Goal: Task Accomplishment & Management: Manage account settings

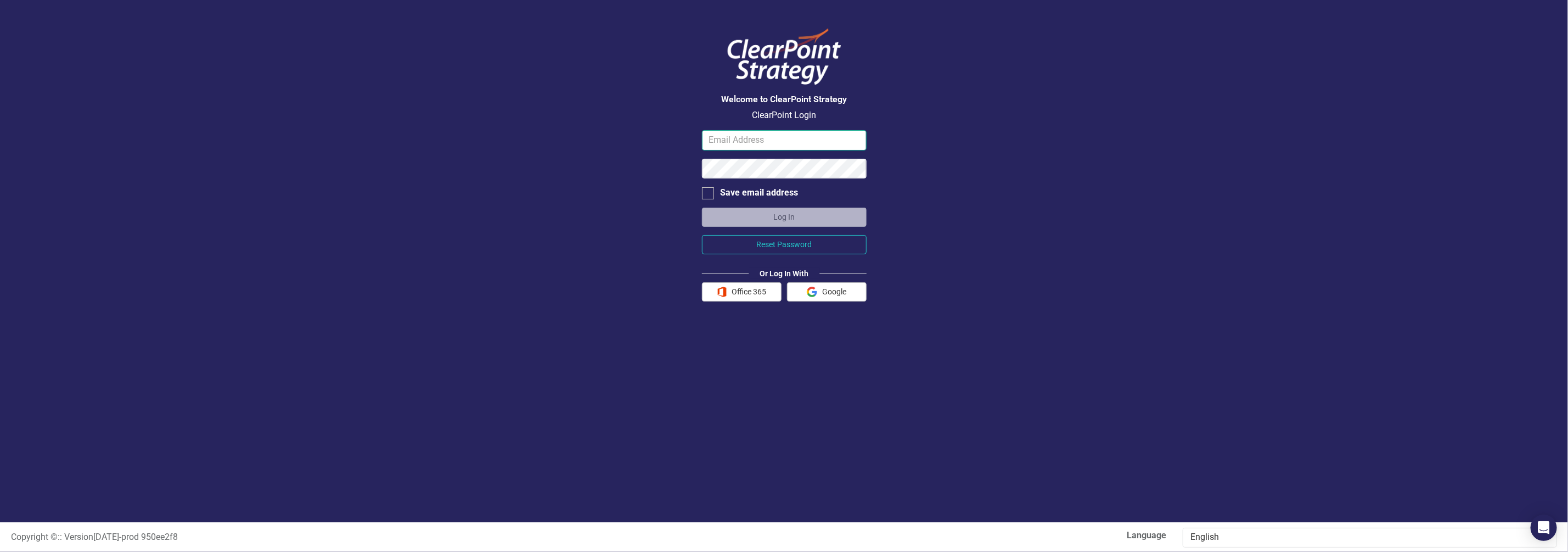
type input "[EMAIL_ADDRESS][DOMAIN_NAME][US_STATE]"
click at [767, 222] on button "Log In" at bounding box center [784, 217] width 165 height 19
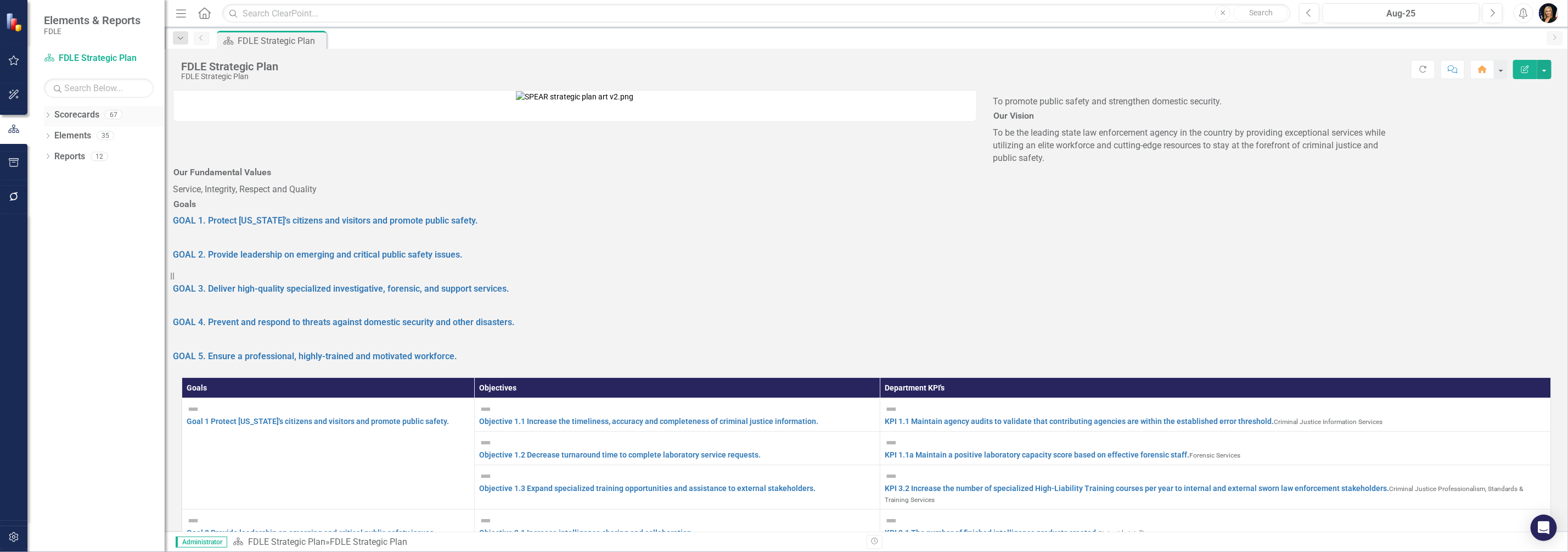
click at [49, 117] on icon "Dropdown" at bounding box center [48, 115] width 8 height 6
click at [41, 176] on icon "Dropdown" at bounding box center [37, 177] width 8 height 6
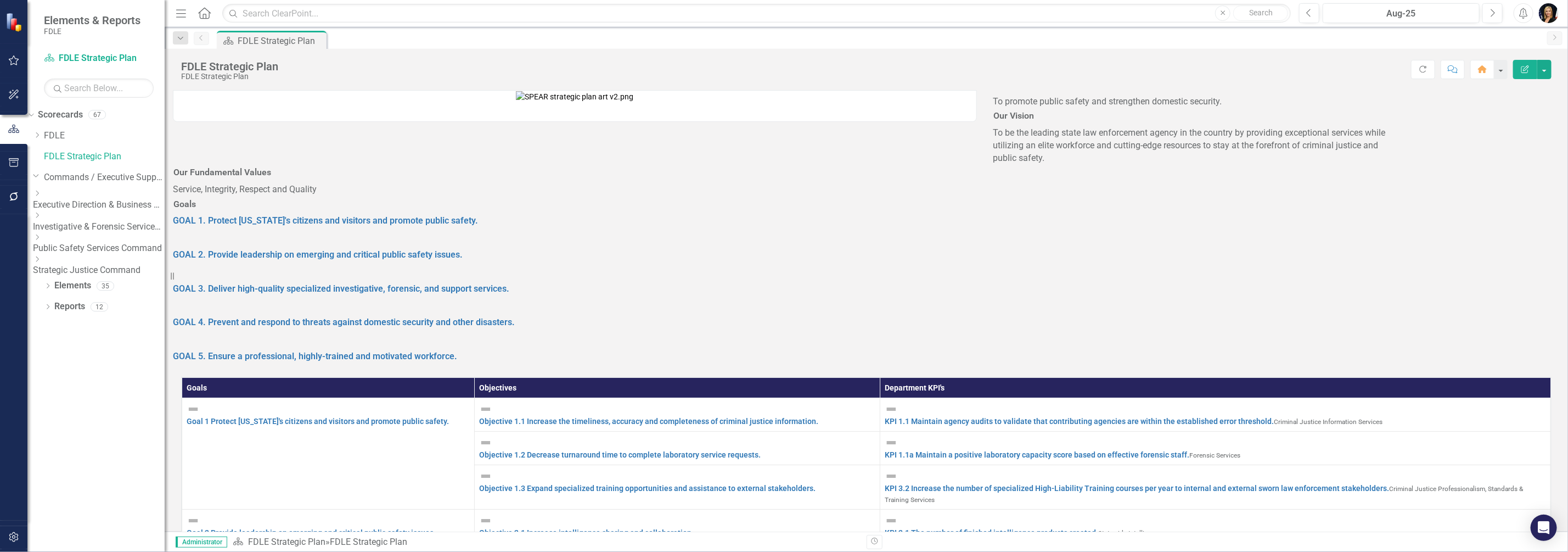
click at [41, 197] on icon "Dropdown" at bounding box center [37, 193] width 8 height 6
click at [41, 237] on icon "Dropdown" at bounding box center [37, 234] width 8 height 6
click at [106, 260] on link "Accountability" at bounding box center [104, 253] width 121 height 12
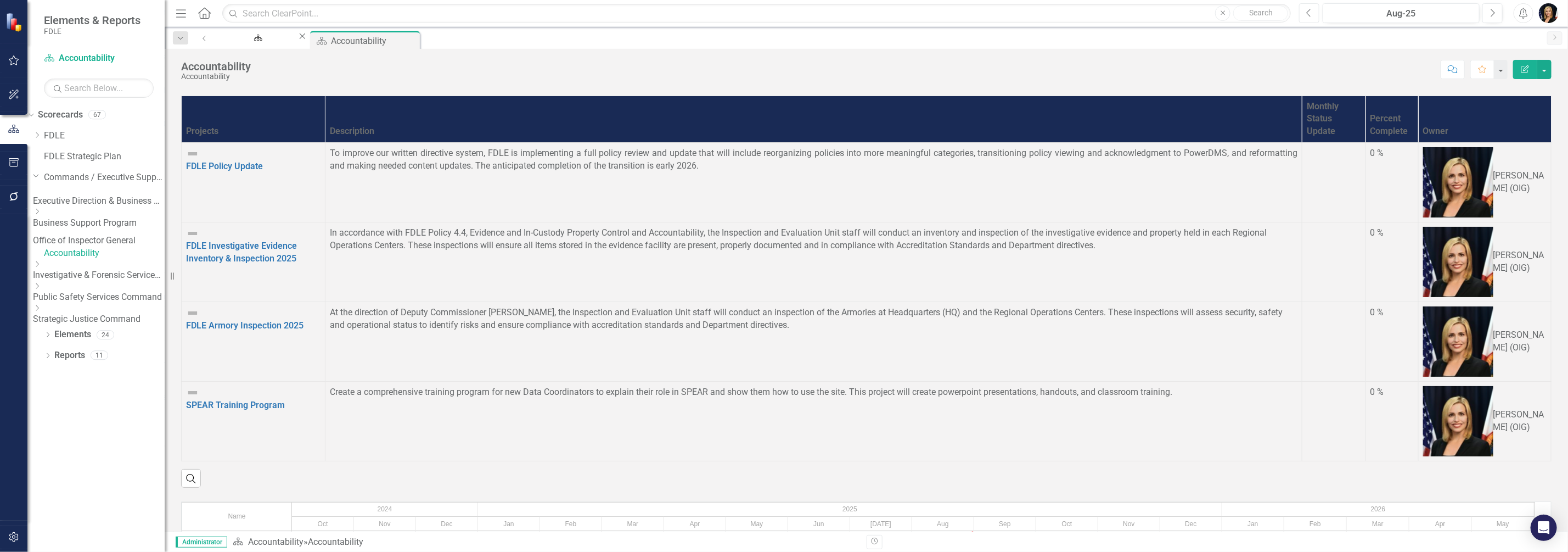
click at [1312, 11] on icon "Previous" at bounding box center [1309, 13] width 6 height 10
click at [1313, 10] on icon "Previous" at bounding box center [1309, 13] width 6 height 10
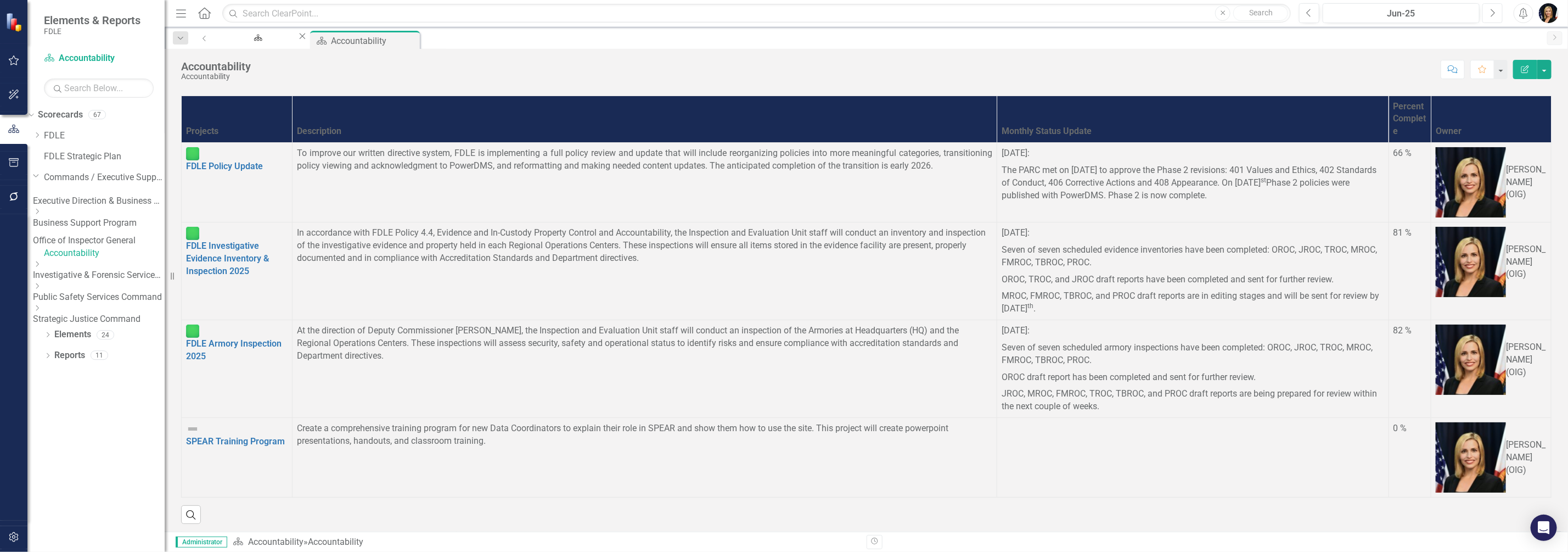
click at [1490, 12] on icon "Next" at bounding box center [1492, 13] width 6 height 10
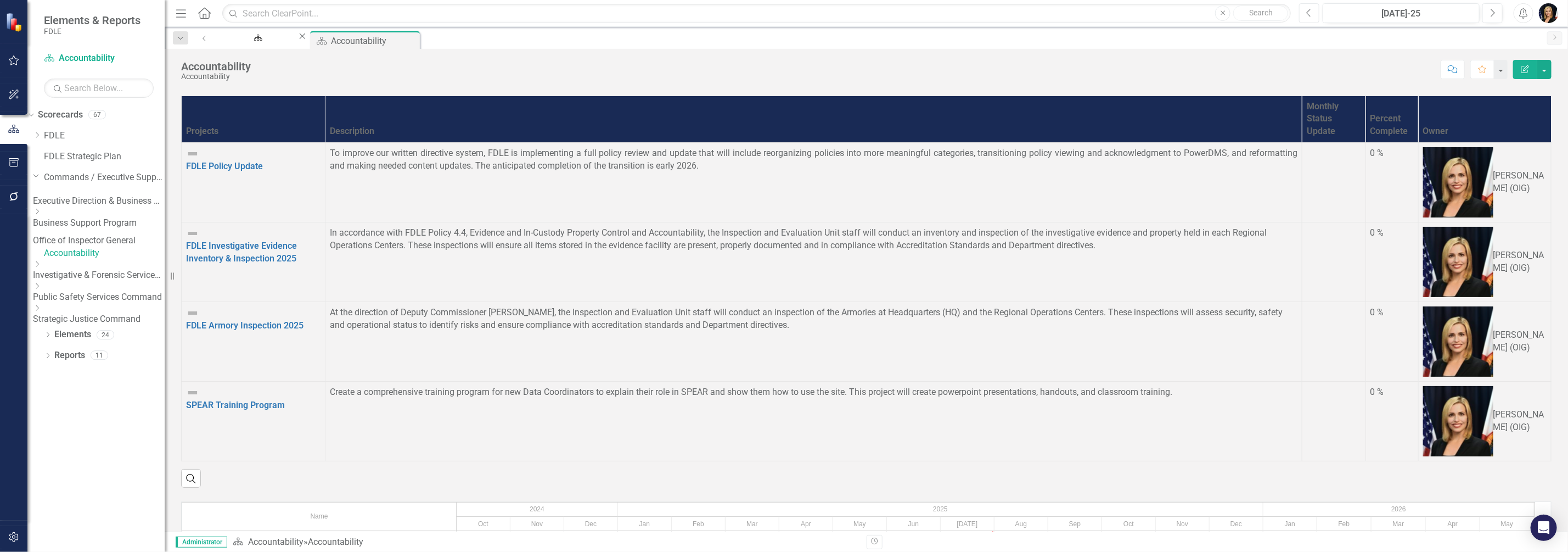
click at [1312, 9] on icon "Previous" at bounding box center [1309, 13] width 6 height 10
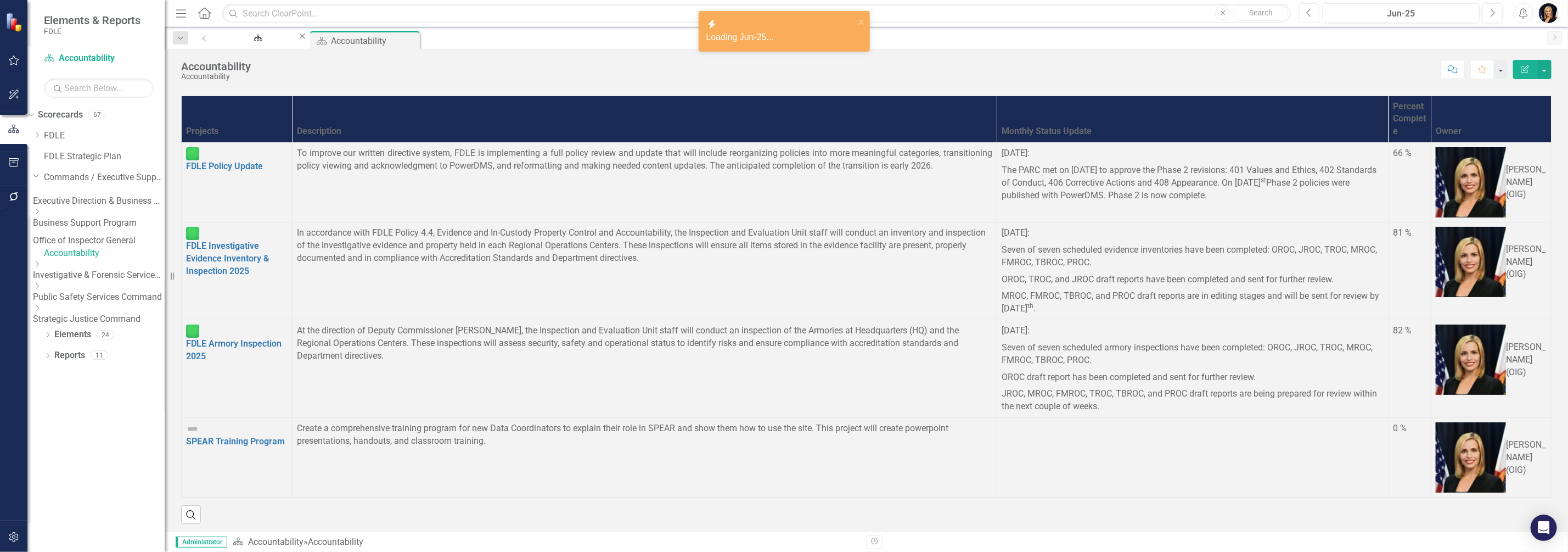
click at [1312, 9] on icon "Previous" at bounding box center [1309, 13] width 6 height 10
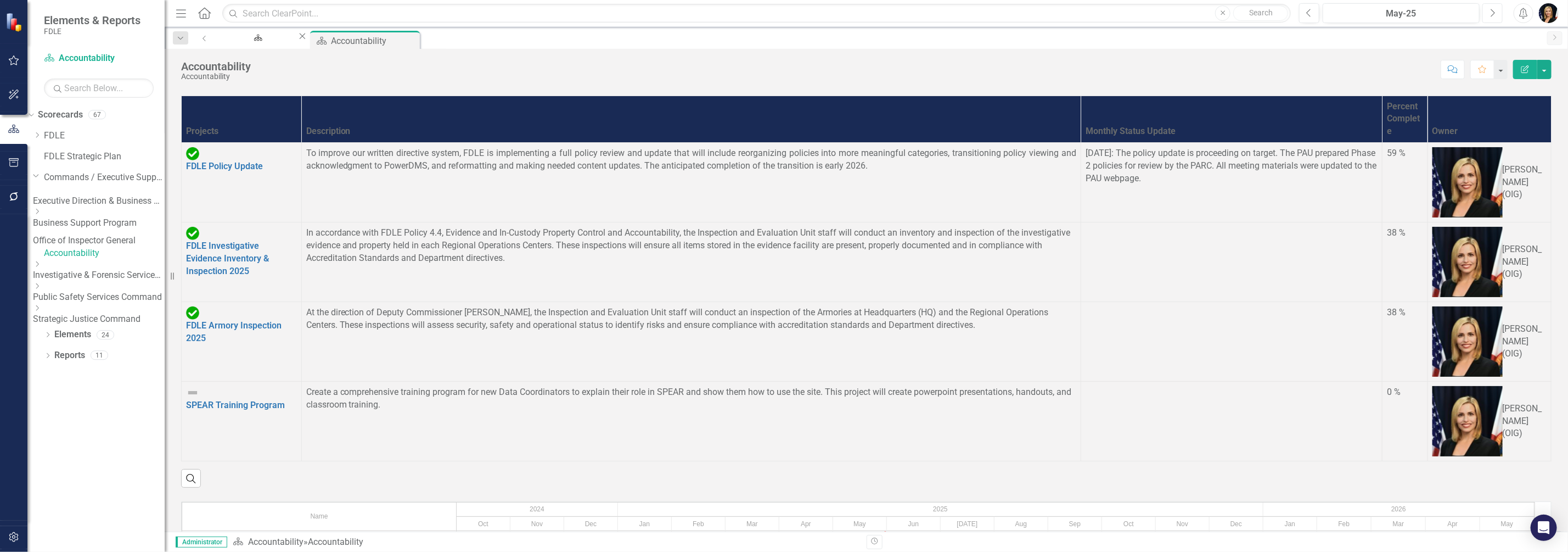
click at [1492, 8] on icon "Next" at bounding box center [1492, 13] width 6 height 10
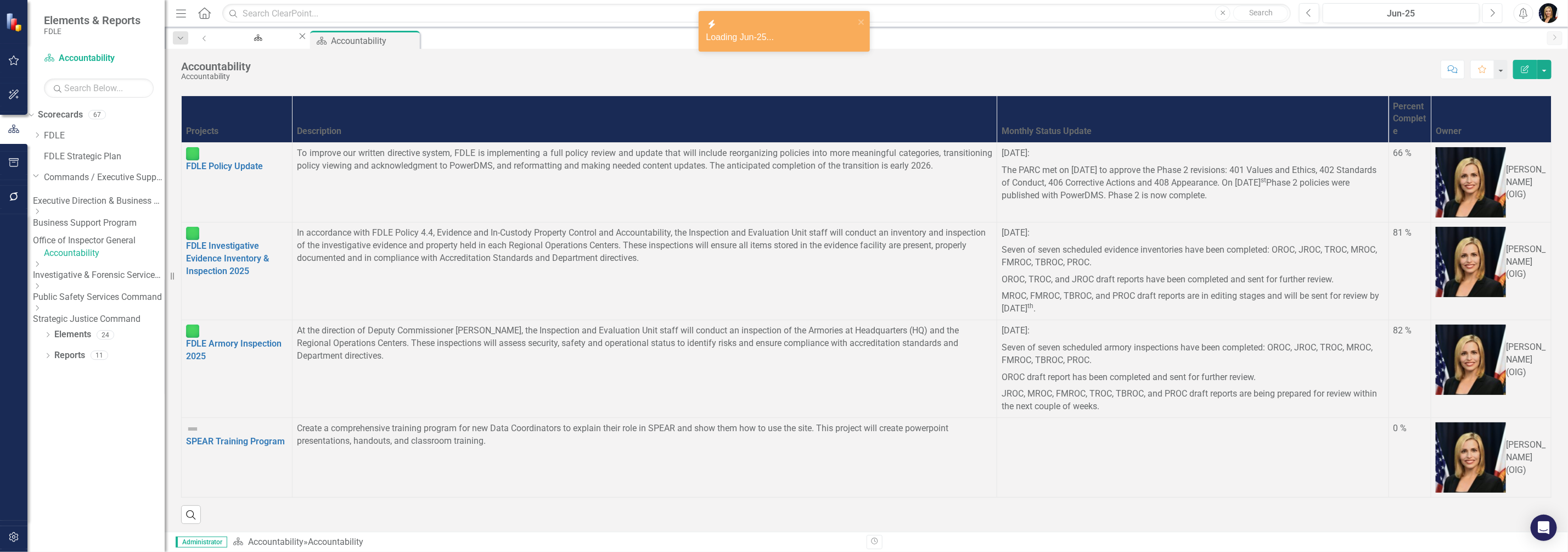
click at [1492, 8] on icon "Next" at bounding box center [1492, 13] width 6 height 10
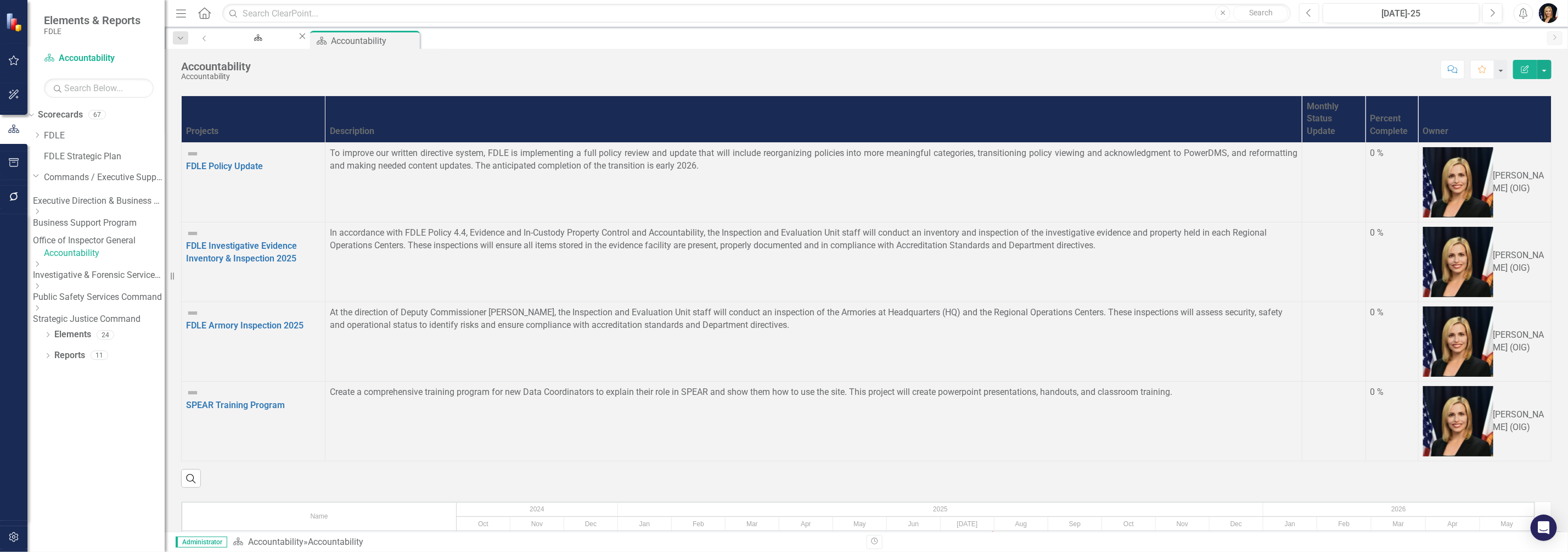
click at [1307, 13] on icon "Previous" at bounding box center [1309, 13] width 6 height 10
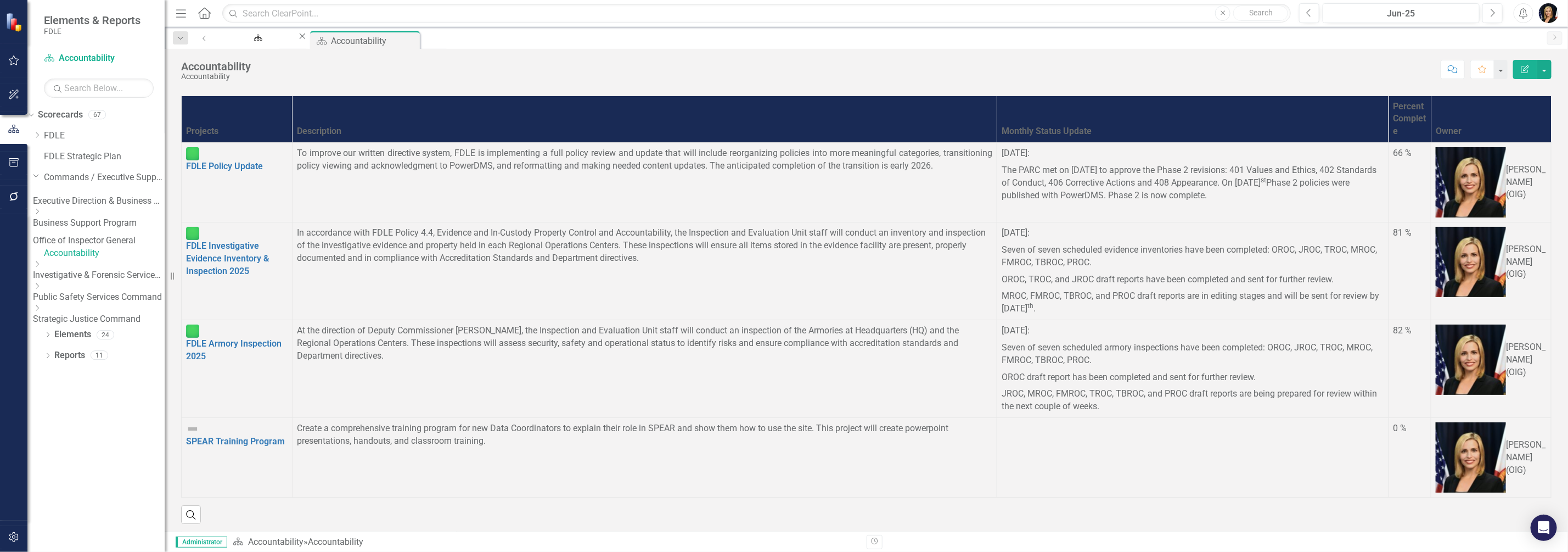
drag, startPoint x: 739, startPoint y: 146, endPoint x: 828, endPoint y: 326, distance: 200.8
click at [1001, 163] on span "July 2025: The PARC met on July 2 to approve the Phase 2 revisions: 401 Values …" at bounding box center [1193, 174] width 382 height 54
drag, startPoint x: 928, startPoint y: 384, endPoint x: 758, endPoint y: 167, distance: 275.7
click at [758, 167] on tbody "FDLE Policy Update Link Map View Link Map Edit Edit Project Link Open Element T…" at bounding box center [866, 320] width 1370 height 355
click at [1001, 169] on p "The PARC met on July 2 to approve the Phase 2 revisions: 401 Values and Ethics,…" at bounding box center [1193, 182] width 382 height 40
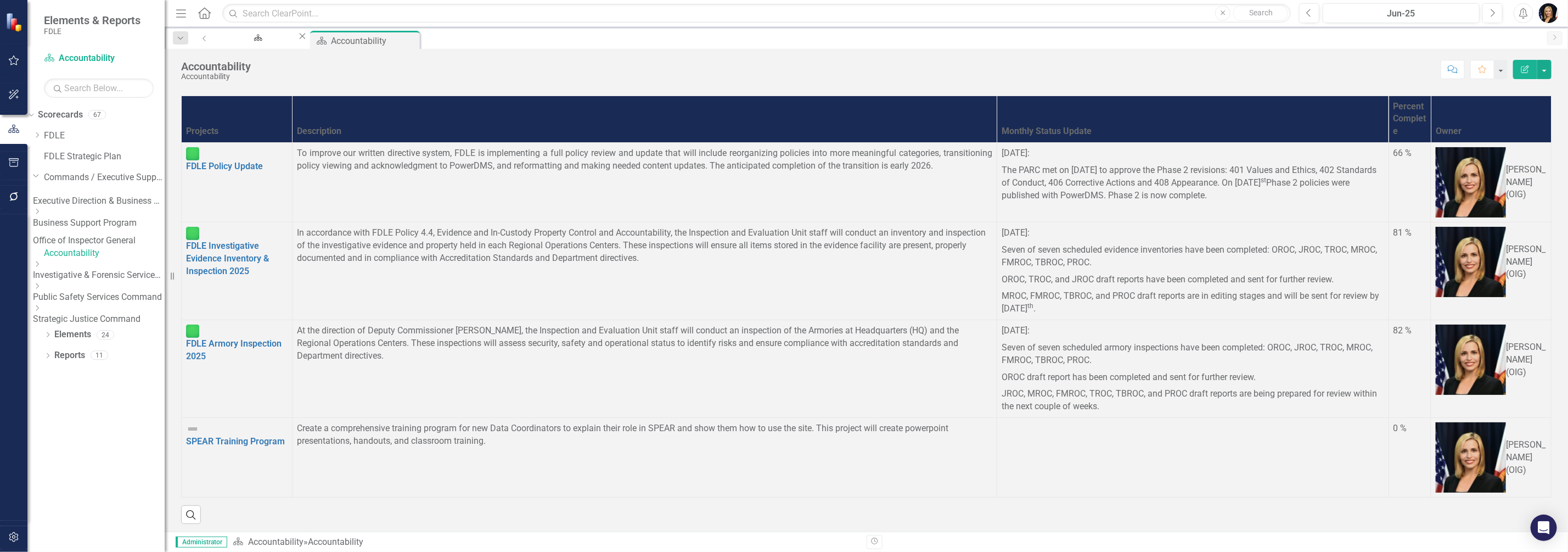
click at [1001, 169] on p "The PARC met on July 2 to approve the Phase 2 revisions: 401 Values and Ethics,…" at bounding box center [1193, 182] width 382 height 40
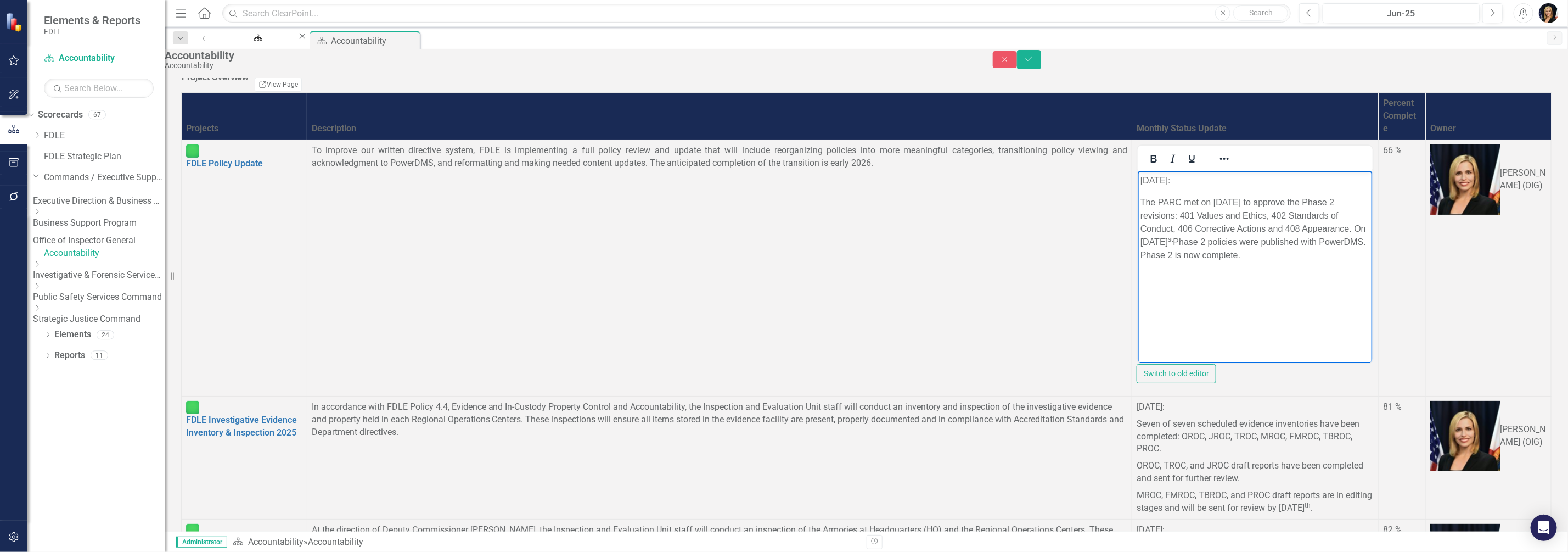
drag, startPoint x: 1383, startPoint y: 243, endPoint x: 1873, endPoint y: 350, distance: 501.5
click at [1138, 171] on html "July 2025: The PARC met on July 2 to approve the Phase 2 revisions: 401 Values …" at bounding box center [1255, 253] width 235 height 165
copy body "July 2025: The PARC met on July 2 to approve the Phase 2 revisions: 401 Values …"
click at [1137, 444] on p "Seven of seven scheduled evidence inventories have been completed: OROC, JROC, …" at bounding box center [1256, 437] width 237 height 42
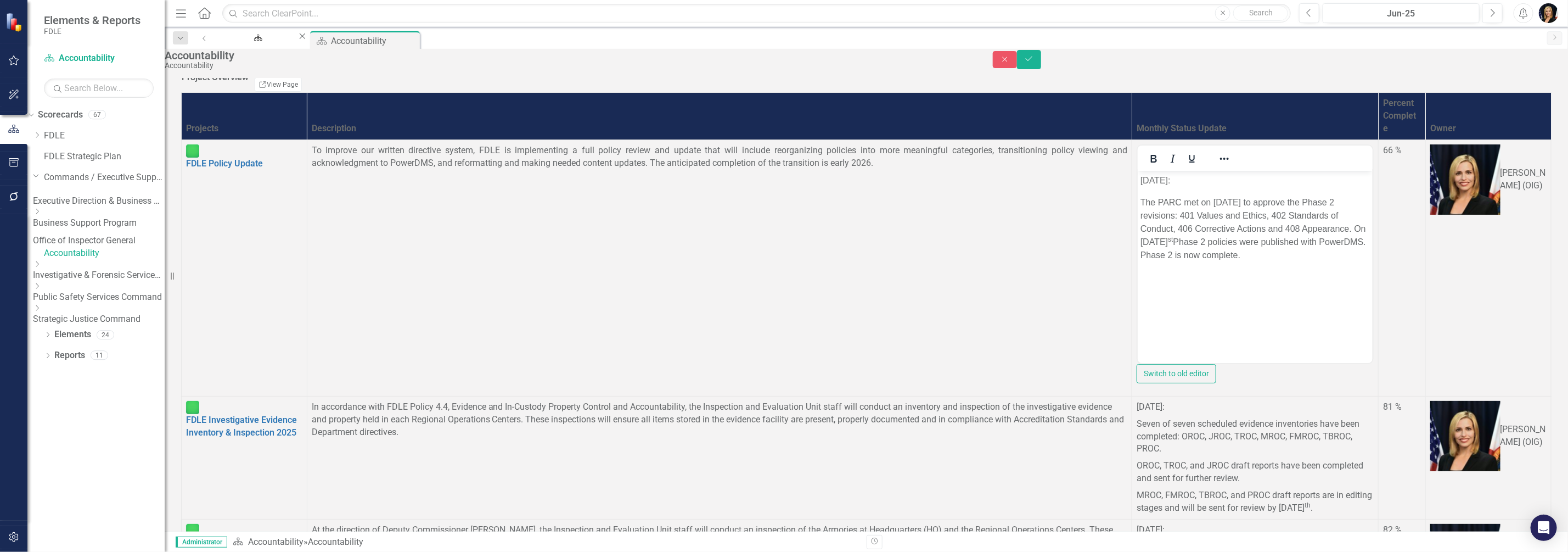
click at [1137, 444] on p "Seven of seven scheduled evidence inventories have been completed: OROC, JROC, …" at bounding box center [1256, 437] width 237 height 42
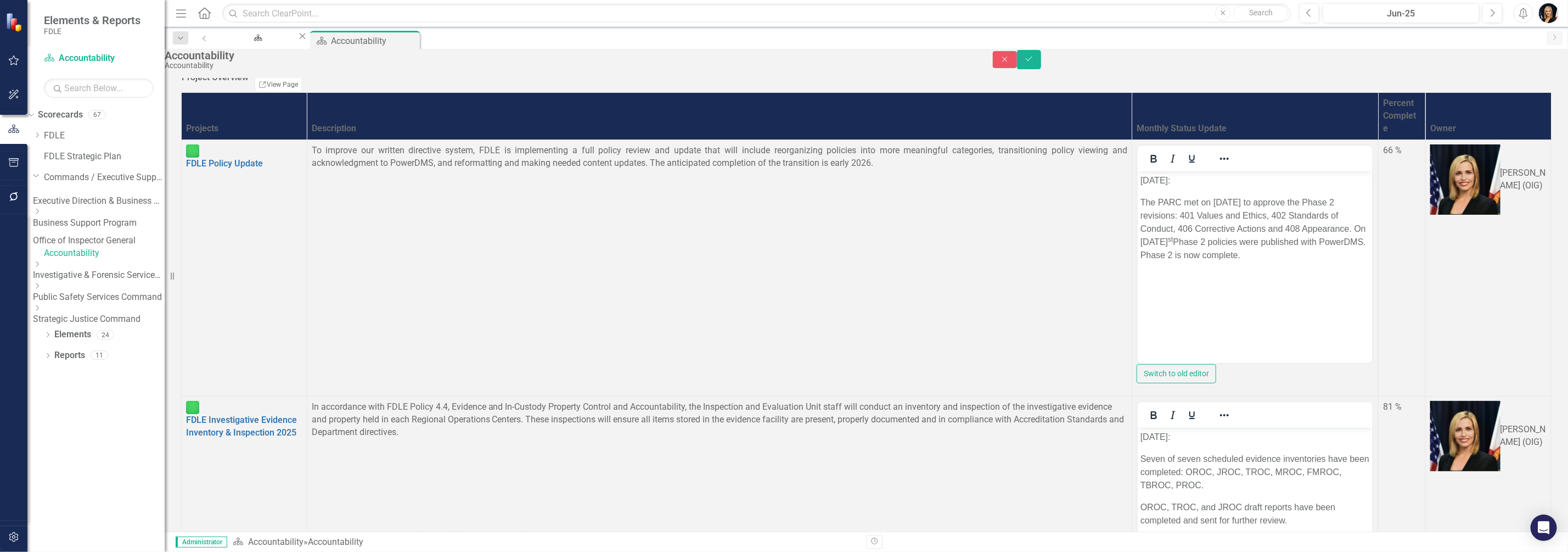
scroll to position [274, 0]
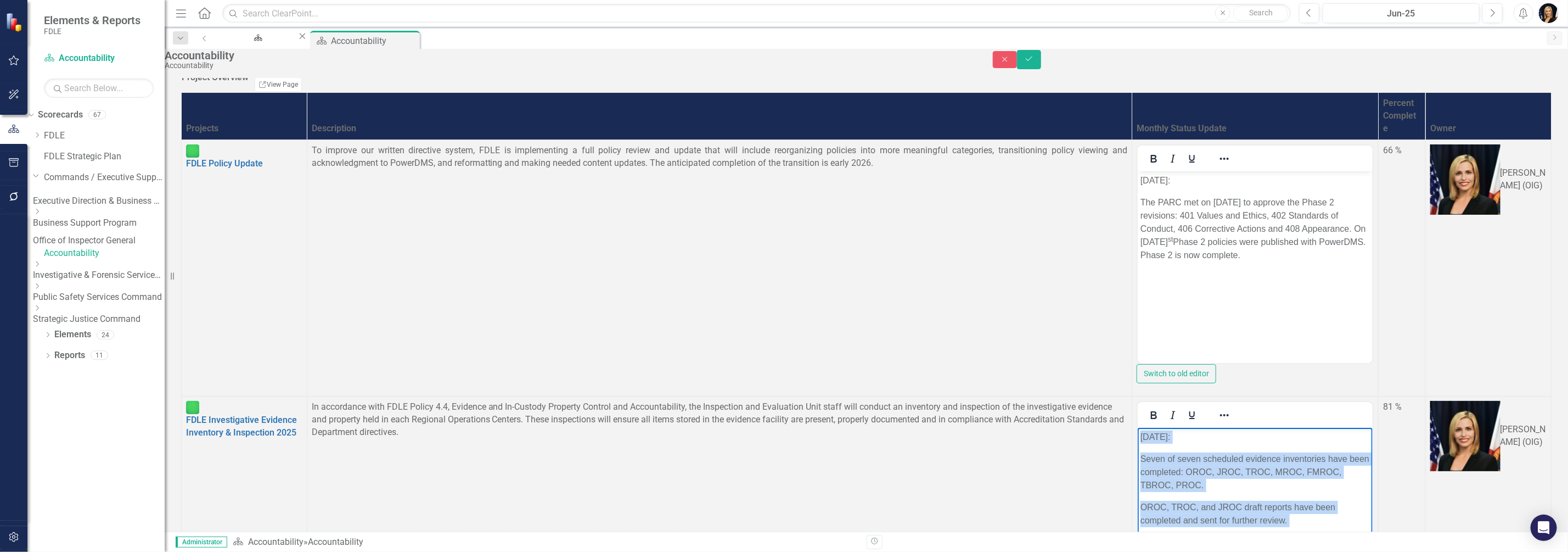
drag, startPoint x: 1142, startPoint y: 437, endPoint x: 1357, endPoint y: 566, distance: 250.7
click at [1357, 551] on body "July 2025: Seven of seven scheduled evidence inventories have been completed: O…" at bounding box center [1255, 510] width 235 height 165
copy body "July 2025: Seven of seven scheduled evidence inventories have been completed: O…"
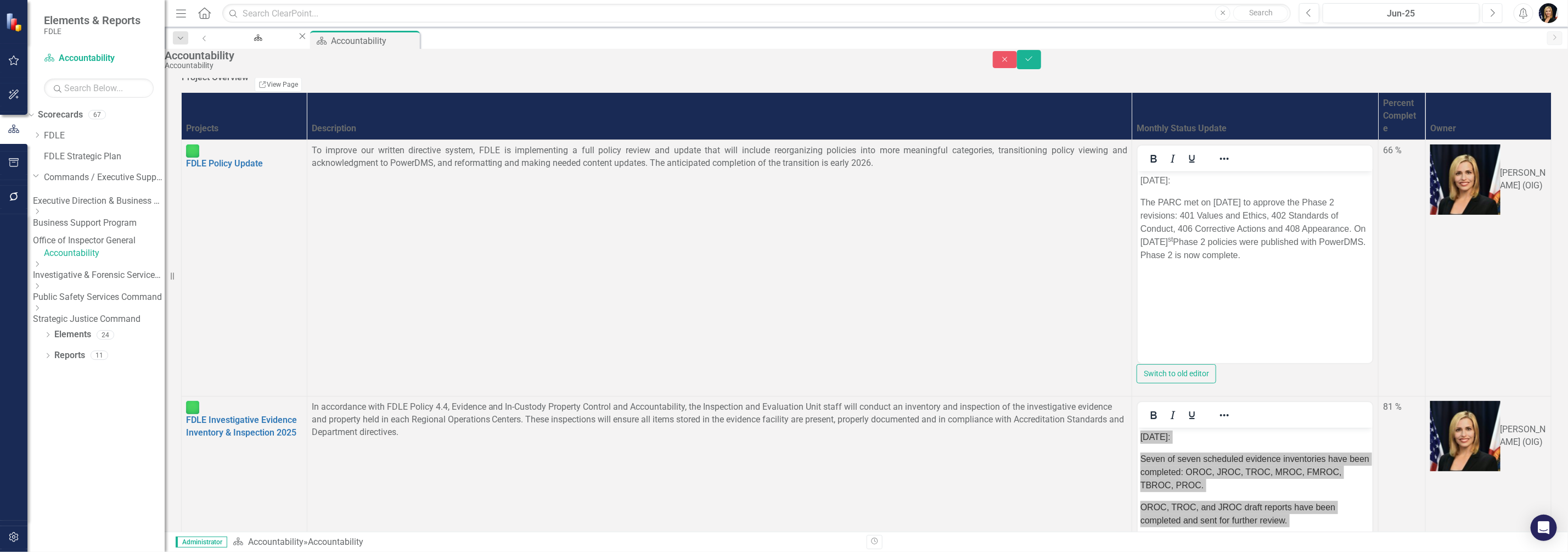
click at [1500, 15] on button "Next" at bounding box center [1492, 13] width 20 height 19
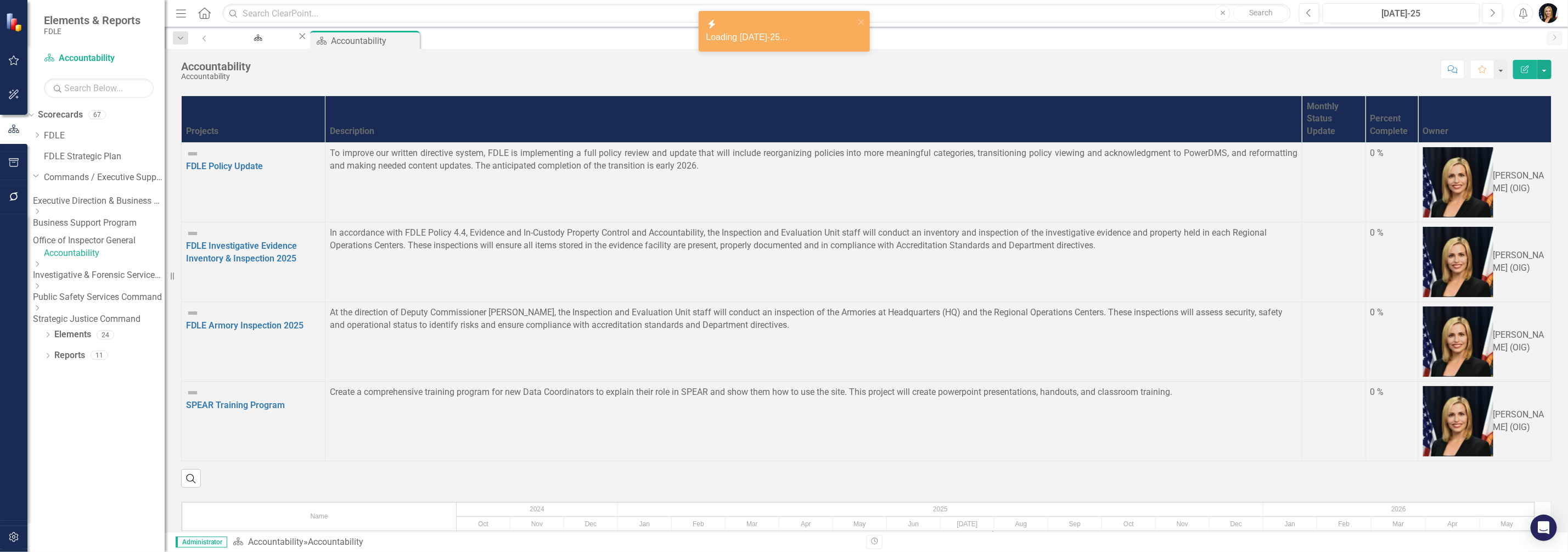
click at [1302, 224] on td at bounding box center [1333, 262] width 64 height 80
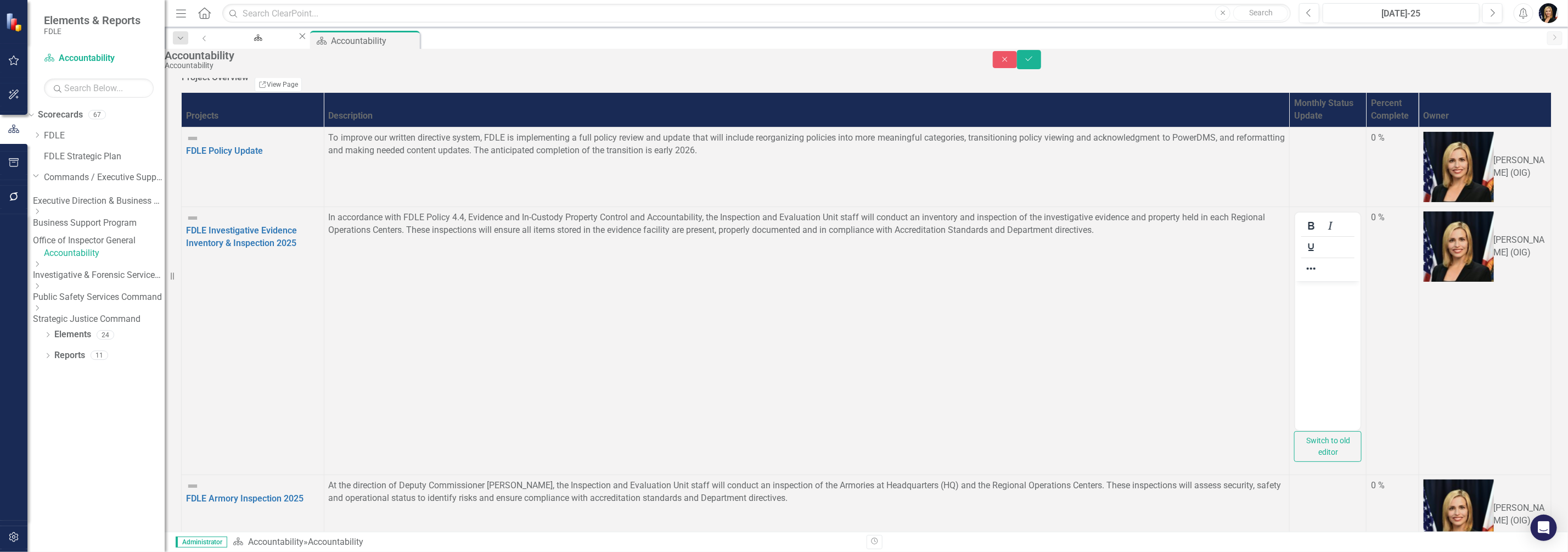
click at [1332, 302] on body "Rich Text Area. Press ALT-0 for help." at bounding box center [1328, 363] width 65 height 165
paste body "Rich Text Area. Press ALT-0 for help."
click at [1306, 289] on p "July 2025:" at bounding box center [1328, 290] width 60 height 13
drag, startPoint x: 1302, startPoint y: 358, endPoint x: 1489, endPoint y: 407, distance: 193.3
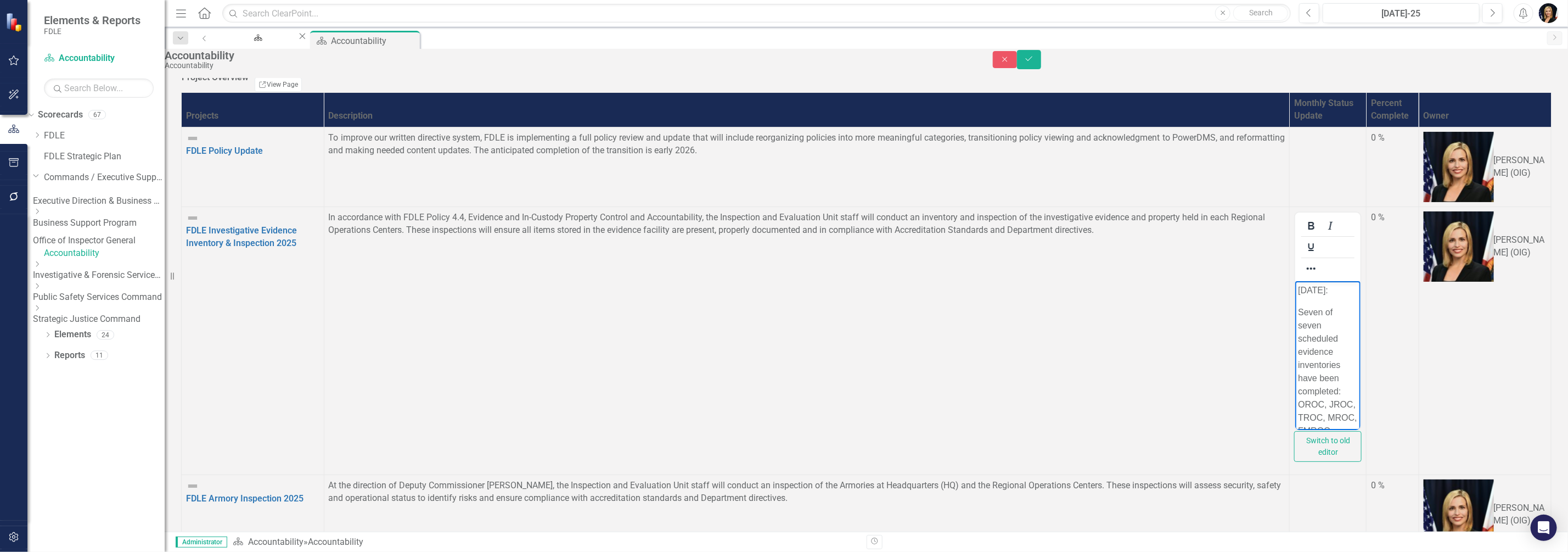
click at [1361, 407] on body "August2025: Seven of seven scheduled evidence inventories have been completed: …" at bounding box center [1328, 492] width 65 height 423
click at [1366, 366] on td "0 %" at bounding box center [1392, 340] width 52 height 268
click at [1273, 512] on td at bounding box center [1311, 514] width 76 height 80
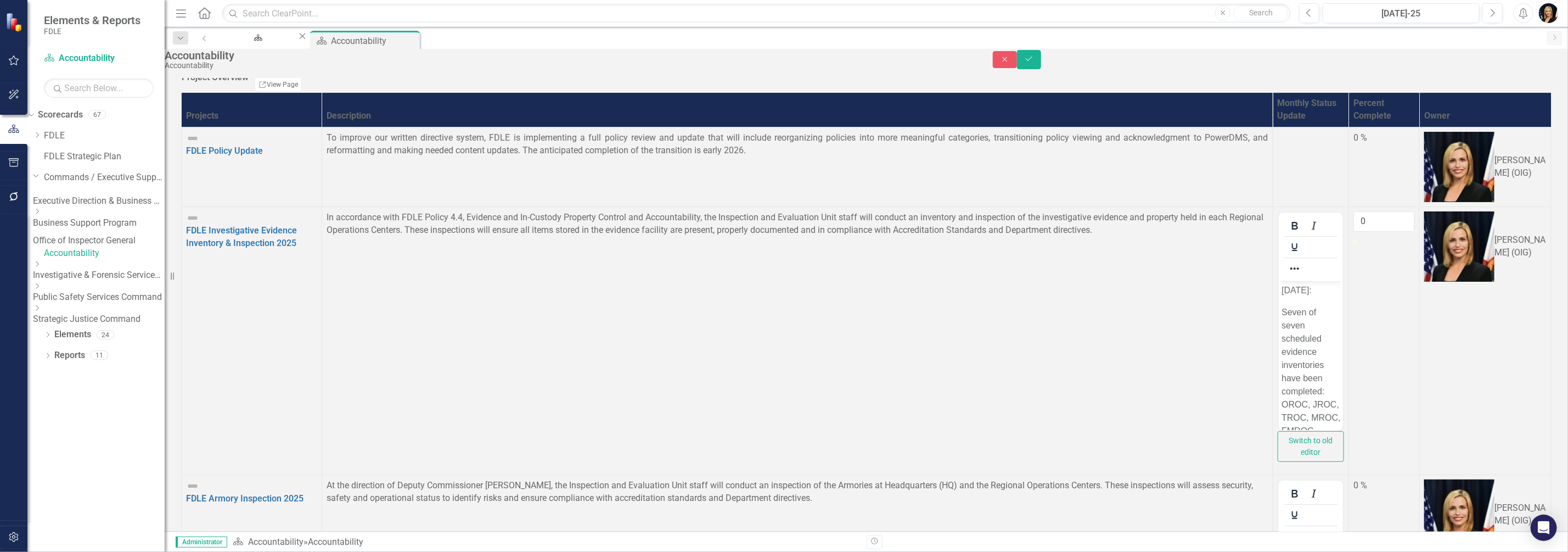
click at [1327, 450] on html "[DATE]: Seven of seven scheduled evidence inventories have been completed: OROC…" at bounding box center [1311, 518] width 65 height 475
click at [1034, 63] on icon "Save" at bounding box center [1029, 59] width 10 height 8
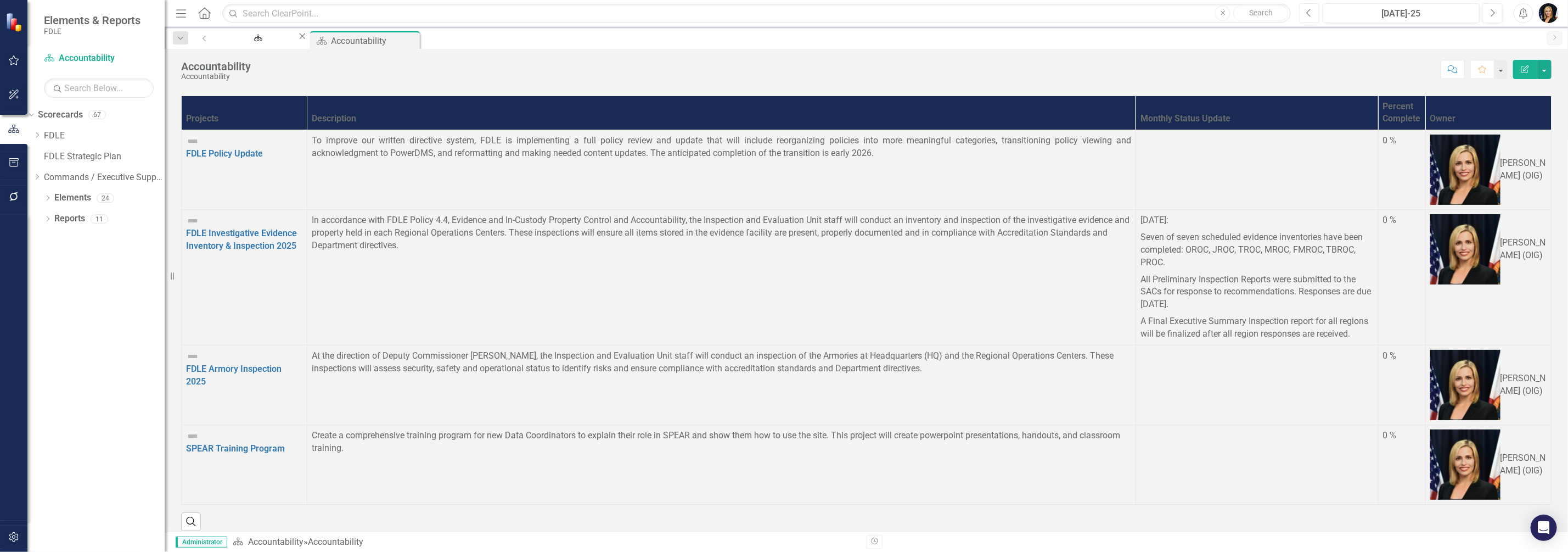
click at [1312, 12] on icon "Previous" at bounding box center [1309, 13] width 6 height 10
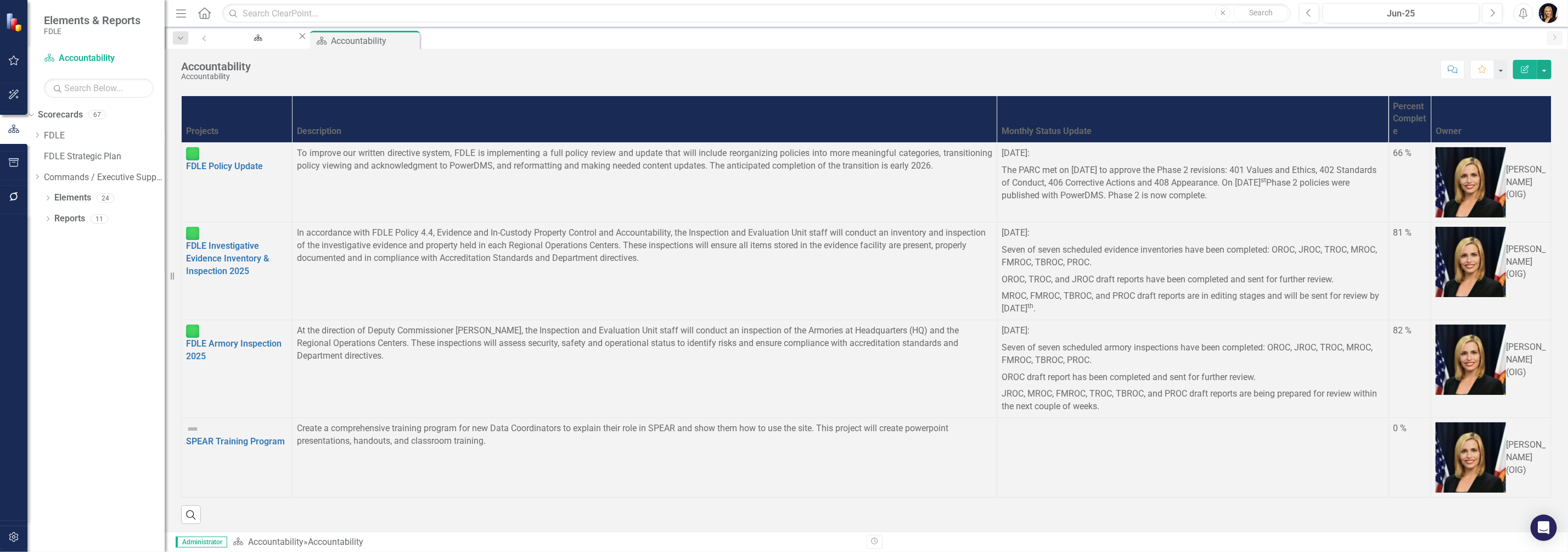
click at [1001, 339] on p "Seven of seven scheduled armory inspections have been completed: OROC, JROC, TR…" at bounding box center [1193, 354] width 382 height 30
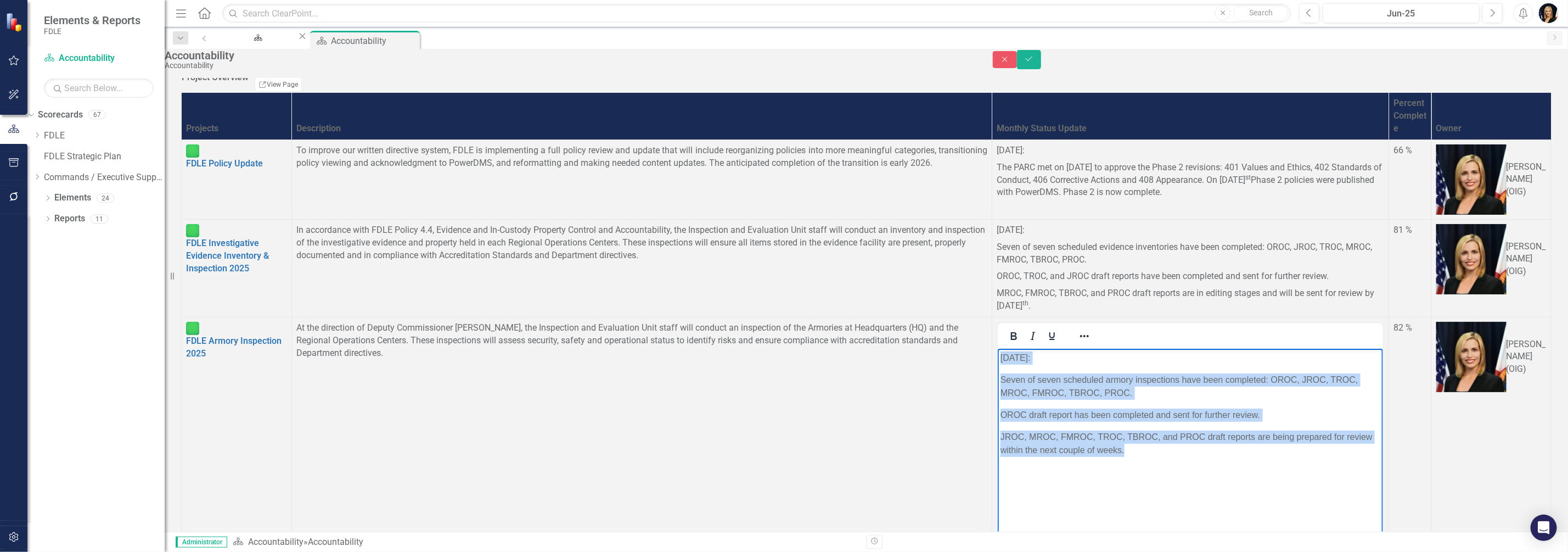
drag, startPoint x: 1000, startPoint y: 357, endPoint x: 1184, endPoint y: 488, distance: 225.9
click at [1184, 488] on body "July 2025: Seven of seven scheduled armory inspections have been completed: ORO…" at bounding box center [1190, 431] width 385 height 165
copy body "July 2025: Seven of seven scheduled armory inspections have been completed: ORO…"
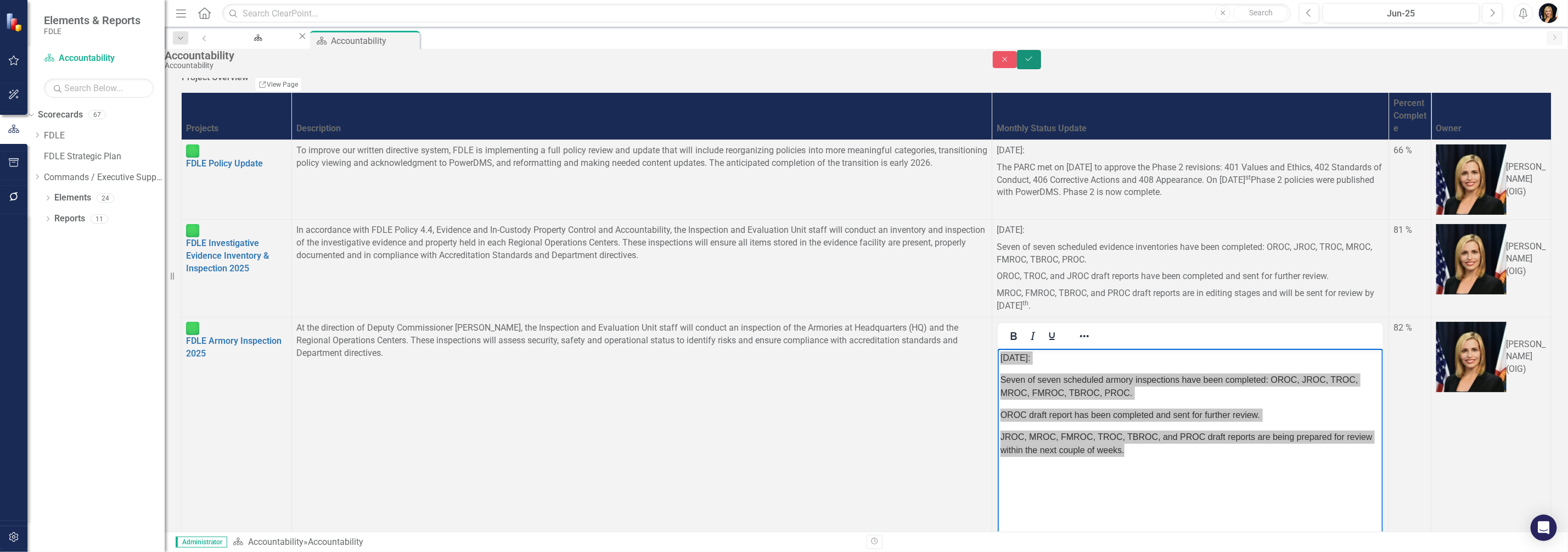
click at [1034, 63] on icon "Save" at bounding box center [1029, 59] width 10 height 8
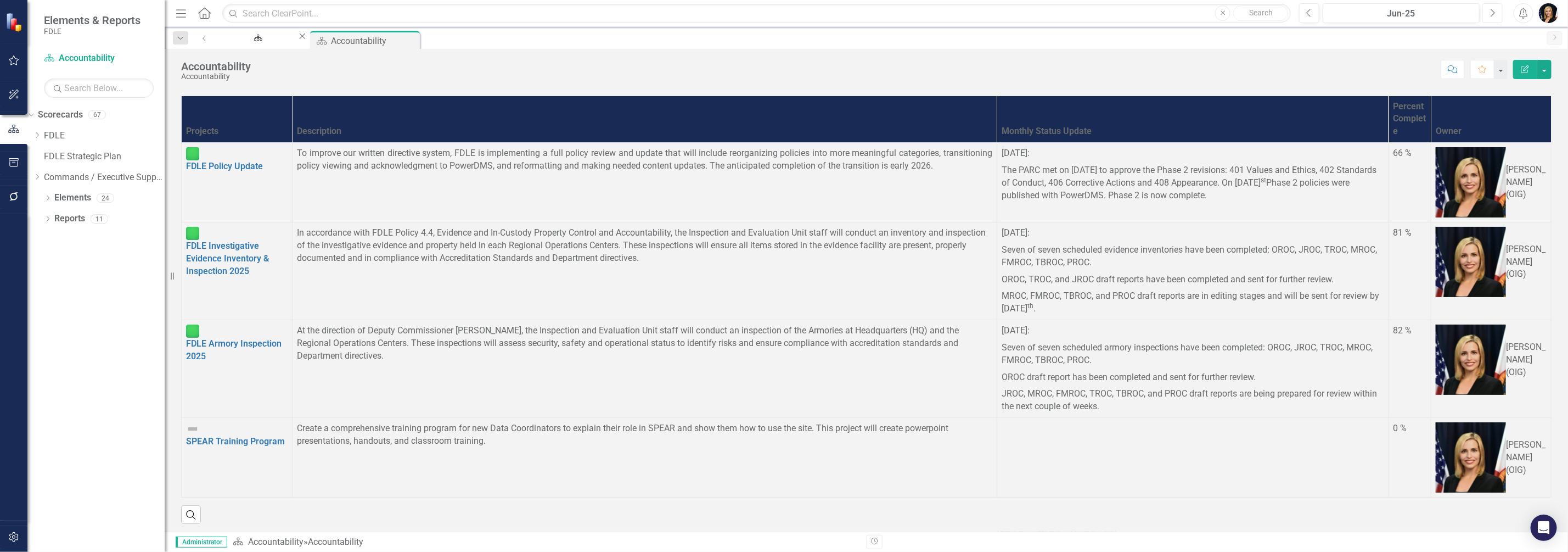
click at [1493, 13] on icon "Next" at bounding box center [1492, 13] width 6 height 10
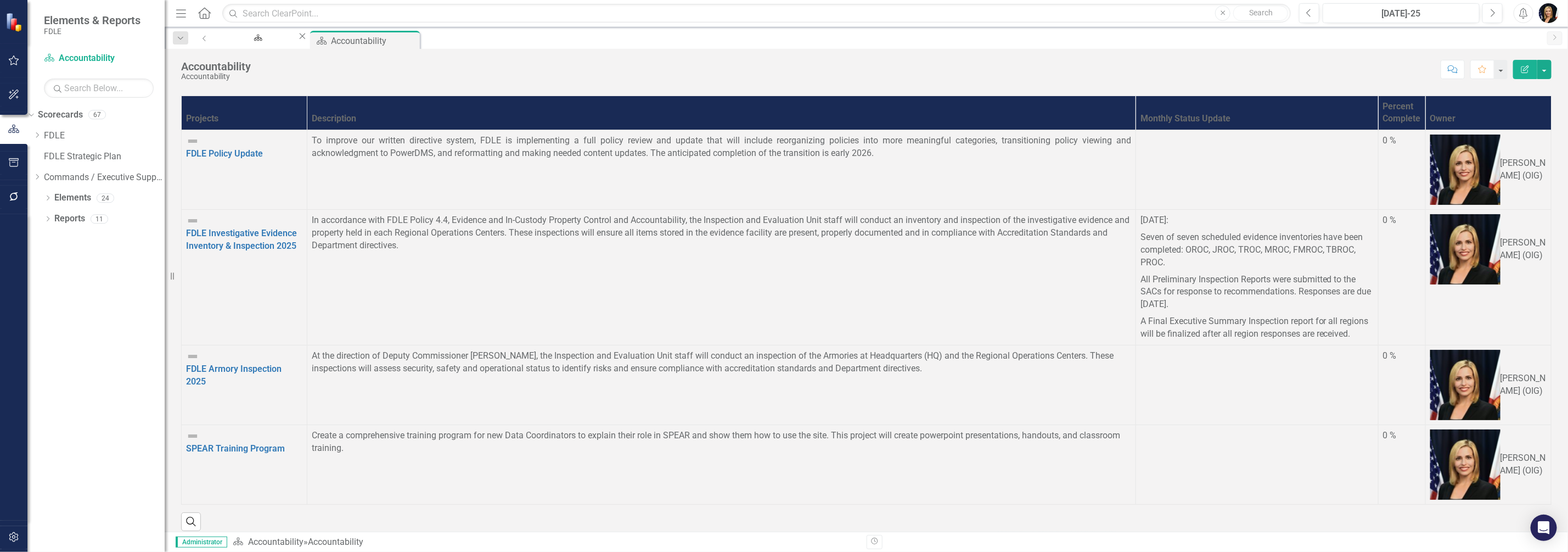
click at [1136, 345] on td at bounding box center [1257, 385] width 242 height 80
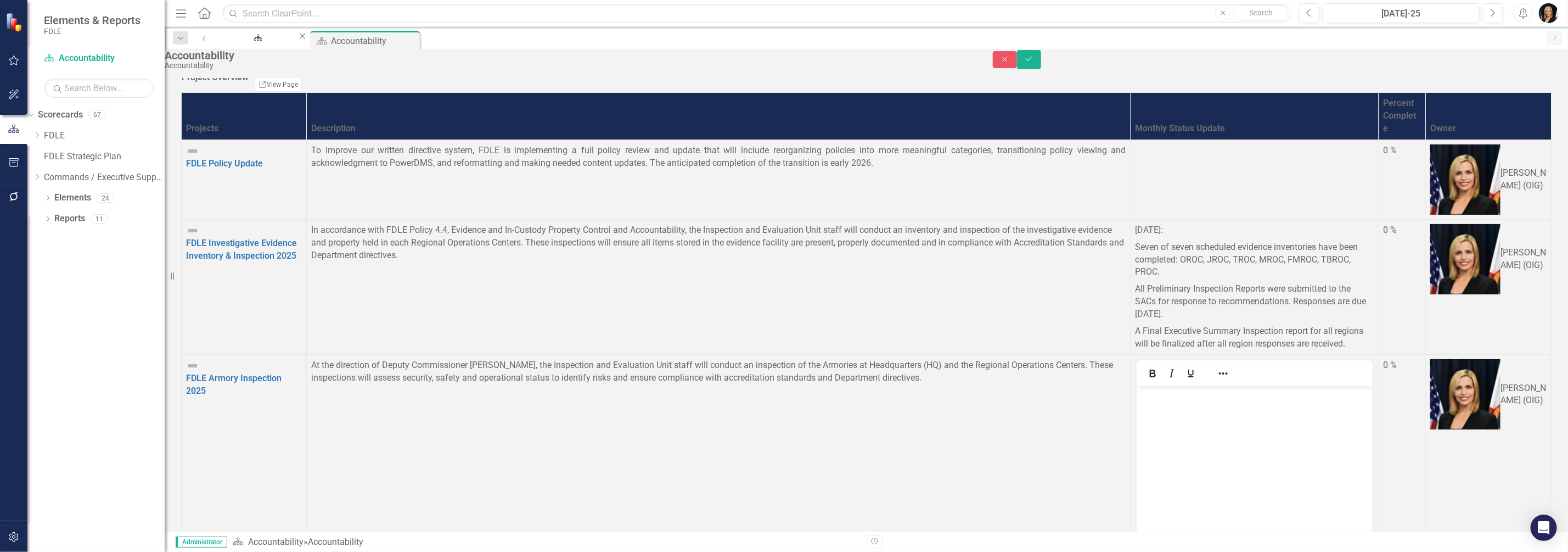
click at [1175, 409] on body "Rich Text Area. Press ALT-0 for help." at bounding box center [1254, 468] width 237 height 165
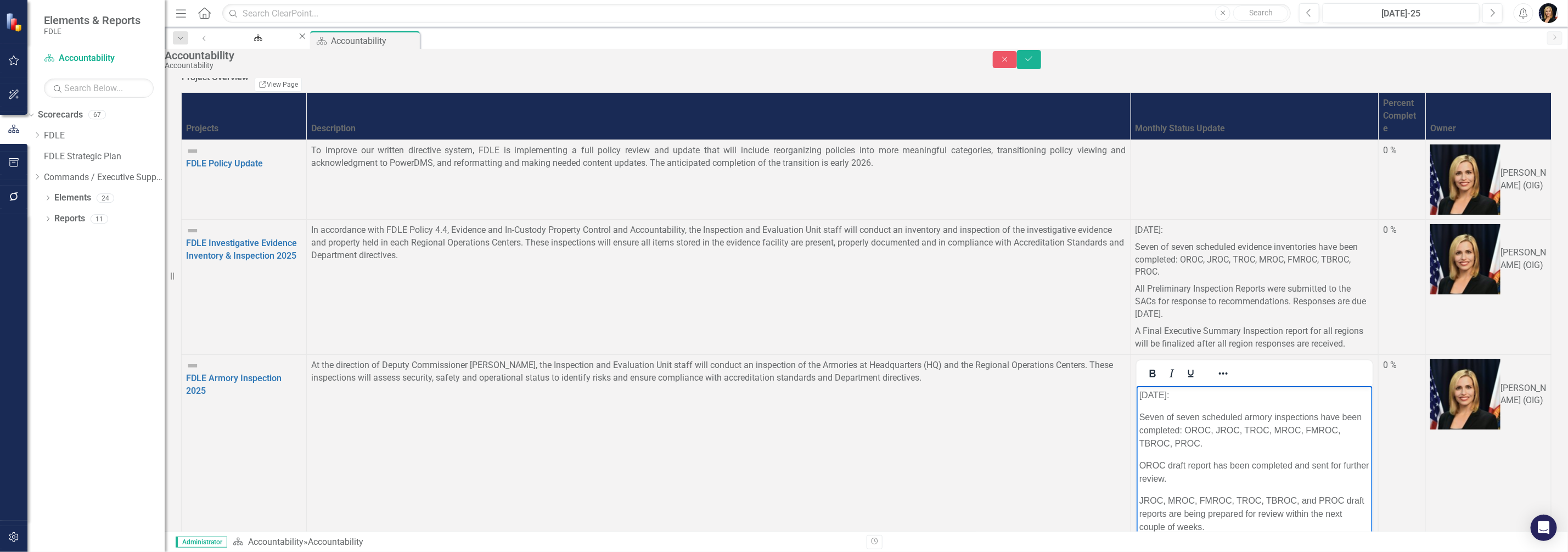
click at [1150, 394] on p "July 2025:" at bounding box center [1254, 396] width 231 height 13
click at [1197, 441] on p "Seven of seven scheduled armory inspections have been completed: OROC, JROC, TR…" at bounding box center [1254, 430] width 231 height 40
click at [1136, 236] on p "[DATE]:" at bounding box center [1255, 231] width 239 height 15
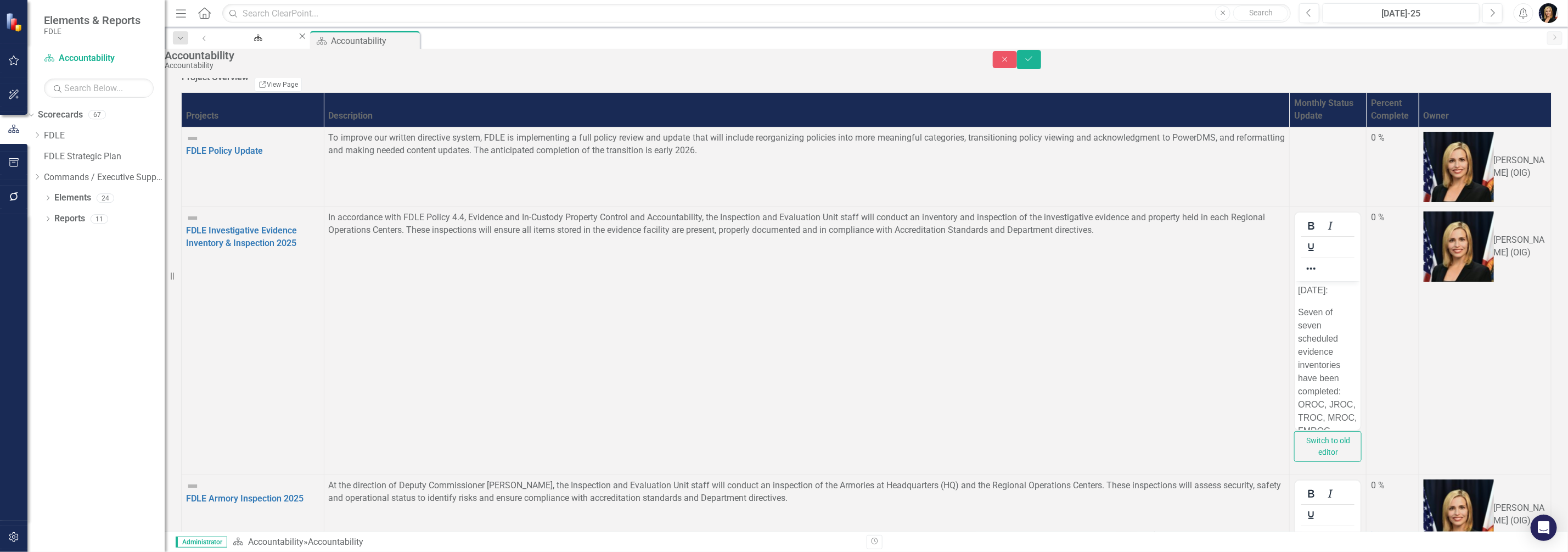
click at [1327, 291] on p "[DATE]:" at bounding box center [1328, 290] width 60 height 13
drag, startPoint x: 1300, startPoint y: 627, endPoint x: 1323, endPoint y: 691, distance: 68.0
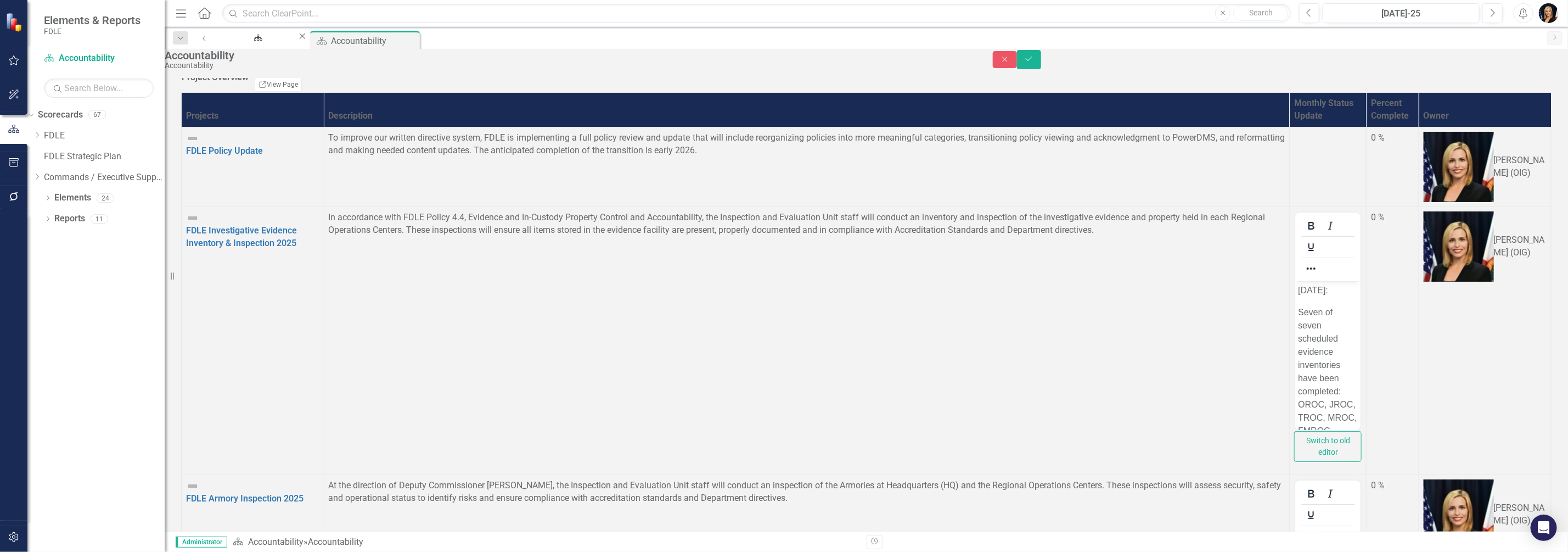
click at [1033, 61] on icon "submit" at bounding box center [1029, 58] width 6 height 5
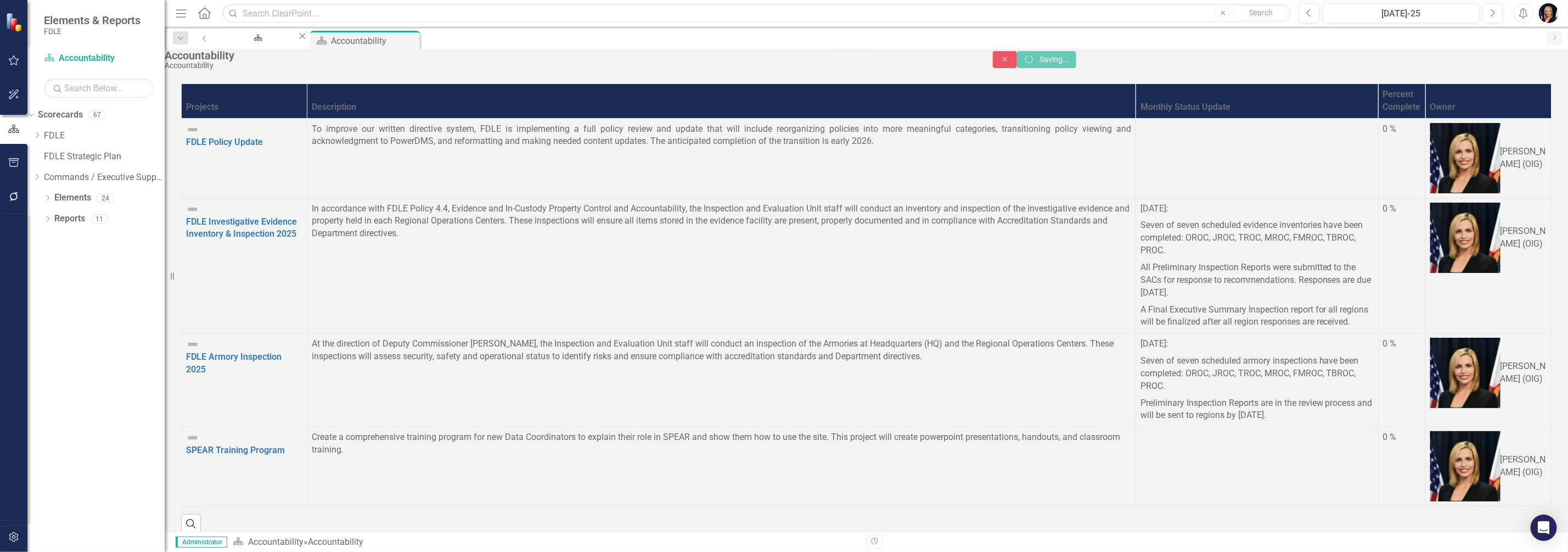
scroll to position [0, 0]
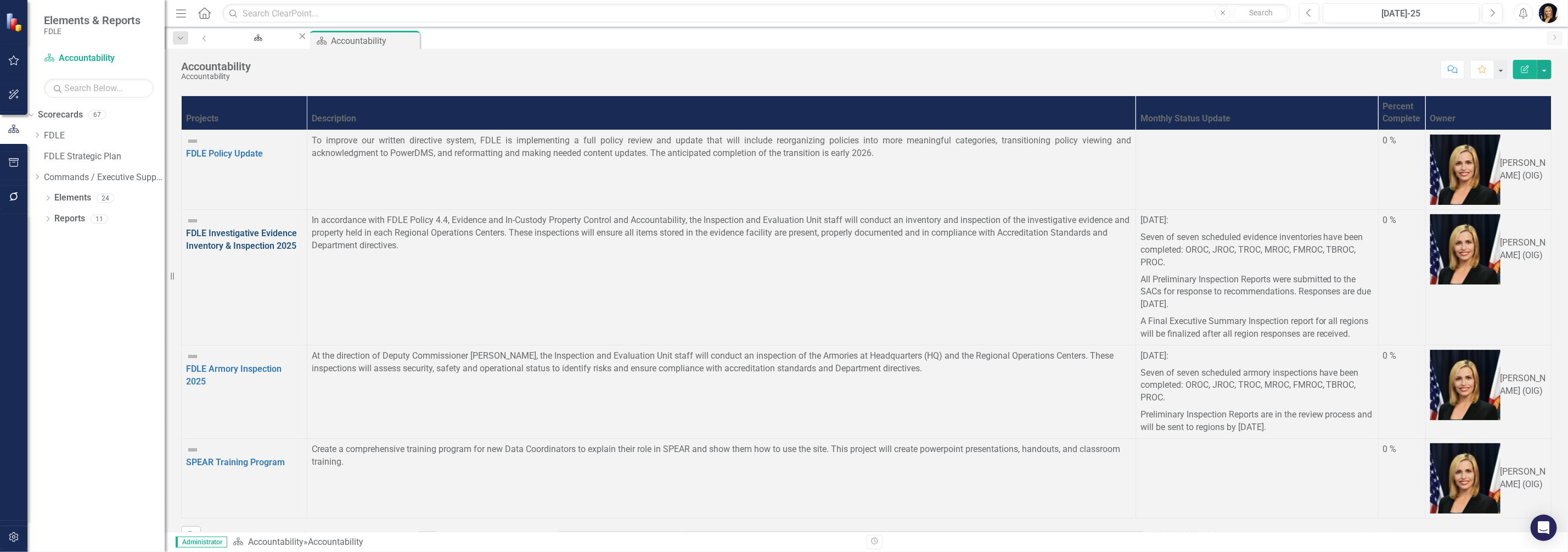
click at [229, 228] on link "FDLE Investigative Evidence Inventory & Inspection 2025" at bounding box center [241, 239] width 111 height 23
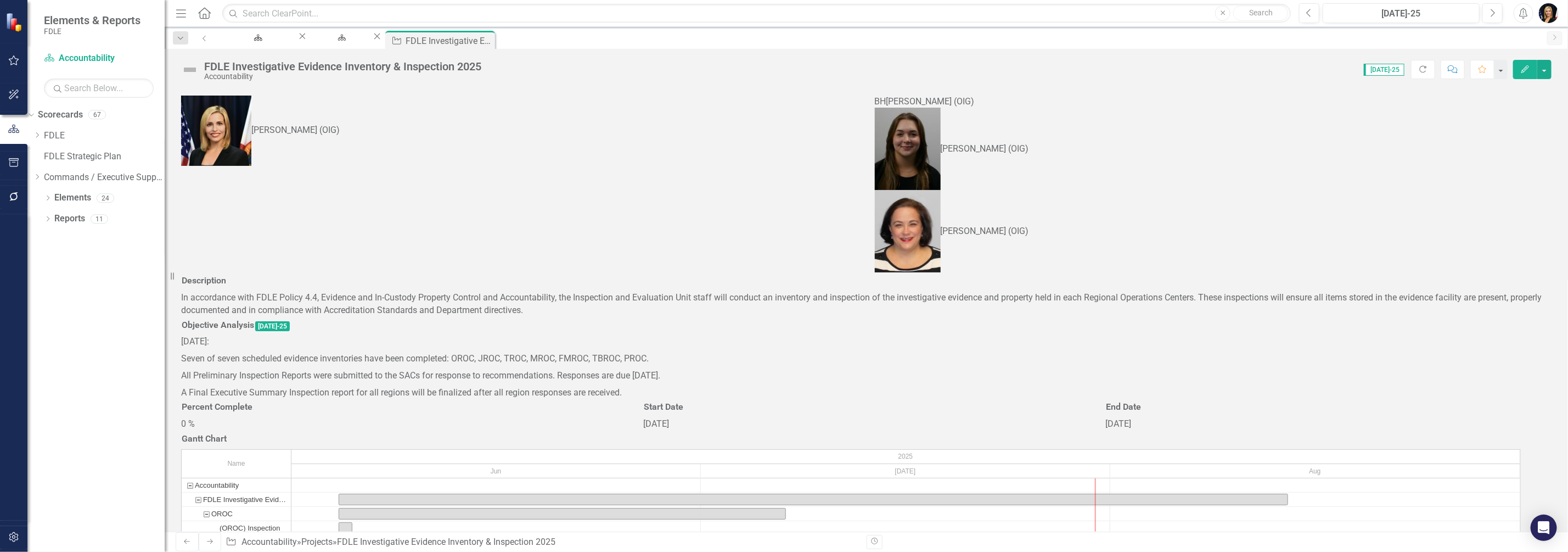
checkbox input "true"
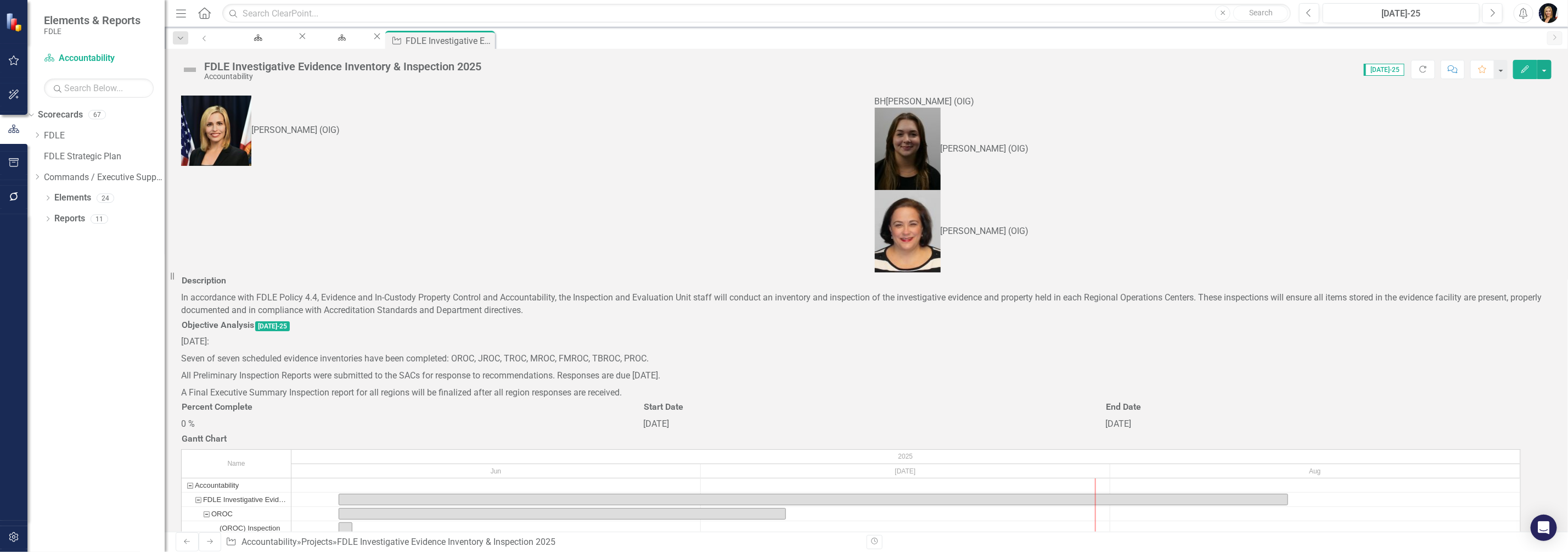
checkbox input "true"
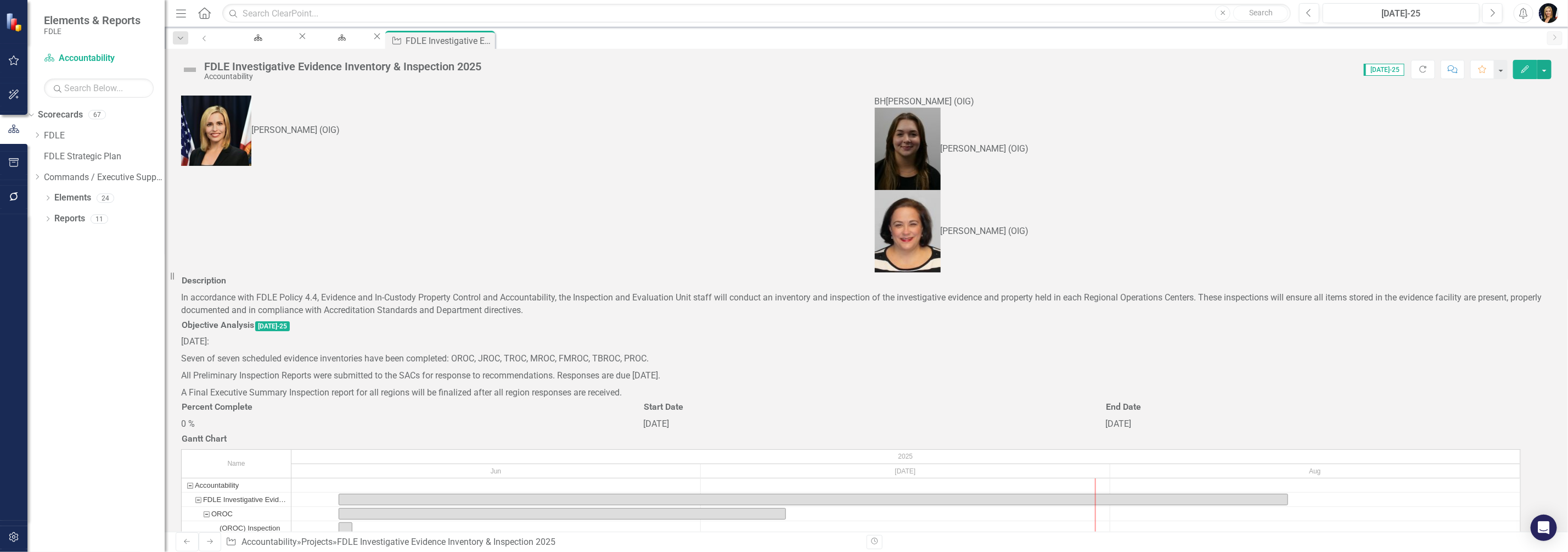
checkbox input "true"
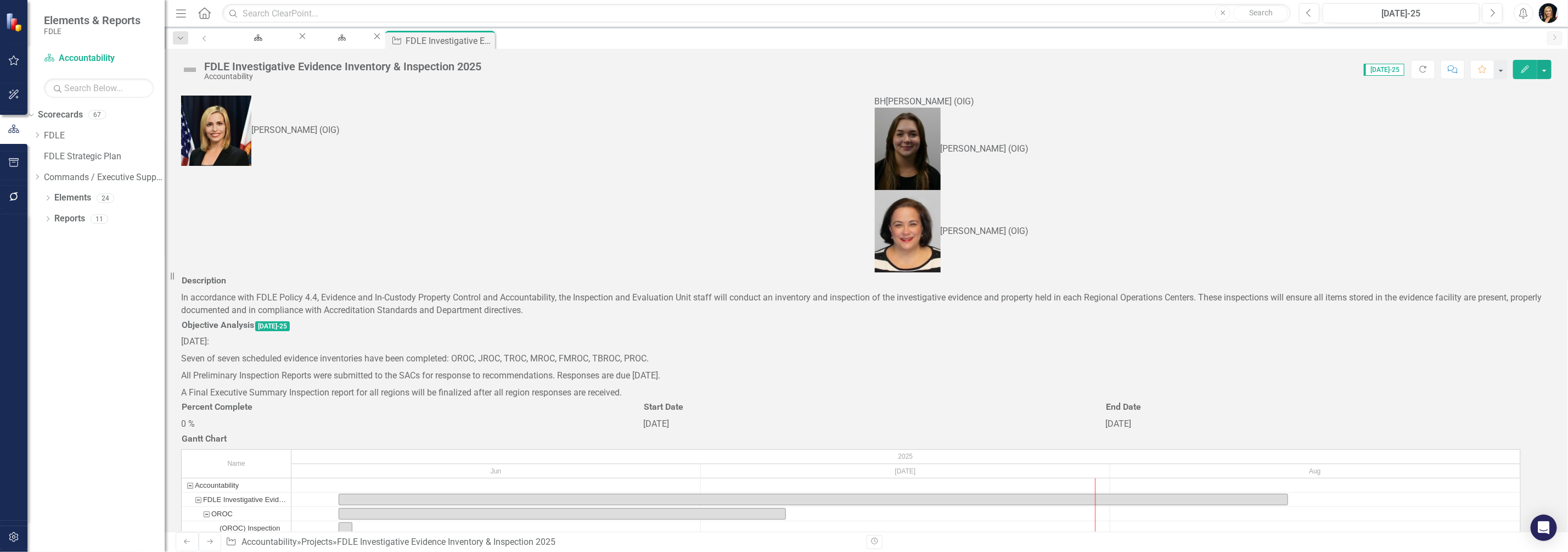
checkbox input "true"
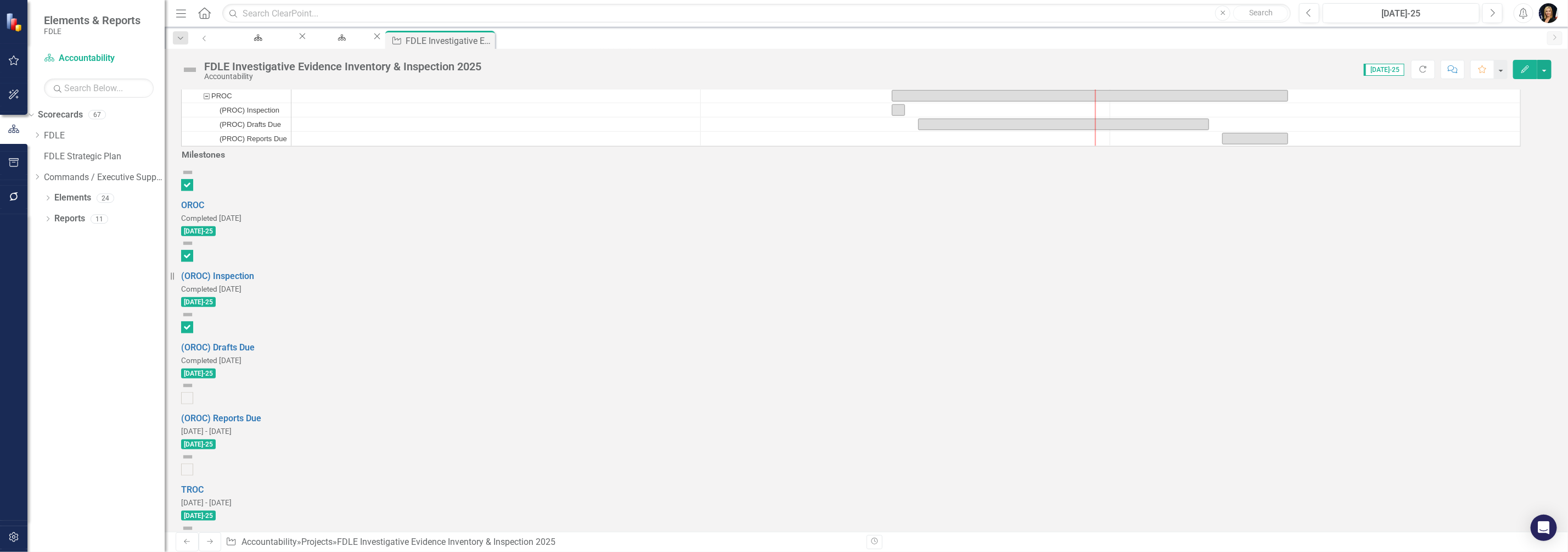
scroll to position [771, 0]
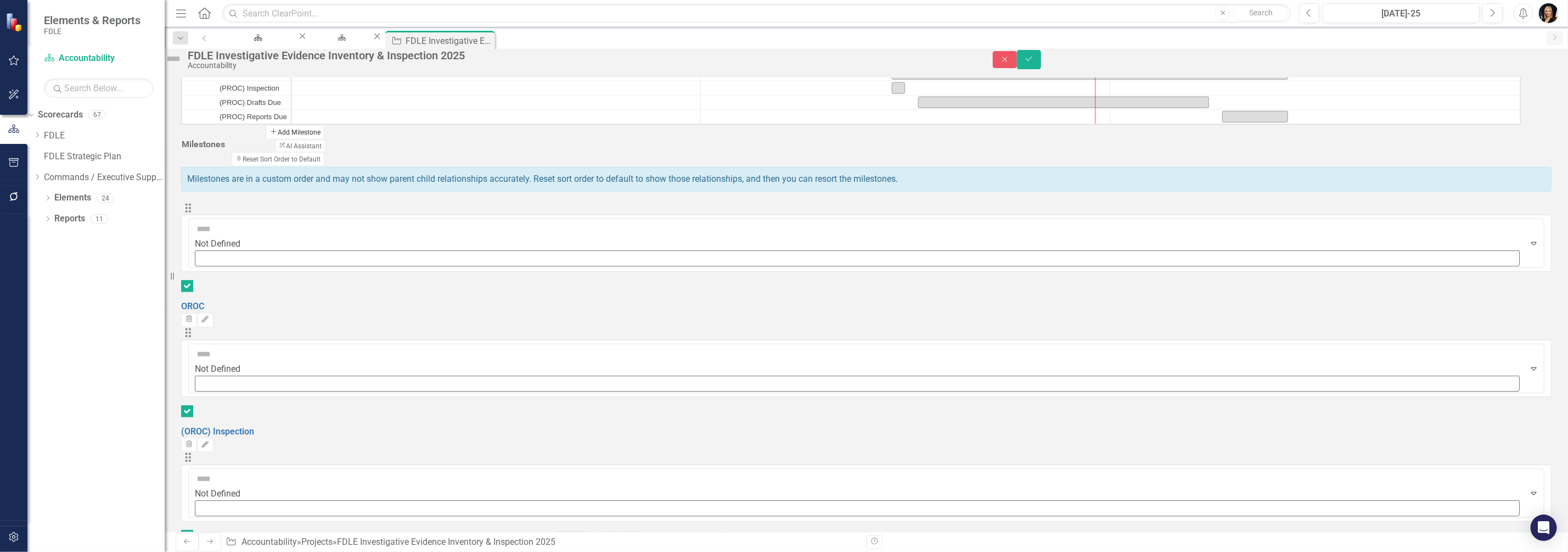
click at [324, 139] on button "Add Add Milestone" at bounding box center [295, 132] width 59 height 14
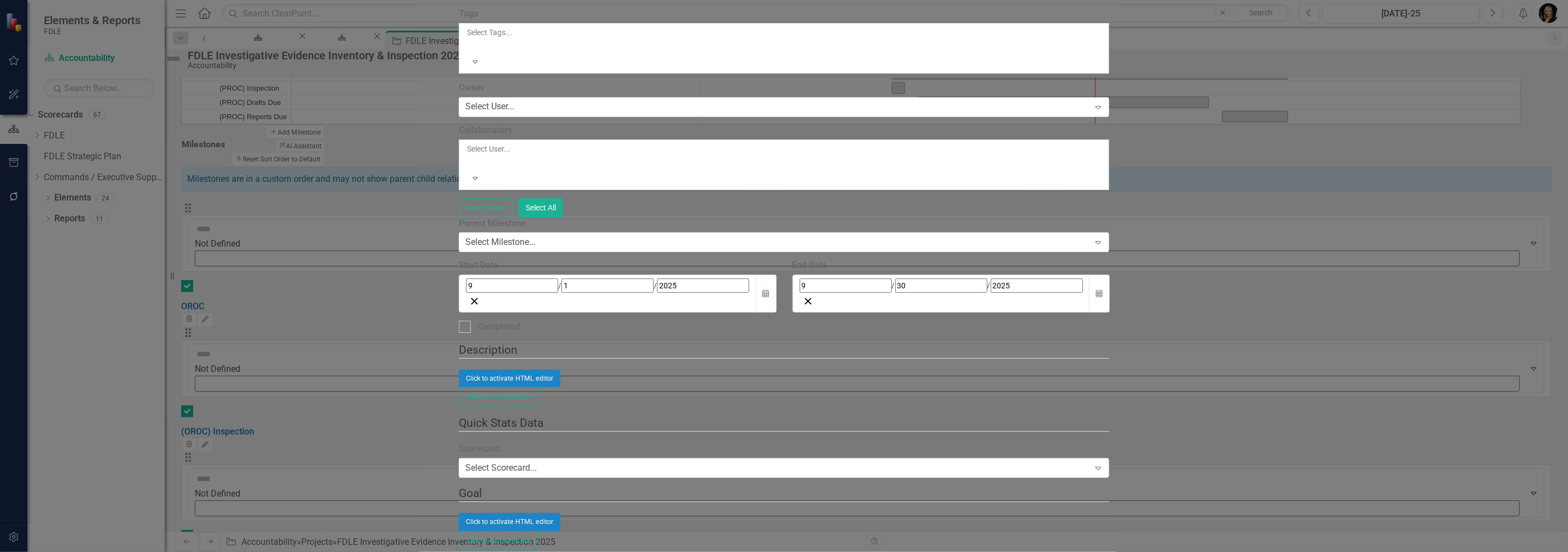
type input "Preliminary Report Responses Due"
click at [510, 293] on div "9 / 1 / 2025" at bounding box center [607, 285] width 283 height 14
click at [1083, 293] on div "9 / 30 / 2025" at bounding box center [941, 285] width 283 height 14
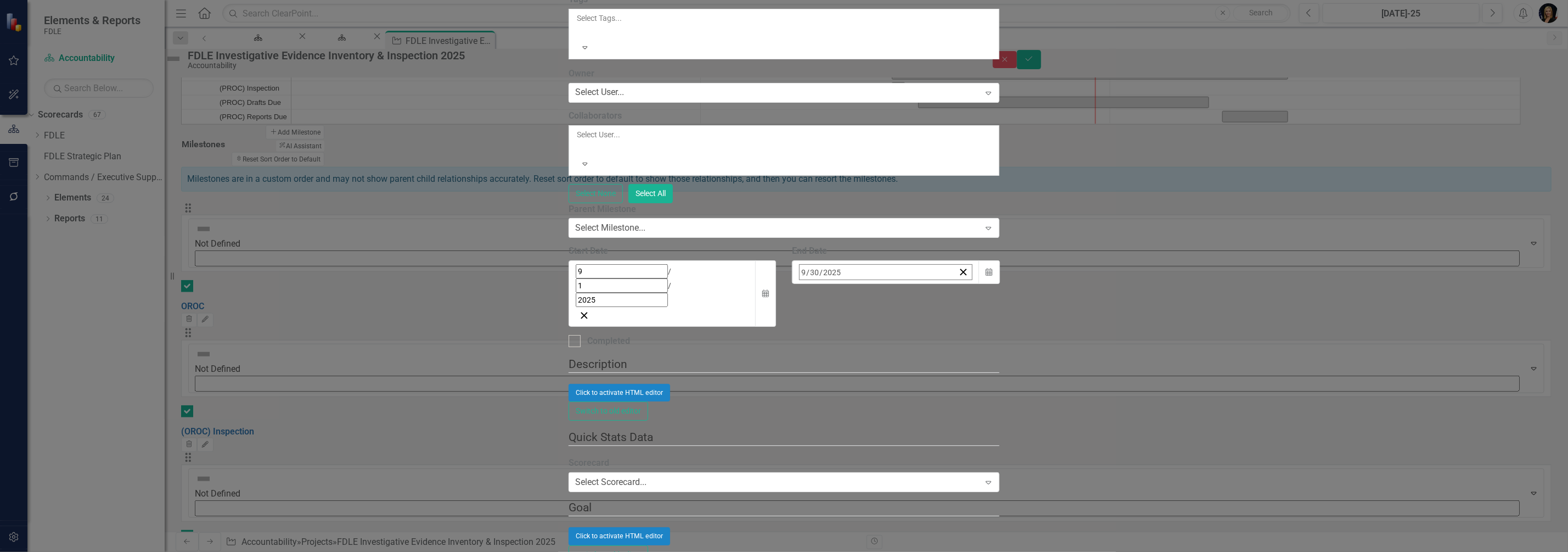
click at [960, 308] on button "›" at bounding box center [948, 296] width 24 height 24
click at [848, 370] on button "6" at bounding box center [834, 360] width 27 height 19
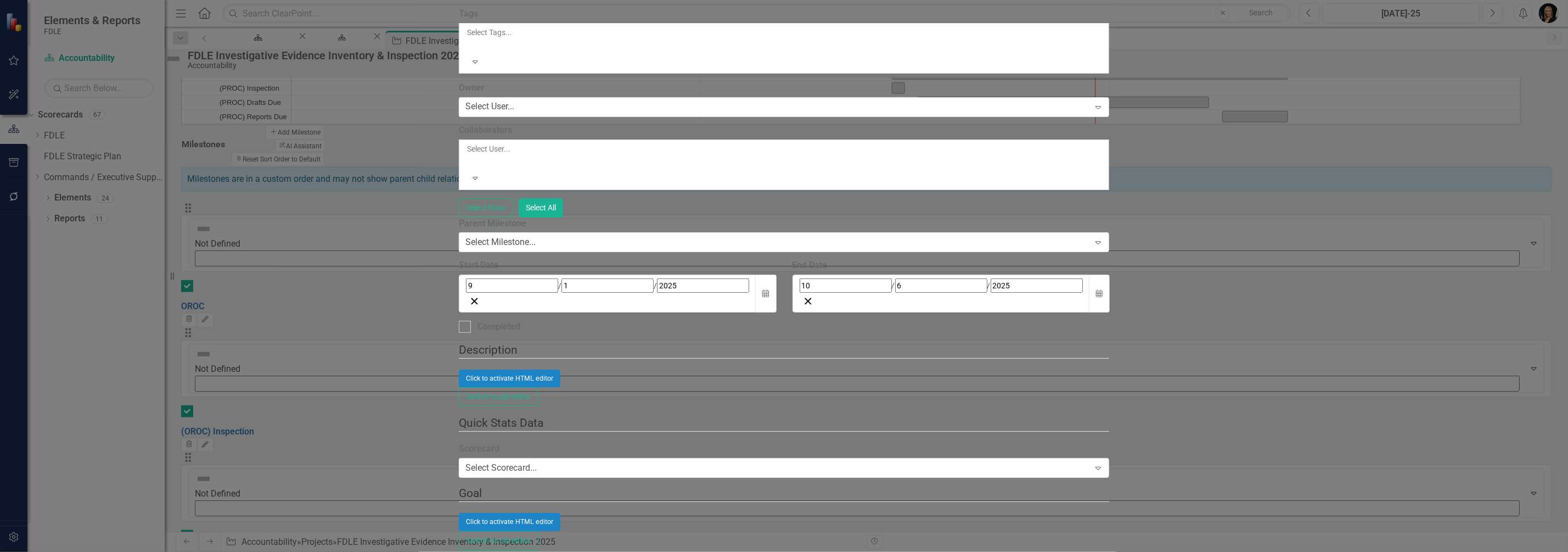
click at [499, 293] on div "9 / 1 / 2025" at bounding box center [607, 285] width 283 height 14
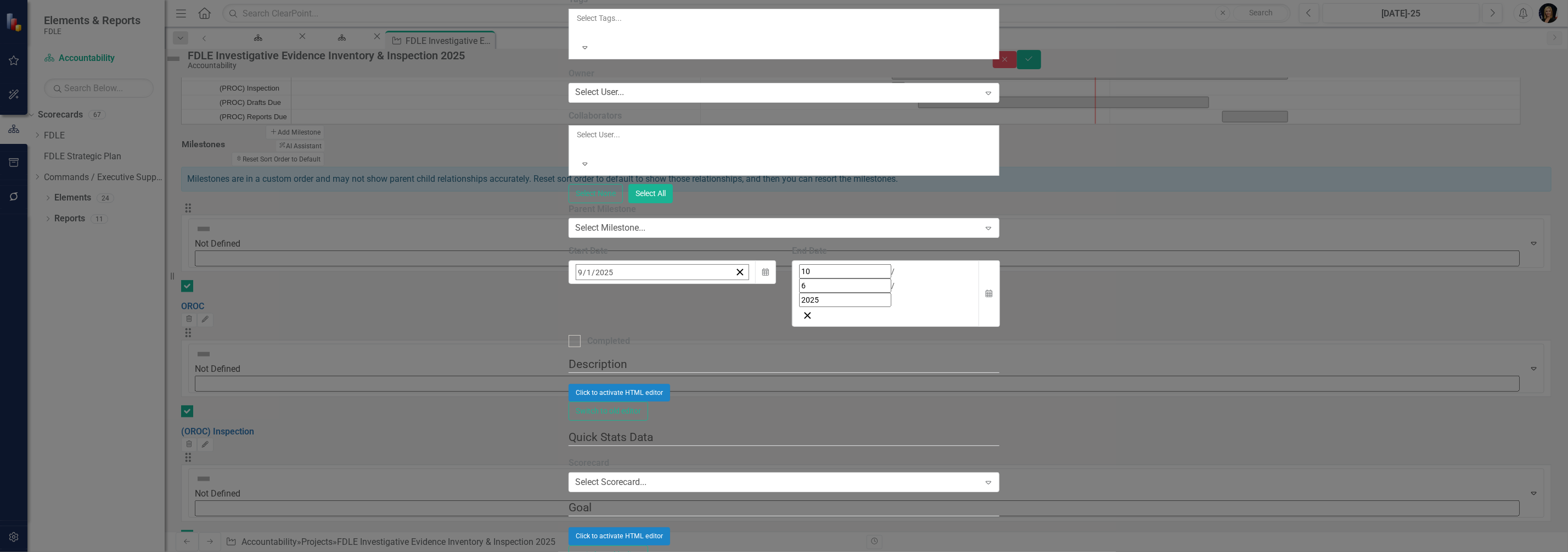
click at [722, 345] on abbr "5" at bounding box center [720, 341] width 5 height 9
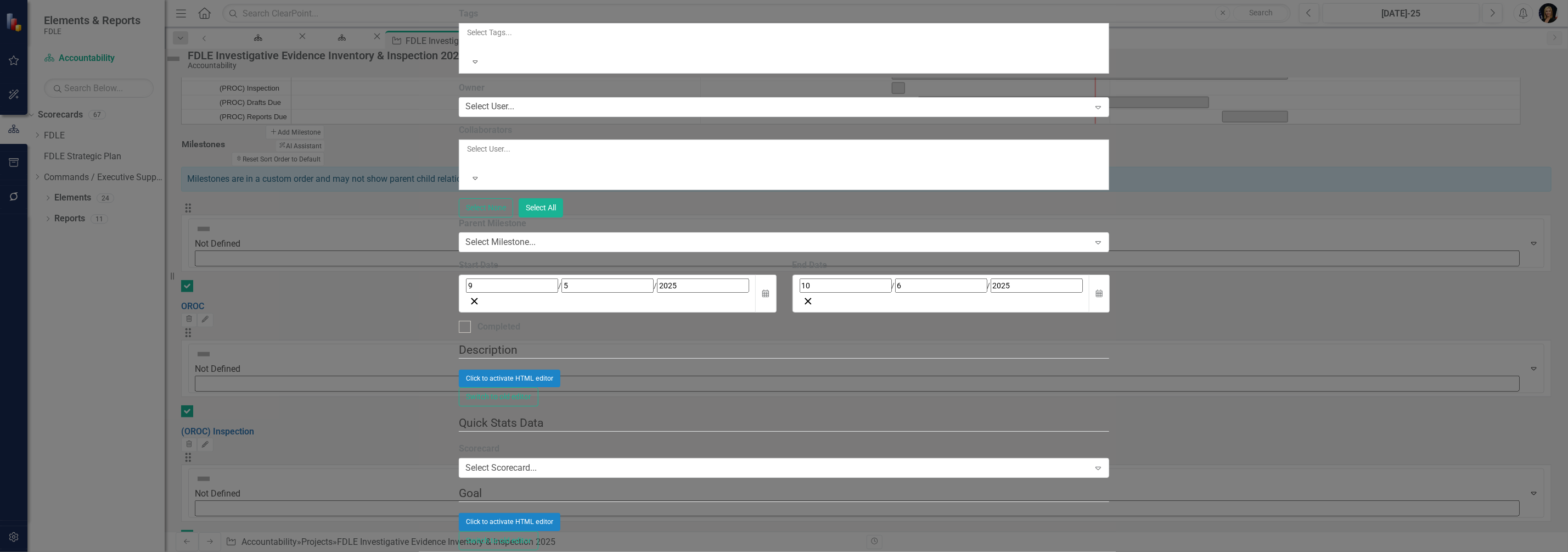
checkbox input "false"
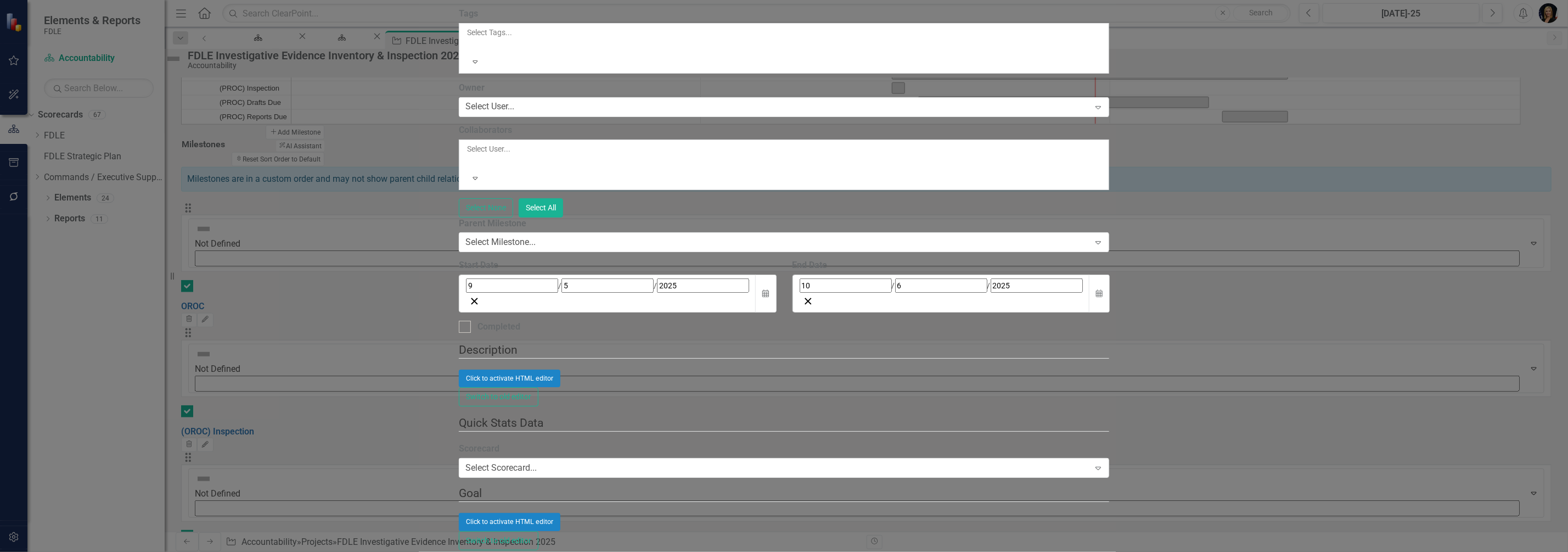
checkbox input "false"
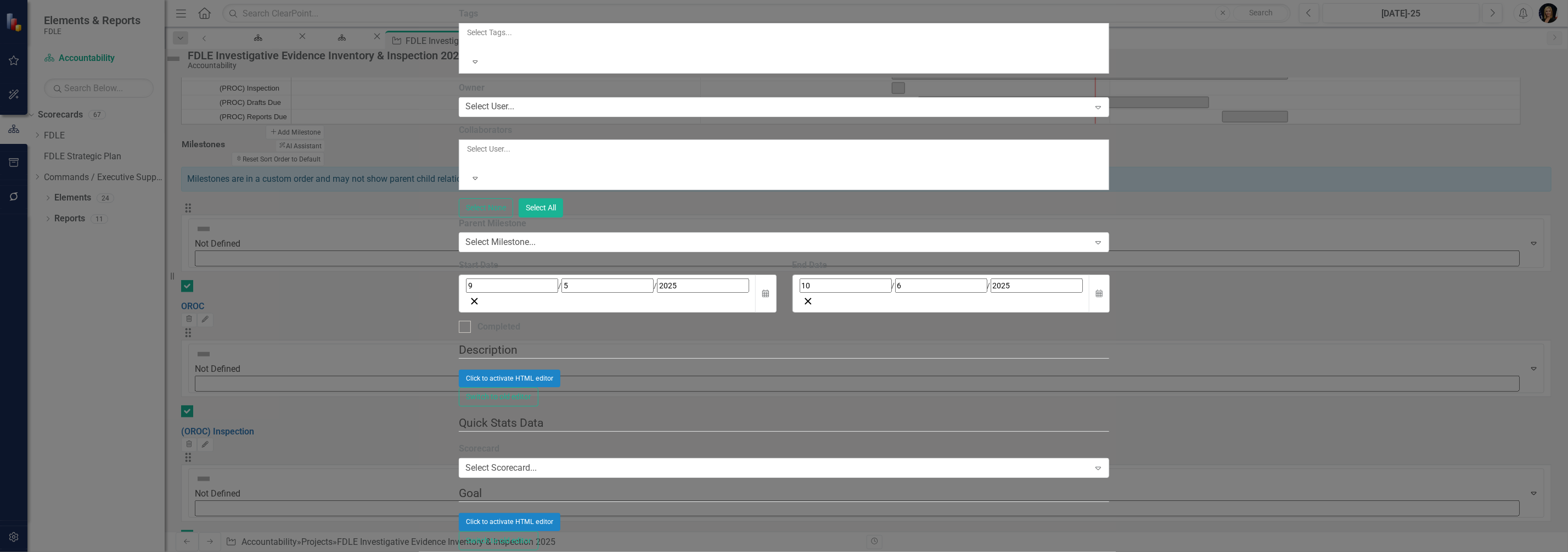
checkbox input "false"
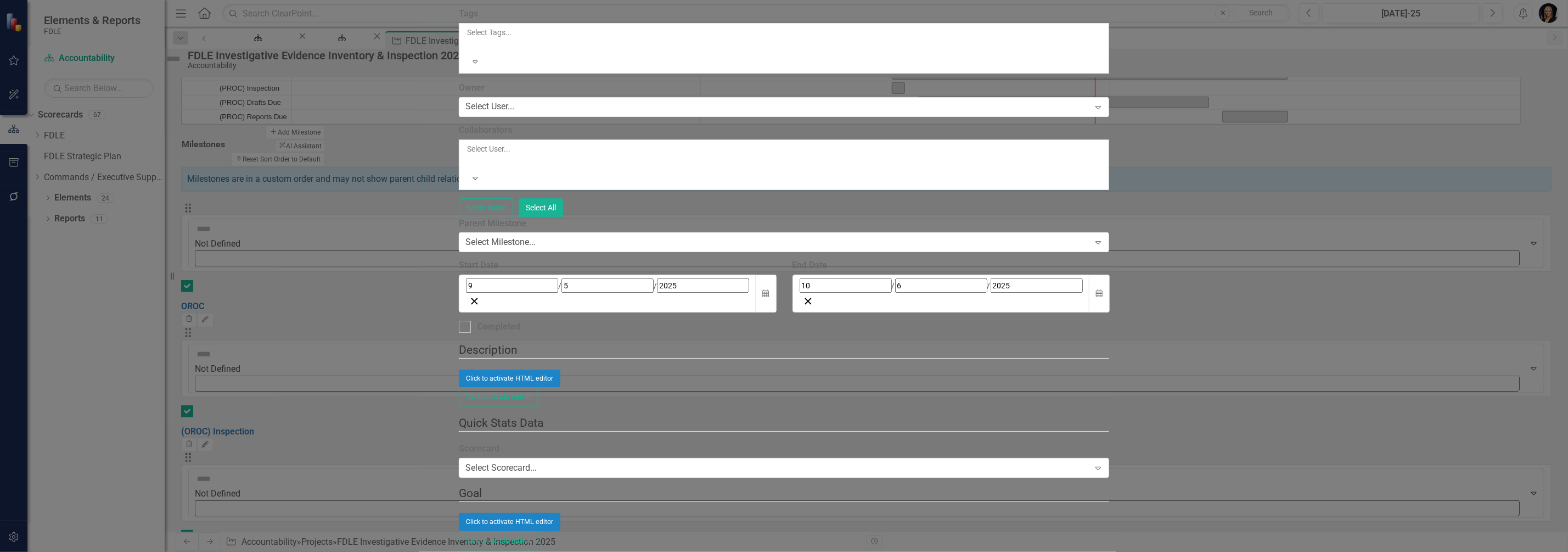
checkbox input "false"
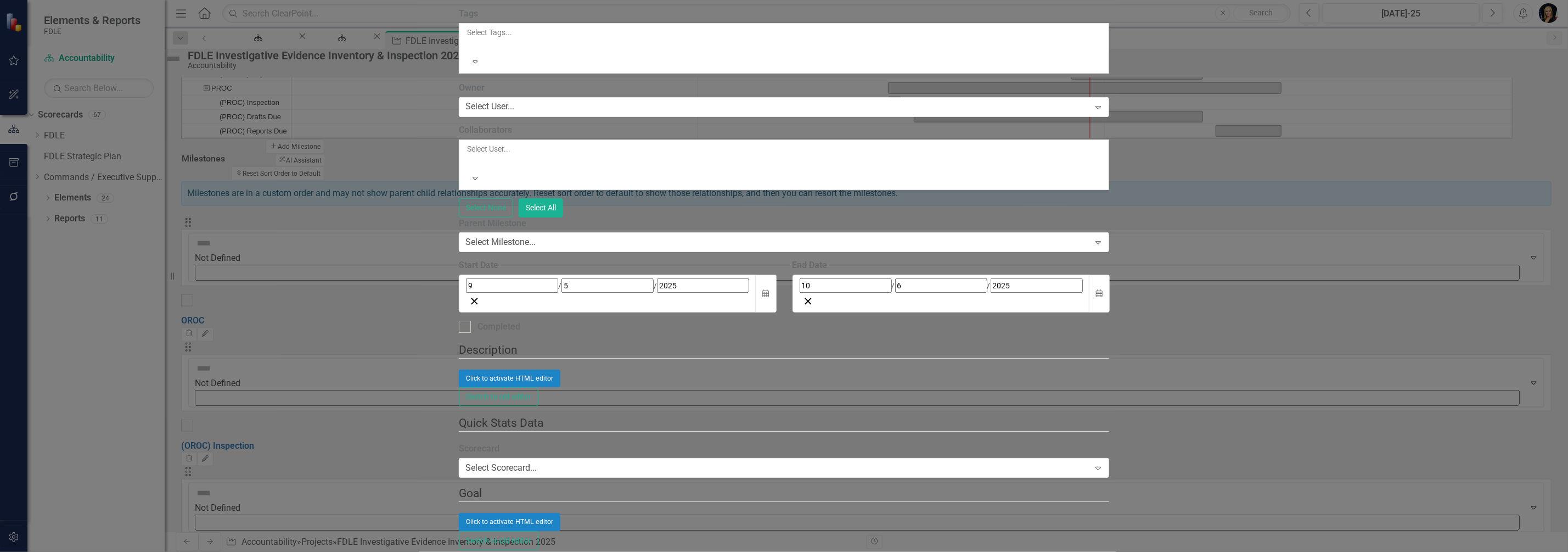
checkbox input "true"
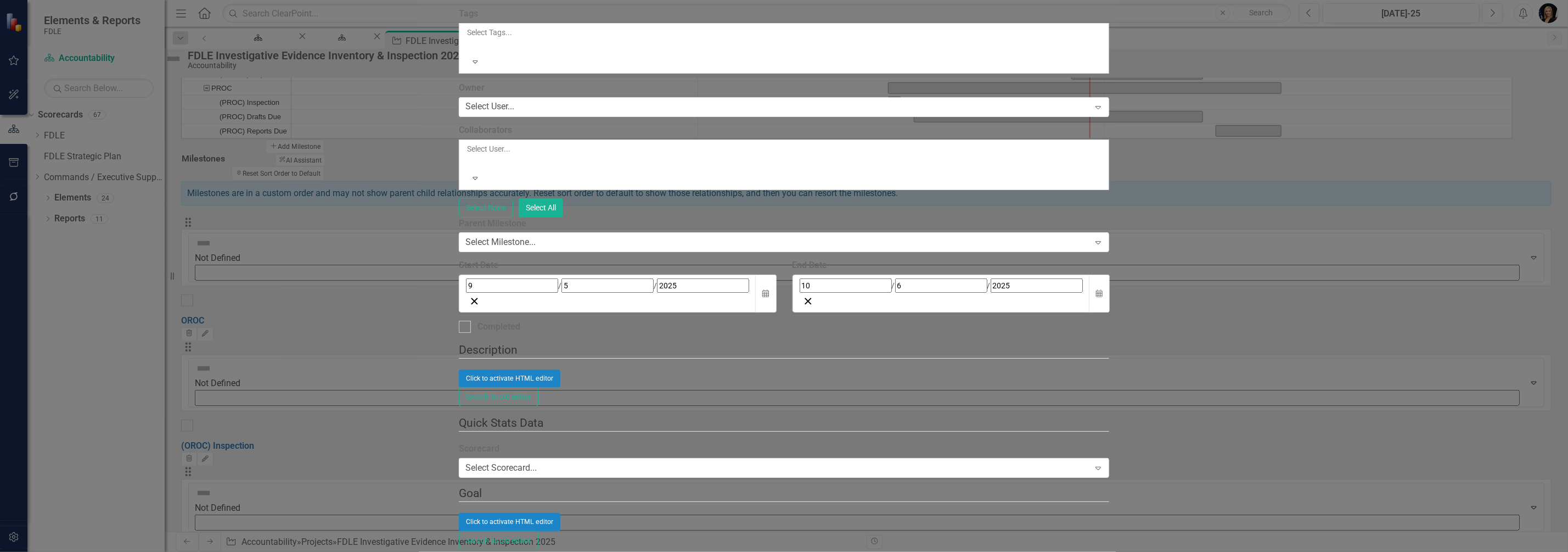
checkbox input "true"
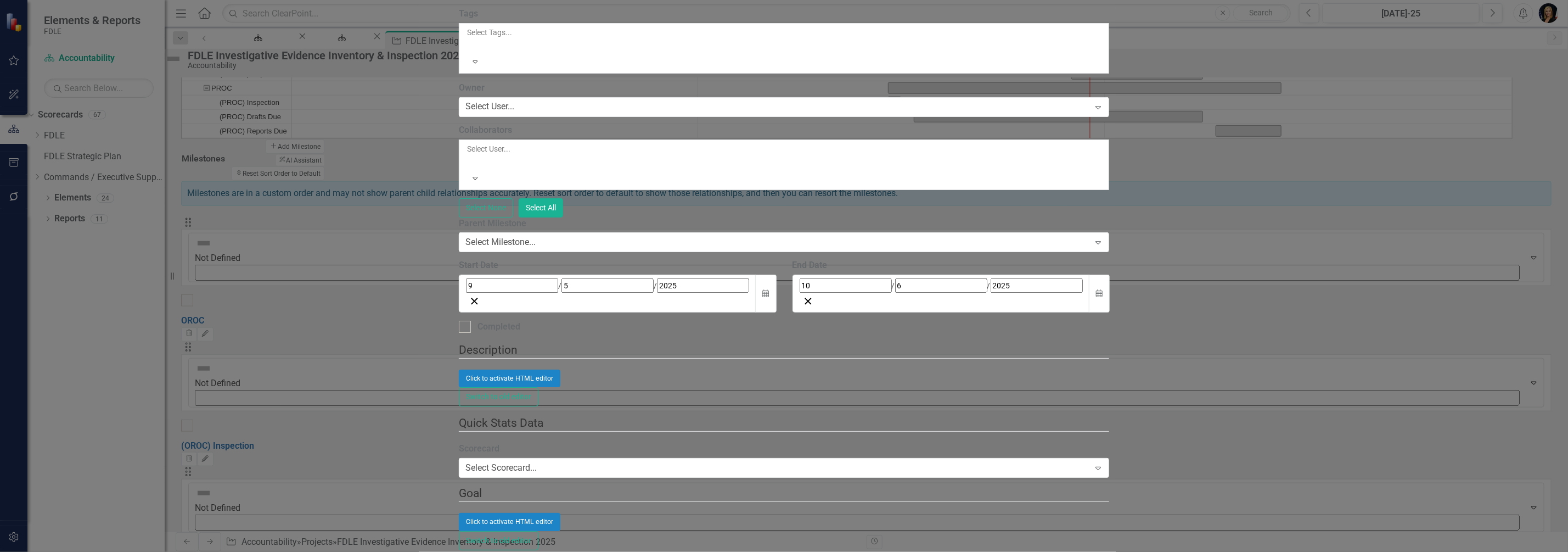
checkbox input "true"
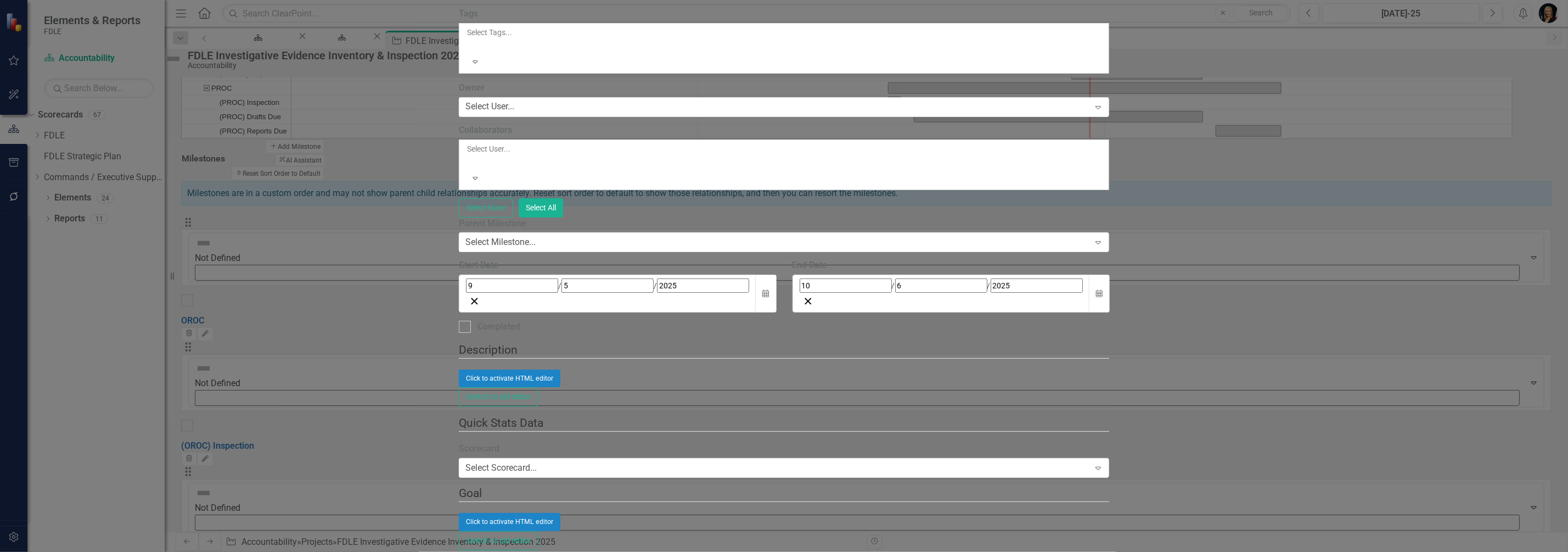
checkbox input "true"
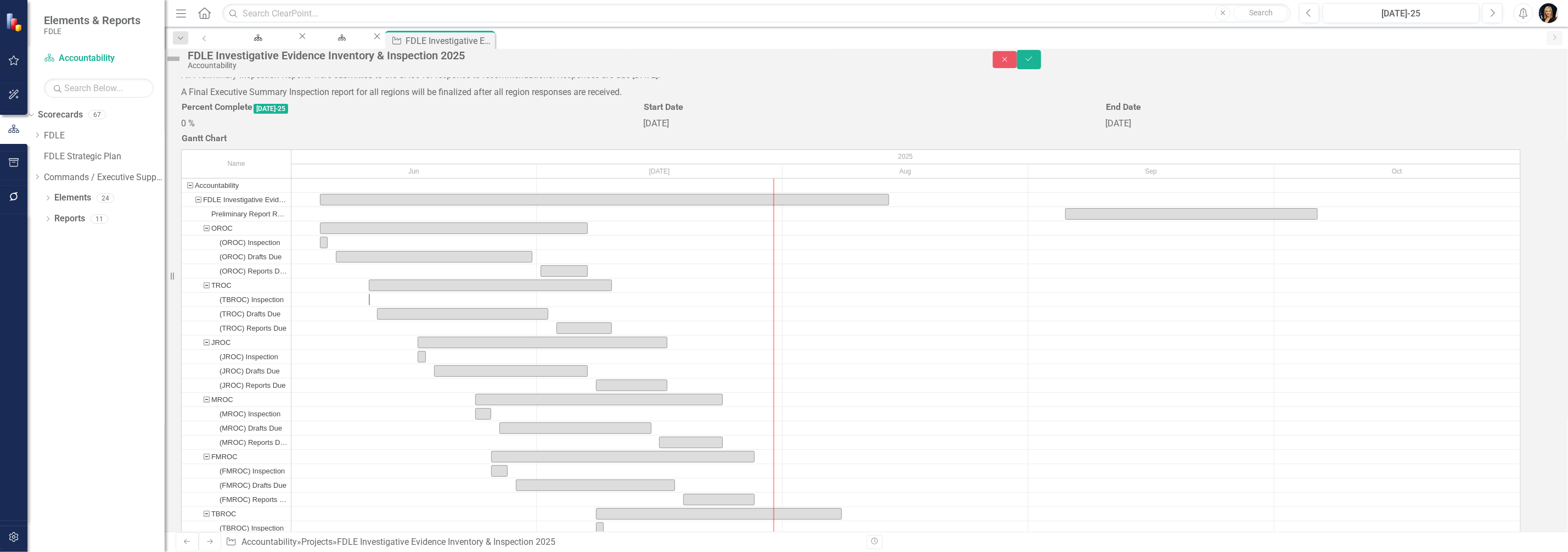
scroll to position [291, 0]
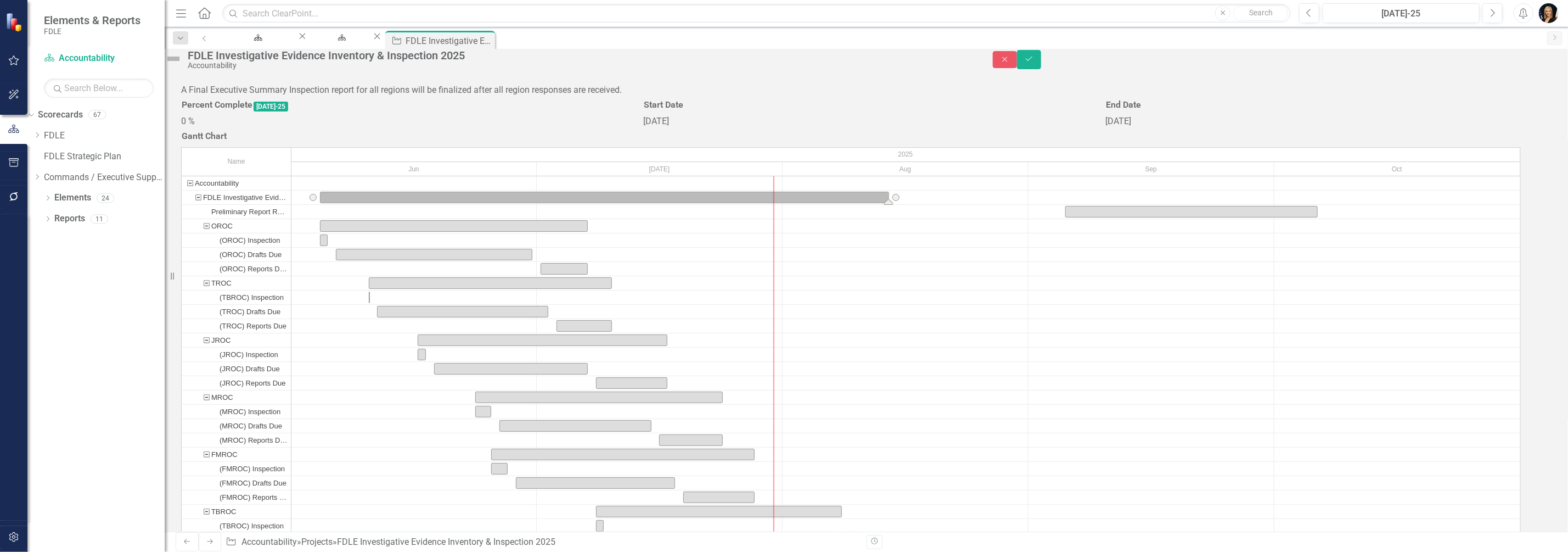
drag, startPoint x: 335, startPoint y: 254, endPoint x: 979, endPoint y: 258, distance: 644.0
click at [1090, 217] on div "Task: Start date: 2025-09-05 End date: 2025-10-06" at bounding box center [1192, 211] width 252 height 10
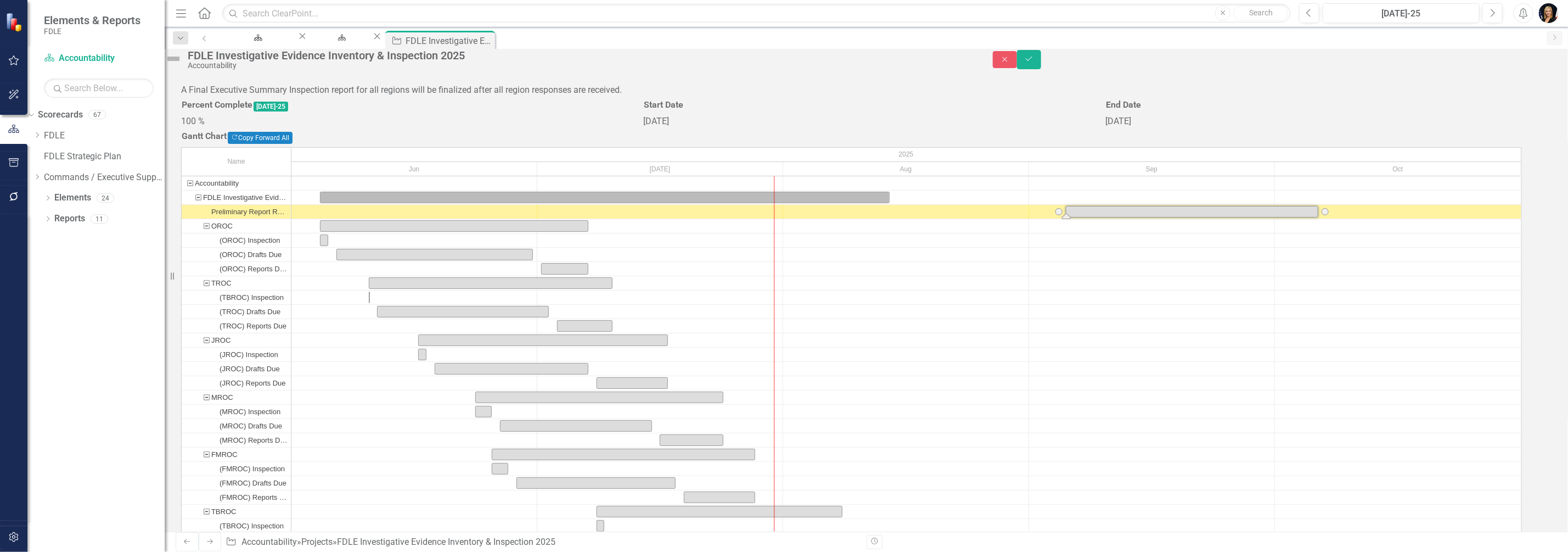
drag, startPoint x: 1081, startPoint y: 274, endPoint x: 1131, endPoint y: 283, distance: 50.8
click at [1189, 233] on div at bounding box center [1152, 226] width 246 height 14
click at [415, 202] on div "Task: Start date: 2025-06-04 End date: 2025-08-14" at bounding box center [605, 197] width 568 height 10
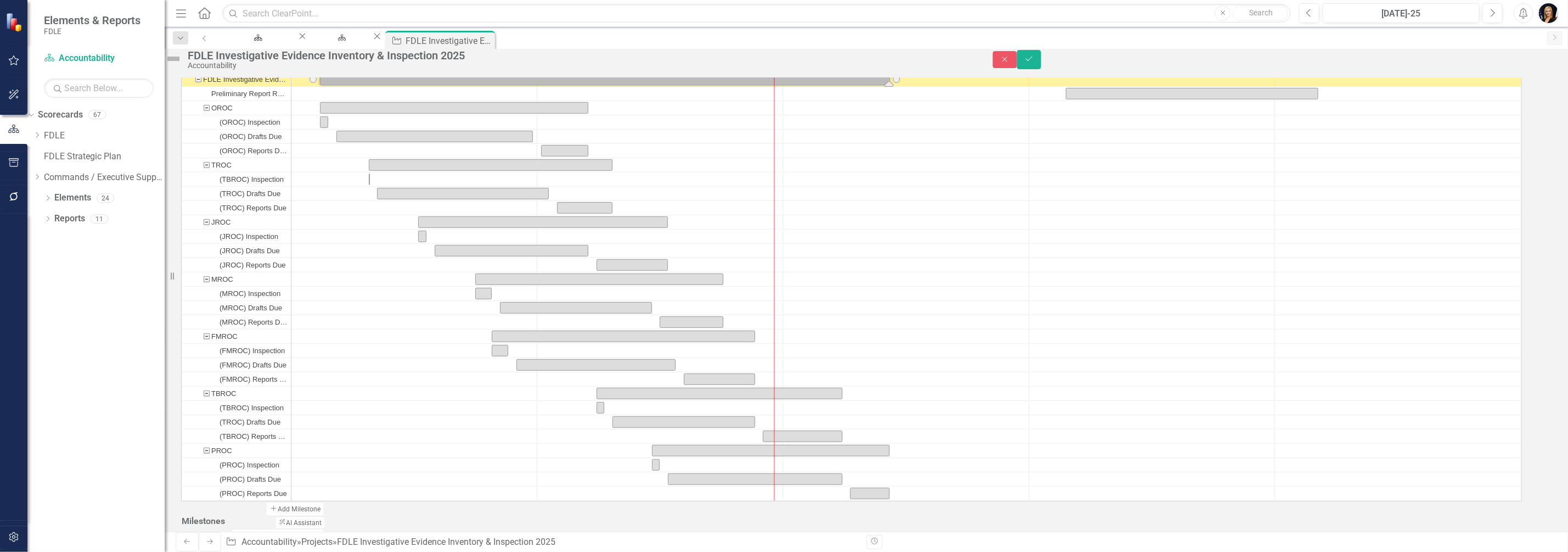
scroll to position [412, 0]
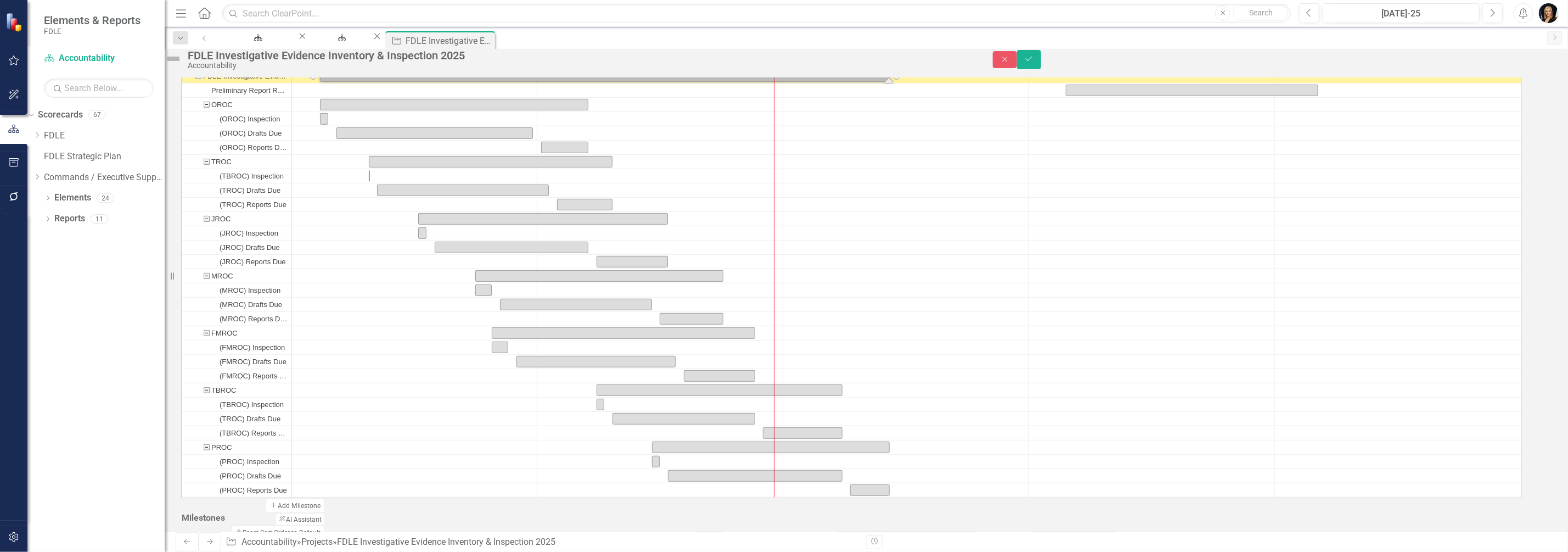
click at [242, 83] on div "FDLE Investigative Evidence Inventory & Inspection 2025" at bounding box center [245, 76] width 84 height 14
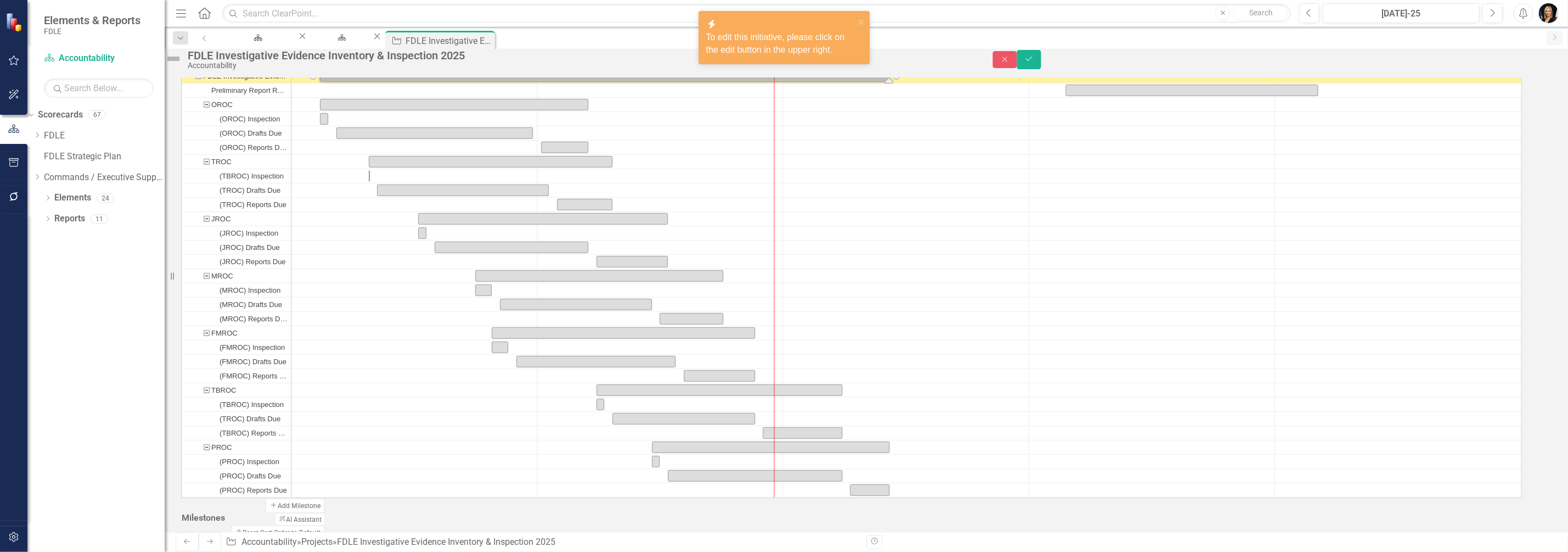
click at [234, 97] on div "Preliminary Report Responses Due" at bounding box center [250, 90] width 76 height 14
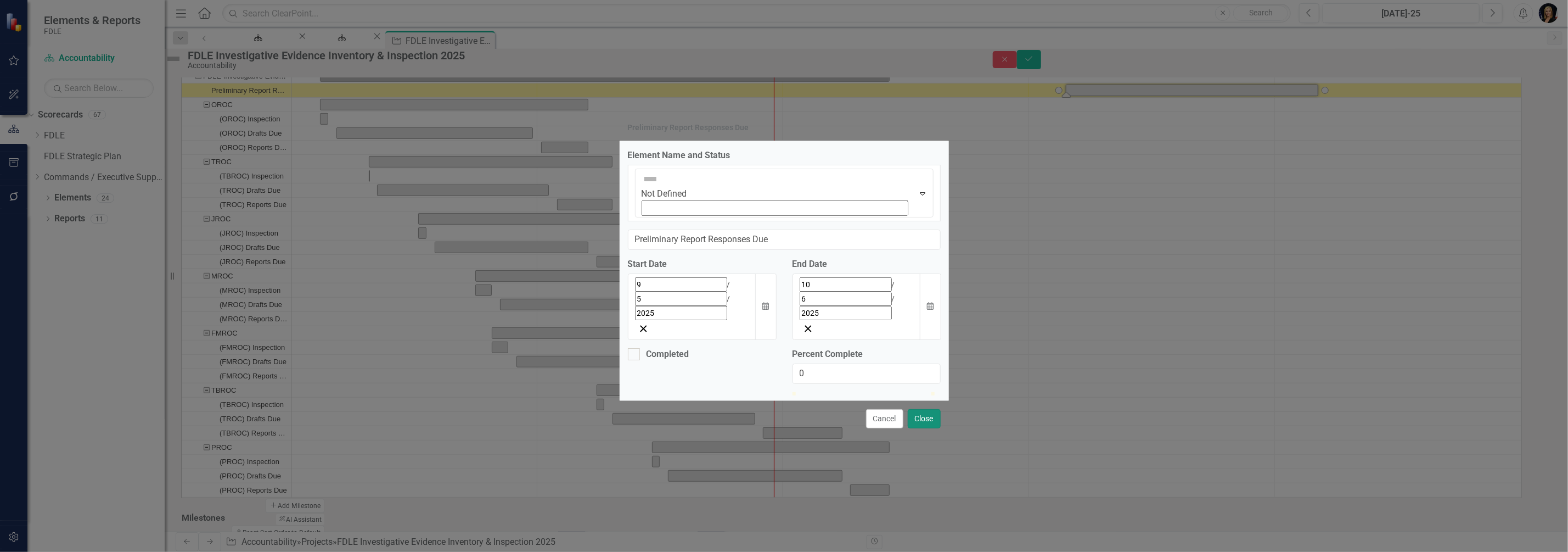
click at [917, 409] on button "Close" at bounding box center [924, 419] width 33 height 19
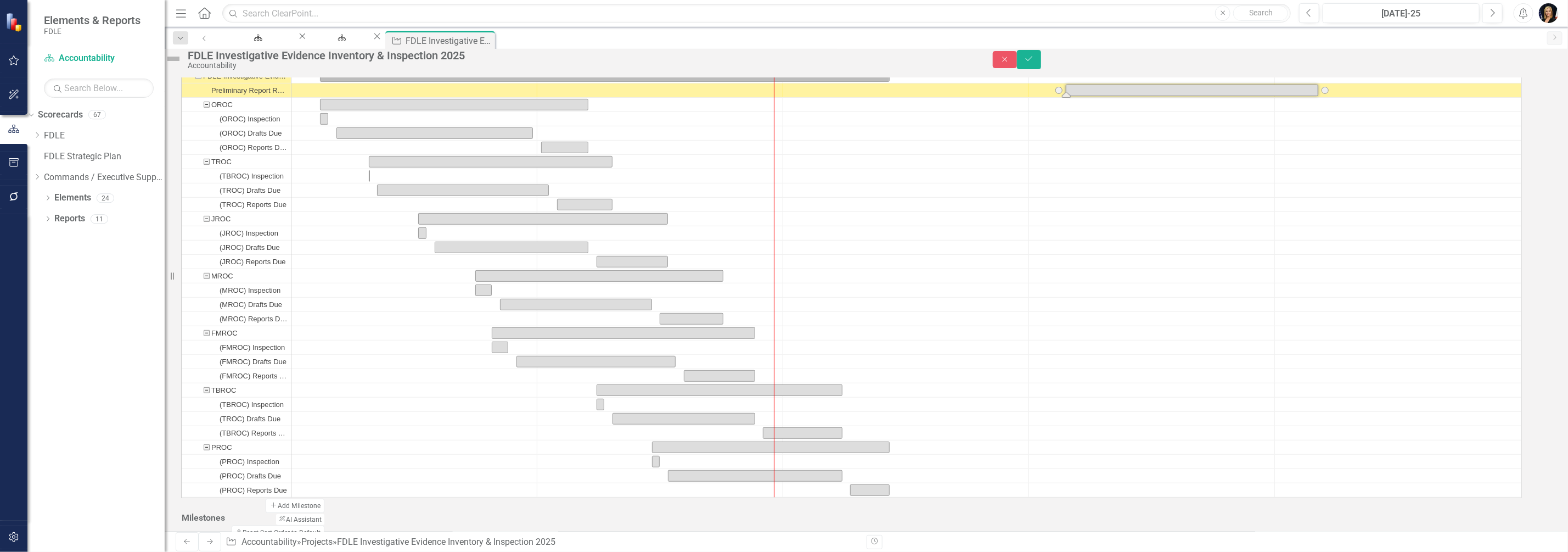
click at [249, 83] on div "FDLE Investigative Evidence Inventory & Inspection 2025" at bounding box center [245, 76] width 84 height 14
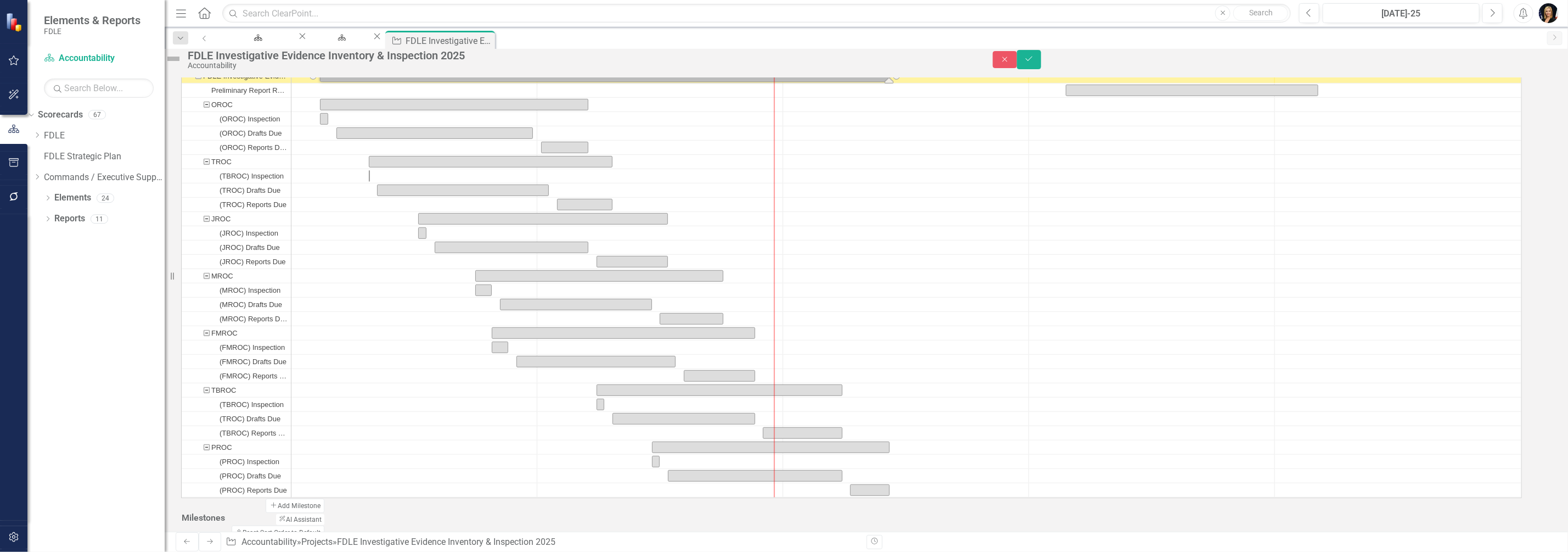
click at [249, 83] on div "FDLE Investigative Evidence Inventory & Inspection 2025" at bounding box center [245, 76] width 84 height 14
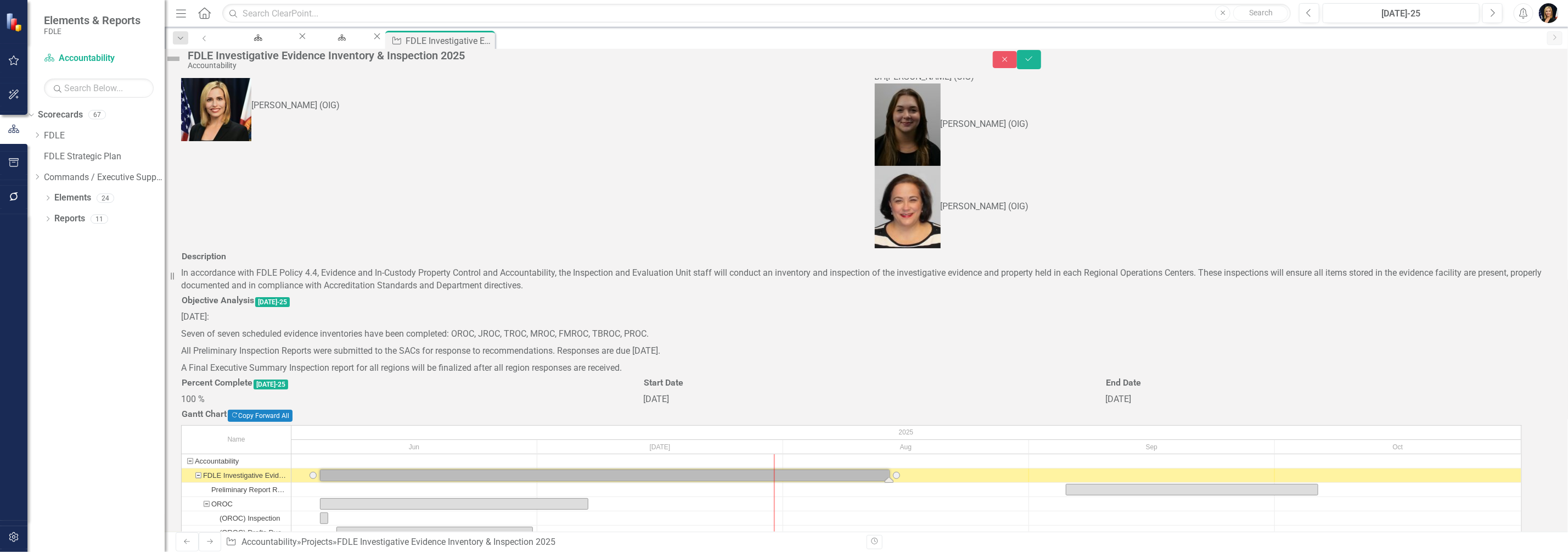
scroll to position [0, 0]
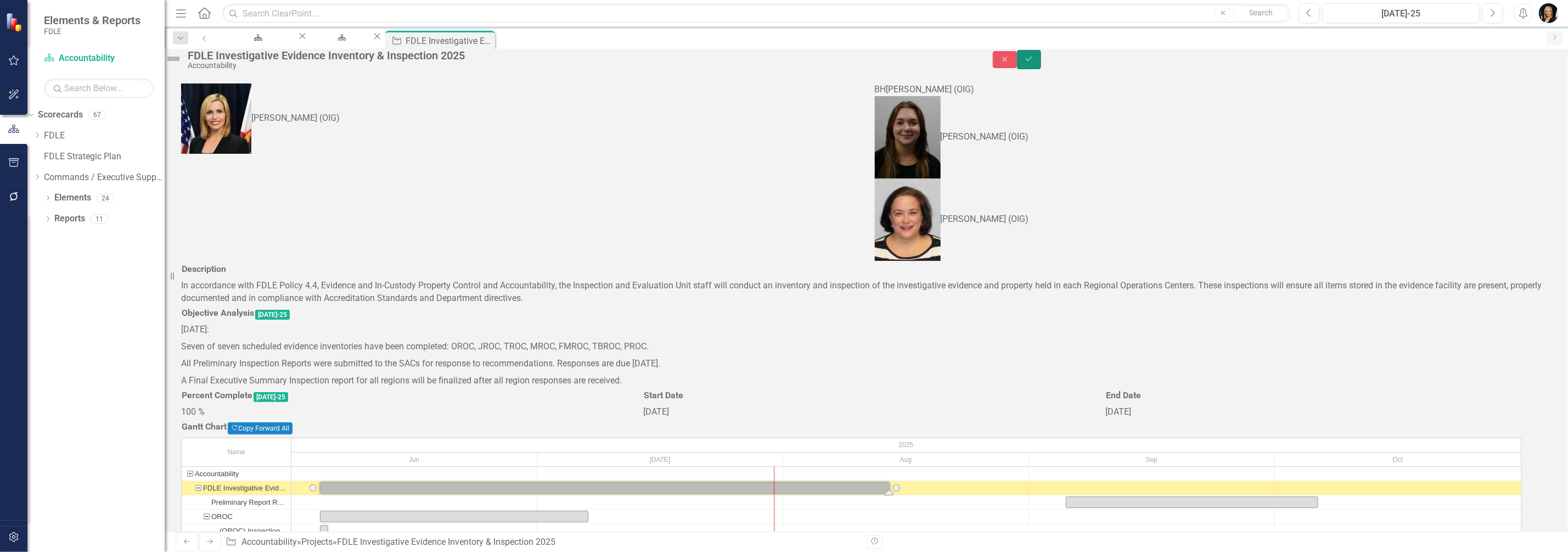
click at [1034, 63] on icon "Save" at bounding box center [1029, 59] width 10 height 8
checkbox input "false"
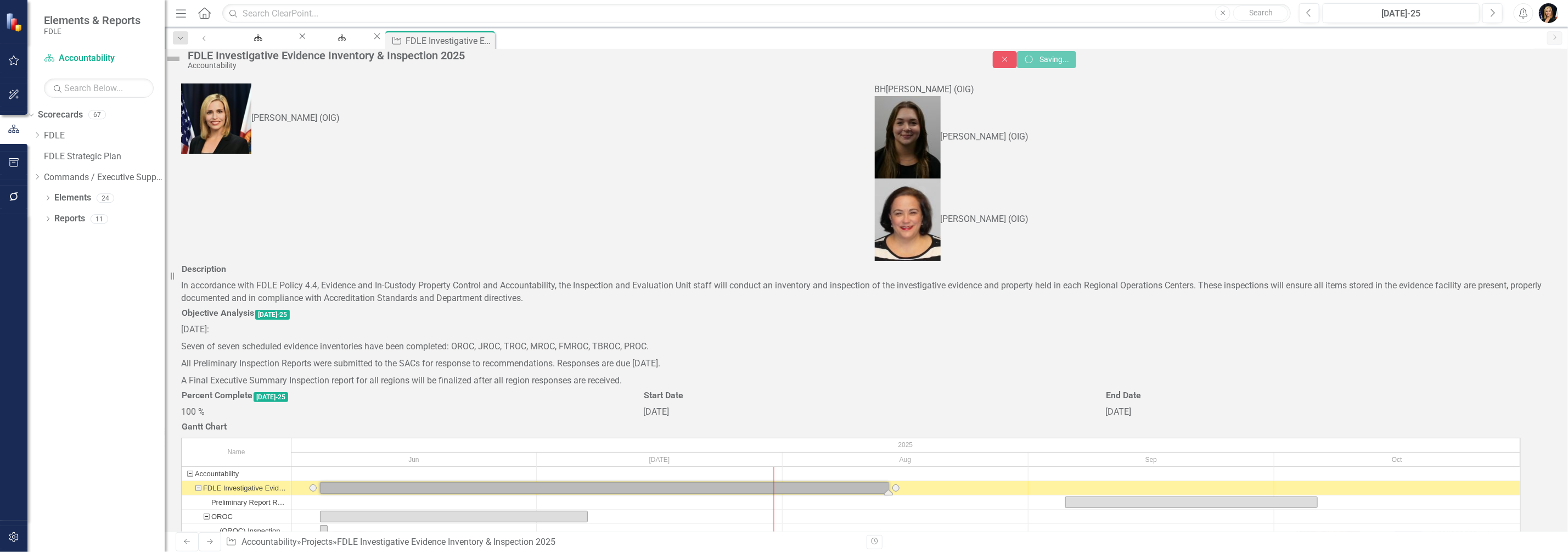
checkbox input "false"
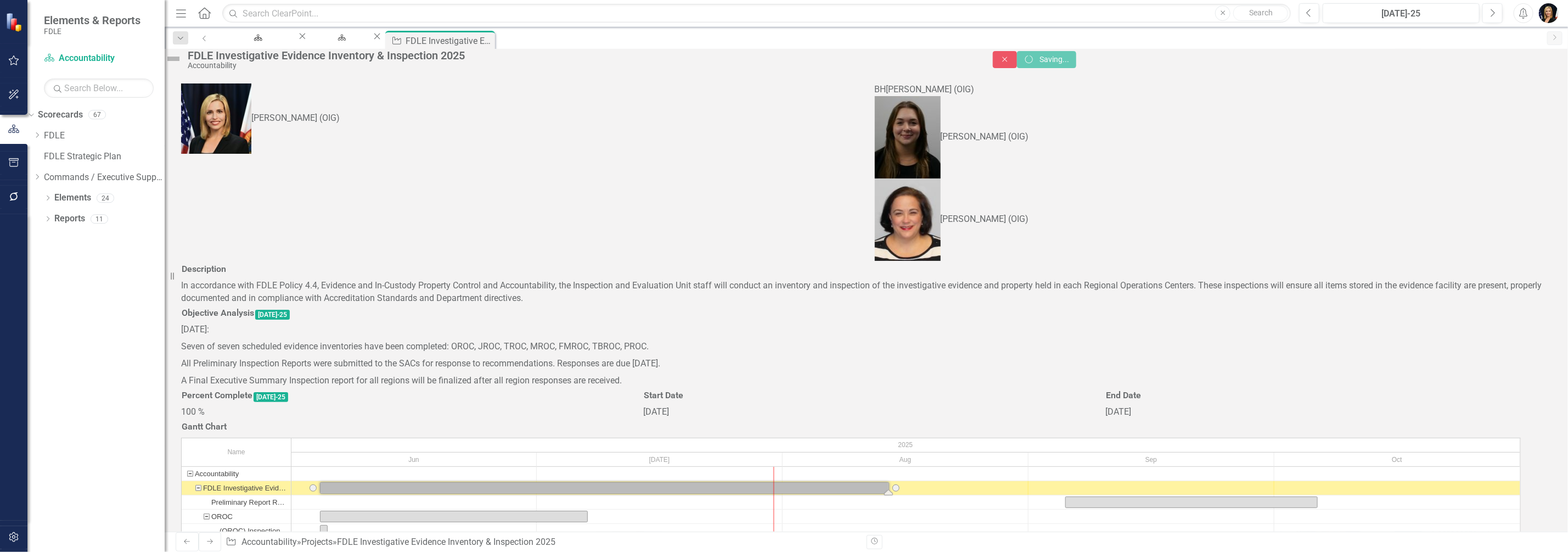
checkbox input "false"
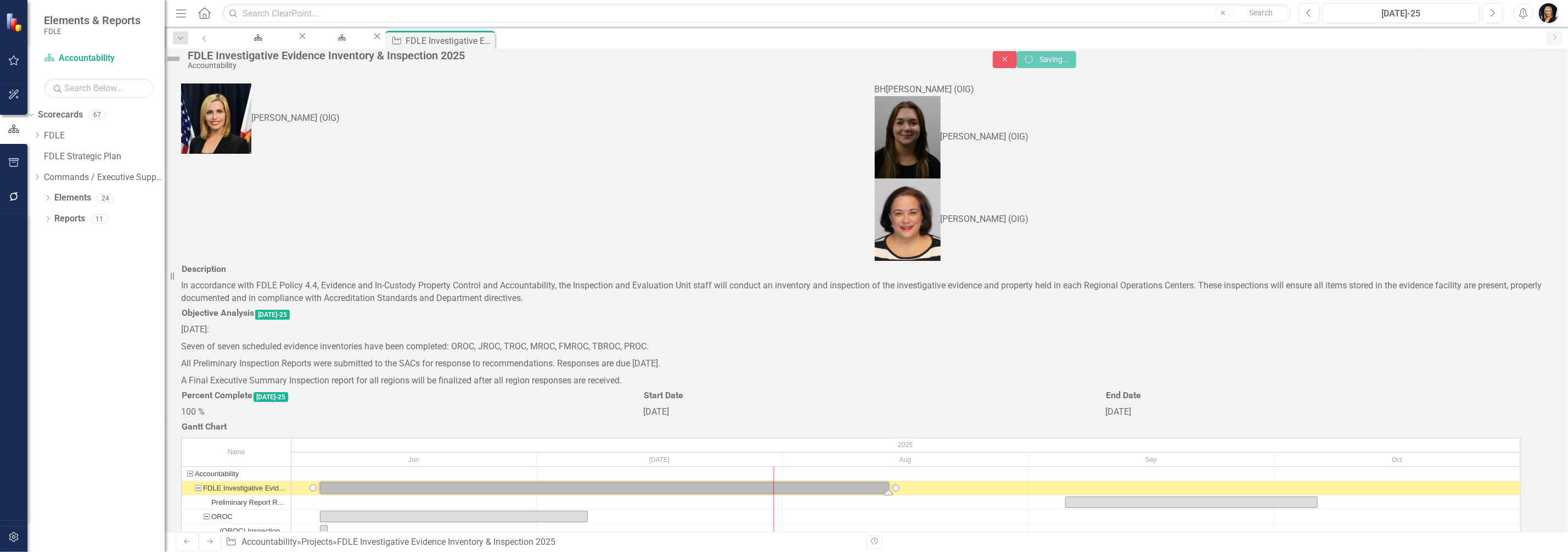
checkbox input "false"
checkbox input "true"
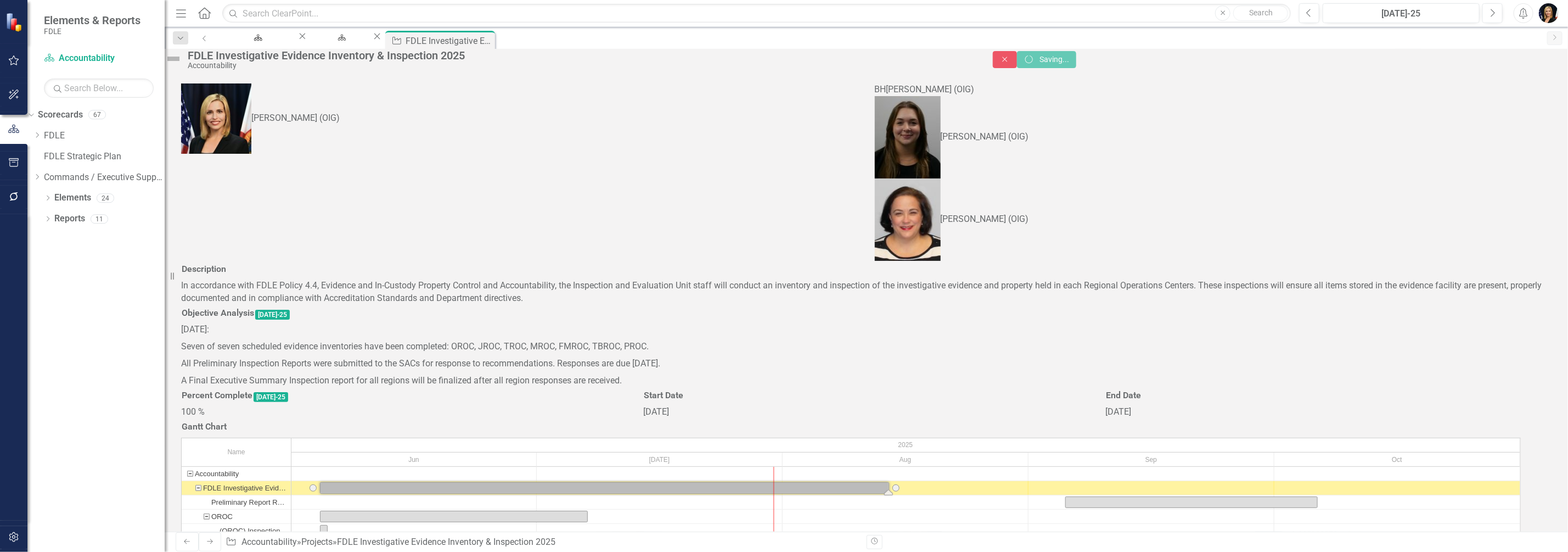
checkbox input "true"
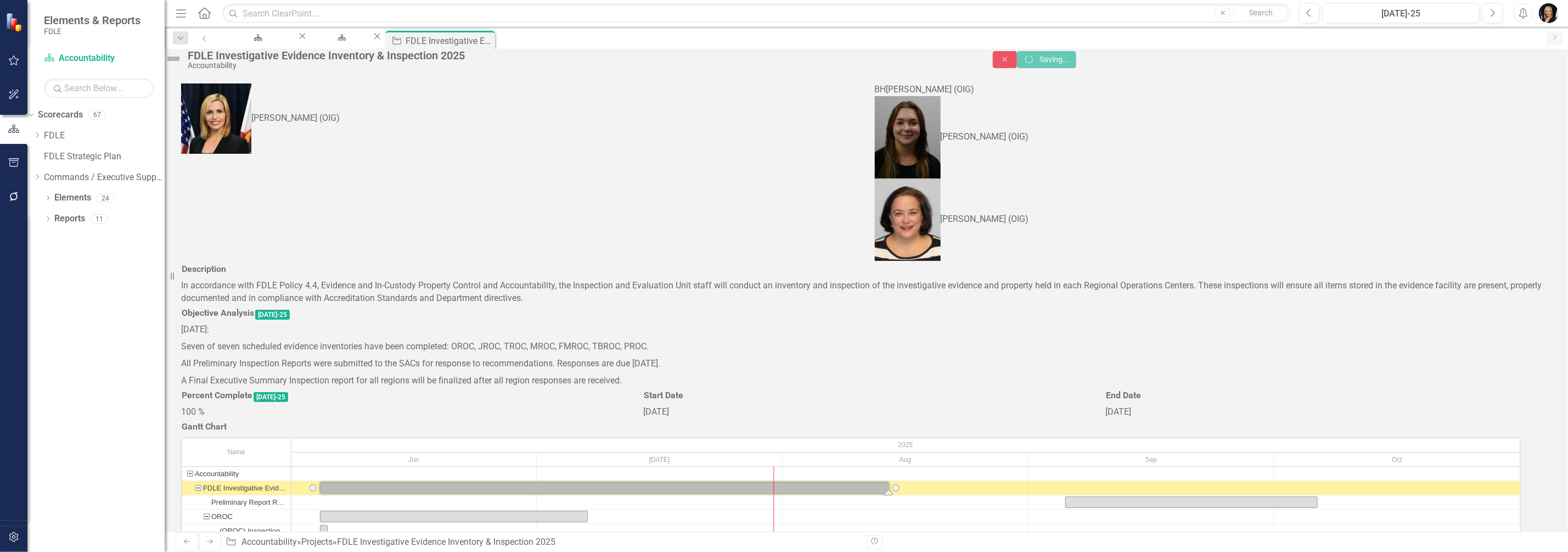
checkbox input "true"
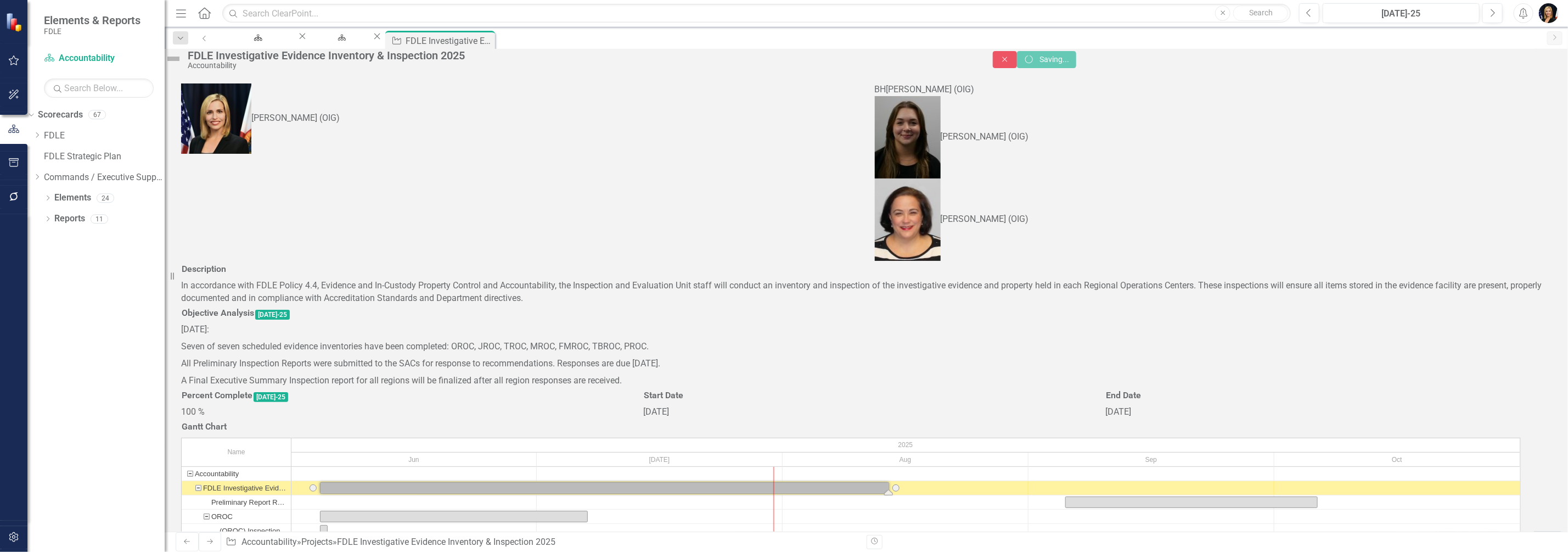
checkbox input "true"
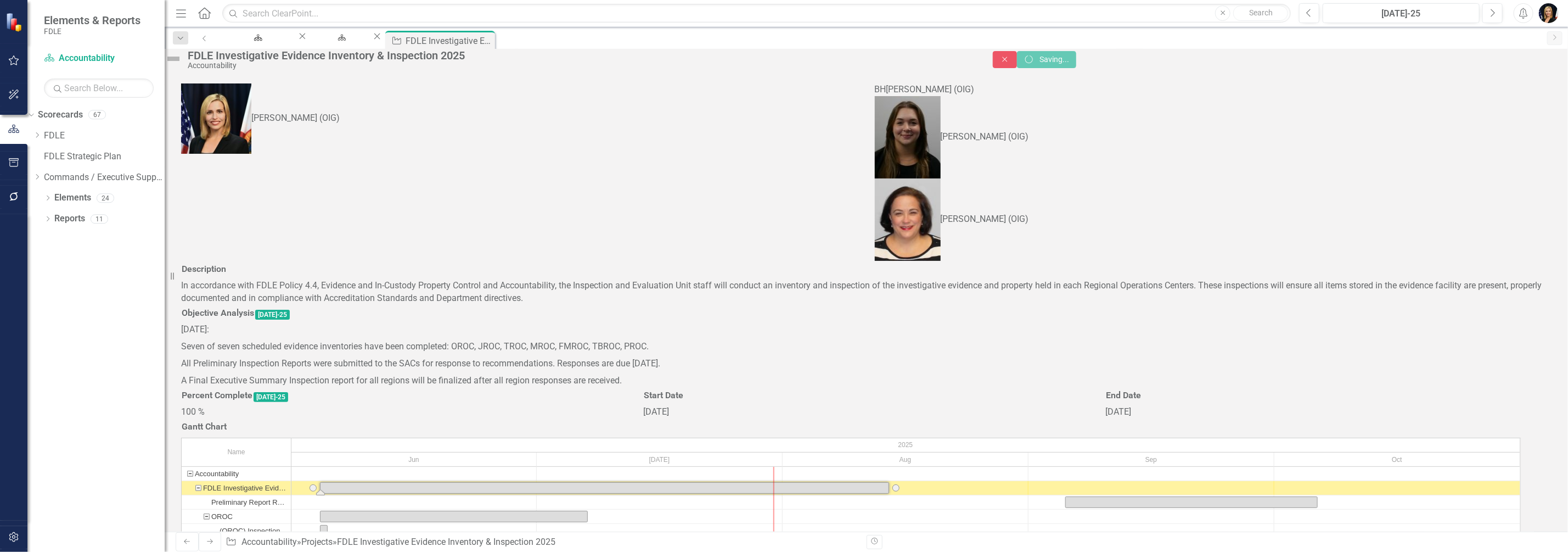
checkbox input "false"
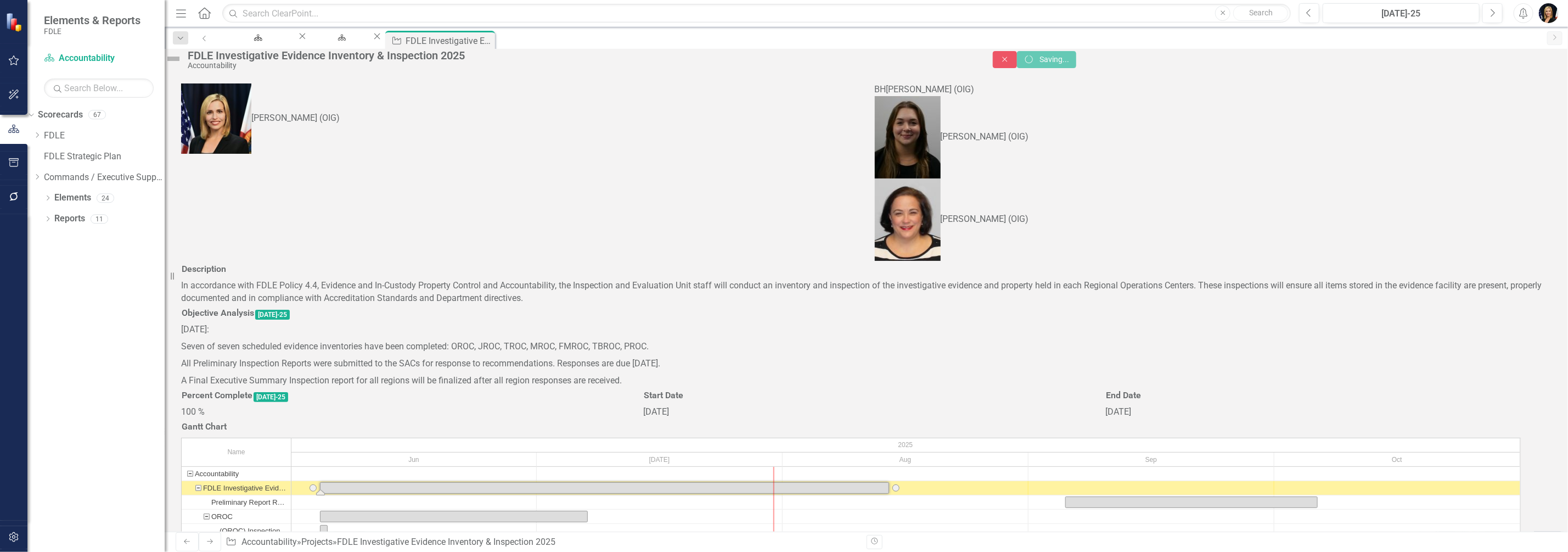
checkbox input "false"
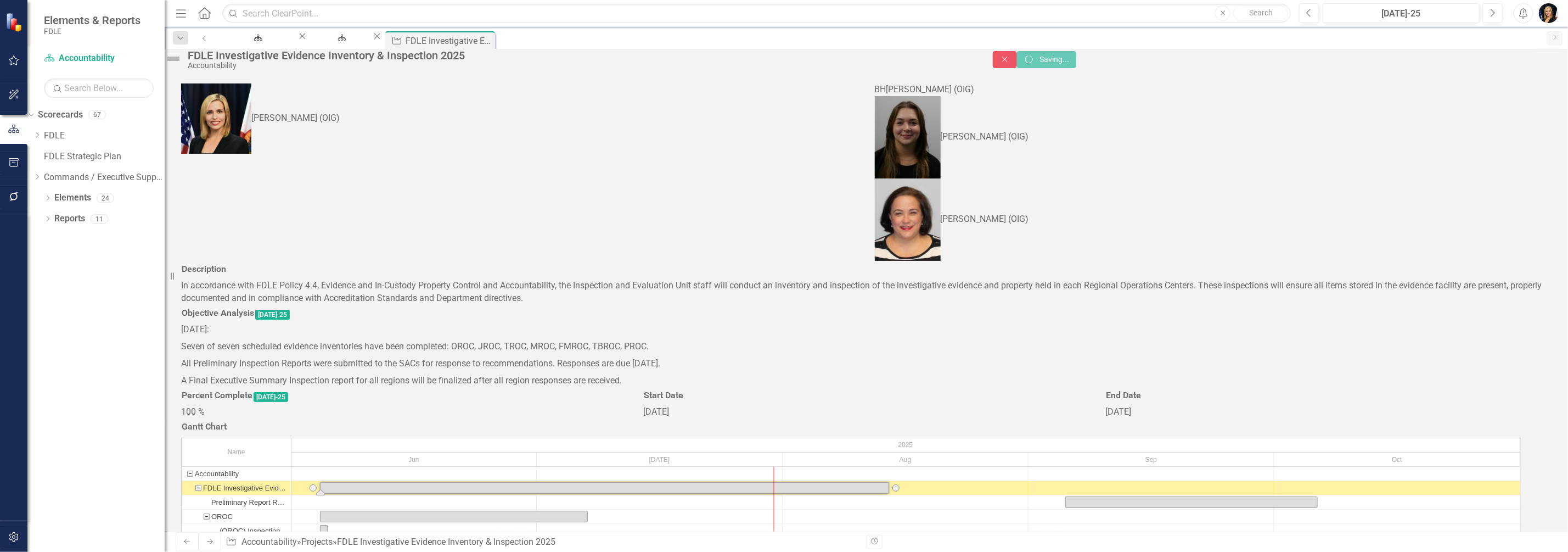
checkbox input "false"
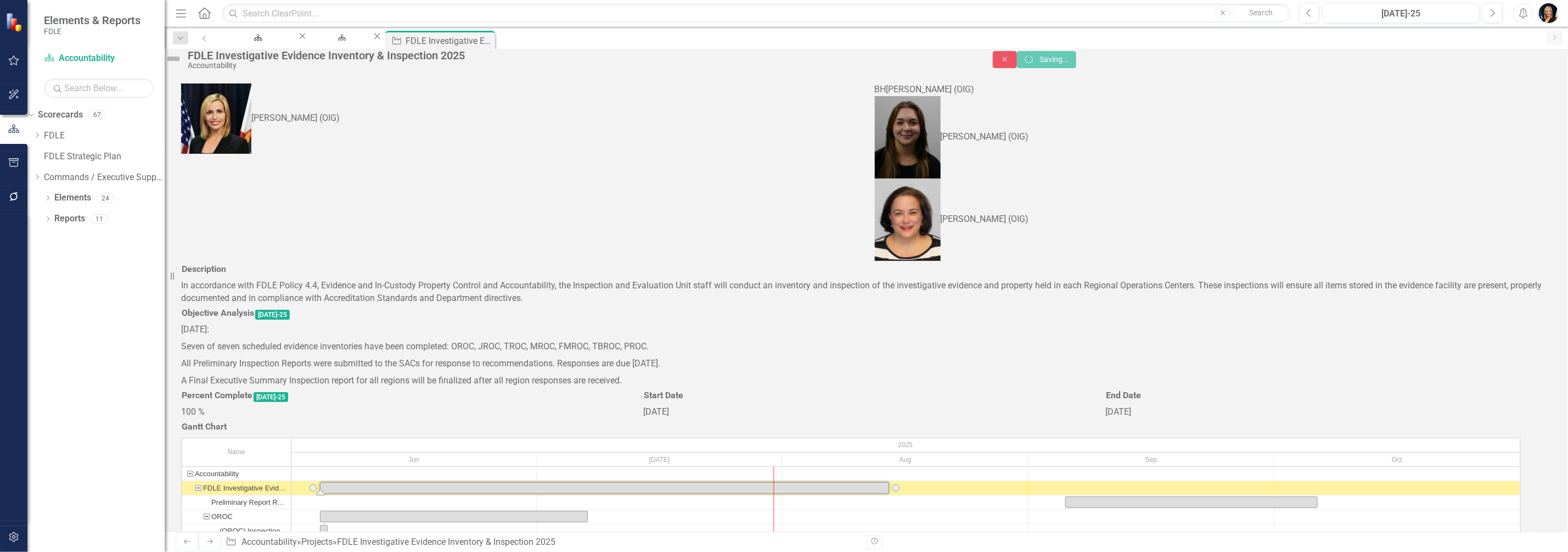
checkbox input "false"
checkbox input "true"
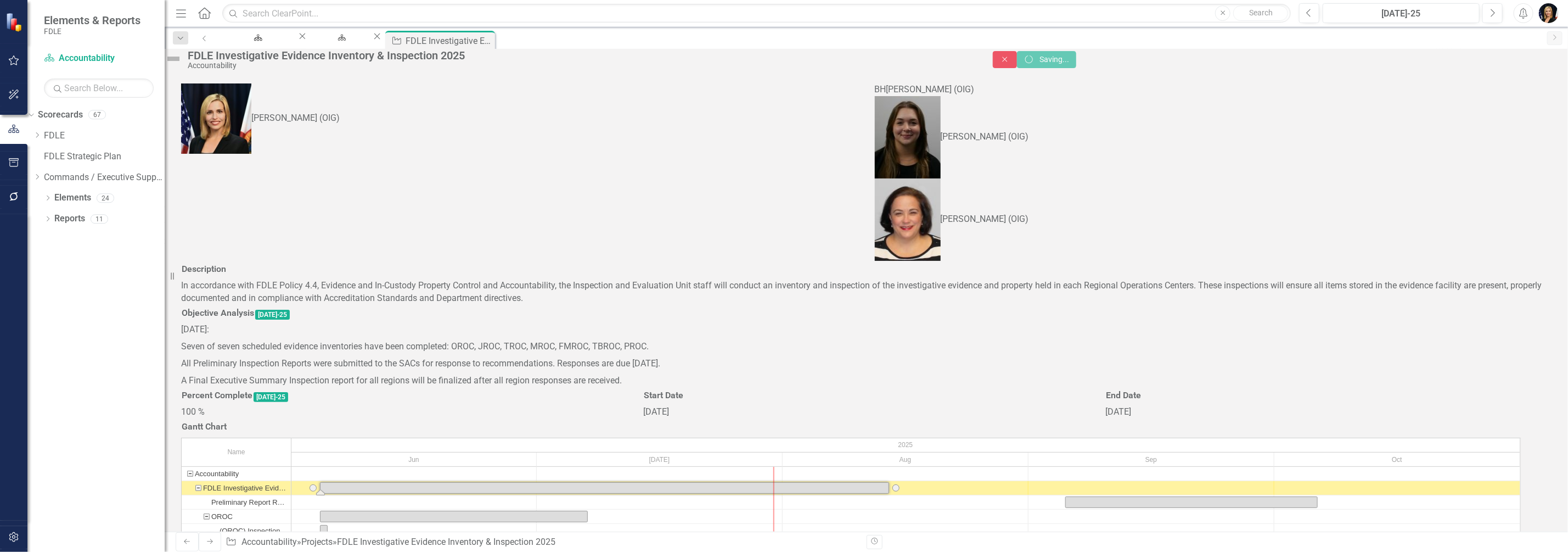
checkbox input "true"
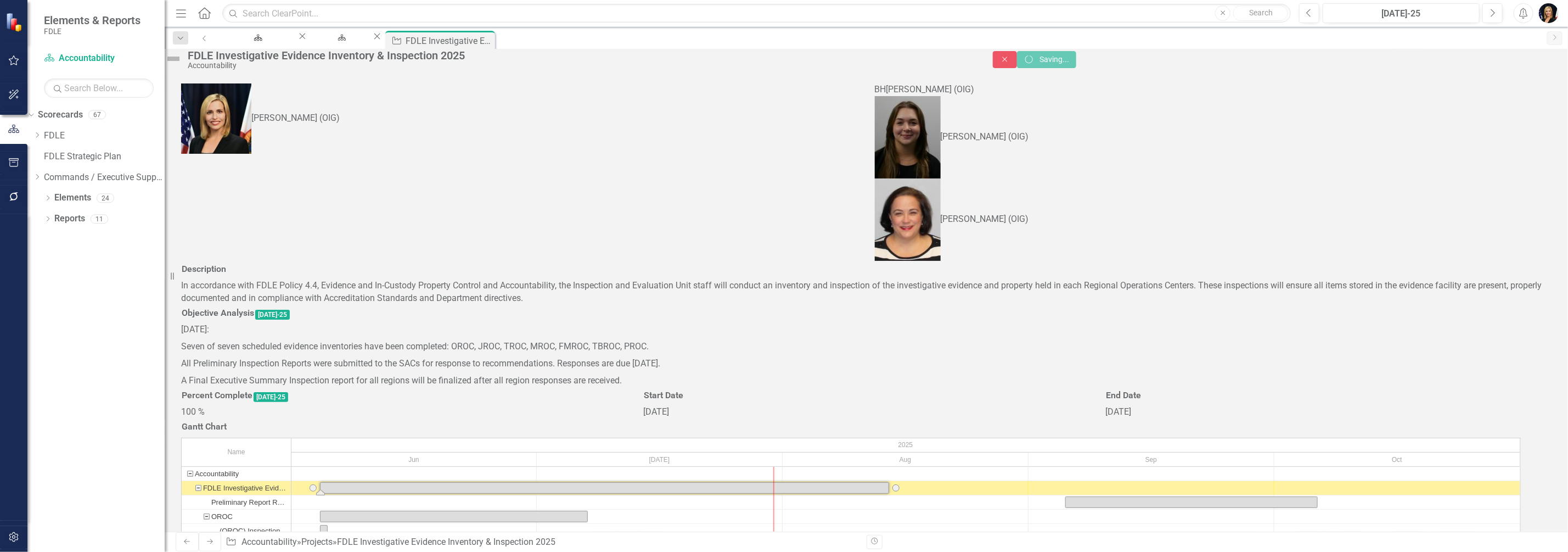
checkbox input "true"
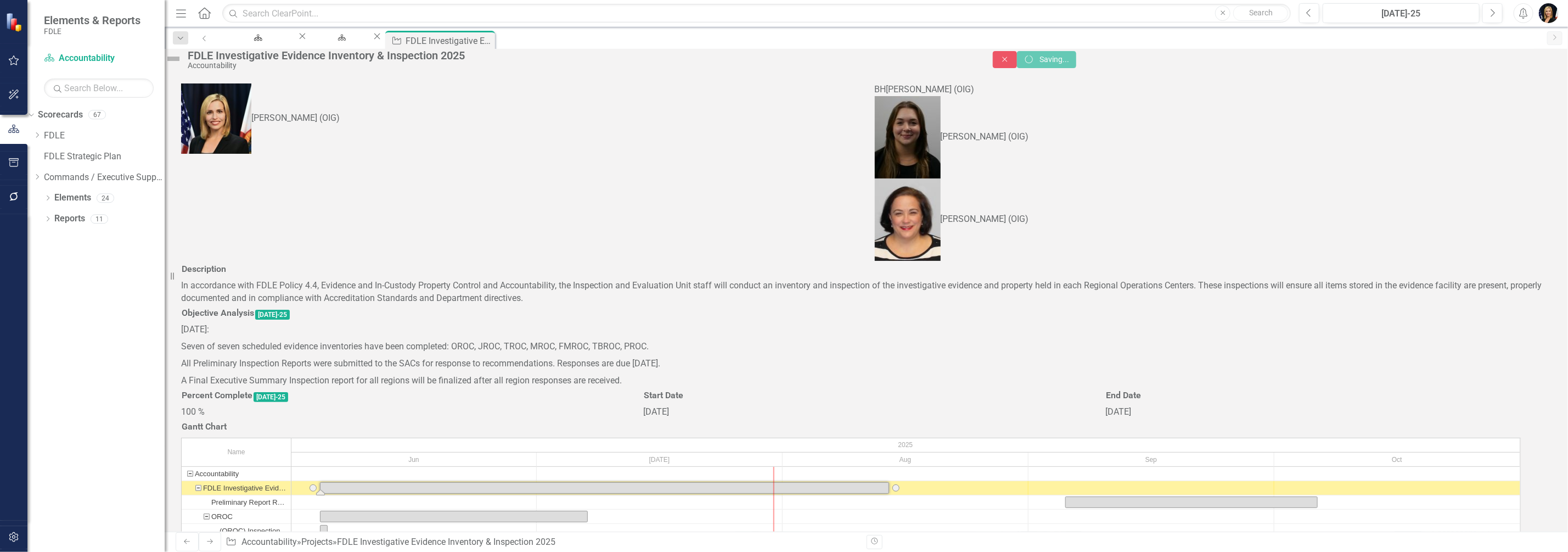
checkbox input "true"
checkbox input "false"
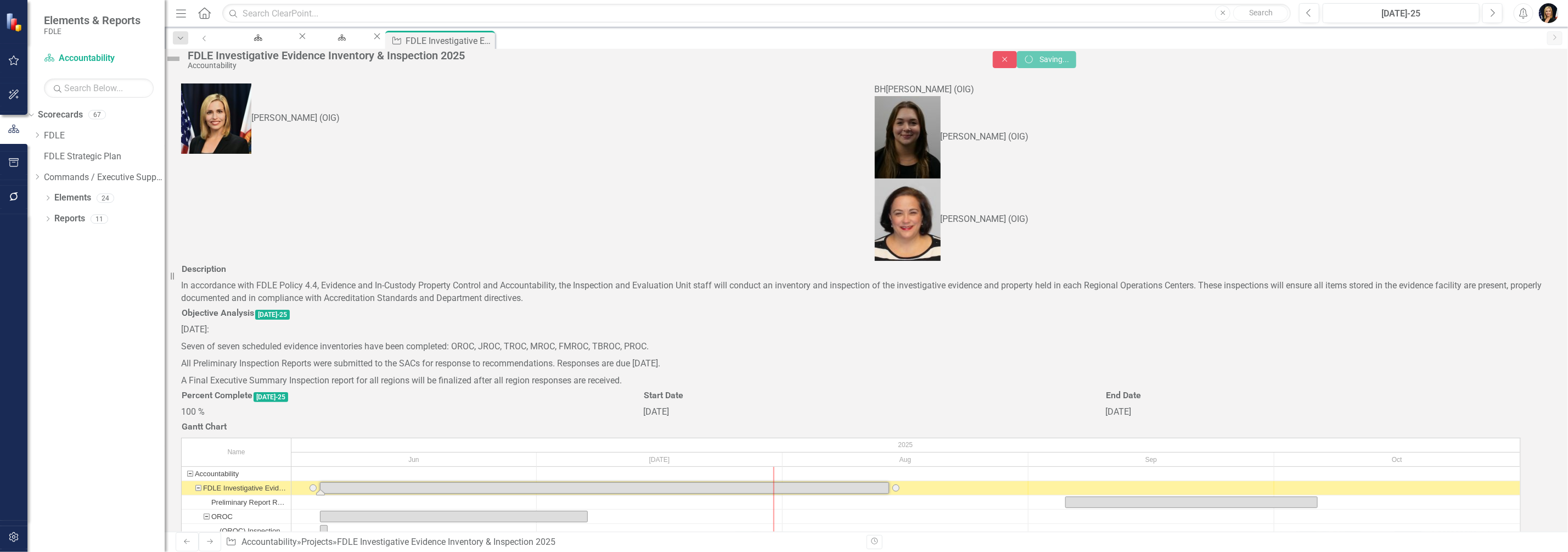
checkbox input "false"
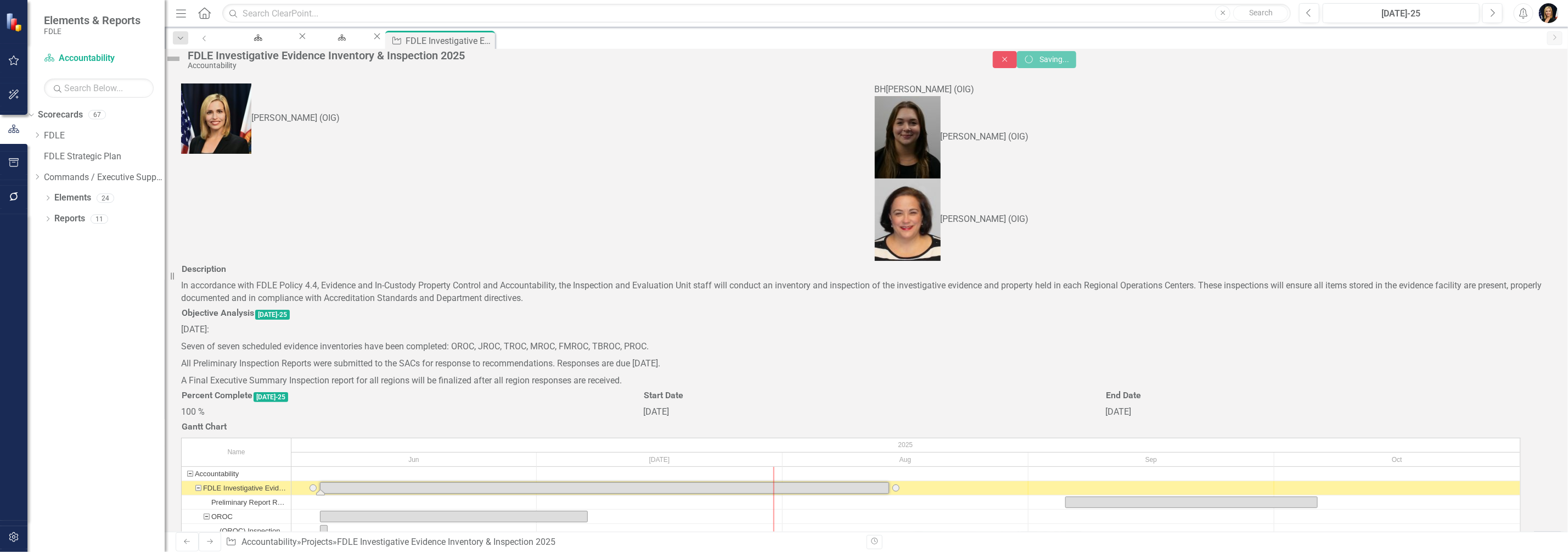
checkbox input "false"
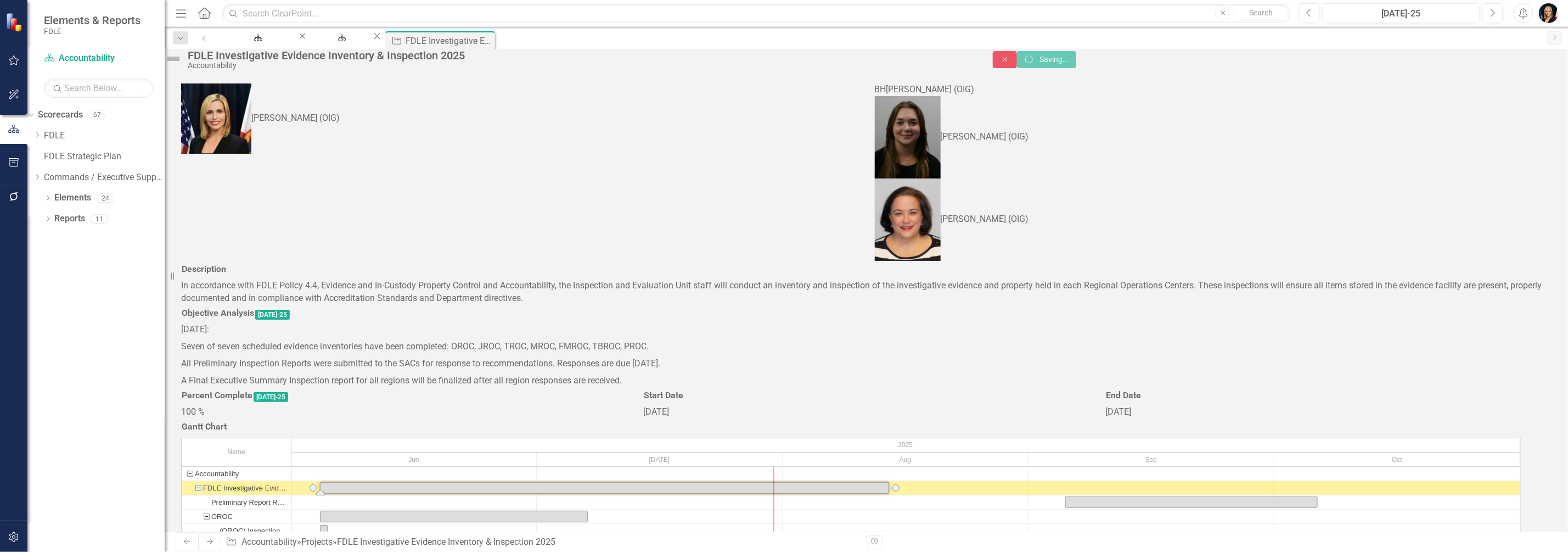
checkbox input "false"
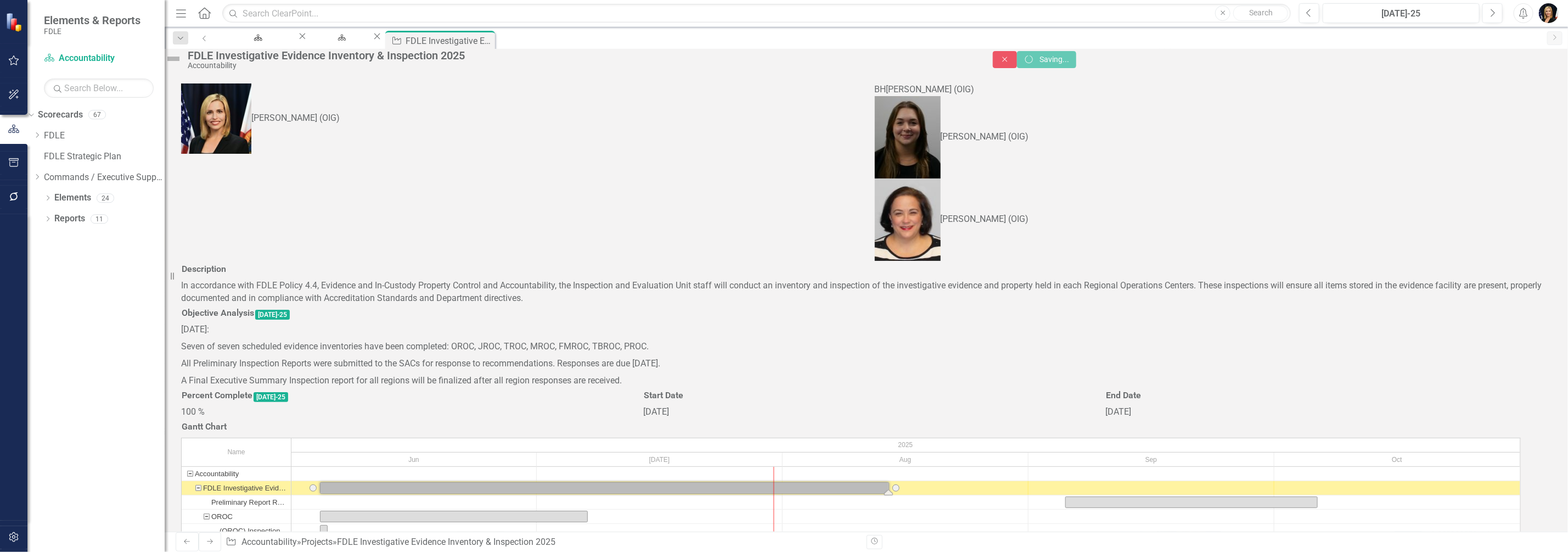
checkbox input "true"
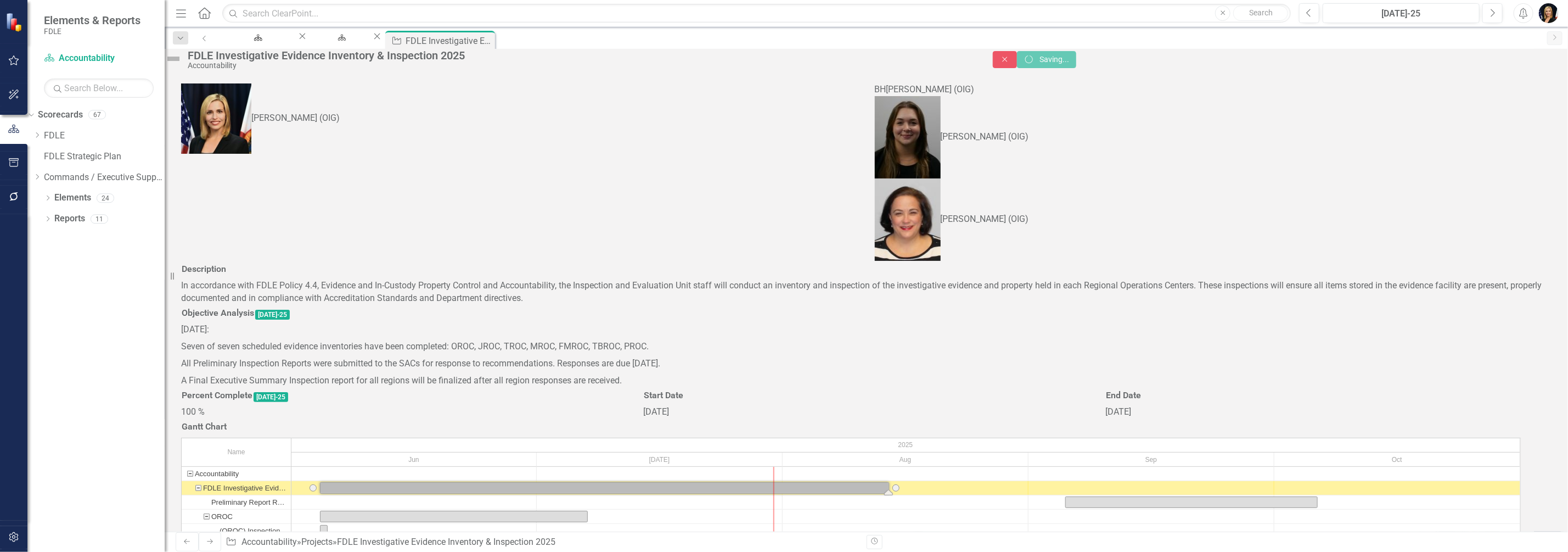
checkbox input "true"
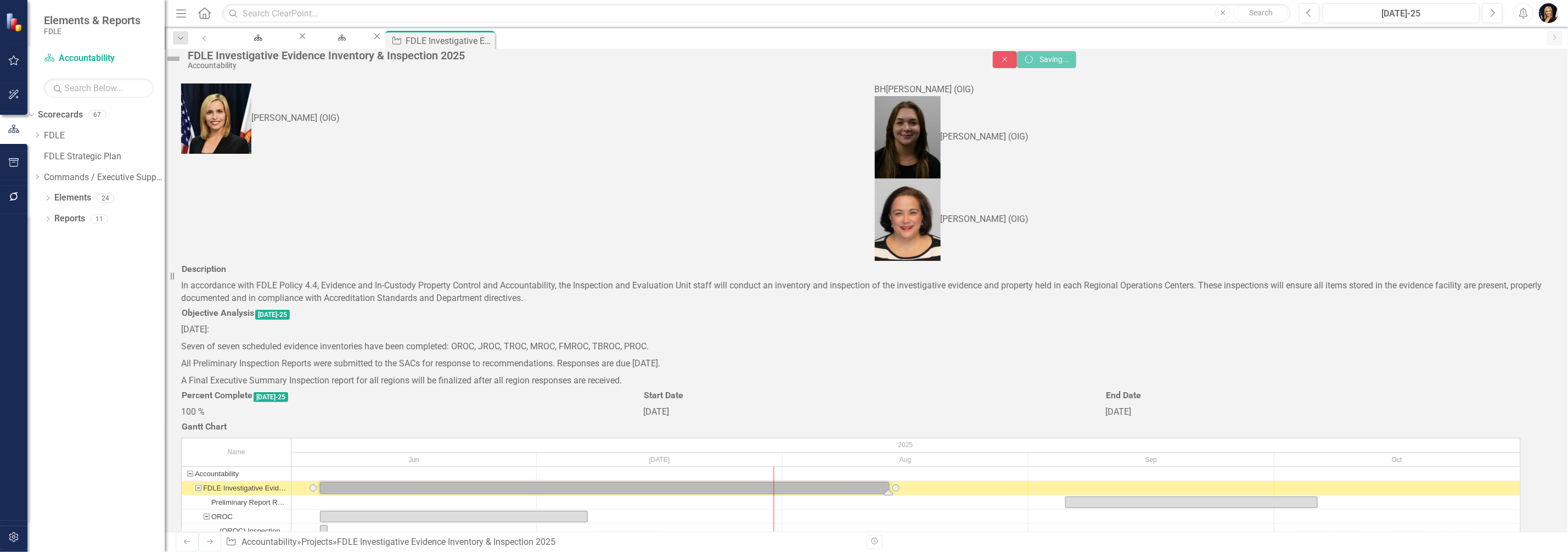
checkbox input "true"
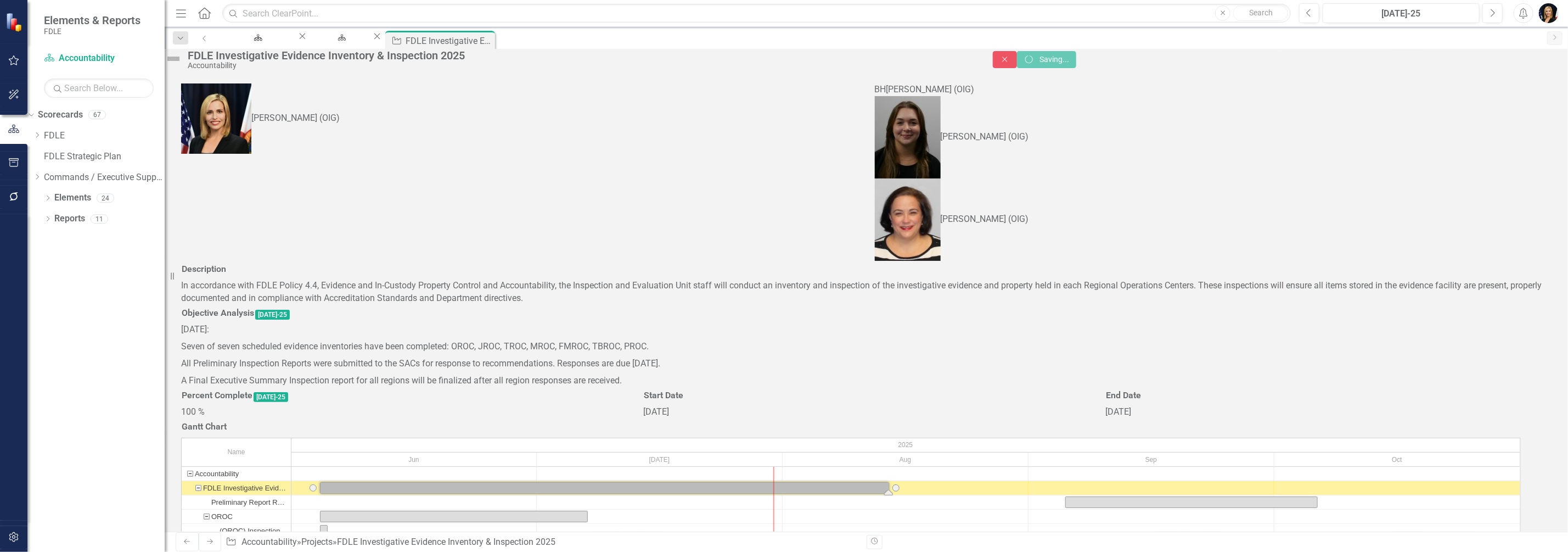
checkbox input "true"
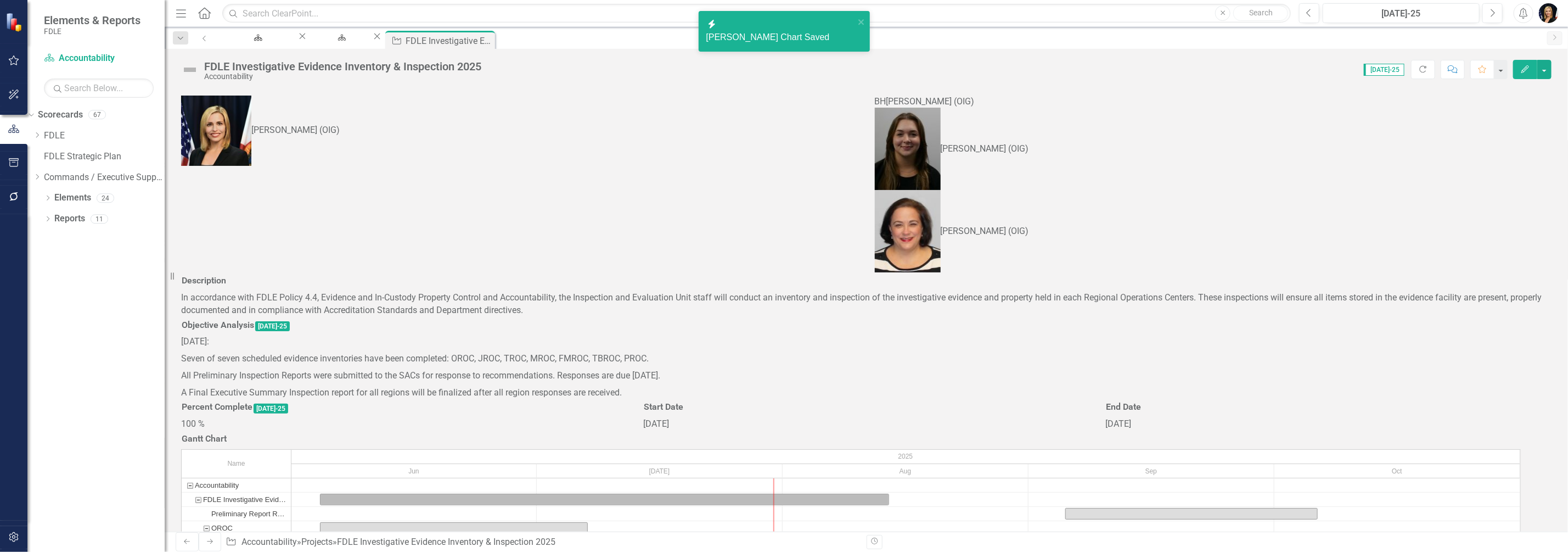
click at [1524, 71] on icon "Edit" at bounding box center [1525, 69] width 10 height 8
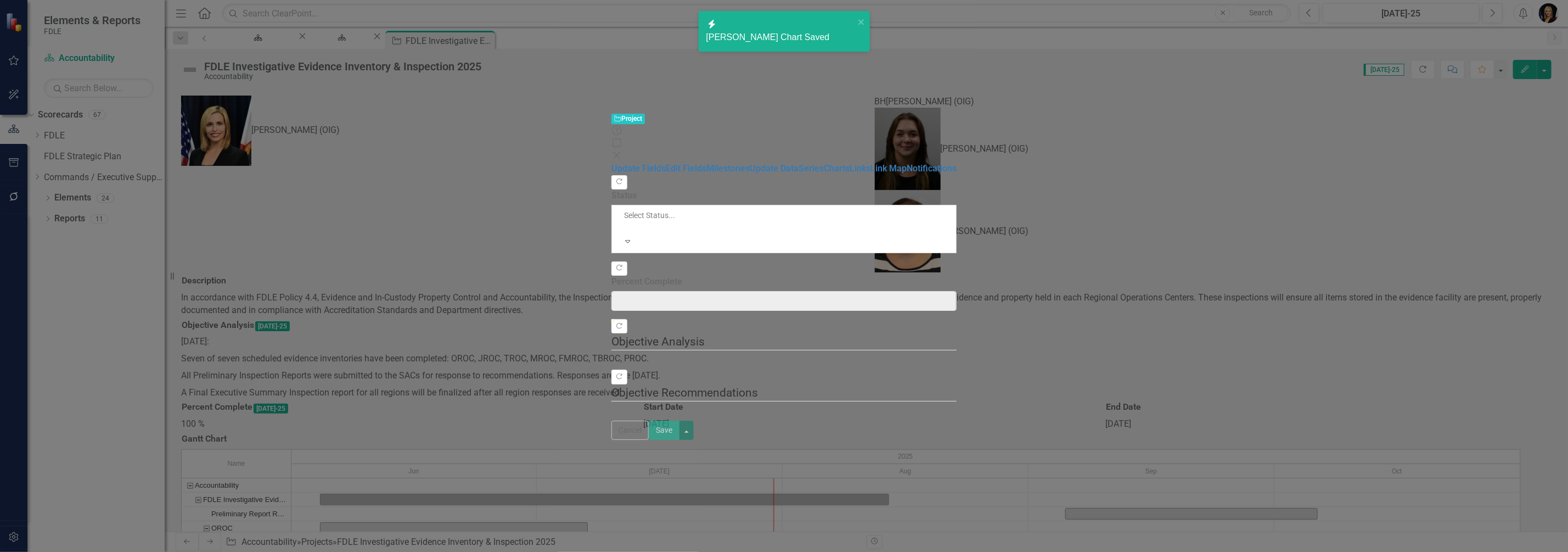
type input "100"
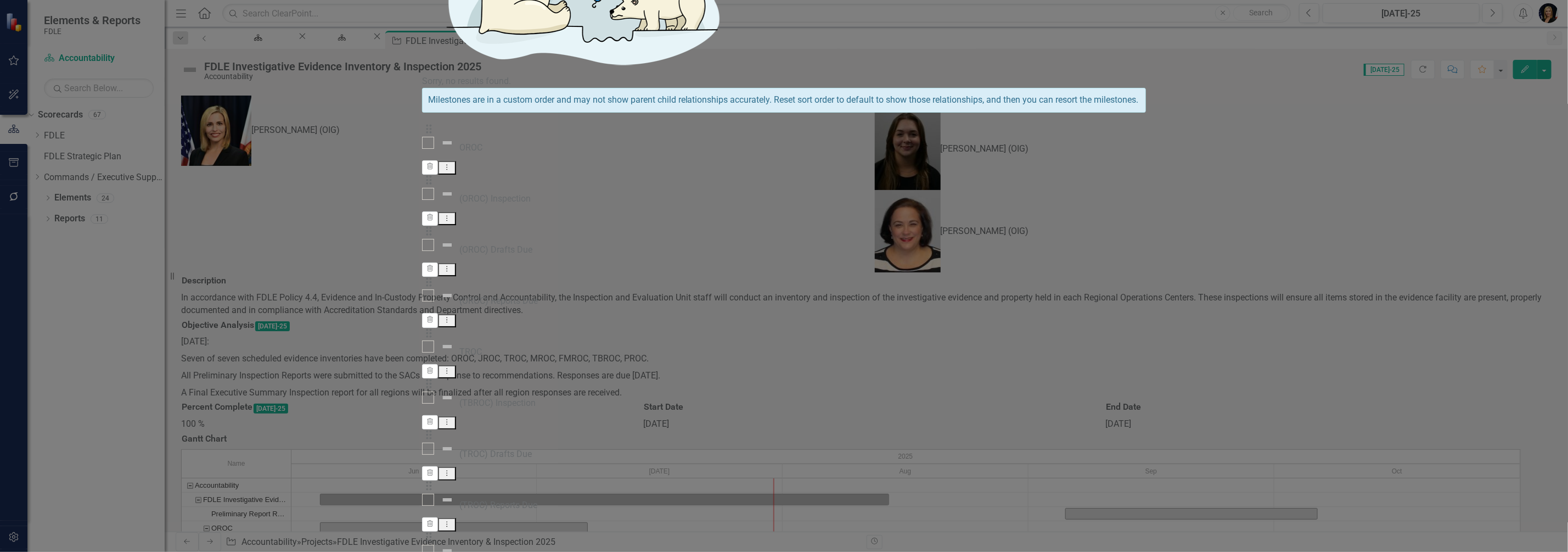
checkbox input "false"
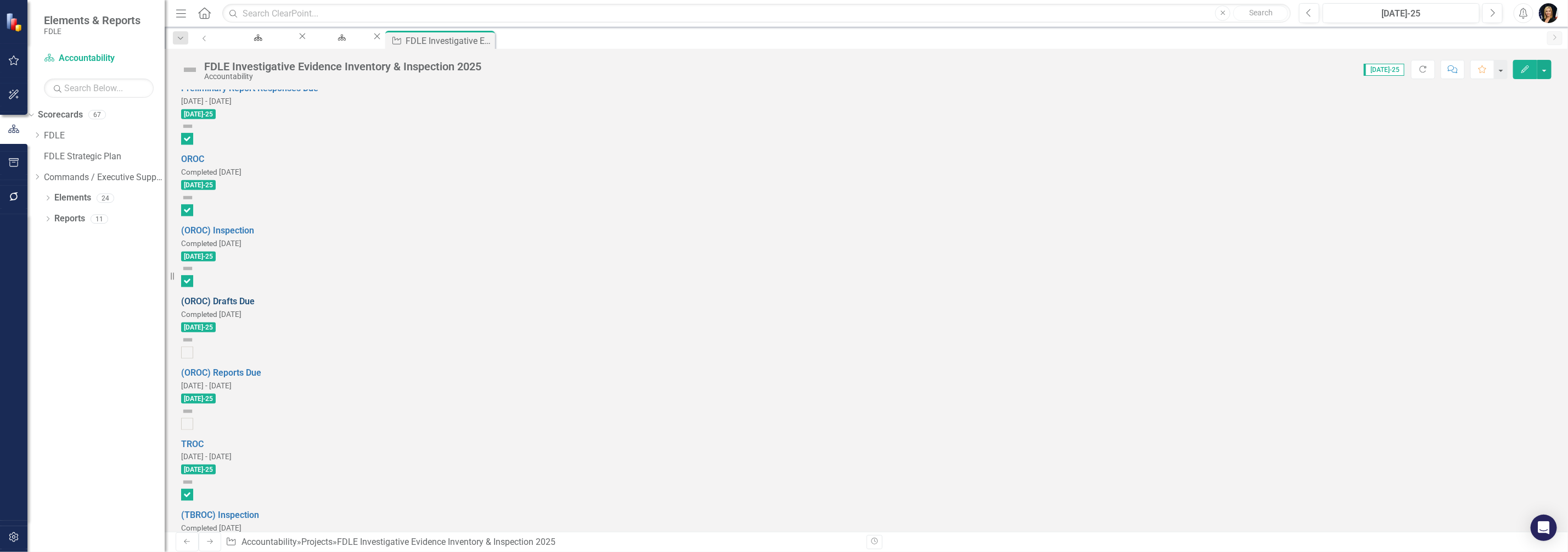
scroll to position [892, 0]
click at [188, 346] on input "checkbox" at bounding box center [184, 350] width 7 height 7
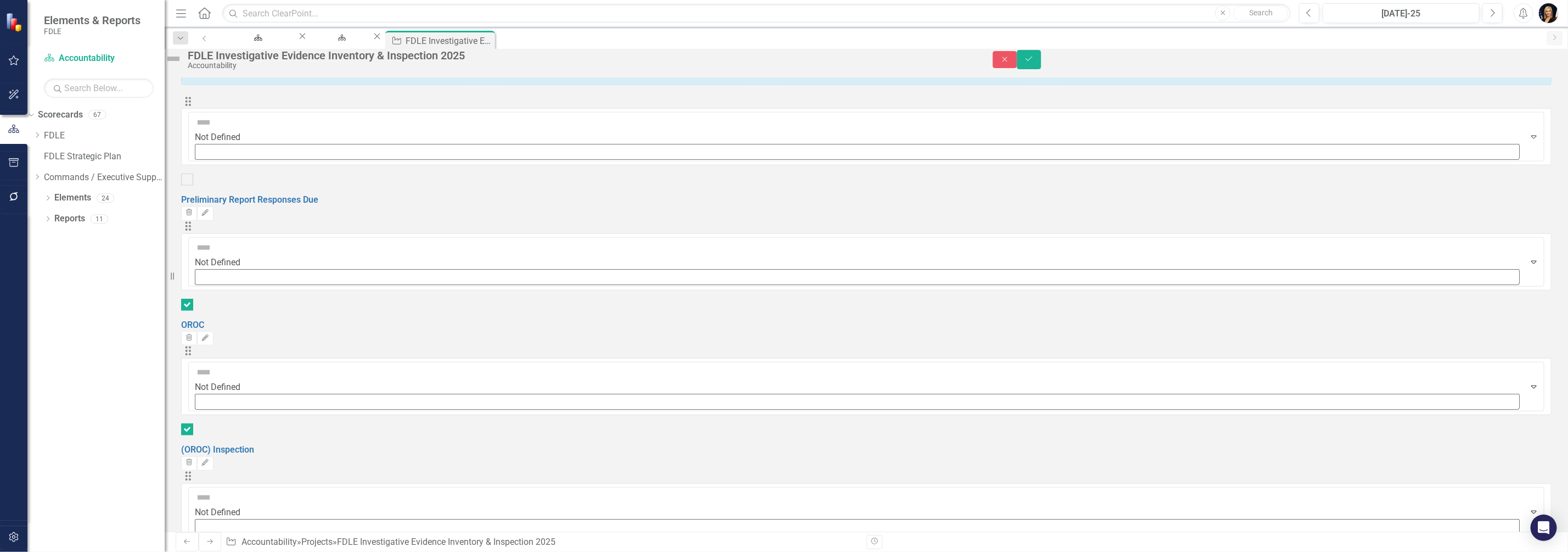
checkbox input "true"
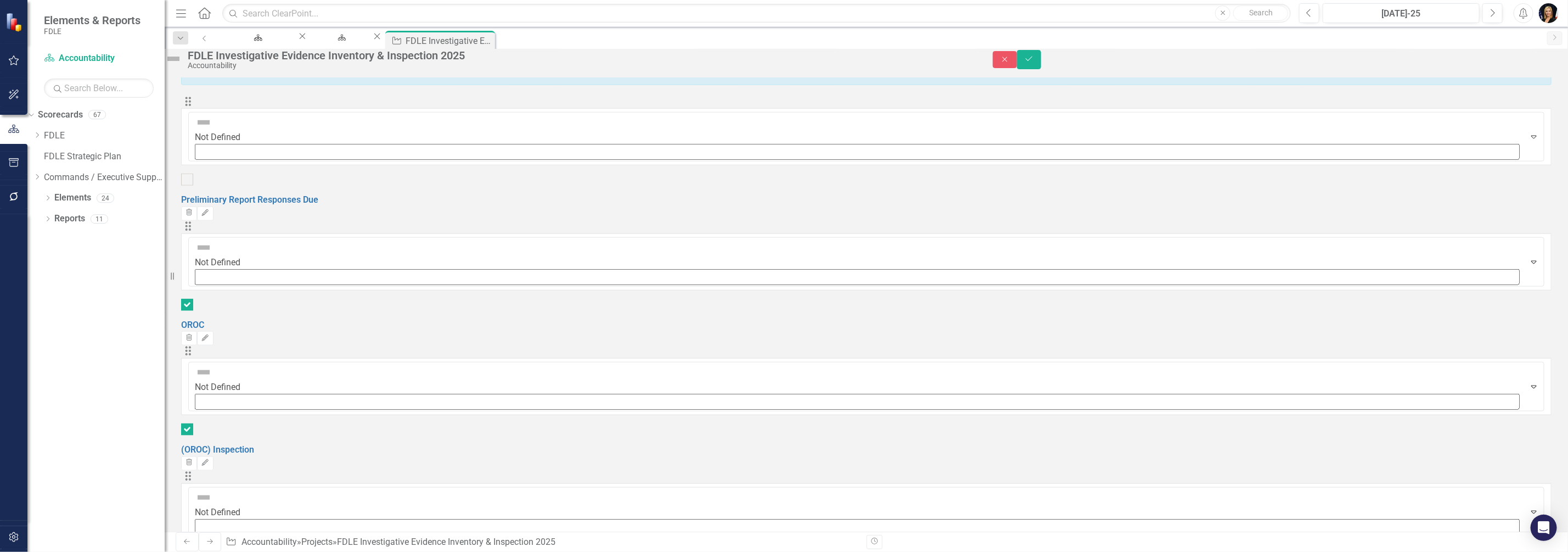
checkbox input "true"
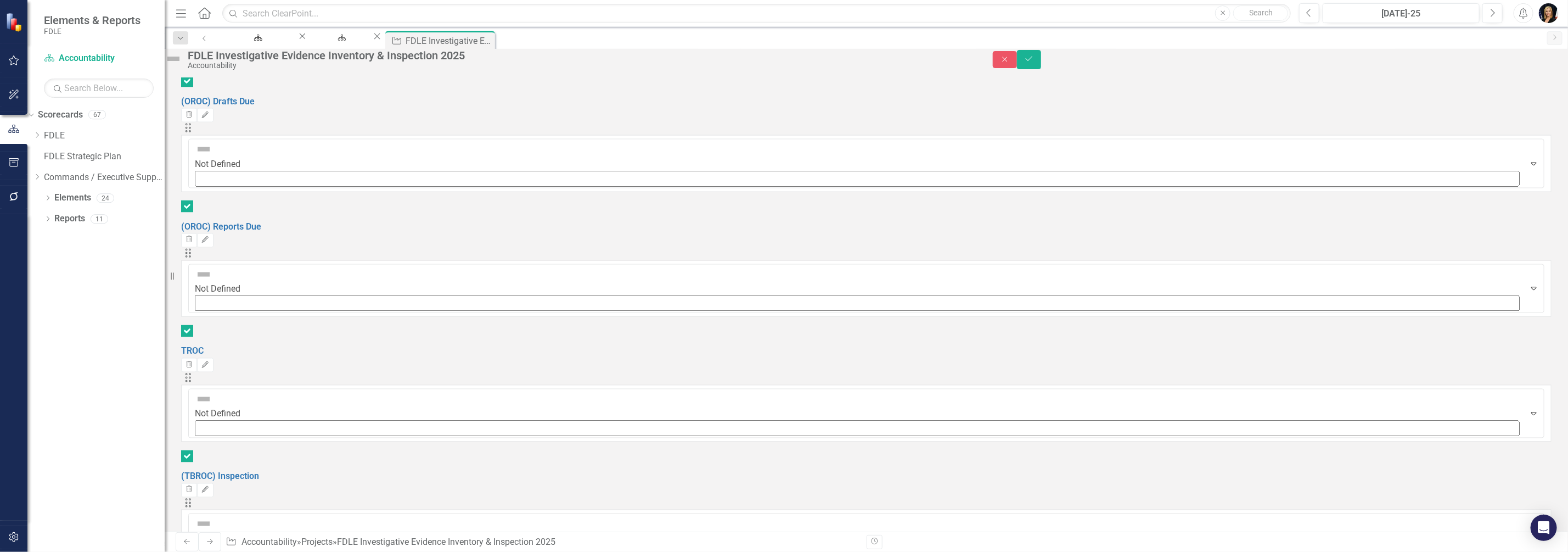
scroll to position [1373, 0]
checkbox input "true"
drag, startPoint x: 250, startPoint y: 204, endPoint x: 255, endPoint y: 178, distance: 26.5
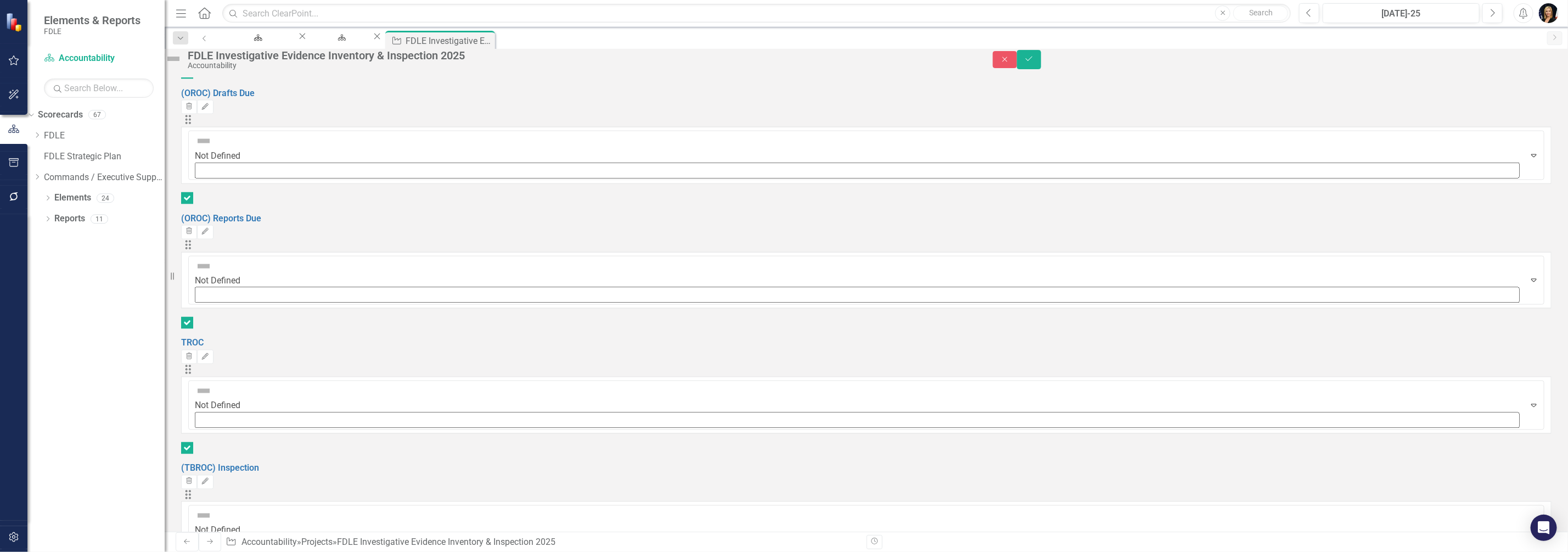
checkbox input "true"
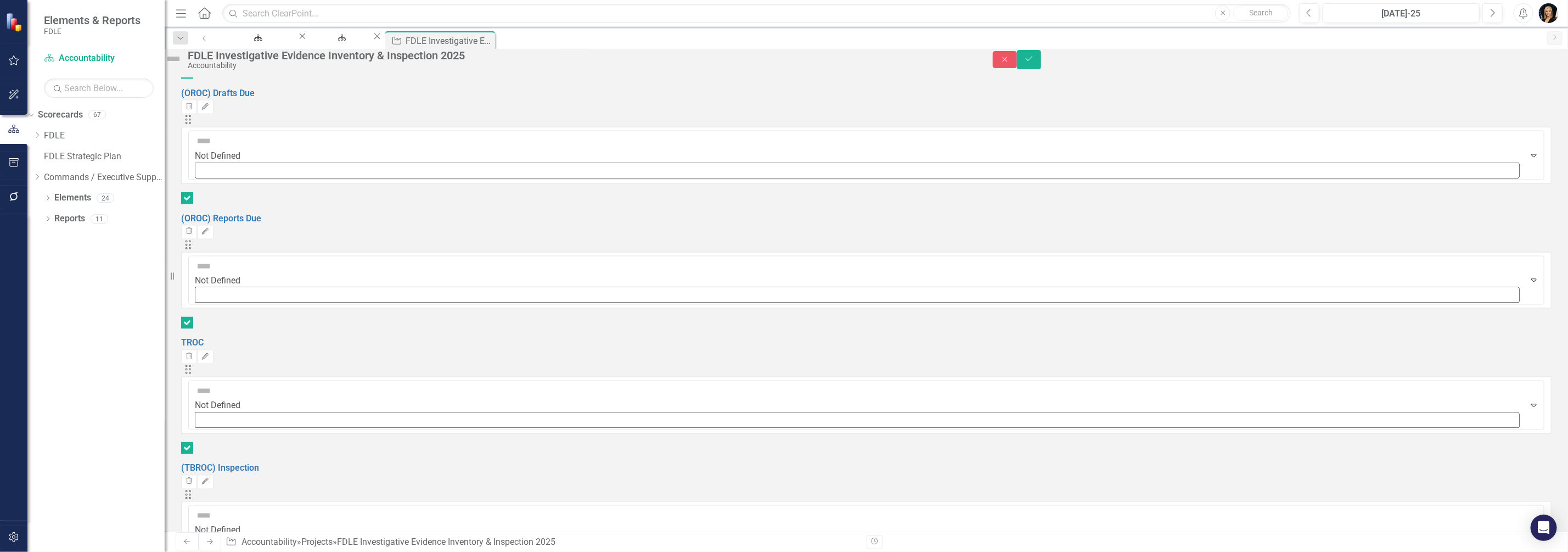
checkbox input "true"
drag, startPoint x: 253, startPoint y: 403, endPoint x: 357, endPoint y: 418, distance: 105.1
checkbox input "true"
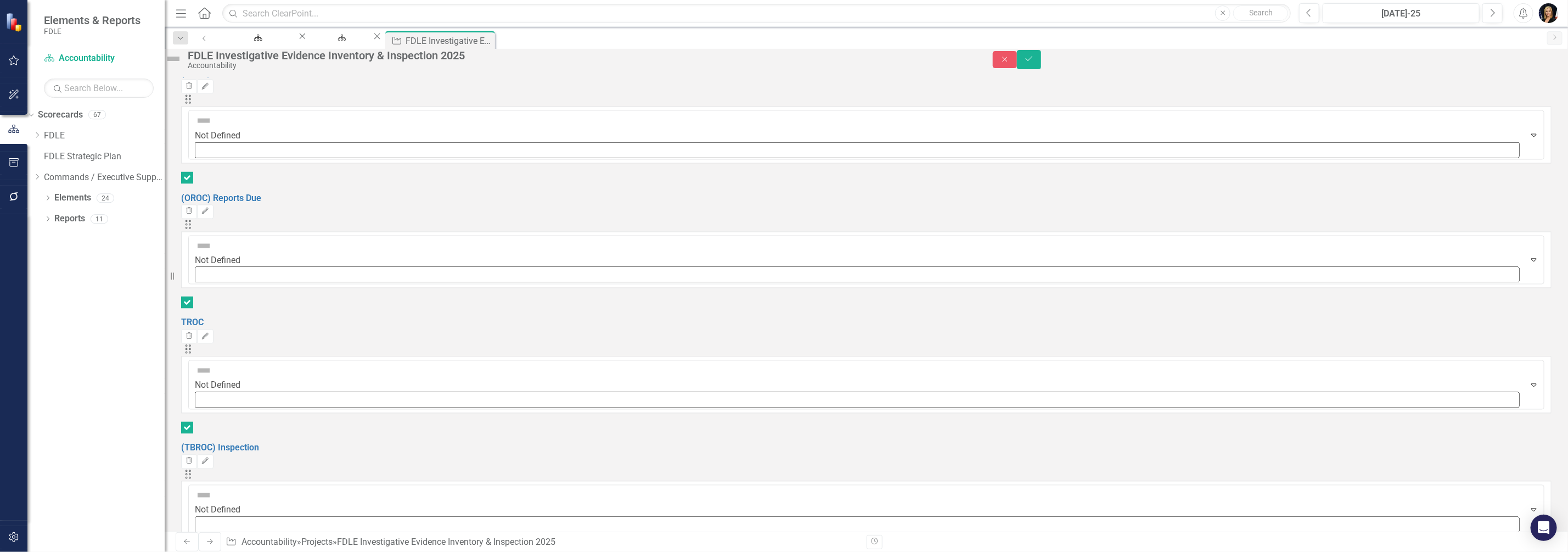
scroll to position [1405, 0]
checkbox input "true"
click at [1034, 63] on icon "Save" at bounding box center [1029, 59] width 10 height 8
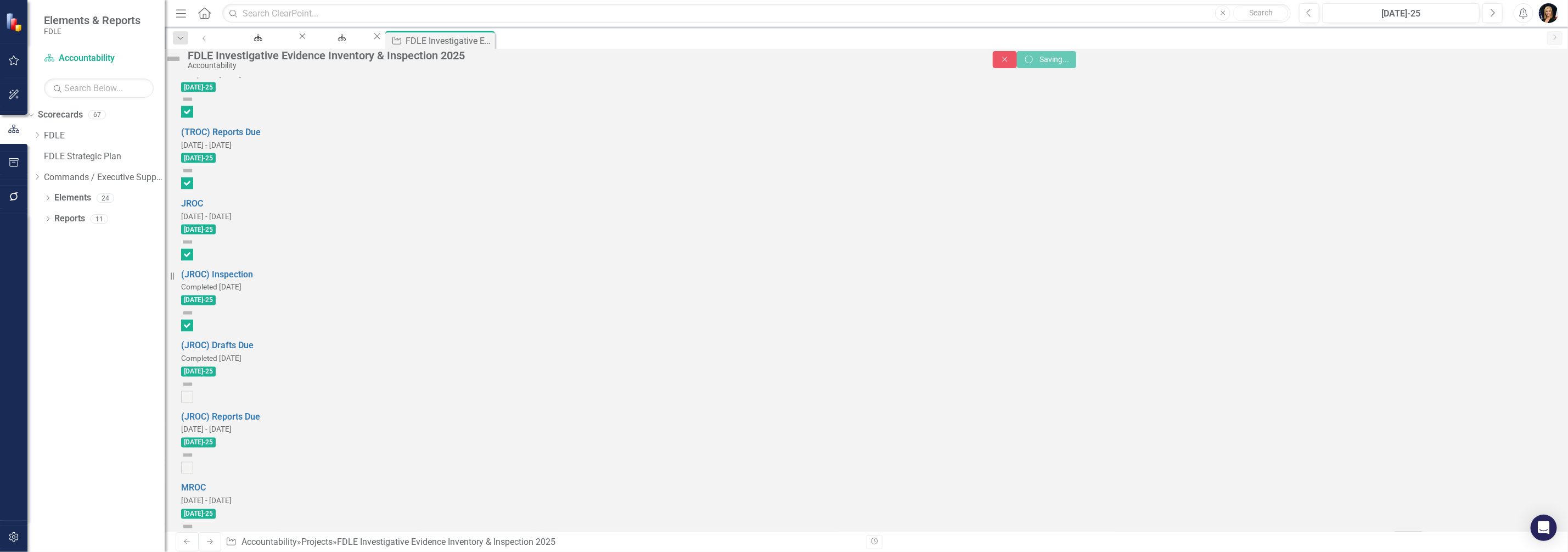
scroll to position [1365, 0]
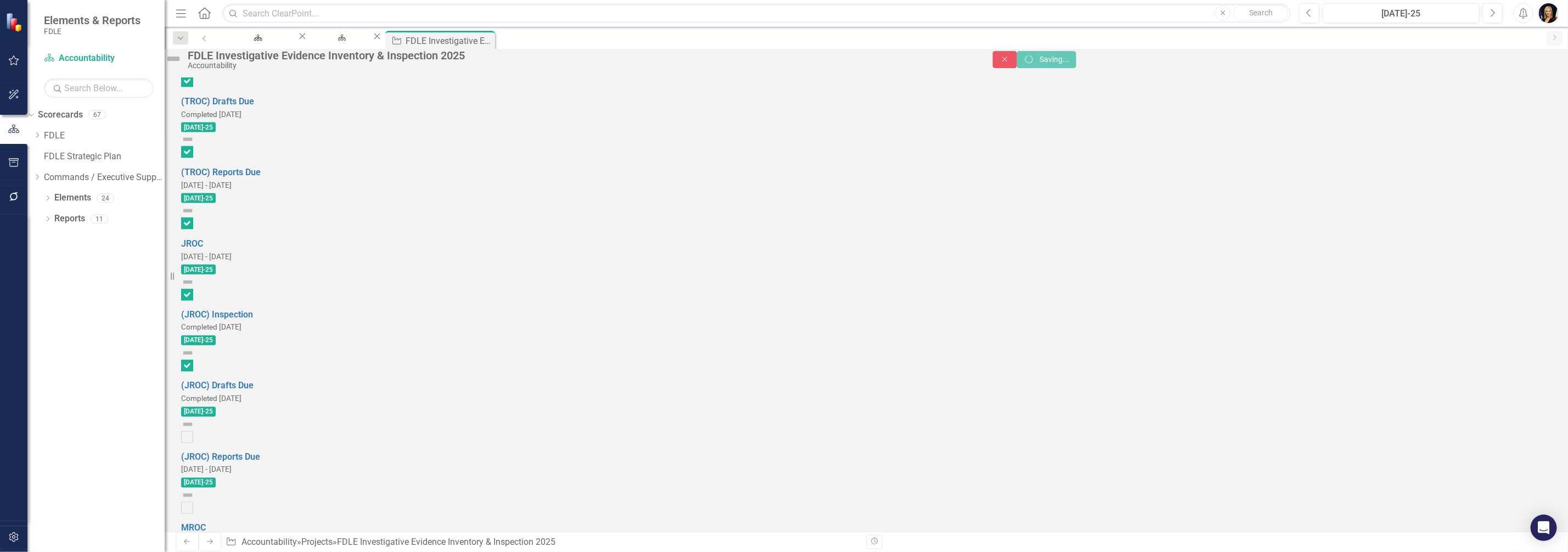
checkbox input "false"
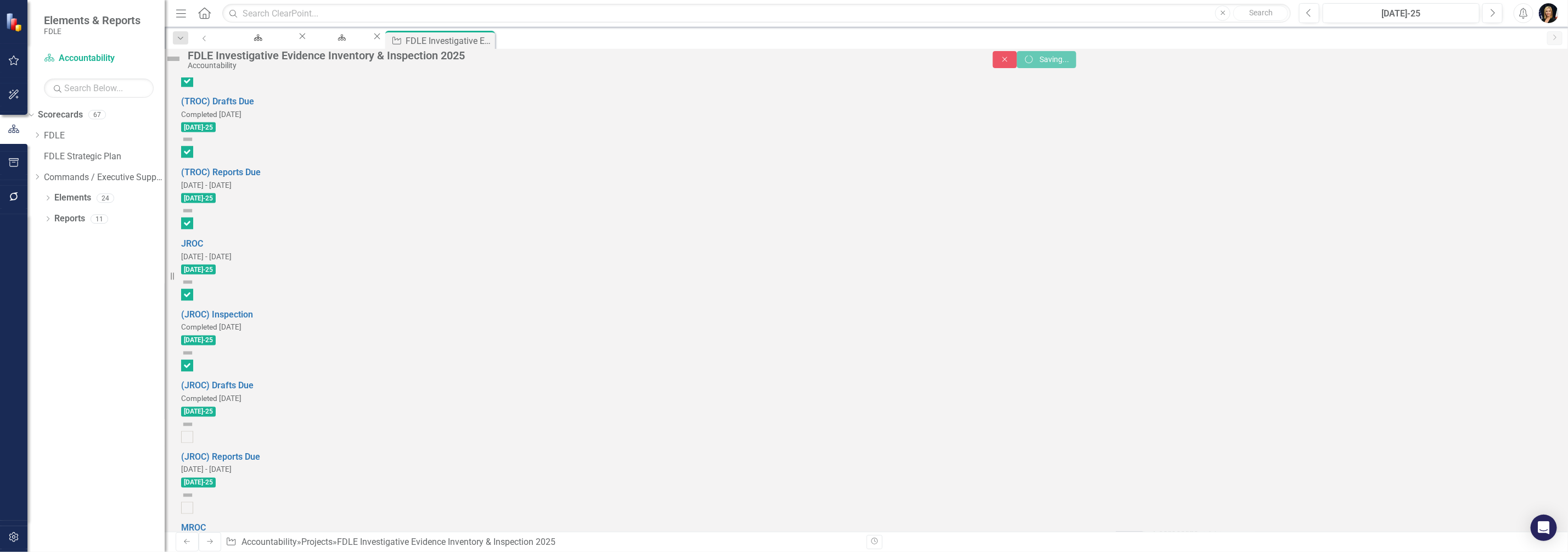
checkbox input "false"
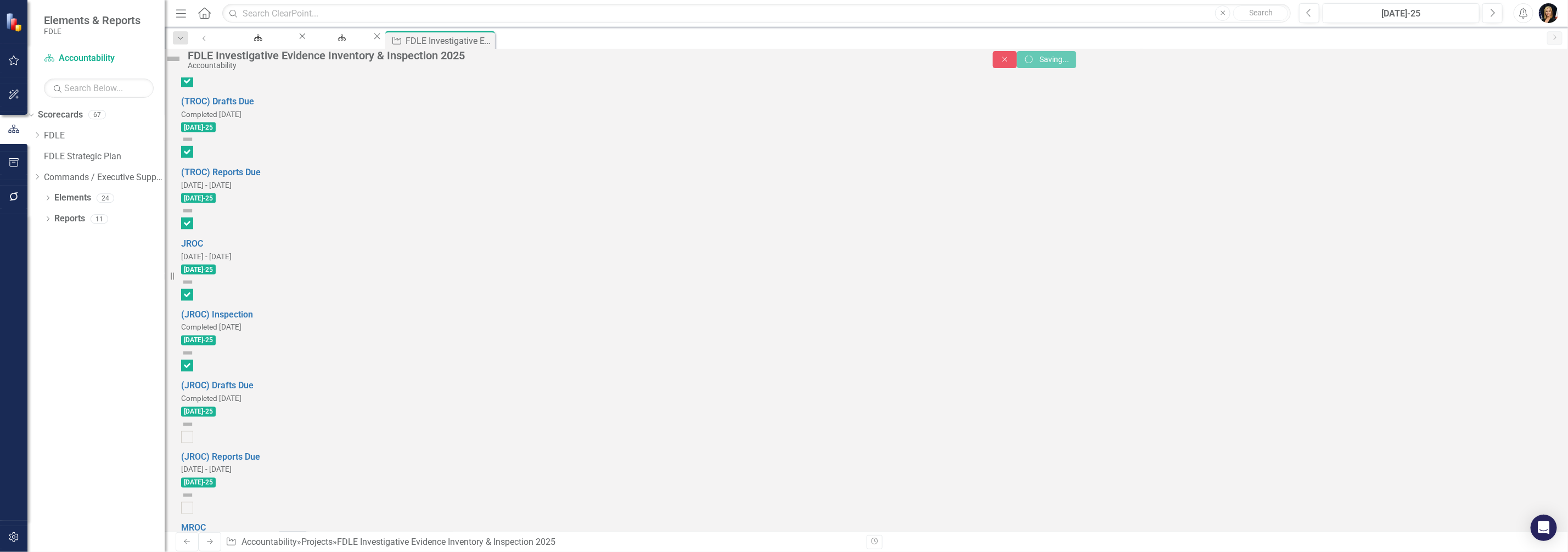
checkbox input "false"
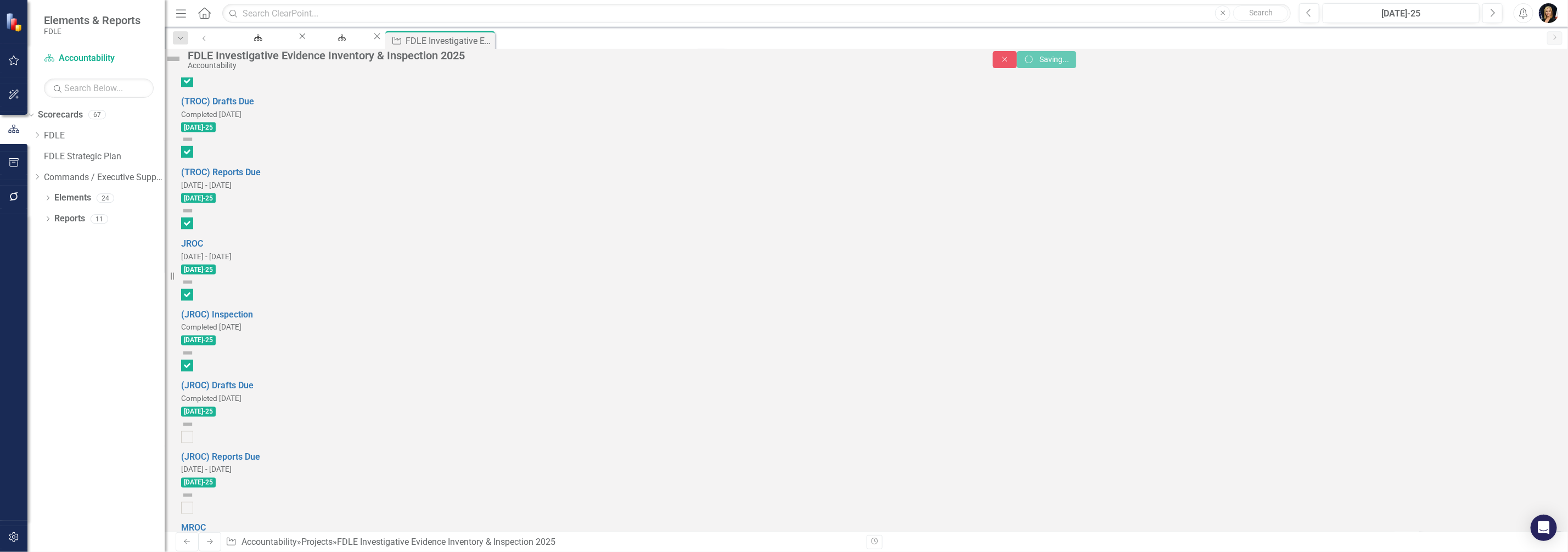
checkbox input "false"
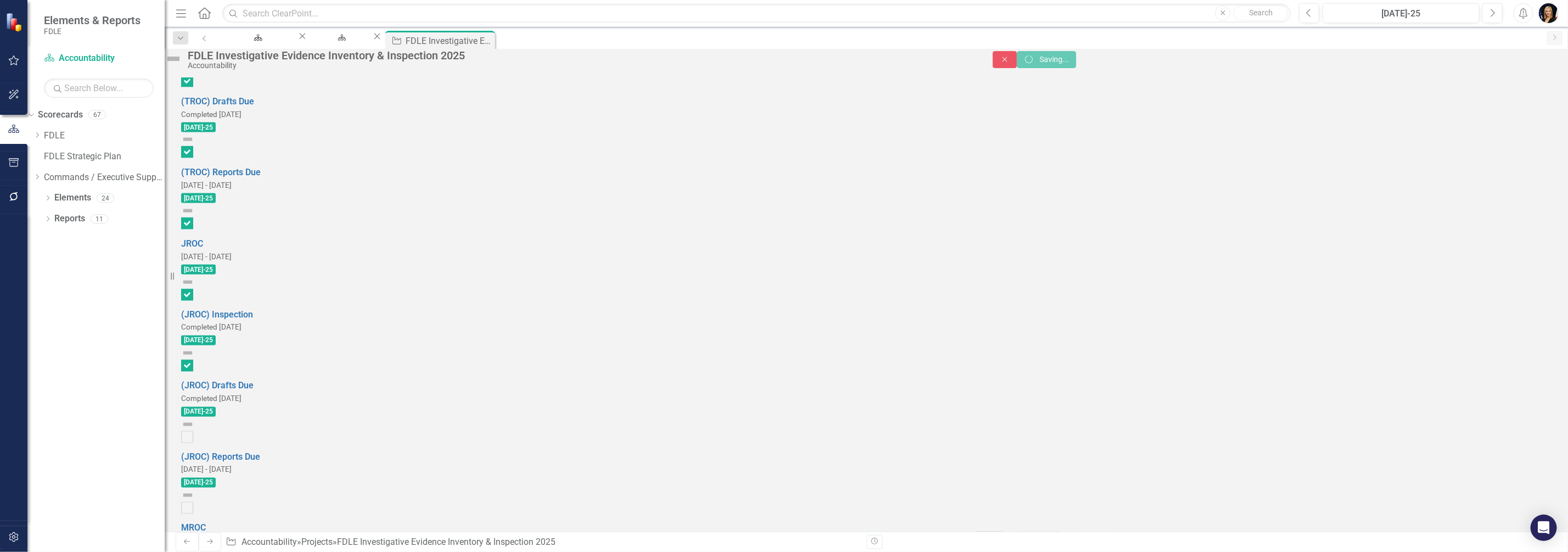
checkbox input "false"
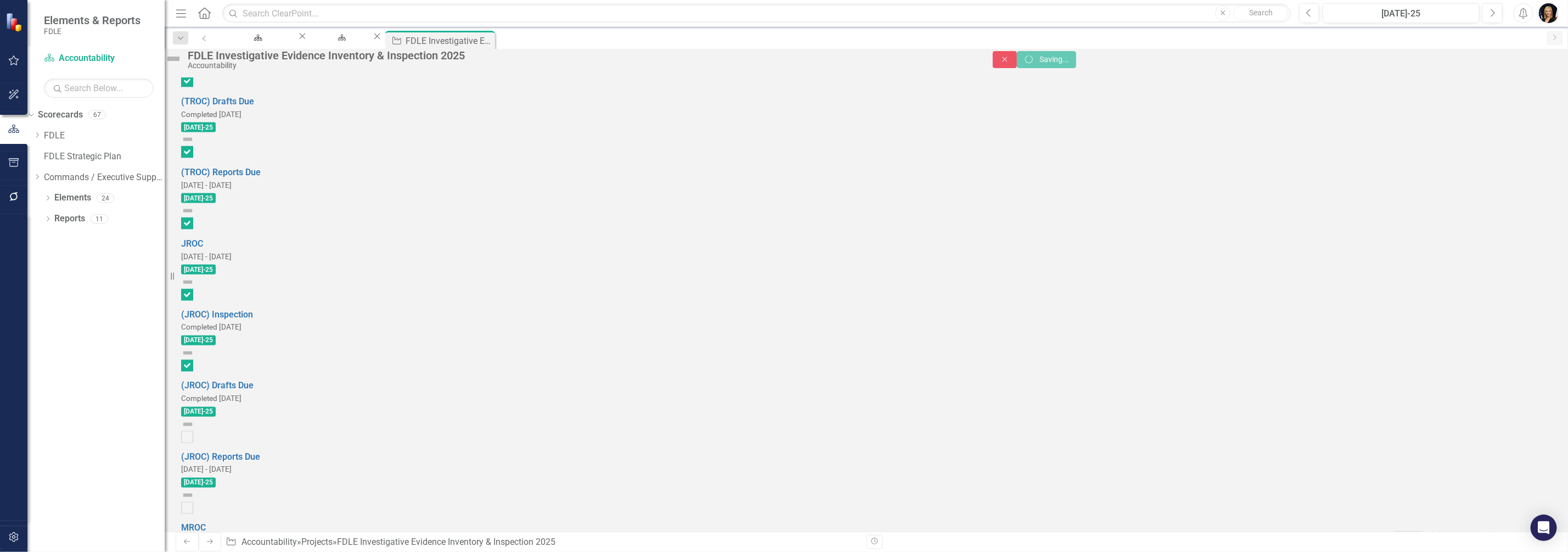
checkbox input "false"
checkbox input "true"
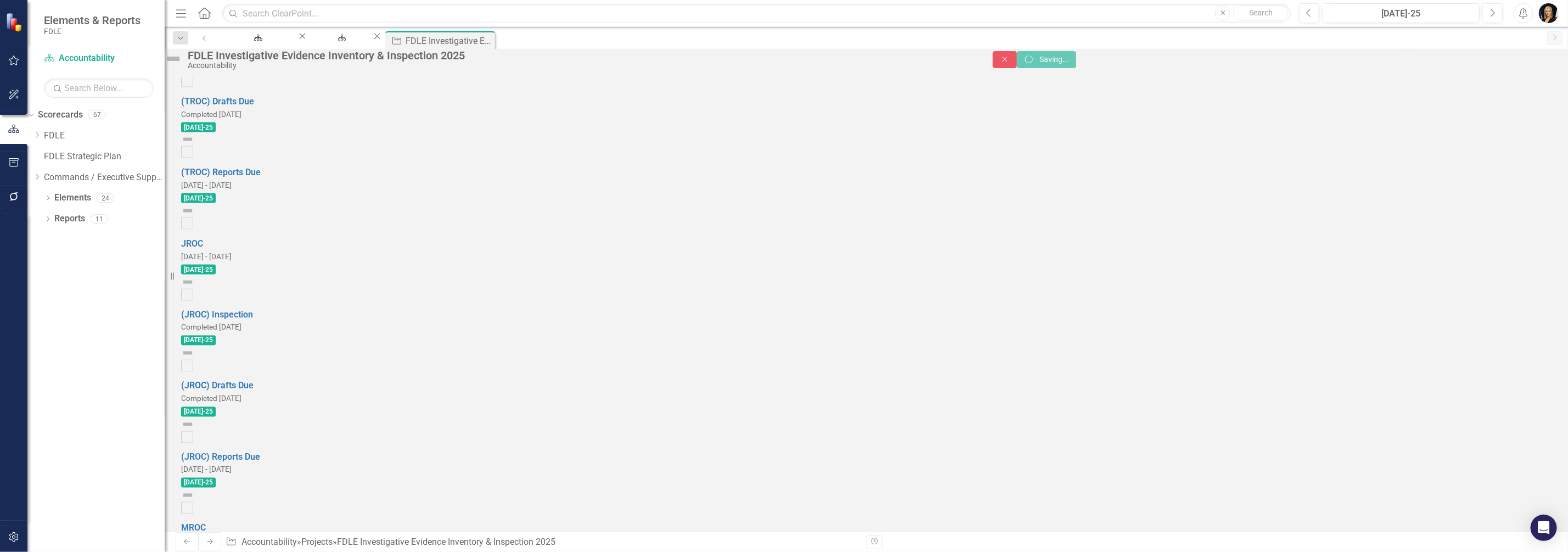
checkbox input "true"
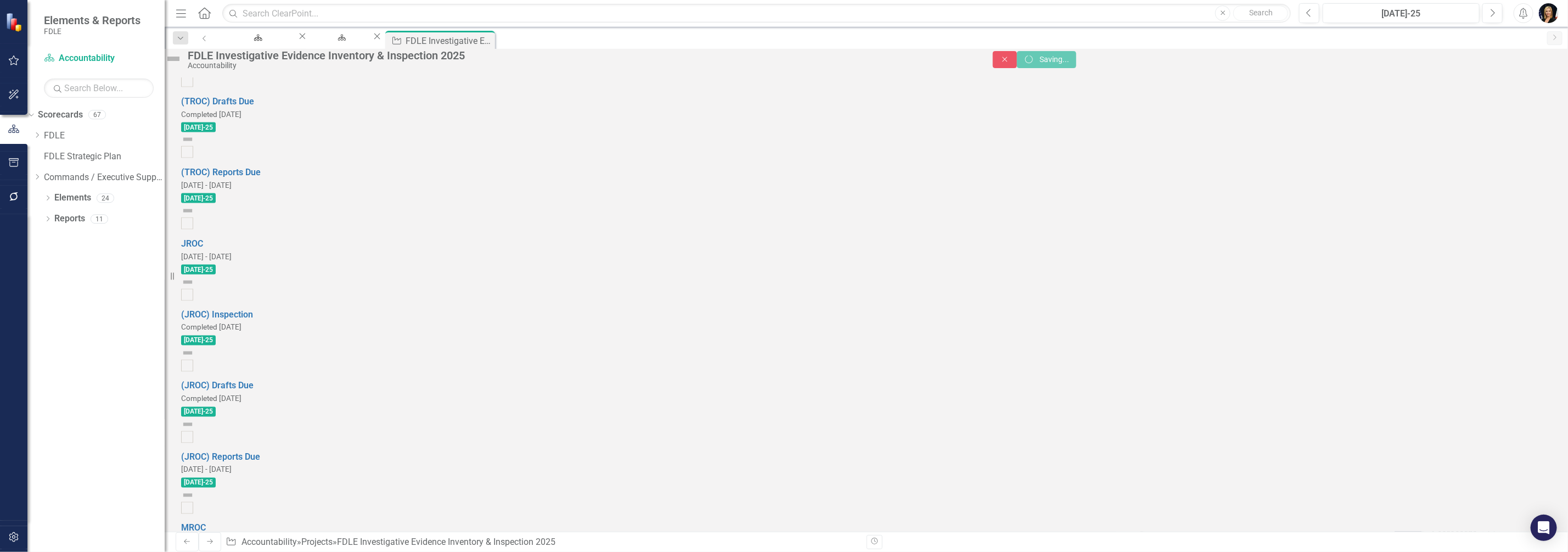
checkbox input "true"
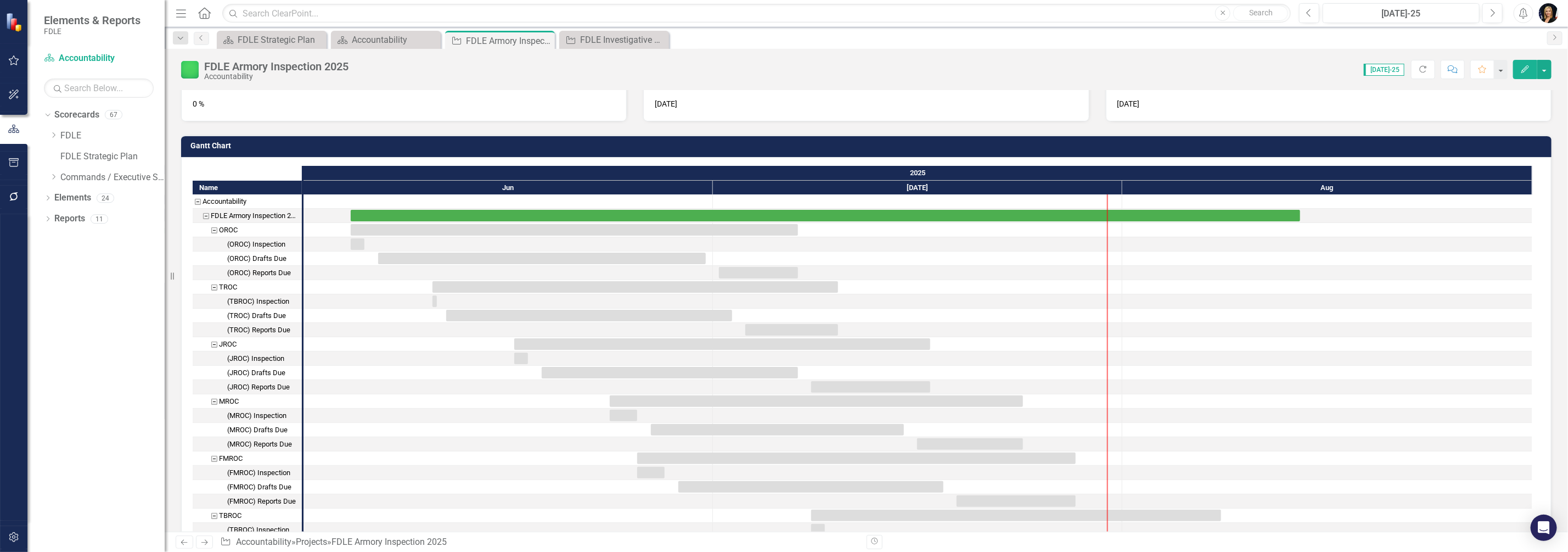
scroll to position [274, 0]
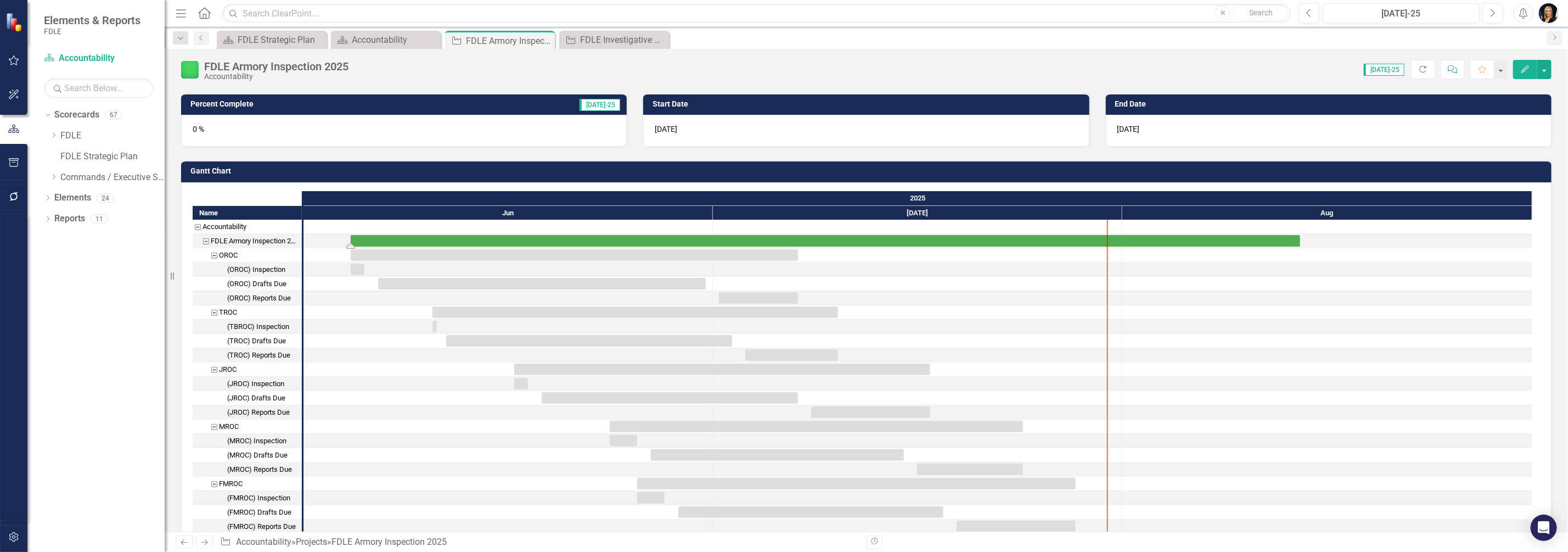
click at [1287, 239] on div "Task: Start date: 2025-06-04 End date: 2025-08-14" at bounding box center [825, 241] width 950 height 12
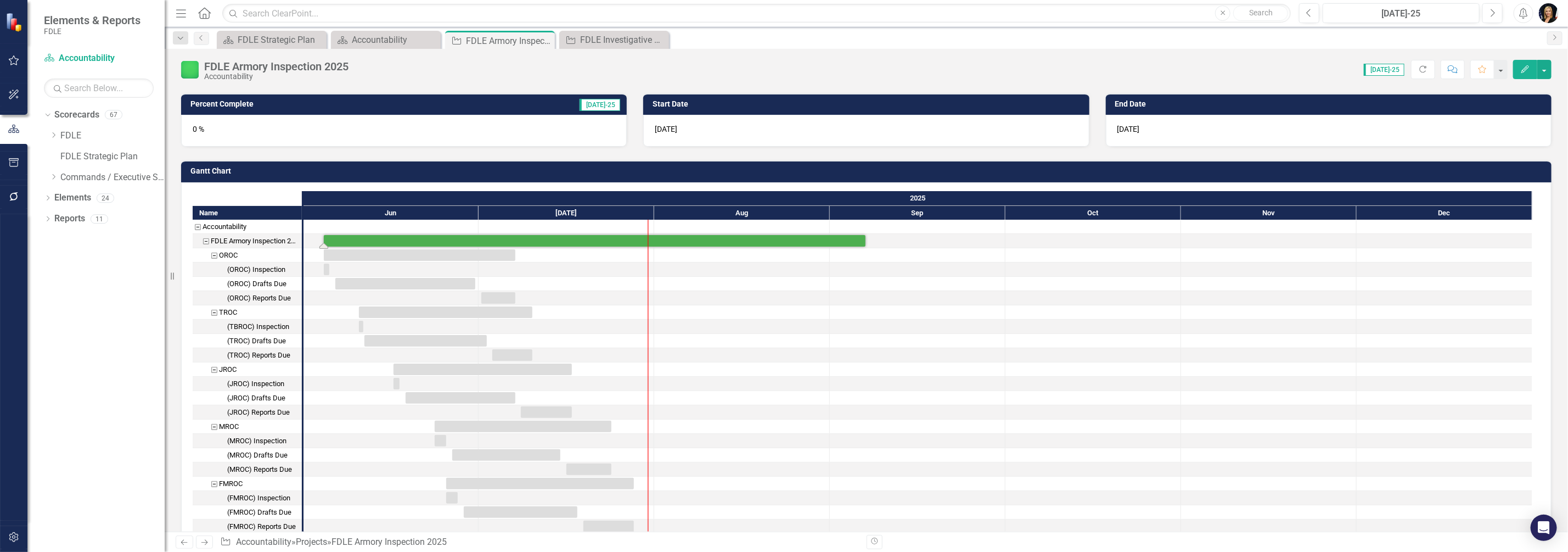
drag, startPoint x: 1301, startPoint y: 242, endPoint x: 866, endPoint y: 265, distance: 435.6
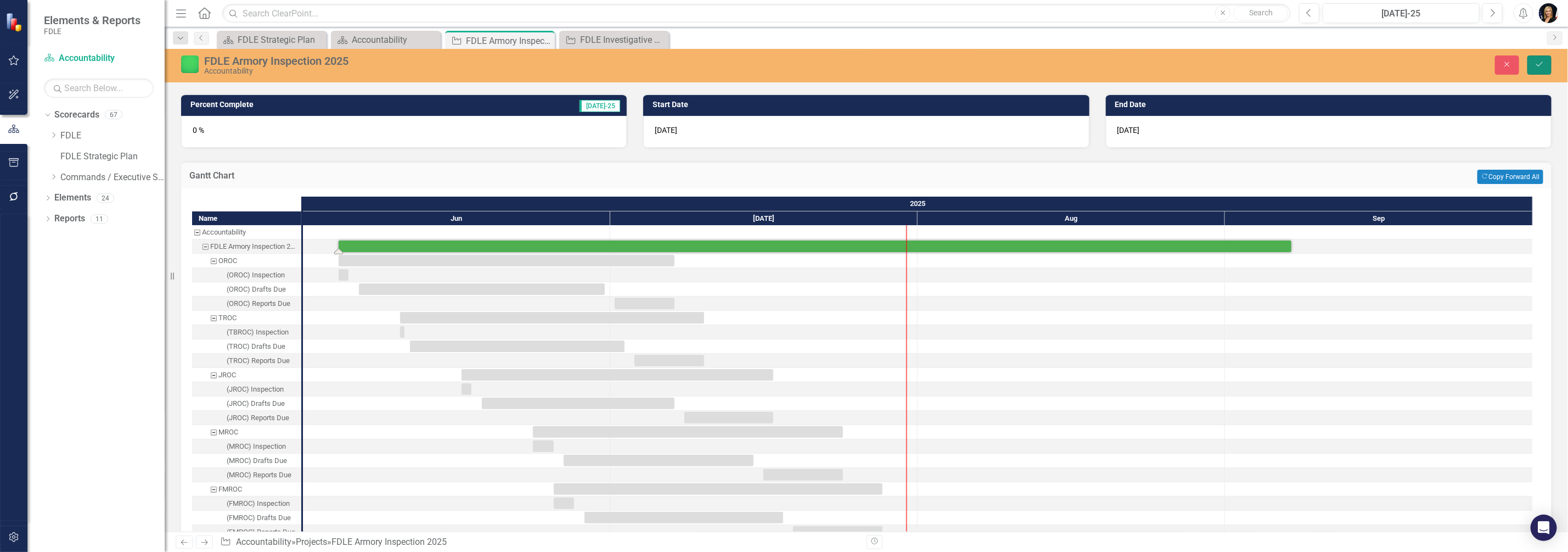
click at [1534, 64] on button "Save" at bounding box center [1539, 66] width 24 height 19
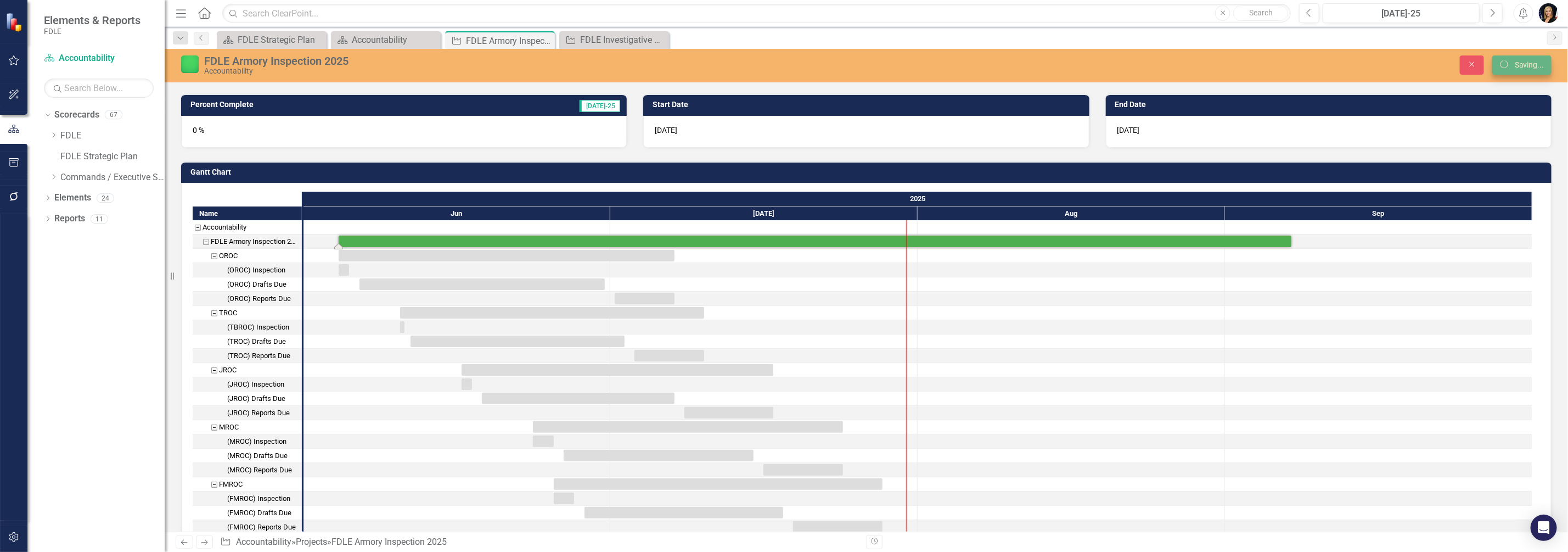
checkbox input "false"
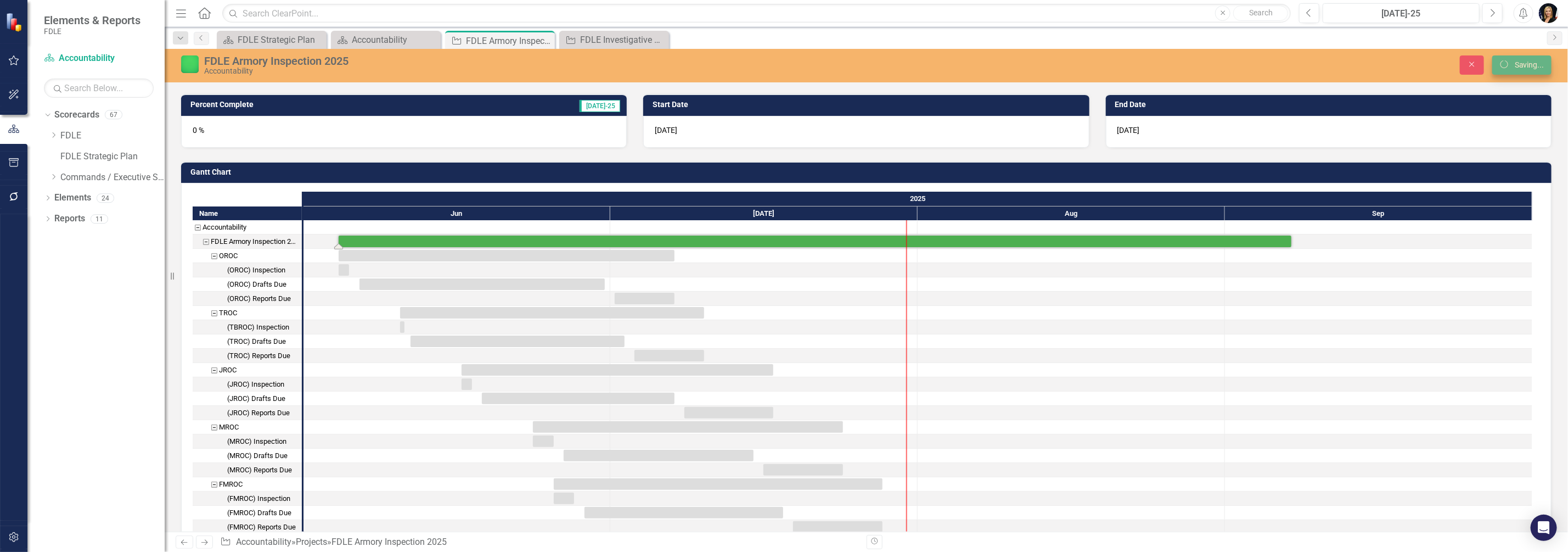
checkbox input "false"
checkbox input "true"
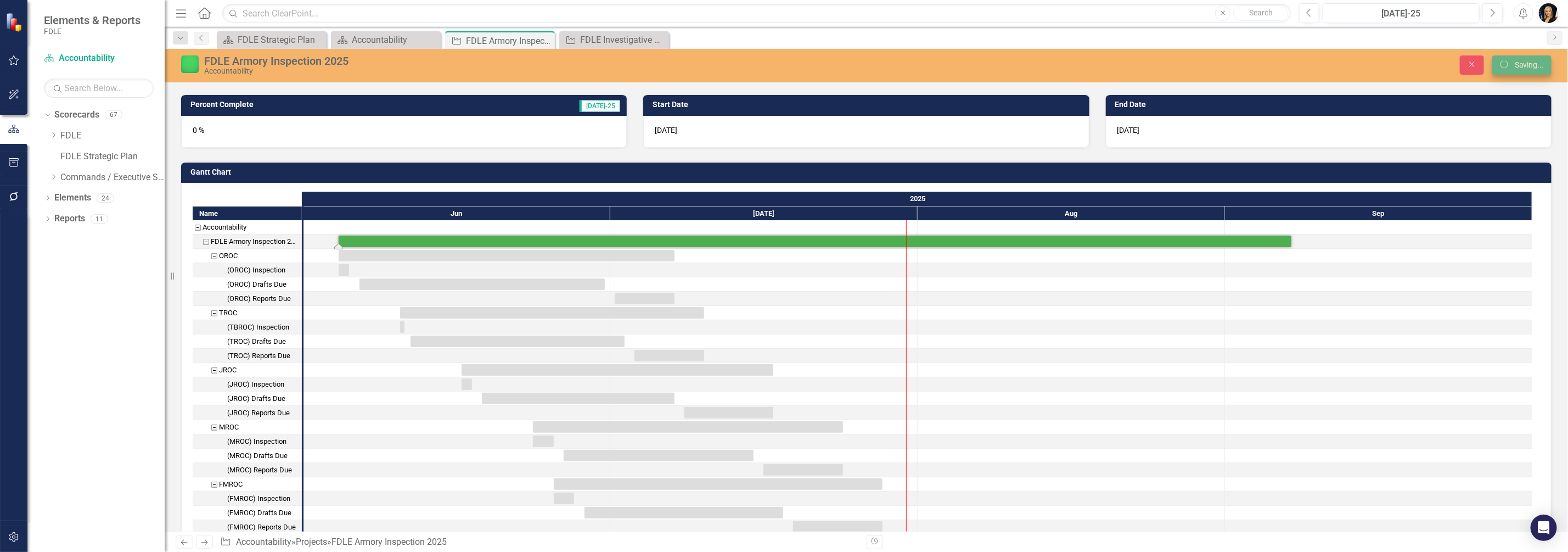
checkbox input "true"
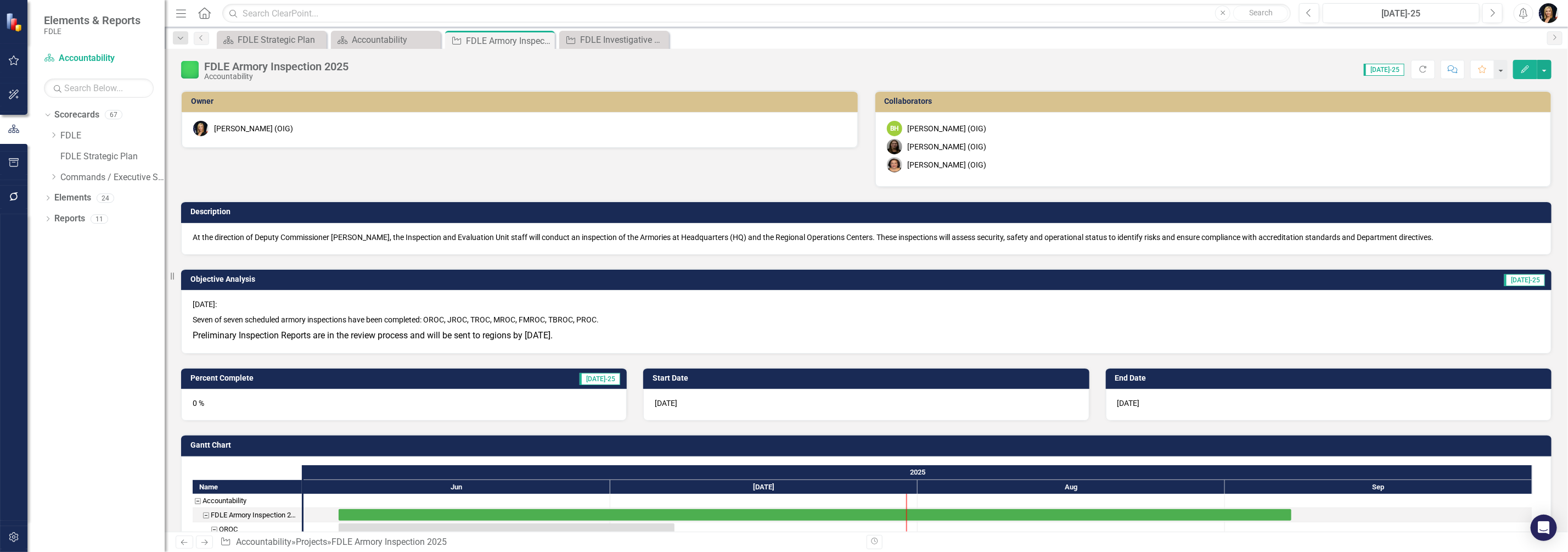
click at [239, 374] on h3 "Percent Complete" at bounding box center [320, 378] width 260 height 8
click at [368, 42] on div "Accountability" at bounding box center [388, 40] width 73 height 14
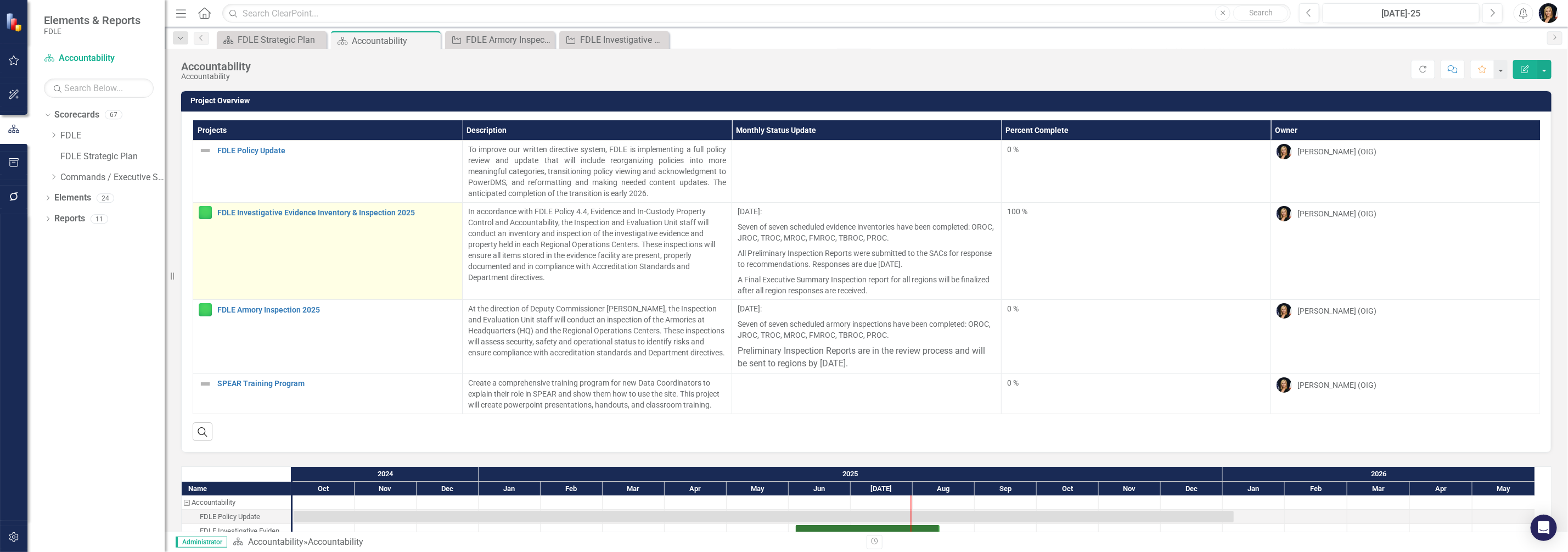
click at [286, 217] on div "FDLE Investigative Evidence Inventory & Inspection 2025" at bounding box center [328, 213] width 258 height 13
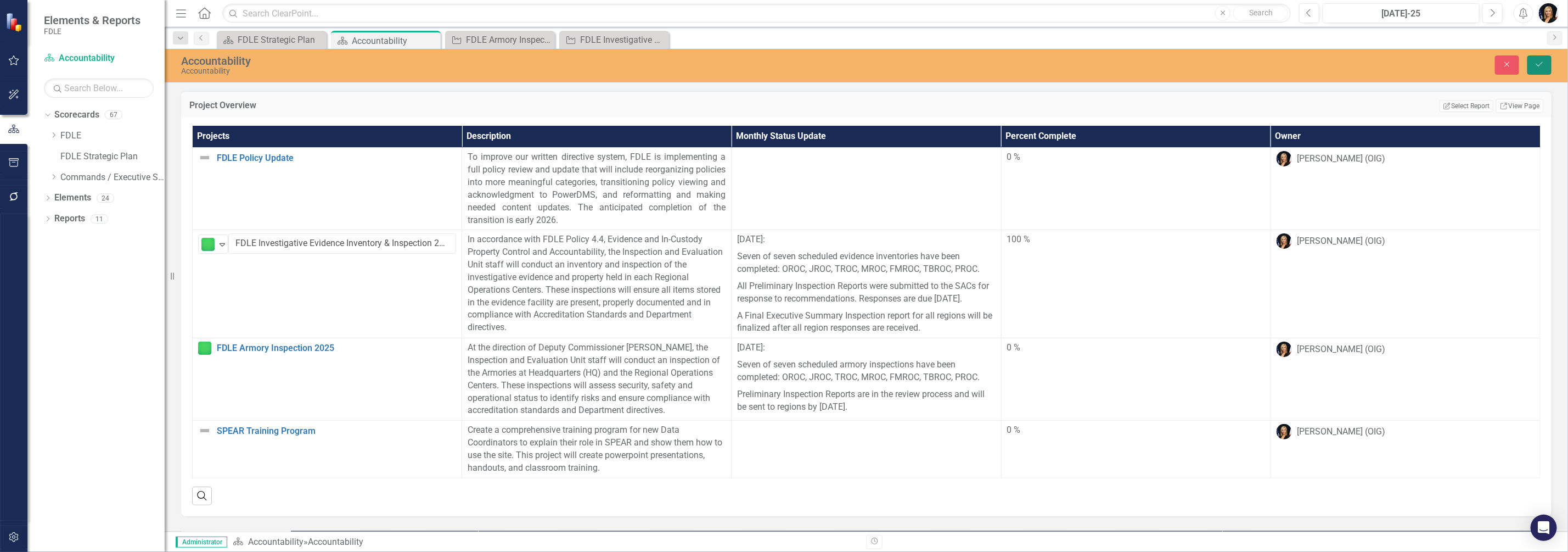
click at [1541, 64] on icon "submit" at bounding box center [1539, 64] width 6 height 5
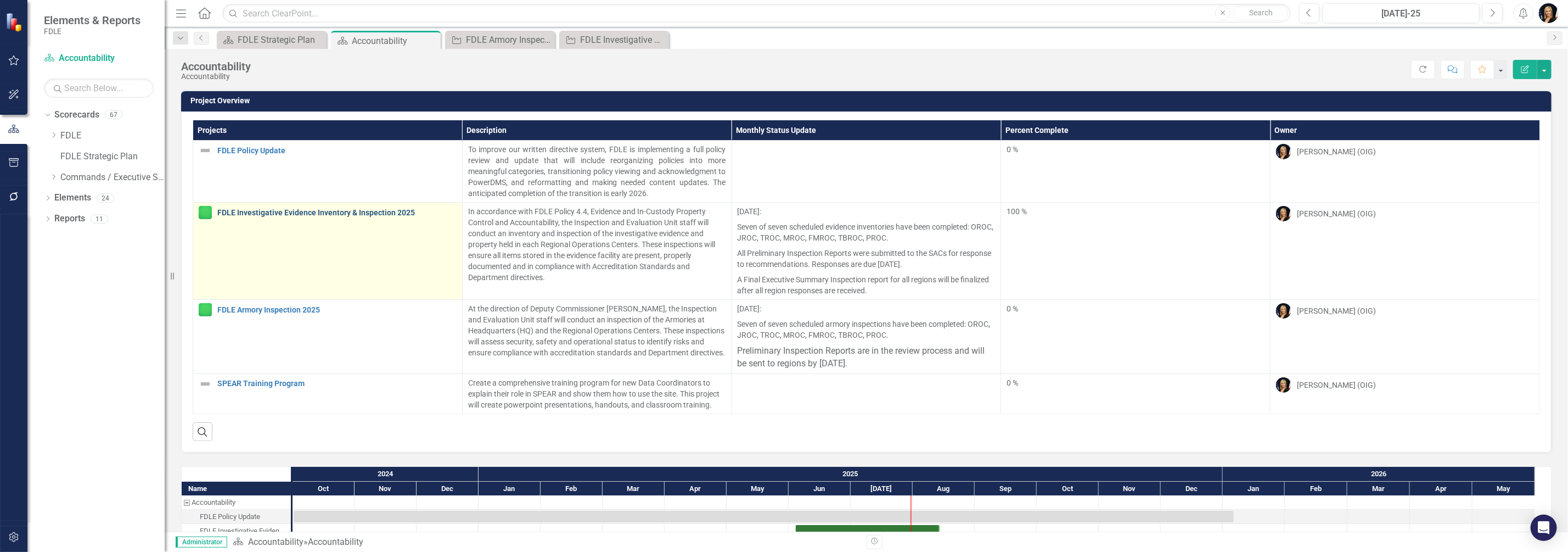
click at [344, 215] on link "FDLE Investigative Evidence Inventory & Inspection 2025" at bounding box center [336, 213] width 239 height 8
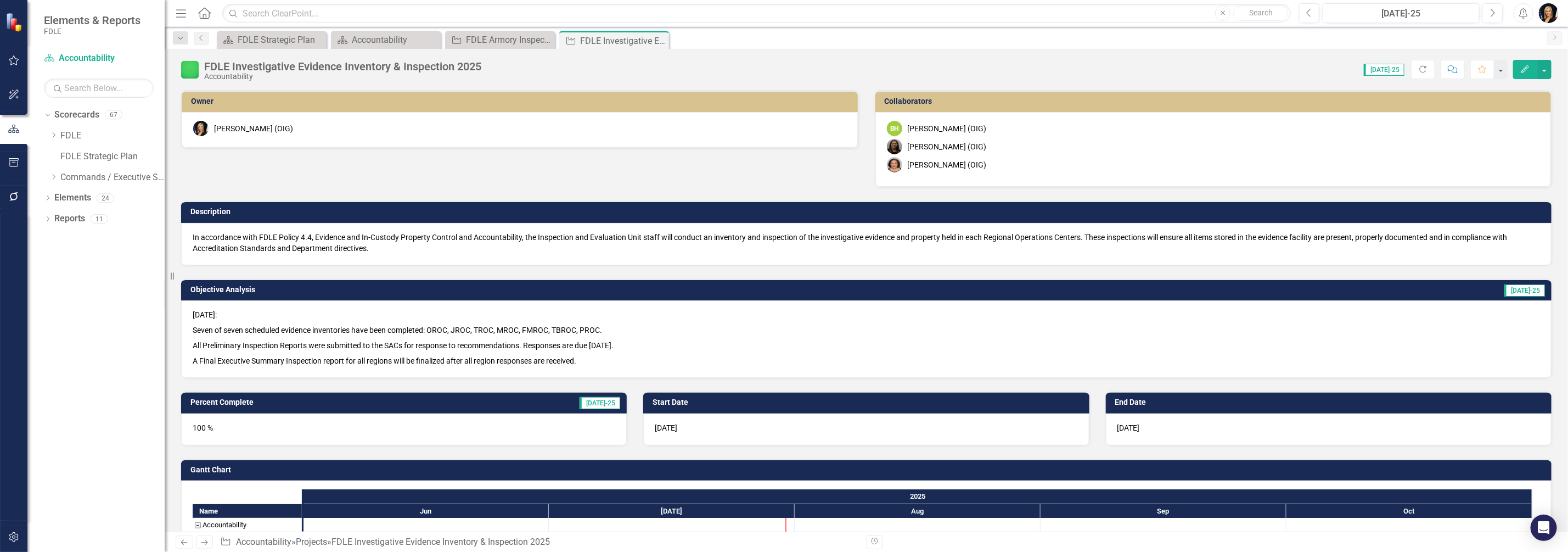
click at [1526, 72] on icon "Edit" at bounding box center [1525, 69] width 10 height 8
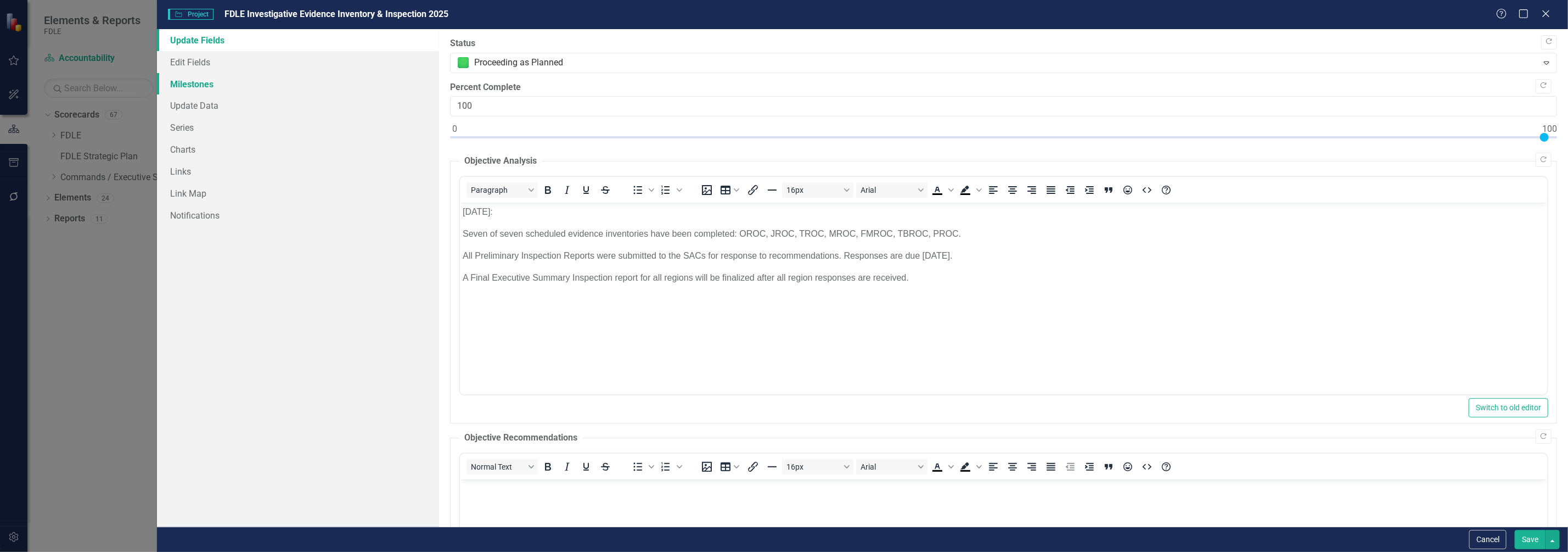
click at [202, 88] on link "Milestones" at bounding box center [298, 84] width 282 height 22
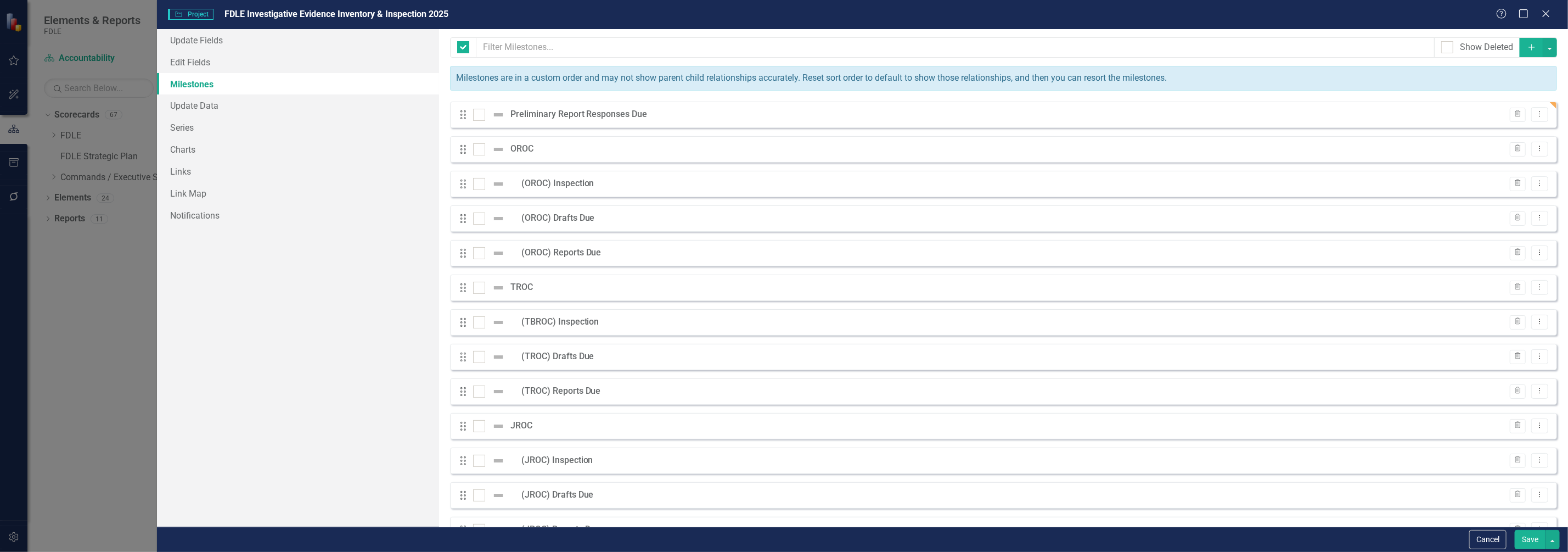
checkbox input "false"
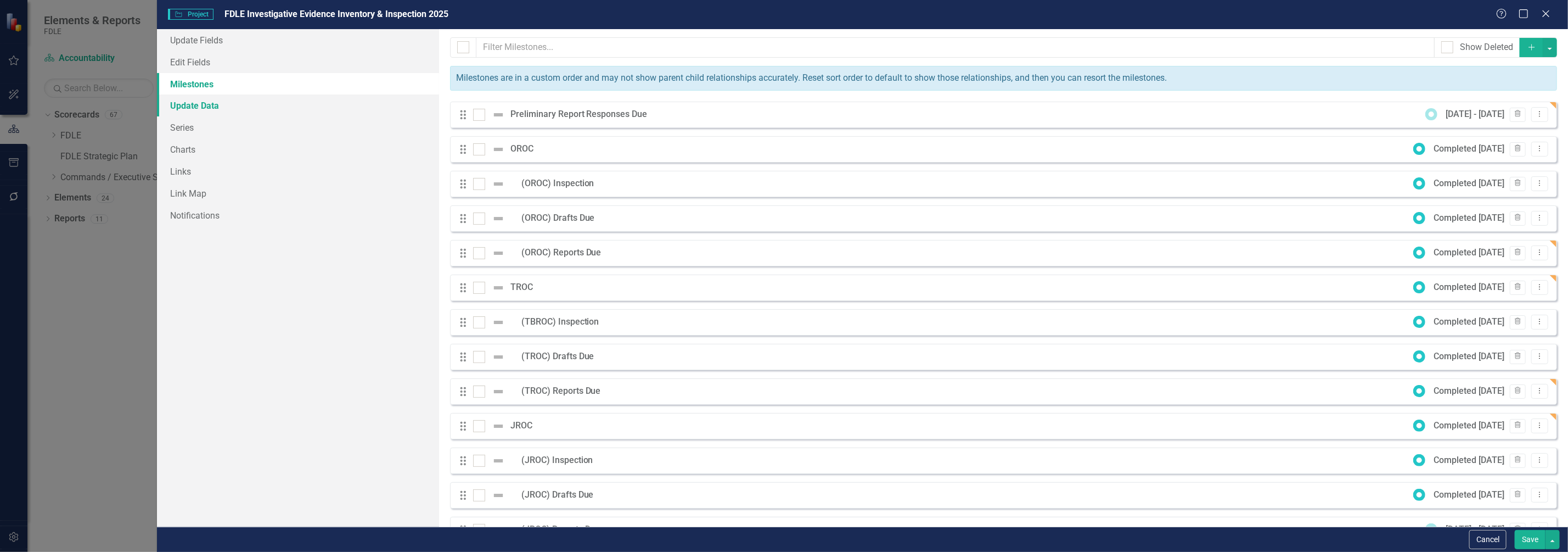
click at [196, 110] on link "Update Data" at bounding box center [298, 106] width 282 height 22
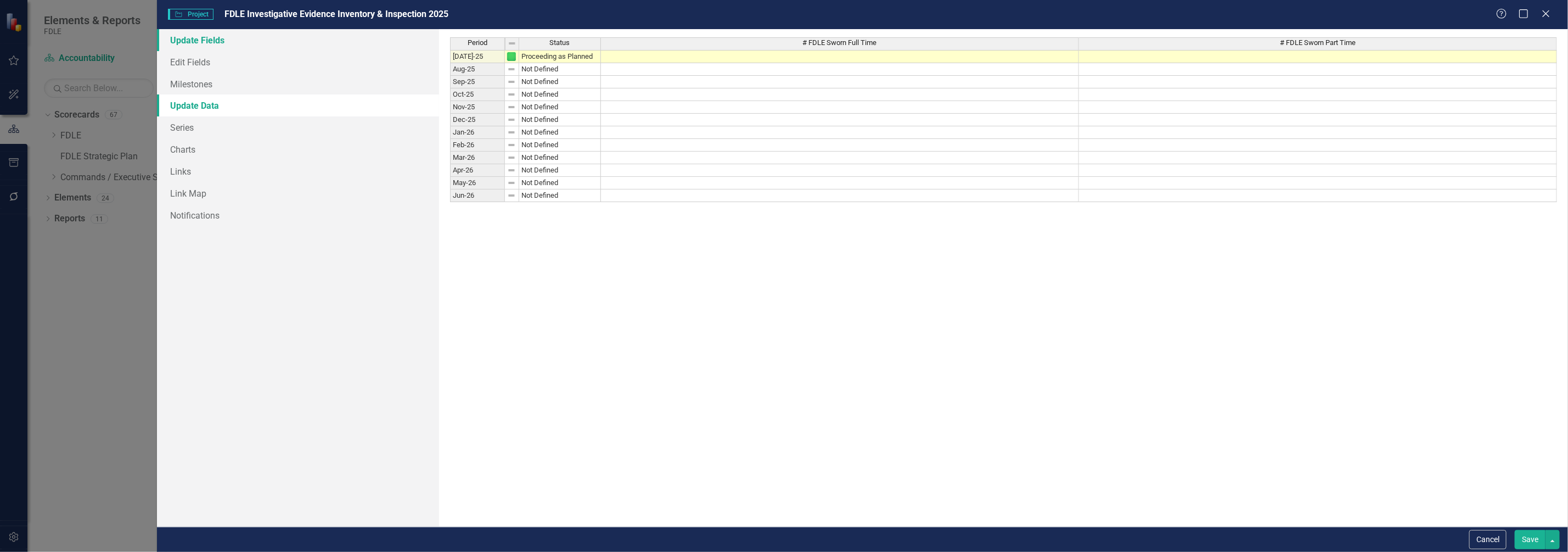
click at [185, 42] on link "Update Fields" at bounding box center [298, 40] width 282 height 22
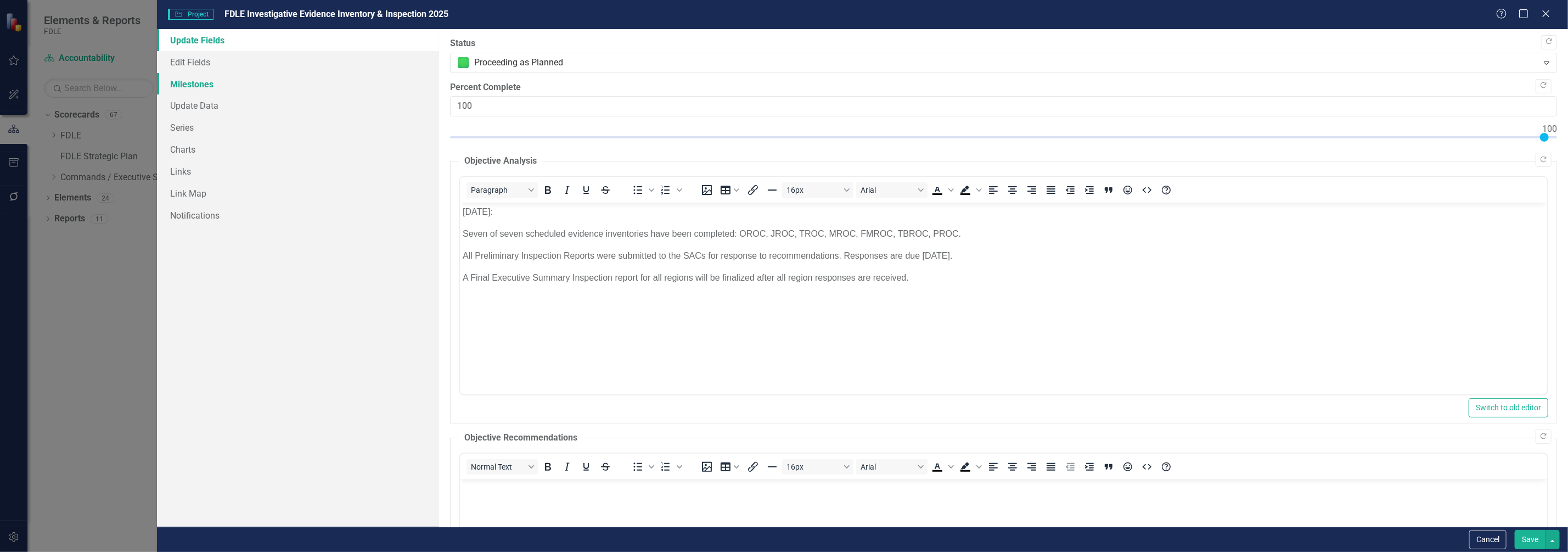
click at [197, 83] on link "Milestones" at bounding box center [298, 84] width 282 height 22
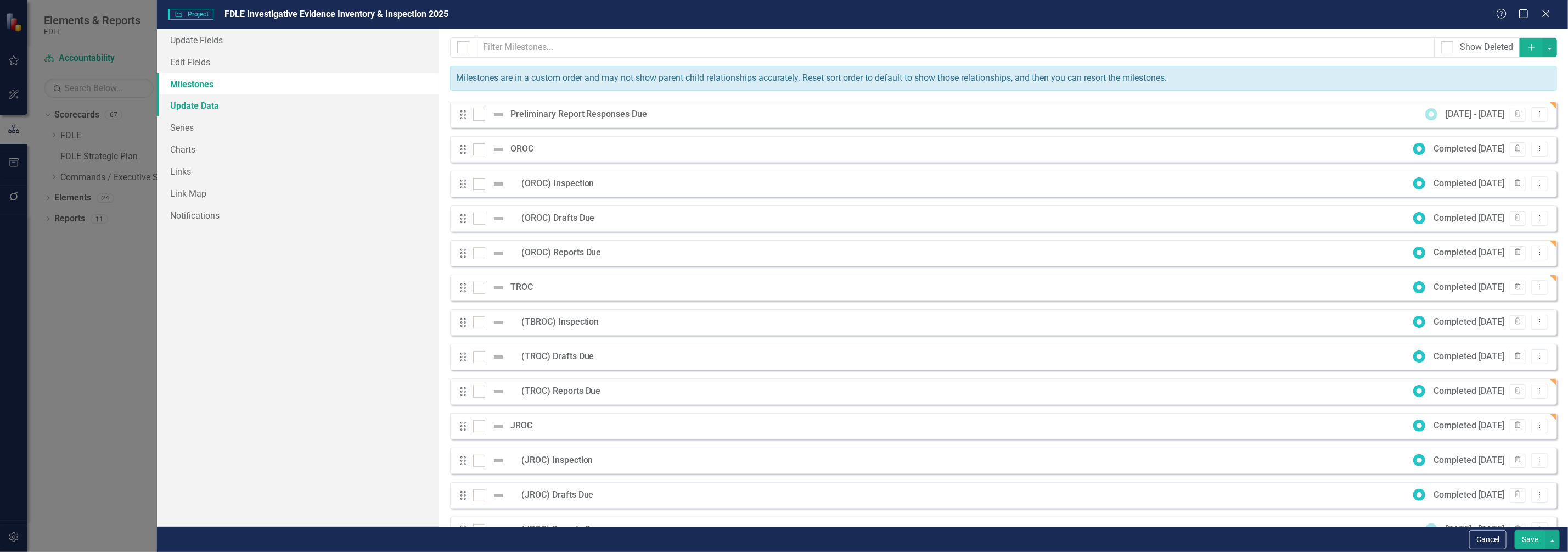
click at [181, 104] on link "Update Data" at bounding box center [298, 106] width 282 height 22
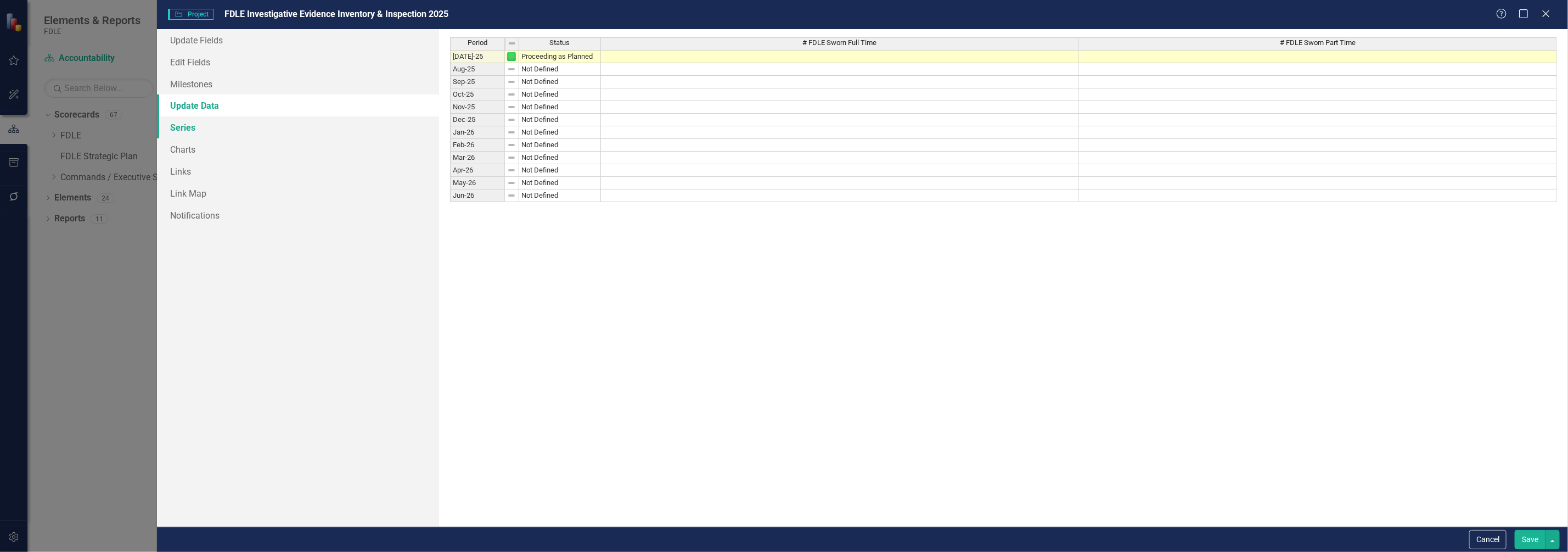
click at [178, 129] on link "Series" at bounding box center [298, 128] width 282 height 22
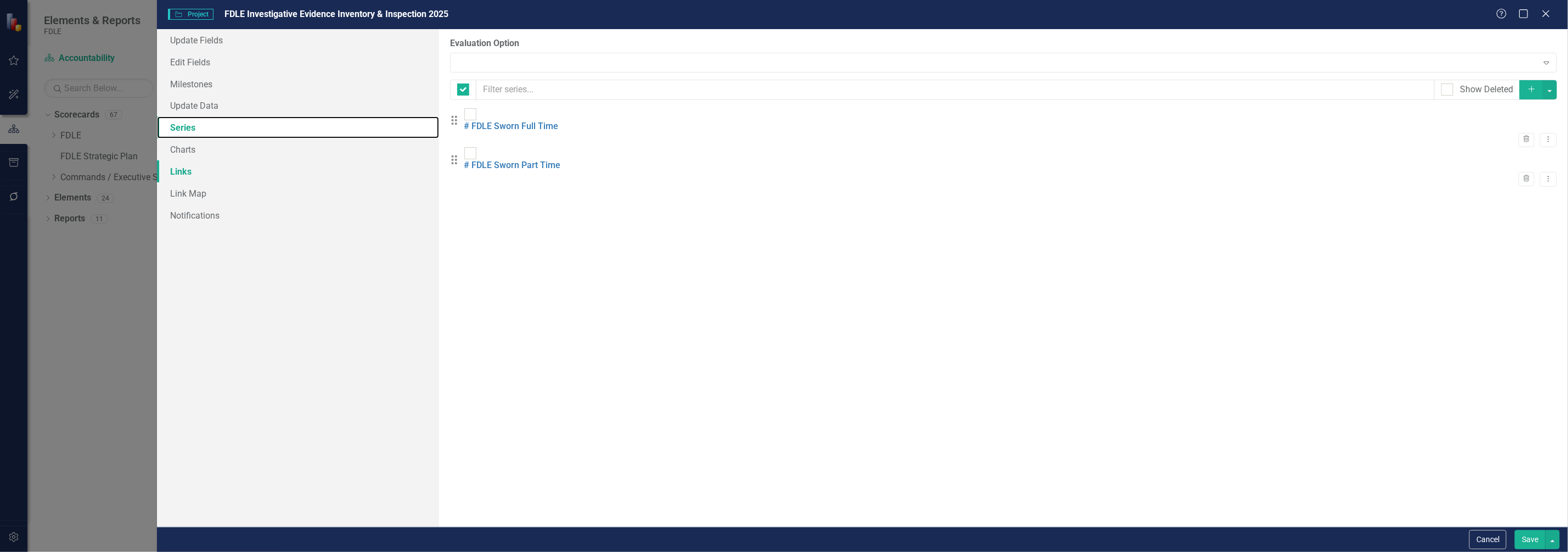
checkbox input "false"
click at [178, 151] on link "Charts" at bounding box center [298, 149] width 282 height 22
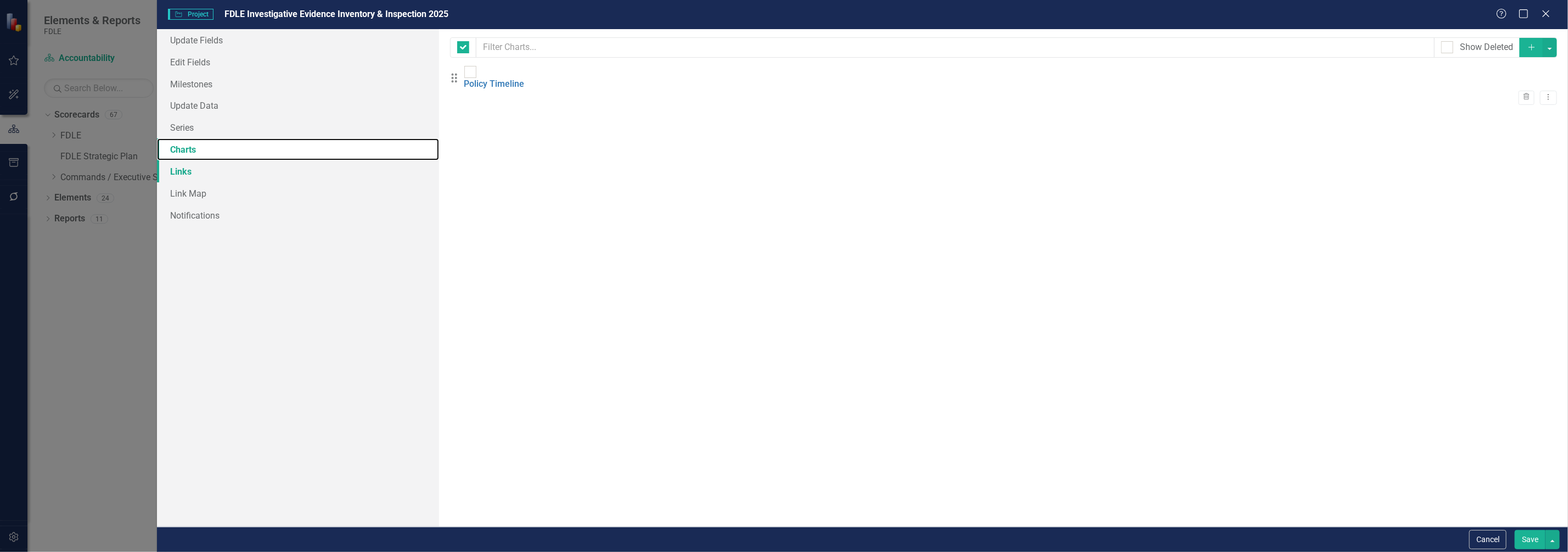
checkbox input "false"
click at [182, 170] on link "Links" at bounding box center [298, 171] width 282 height 22
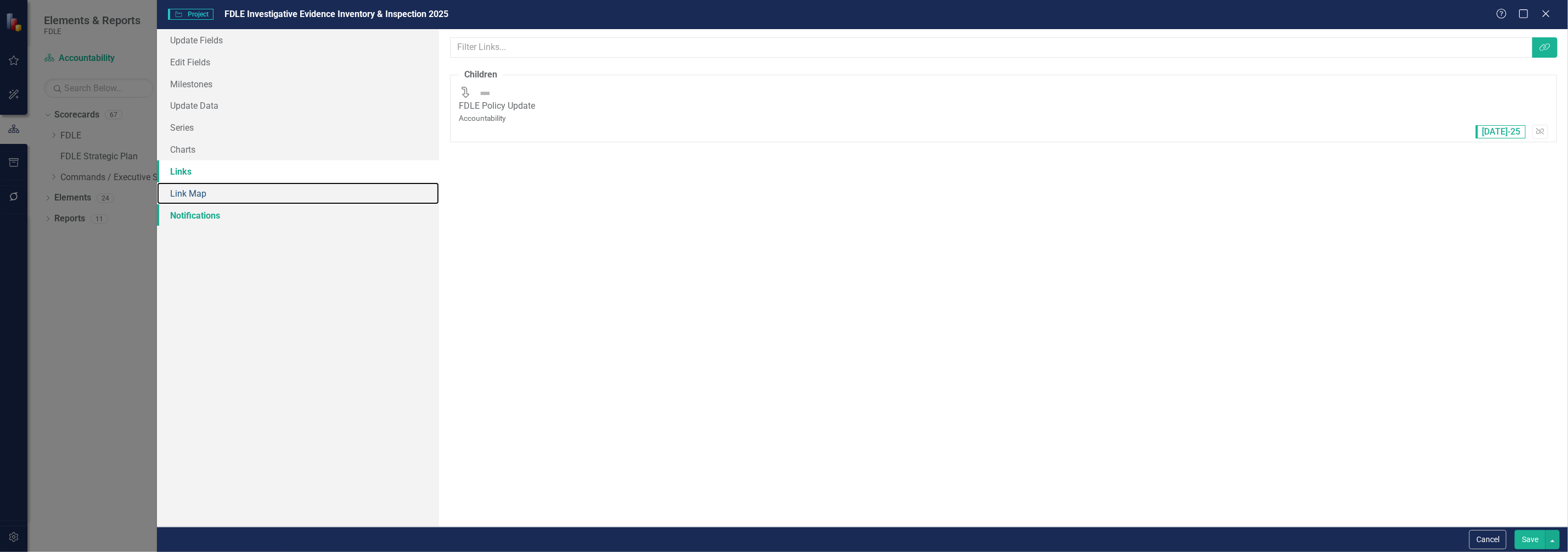
drag, startPoint x: 185, startPoint y: 189, endPoint x: 190, endPoint y: 217, distance: 28.4
click at [185, 190] on link "Link Map" at bounding box center [298, 193] width 282 height 22
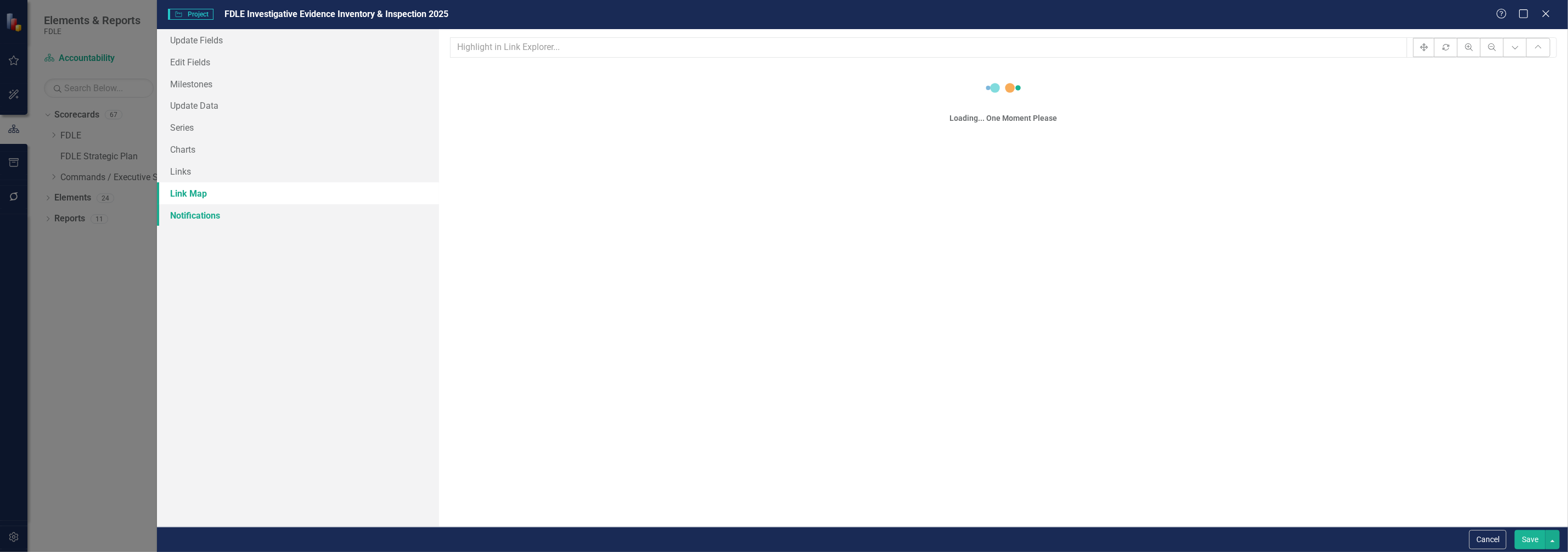
click at [189, 220] on link "Notifications" at bounding box center [298, 215] width 282 height 22
click at [202, 38] on link "Update Fields" at bounding box center [298, 40] width 282 height 22
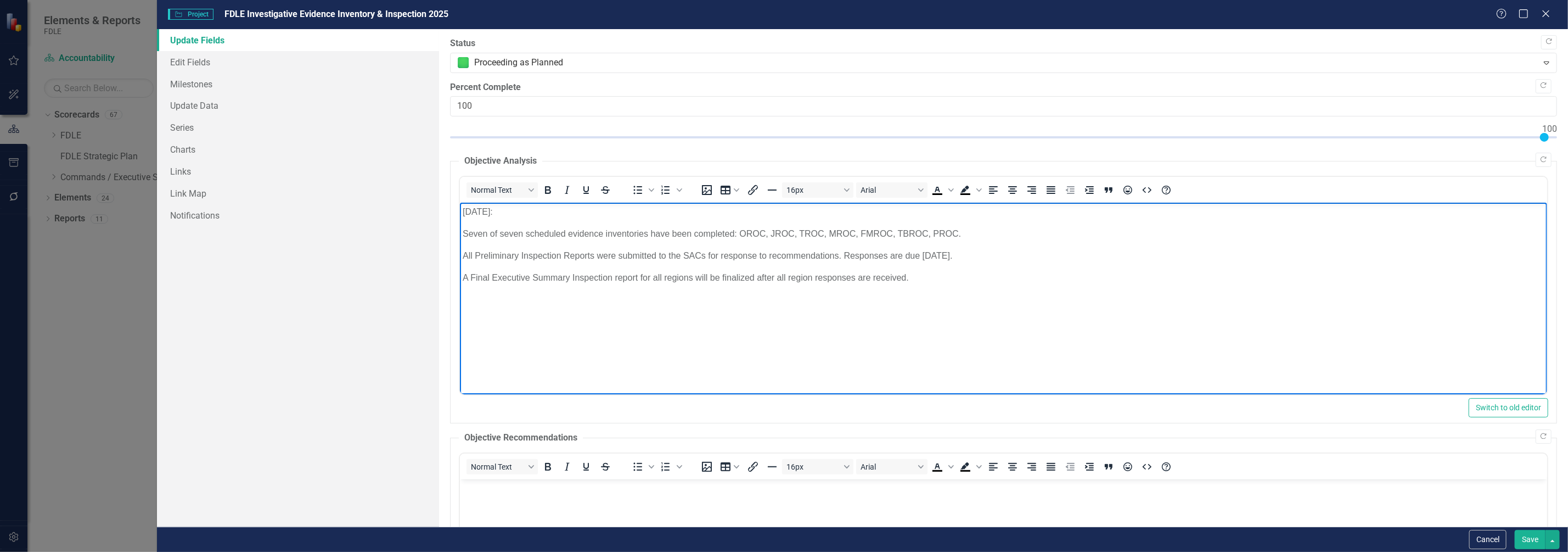
click at [490, 213] on p "[DATE]:" at bounding box center [1003, 212] width 1082 height 13
click at [687, 271] on p "A Final Executive Summary Inspection report for all regions will be finalized a…" at bounding box center [1003, 278] width 1082 height 13
click at [1528, 538] on button "Save" at bounding box center [1530, 540] width 30 height 19
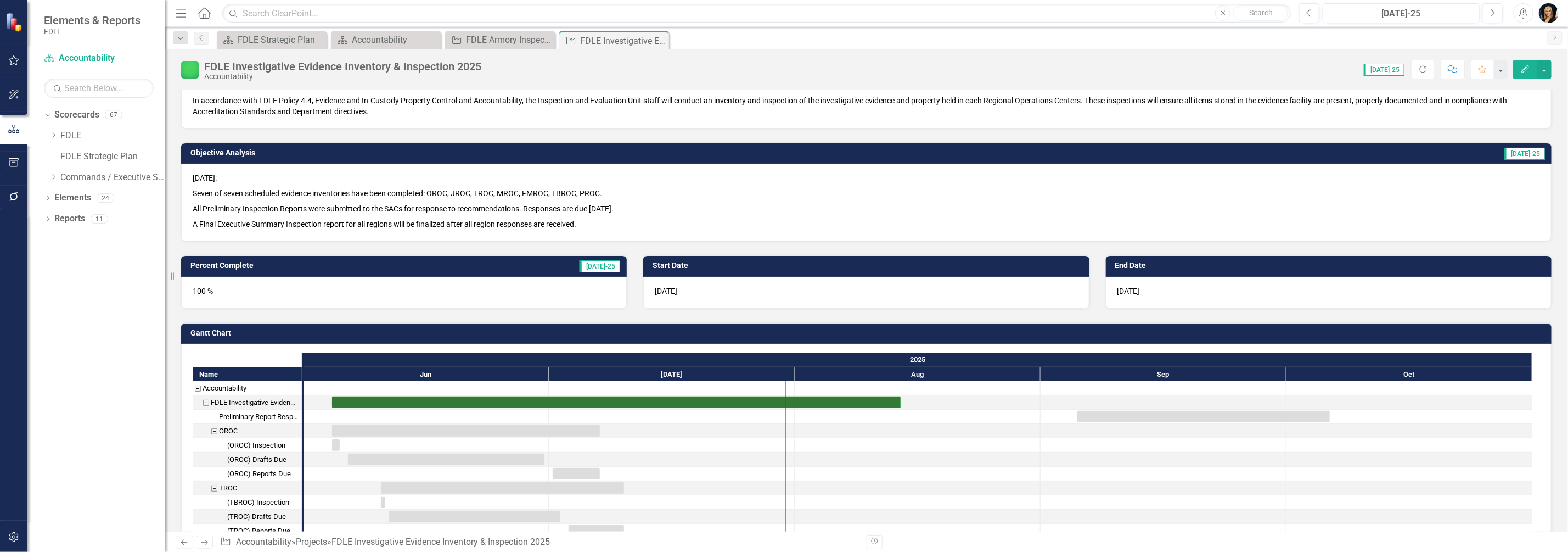
scroll to position [206, 0]
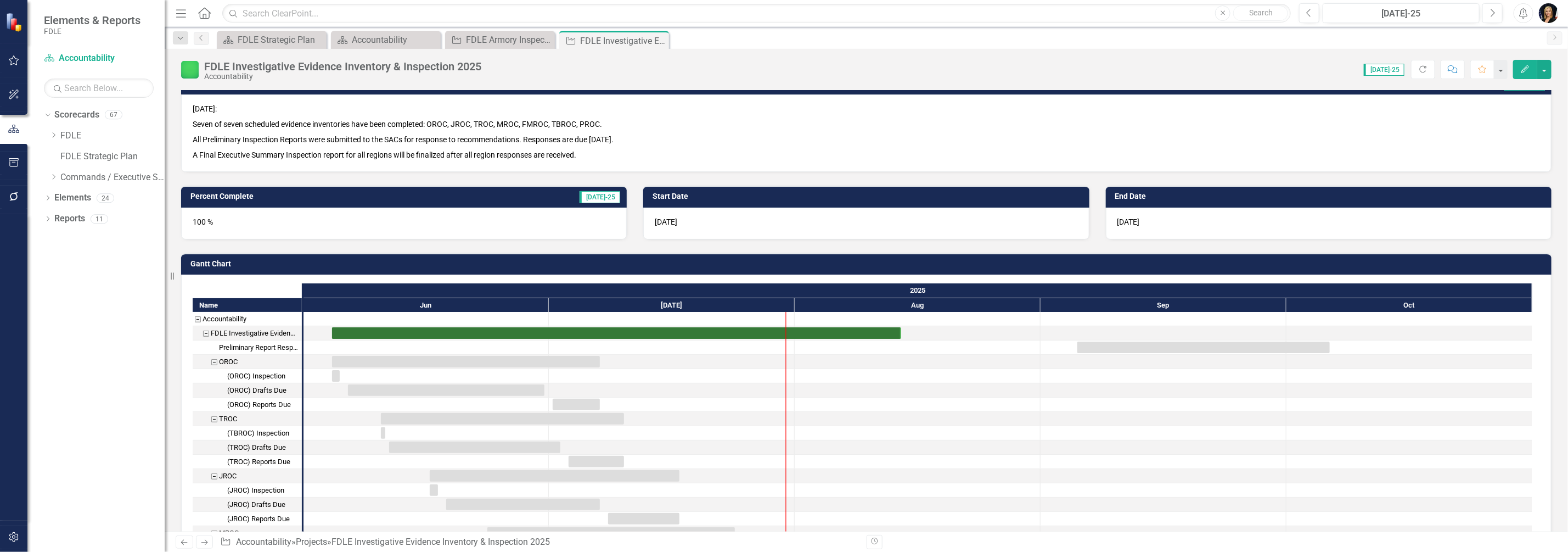
click at [231, 225] on div "100 %" at bounding box center [404, 223] width 446 height 32
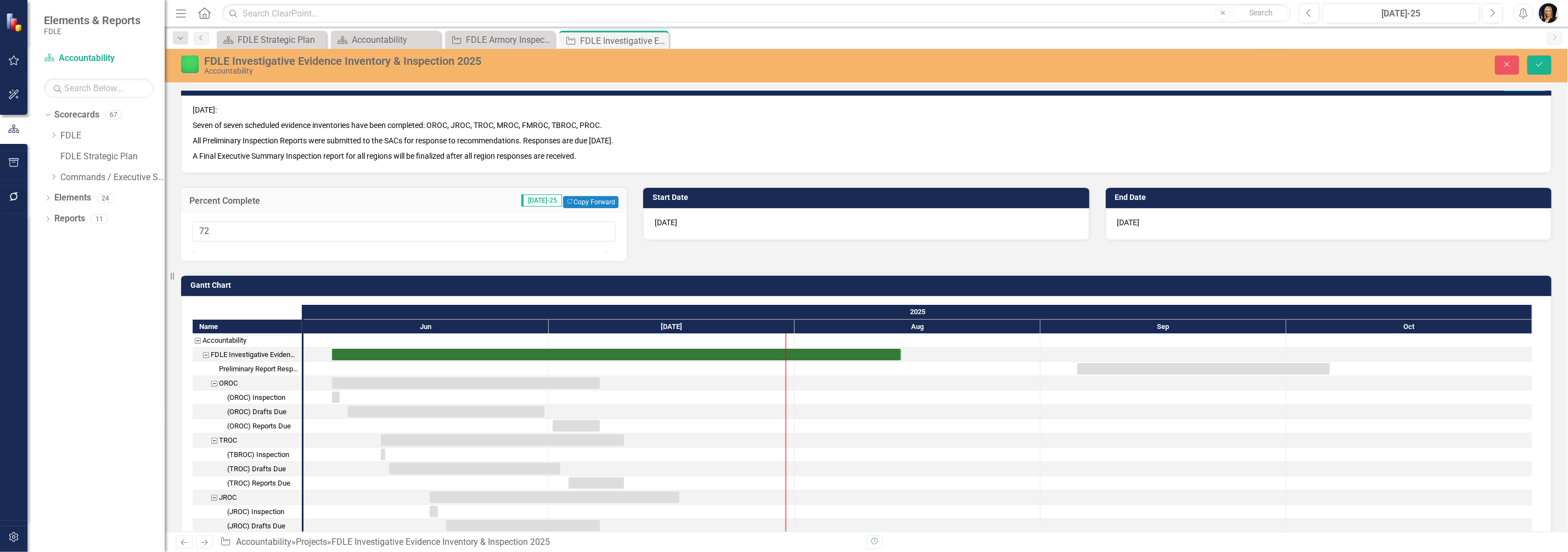
type input "70"
drag, startPoint x: 608, startPoint y: 258, endPoint x: 486, endPoint y: 257, distance: 122.0
click at [484, 250] on div at bounding box center [404, 250] width 424 height 0
click at [1533, 63] on button "Save" at bounding box center [1539, 66] width 24 height 19
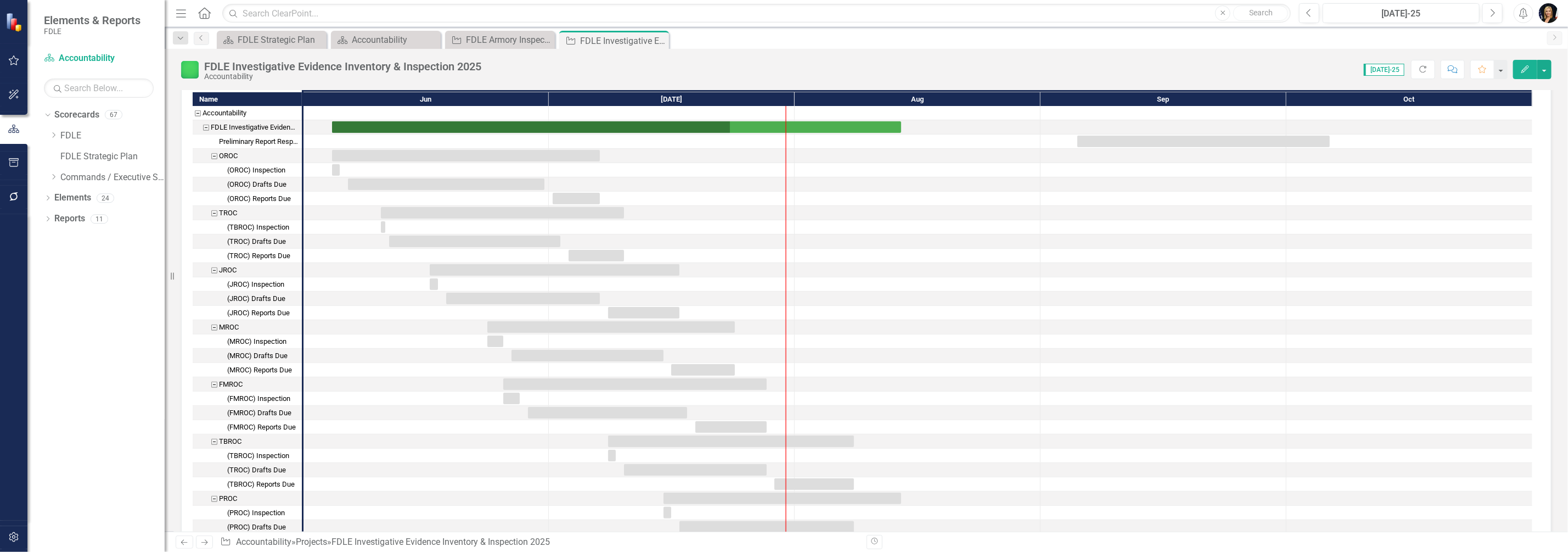
scroll to position [137, 0]
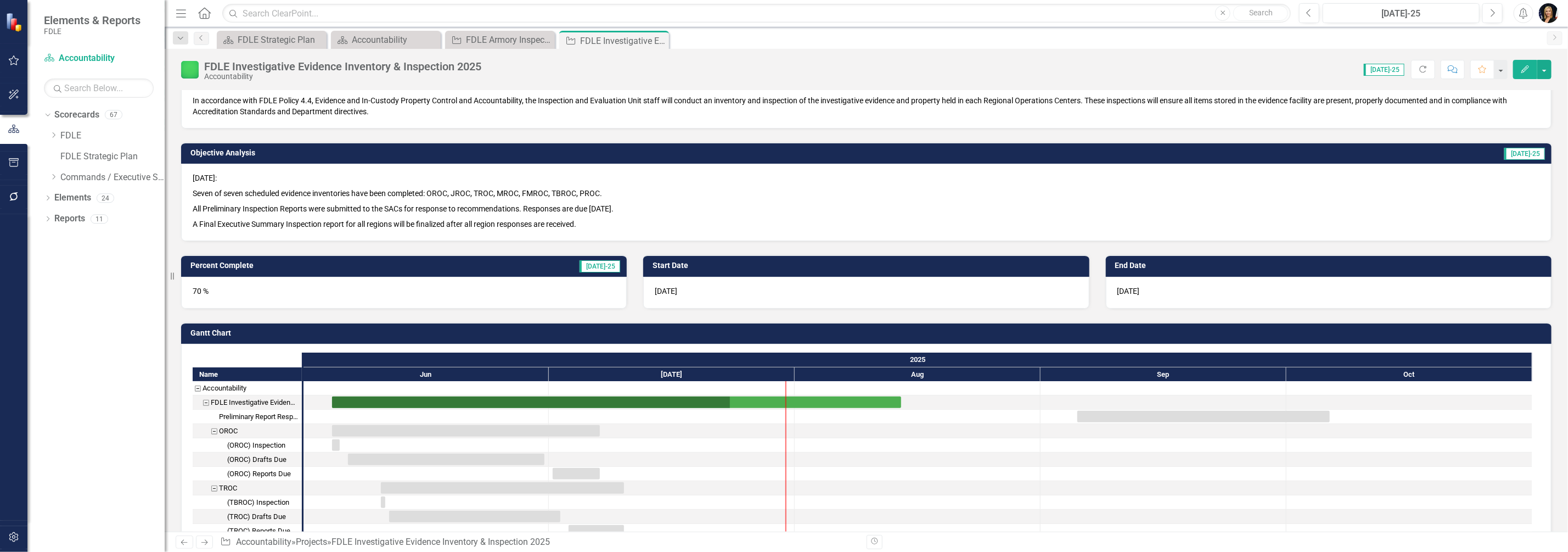
click at [1522, 66] on icon "Edit" at bounding box center [1525, 69] width 10 height 8
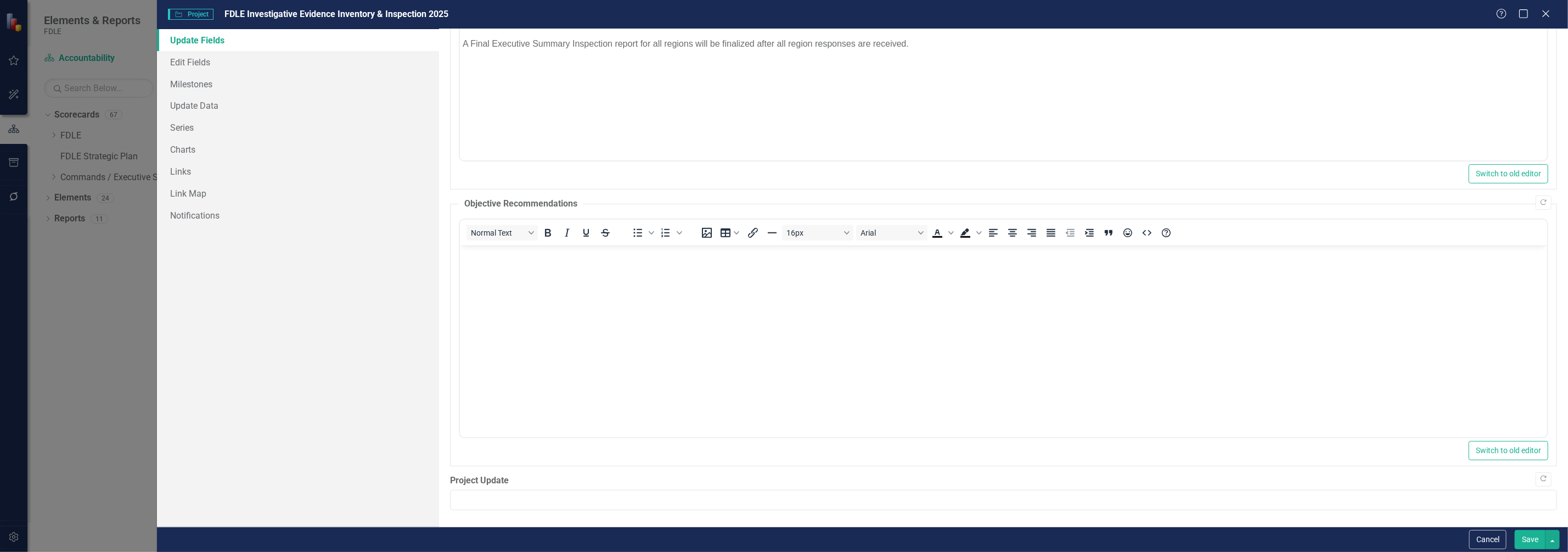
scroll to position [0, 0]
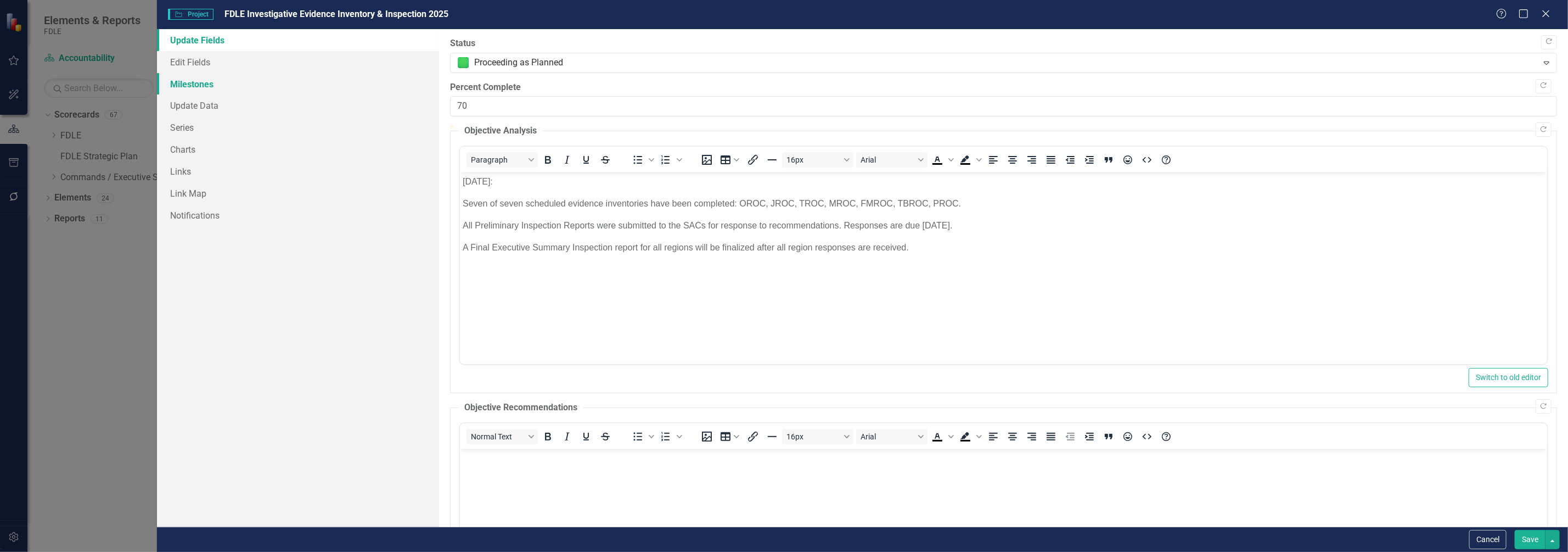
click at [192, 84] on link "Milestones" at bounding box center [298, 84] width 282 height 22
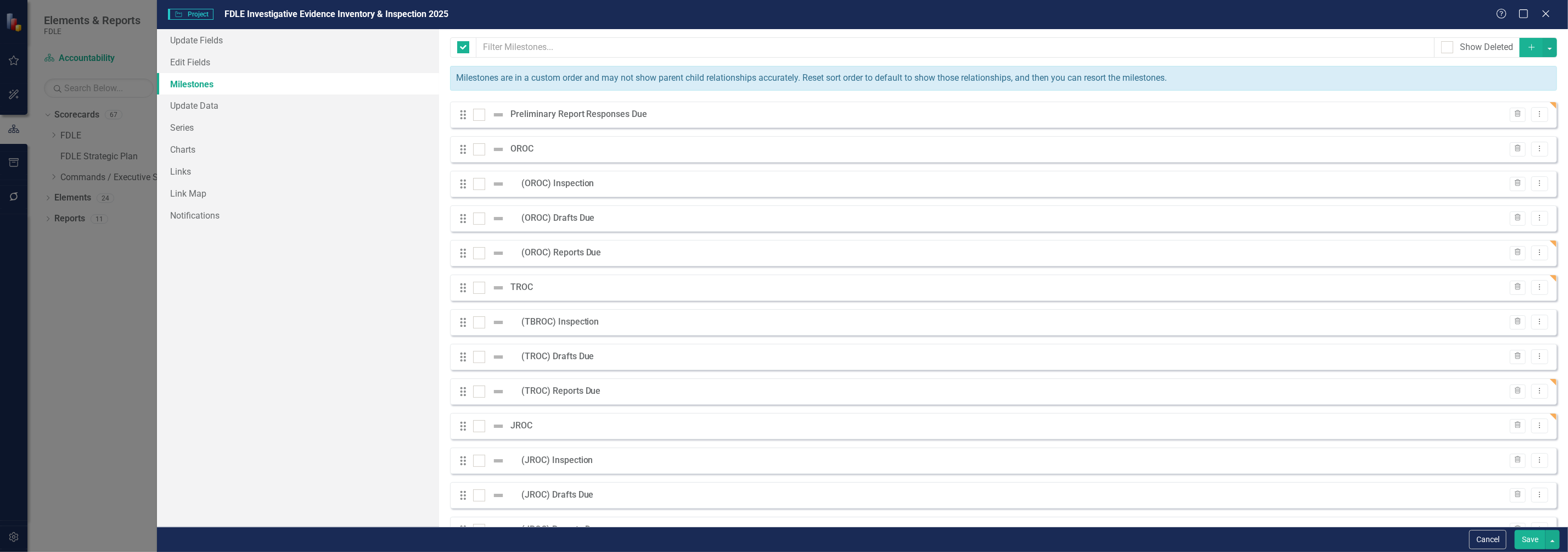
checkbox input "false"
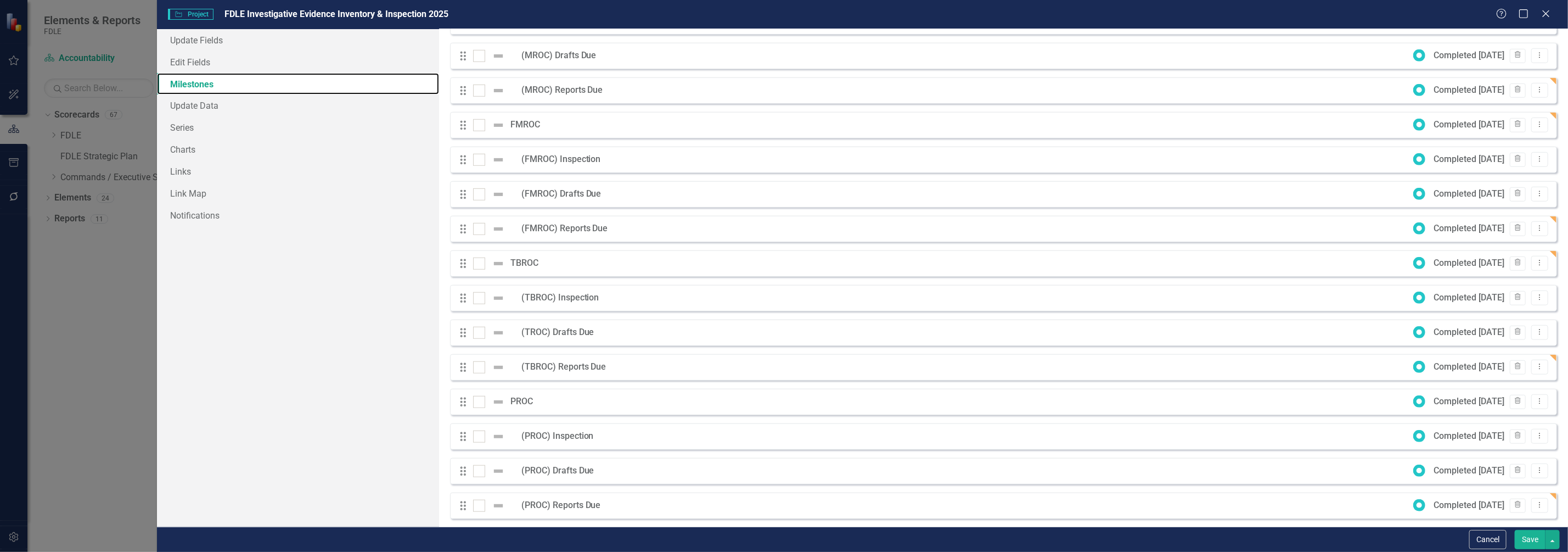
scroll to position [586, 0]
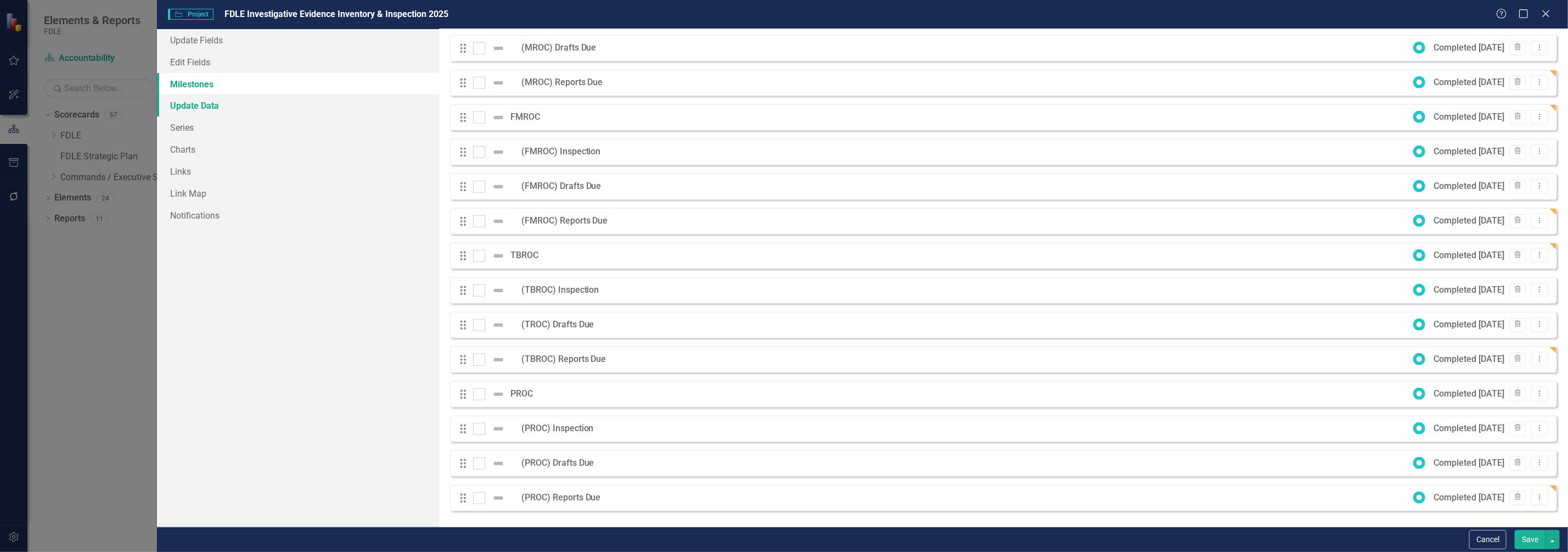
click at [190, 107] on link "Update Data" at bounding box center [298, 106] width 282 height 22
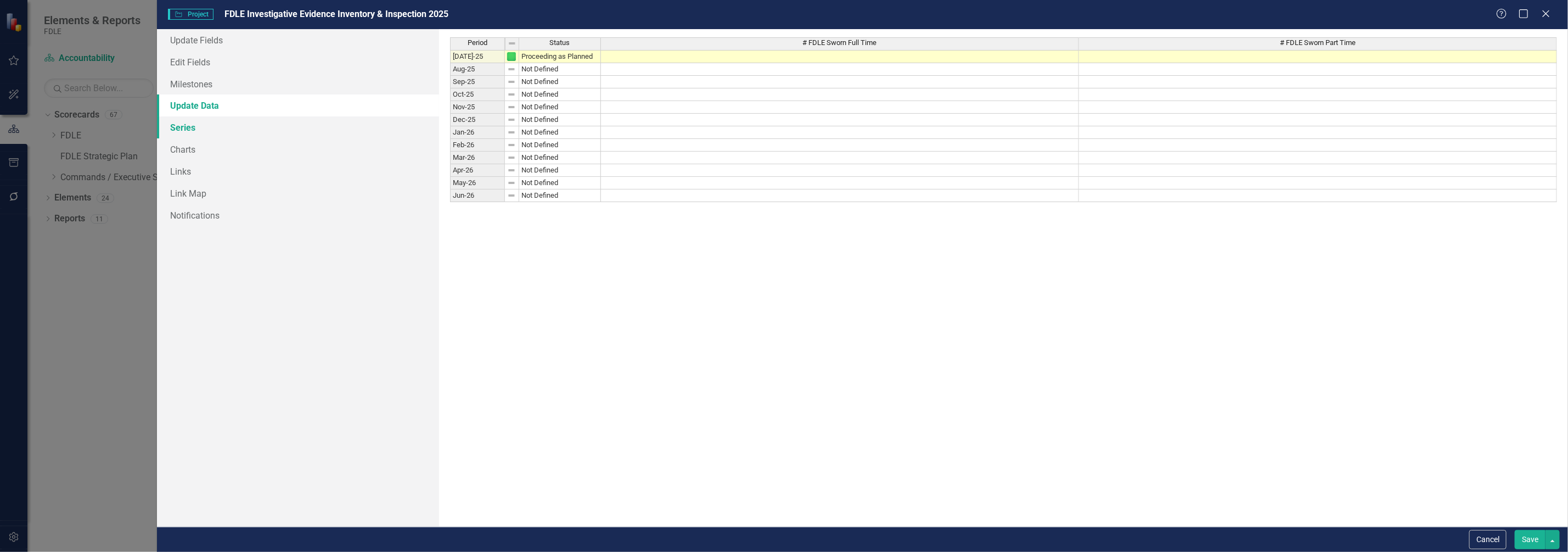
click at [183, 129] on link "Series" at bounding box center [298, 128] width 282 height 22
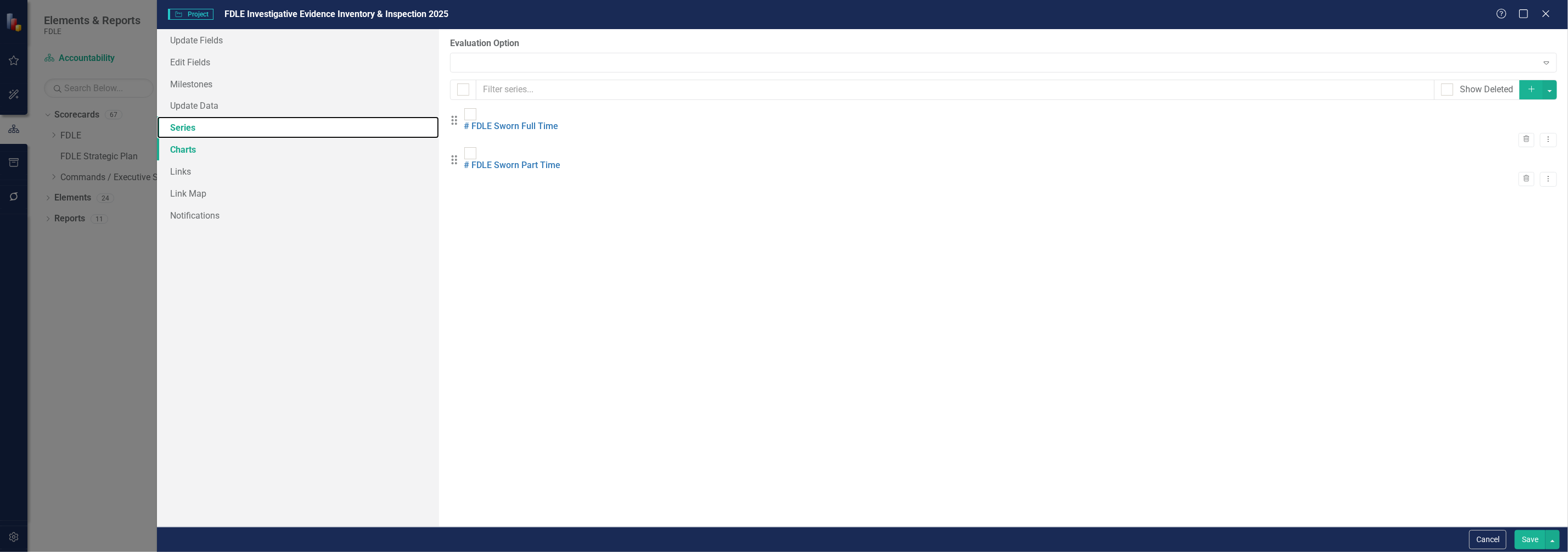
checkbox input "false"
click at [180, 147] on link "Charts" at bounding box center [298, 149] width 282 height 22
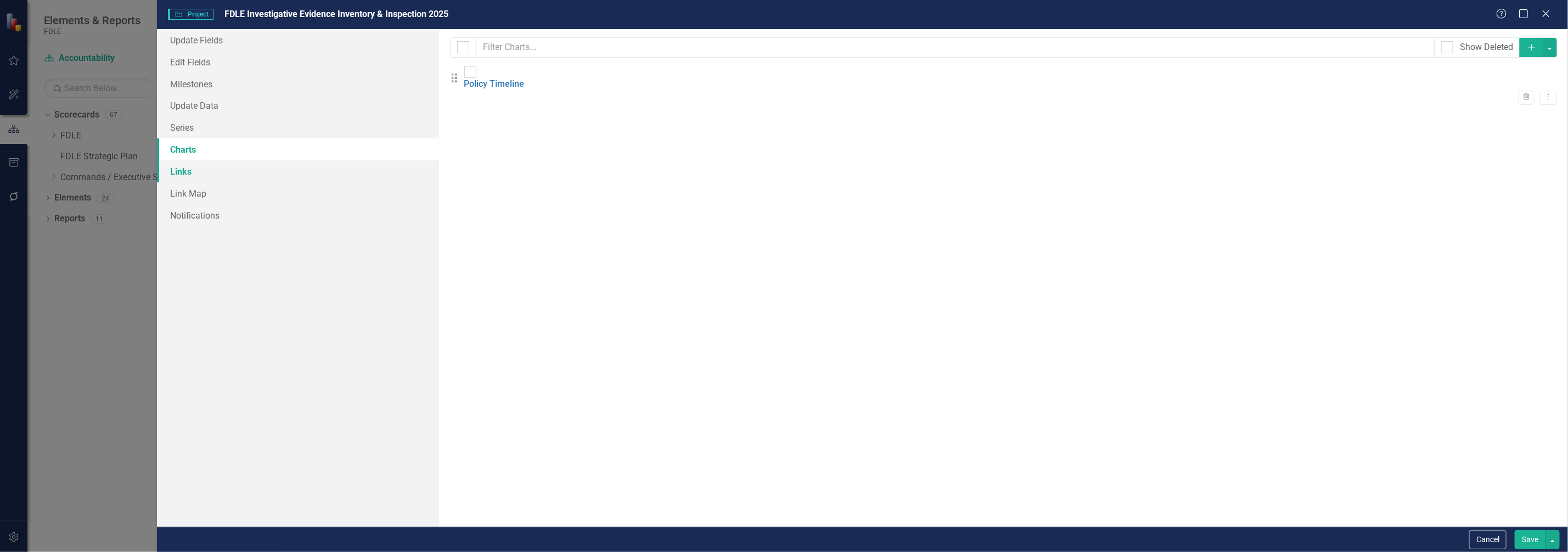
click at [187, 168] on link "Links" at bounding box center [298, 171] width 282 height 22
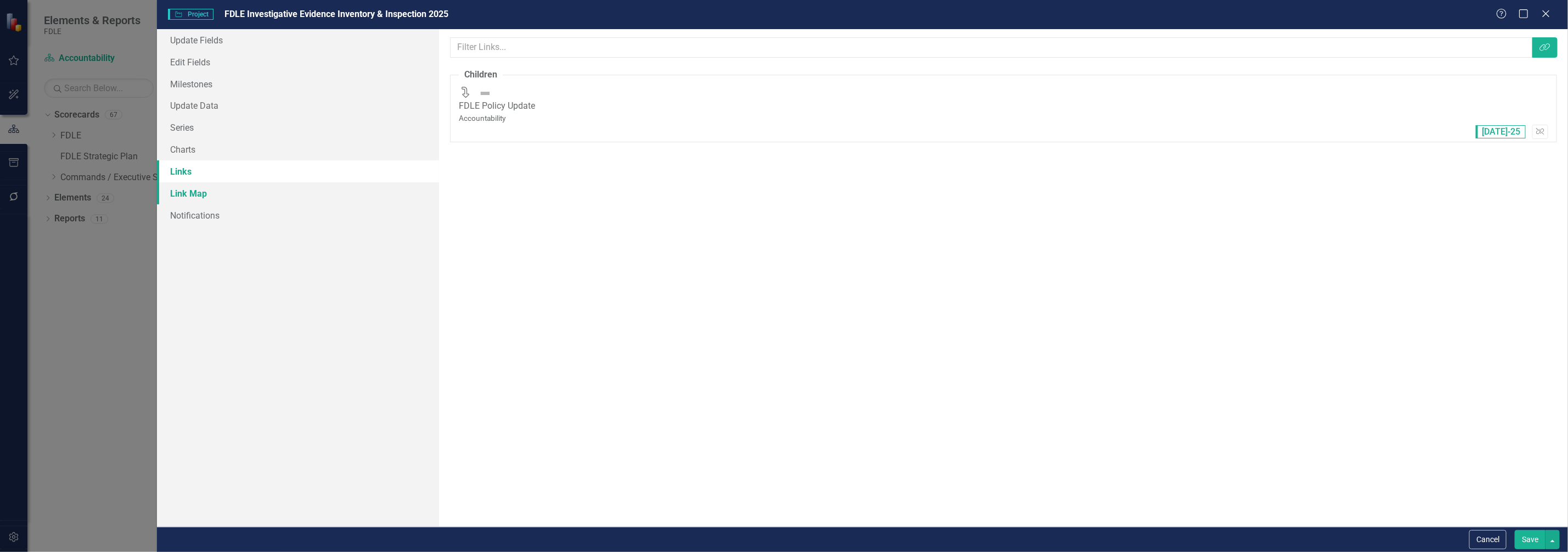
click at [186, 196] on link "Link Map" at bounding box center [298, 193] width 282 height 22
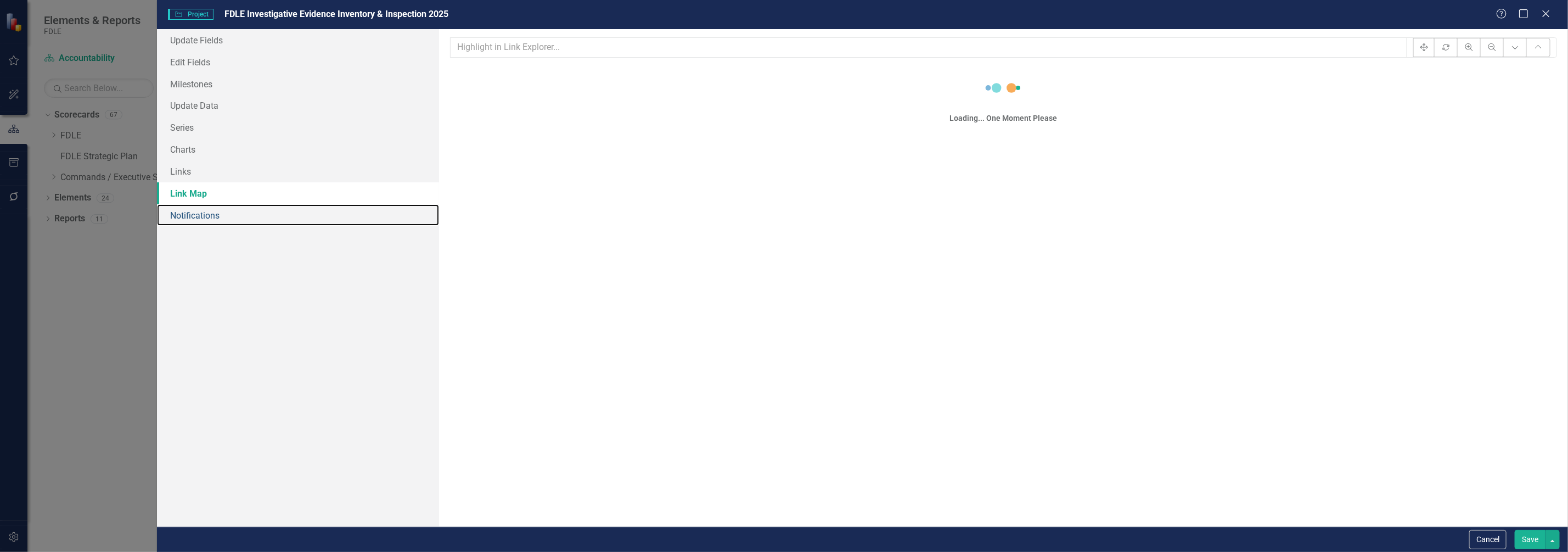
click at [188, 211] on link "Notifications" at bounding box center [298, 215] width 282 height 22
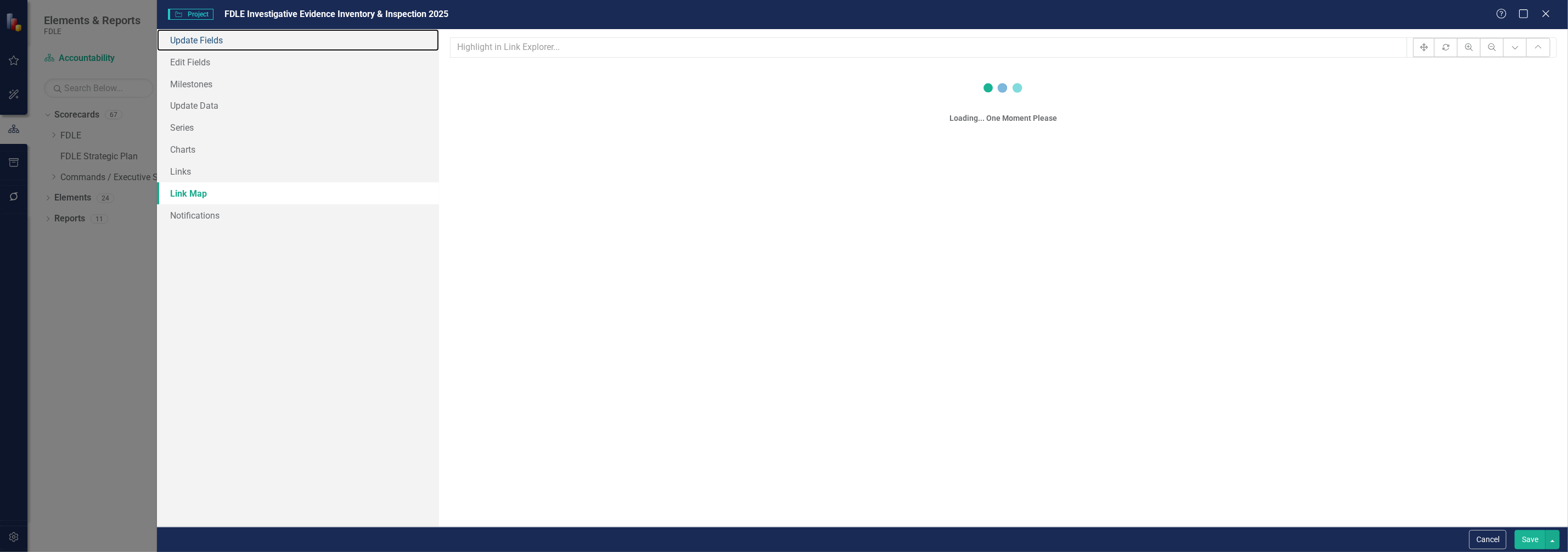
click at [205, 42] on link "Update Fields" at bounding box center [298, 40] width 282 height 22
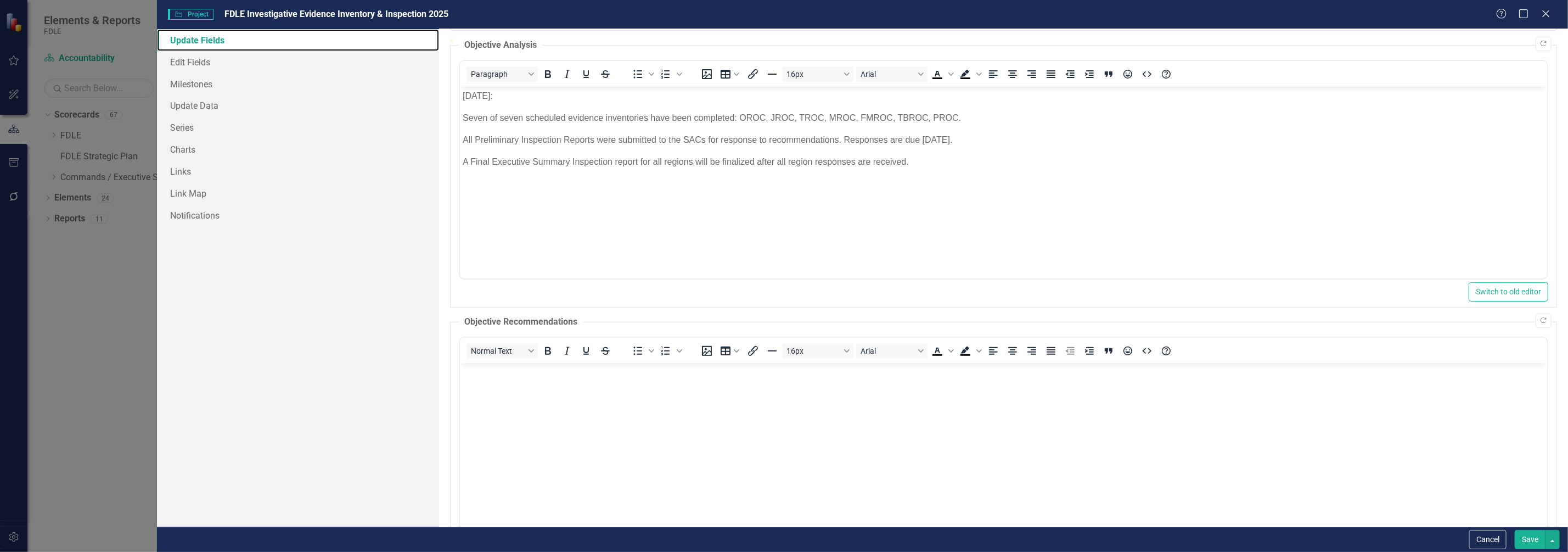
scroll to position [0, 0]
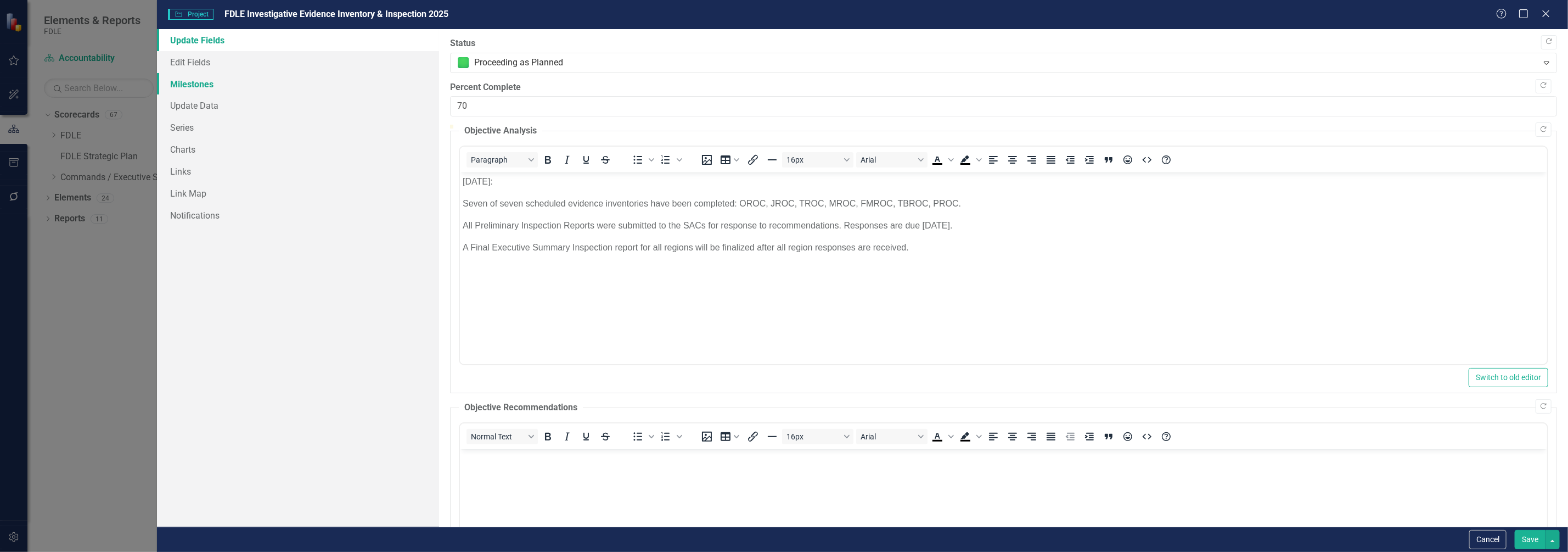
click at [209, 84] on link "Milestones" at bounding box center [298, 84] width 282 height 22
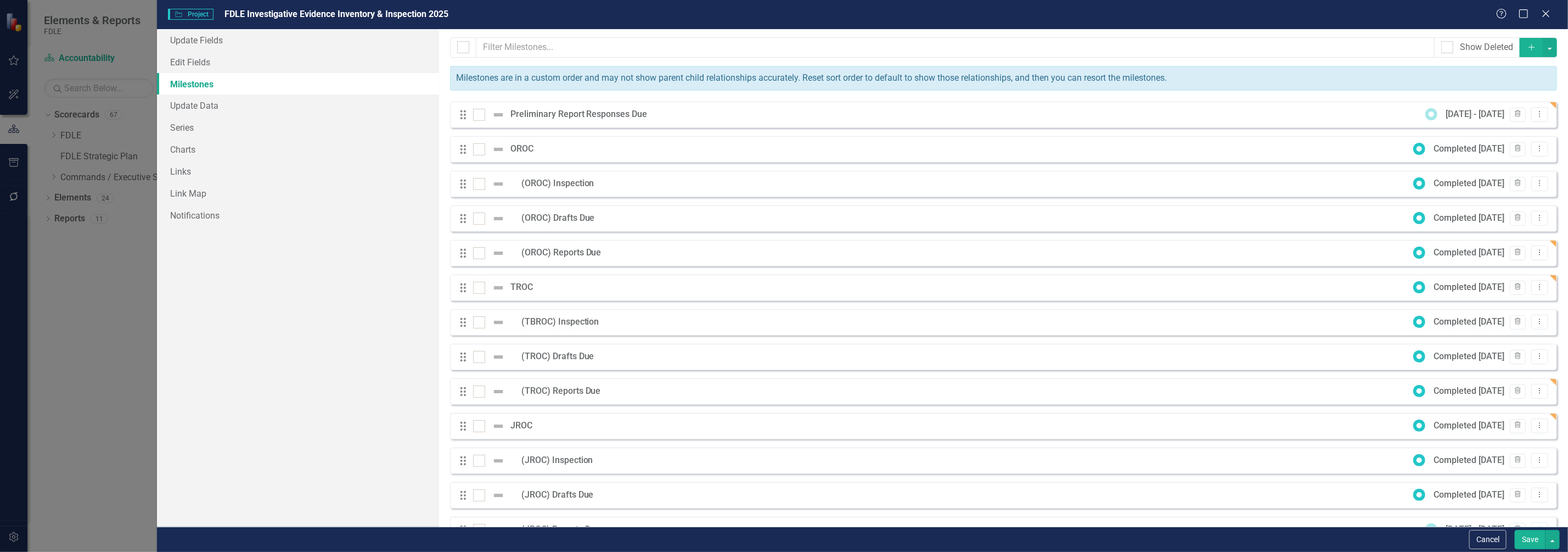
click at [578, 114] on div "Preliminary Report Responses Due" at bounding box center [581, 114] width 143 height 12
click at [1535, 115] on icon "Dropdown Menu" at bounding box center [1539, 114] width 9 height 7
click at [1474, 132] on link "Edit Edit Milestone" at bounding box center [1488, 132] width 103 height 20
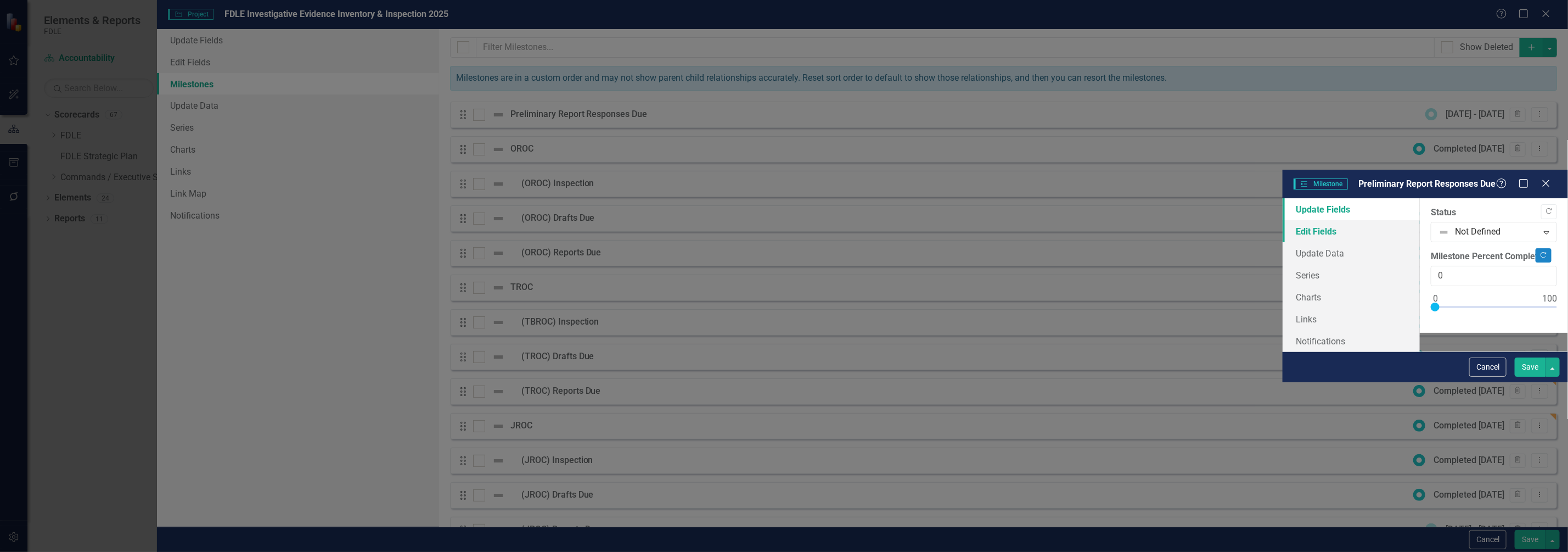
click at [1283, 221] on link "Edit Fields" at bounding box center [1352, 232] width 137 height 22
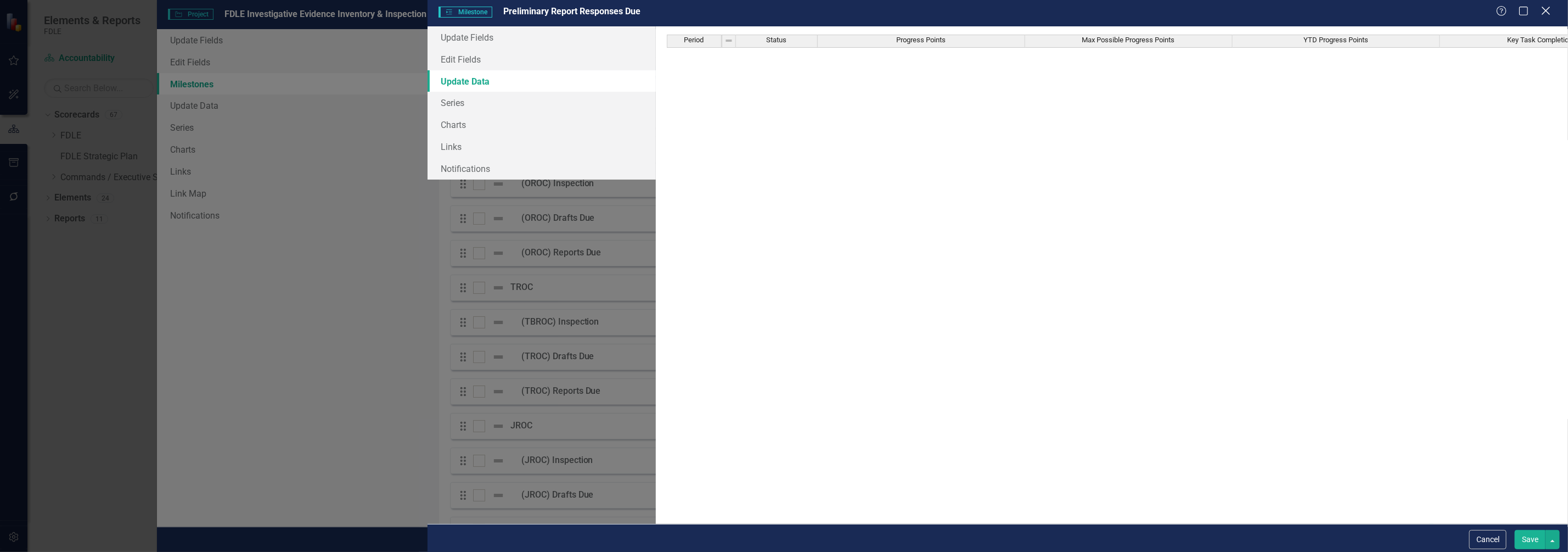
click at [1549, 14] on icon "Close" at bounding box center [1545, 10] width 14 height 10
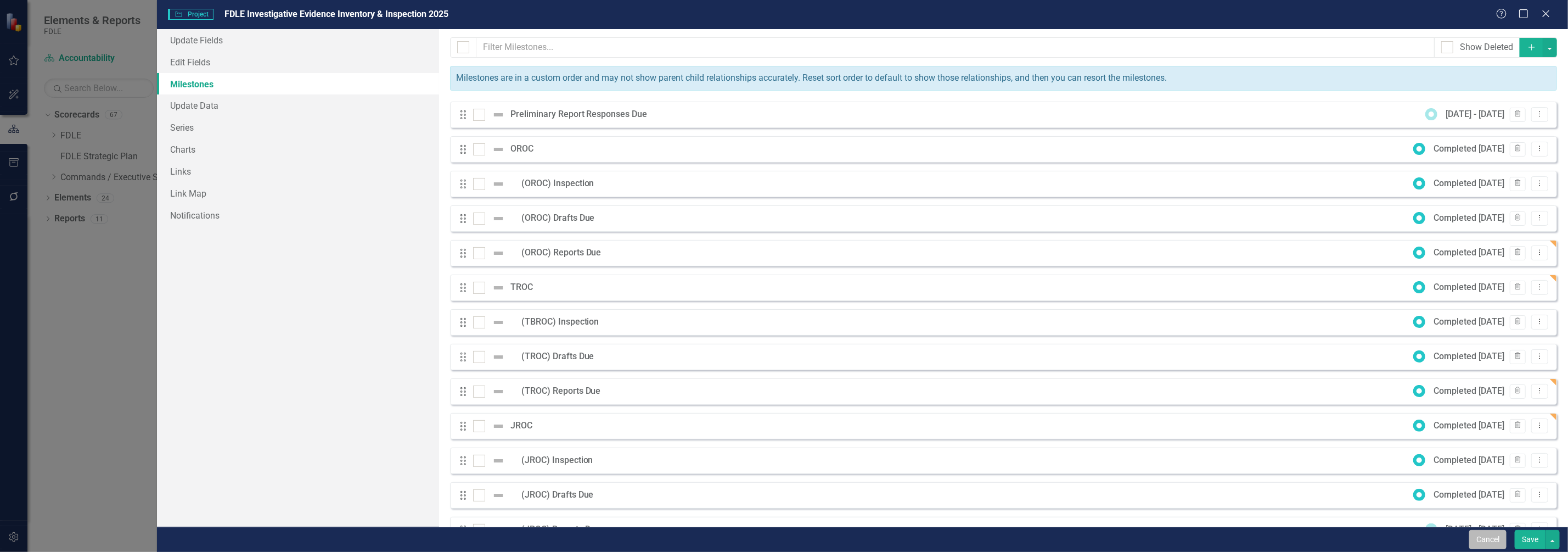
click at [1501, 536] on button "Cancel" at bounding box center [1488, 540] width 38 height 19
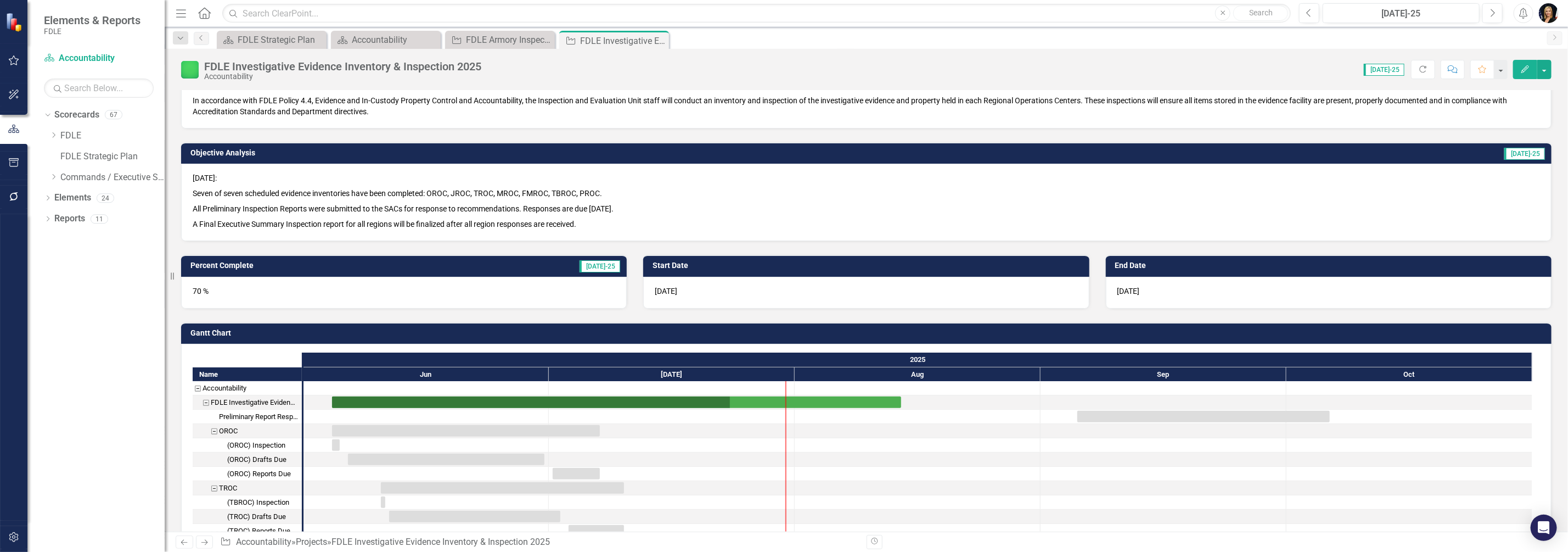
click at [1147, 285] on div "8/14/25" at bounding box center [1329, 293] width 446 height 32
click at [1146, 285] on div "8/14/25" at bounding box center [1329, 293] width 446 height 32
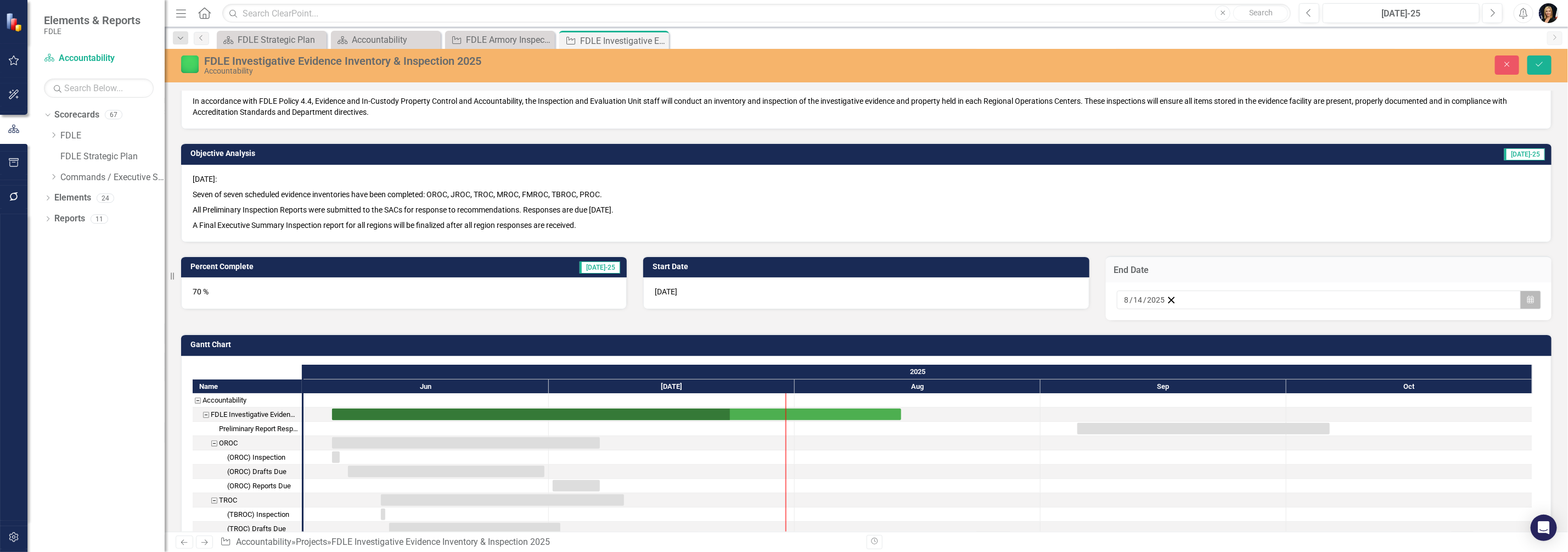
click at [1527, 303] on button "Calendar" at bounding box center [1531, 300] width 21 height 19
click at [1285, 324] on button "›" at bounding box center [1272, 321] width 24 height 24
click at [1285, 328] on button "›" at bounding box center [1272, 321] width 24 height 24
click at [1298, 362] on abbr "1" at bounding box center [1295, 357] width 5 height 9
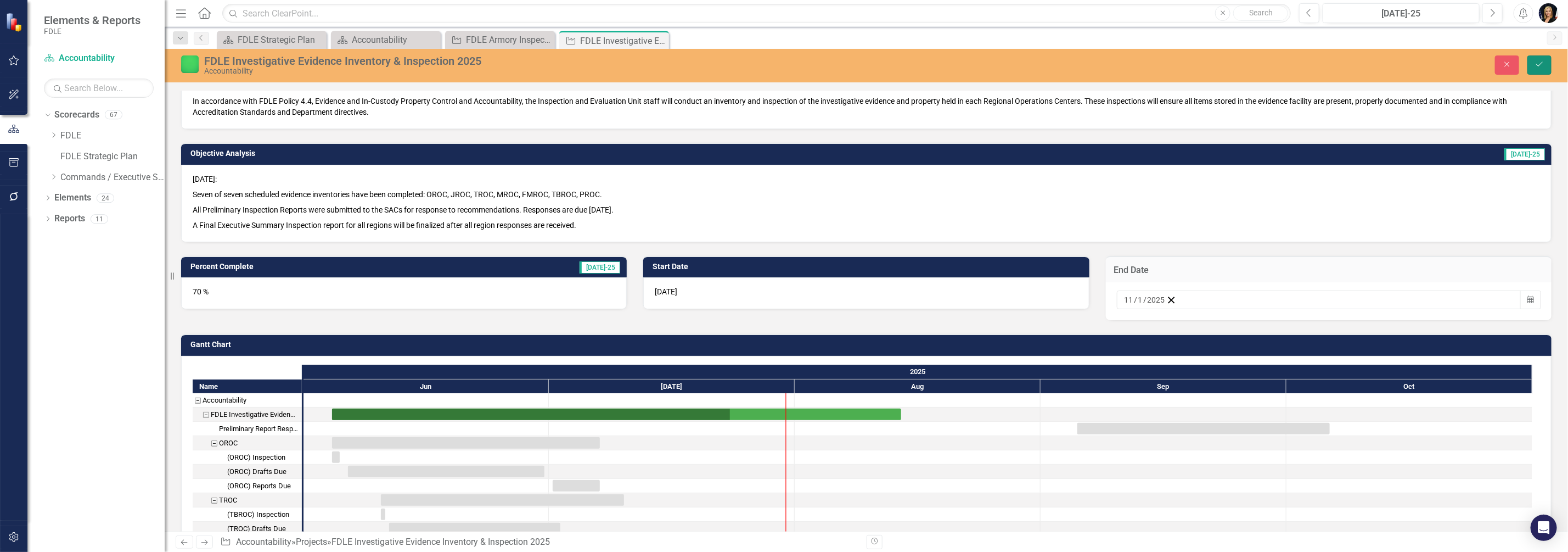
click at [1537, 66] on icon "Save" at bounding box center [1539, 64] width 10 height 8
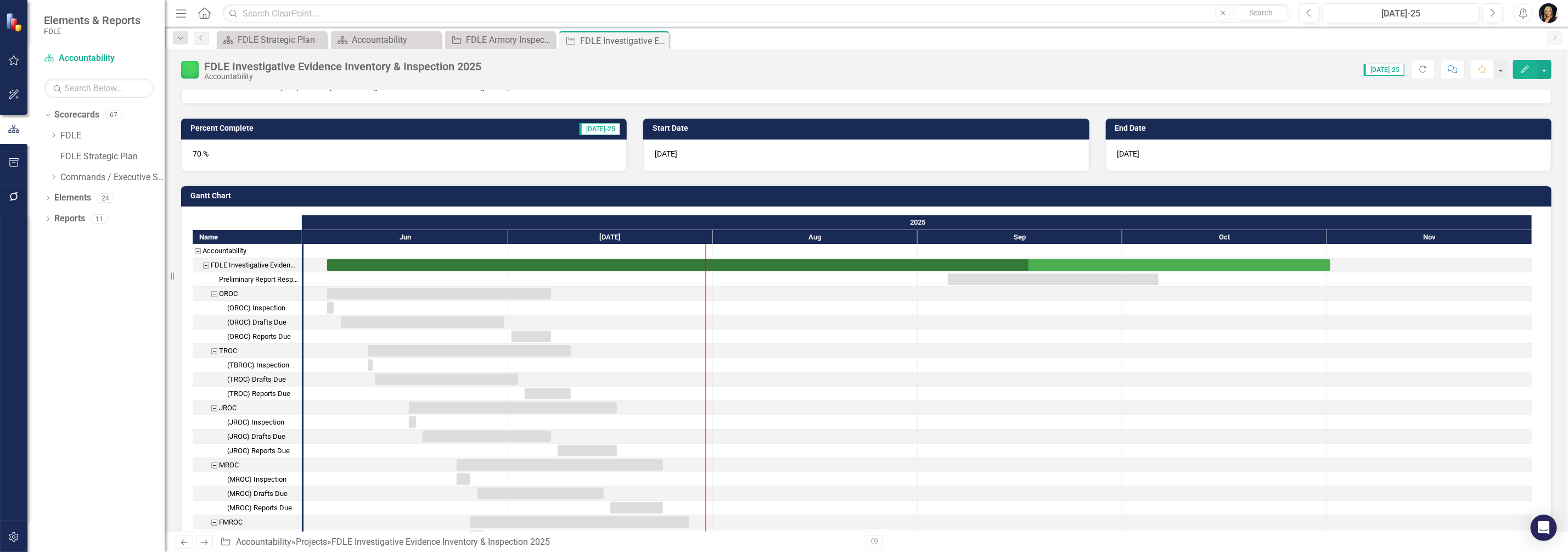
scroll to position [274, 0]
drag, startPoint x: 1028, startPoint y: 267, endPoint x: 957, endPoint y: 260, distance: 71.3
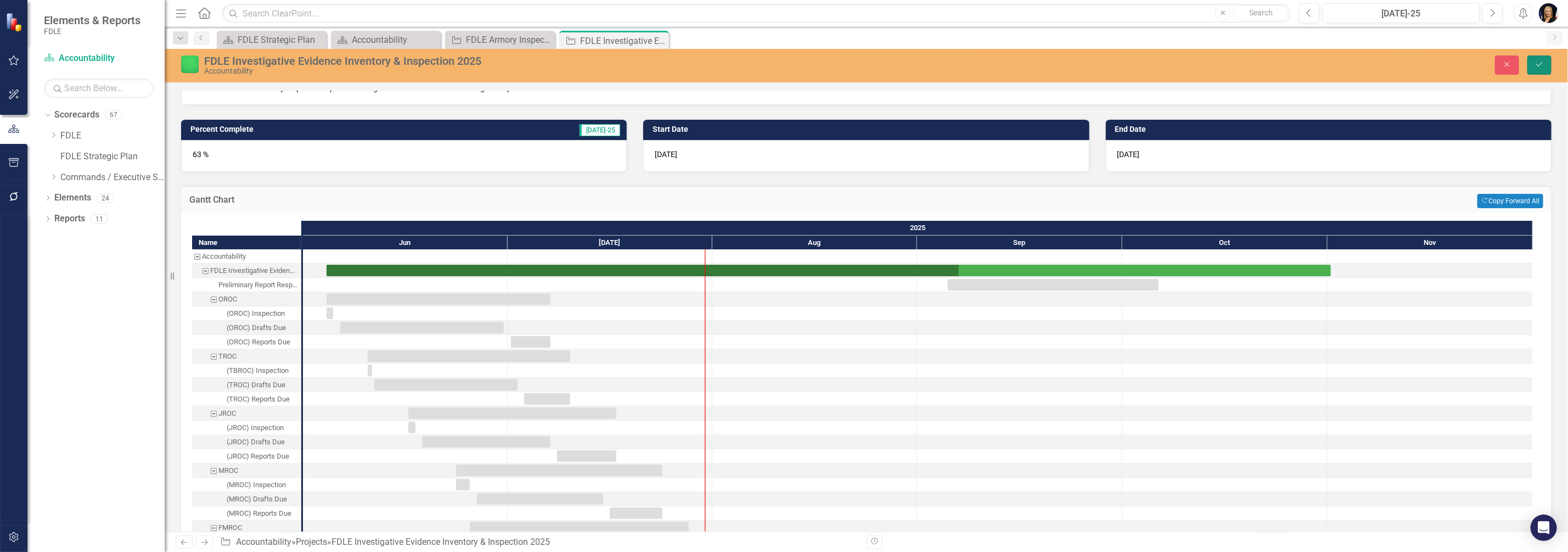
click at [1537, 64] on icon "Save" at bounding box center [1539, 64] width 10 height 8
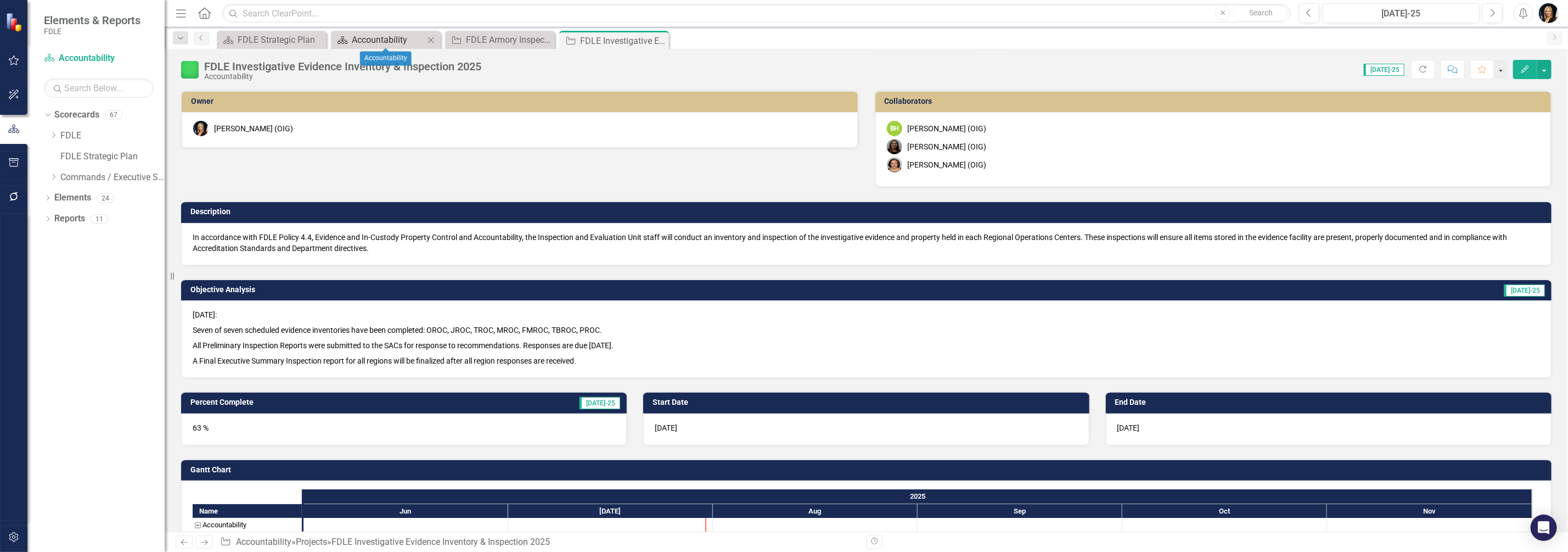
click at [395, 38] on div "Accountability" at bounding box center [388, 40] width 73 height 14
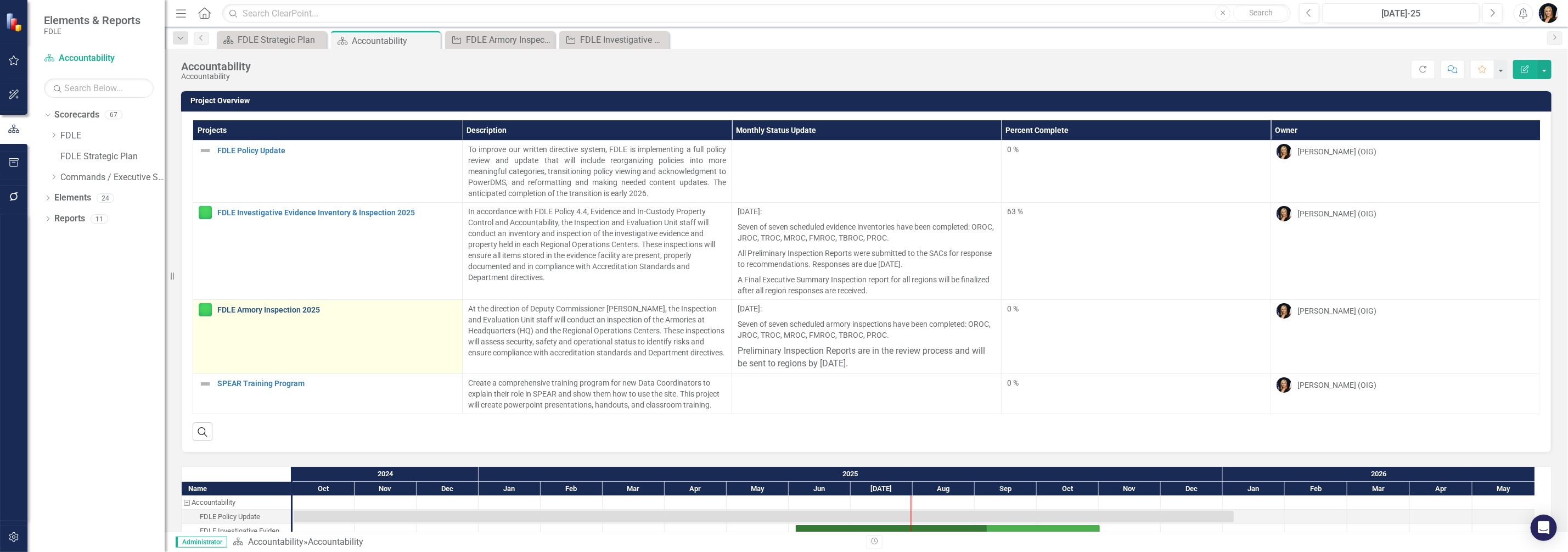
click at [283, 309] on link "FDLE Armory Inspection 2025" at bounding box center [336, 310] width 239 height 8
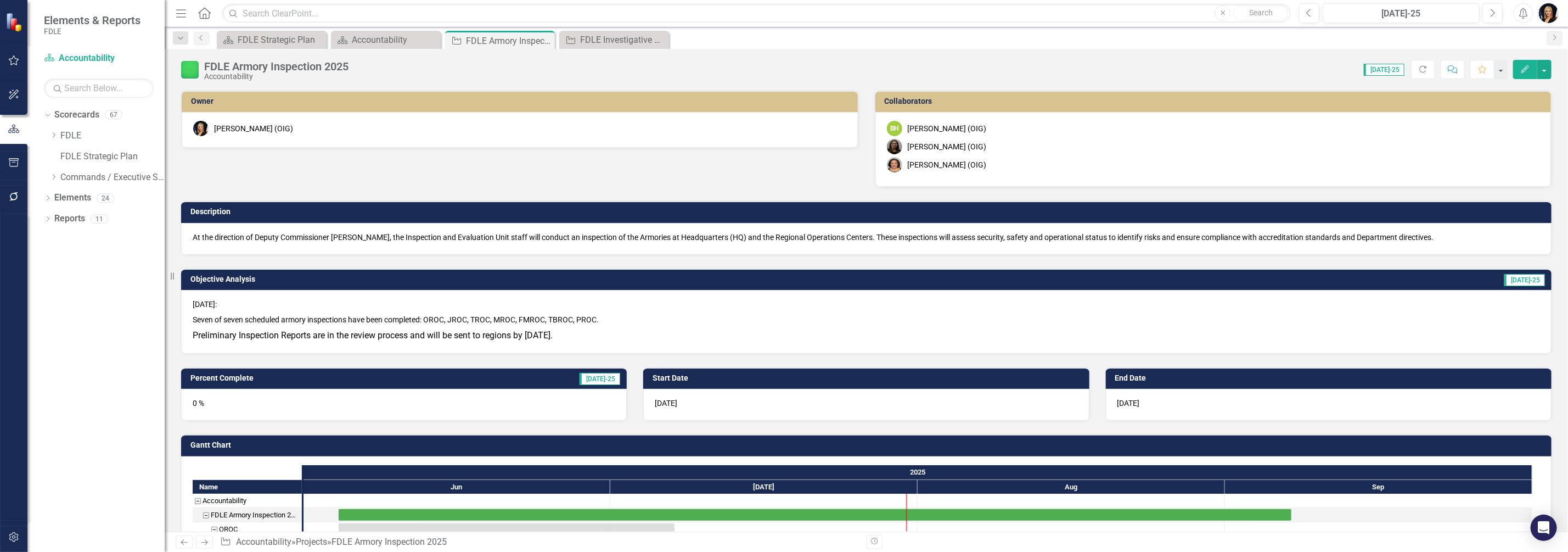
click at [1116, 376] on h3 "End Date" at bounding box center [1331, 378] width 431 height 8
click at [1141, 404] on div "9/7/25" at bounding box center [1329, 405] width 446 height 32
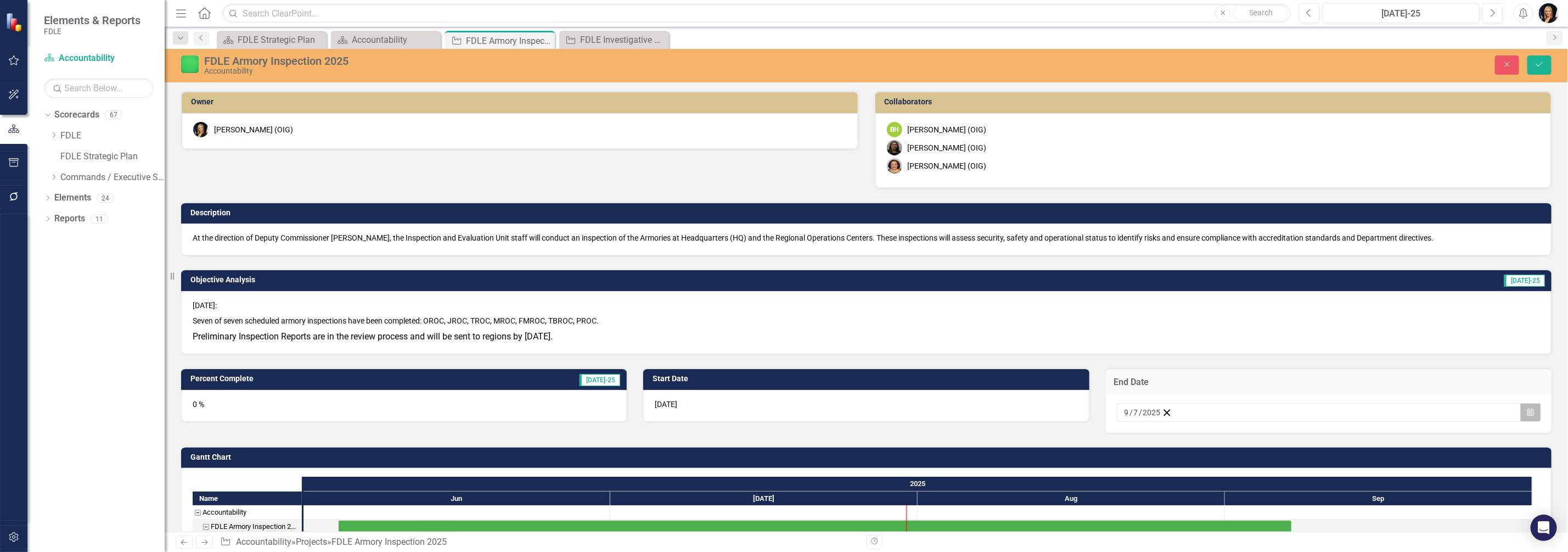
click at [1528, 411] on icon "button" at bounding box center [1531, 412] width 6 height 8
click at [1285, 422] on button "›" at bounding box center [1272, 433] width 24 height 24
click at [1309, 461] on button "1" at bounding box center [1295, 470] width 27 height 19
click at [1541, 64] on icon "submit" at bounding box center [1539, 64] width 6 height 5
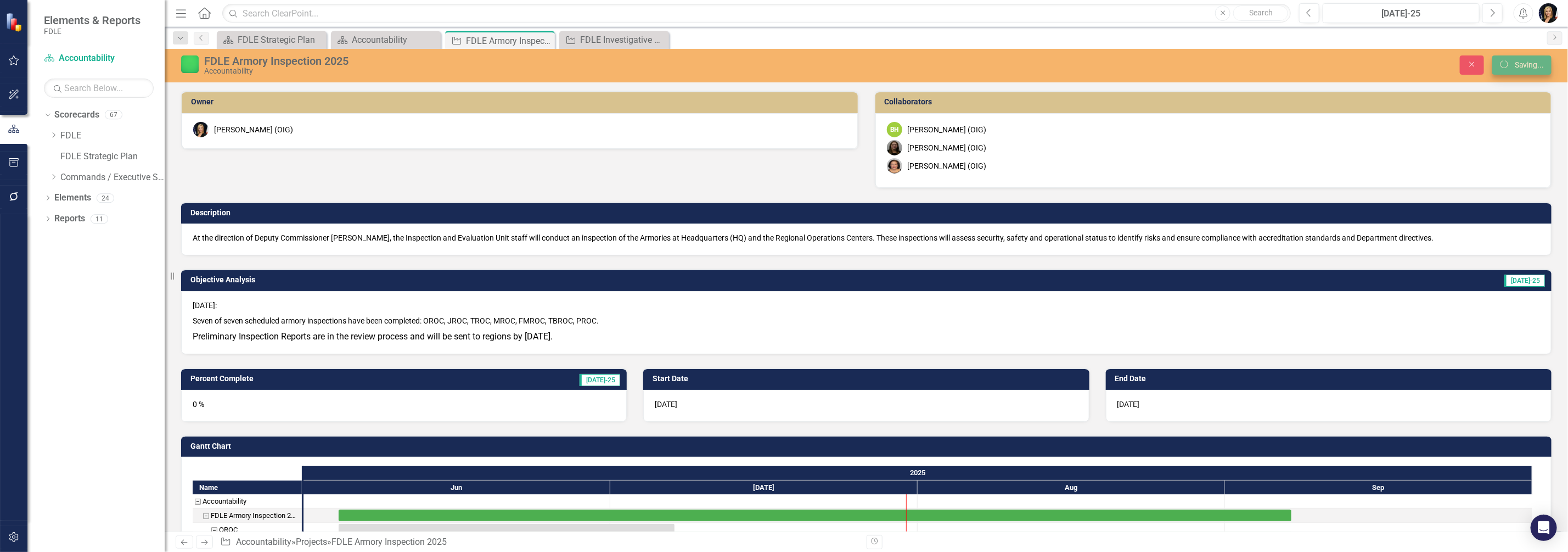
checkbox input "false"
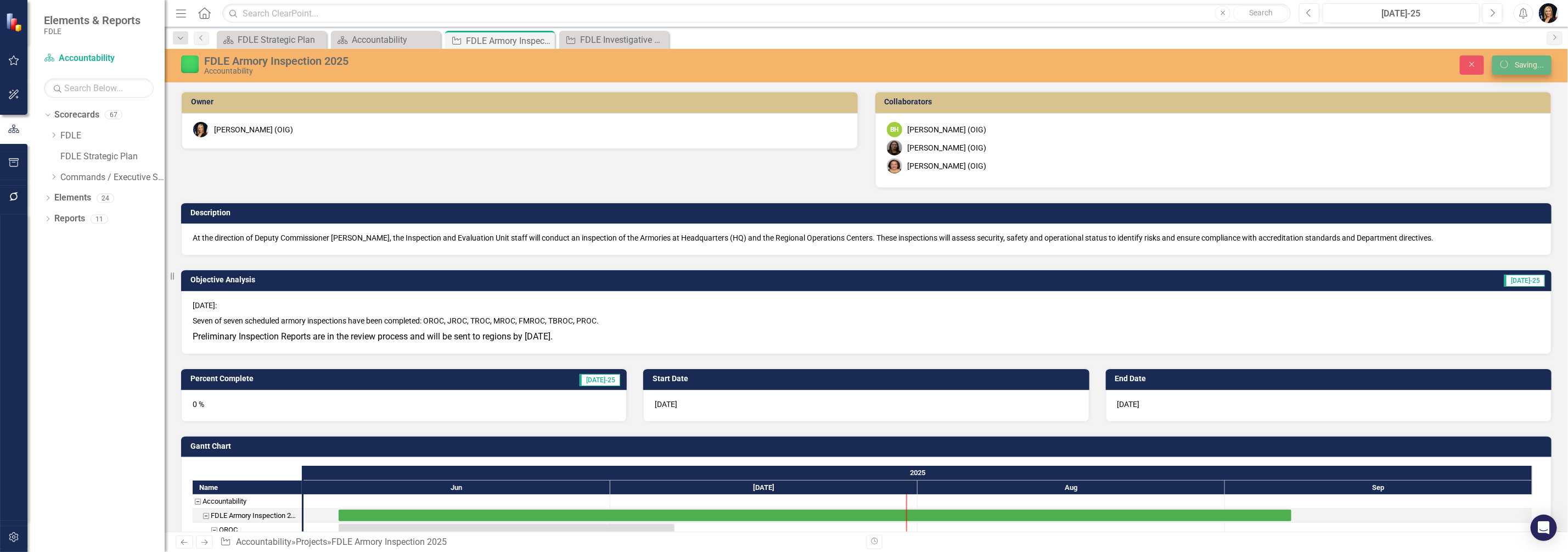
checkbox input "false"
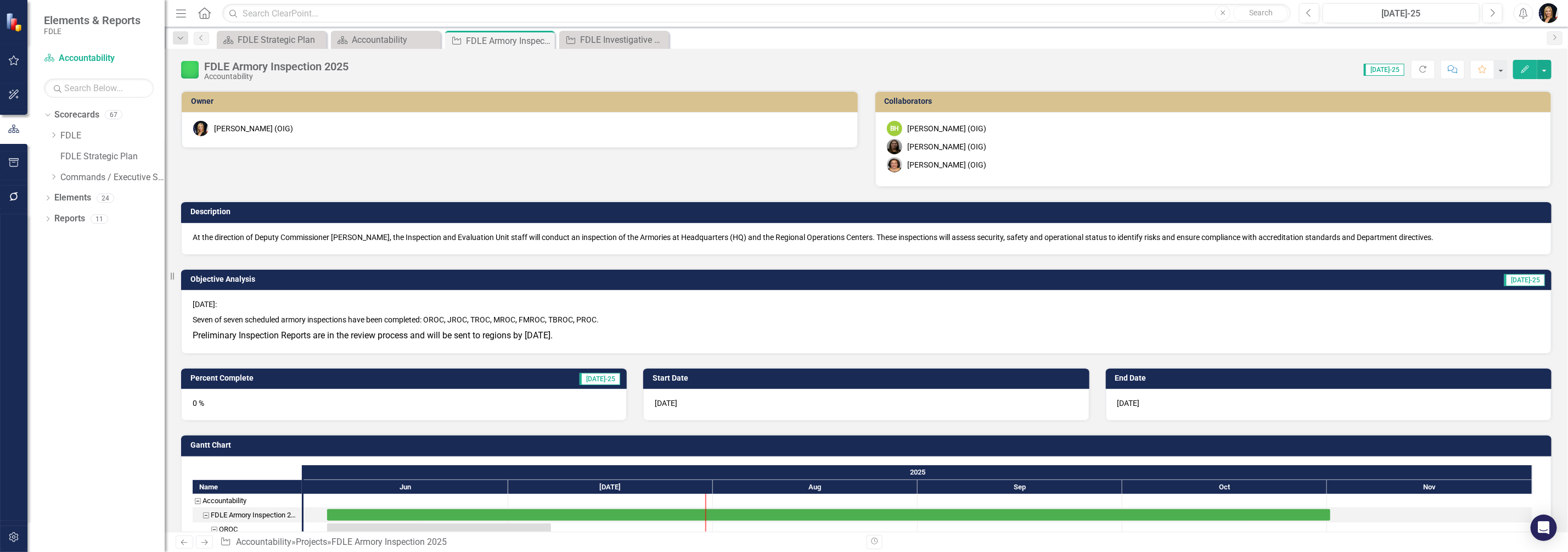
scroll to position [206, 0]
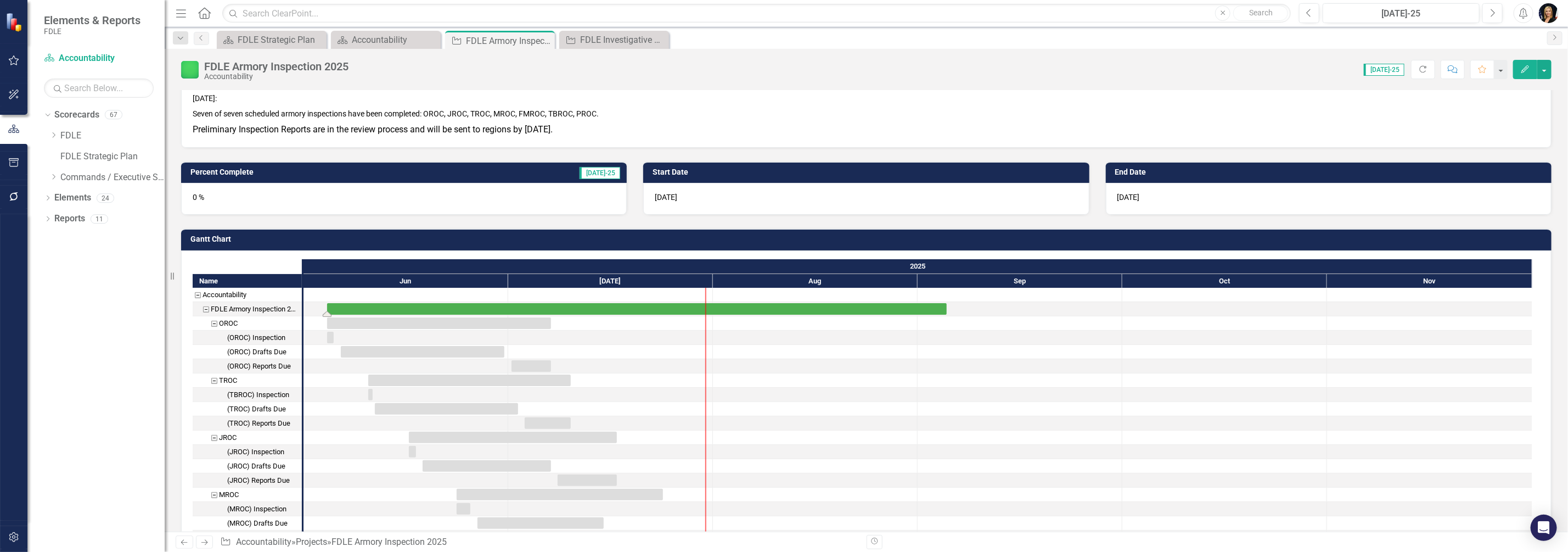
drag, startPoint x: 1331, startPoint y: 307, endPoint x: 944, endPoint y: 305, distance: 387.0
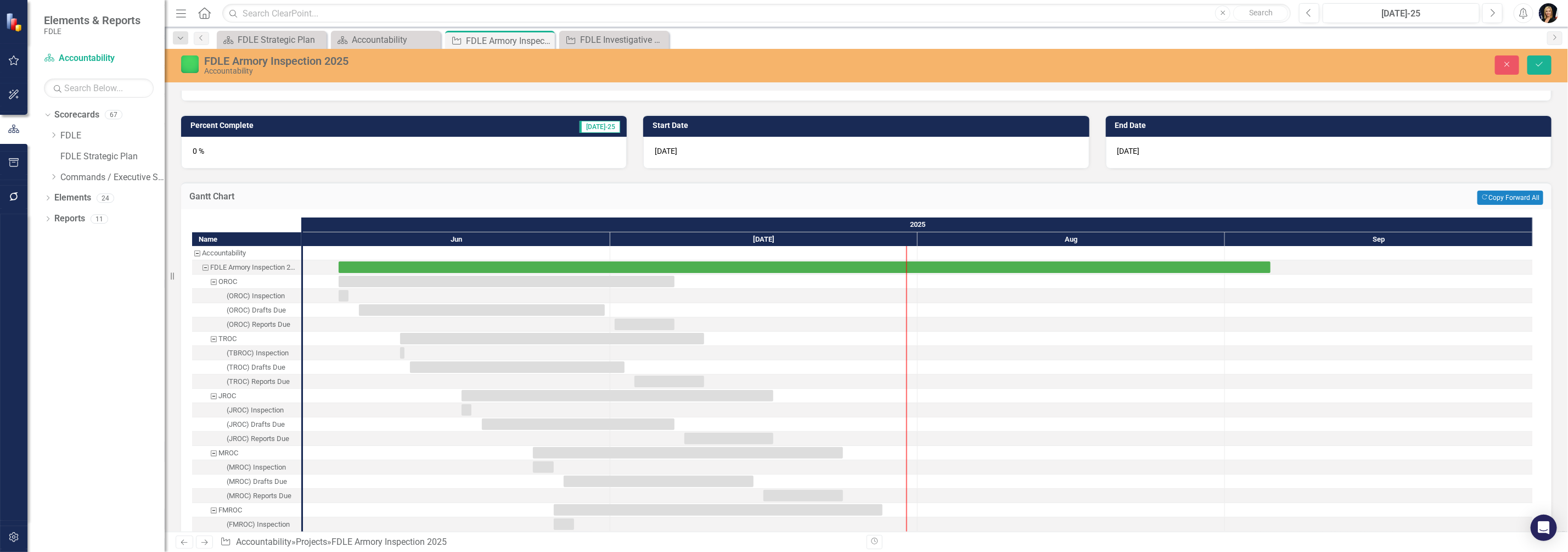
scroll to position [137, 0]
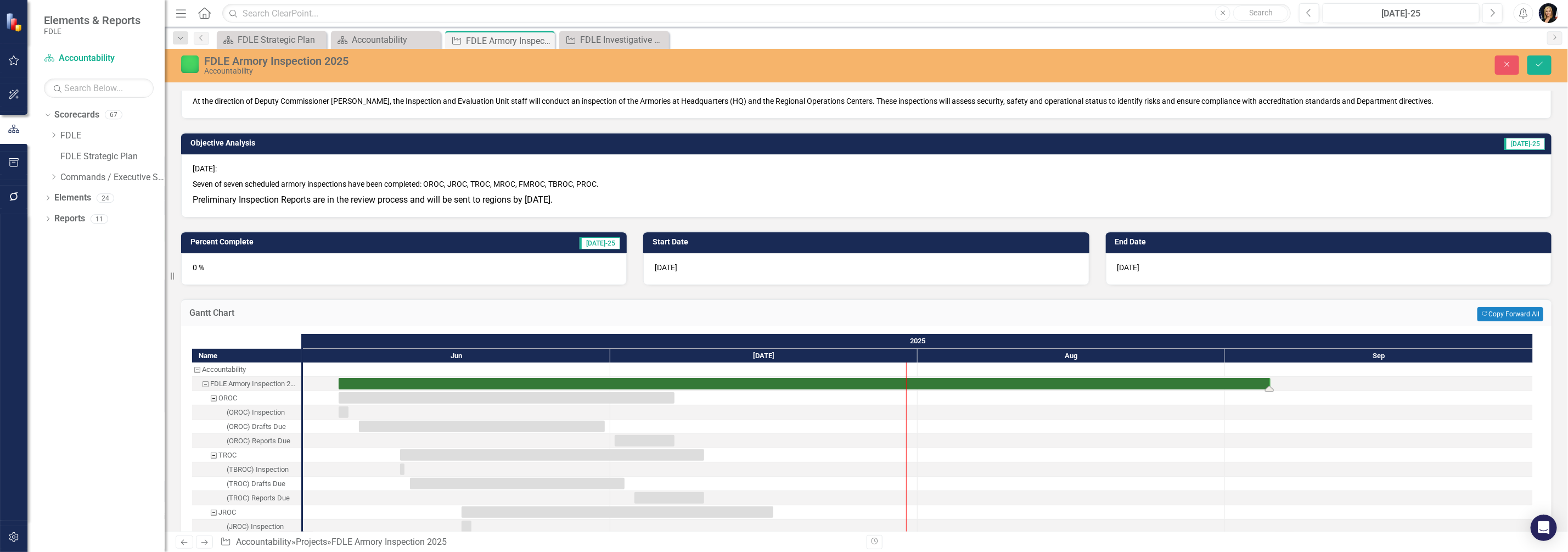
drag, startPoint x: 338, startPoint y: 386, endPoint x: 1276, endPoint y: 386, distance: 938.0
click at [1163, 269] on div "9/5/25" at bounding box center [1329, 269] width 446 height 32
click at [1134, 267] on span "9/5/25" at bounding box center [1129, 268] width 23 height 9
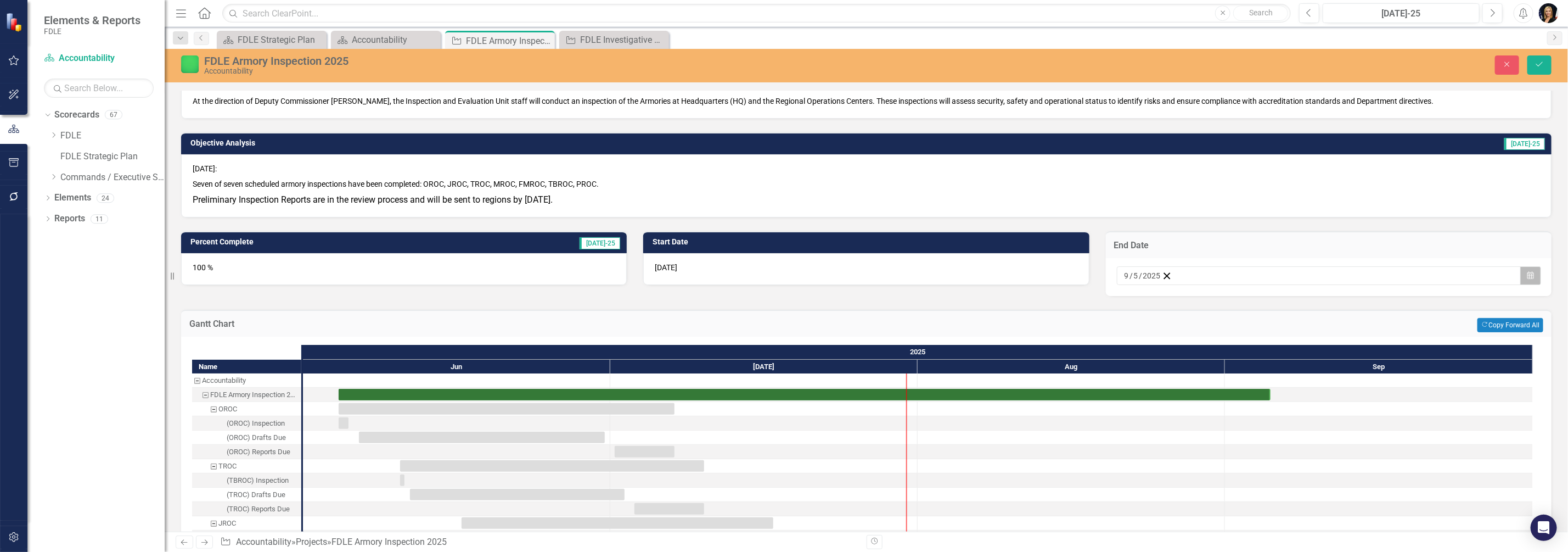
click at [1528, 272] on icon "Calendar" at bounding box center [1531, 276] width 6 height 8
click at [1285, 299] on button "›" at bounding box center [1272, 296] width 24 height 24
click at [1173, 357] on button "3" at bounding box center [1158, 353] width 27 height 19
click at [1536, 67] on icon "Save" at bounding box center [1539, 64] width 10 height 8
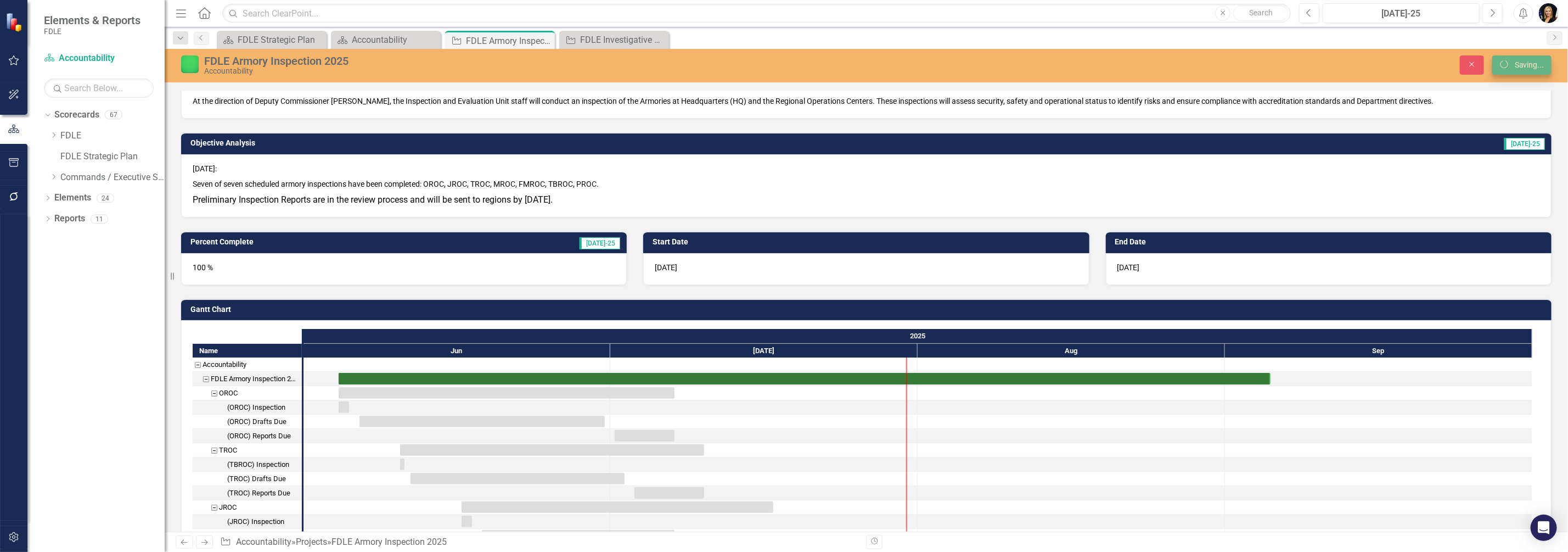
checkbox input "false"
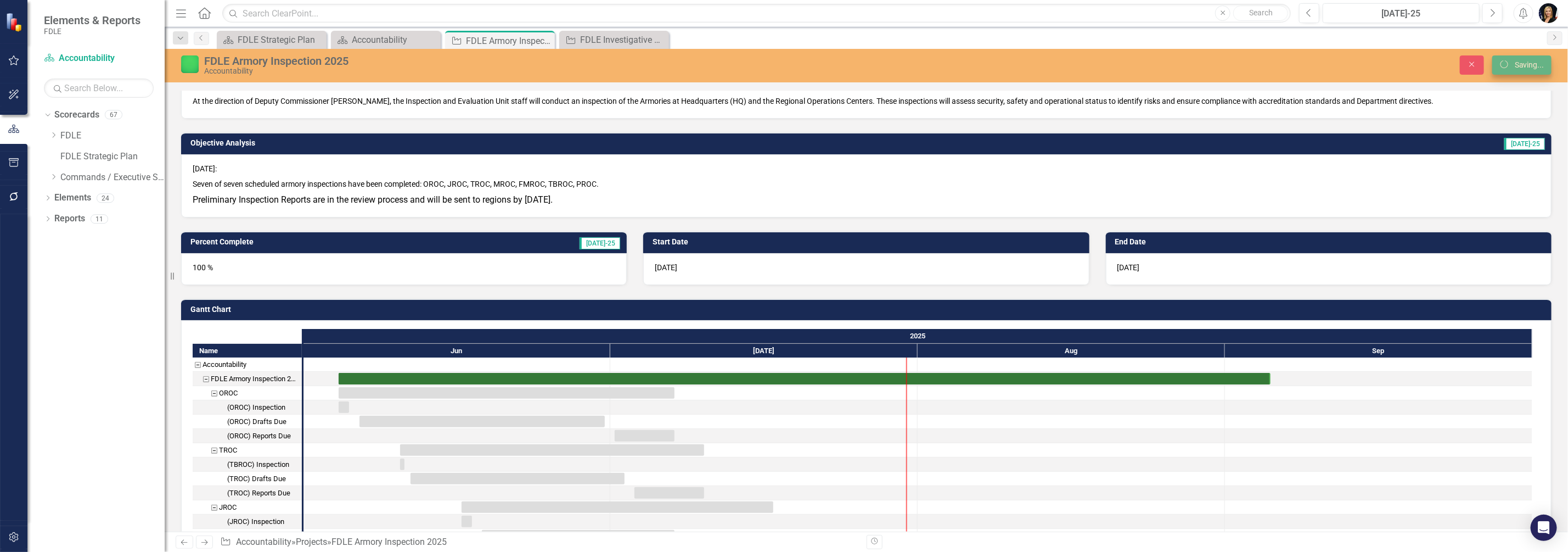
checkbox input "false"
checkbox input "true"
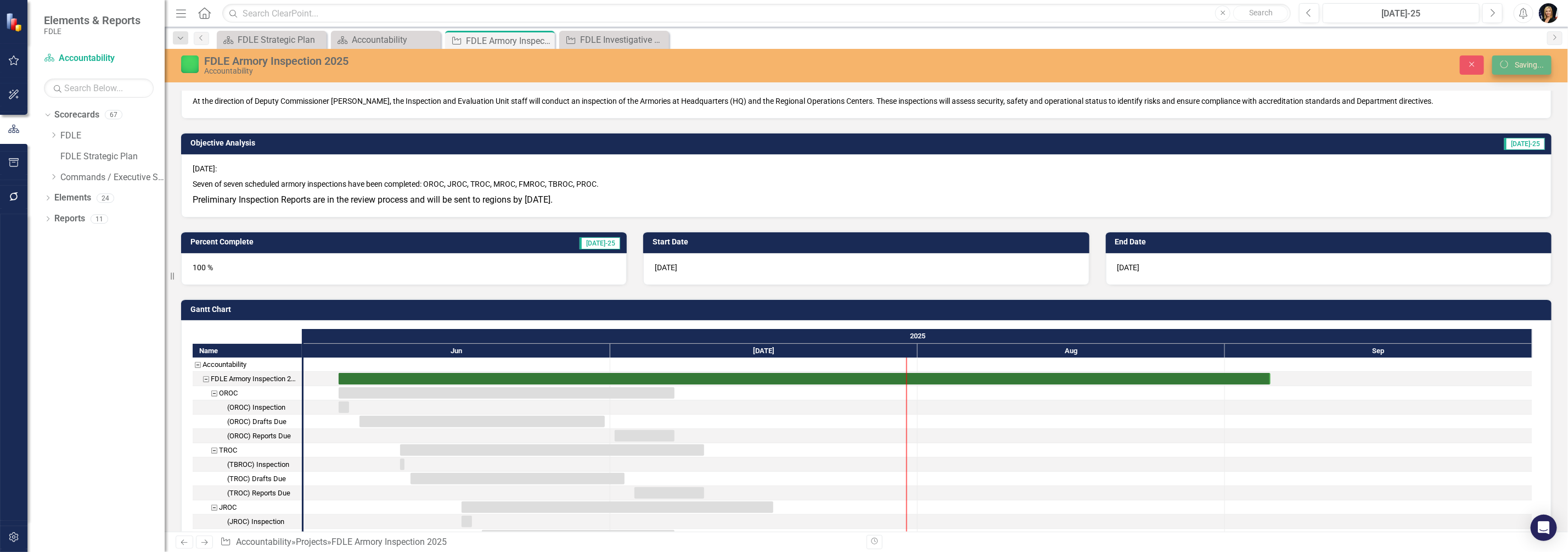
checkbox input "true"
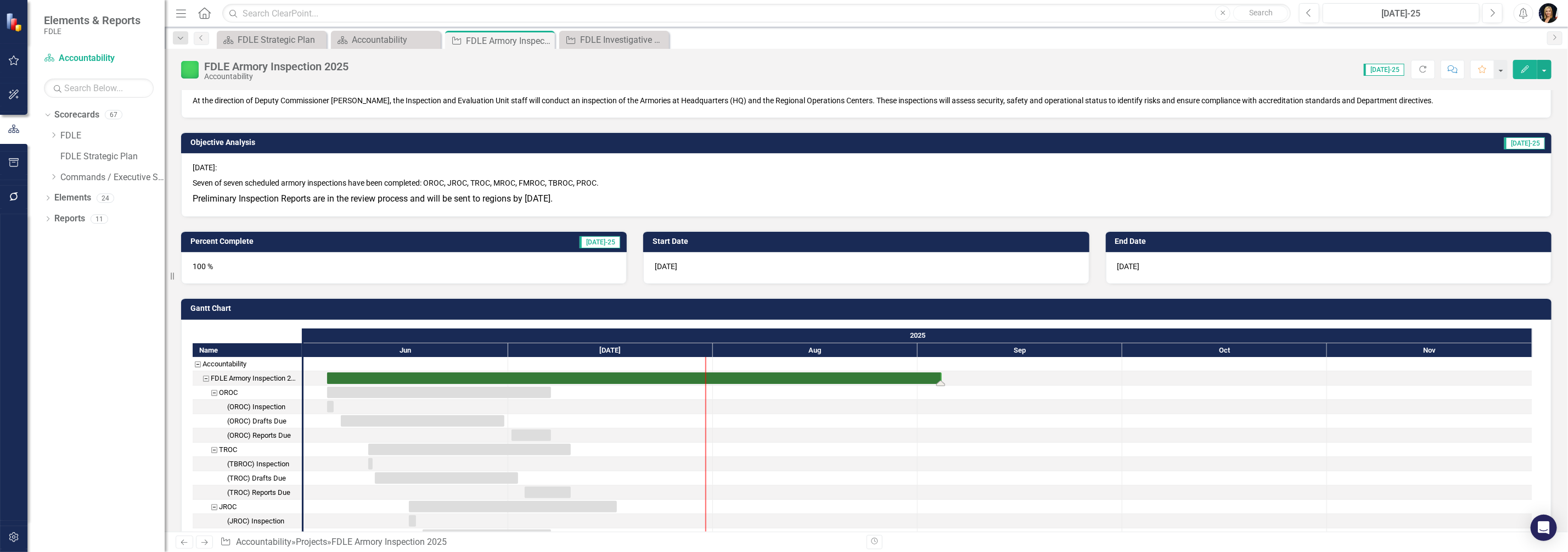
drag, startPoint x: 1344, startPoint y: 379, endPoint x: 940, endPoint y: 379, distance: 404.0
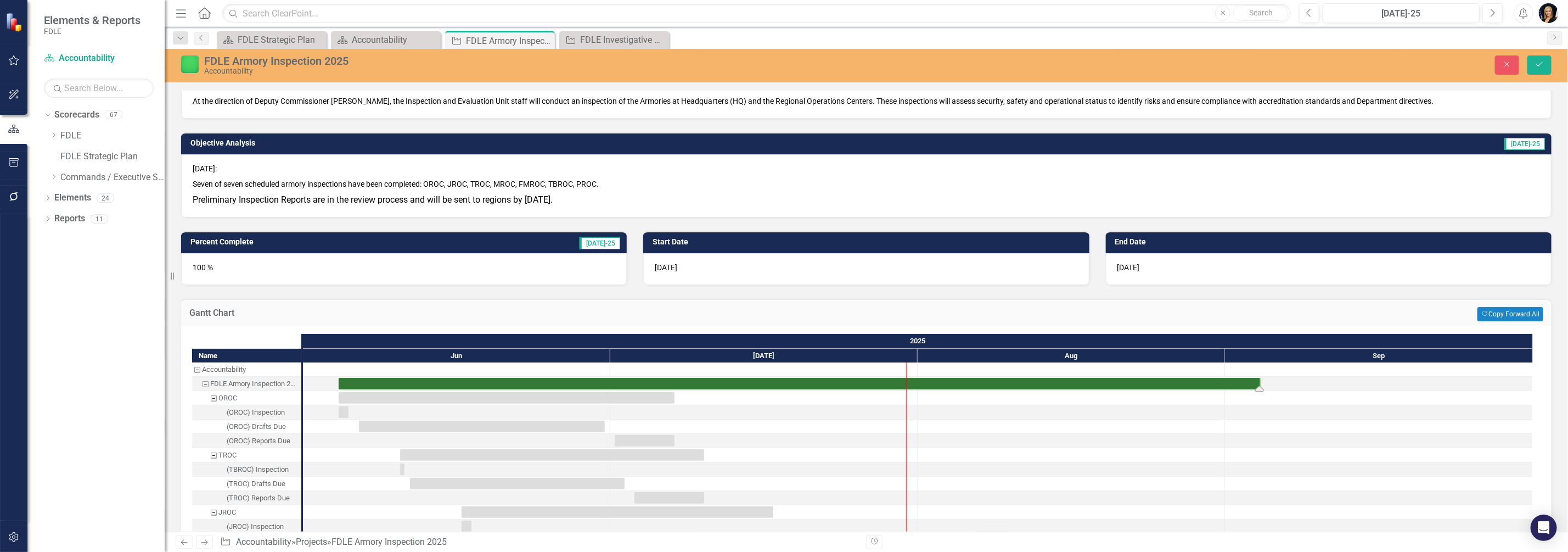
click at [1224, 385] on div "Task: Start date: 2025-06-04 End date: 2025-09-04" at bounding box center [799, 384] width 922 height 12
drag, startPoint x: 1262, startPoint y: 390, endPoint x: 1242, endPoint y: 398, distance: 21.5
click at [1222, 393] on div at bounding box center [918, 398] width 1230 height 14
drag, startPoint x: 1256, startPoint y: 390, endPoint x: 1241, endPoint y: 389, distance: 15.0
click at [1241, 391] on div at bounding box center [1379, 398] width 308 height 14
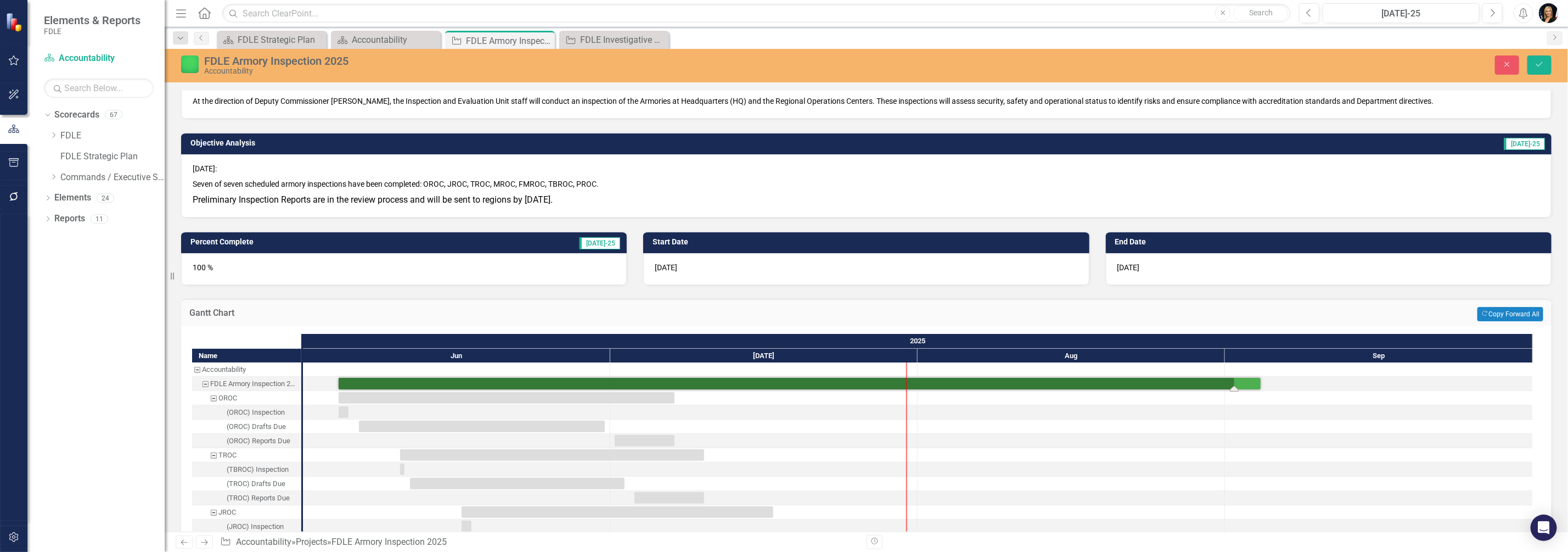
drag, startPoint x: 1259, startPoint y: 389, endPoint x: 1235, endPoint y: 389, distance: 24.0
click at [1191, 270] on div "9/4/25" at bounding box center [1329, 269] width 446 height 32
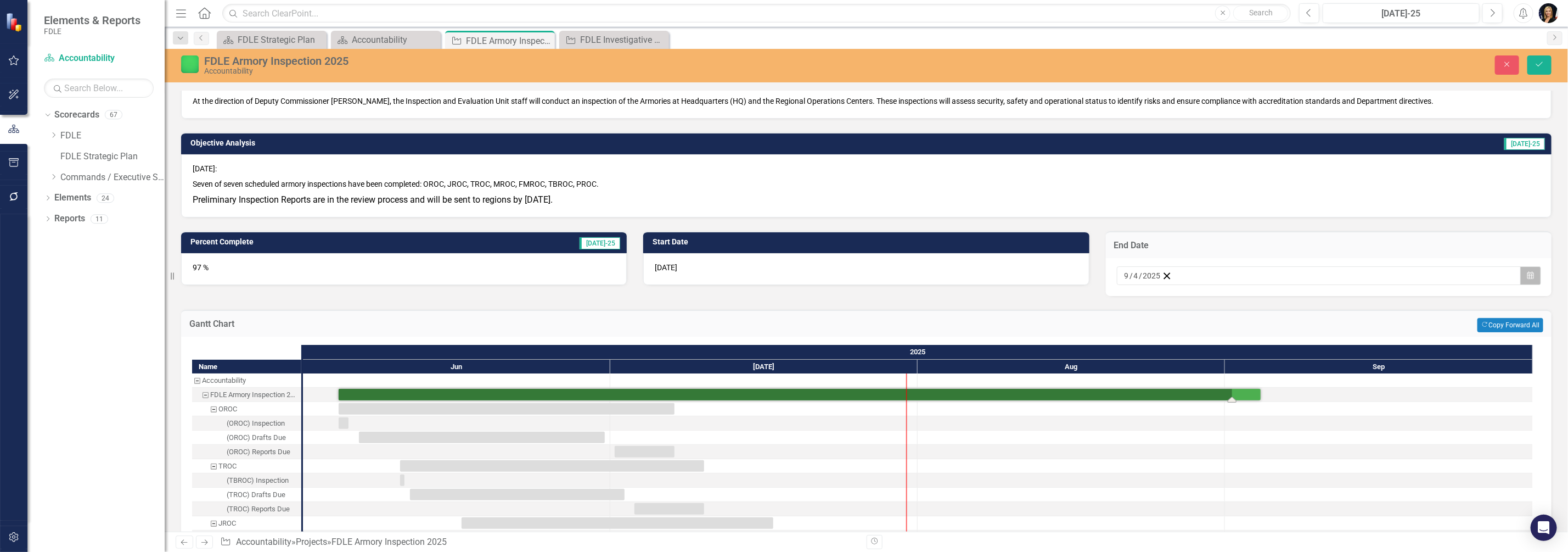
click at [1526, 276] on button "Calendar" at bounding box center [1531, 276] width 21 height 19
click at [1285, 305] on button "›" at bounding box center [1272, 296] width 24 height 24
click at [1161, 357] on abbr "3" at bounding box center [1158, 354] width 5 height 9
click at [1538, 61] on icon "Save" at bounding box center [1539, 64] width 10 height 8
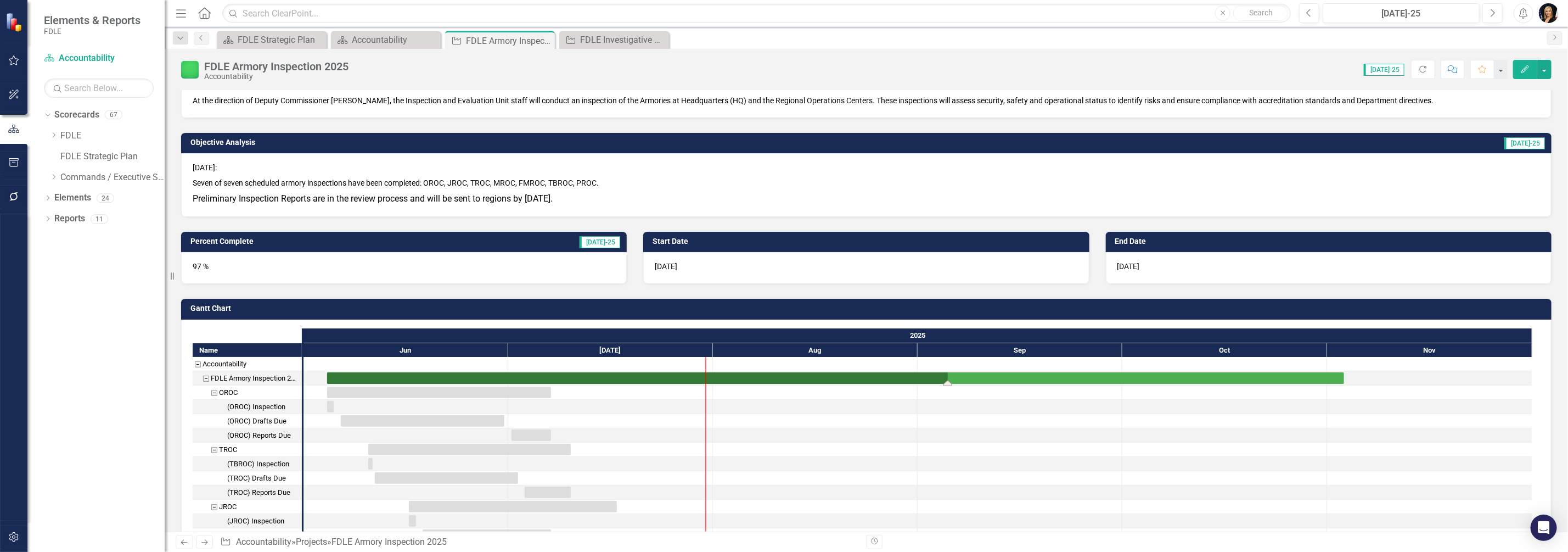
drag, startPoint x: 1312, startPoint y: 381, endPoint x: 950, endPoint y: 365, distance: 362.4
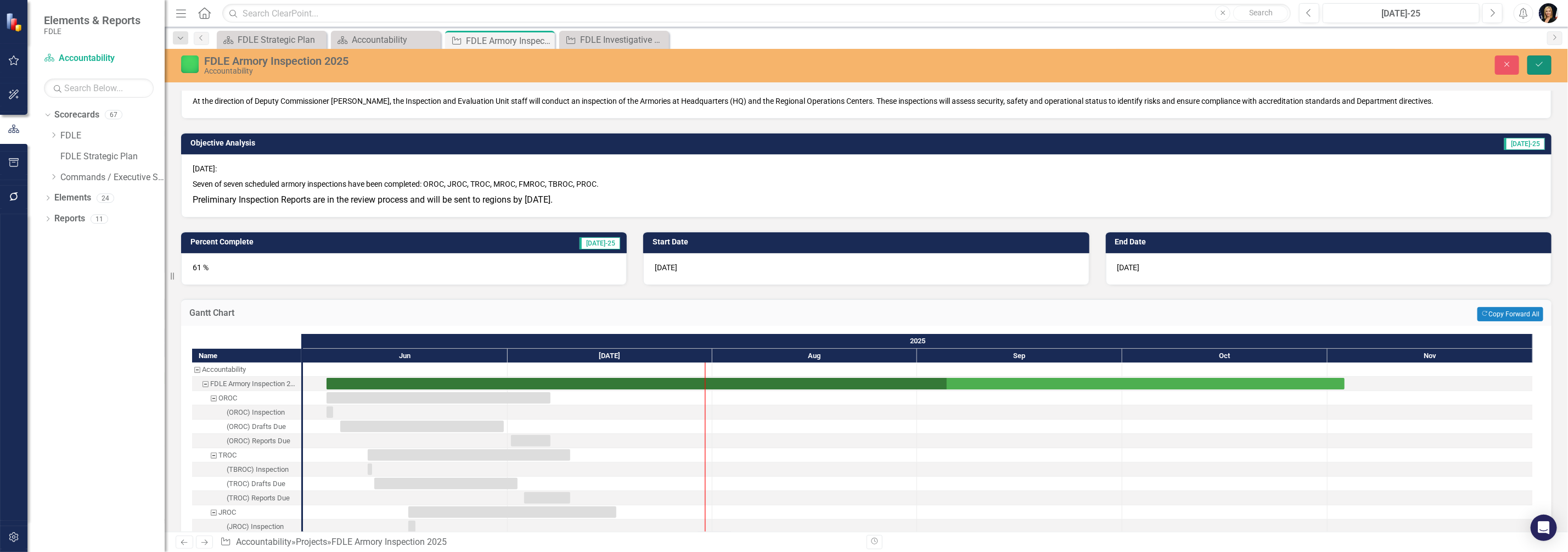
click at [1545, 60] on button "Save" at bounding box center [1539, 66] width 24 height 19
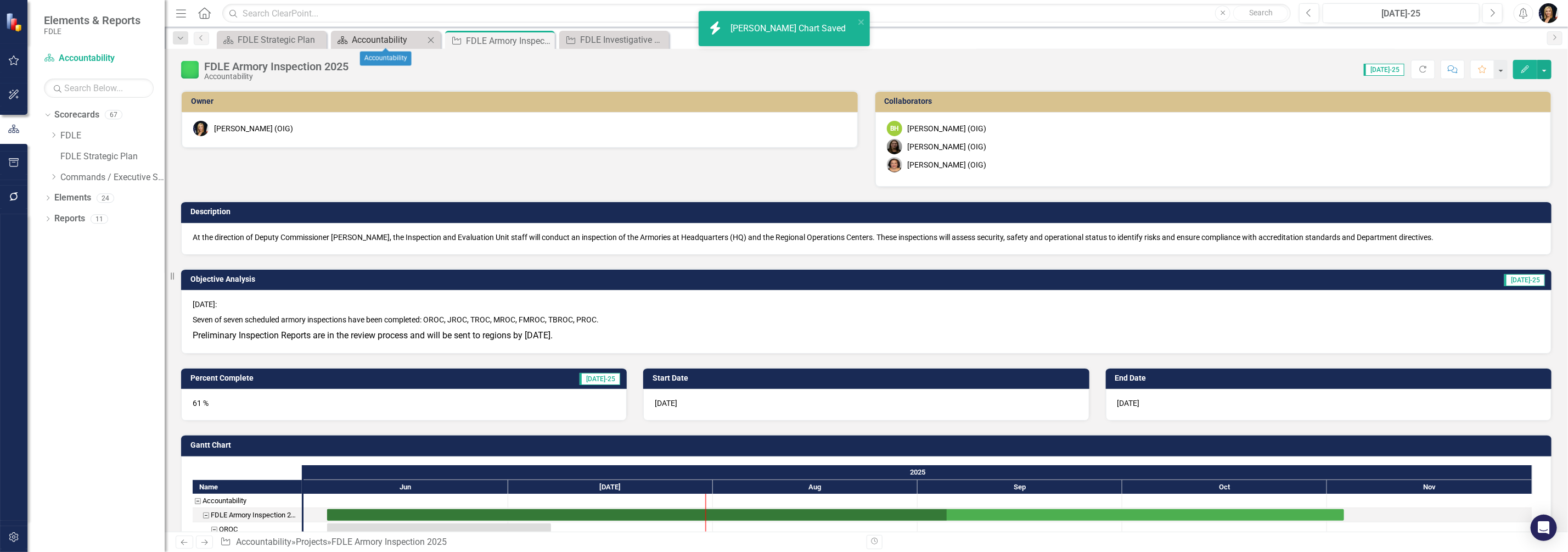
click at [414, 42] on div "Accountability" at bounding box center [388, 40] width 73 height 14
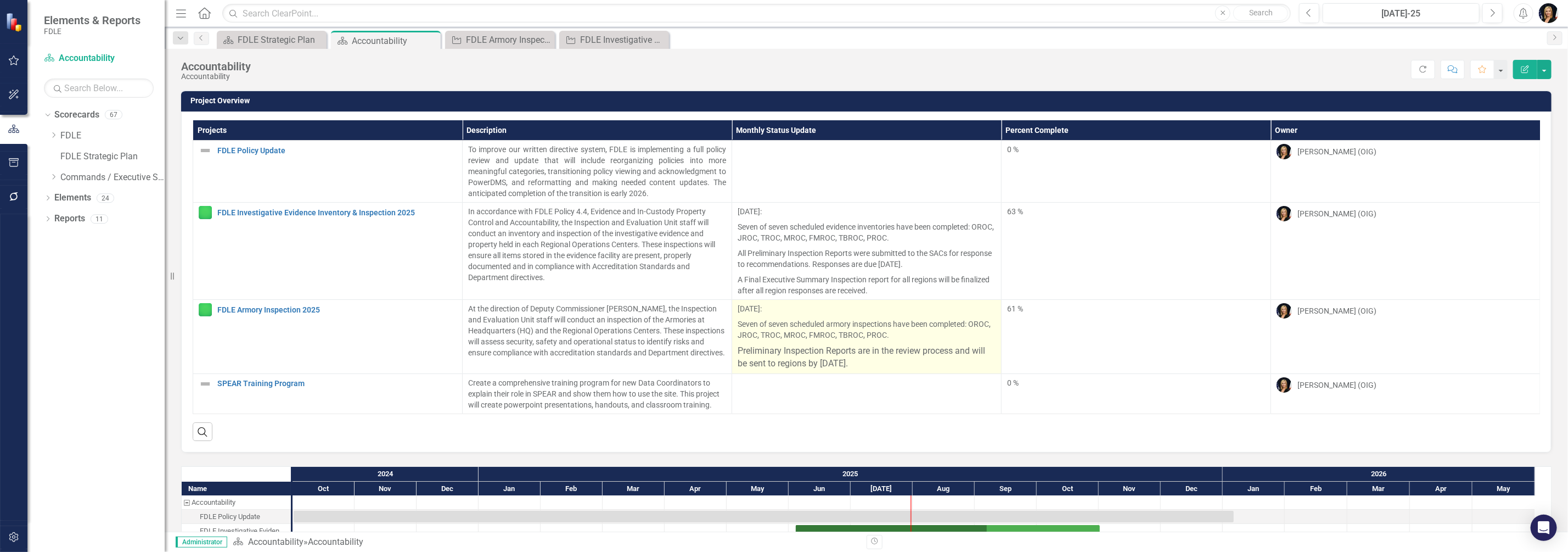
click at [799, 338] on p "Seven of seven scheduled armory inspections have been completed: OROC, JROC, TR…" at bounding box center [867, 330] width 258 height 27
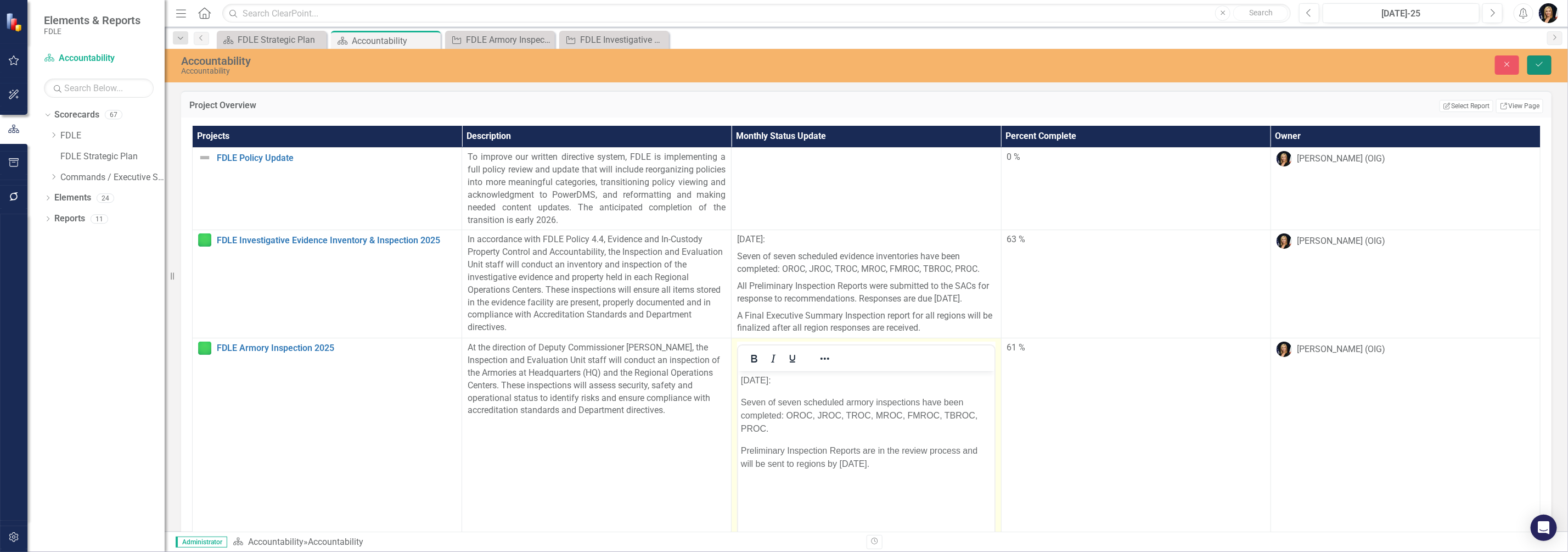
click at [1542, 61] on icon "Save" at bounding box center [1539, 64] width 10 height 8
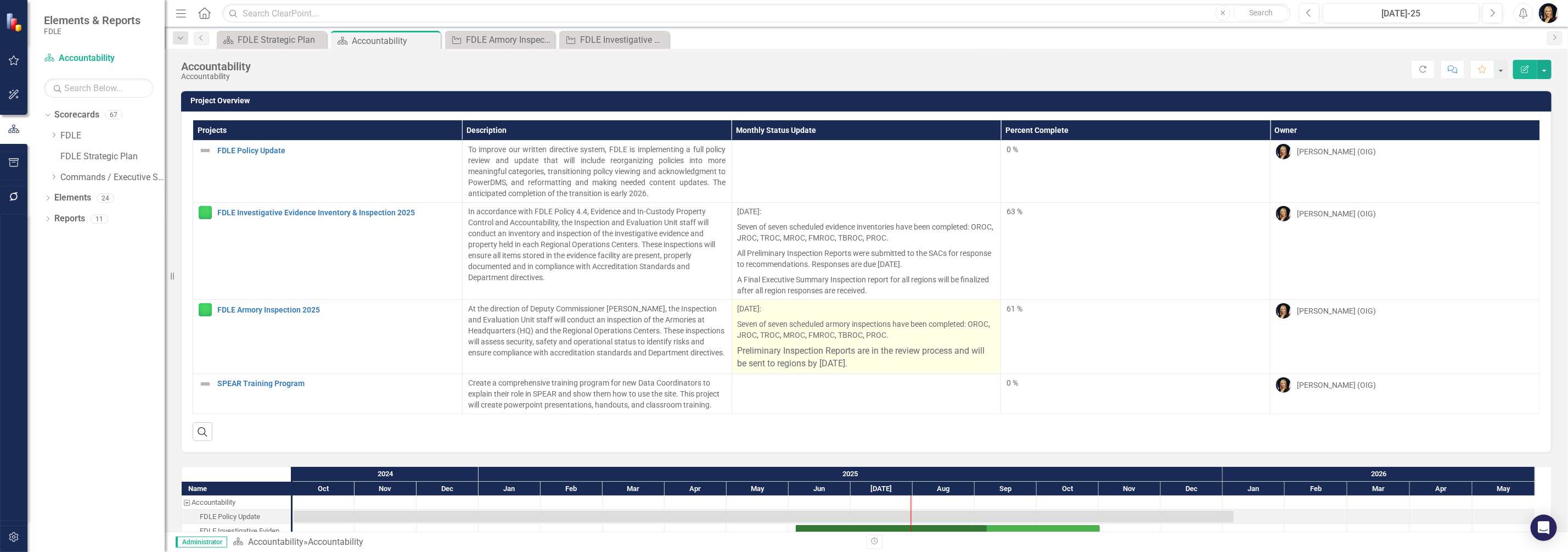
click at [810, 344] on p "Preliminary Inspection Reports are in the review process and will be sent to re…" at bounding box center [867, 356] width 258 height 27
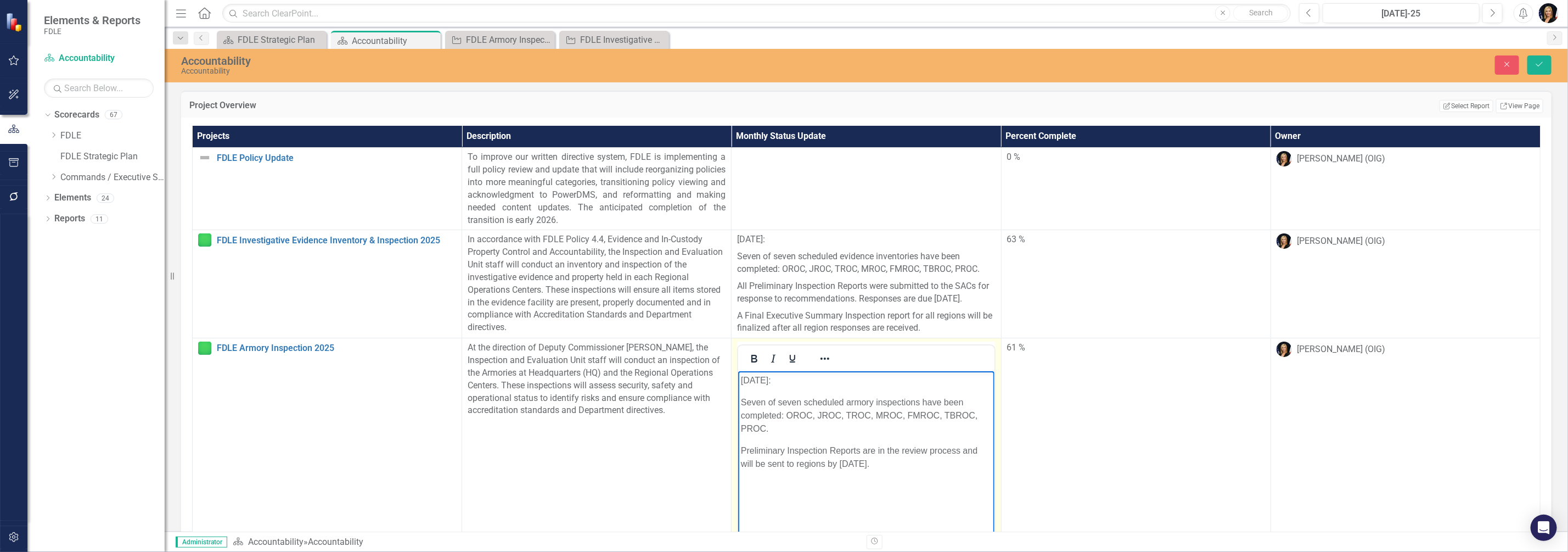
click at [773, 413] on p "Seven of seven scheduled armory inspections have been completed: OROC, JROC, TR…" at bounding box center [866, 416] width 250 height 40
click at [850, 461] on span "Preliminary Inspection Reports are in the review process and will be sent to re…" at bounding box center [859, 457] width 237 height 23
click at [819, 365] on icon "Reveal or hide additional toolbar items" at bounding box center [825, 359] width 13 height 13
click at [811, 489] on body "[DATE]: Seven of seven scheduled armory inspections have been completed: OROC, …" at bounding box center [866, 453] width 256 height 165
click at [765, 458] on span "Preliminary Inspection Reports are in the review process and will be sent to re…" at bounding box center [859, 457] width 237 height 23
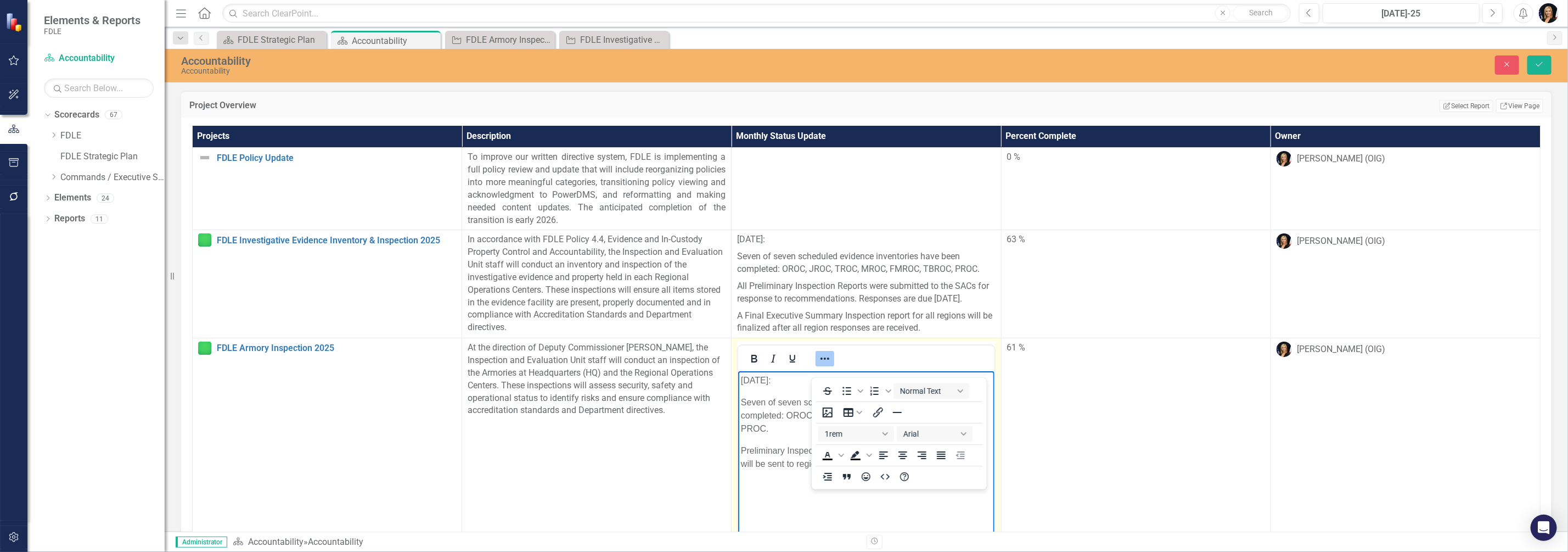
click at [760, 407] on p "Seven of seven scheduled armory inspections have been completed: OROC, JROC, TR…" at bounding box center [866, 416] width 250 height 40
drag, startPoint x: 743, startPoint y: 381, endPoint x: 977, endPoint y: 477, distance: 252.9
click at [977, 477] on body "[DATE]: Seven of seven scheduled armory inspections have been completed: OROC, …" at bounding box center [866, 453] width 256 height 165
click at [885, 433] on button "16px" at bounding box center [856, 434] width 76 height 16
click at [836, 364] on div "14px" at bounding box center [851, 362] width 47 height 13
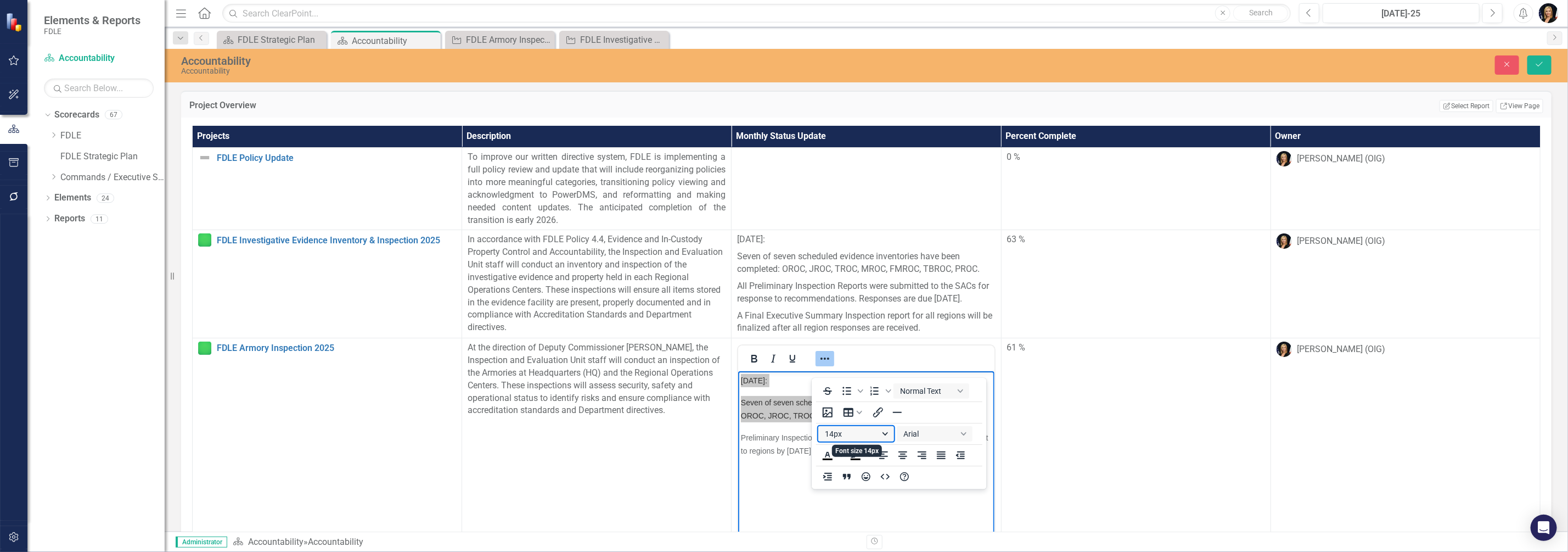
click at [828, 433] on button "14px" at bounding box center [856, 434] width 76 height 16
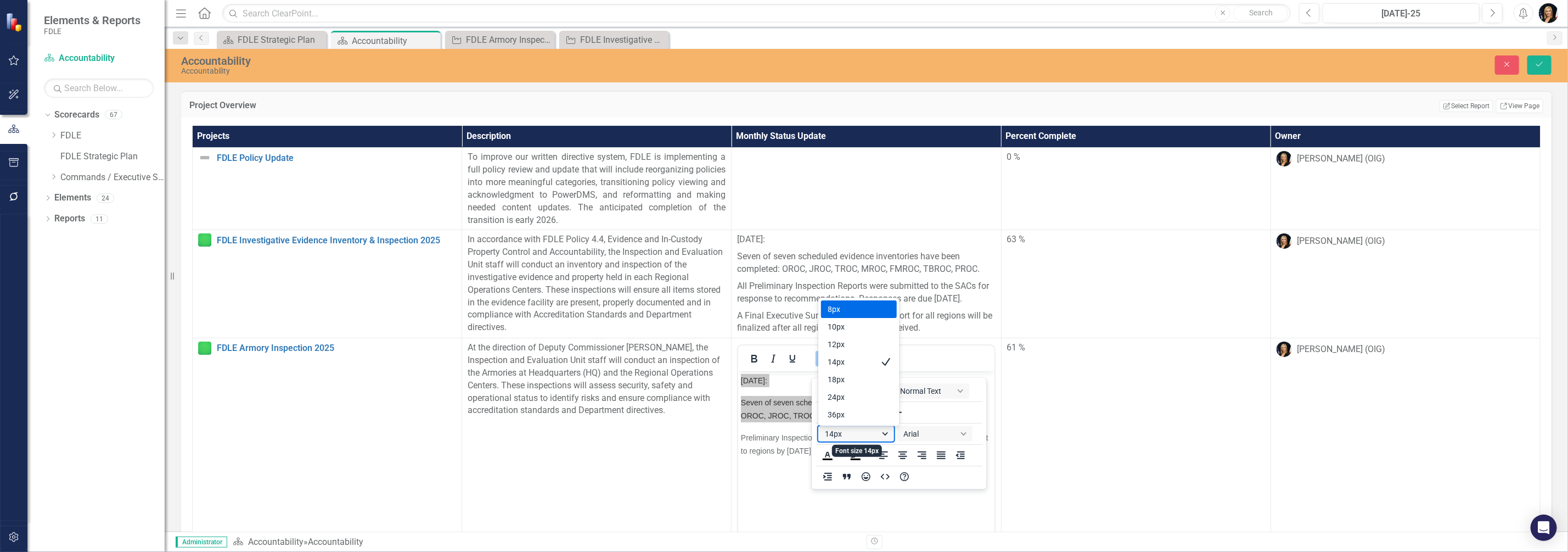
click at [829, 433] on button "14px" at bounding box center [856, 434] width 76 height 16
click at [840, 378] on div "18px" at bounding box center [851, 379] width 47 height 13
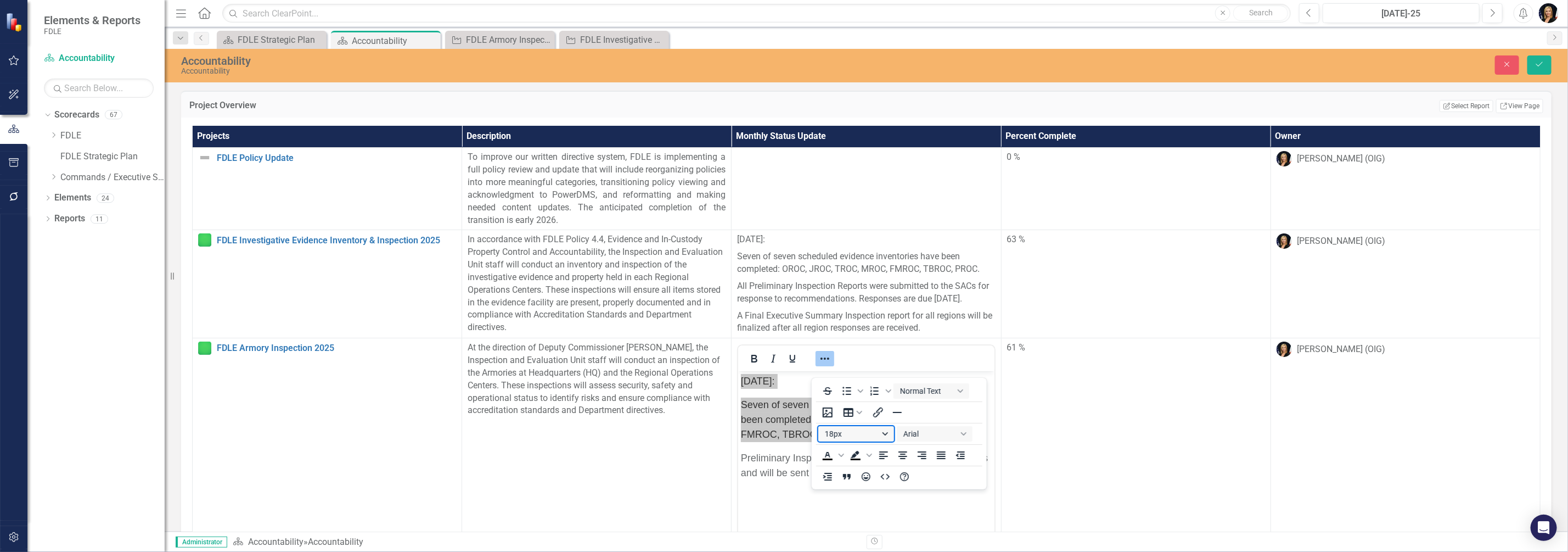
click at [886, 433] on button "18px" at bounding box center [856, 434] width 76 height 16
click at [829, 363] on div "14px" at bounding box center [851, 362] width 47 height 13
click at [834, 434] on button "14px" at bounding box center [856, 434] width 76 height 16
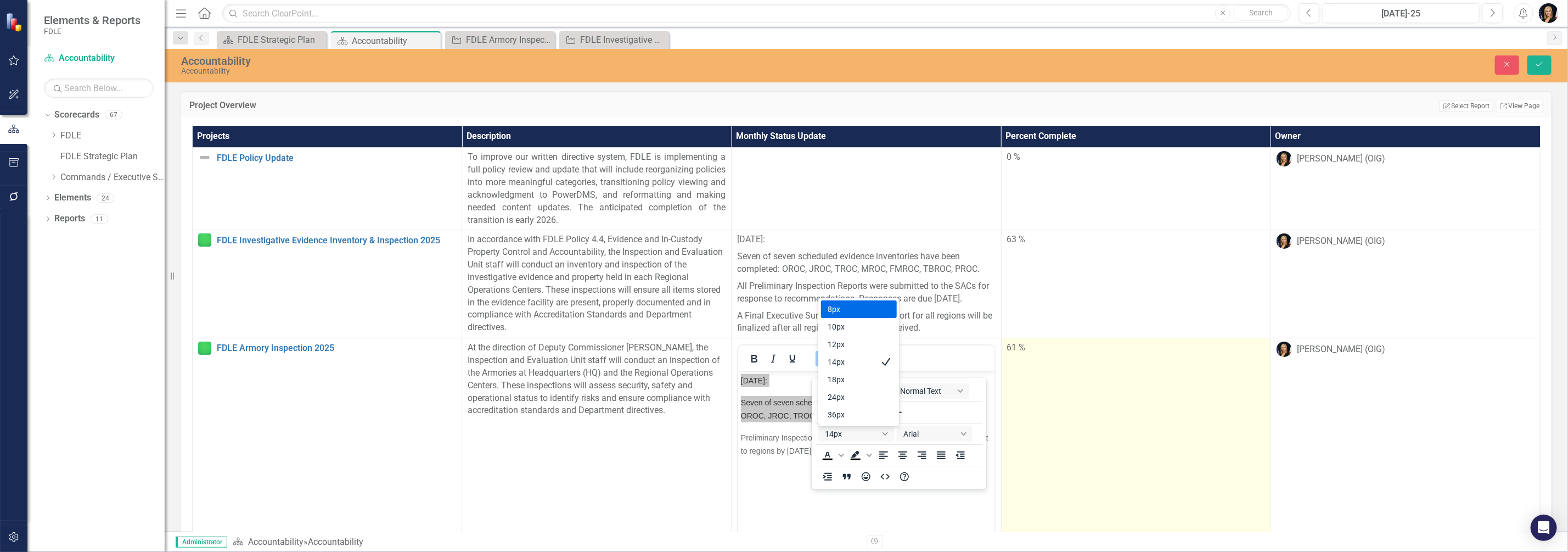
click at [1162, 468] on td "61 %" at bounding box center [1136, 468] width 270 height 260
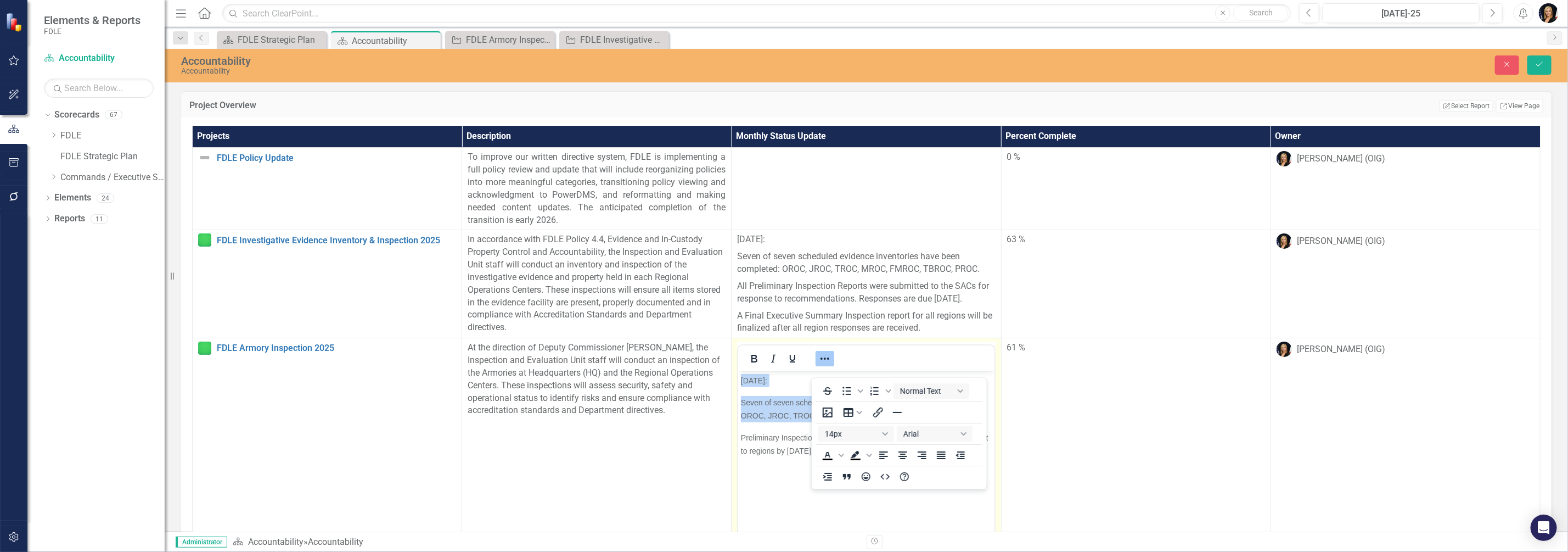
click at [891, 510] on body "[DATE]: Seven of seven scheduled armory inspections have been completed: OROC, …" at bounding box center [866, 453] width 256 height 165
click at [1546, 60] on button "Save" at bounding box center [1539, 66] width 24 height 19
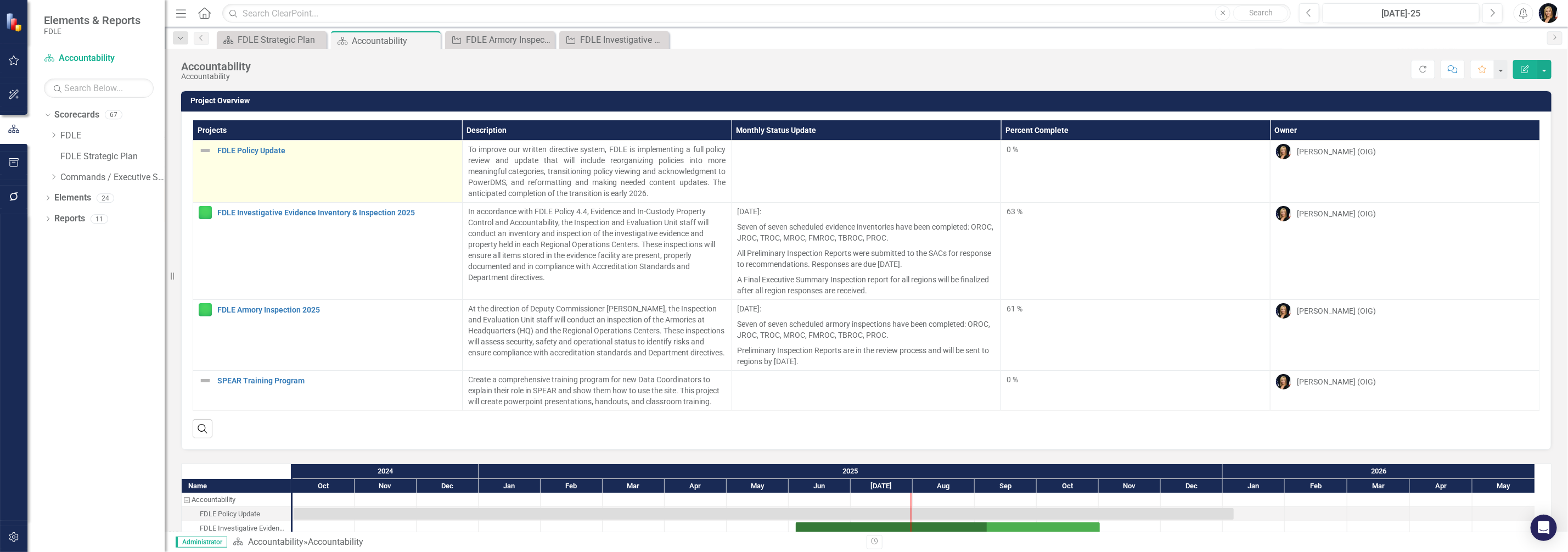
click at [209, 150] on img at bounding box center [205, 150] width 13 height 13
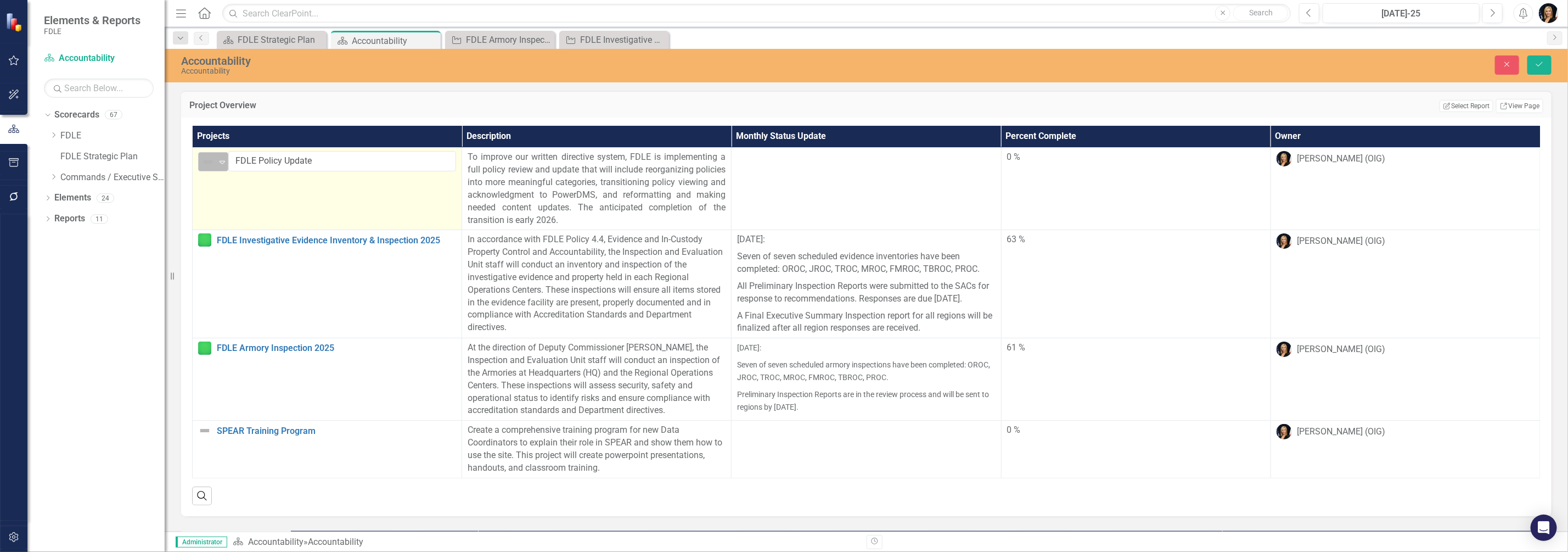
click at [222, 159] on icon "Expand" at bounding box center [222, 162] width 11 height 9
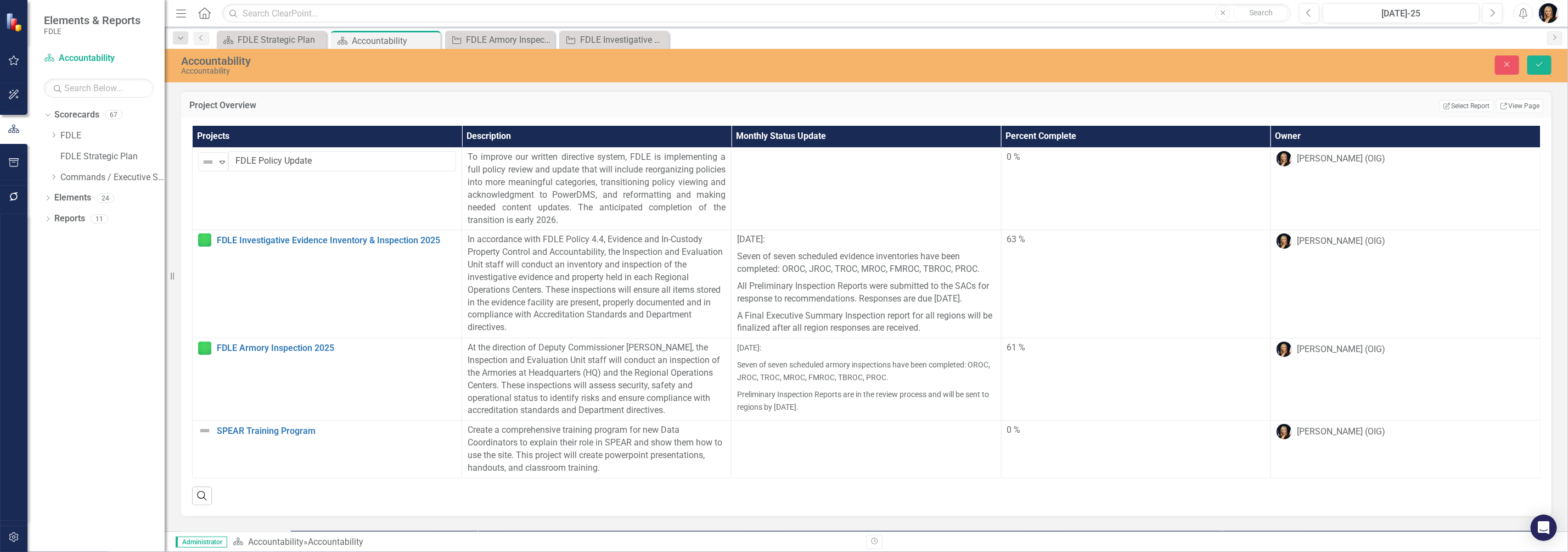
click at [1543, 66] on icon "Save" at bounding box center [1539, 64] width 10 height 8
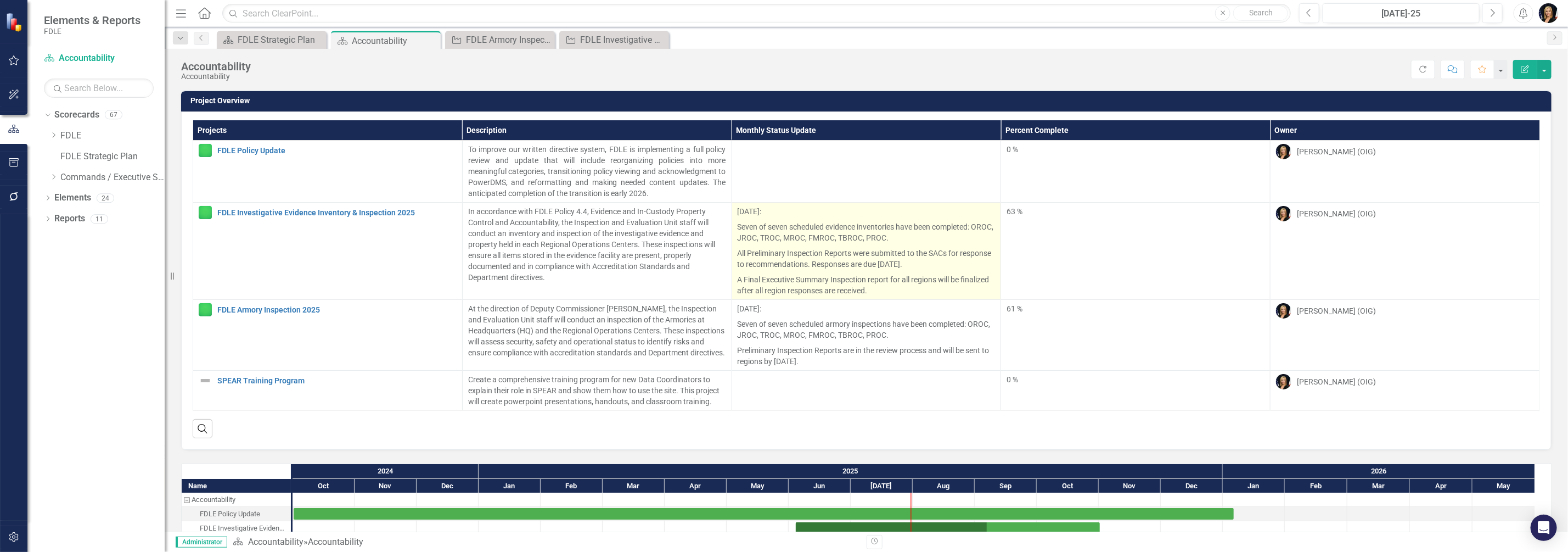
click at [761, 210] on p "[DATE]:" at bounding box center [867, 213] width 258 height 13
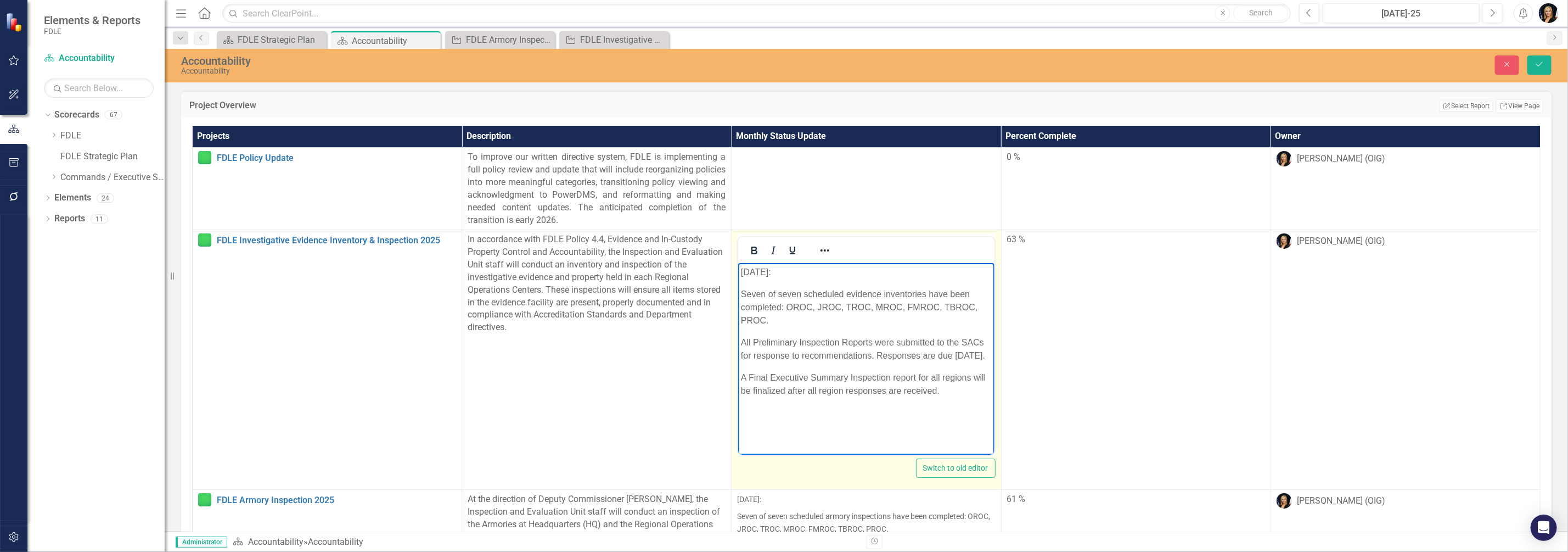
click at [769, 270] on p "[DATE]:" at bounding box center [866, 272] width 250 height 13
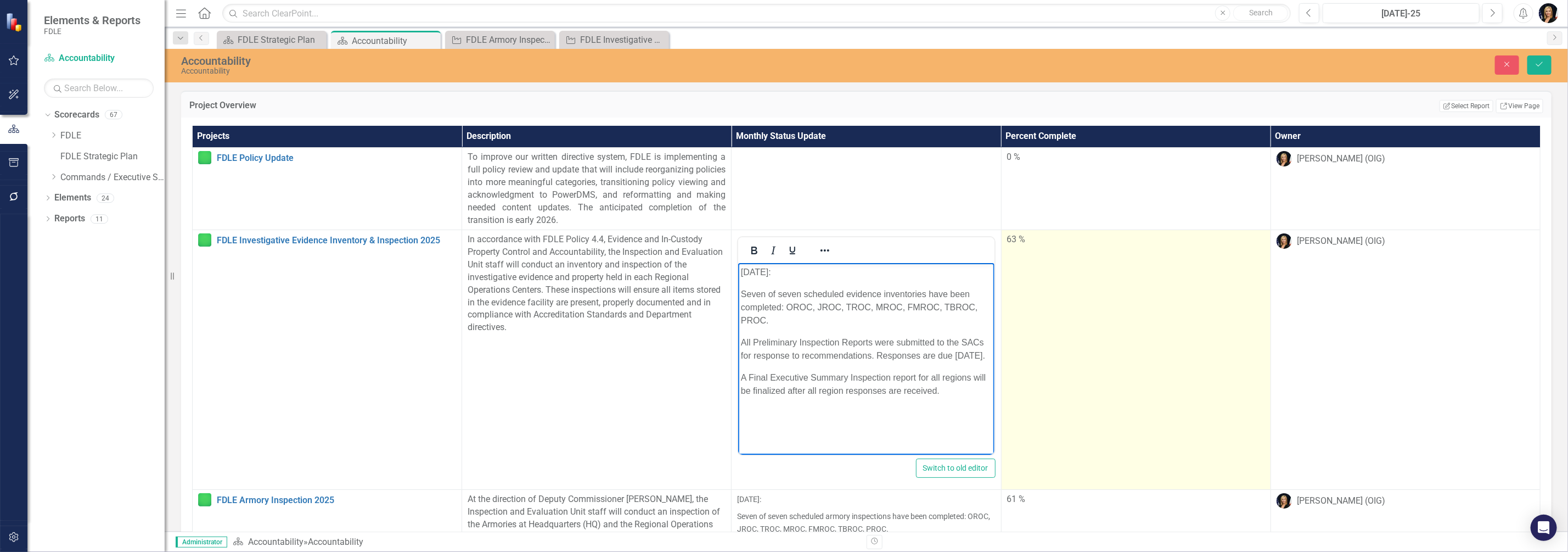
click at [1062, 386] on td "63 %" at bounding box center [1136, 360] width 270 height 260
click at [1060, 387] on td "63 %" at bounding box center [1136, 360] width 270 height 260
click at [1060, 387] on td "63 %" at bounding box center [1136, 360] width 270 height 260
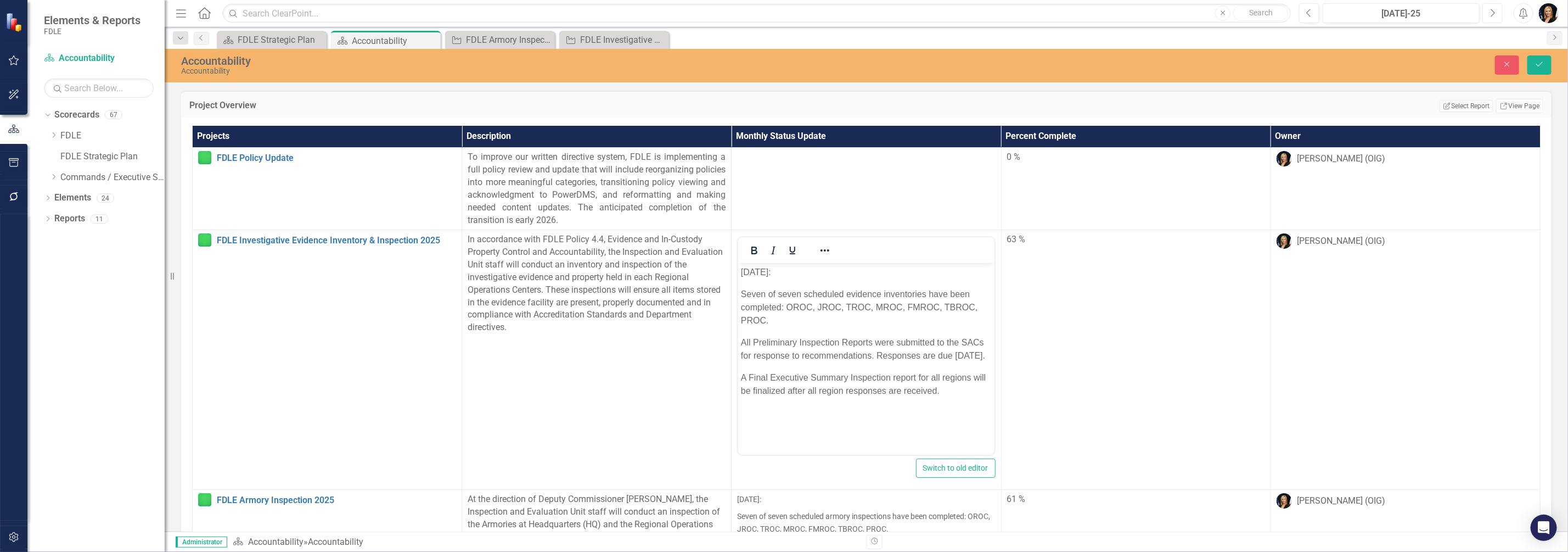
click at [1490, 16] on icon "Next" at bounding box center [1492, 13] width 6 height 10
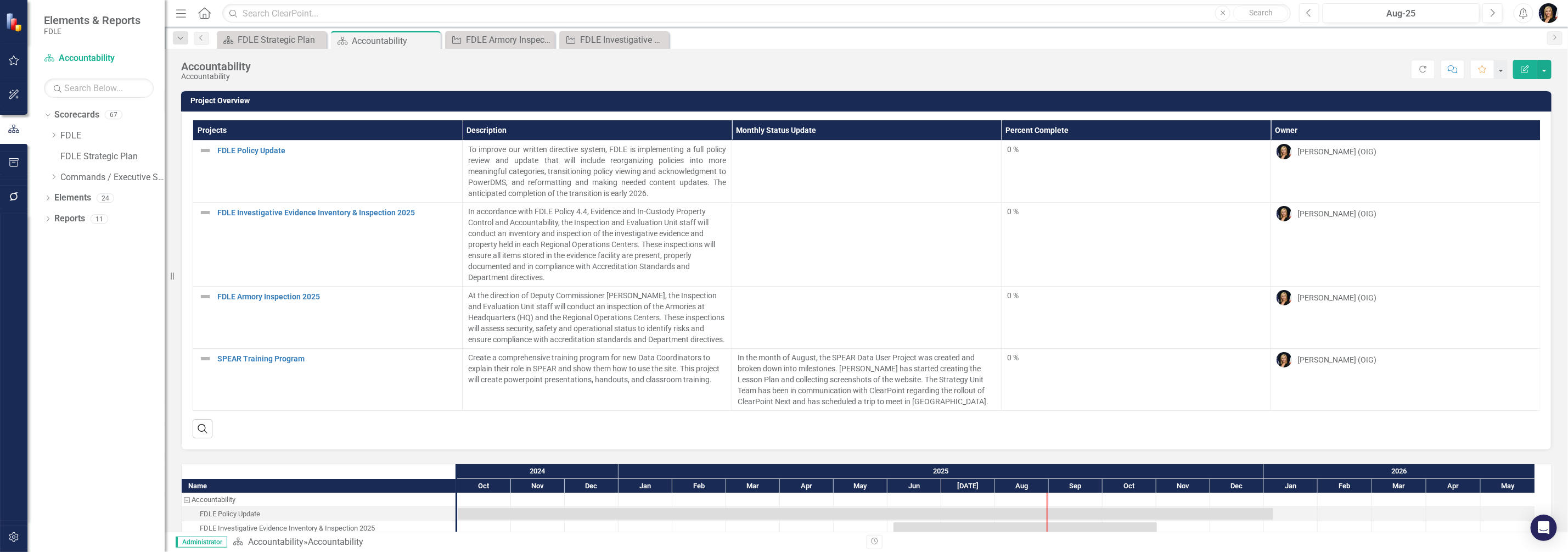
click at [1315, 12] on button "Previous" at bounding box center [1309, 13] width 20 height 19
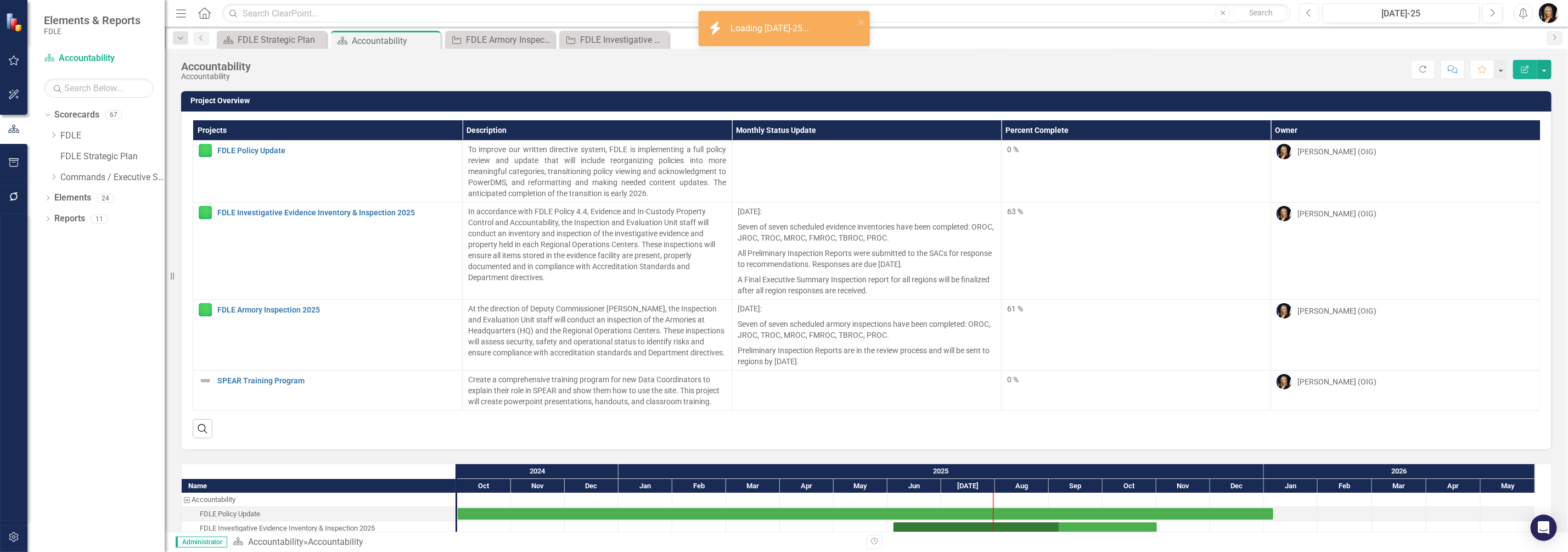
click at [1315, 12] on button "Previous" at bounding box center [1309, 13] width 20 height 19
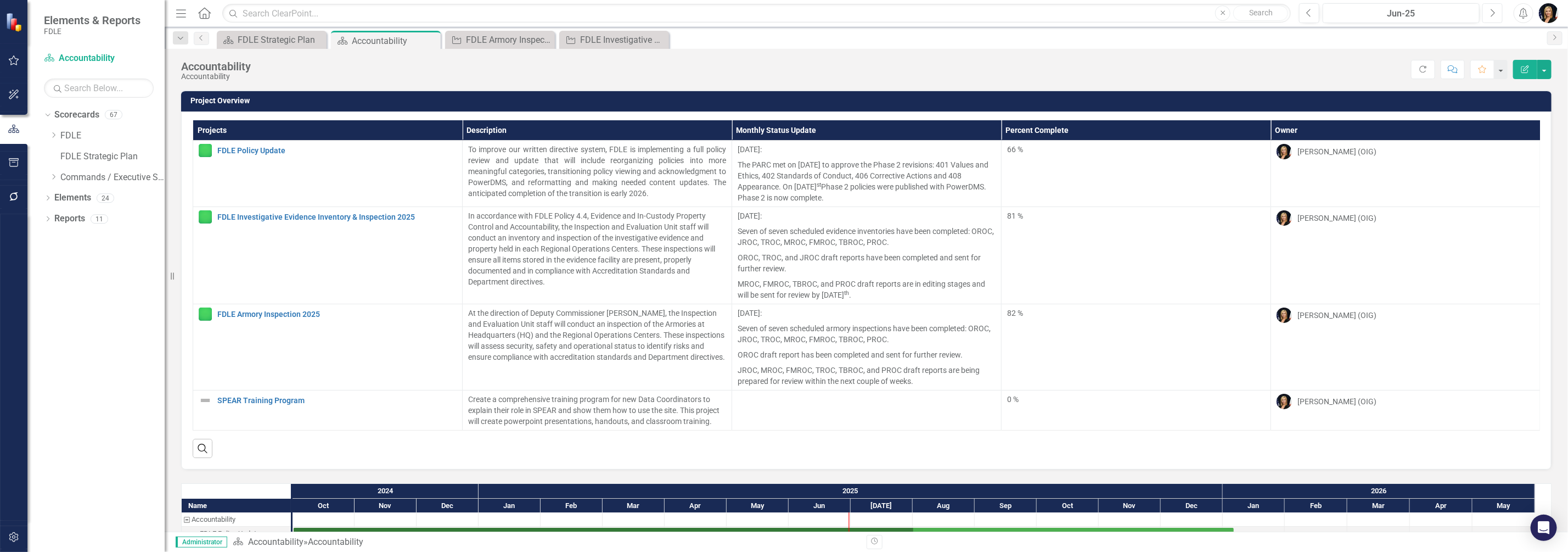
click at [1492, 13] on icon "Next" at bounding box center [1492, 13] width 6 height 10
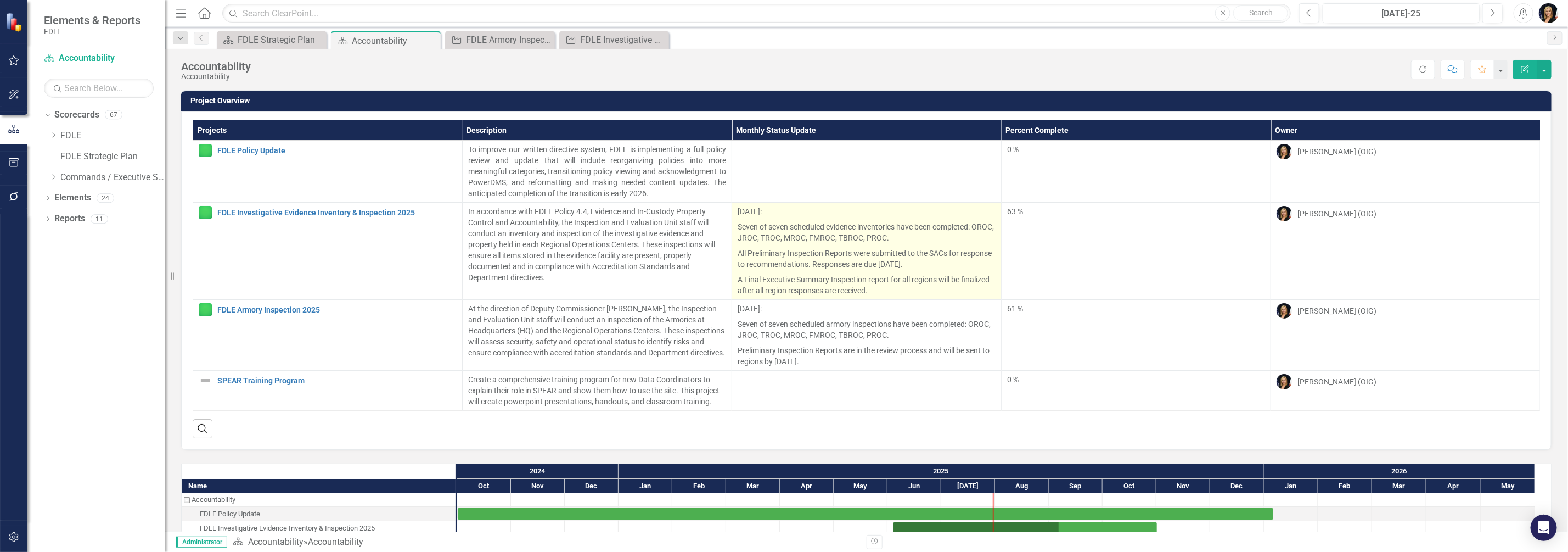
click at [756, 219] on p "Seven of seven scheduled evidence inventories have been completed: OROC, JROC, …" at bounding box center [867, 232] width 258 height 27
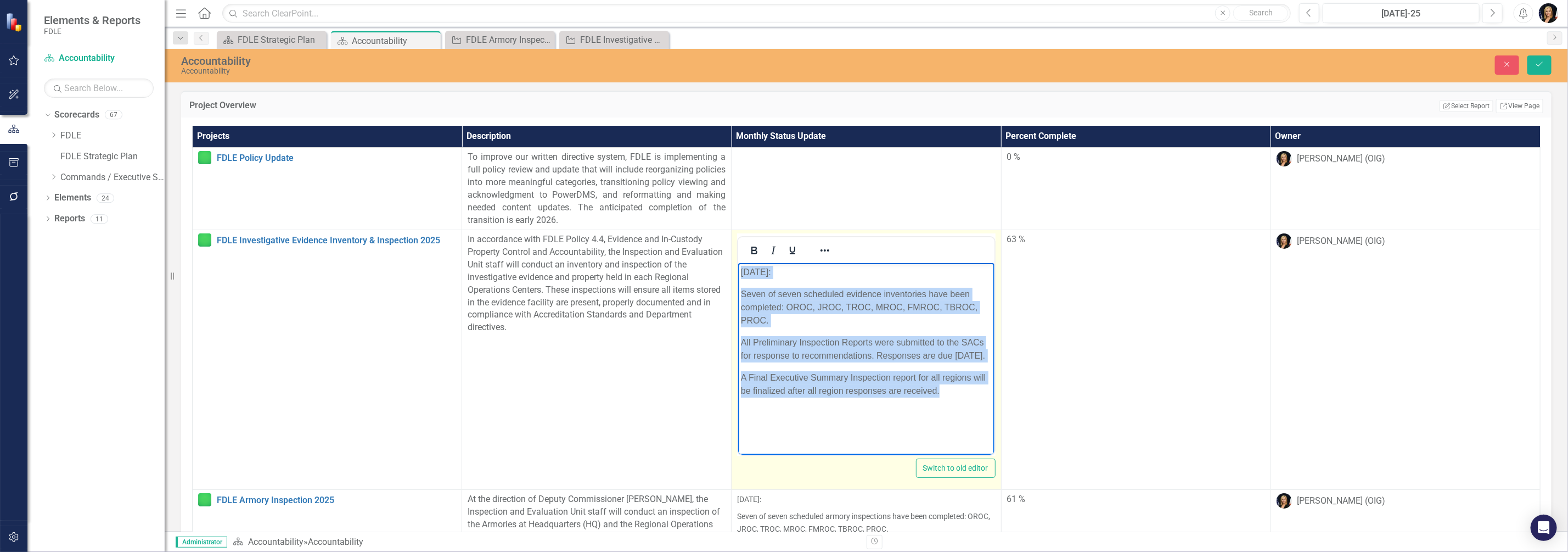
drag, startPoint x: 740, startPoint y: 270, endPoint x: 987, endPoint y: 414, distance: 285.9
click at [987, 414] on body "[DATE]: Seven of seven scheduled evidence inventories have been completed: OROC…" at bounding box center [866, 346] width 256 height 165
copy body "[DATE]: Seven of seven scheduled evidence inventories have been completed: OROC…"
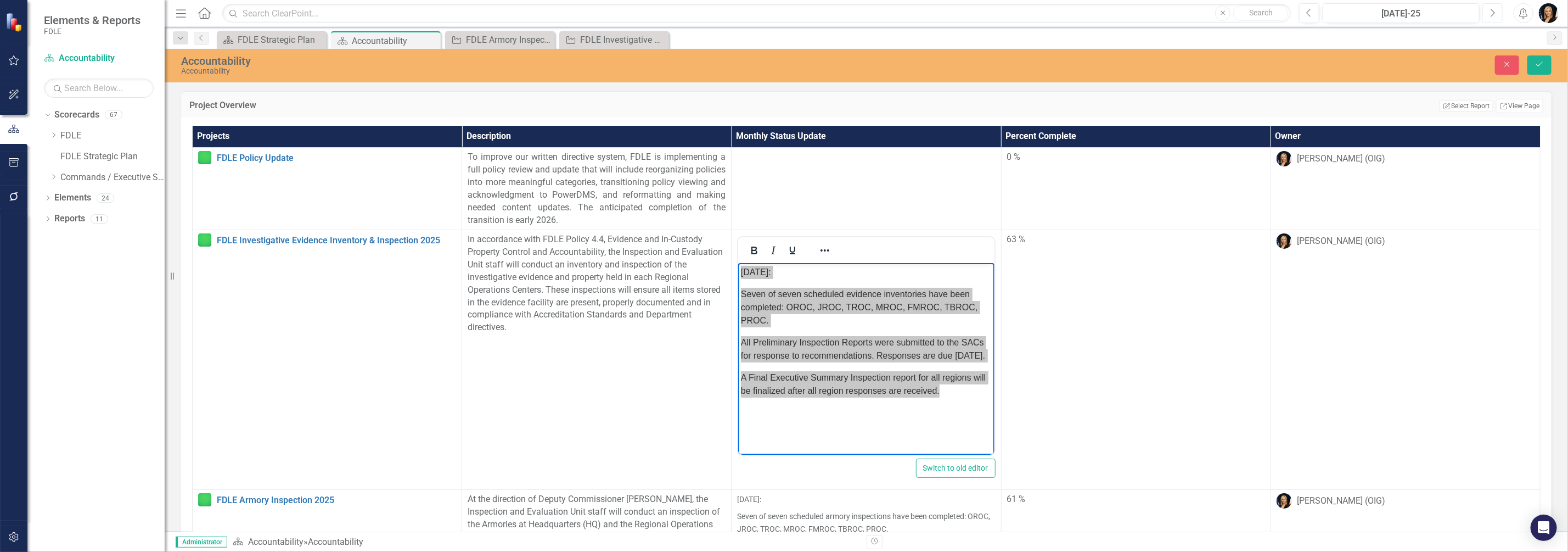
click at [1495, 9] on icon "Next" at bounding box center [1492, 13] width 6 height 10
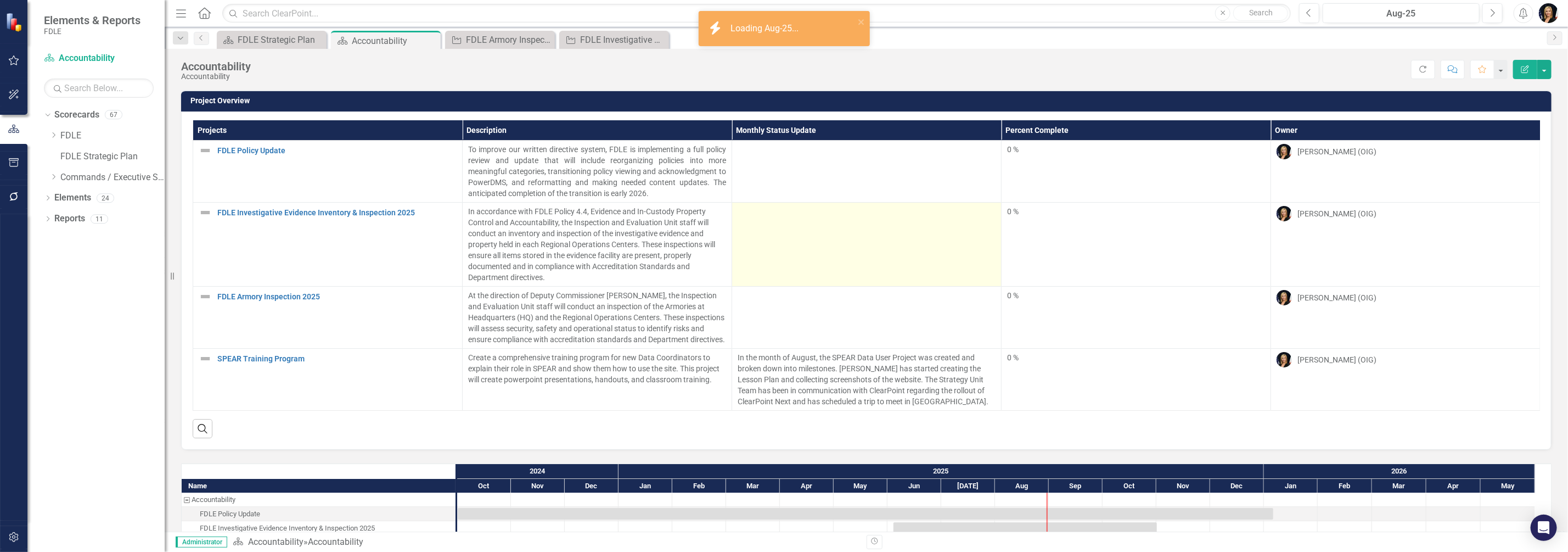
click at [801, 235] on td at bounding box center [867, 245] width 270 height 84
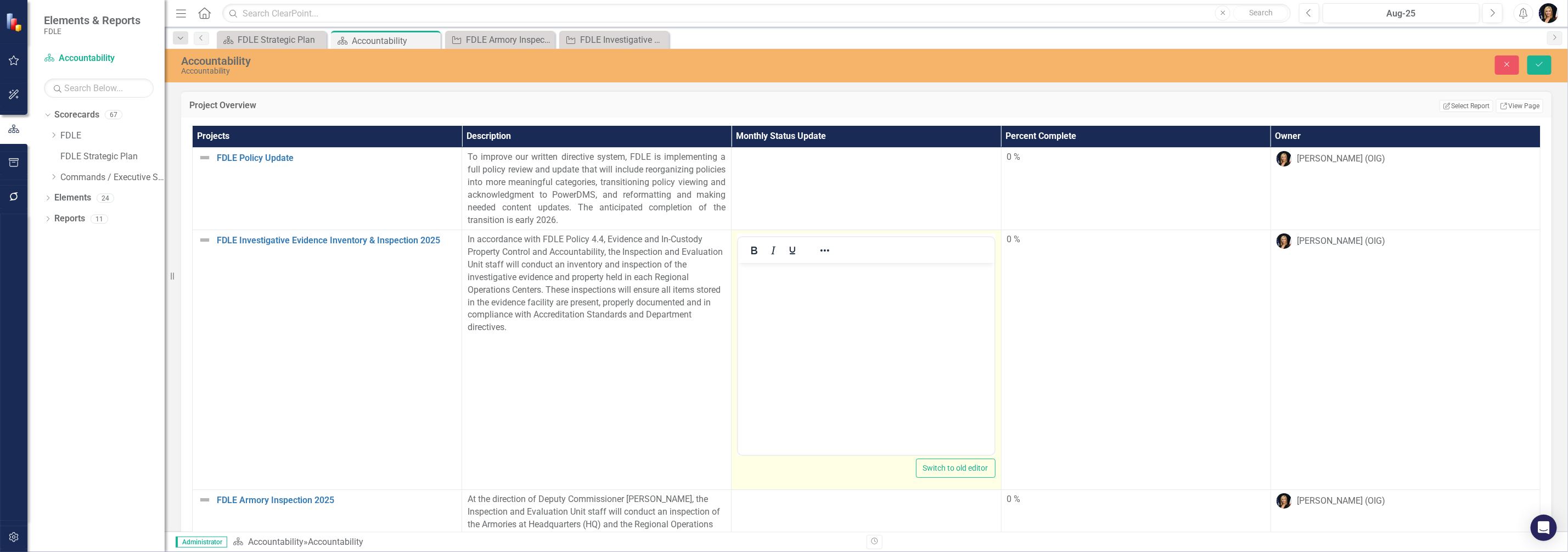
click at [773, 287] on body "Rich Text Area. Press ALT-0 for help." at bounding box center [866, 346] width 256 height 165
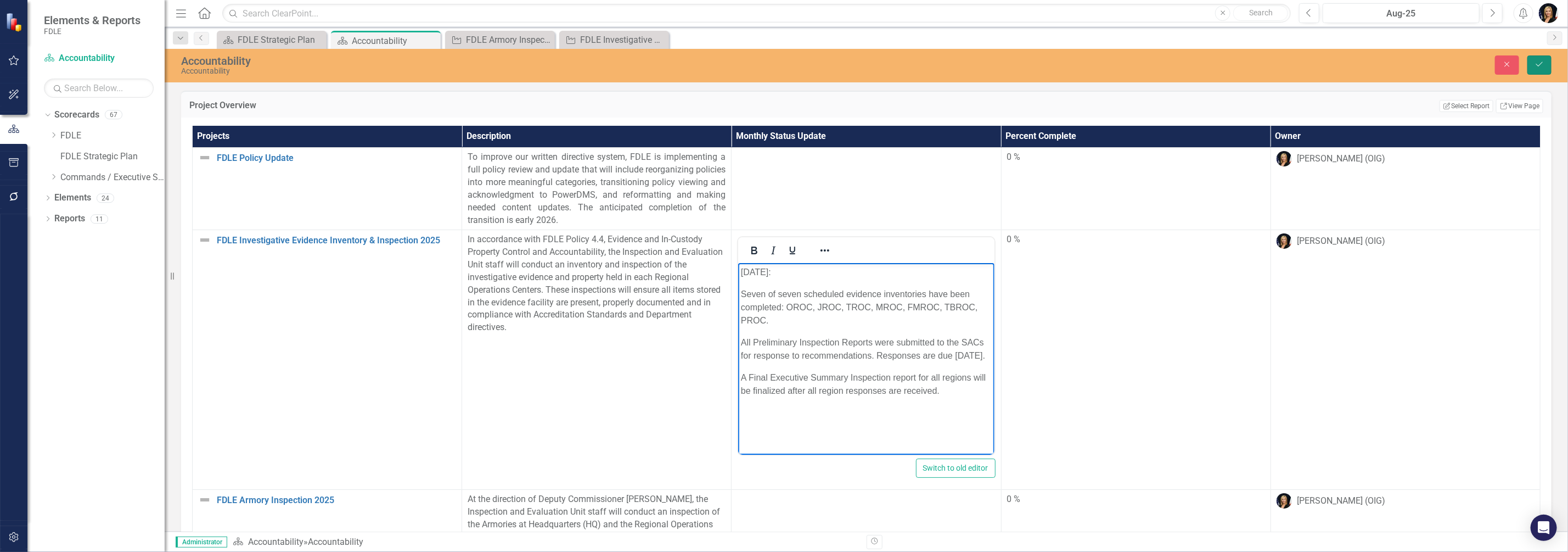
click at [1534, 62] on button "Save" at bounding box center [1539, 66] width 24 height 19
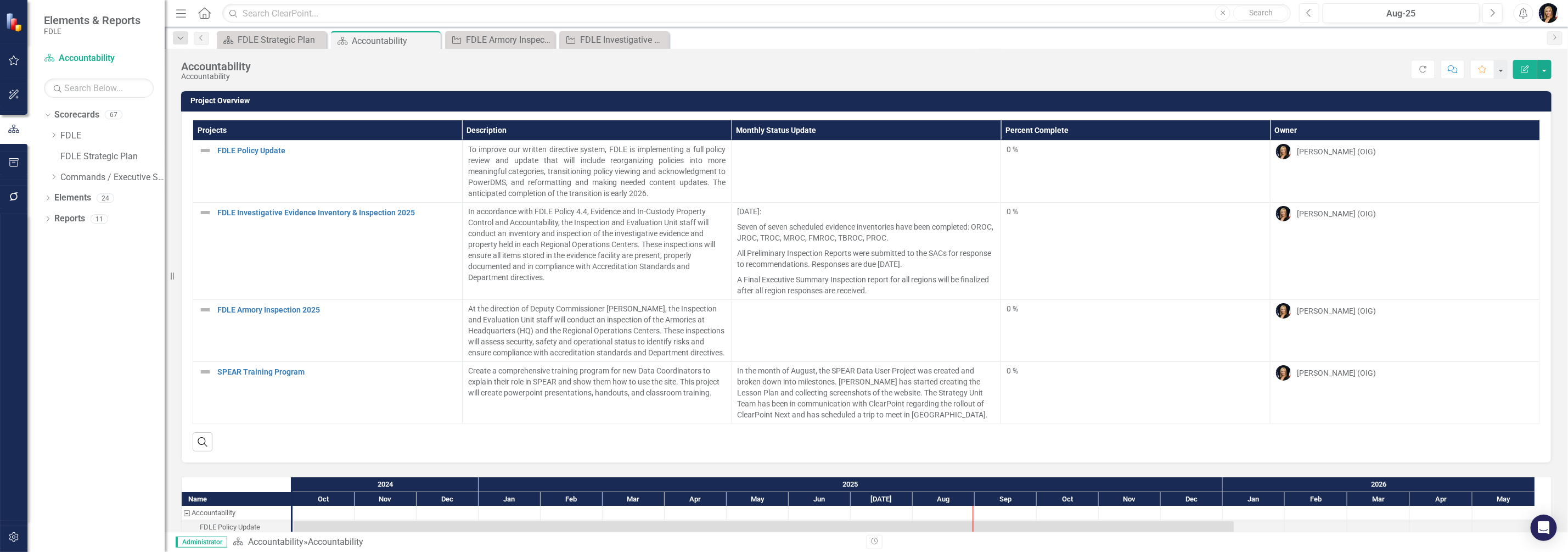
click at [1306, 14] on button "Previous" at bounding box center [1309, 13] width 20 height 19
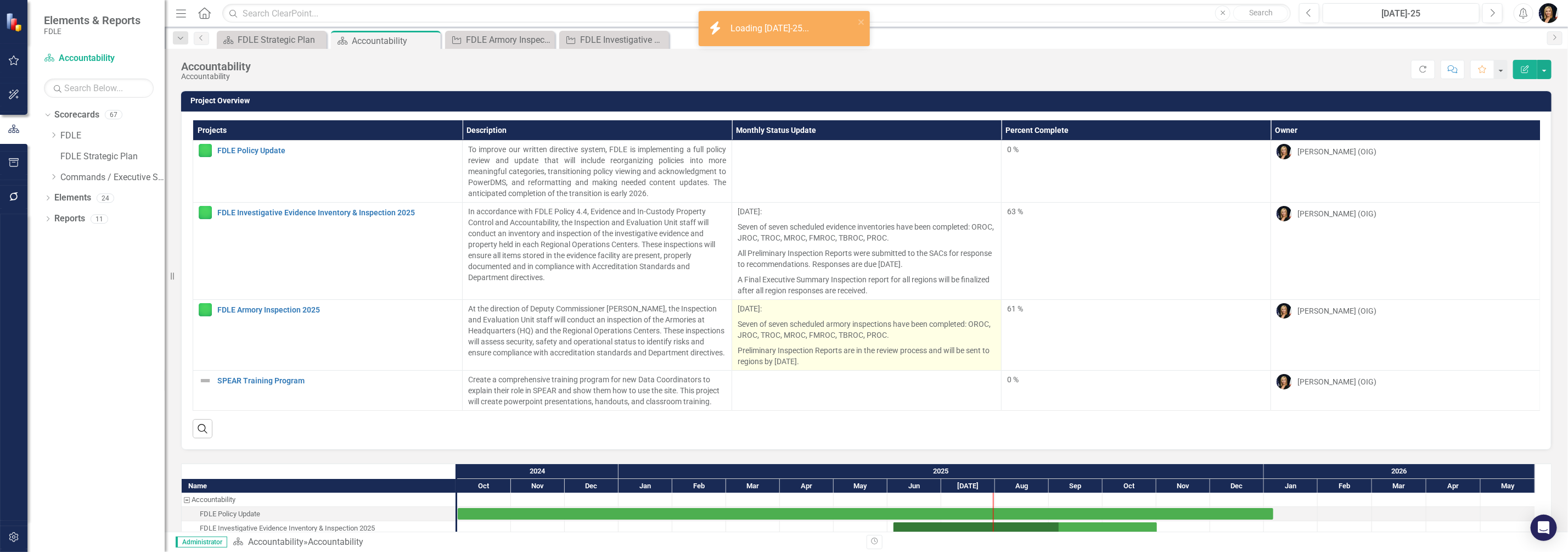
click at [779, 337] on span "Seven of seven scheduled armory inspections have been completed: OROC, JROC, TR…" at bounding box center [864, 330] width 253 height 19
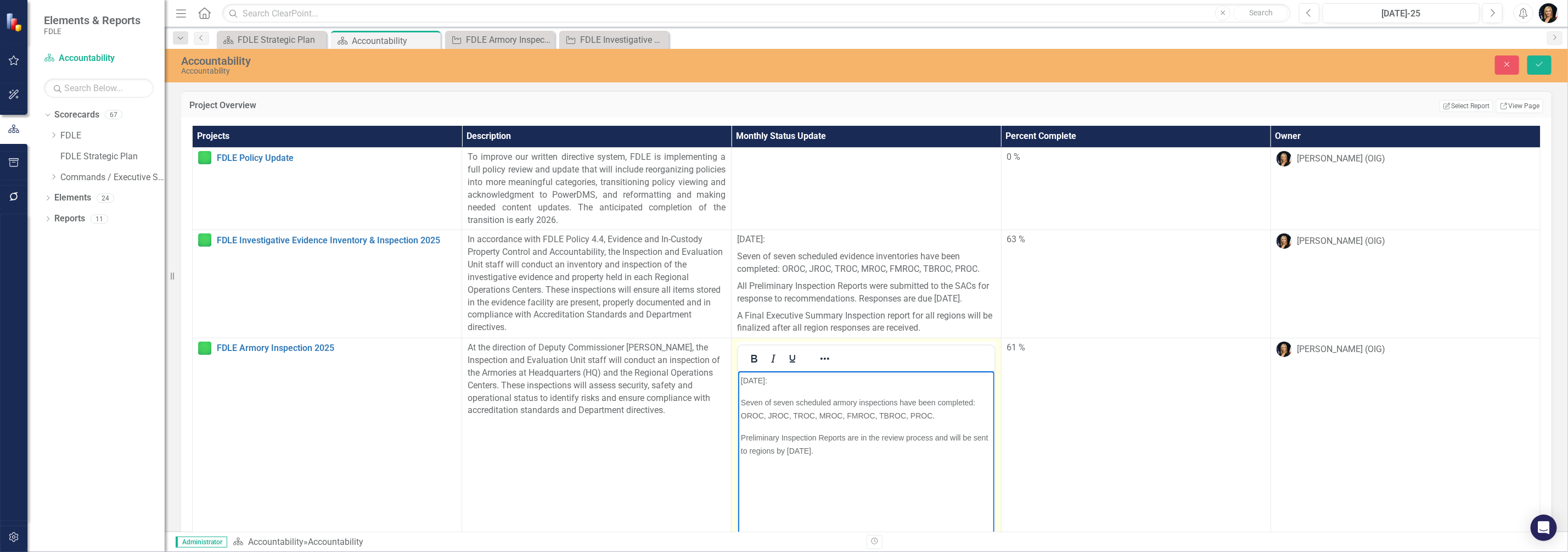
drag, startPoint x: 740, startPoint y: 379, endPoint x: 942, endPoint y: 475, distance: 223.7
click at [942, 475] on body "[DATE]: Seven of seven scheduled armory inspections have been completed: OROC, …" at bounding box center [866, 453] width 256 height 165
copy body "[DATE]: Seven of seven scheduled armory inspections have been completed: OROC, …"
click at [1535, 65] on icon "Save" at bounding box center [1539, 64] width 10 height 8
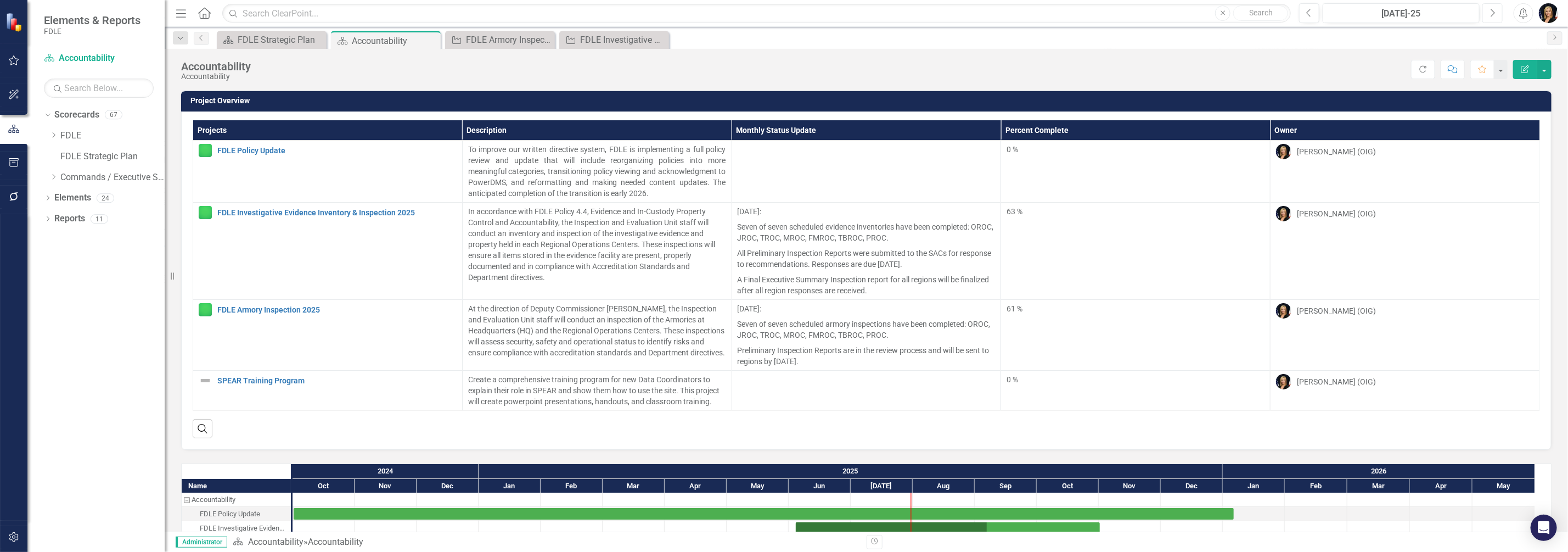
click at [1492, 14] on icon "Next" at bounding box center [1492, 13] width 6 height 10
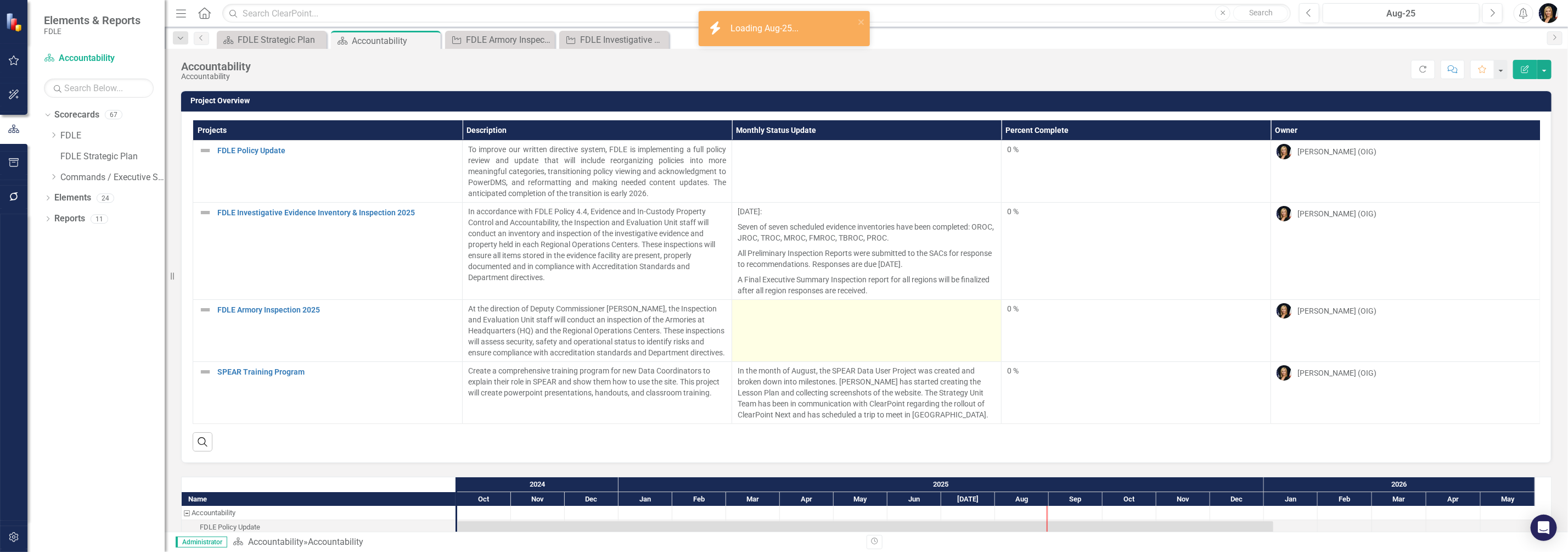
click at [795, 330] on td at bounding box center [867, 331] width 270 height 62
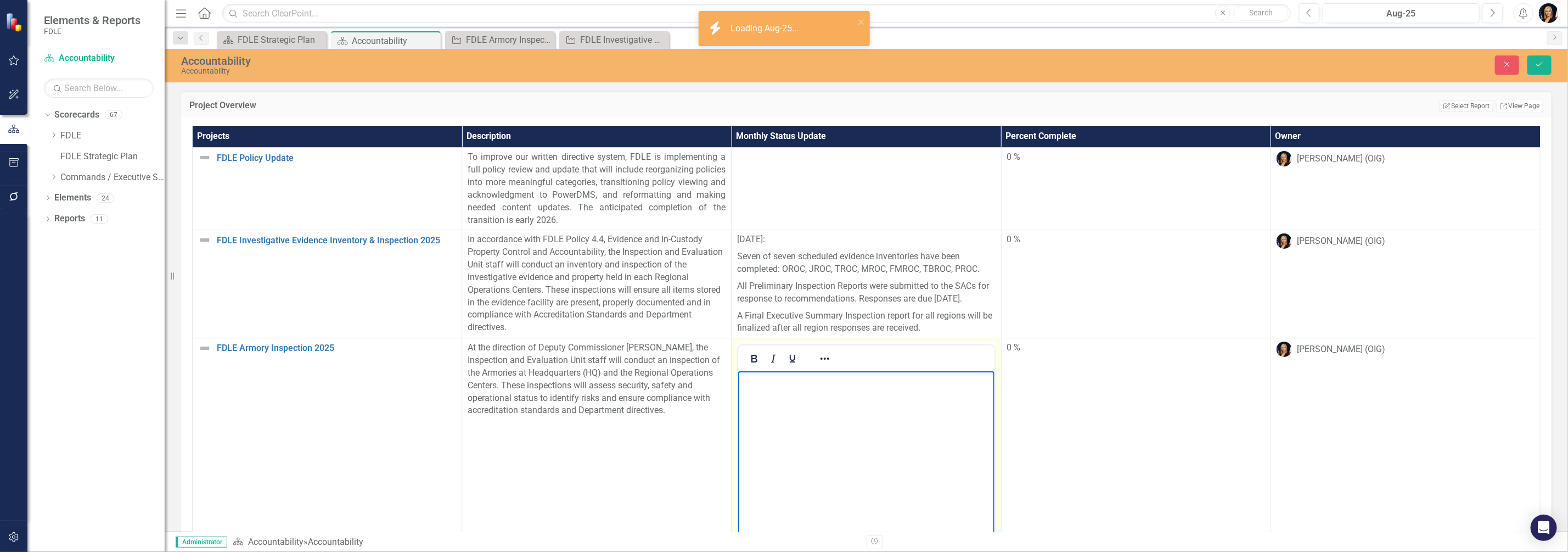
click at [758, 406] on body "Rich Text Area. Press ALT-0 for help." at bounding box center [866, 453] width 256 height 165
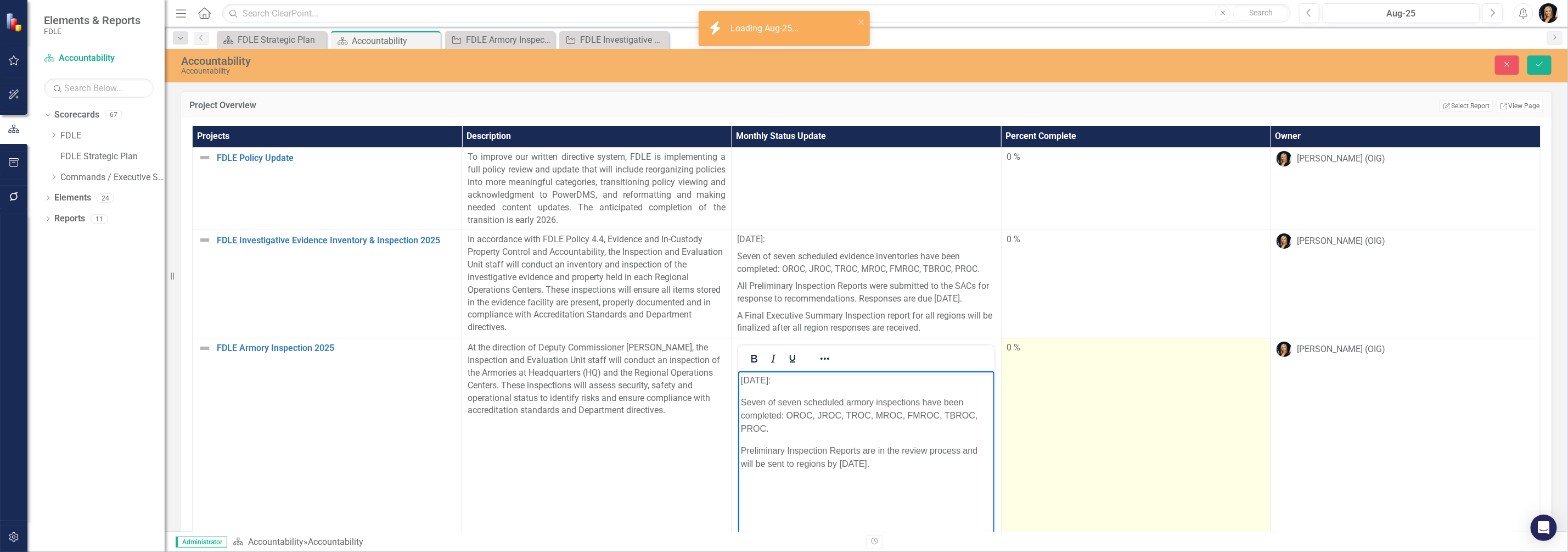
click at [1101, 453] on td "0 %" at bounding box center [1136, 468] width 270 height 260
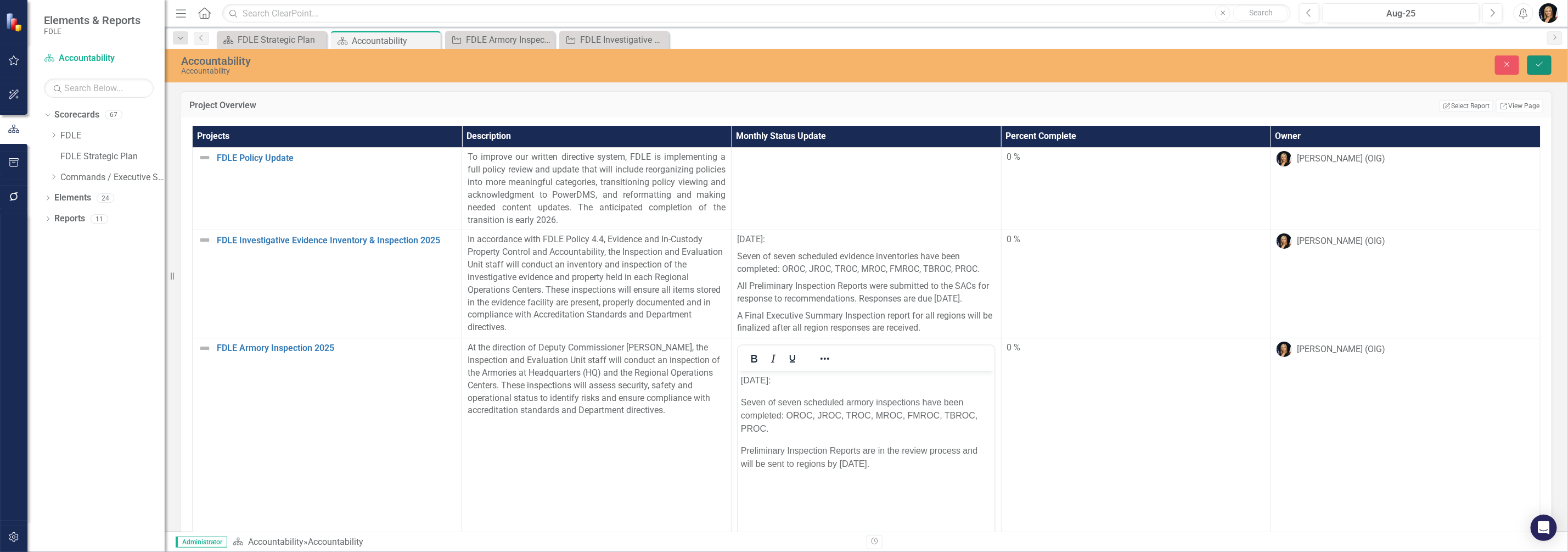
click at [1539, 66] on icon "submit" at bounding box center [1539, 64] width 6 height 5
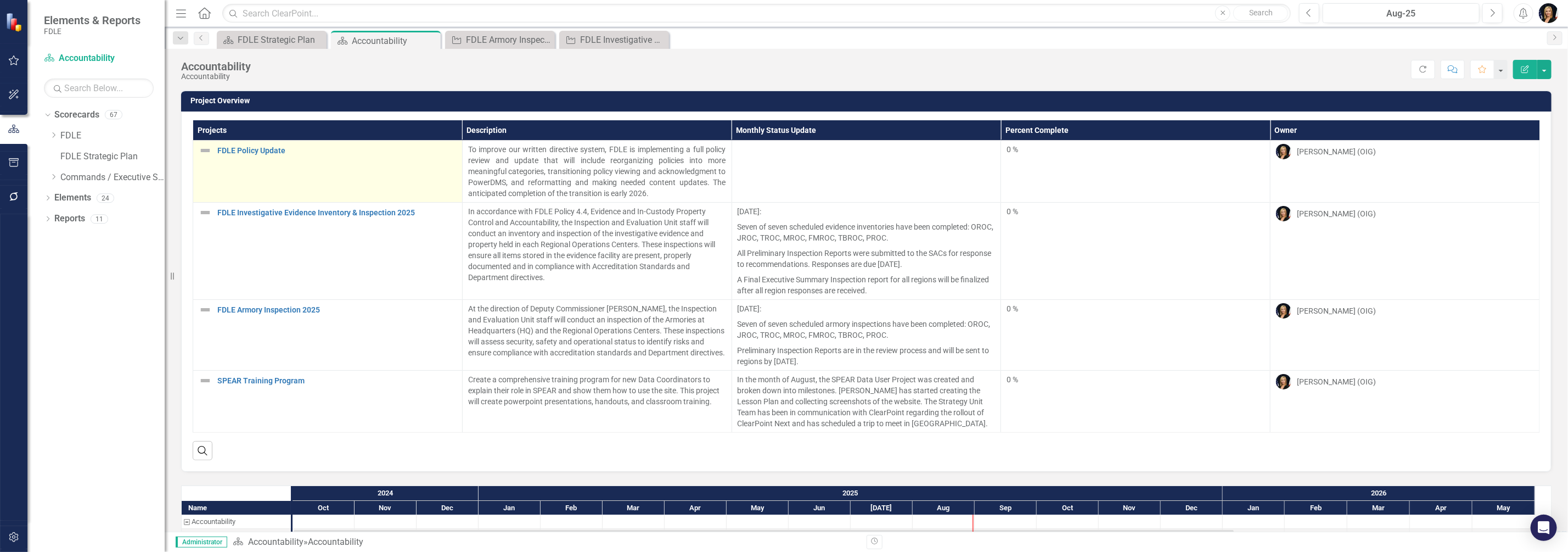
click at [204, 151] on img at bounding box center [205, 150] width 13 height 13
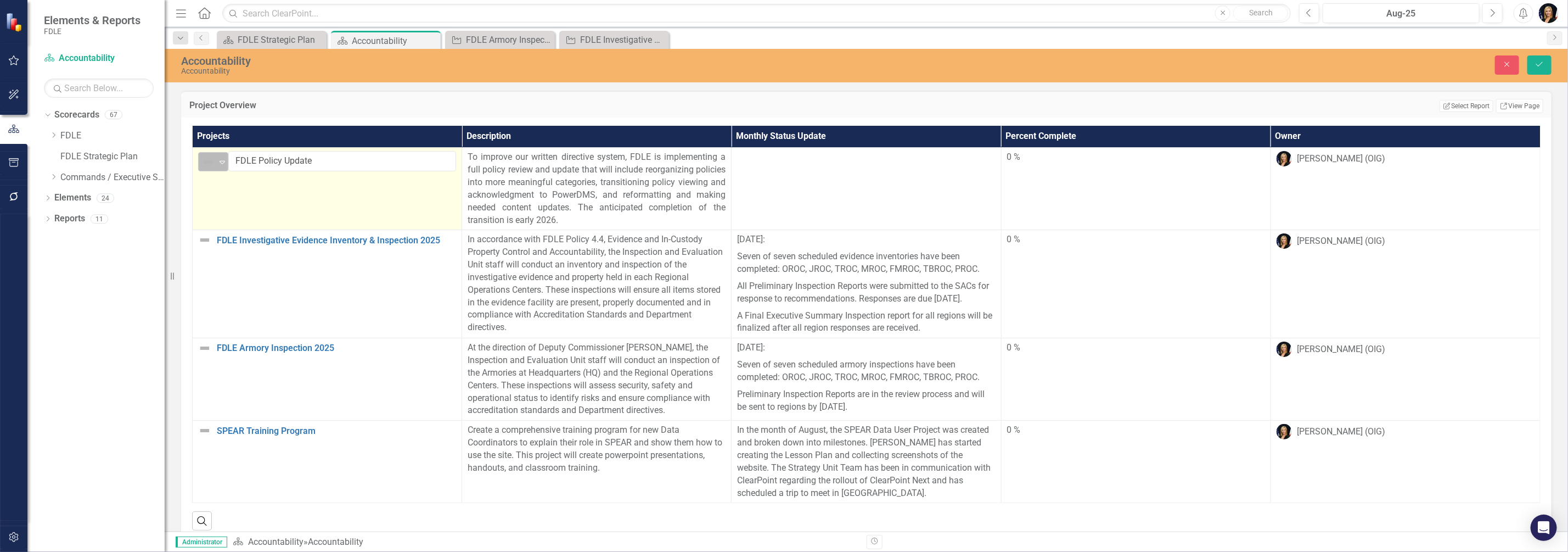
click at [224, 162] on icon "Expand" at bounding box center [222, 162] width 11 height 9
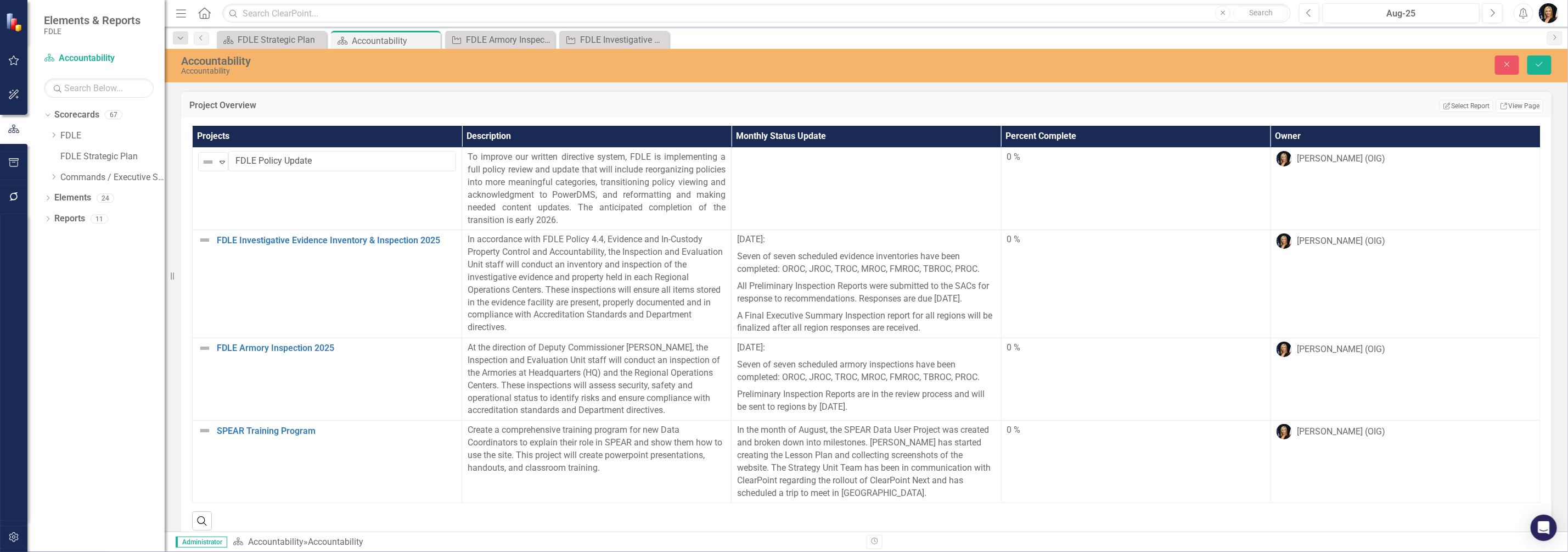
click at [1534, 66] on button "Save" at bounding box center [1539, 66] width 24 height 19
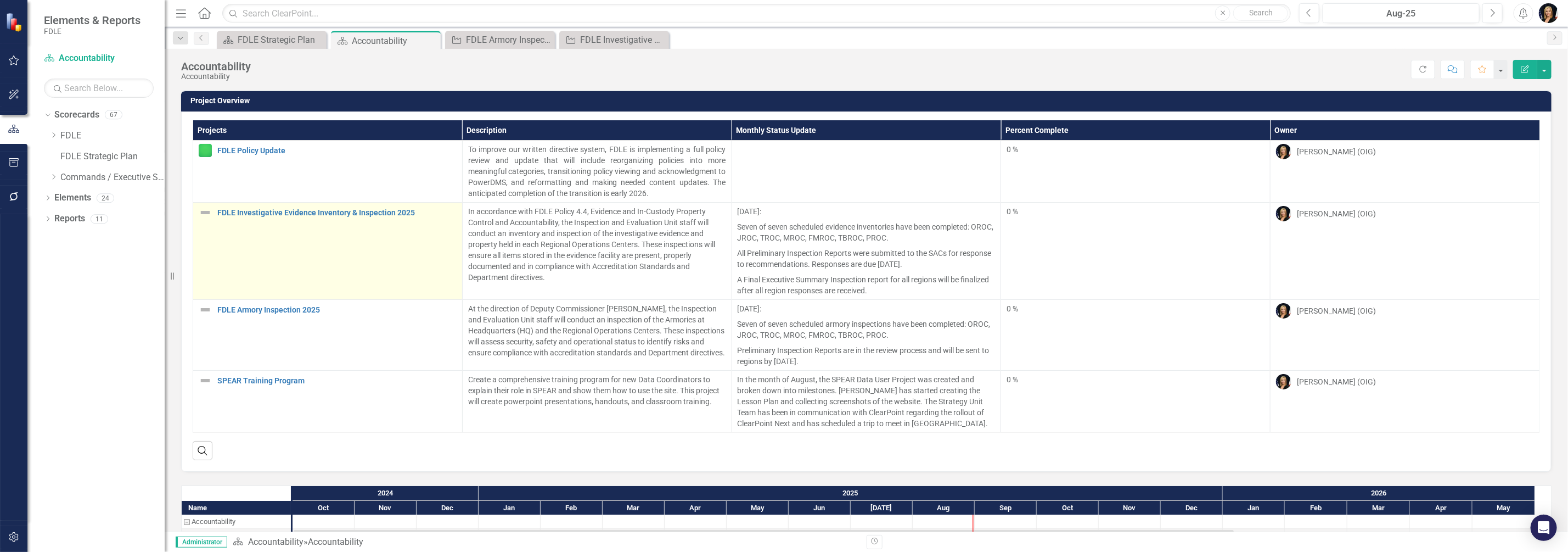
click at [212, 211] on div "FDLE Investigative Evidence Inventory & Inspection 2025" at bounding box center [328, 213] width 258 height 13
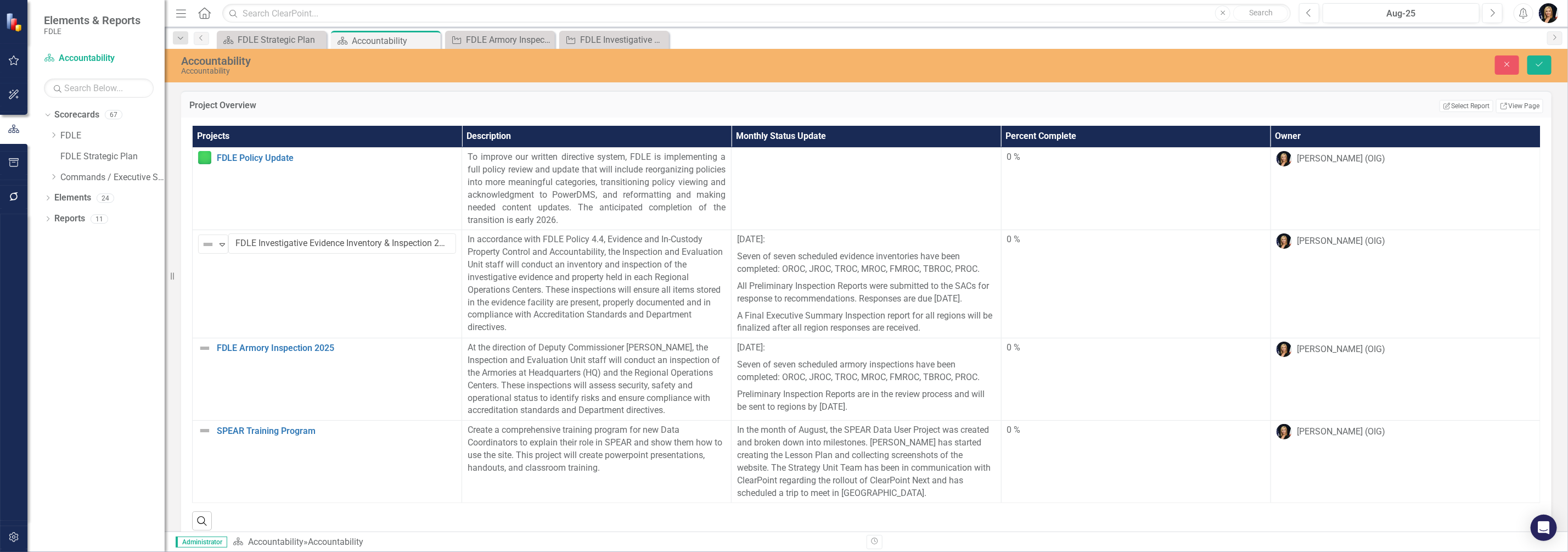
click at [206, 238] on img at bounding box center [208, 245] width 13 height 13
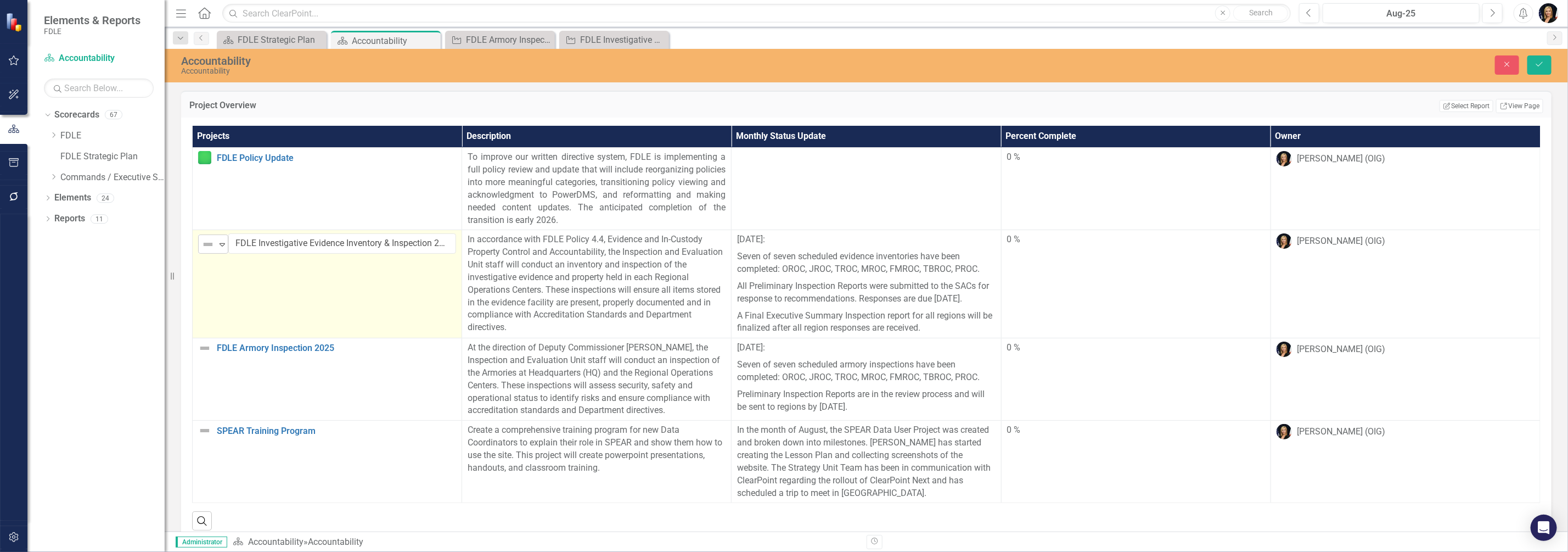
click at [206, 240] on img at bounding box center [208, 245] width 13 height 13
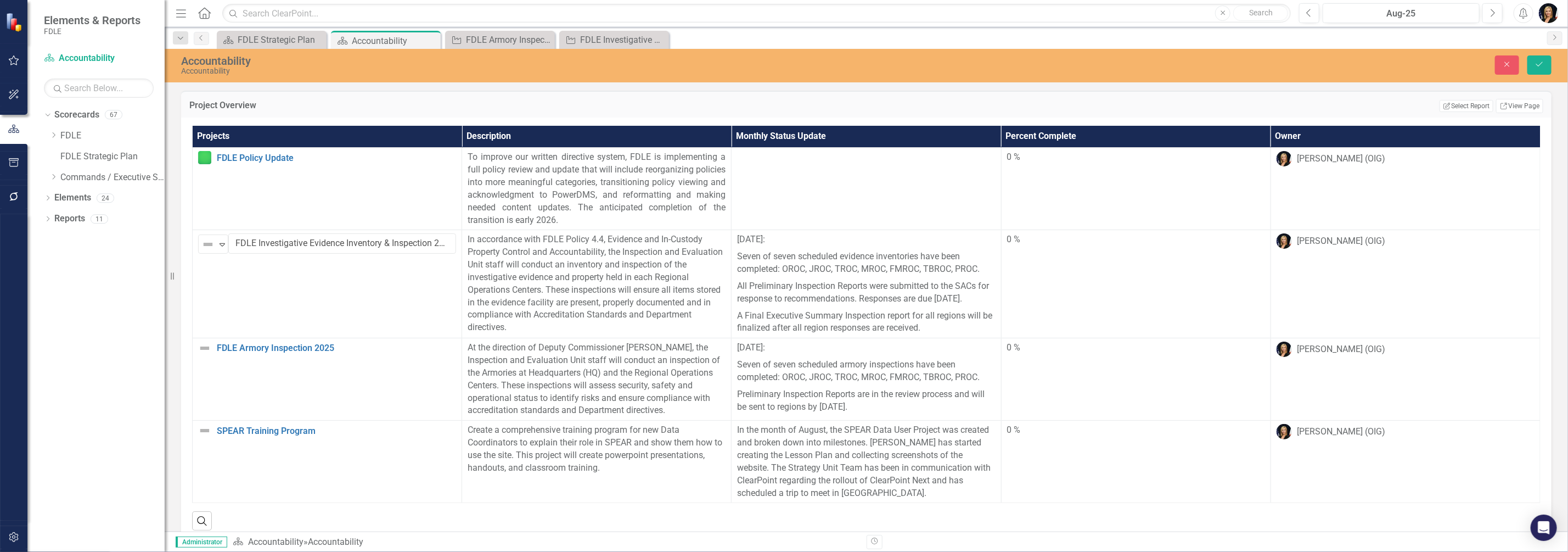
click at [1534, 58] on button "Save" at bounding box center [1539, 66] width 24 height 19
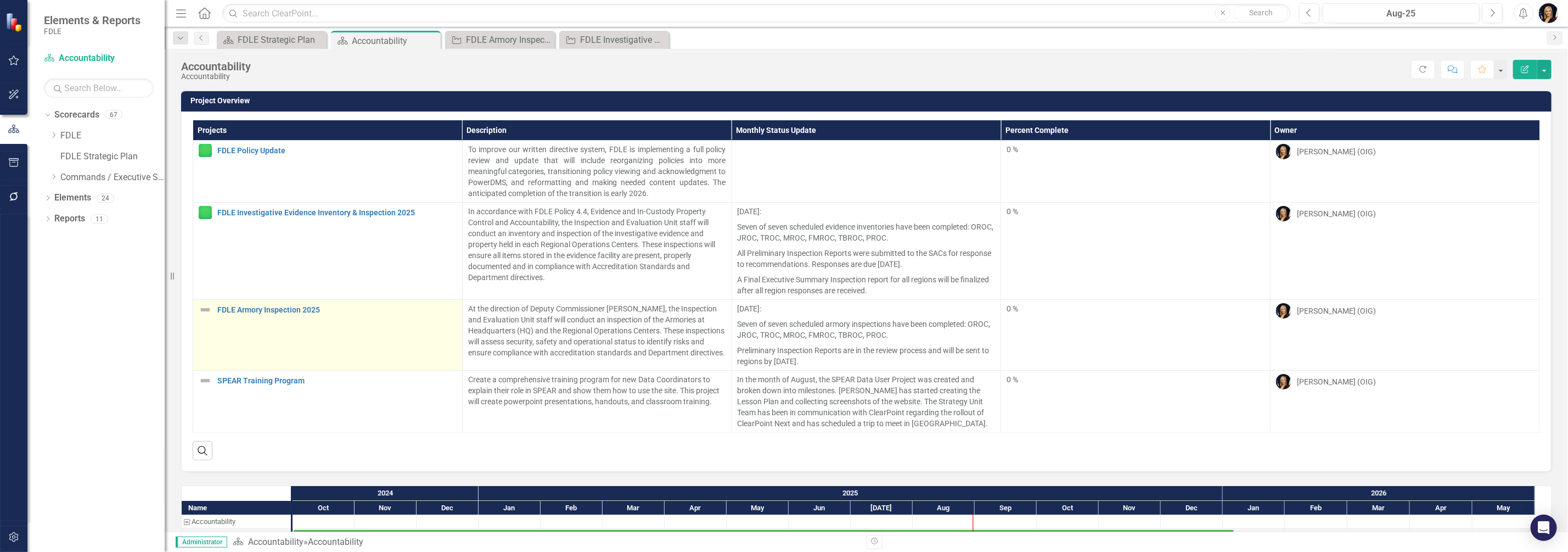
click at [211, 307] on div "FDLE Armory Inspection 2025" at bounding box center [328, 309] width 258 height 13
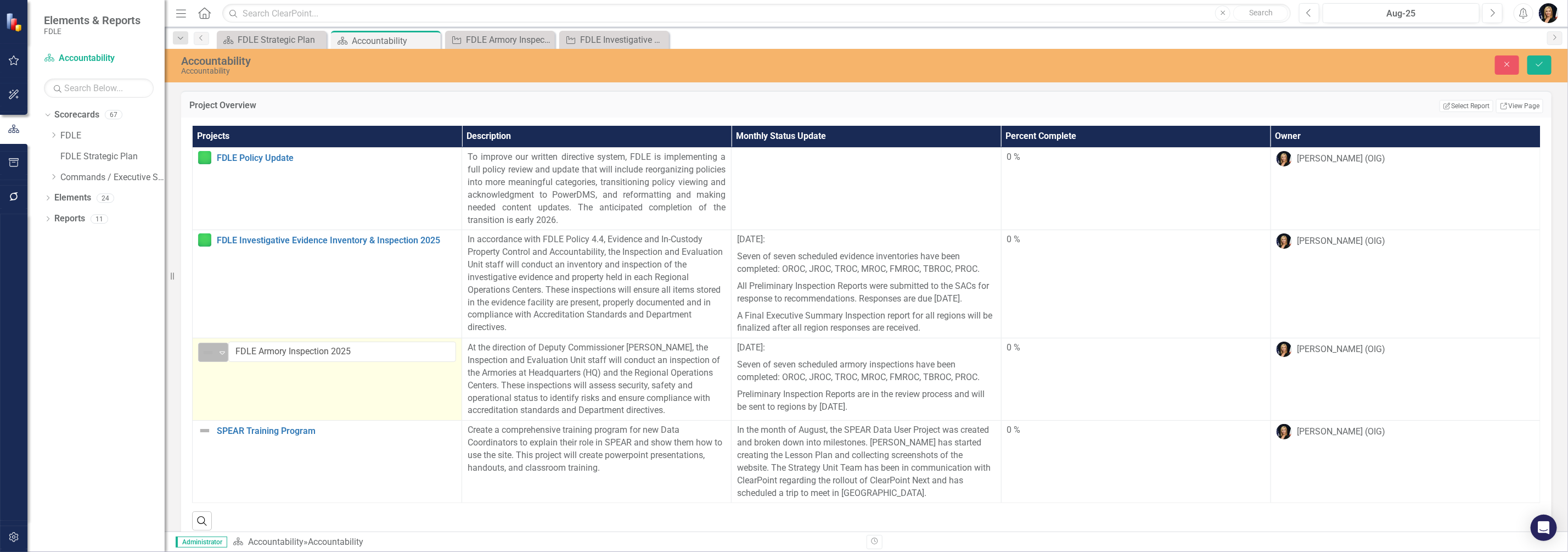
click at [220, 357] on icon "Expand" at bounding box center [222, 353] width 11 height 9
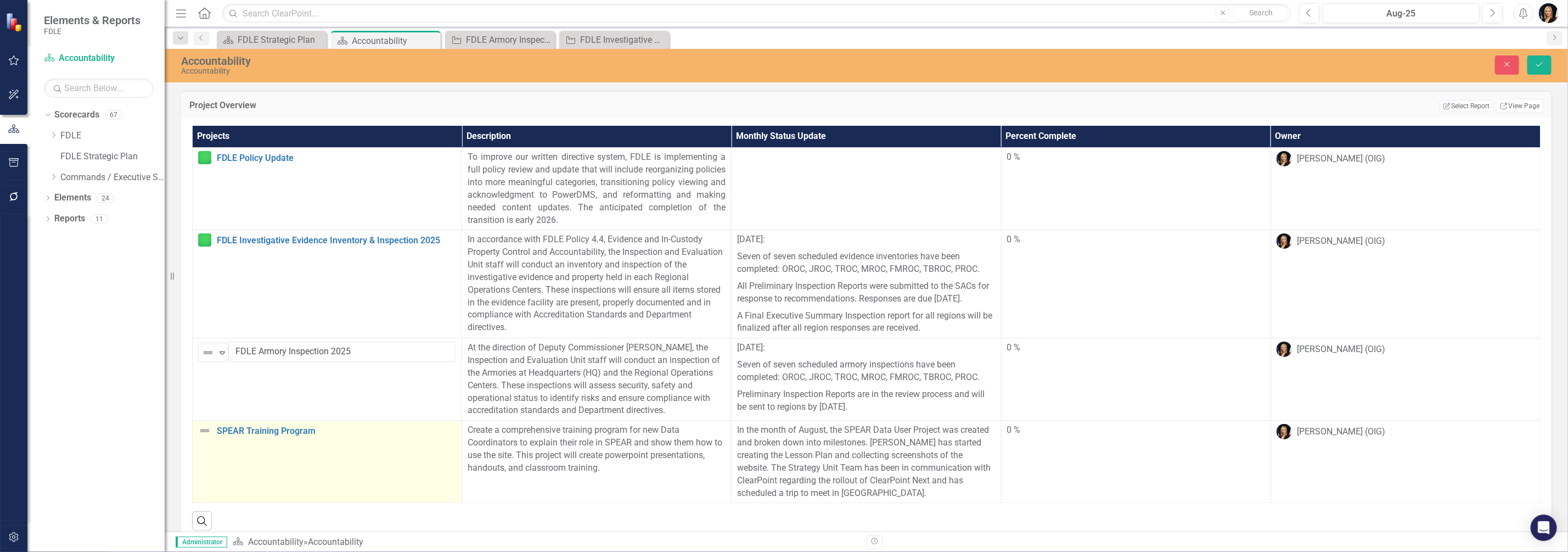
drag, startPoint x: 242, startPoint y: 461, endPoint x: 294, endPoint y: 448, distance: 53.6
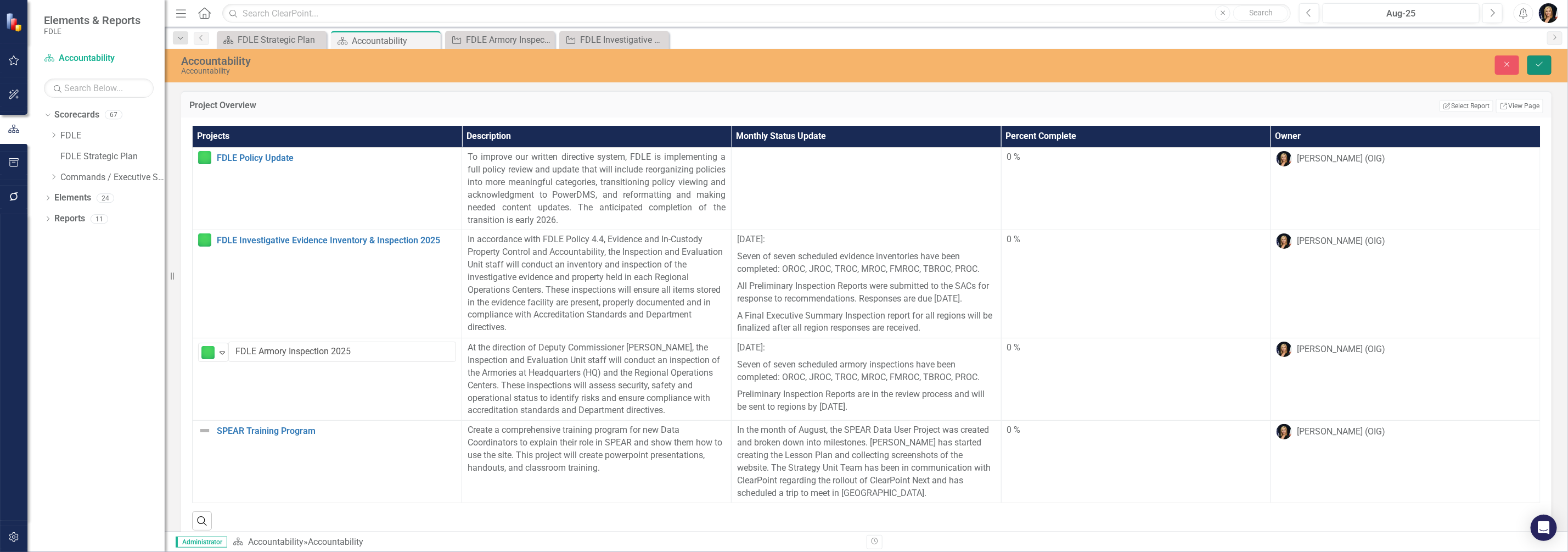
click at [1537, 62] on icon "Save" at bounding box center [1539, 64] width 10 height 8
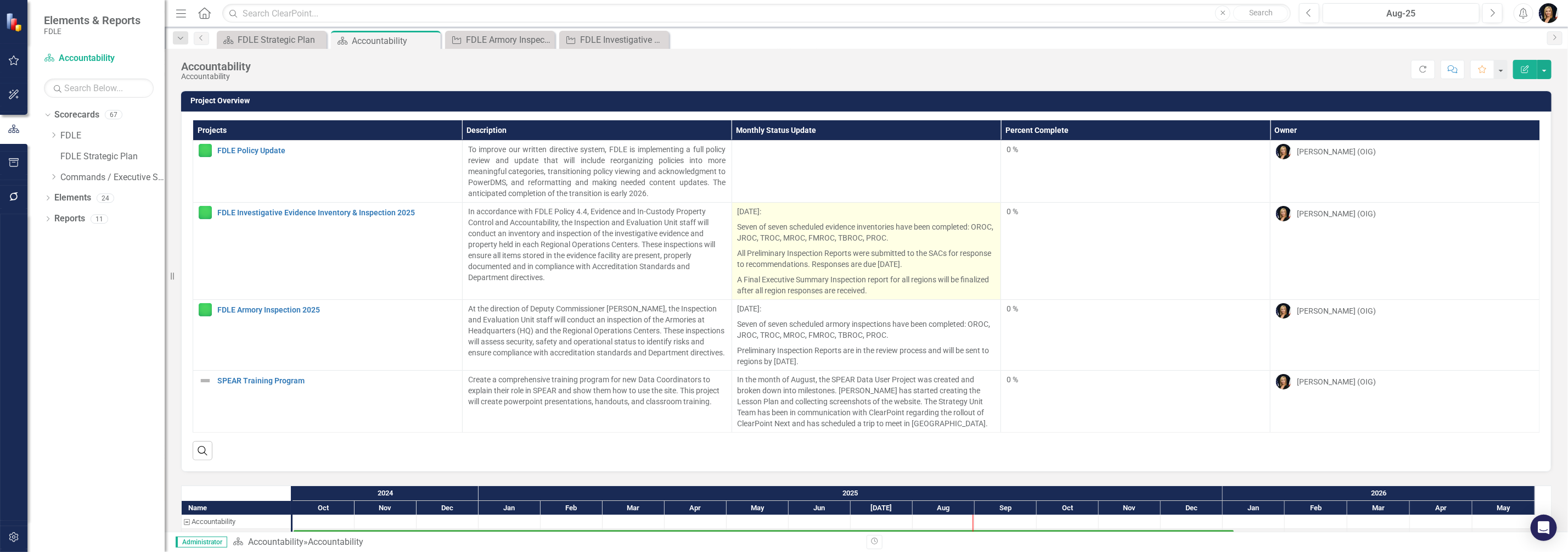
click at [760, 211] on p "[DATE]:" at bounding box center [867, 213] width 258 height 13
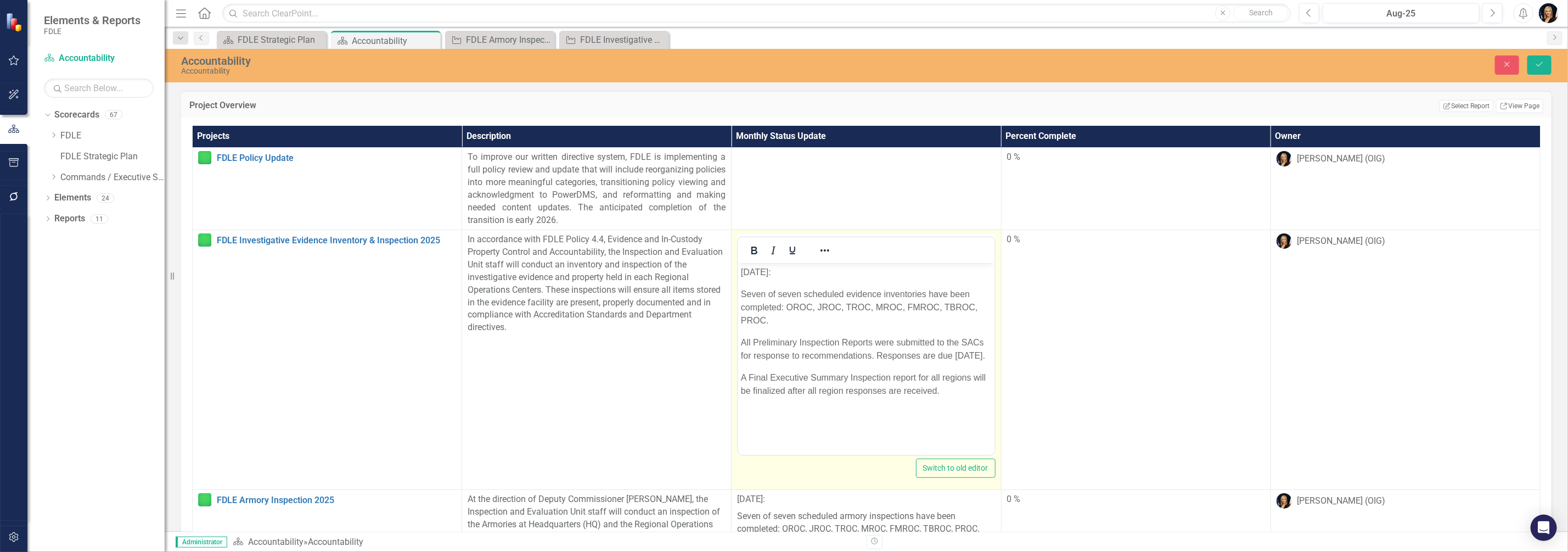
click at [768, 269] on p "[DATE]:" at bounding box center [866, 272] width 250 height 13
click at [1534, 64] on button "Save" at bounding box center [1539, 66] width 24 height 19
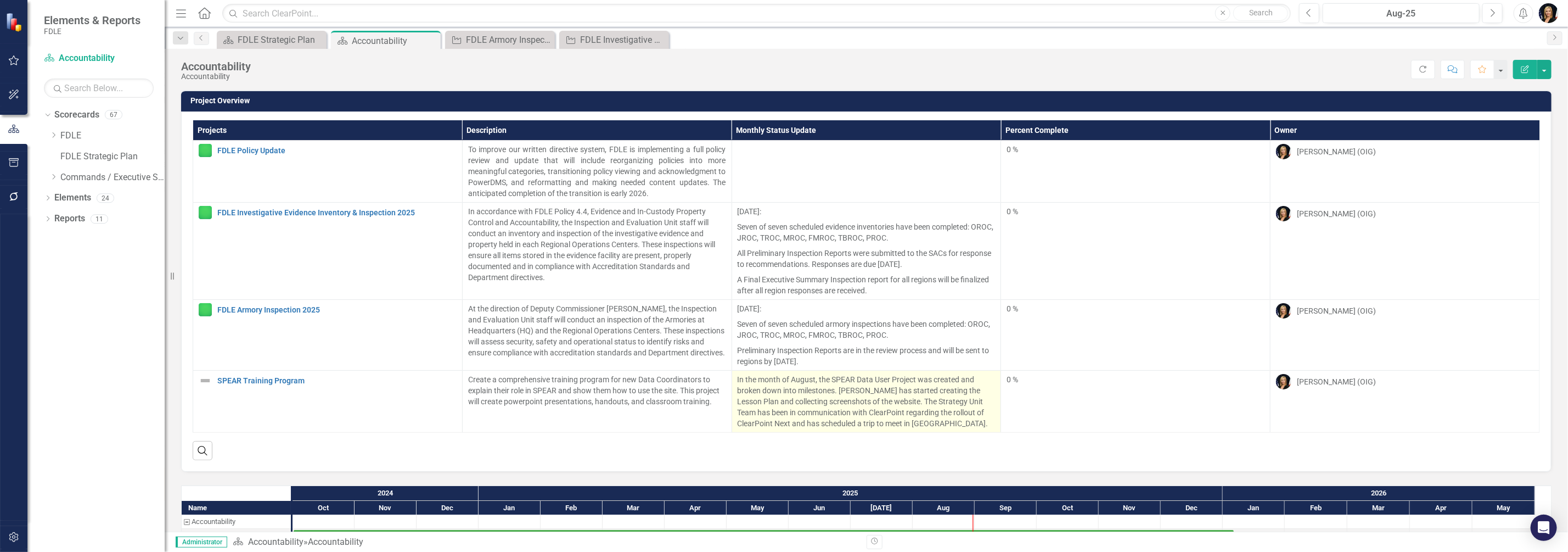
click at [746, 379] on p "In the month of August, the SPEAR Data User Project was created and broken down…" at bounding box center [867, 402] width 258 height 55
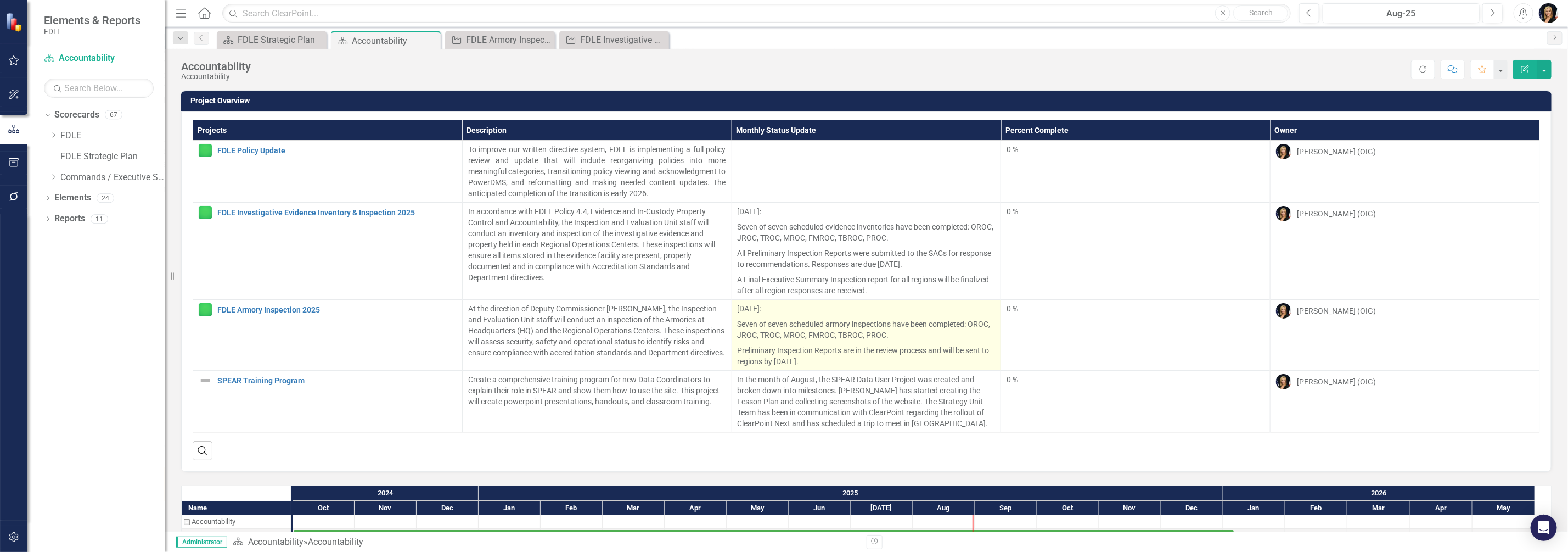
click at [745, 379] on p "In the month of August, the SPEAR Data User Project was created and broken down…" at bounding box center [867, 402] width 258 height 55
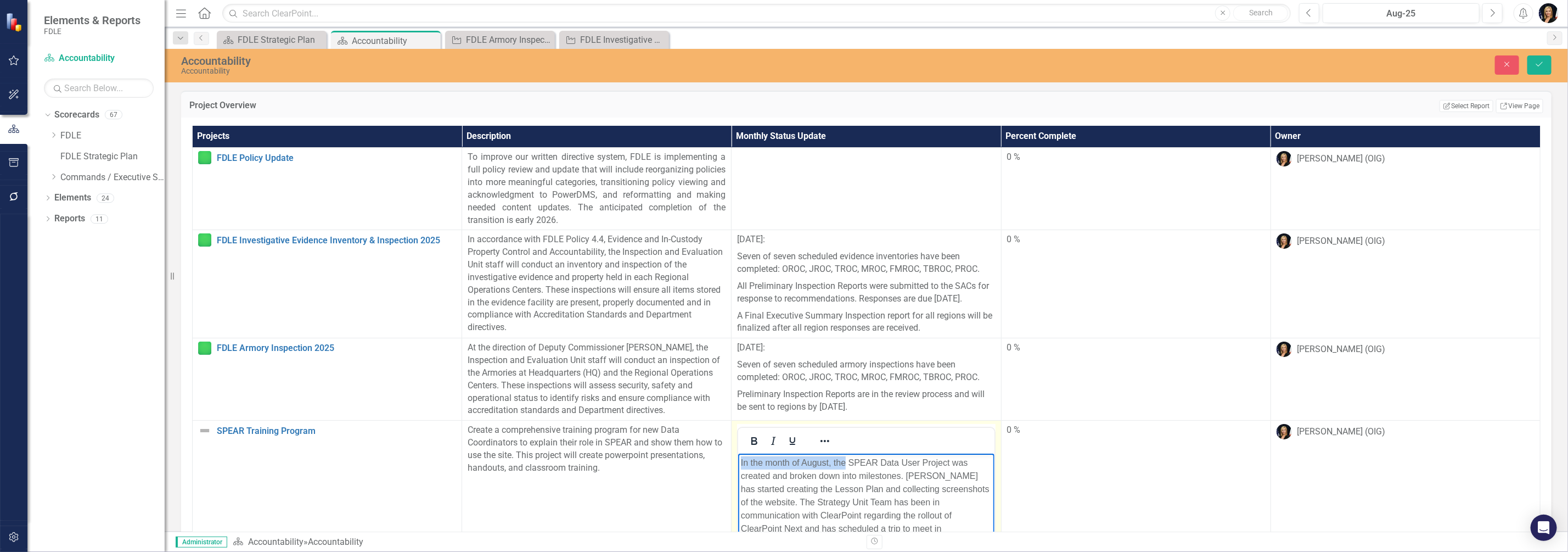
drag, startPoint x: 740, startPoint y: 461, endPoint x: 845, endPoint y: 460, distance: 105.0
click at [845, 460] on p "In the month of August, the SPEAR Data User Project was created and broken down…" at bounding box center [866, 503] width 250 height 92
click at [1536, 63] on icon "Save" at bounding box center [1539, 64] width 10 height 8
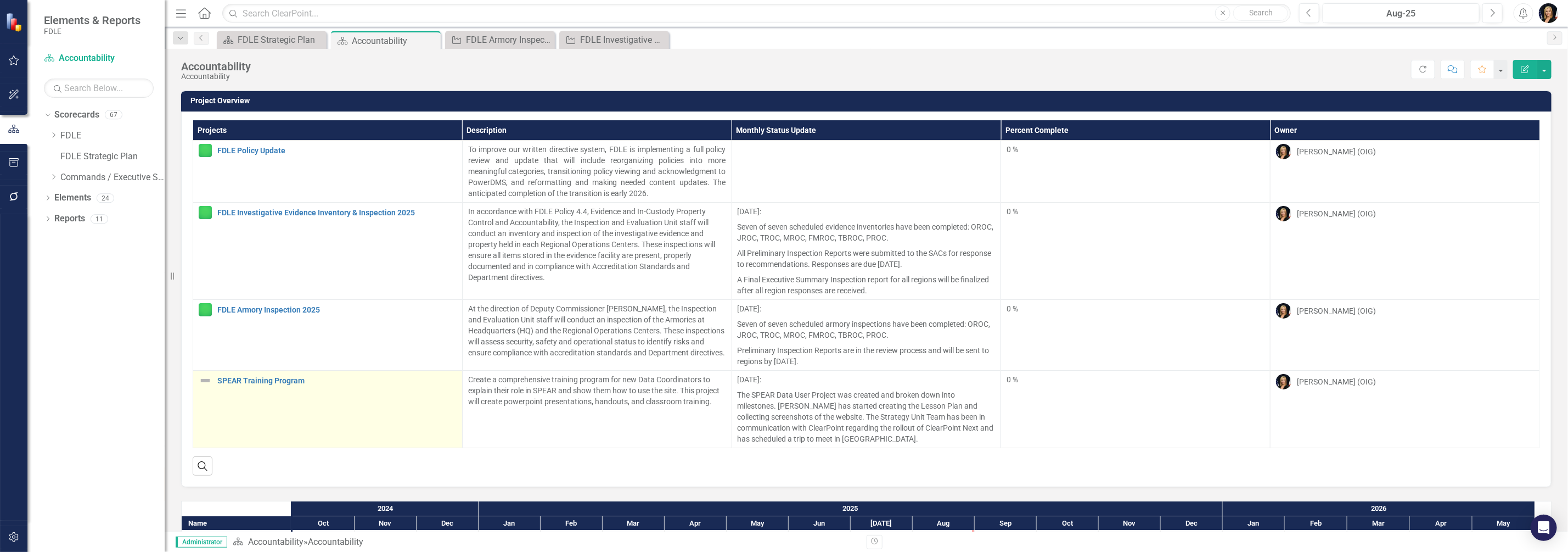
click at [214, 387] on div "SPEAR Training Program" at bounding box center [328, 381] width 258 height 13
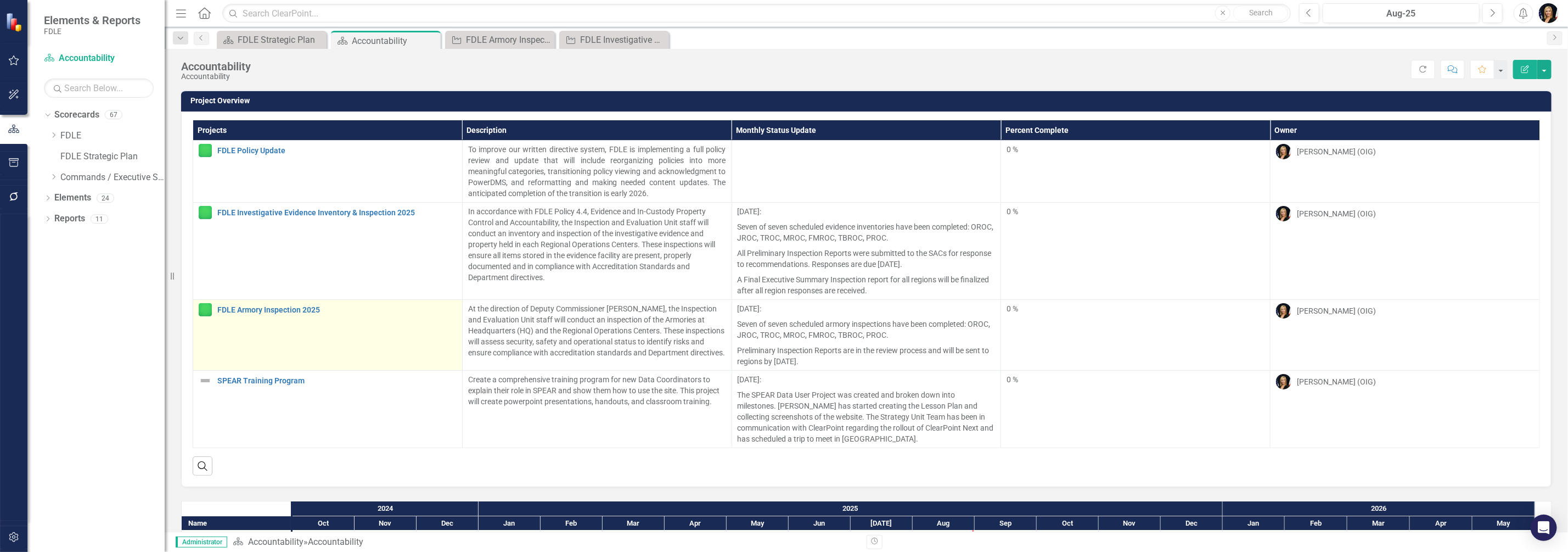
click at [214, 387] on div "SPEAR Training Program" at bounding box center [328, 381] width 258 height 13
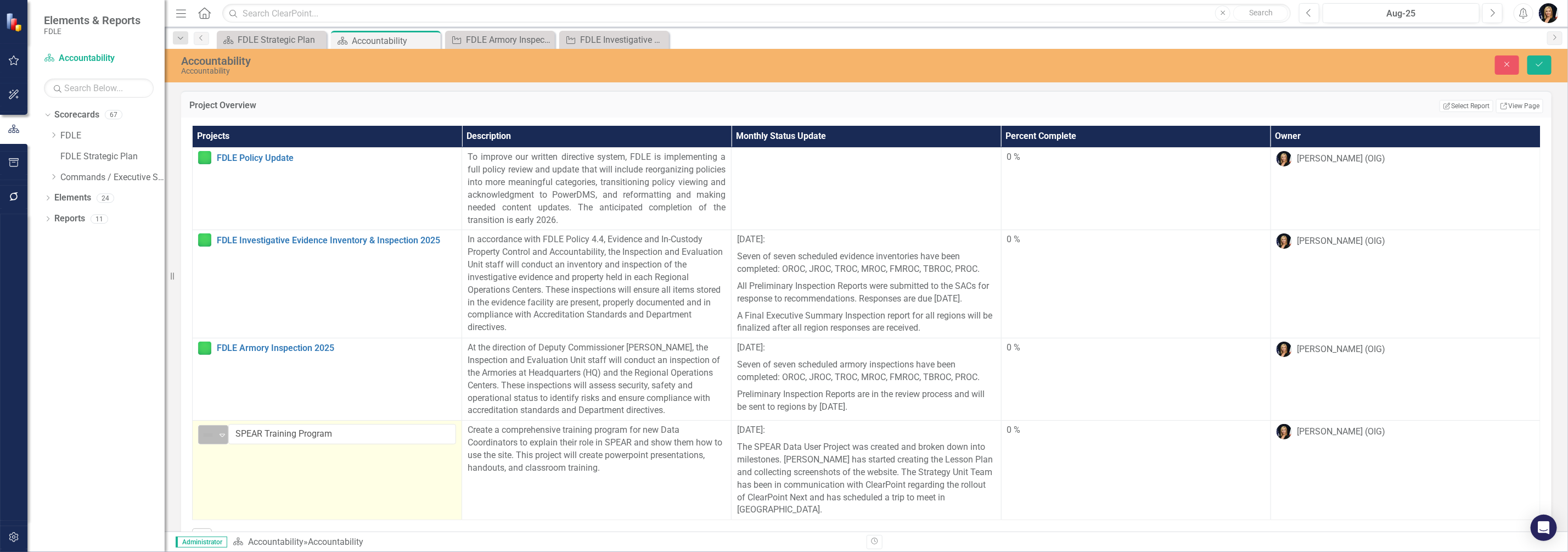
click at [226, 439] on icon "Expand" at bounding box center [222, 435] width 11 height 9
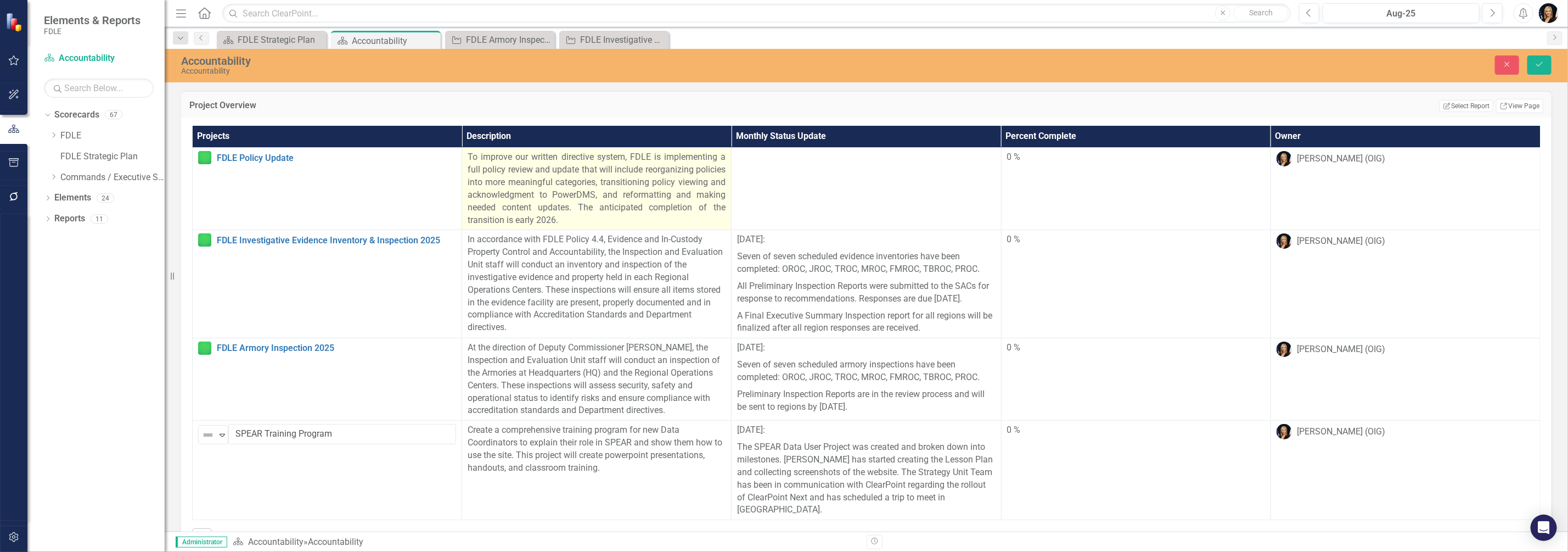
drag, startPoint x: 240, startPoint y: 357, endPoint x: 541, endPoint y: 208, distance: 335.9
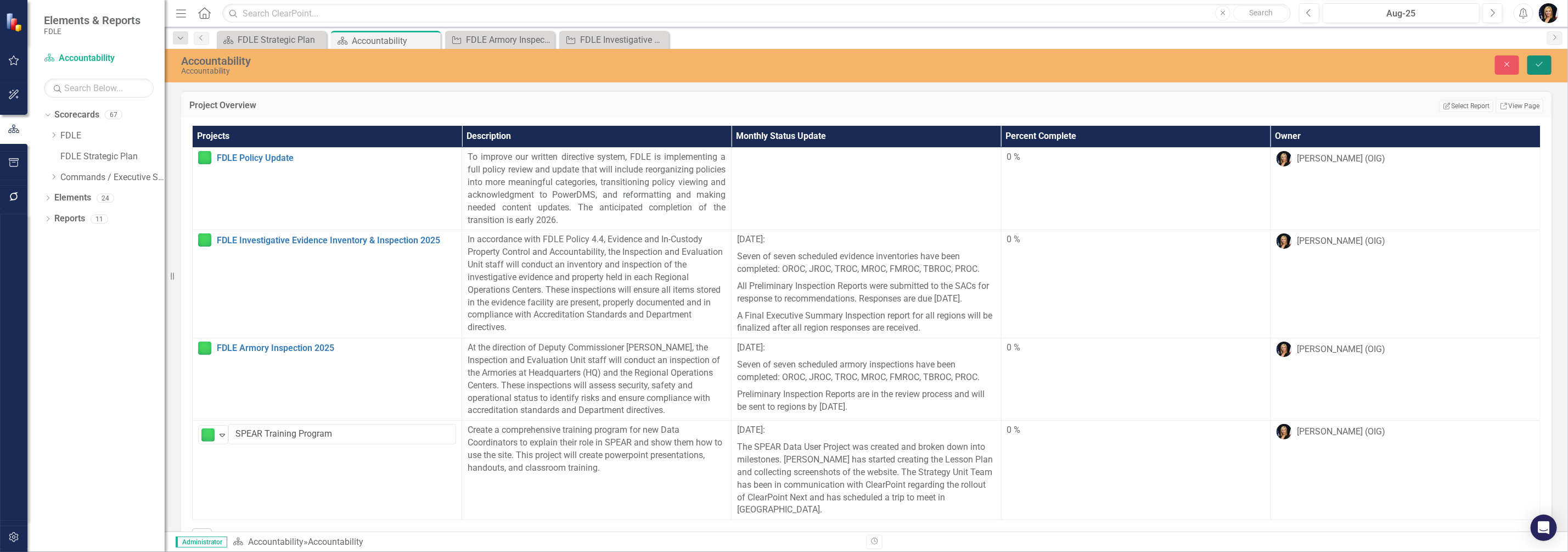
click at [1545, 63] on button "Save" at bounding box center [1539, 66] width 24 height 19
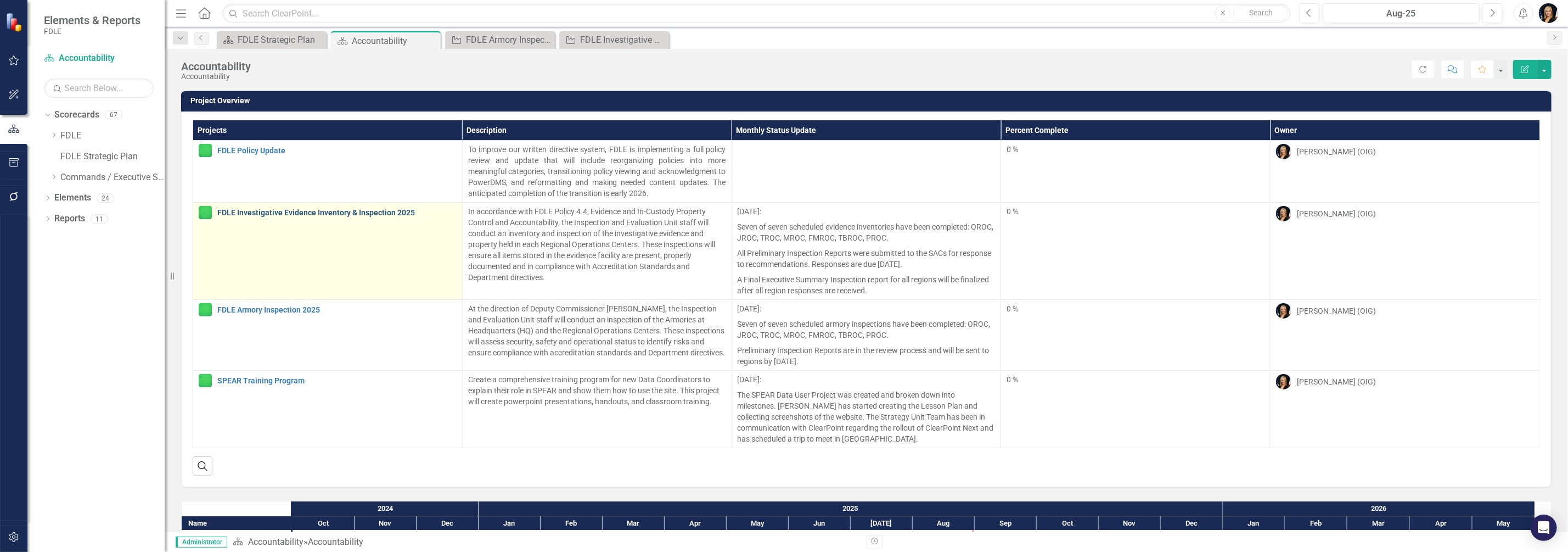
click at [274, 210] on link "FDLE Investigative Evidence Inventory & Inspection 2025" at bounding box center [336, 213] width 239 height 8
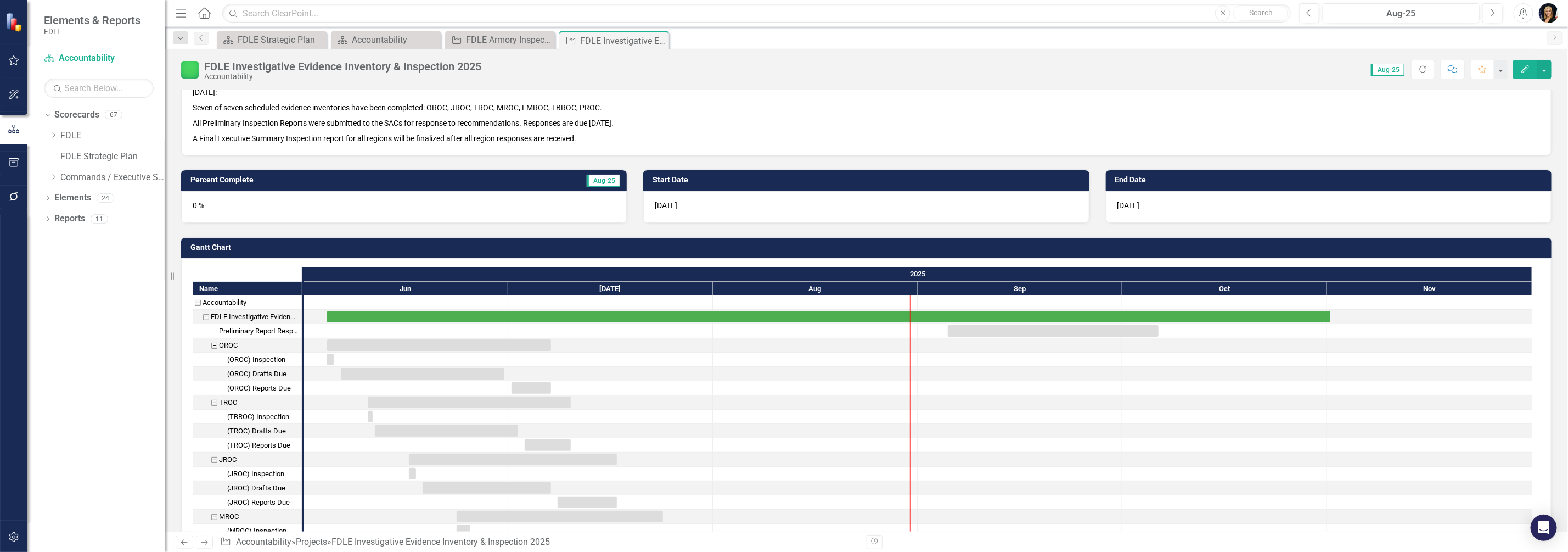
scroll to position [274, 0]
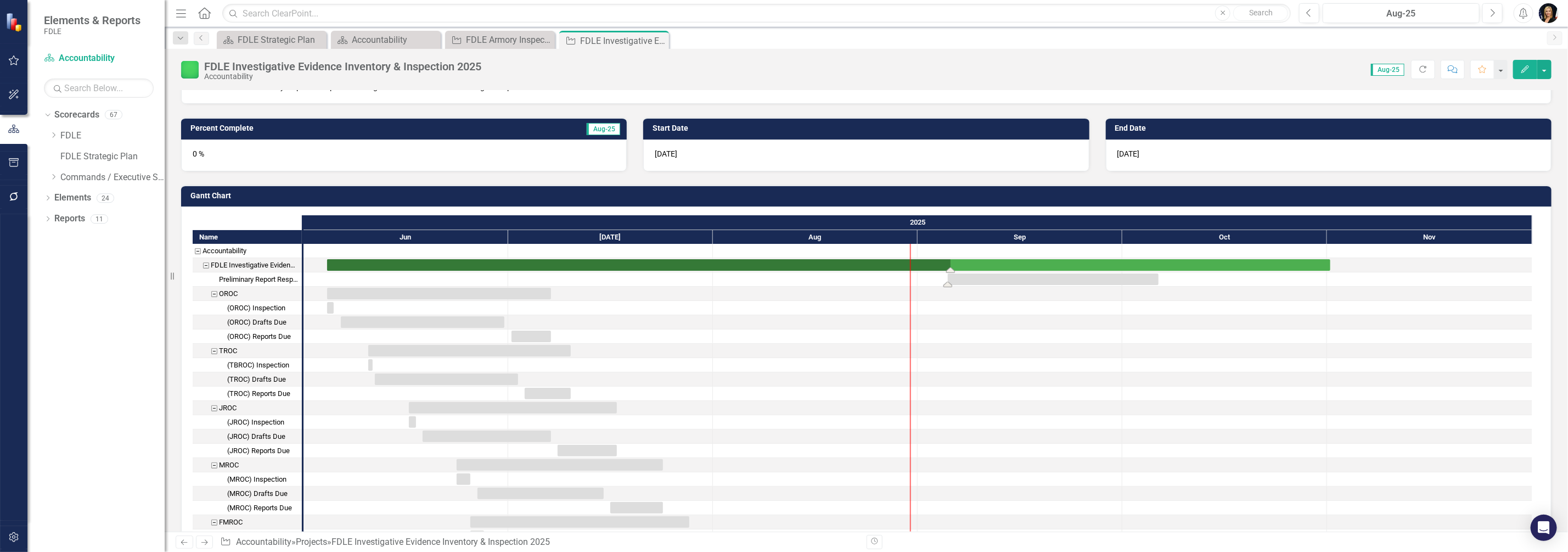
drag, startPoint x: 327, startPoint y: 269, endPoint x: 952, endPoint y: 272, distance: 625.0
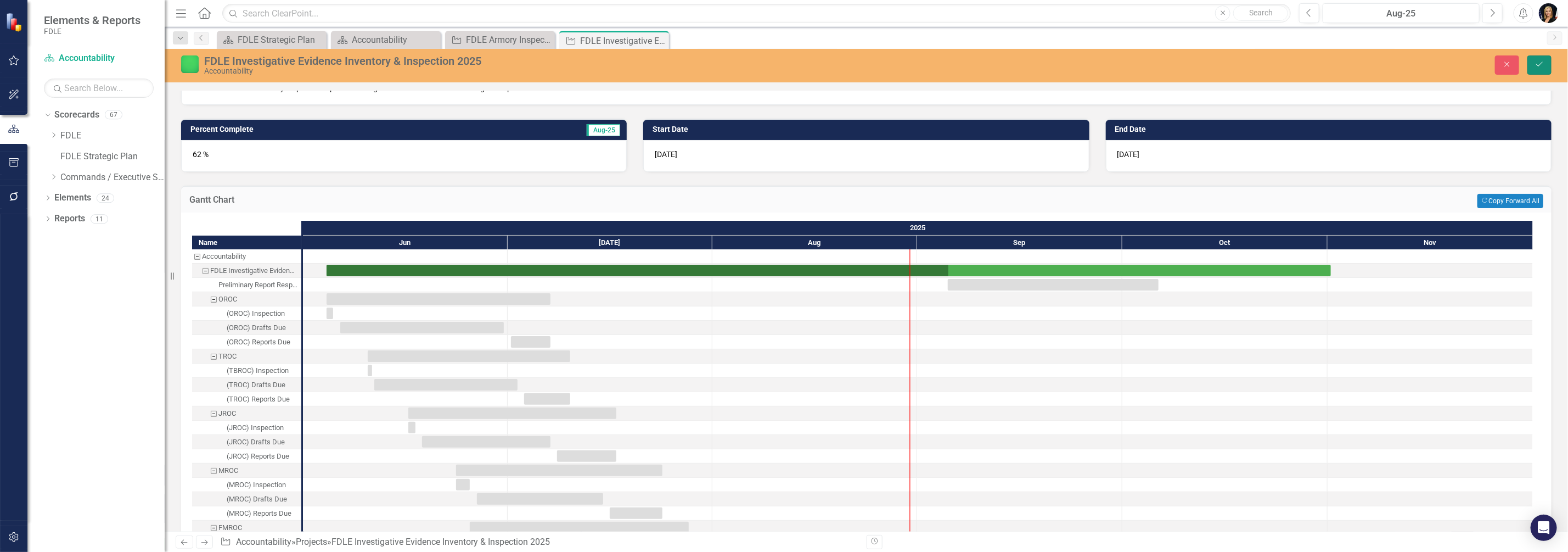
click at [1537, 66] on icon "Save" at bounding box center [1539, 64] width 10 height 8
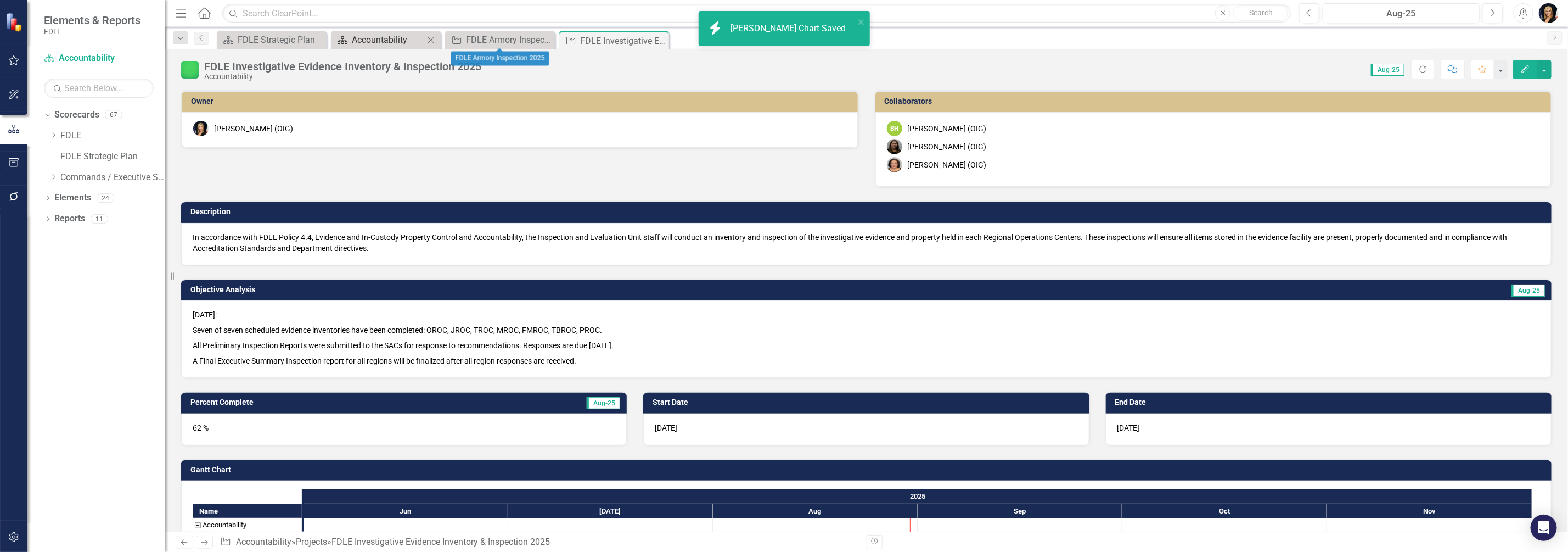
click at [380, 36] on div "Accountability" at bounding box center [388, 40] width 73 height 14
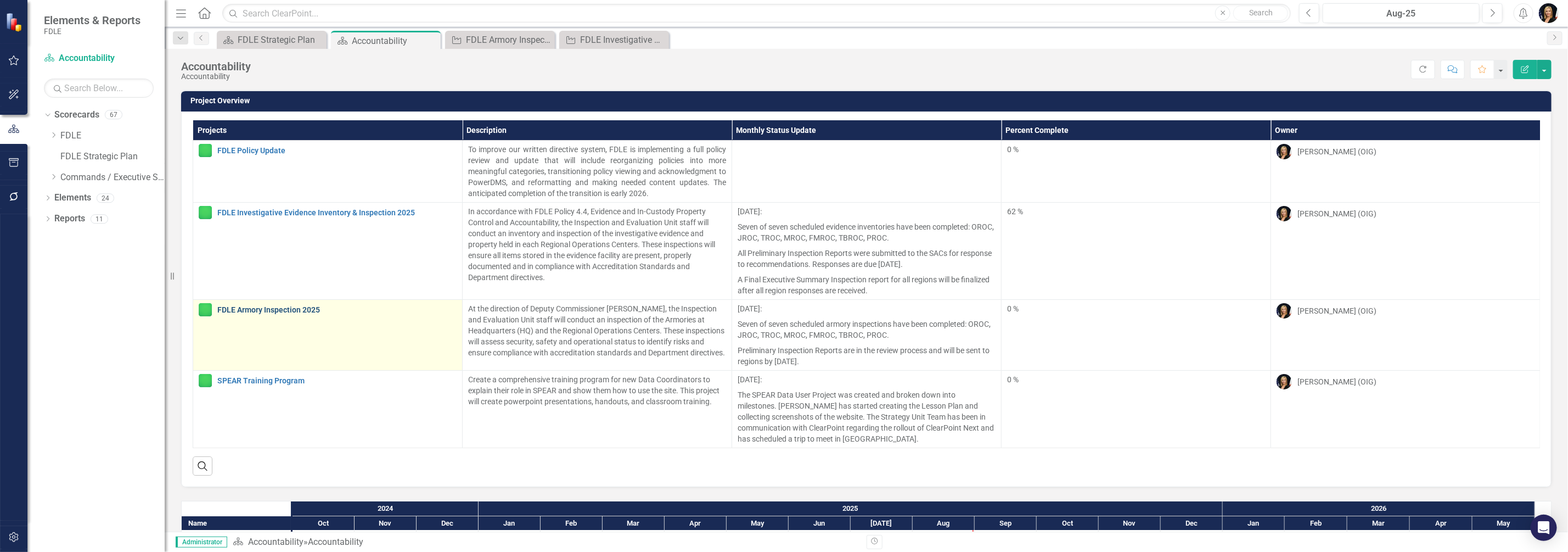
click at [249, 309] on link "FDLE Armory Inspection 2025" at bounding box center [336, 310] width 239 height 8
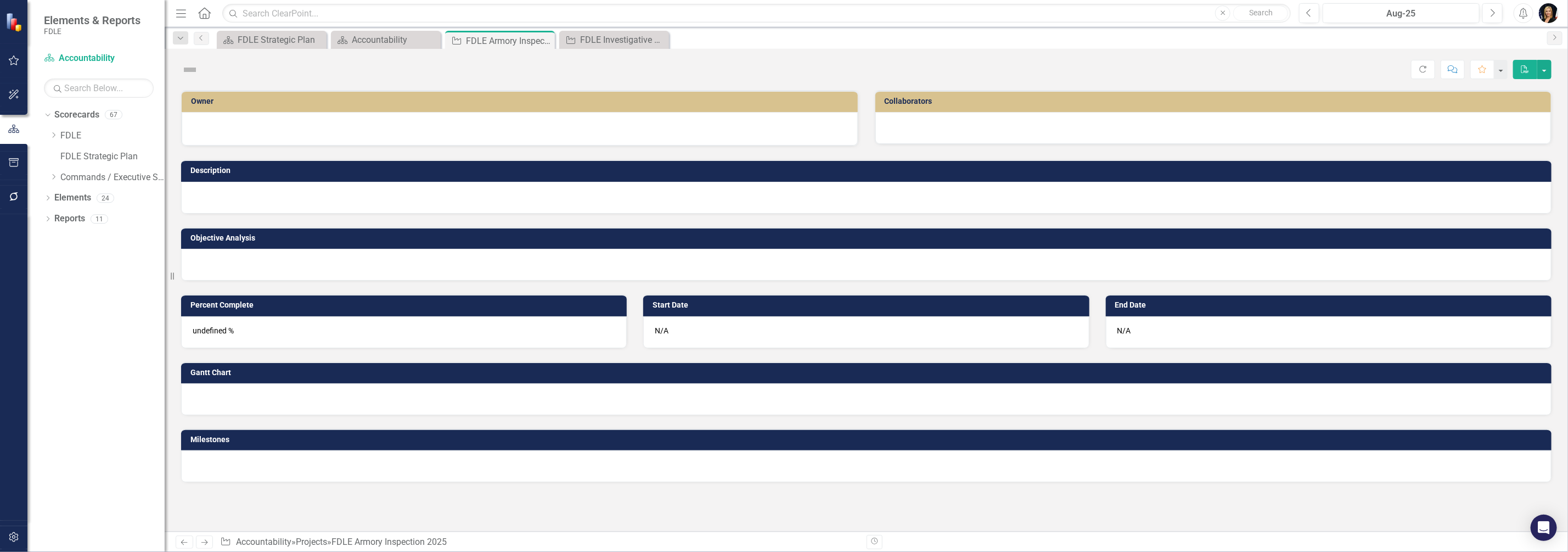
click at [249, 309] on td "Percent Complete" at bounding box center [406, 306] width 431 height 16
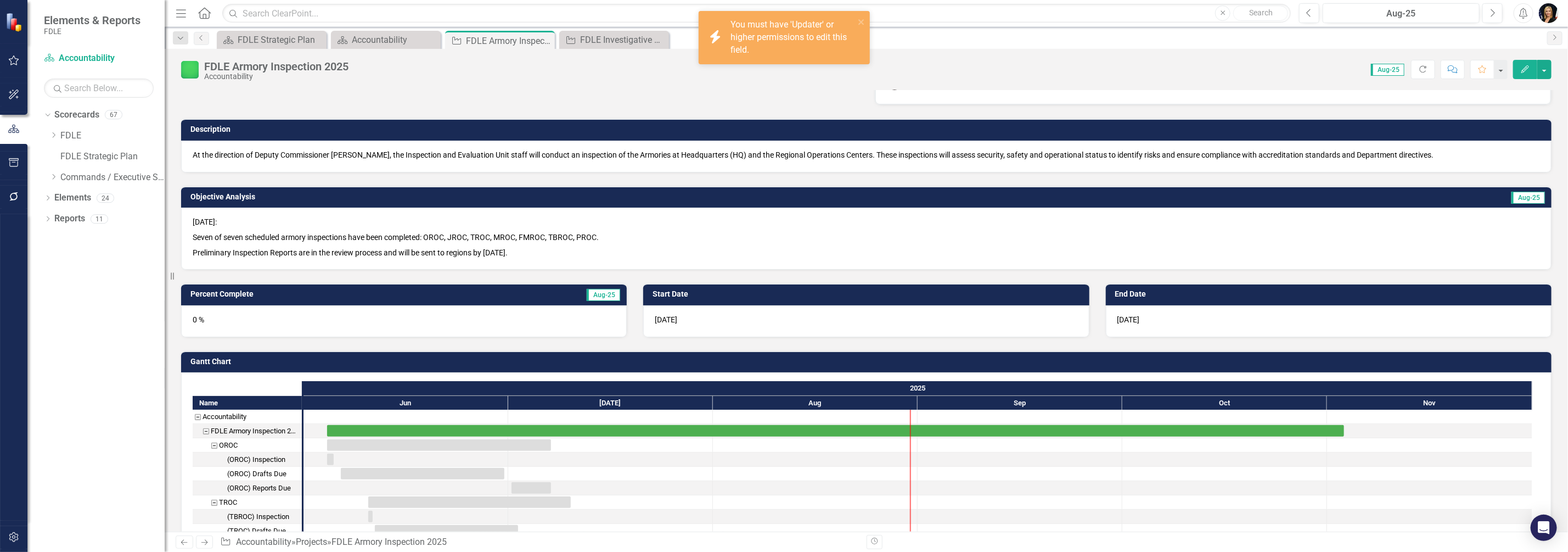
scroll to position [206, 0]
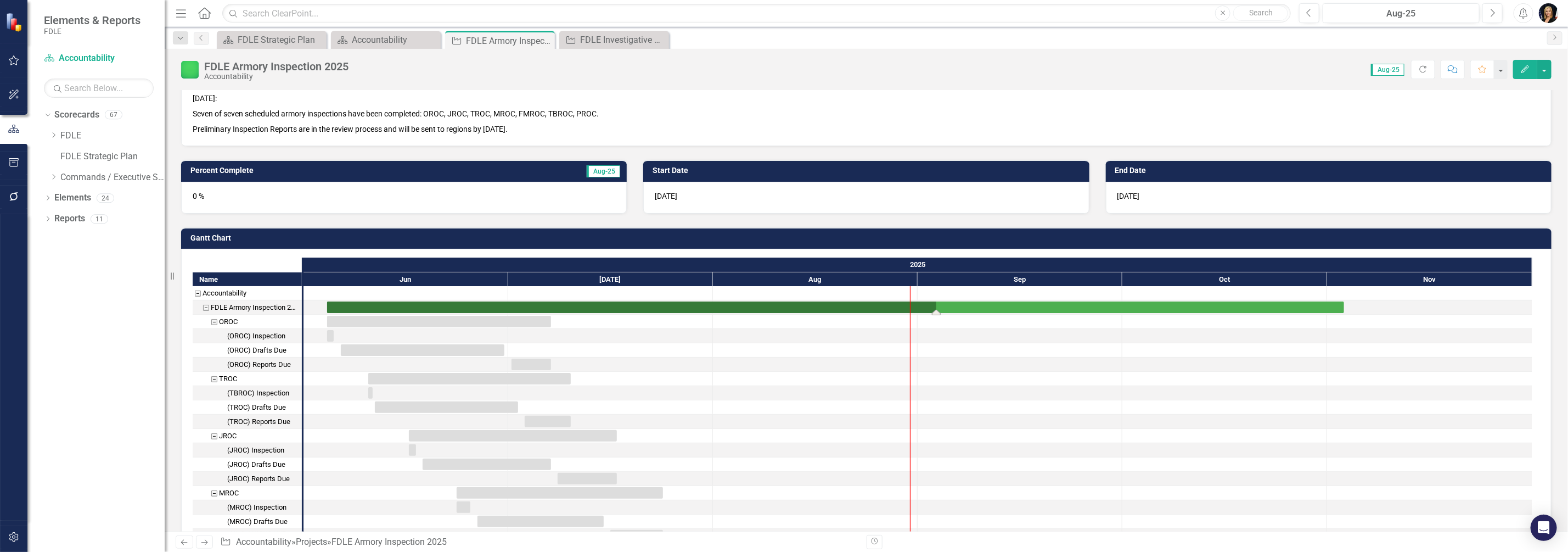
drag, startPoint x: 329, startPoint y: 310, endPoint x: 937, endPoint y: 316, distance: 608.0
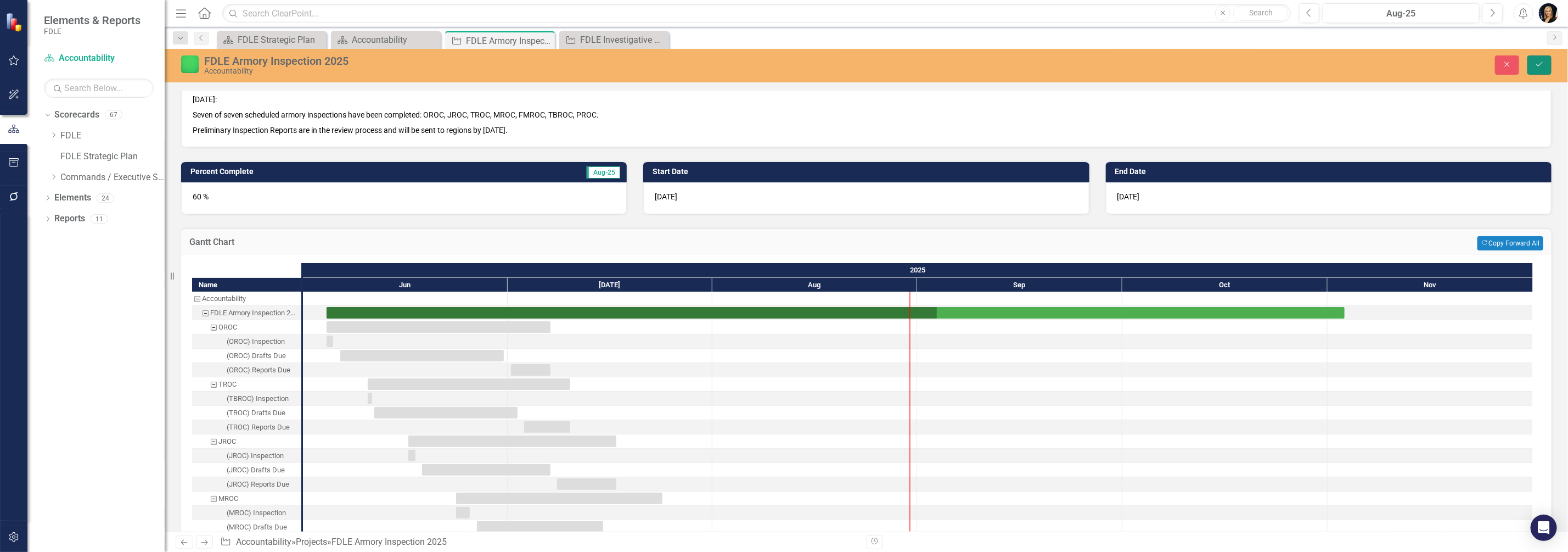
click at [1539, 64] on icon "Save" at bounding box center [1539, 64] width 10 height 8
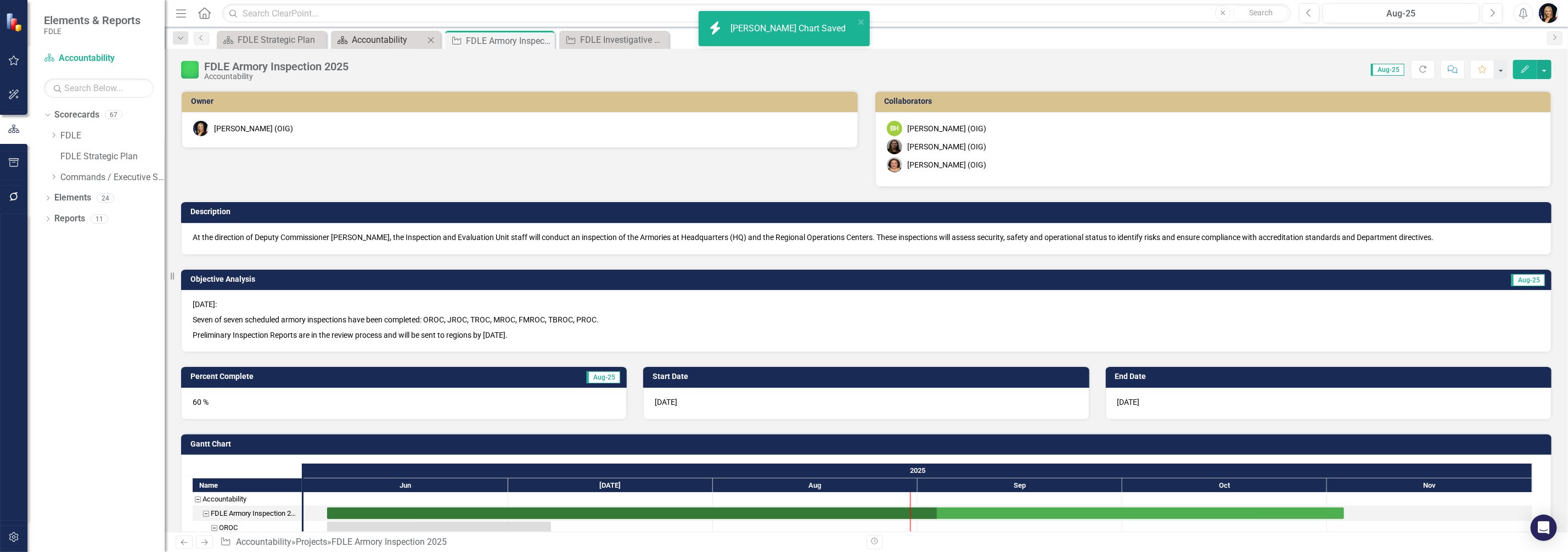
click at [395, 45] on div "Accountability" at bounding box center [388, 40] width 73 height 14
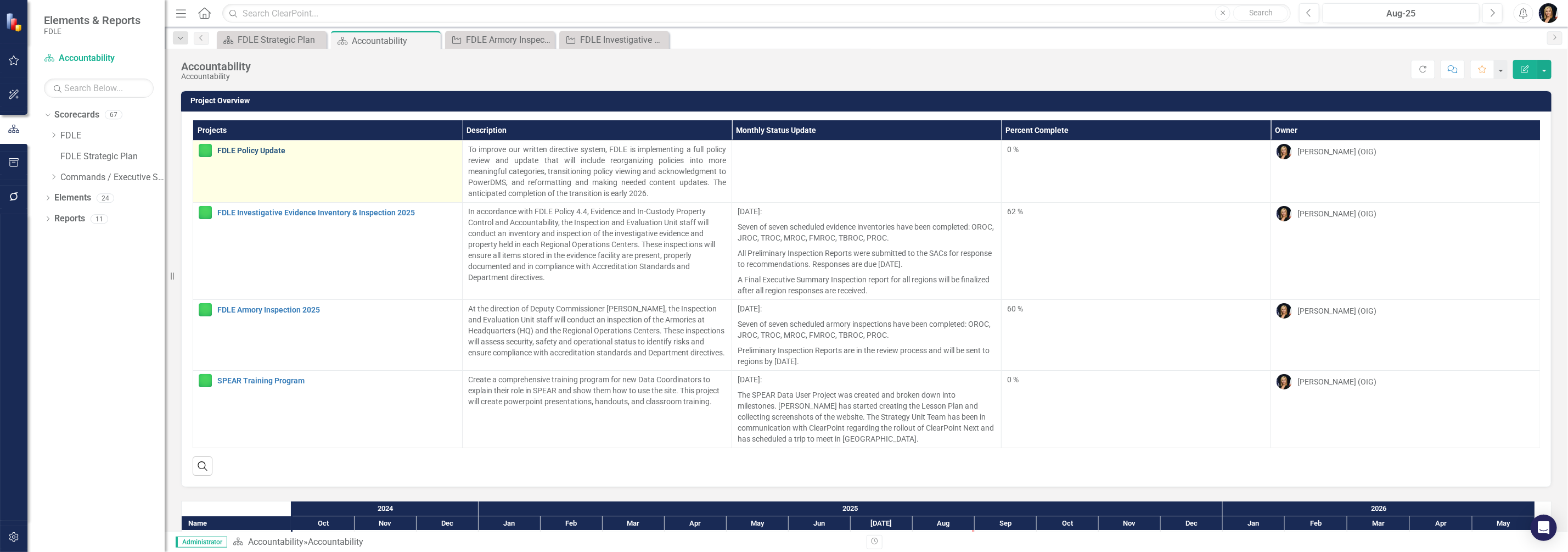
click at [264, 152] on link "FDLE Policy Update" at bounding box center [336, 150] width 239 height 8
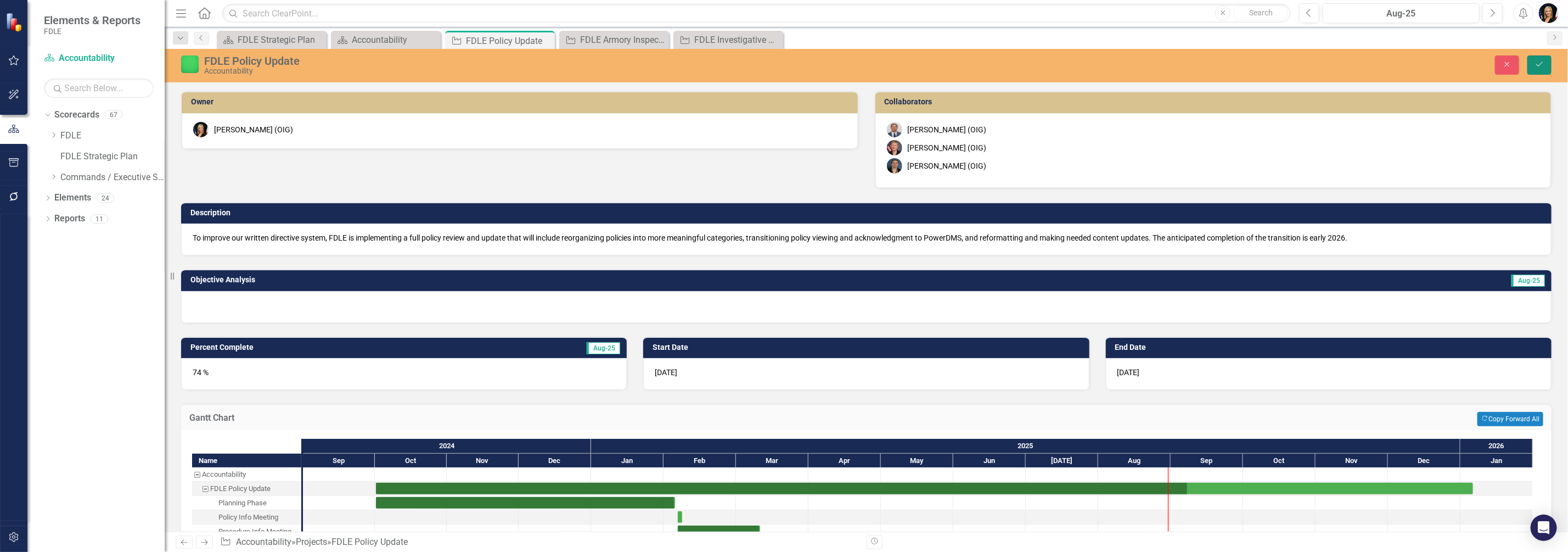
click at [1538, 69] on button "Save" at bounding box center [1539, 66] width 24 height 19
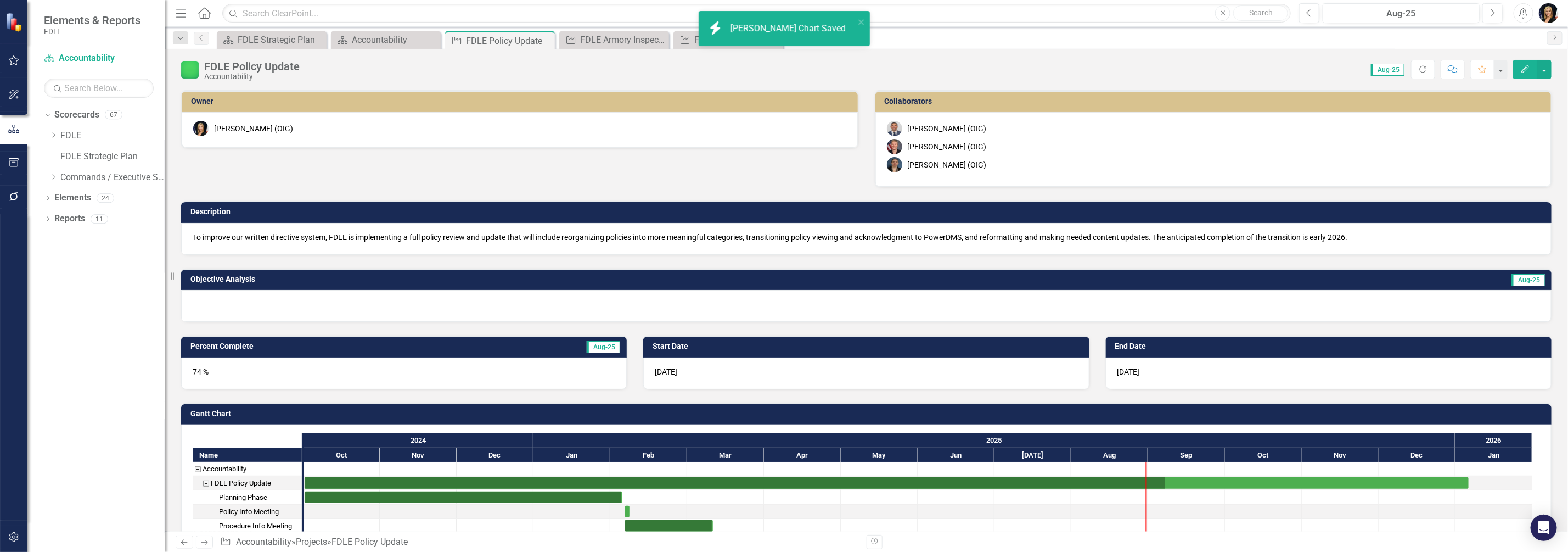
checkbox input "false"
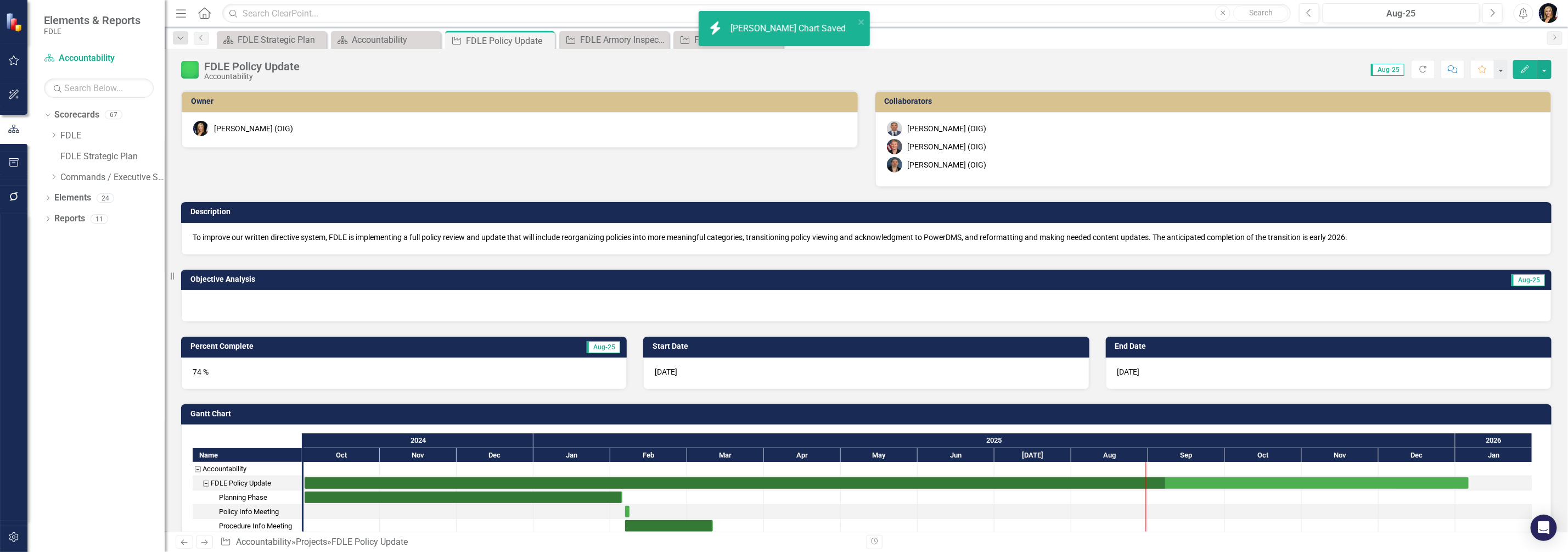
checkbox input "false"
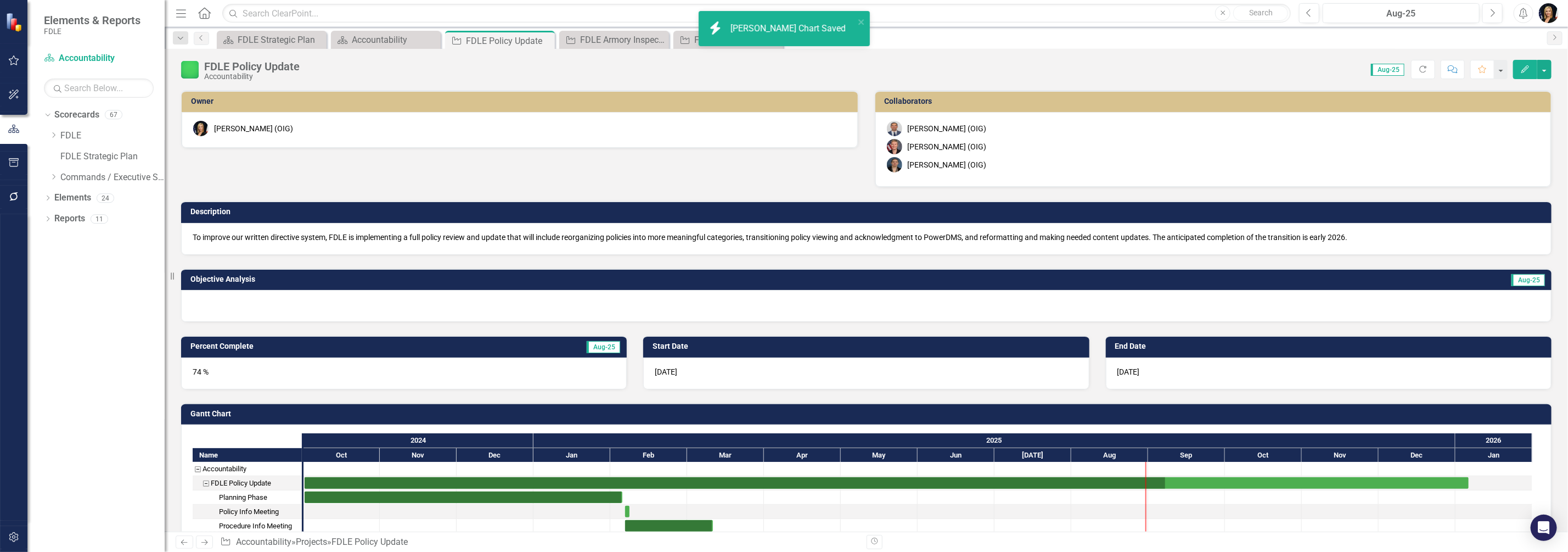
checkbox input "false"
checkbox input "true"
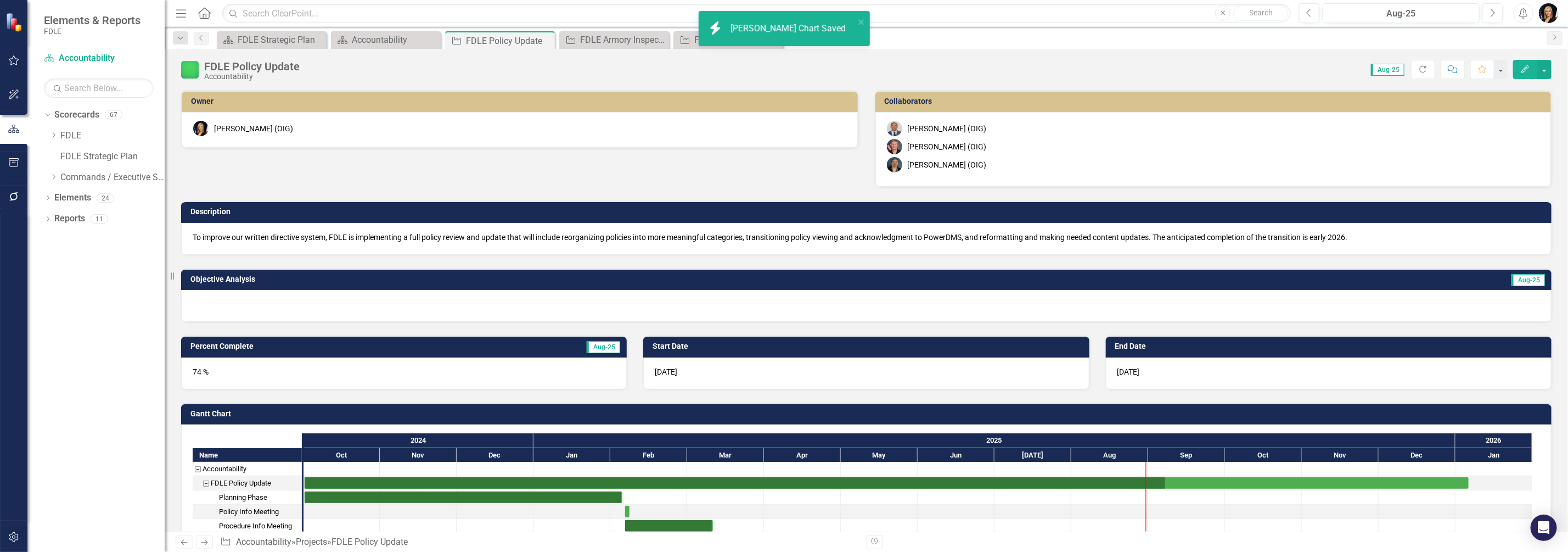
checkbox input "true"
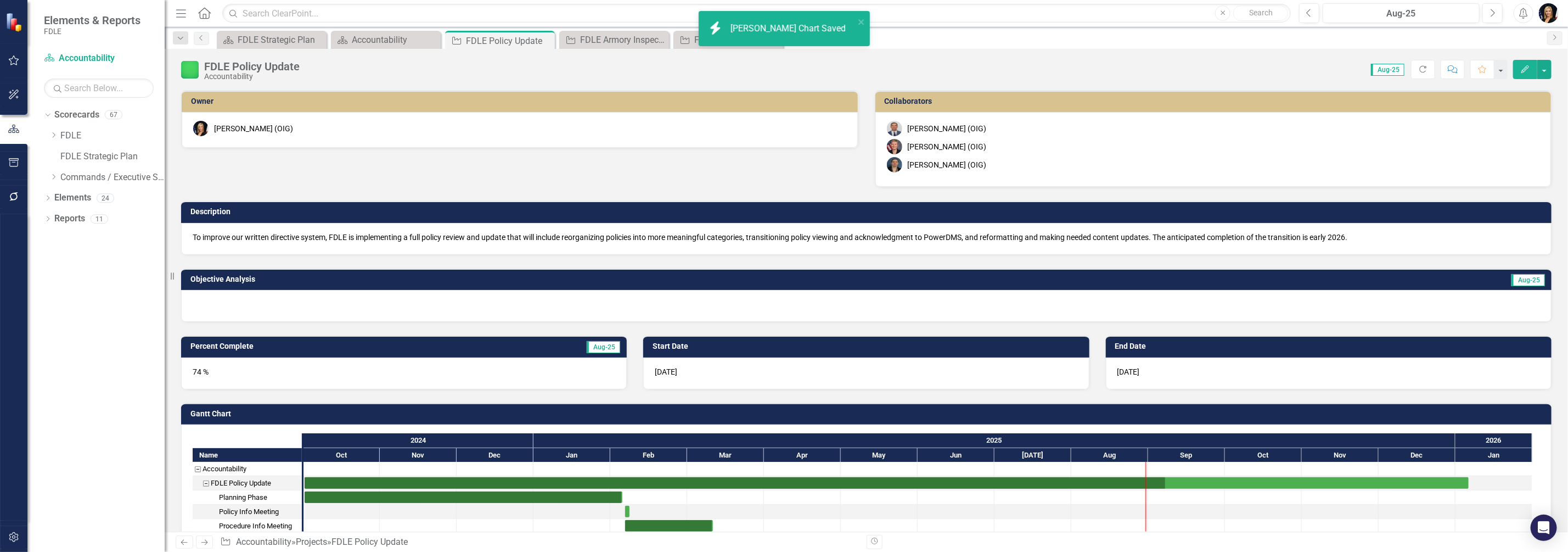
checkbox input "true"
click at [393, 38] on div "Accountability" at bounding box center [388, 40] width 73 height 14
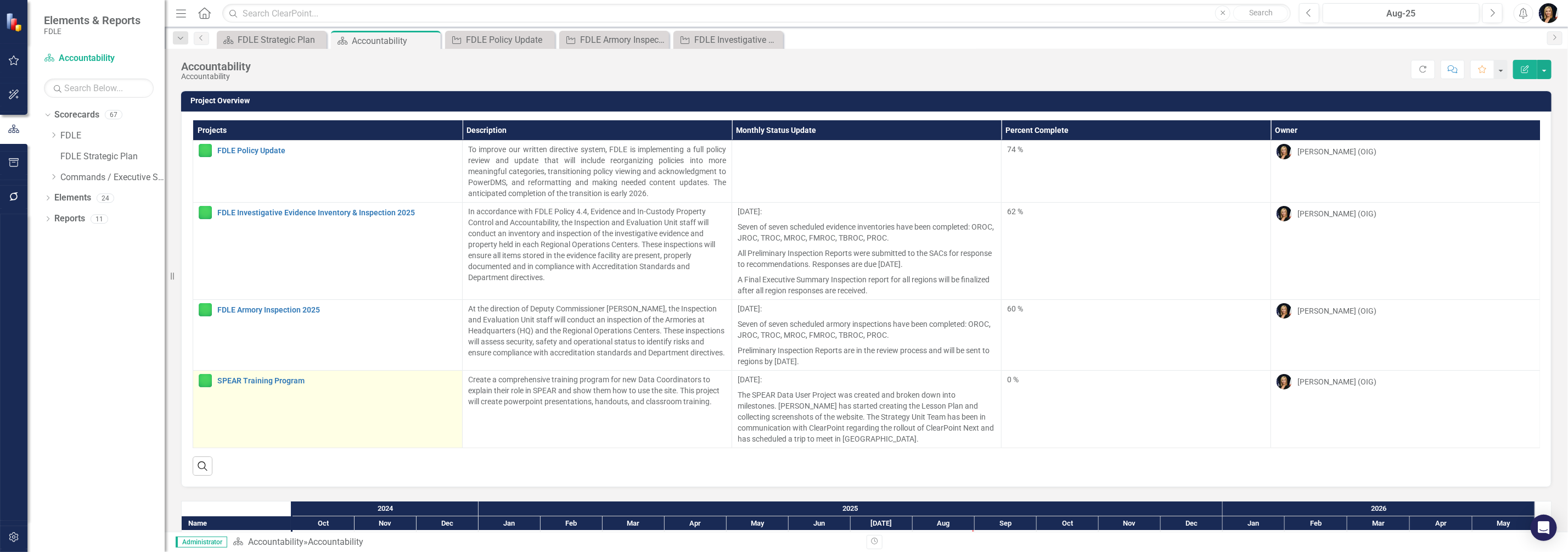
scroll to position [116, 0]
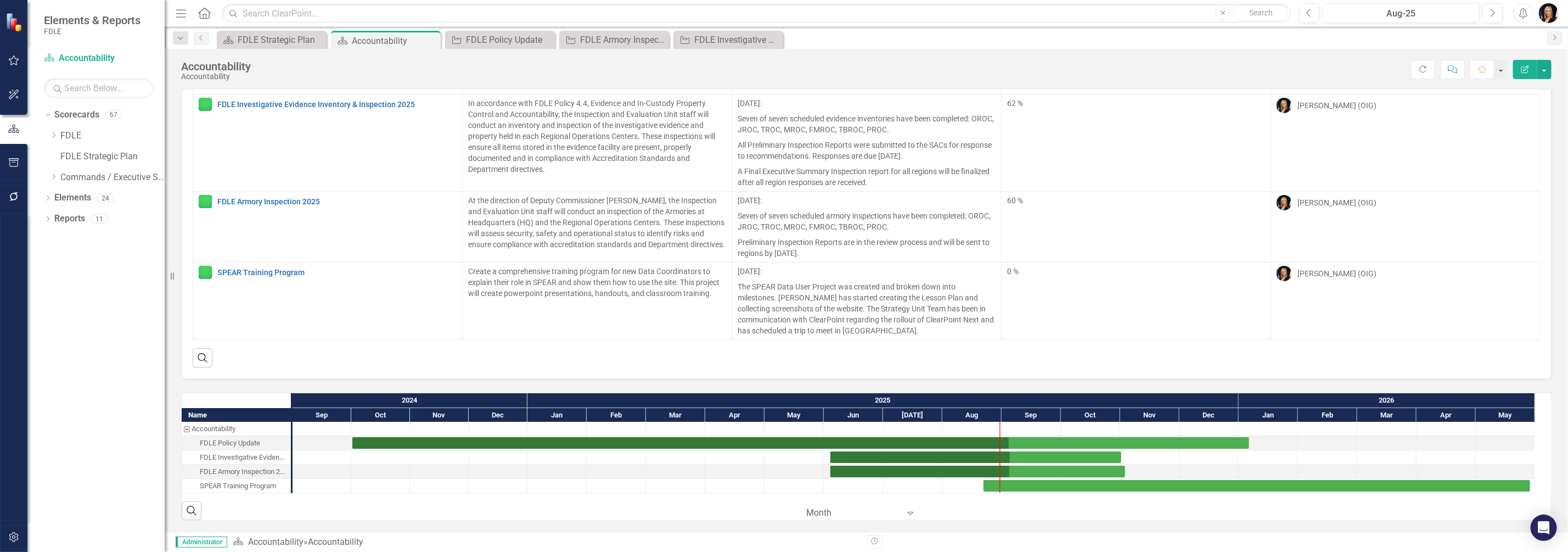
click at [1414, 371] on div "Projects Description Monthly Status Update Percent Complete Owner FDLE Policy U…" at bounding box center [866, 191] width 1370 height 375
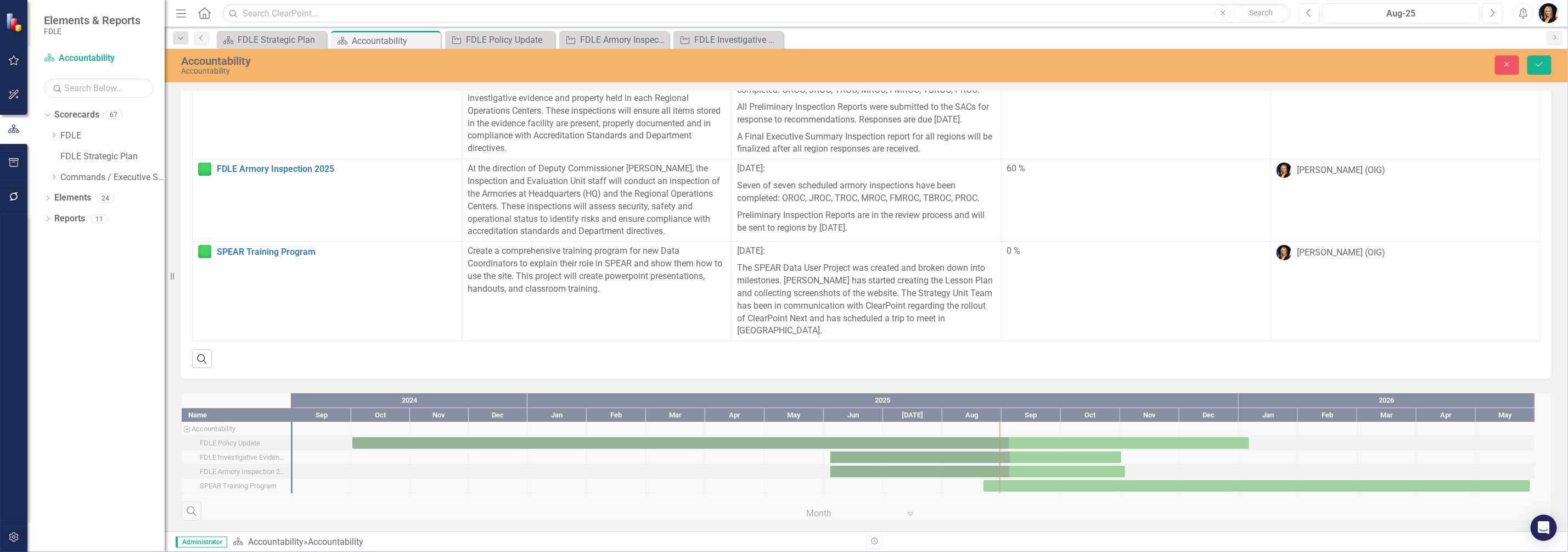
scroll to position [0, 0]
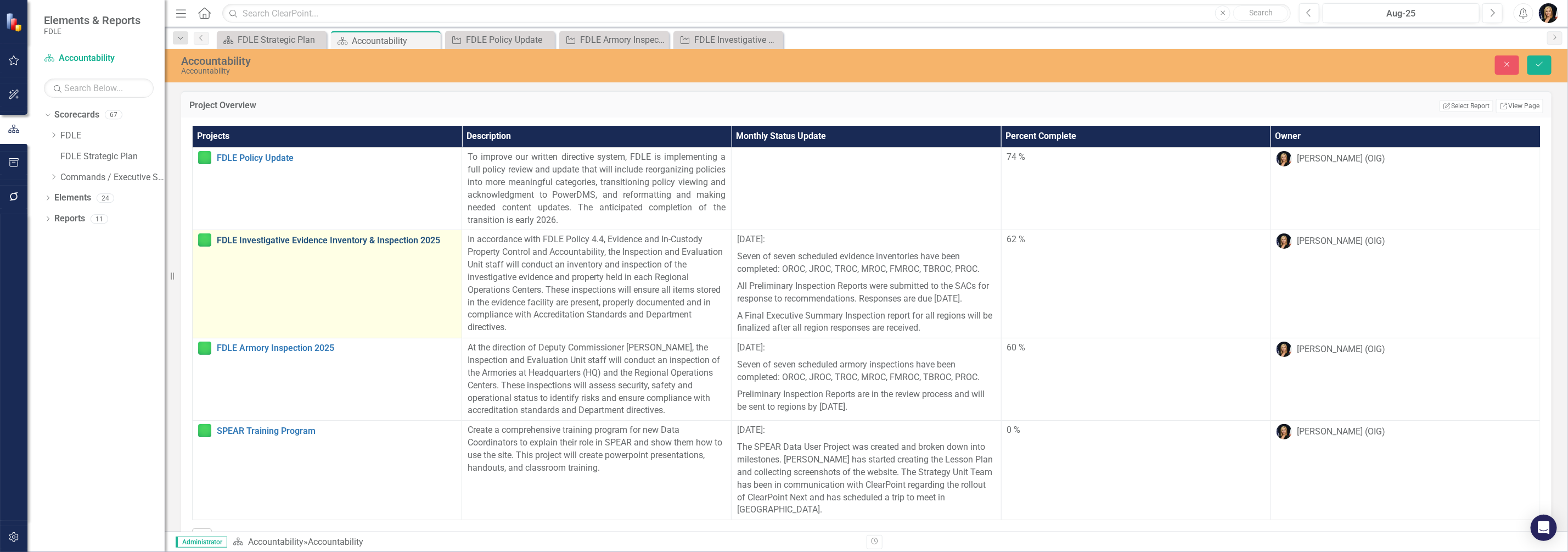
click at [250, 242] on link "FDLE Investigative Evidence Inventory & Inspection 2025" at bounding box center [336, 240] width 239 height 10
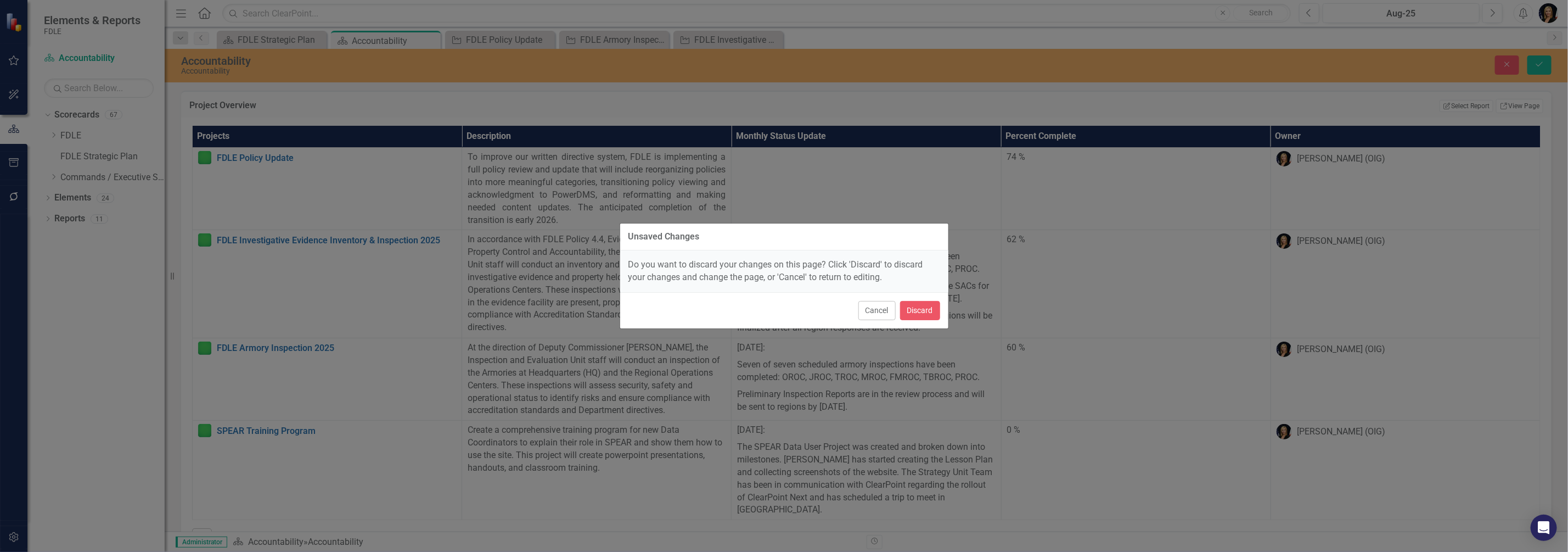
click at [1531, 317] on div "Unsaved Changes Do you want to discard your changes on this page? Click 'Discar…" at bounding box center [784, 276] width 1568 height 552
click at [884, 306] on button "Cancel" at bounding box center [877, 311] width 38 height 19
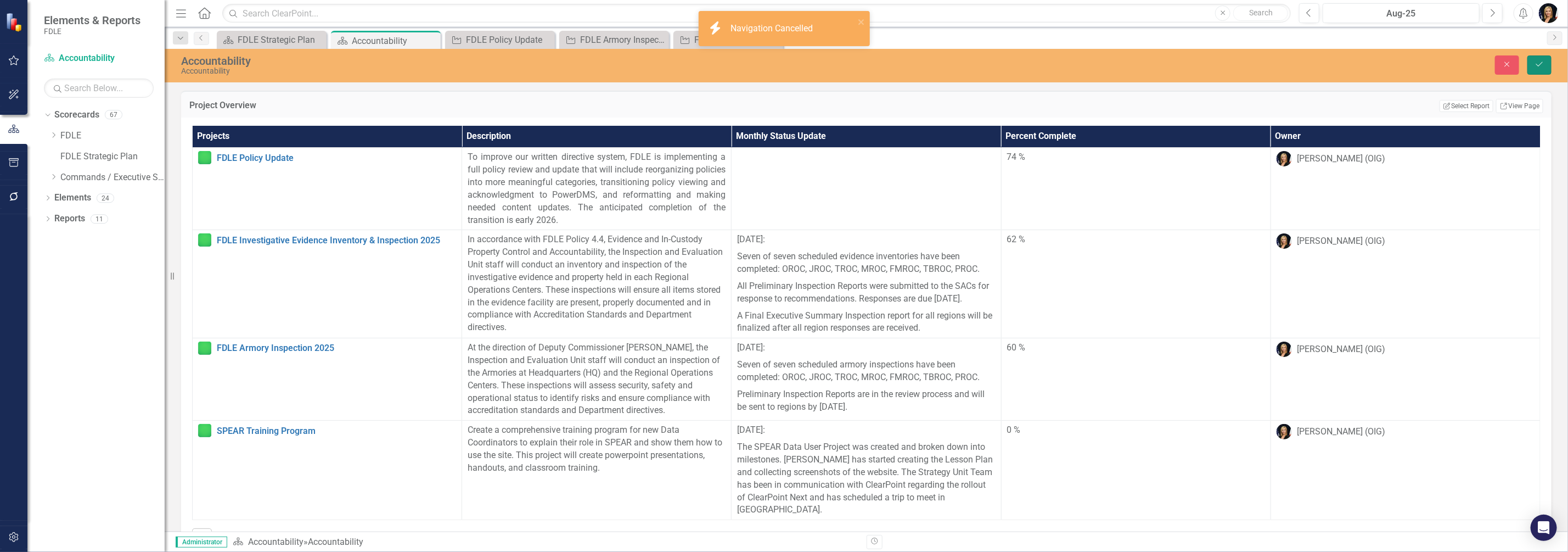
click at [1532, 60] on button "Save" at bounding box center [1539, 66] width 24 height 19
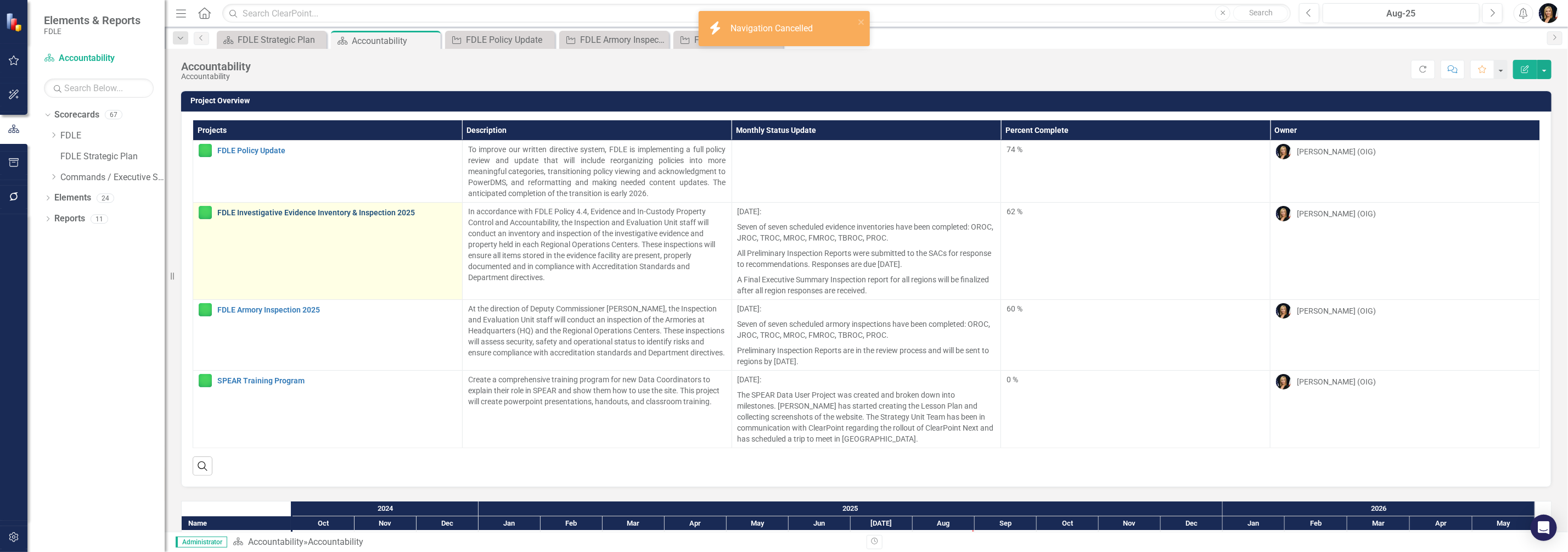
click at [277, 211] on link "FDLE Investigative Evidence Inventory & Inspection 2025" at bounding box center [336, 213] width 239 height 8
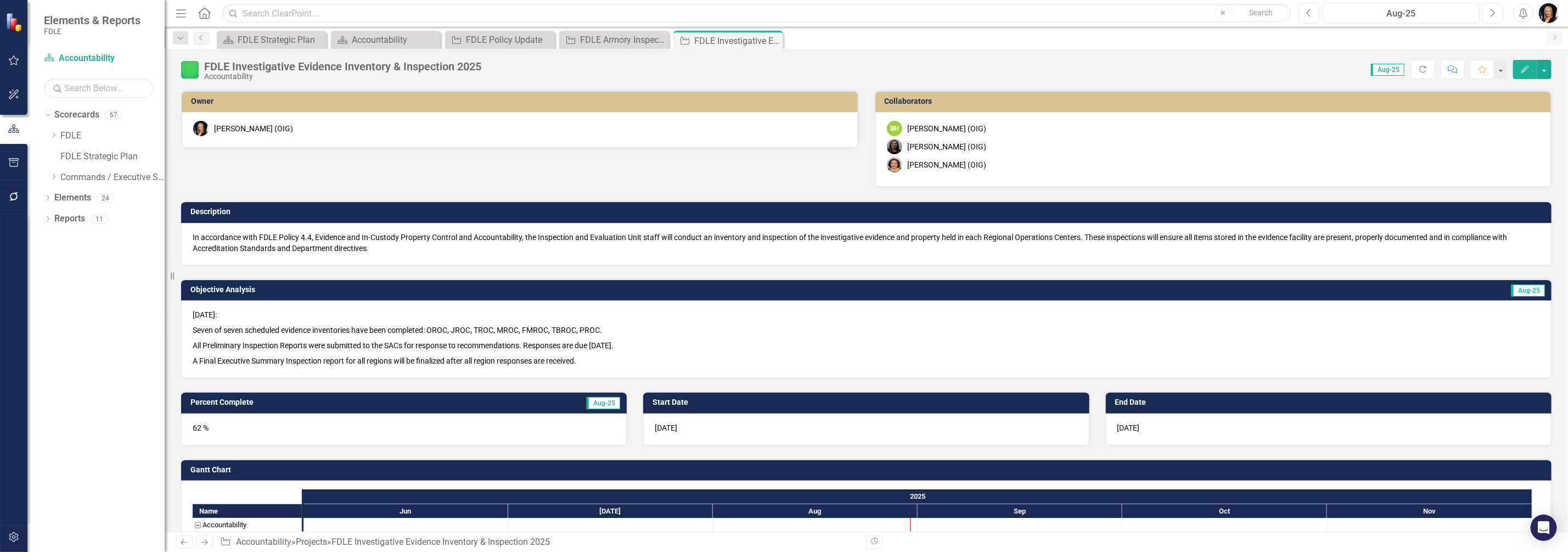
checkbox input "false"
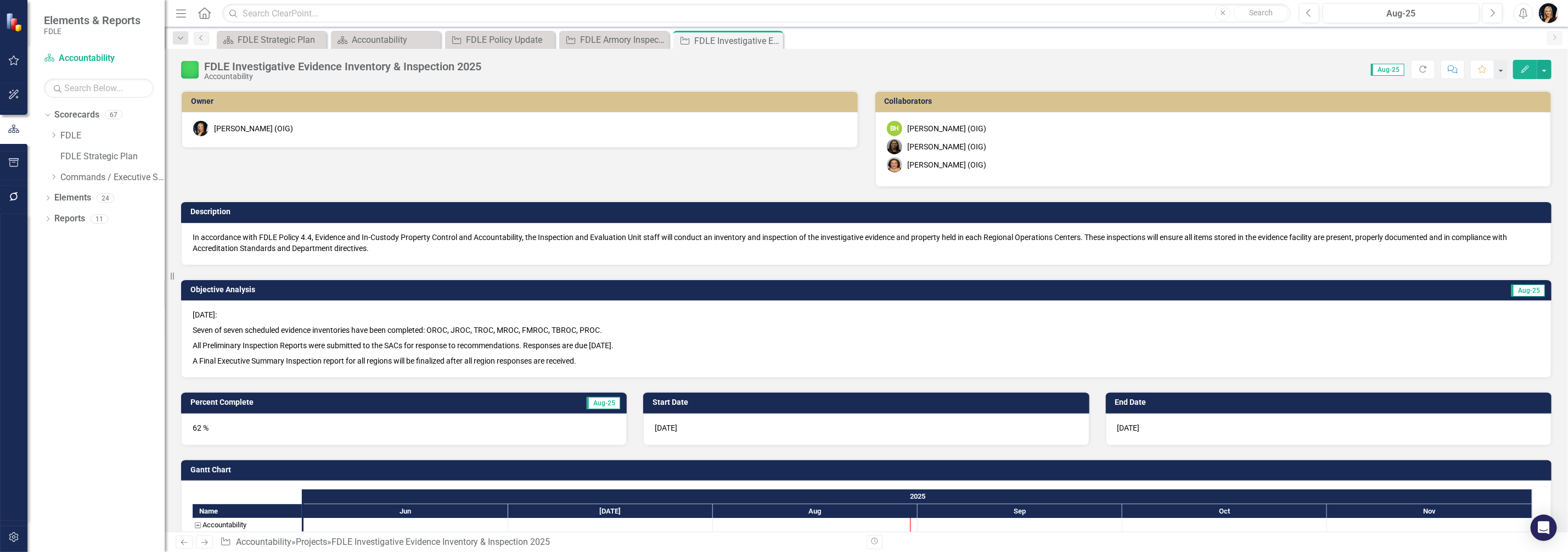
checkbox input "false"
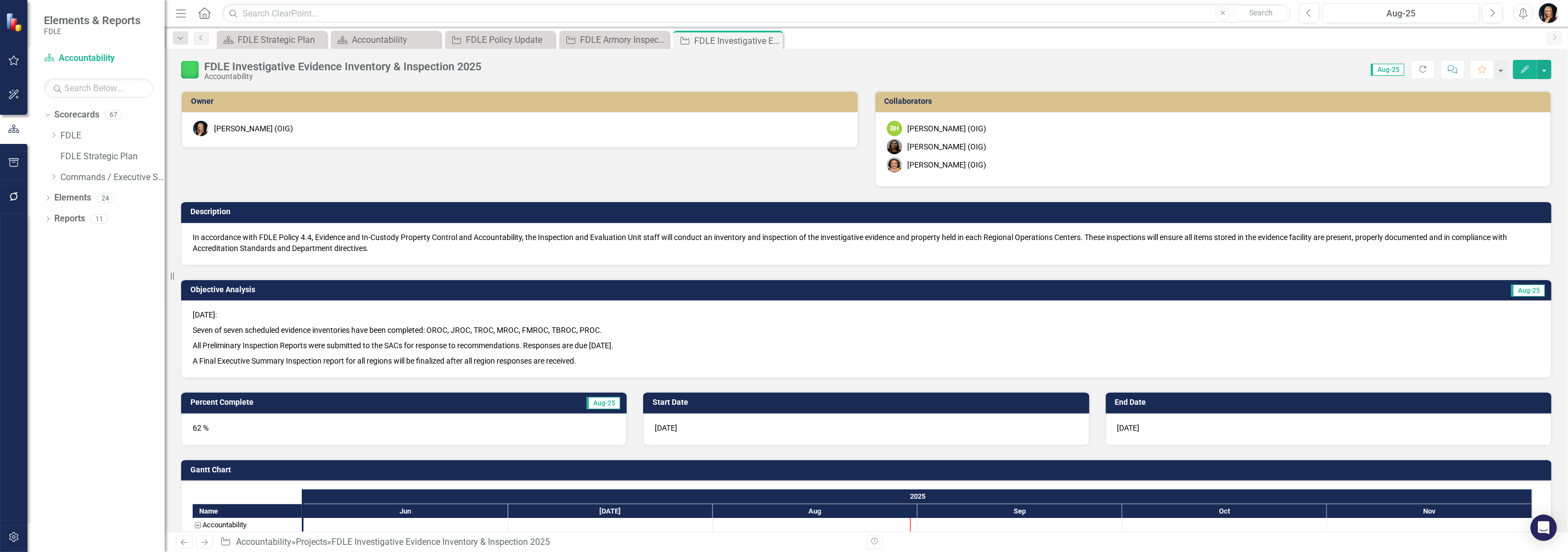
checkbox input "false"
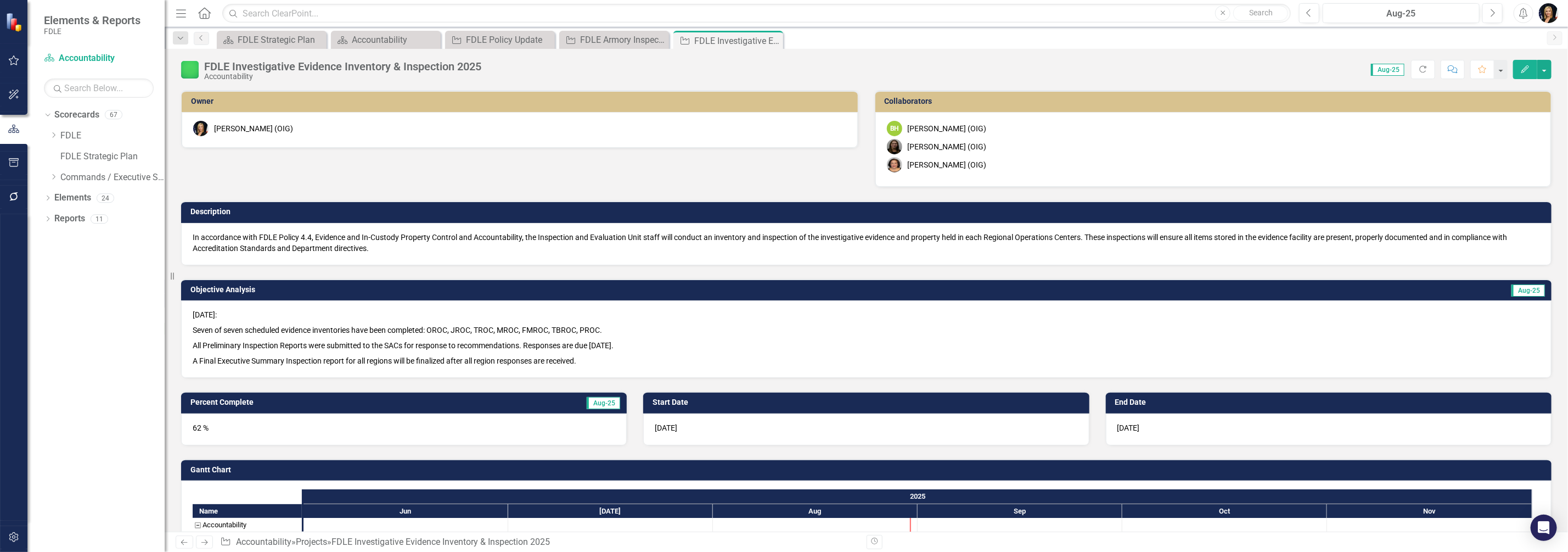
checkbox input "false"
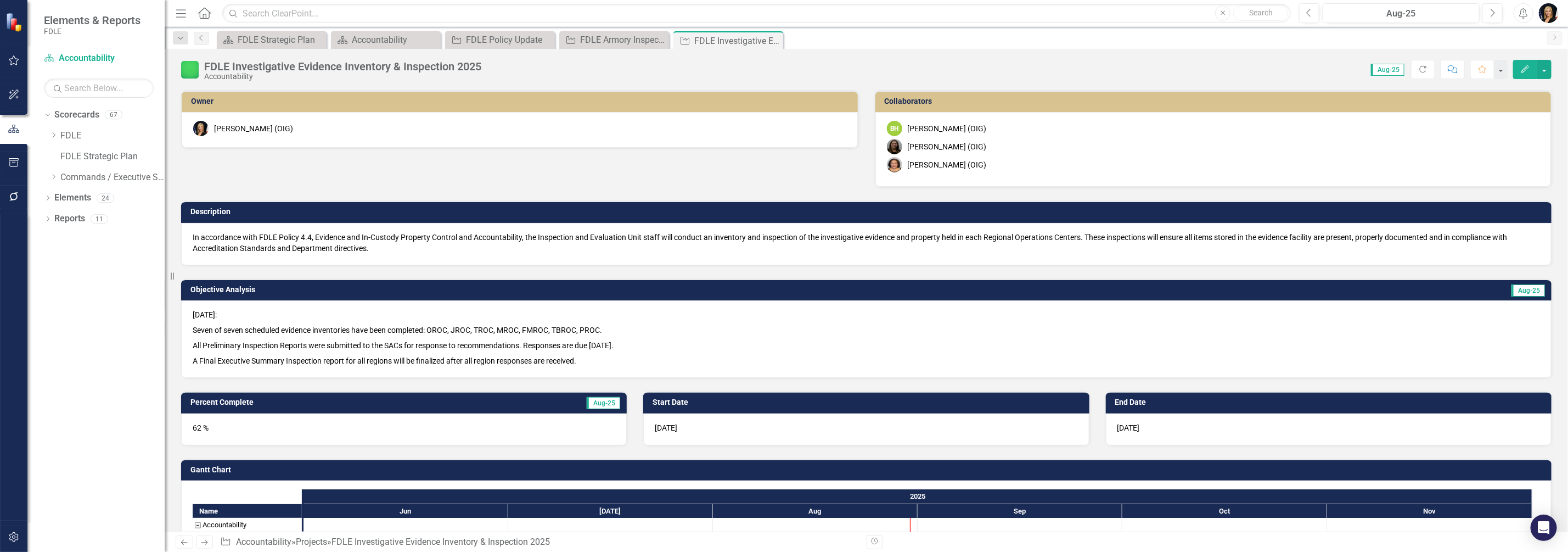
checkbox input "false"
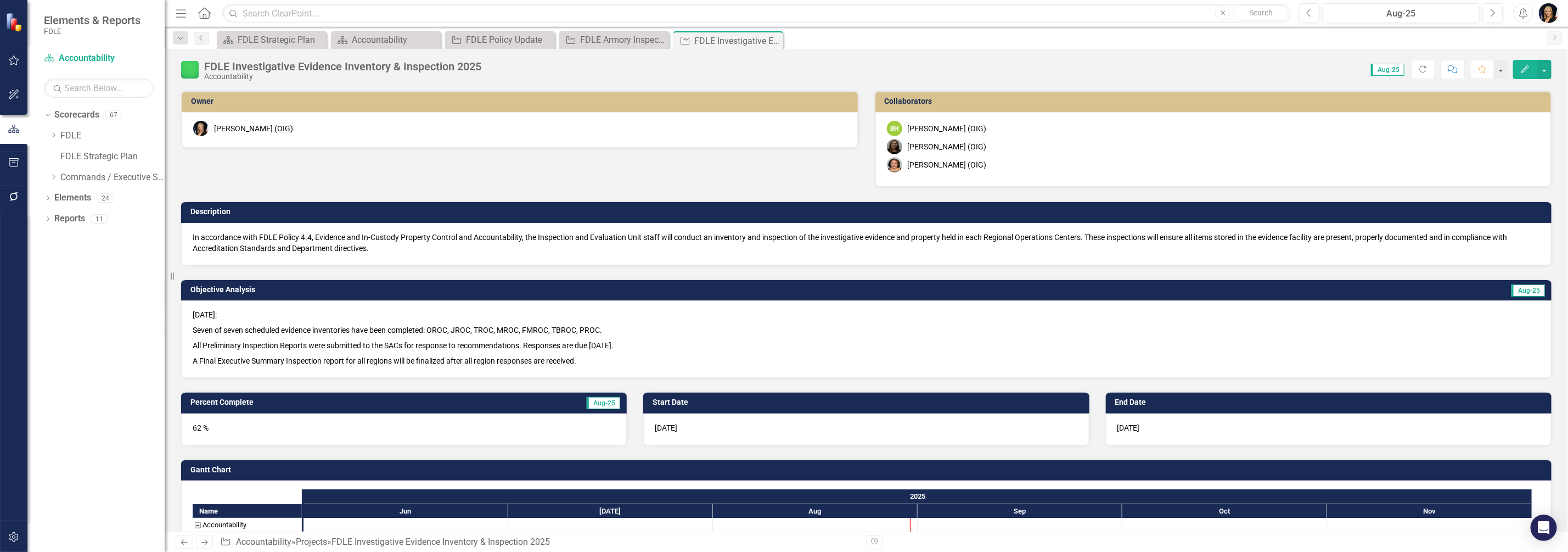
checkbox input "false"
checkbox input "true"
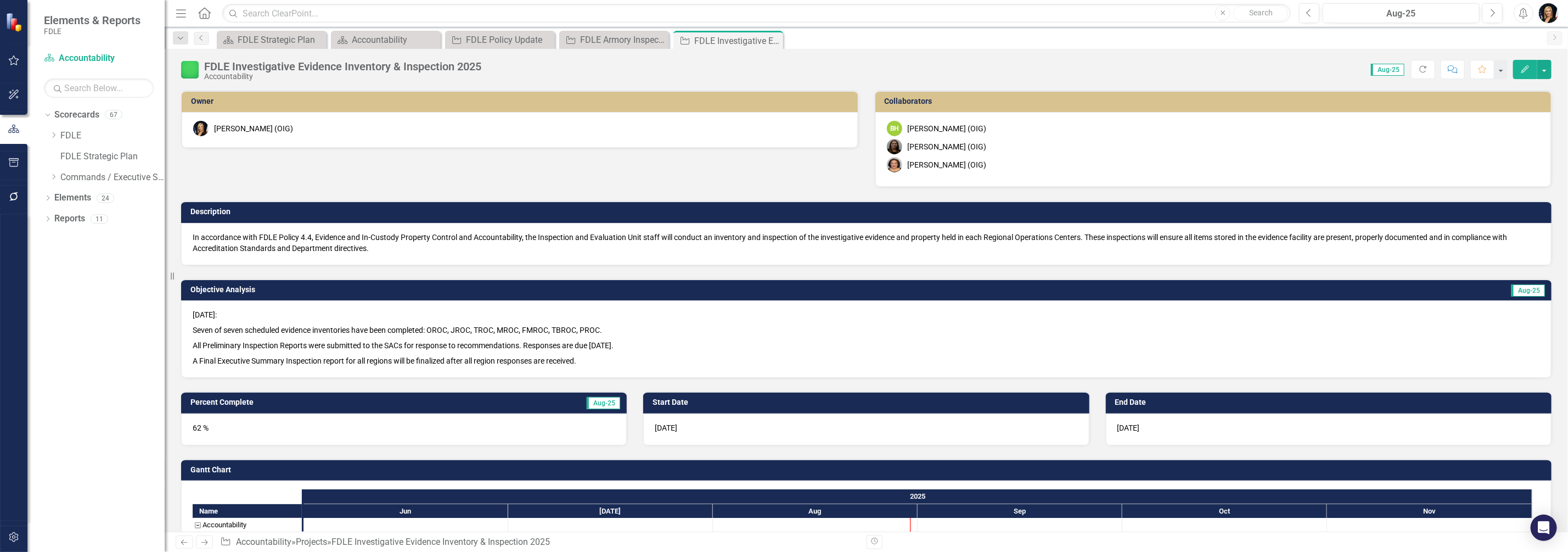
checkbox input "true"
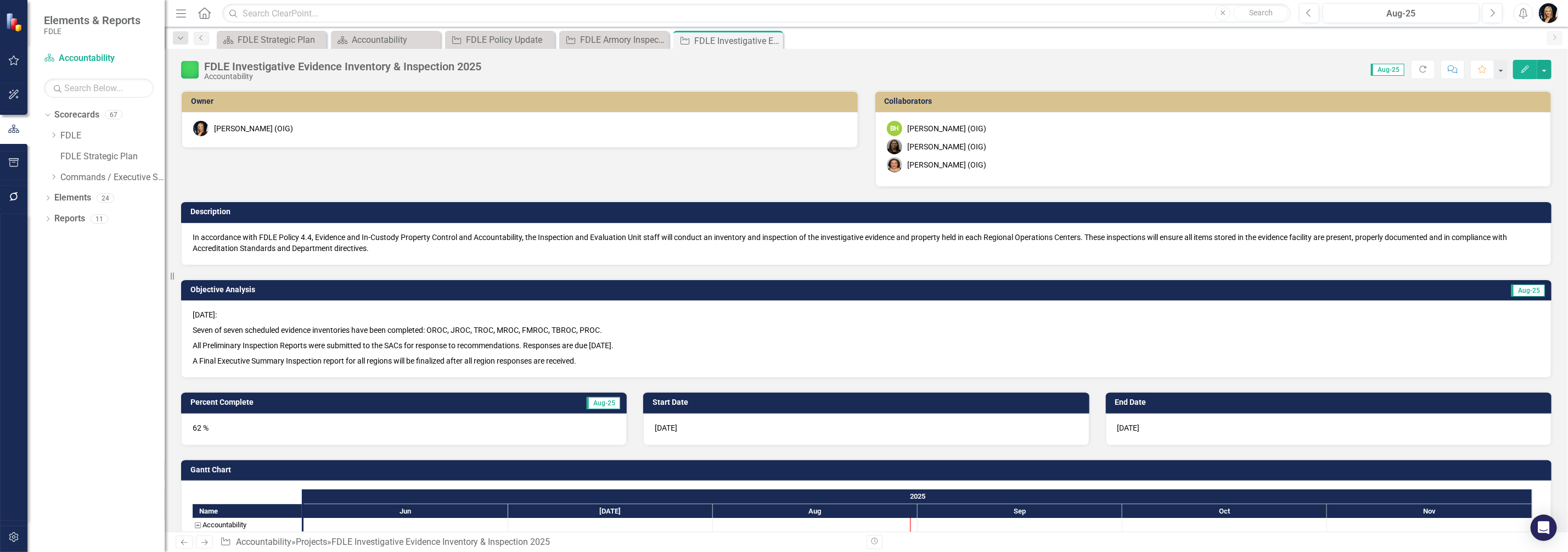
checkbox input "true"
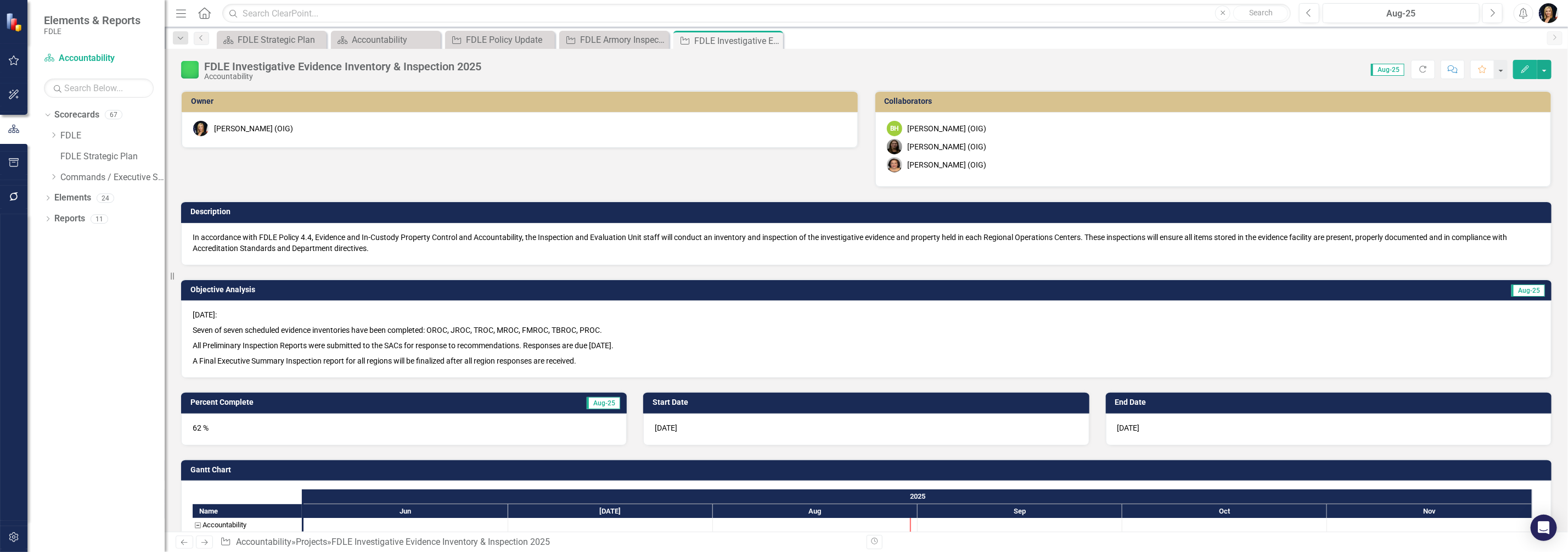
checkbox input "true"
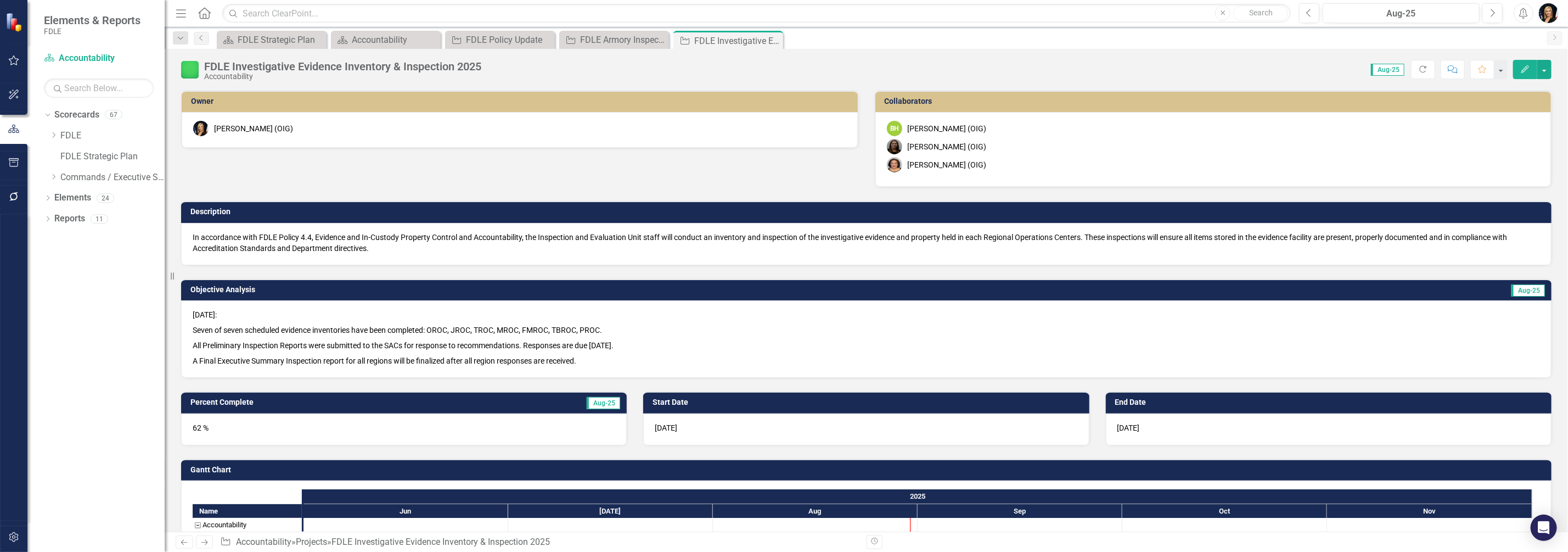
checkbox input "true"
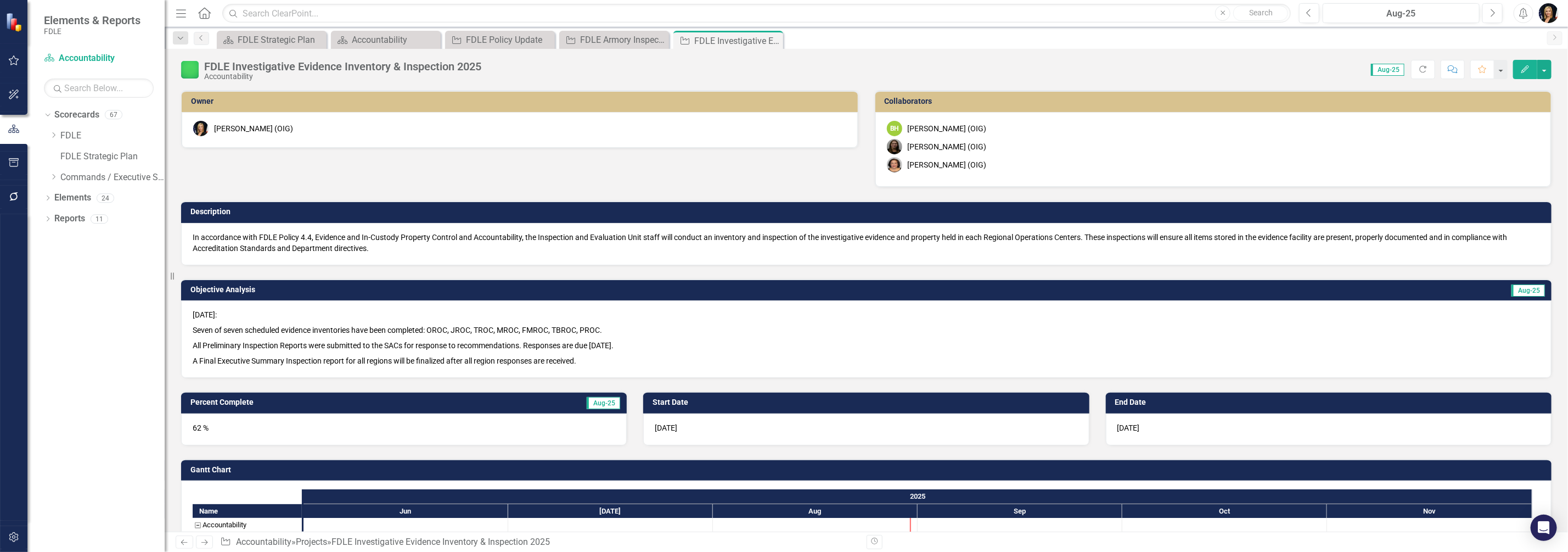
checkbox input "true"
click at [1526, 72] on icon "Edit" at bounding box center [1525, 69] width 10 height 8
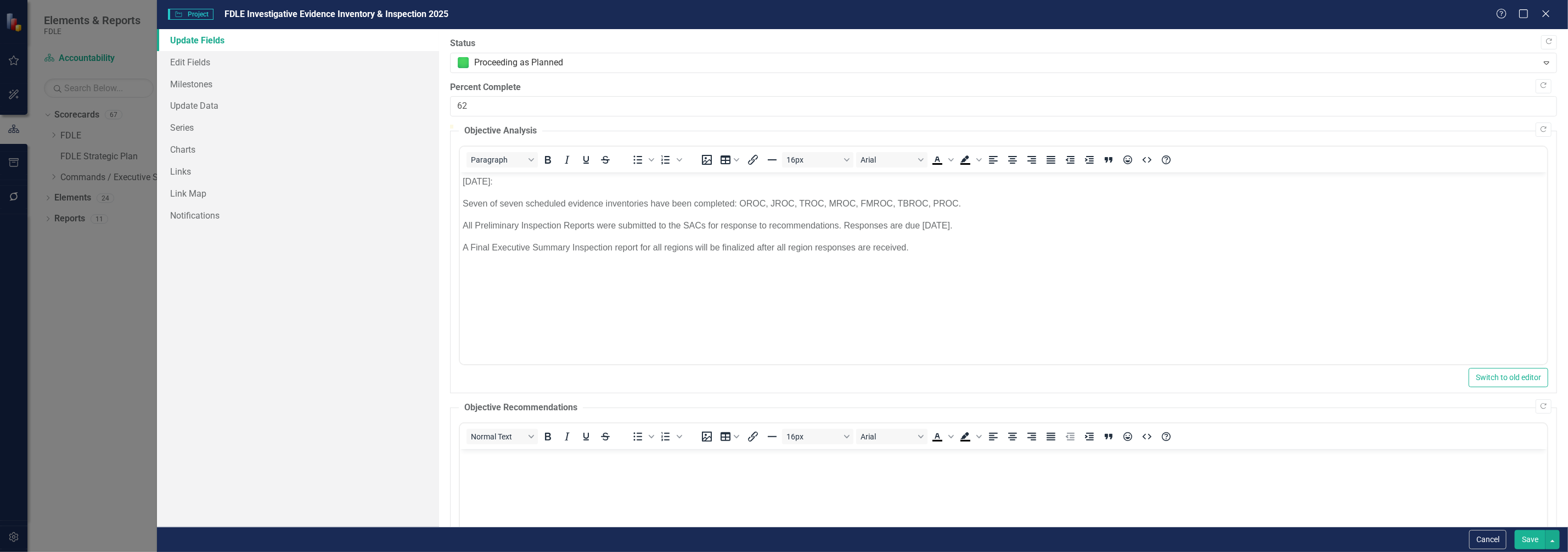
click at [491, 184] on p "[DATE]:" at bounding box center [1003, 182] width 1082 height 13
click at [1537, 536] on button "Save" at bounding box center [1530, 540] width 30 height 19
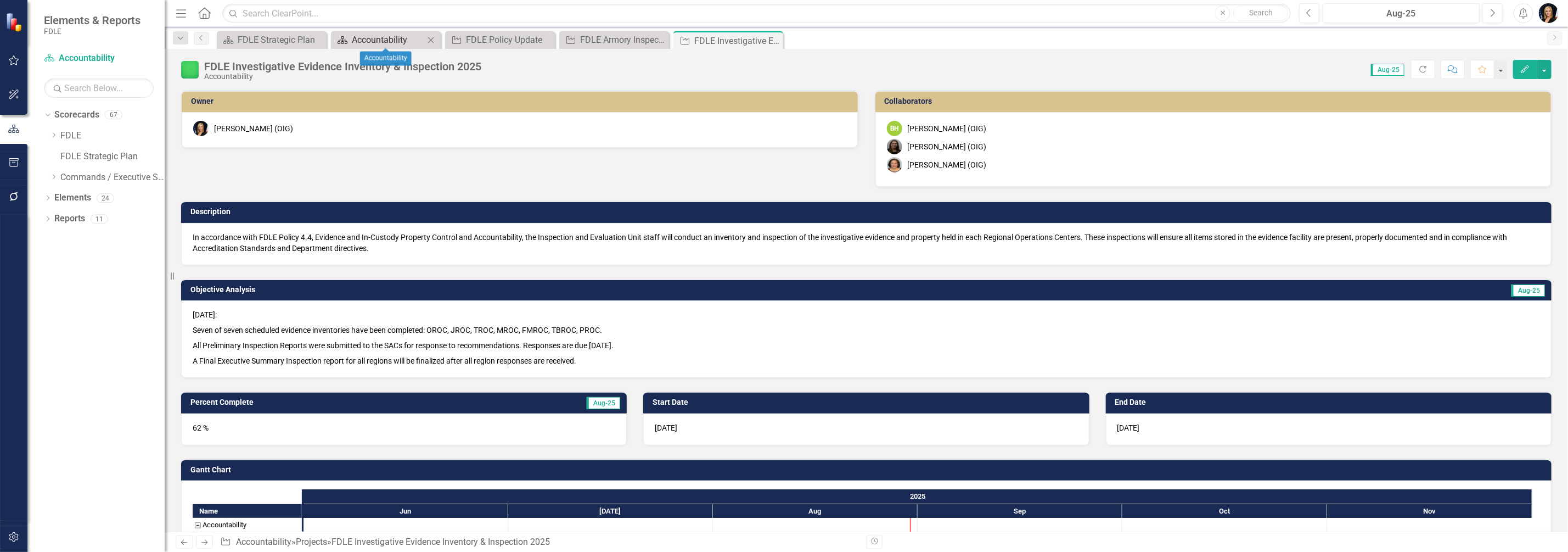
click at [377, 38] on div "Accountability" at bounding box center [388, 40] width 73 height 14
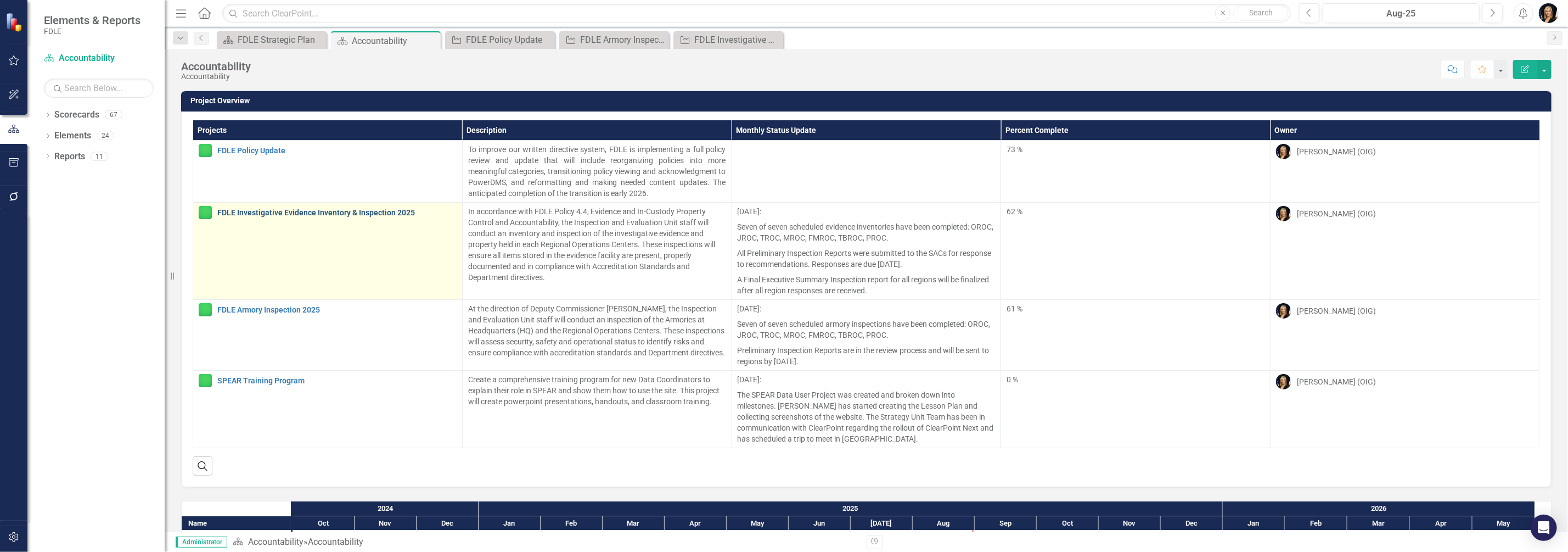
click at [253, 213] on link "FDLE Investigative Evidence Inventory & Inspection 2025" at bounding box center [336, 213] width 239 height 8
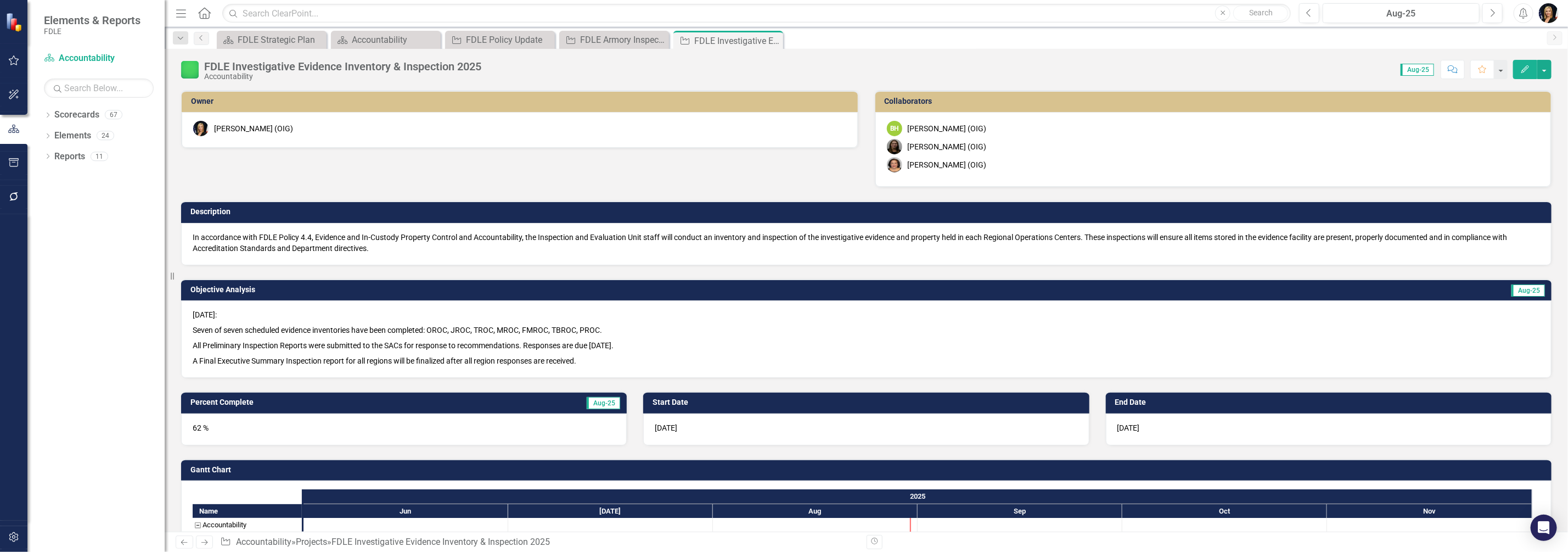
checkbox input "true"
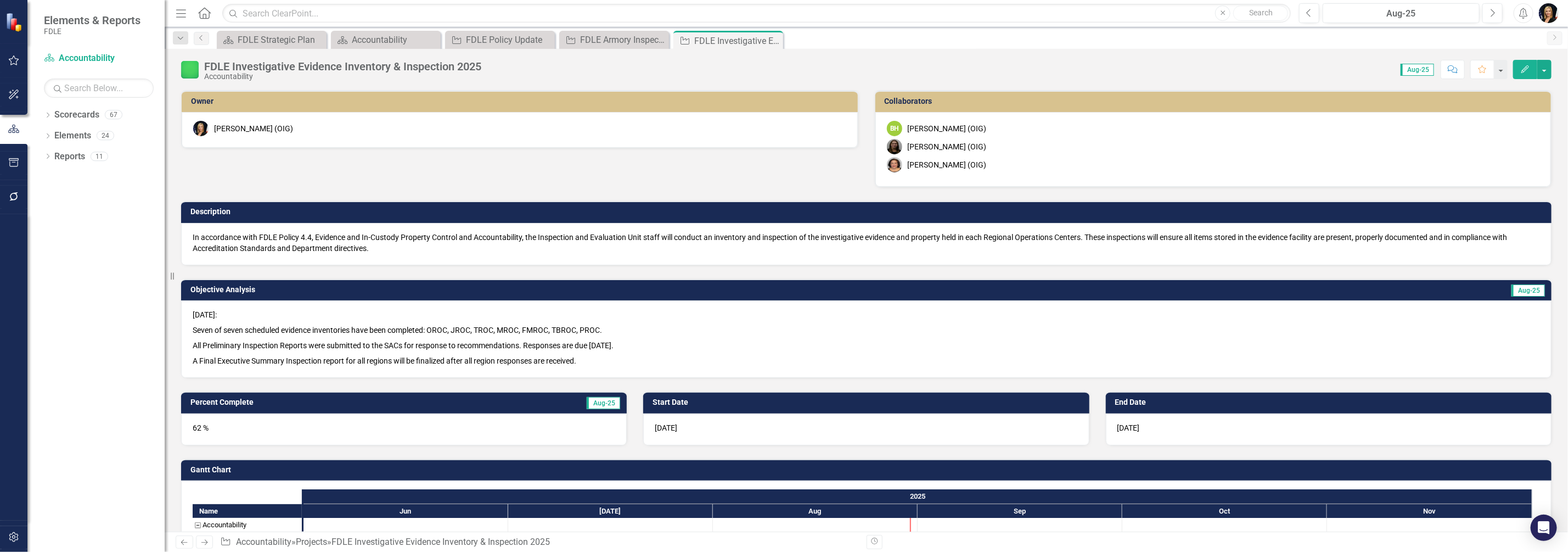
checkbox input "true"
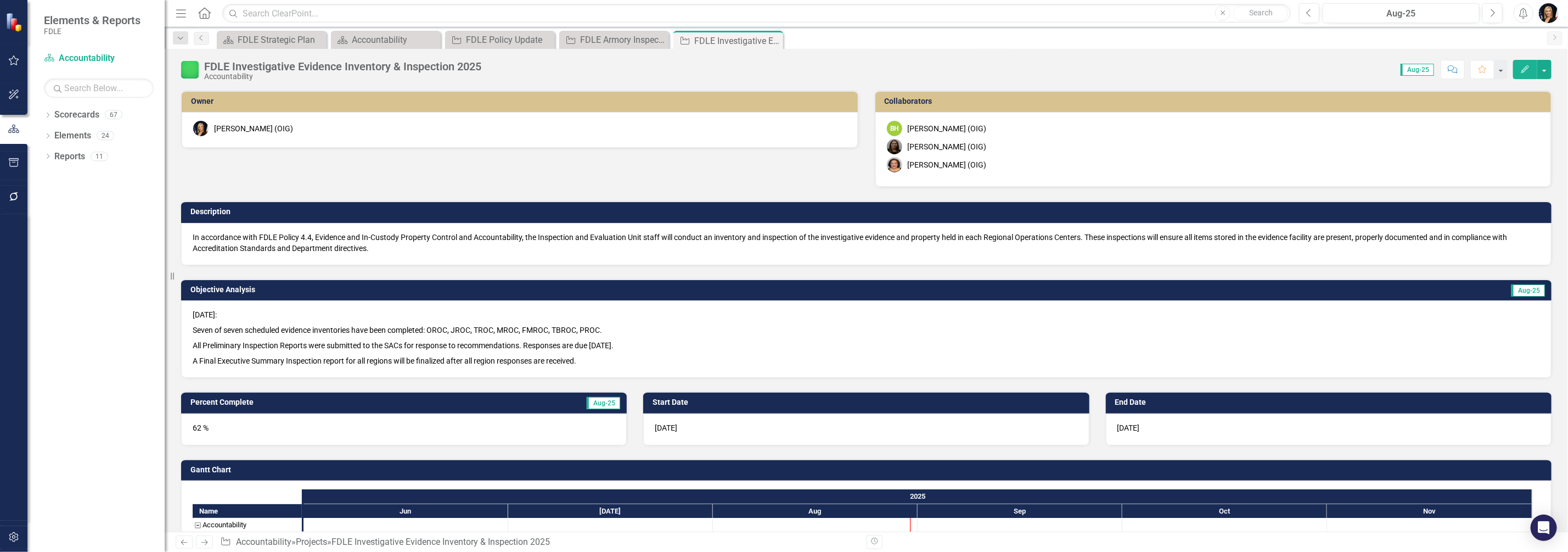
checkbox input "true"
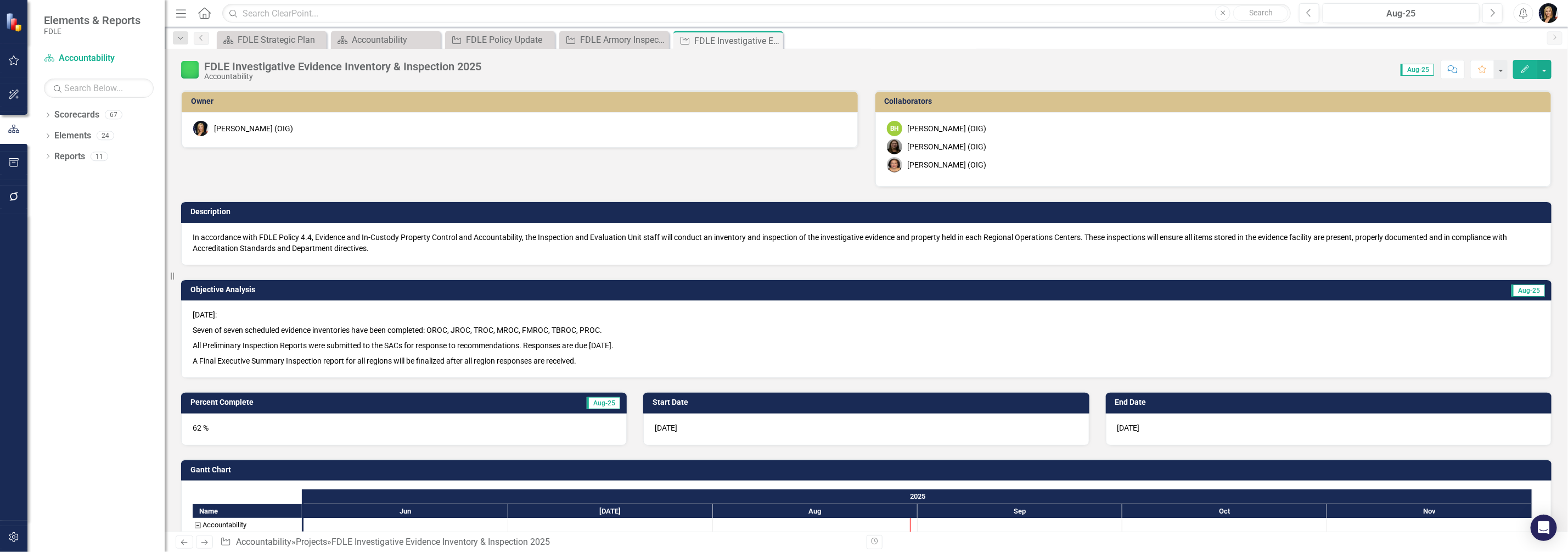
checkbox input "true"
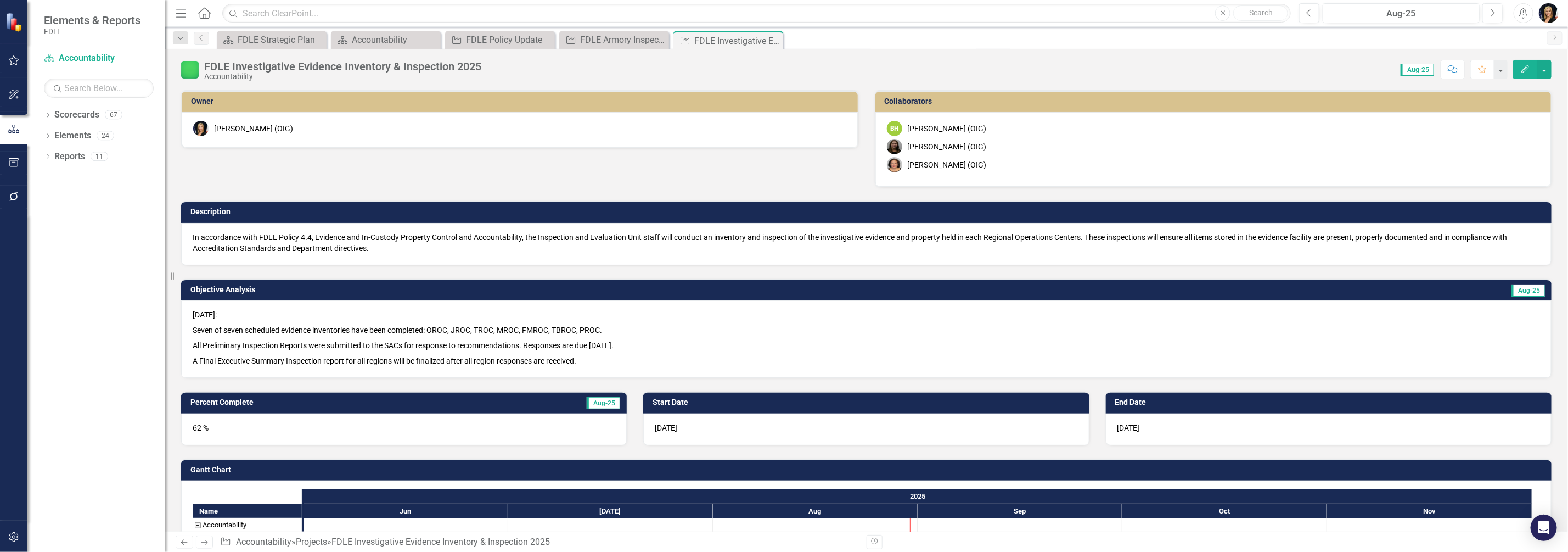
checkbox input "true"
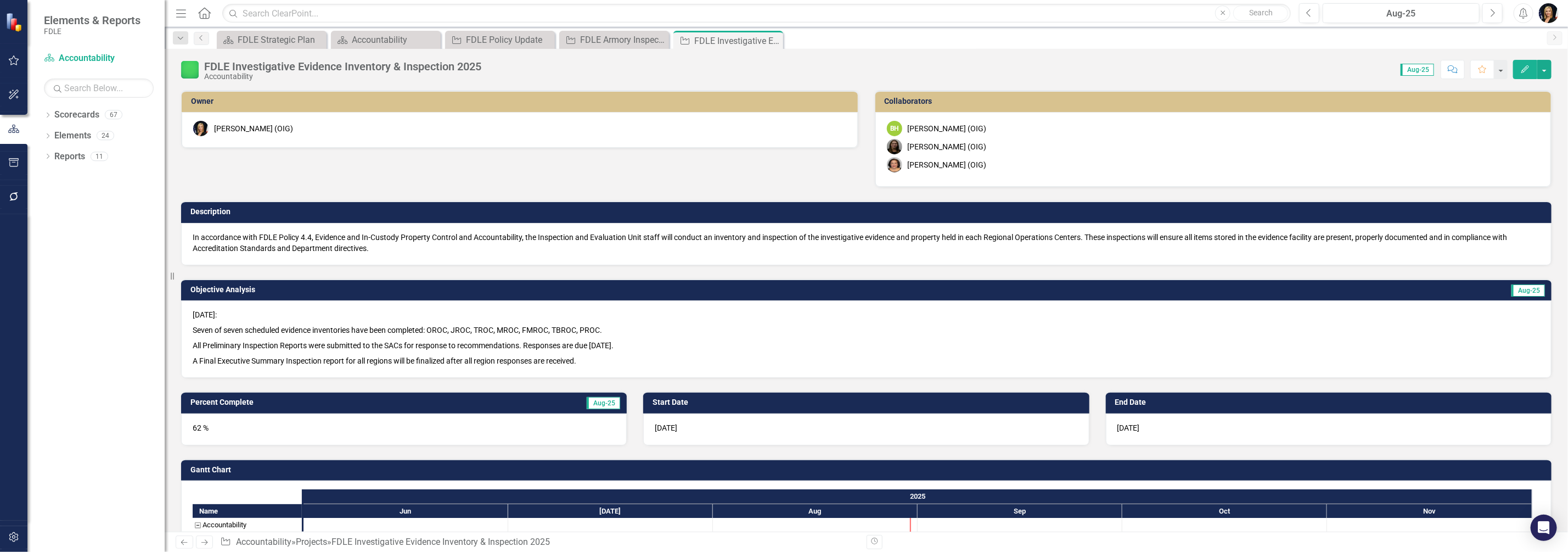
checkbox input "true"
click at [216, 313] on p "[DATE]:" at bounding box center [866, 316] width 1348 height 13
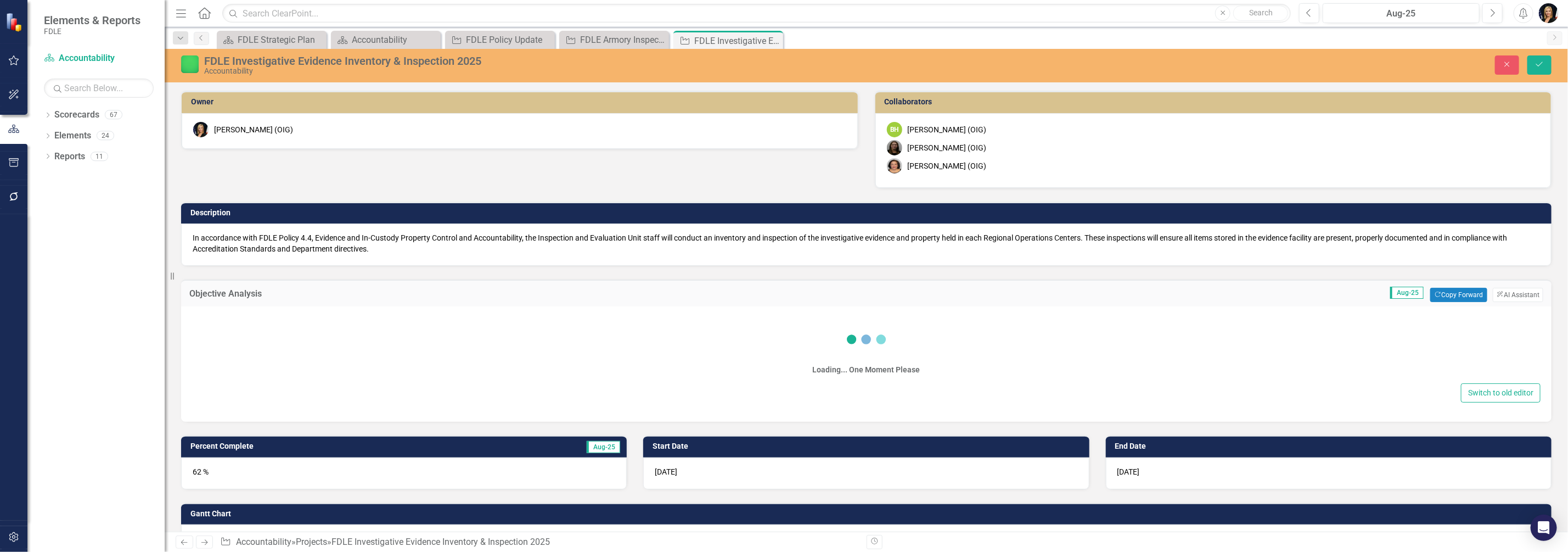
click at [216, 313] on div "Loading... One Moment Please Switch to old editor" at bounding box center [866, 364] width 1370 height 115
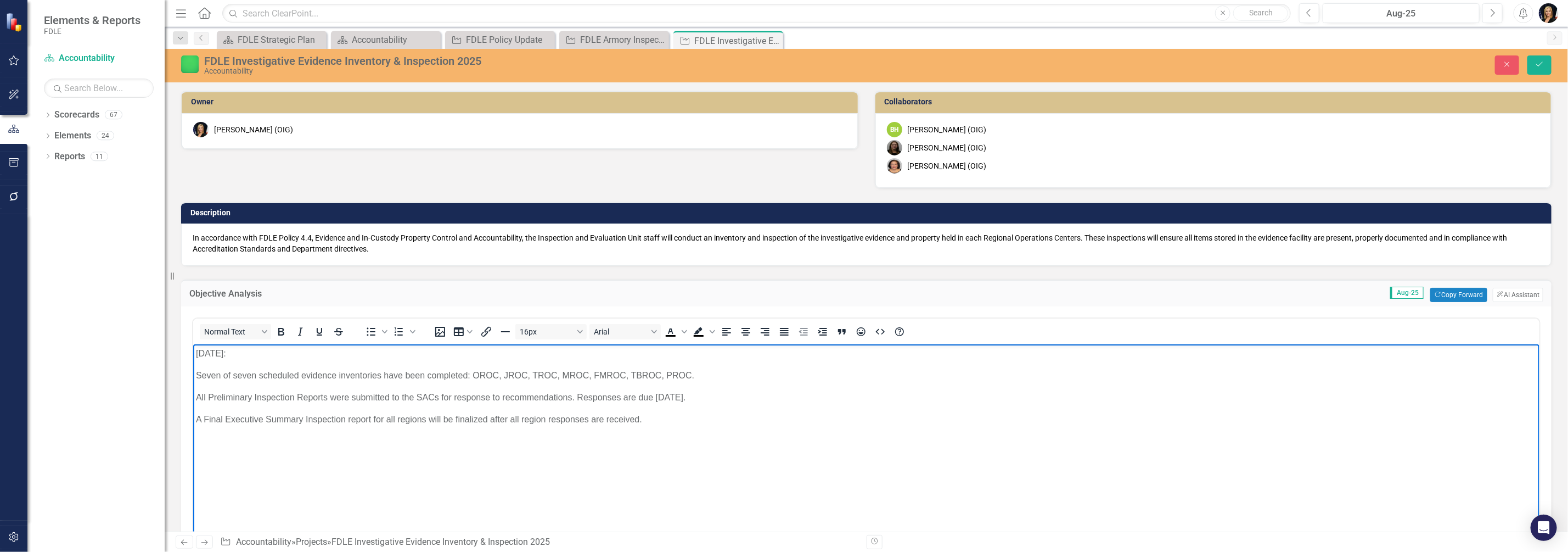
drag, startPoint x: 222, startPoint y: 353, endPoint x: 226, endPoint y: 346, distance: 8.1
click at [224, 350] on p "[DATE]:" at bounding box center [865, 354] width 1341 height 13
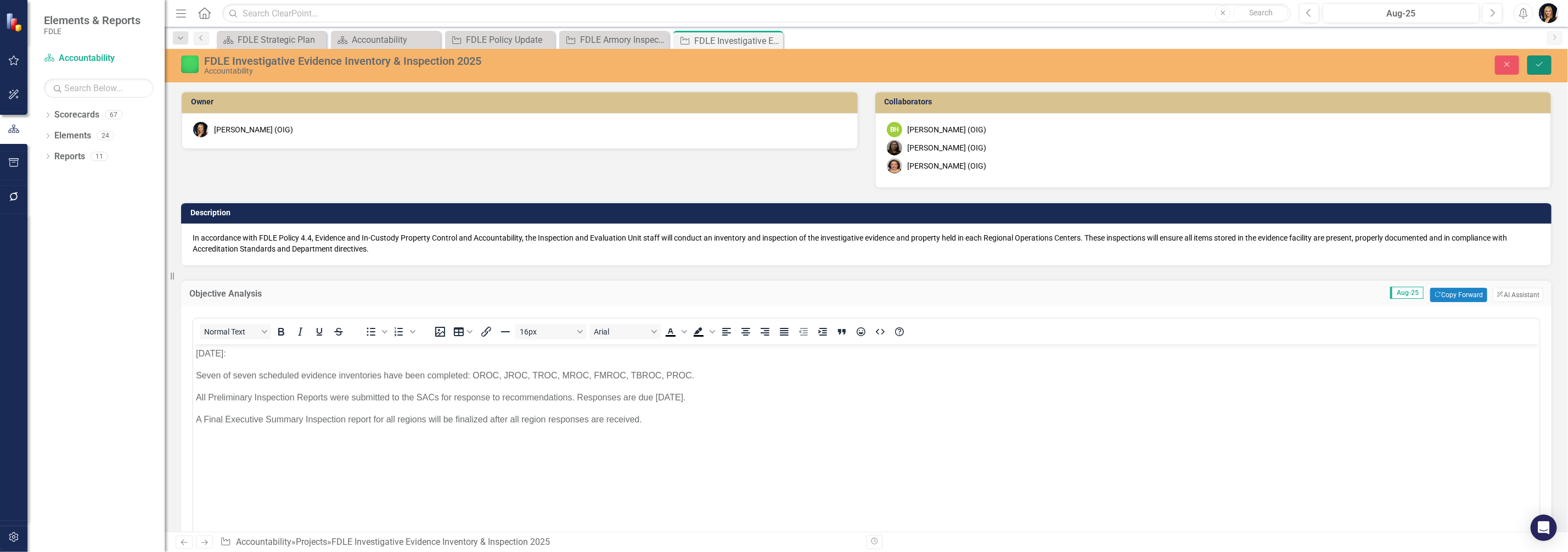
click at [1540, 58] on button "Save" at bounding box center [1539, 66] width 24 height 19
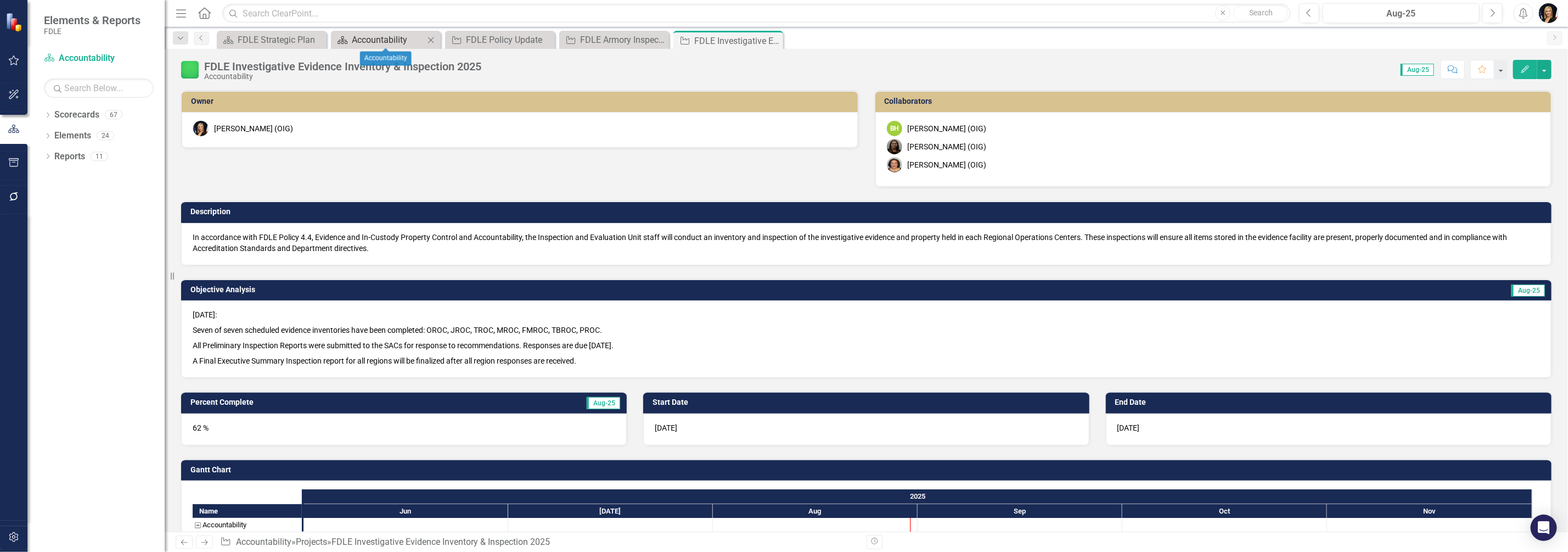
click at [378, 43] on div "Accountability" at bounding box center [388, 40] width 73 height 14
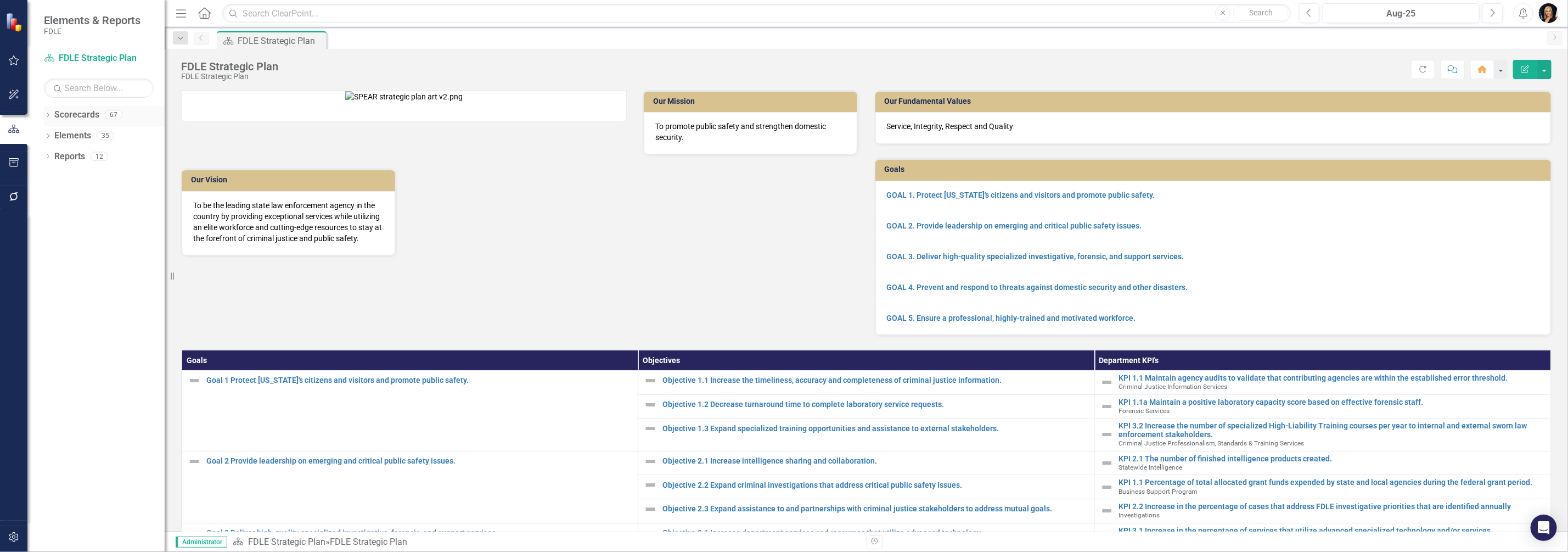
click at [46, 114] on icon "Dropdown" at bounding box center [48, 115] width 8 height 6
click at [56, 178] on icon "Dropdown" at bounding box center [53, 177] width 8 height 6
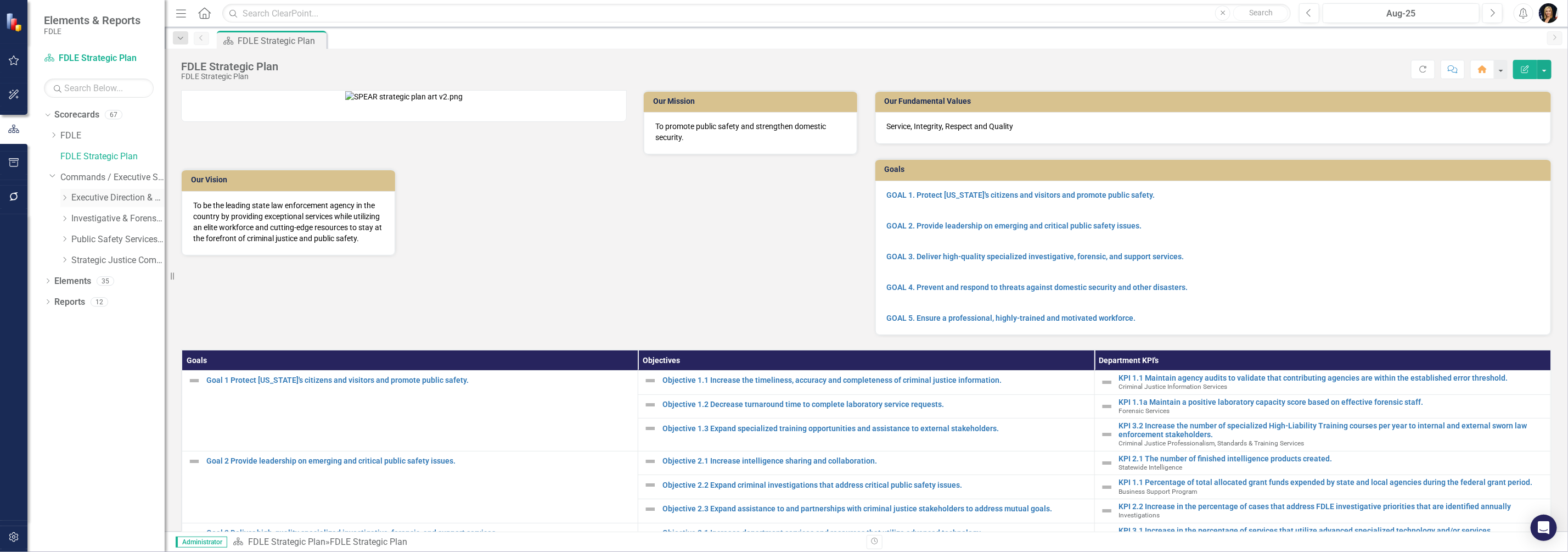
click at [66, 198] on icon at bounding box center [65, 198] width 3 height 5
click at [75, 239] on icon "Dropdown" at bounding box center [75, 239] width 8 height 6
click at [110, 263] on link "Accountability" at bounding box center [129, 260] width 71 height 12
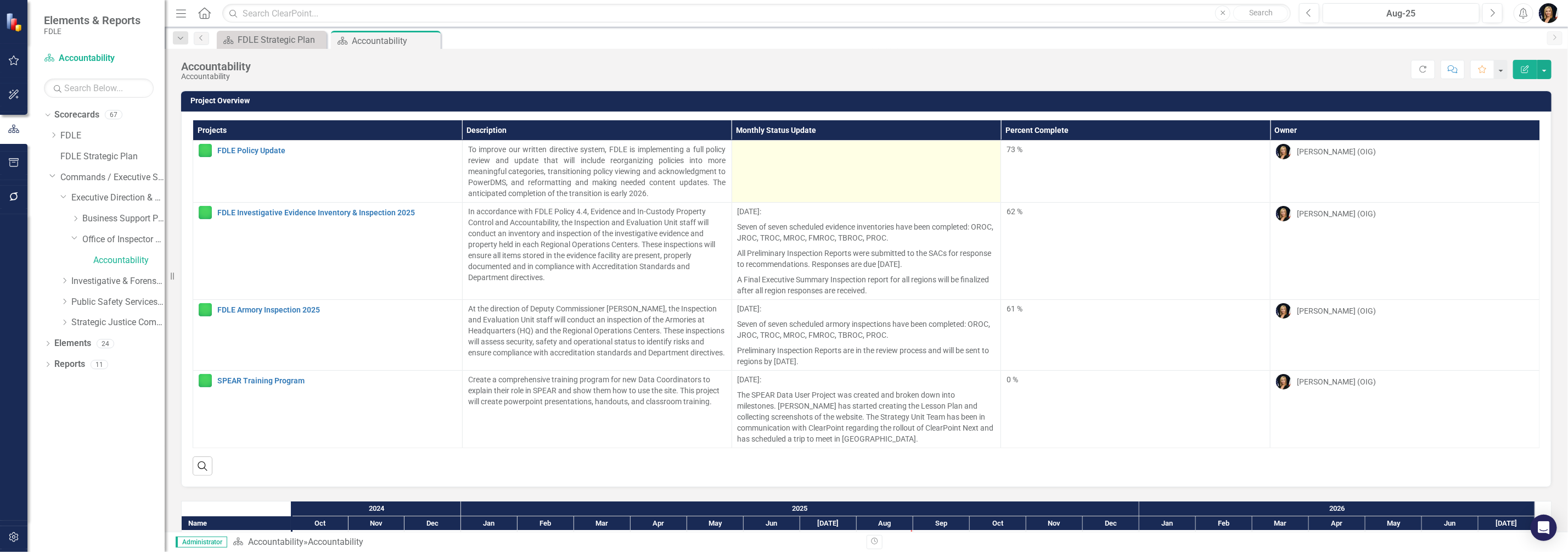
click at [793, 169] on td at bounding box center [867, 172] width 270 height 62
click at [791, 170] on td at bounding box center [867, 172] width 270 height 62
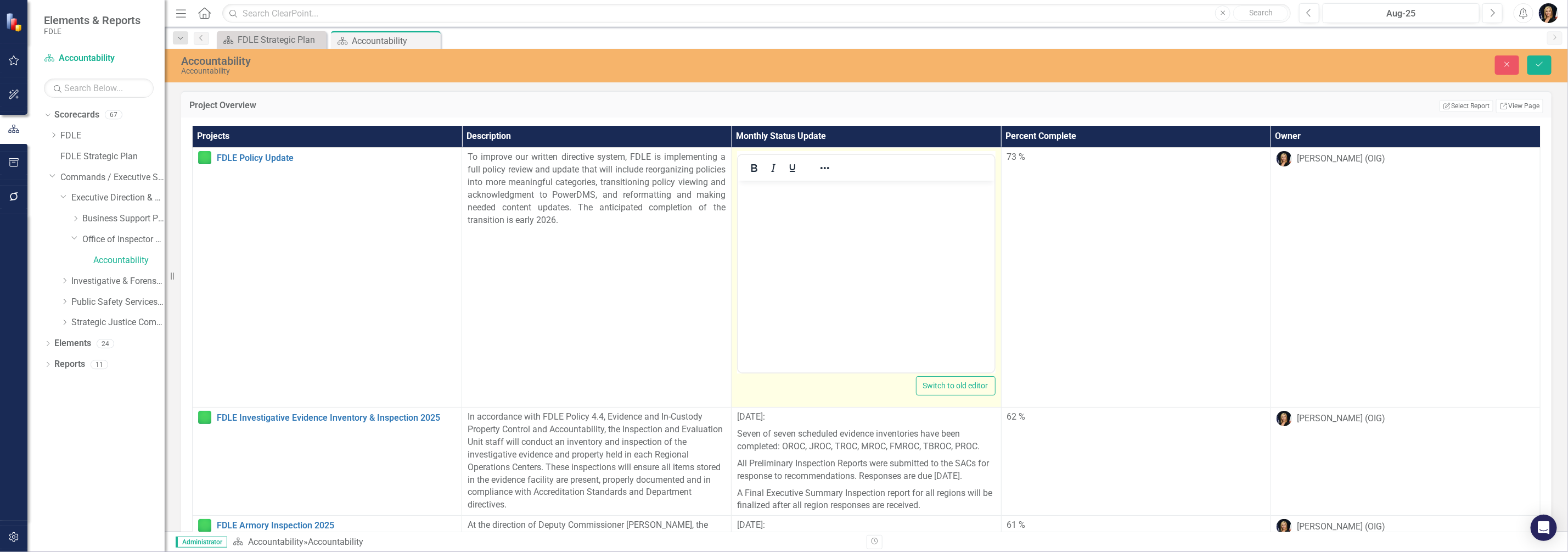
click at [751, 199] on body "Rich Text Area. Press ALT-0 for help." at bounding box center [866, 263] width 256 height 165
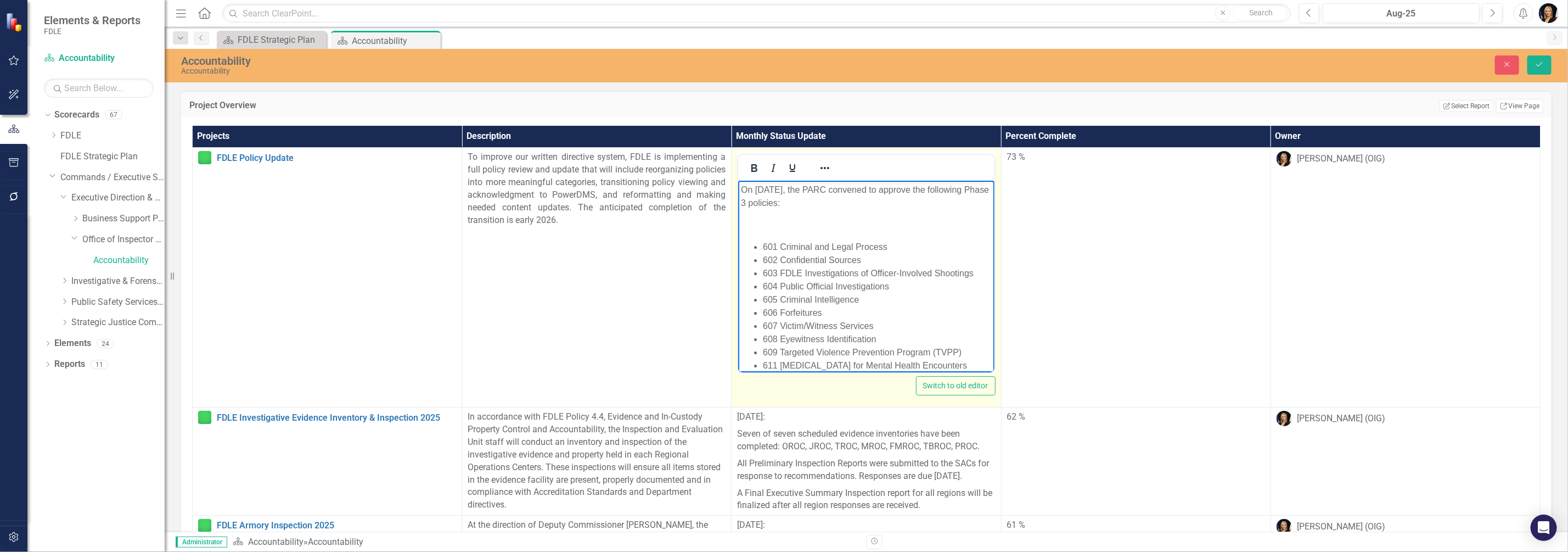
click at [751, 235] on body "On [DATE], the PARC convened to approve the following Phase 3 policies: 601 Cri…" at bounding box center [866, 412] width 256 height 462
click at [749, 232] on body "On [DATE], the PARC convened to approve the following Phase 3 policies: 601 Cri…" at bounding box center [866, 412] width 256 height 462
click at [745, 226] on p "Rich Text Area. Press ALT-0 for help." at bounding box center [866, 225] width 250 height 13
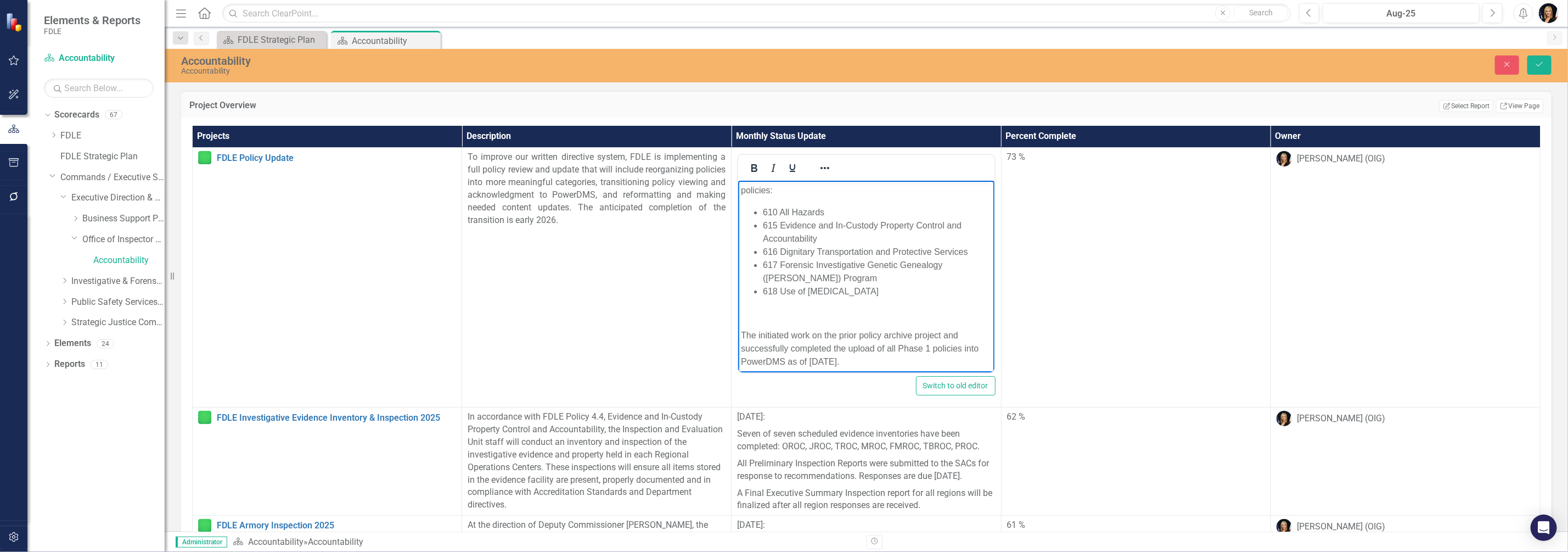
scroll to position [248, 0]
drag, startPoint x: 819, startPoint y: 229, endPoint x: 754, endPoint y: 222, distance: 65.4
click at [763, 222] on li "615 Evidence and In-Custody Property Control and Accountability" at bounding box center [877, 226] width 228 height 27
copy li "615 Evidence and In-Custody Property Control and Accountability"
click at [802, 333] on p "The initiated work on the prior policy archive project and successfully complet…" at bounding box center [866, 342] width 250 height 40
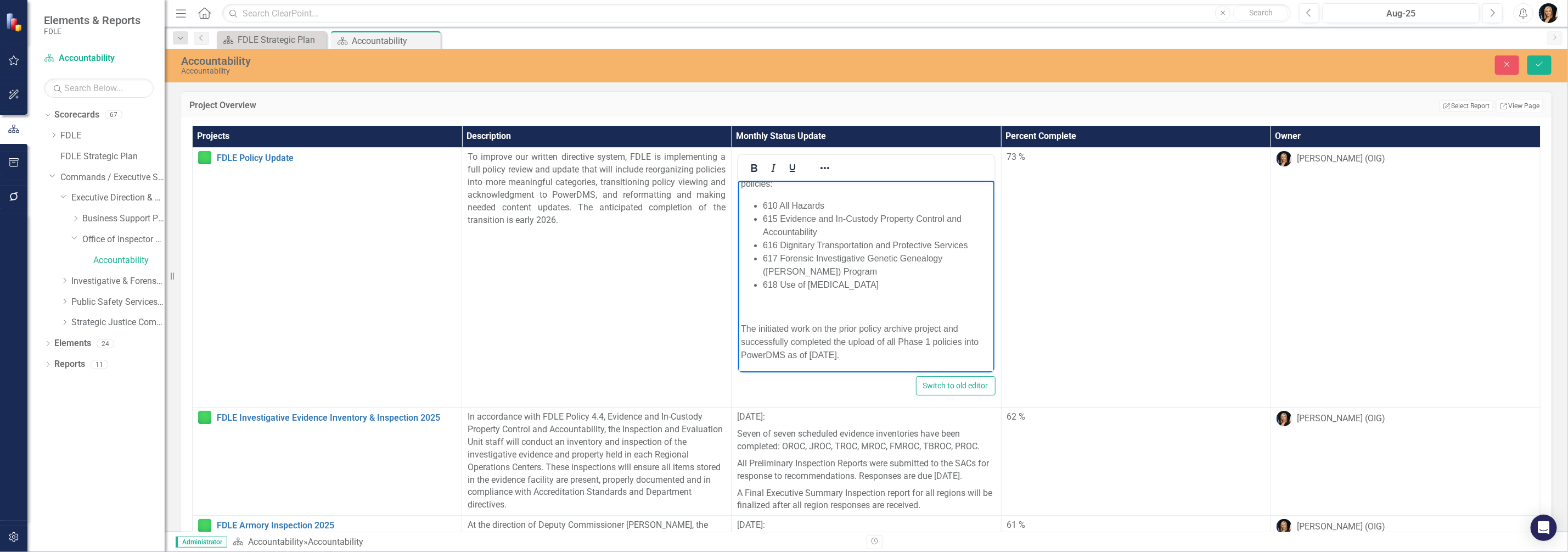
click at [742, 328] on p "The initiated work on the prior policy archive project and successfully complet…" at bounding box center [866, 342] width 250 height 40
drag, startPoint x: 743, startPoint y: 328, endPoint x: 857, endPoint y: 328, distance: 114.0
click at [857, 328] on p "The initiated work on the prior policy archive project and successfully complet…" at bounding box center [866, 342] width 250 height 40
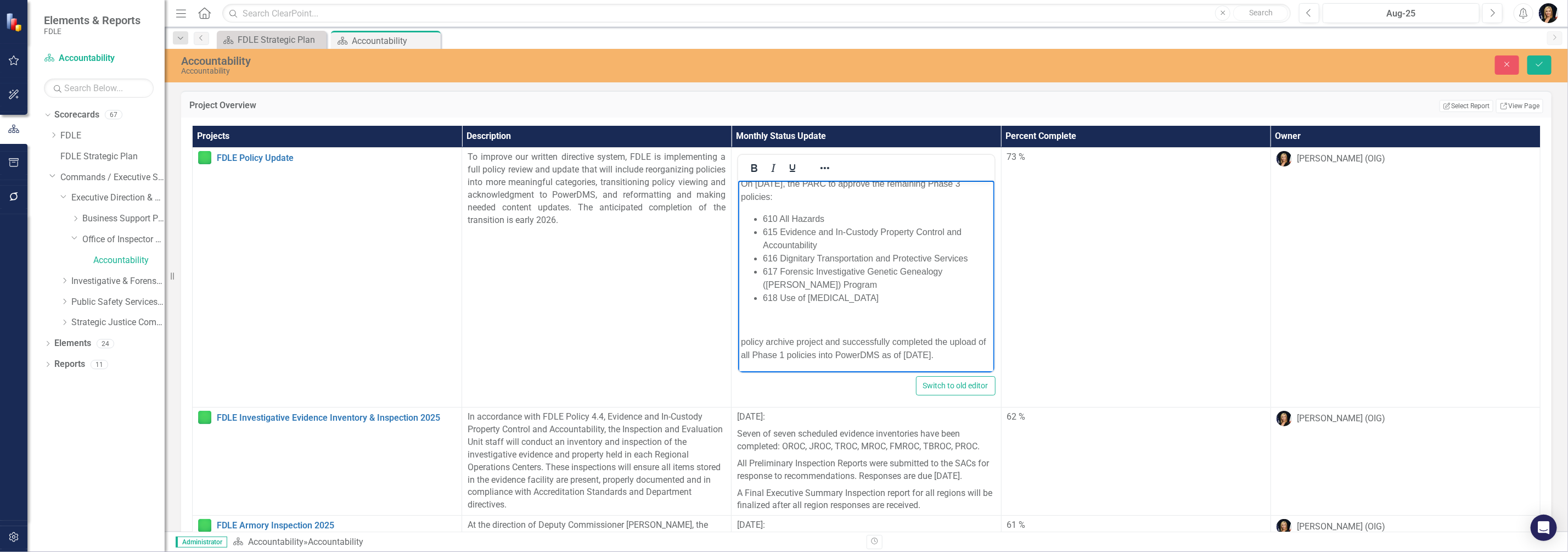
click at [747, 342] on p "policy archive project and successfully completed the upload of all Phase 1 pol…" at bounding box center [866, 348] width 250 height 27
click at [823, 340] on p "Policy archive project and successfully completed the upload of all Phase 1 pol…" at bounding box center [866, 348] width 250 height 27
click at [838, 335] on p "Policy archive project- and successfully completed the upload of all Phase 1 po…" at bounding box center [866, 348] width 250 height 27
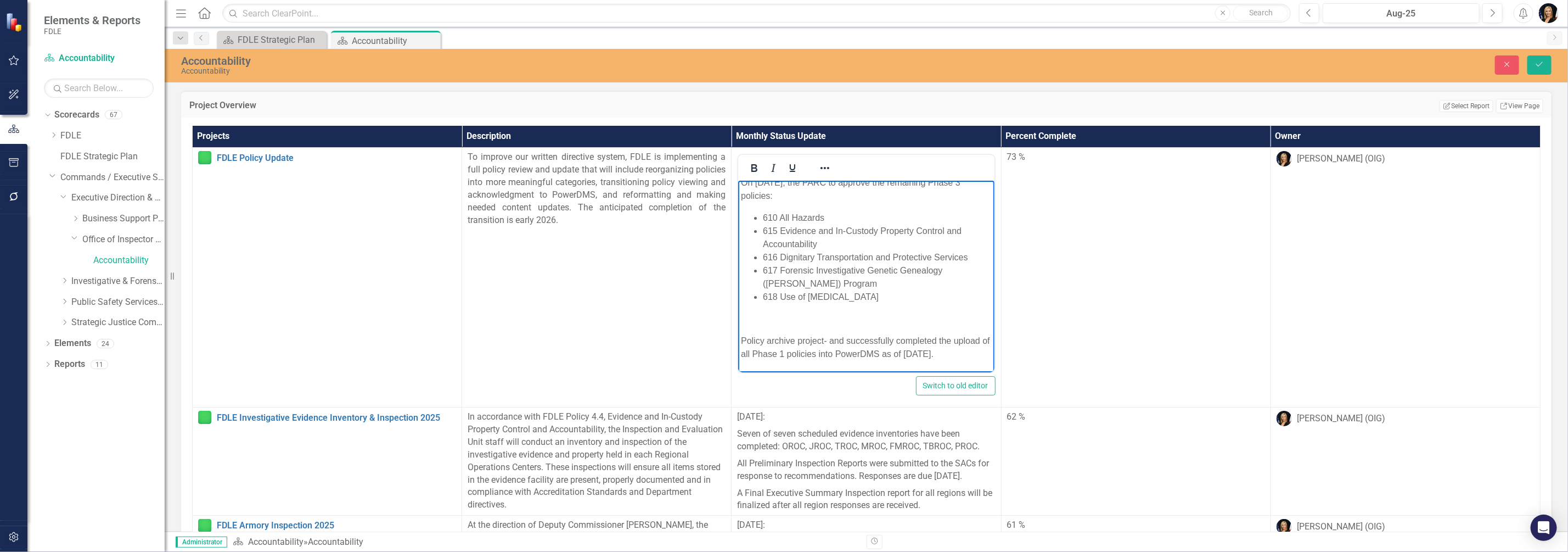
scroll to position [235, 0]
click at [786, 355] on p "Policy archive project- successfully completed the upload of all Phase 1 polici…" at bounding box center [866, 348] width 250 height 27
click at [772, 355] on p "Policy archive project- successfully completed the upload of all Phase 1 archiv…" at bounding box center [866, 348] width 250 height 27
click at [743, 313] on p "Rich Text Area. Press ALT-0 for help." at bounding box center [866, 319] width 250 height 13
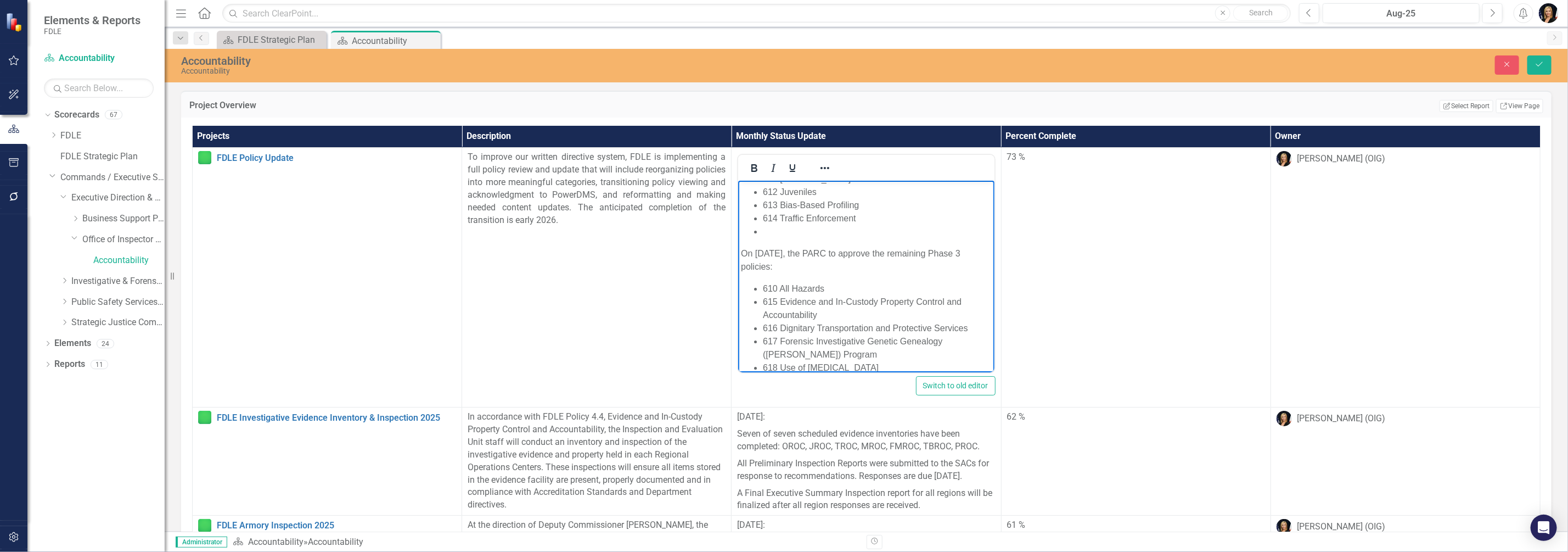
scroll to position [137, 0]
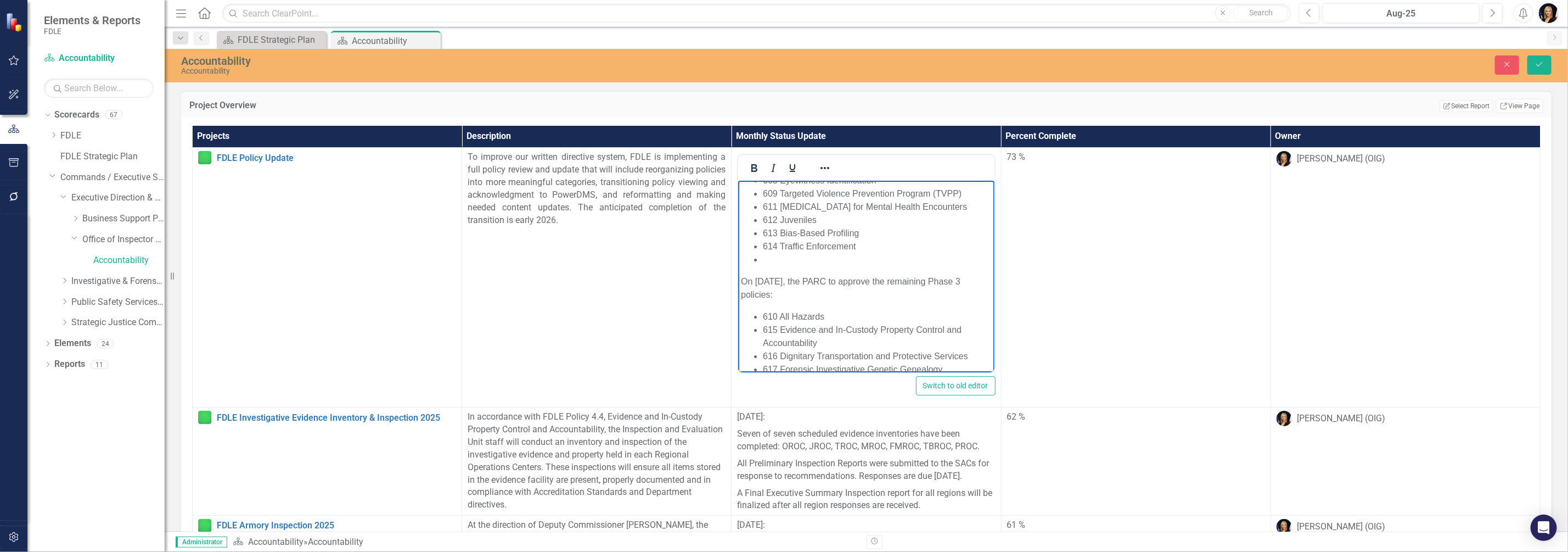
click at [764, 256] on li "Rich Text Area. Press ALT-0 for help." at bounding box center [877, 259] width 228 height 13
click at [839, 264] on p "On [DATE], the PARC to approve the remaining Phase 3 policies:" at bounding box center [866, 275] width 250 height 27
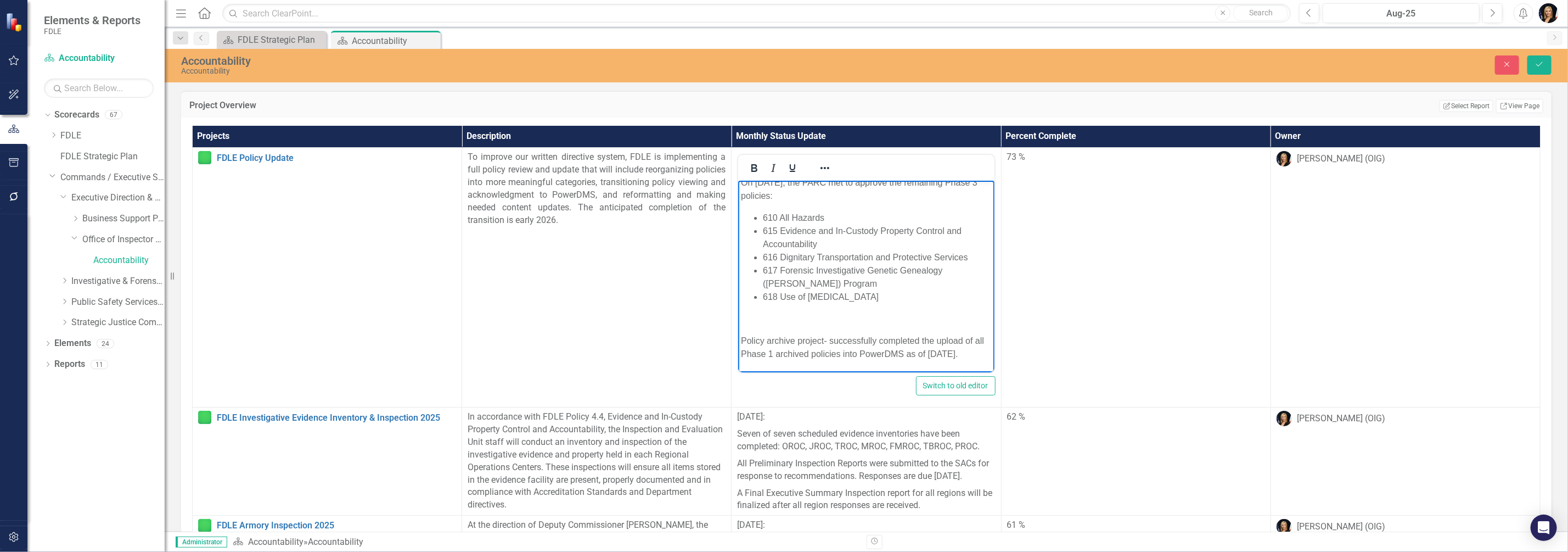
scroll to position [235, 0]
click at [747, 313] on p "Rich Text Area. Press ALT-0 for help." at bounding box center [866, 319] width 250 height 13
drag, startPoint x: 819, startPoint y: 232, endPoint x: 757, endPoint y: 217, distance: 63.8
click at [763, 224] on li "615 Evidence and In-Custody Property Control and Accountability" at bounding box center [877, 237] width 228 height 27
copy li "615 Evidence and In-Custody Property Control and Accountability"
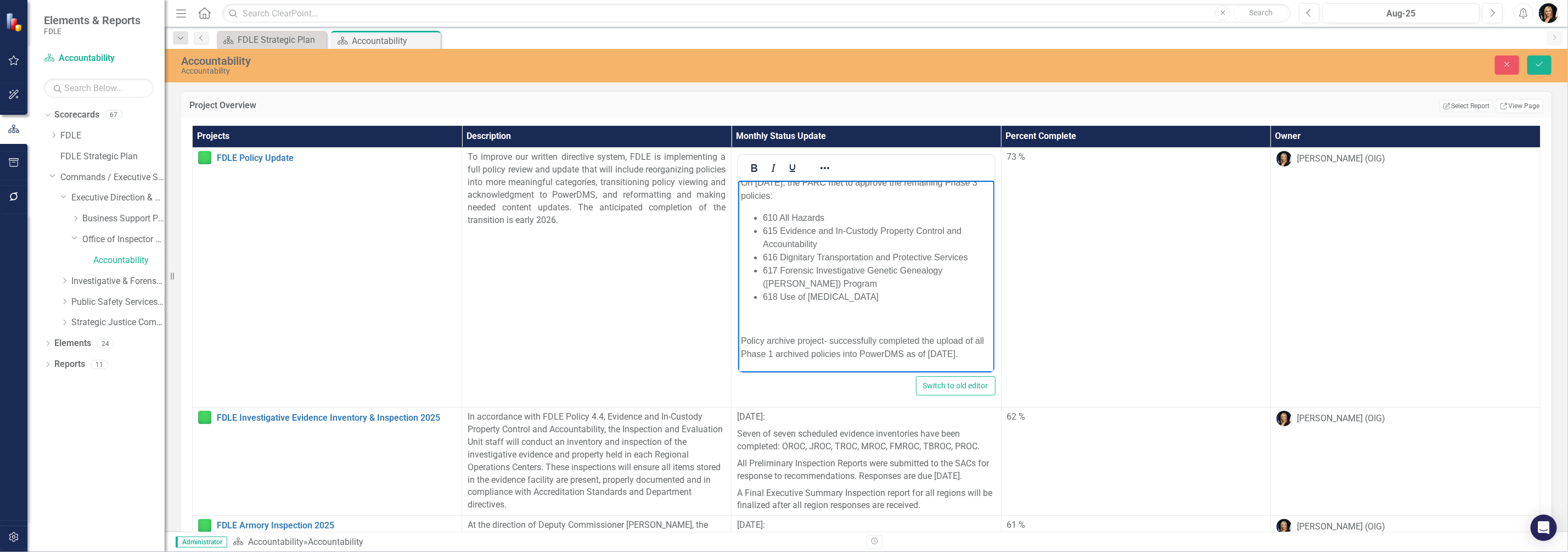
click at [743, 313] on p "Rich Text Area. Press ALT-0 for help." at bounding box center [866, 319] width 250 height 13
click at [1540, 64] on icon "Save" at bounding box center [1539, 64] width 10 height 8
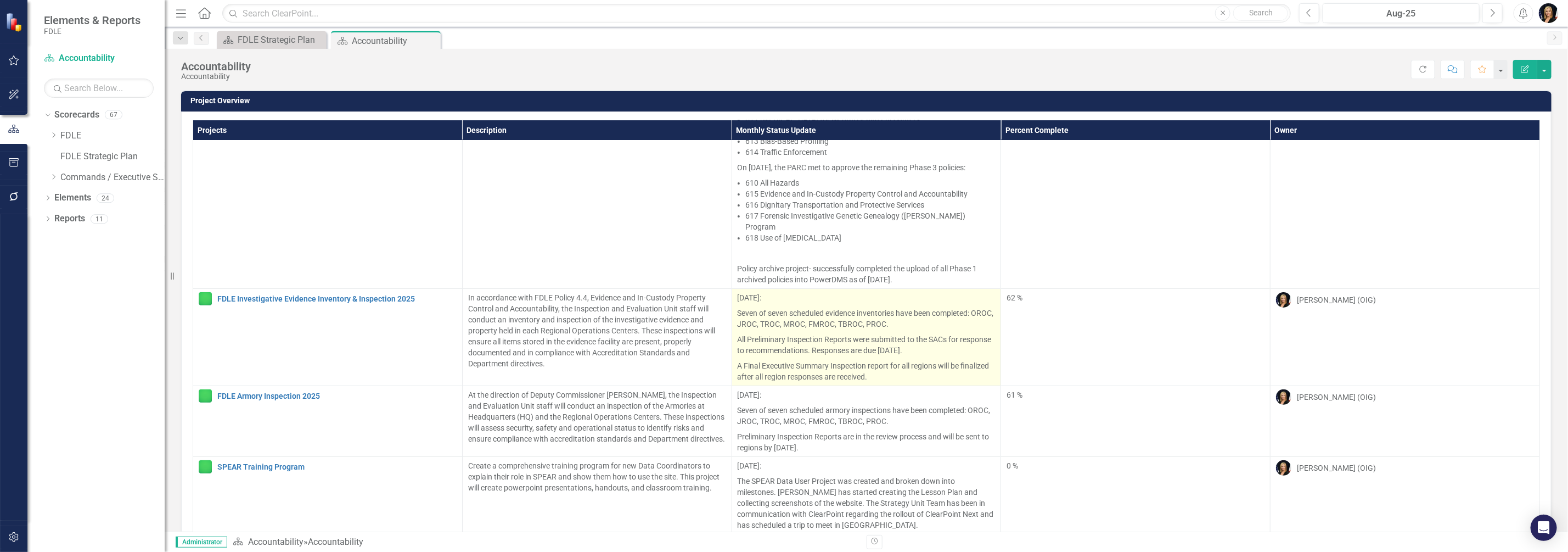
scroll to position [0, 0]
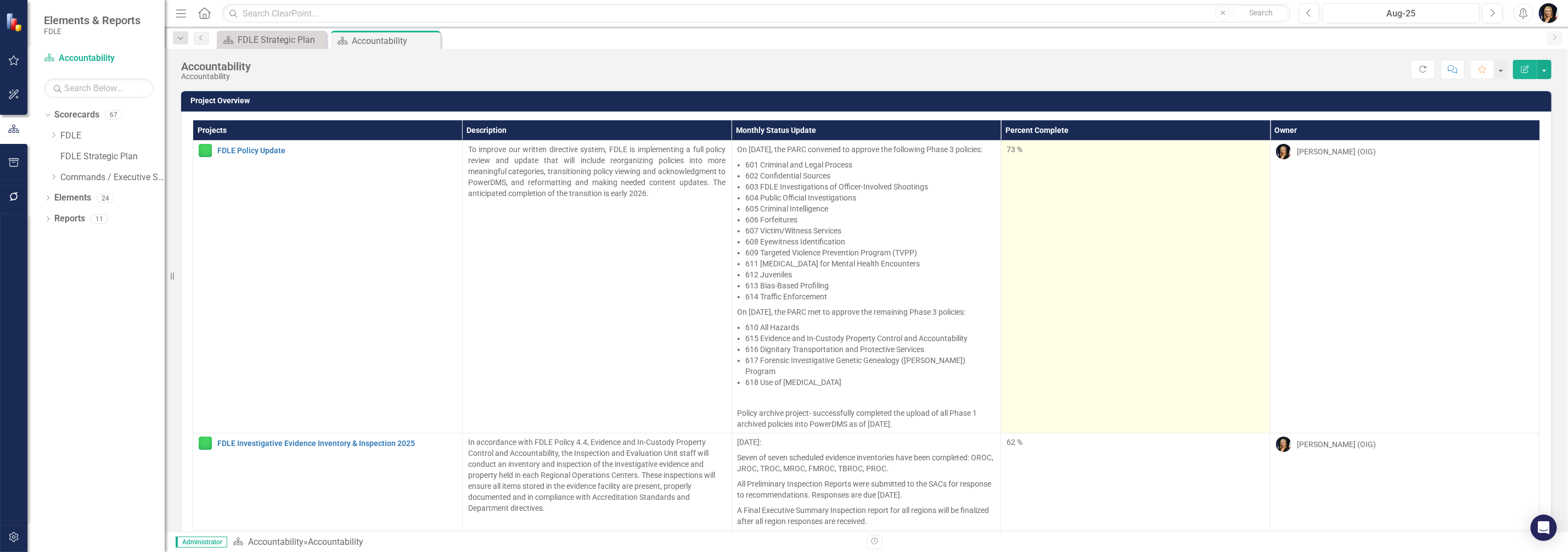
click at [1126, 302] on td "73 %" at bounding box center [1136, 287] width 270 height 293
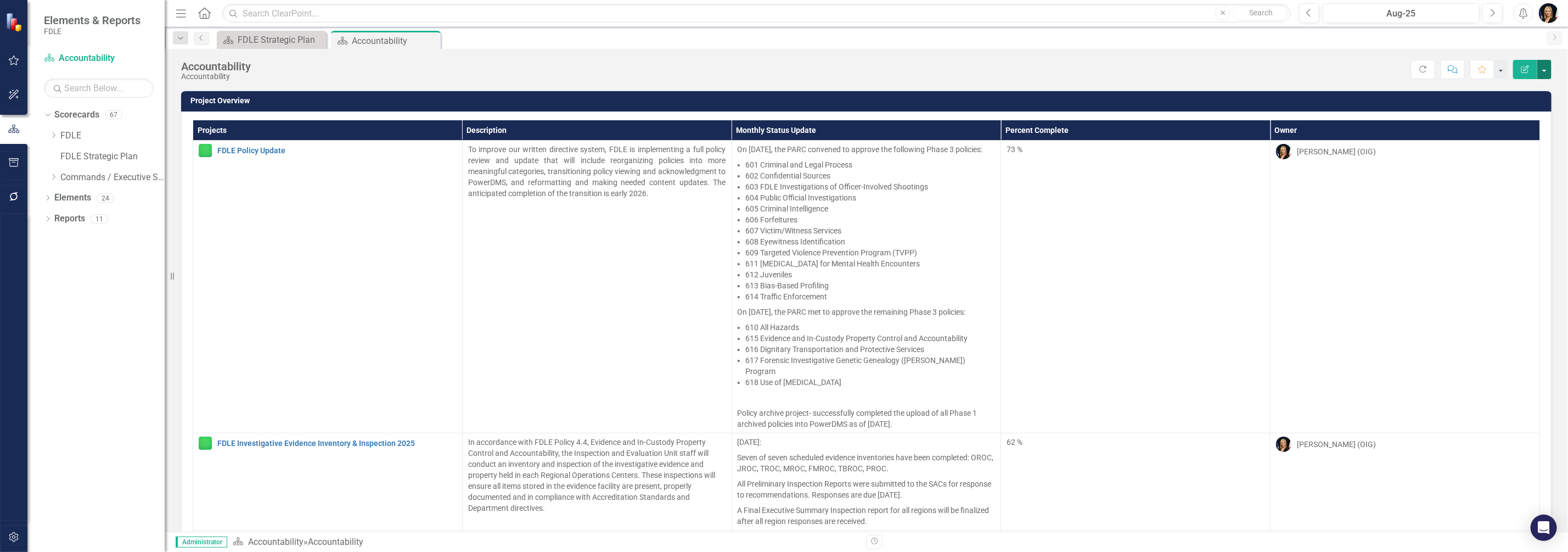
click at [1545, 67] on button "button" at bounding box center [1545, 69] width 14 height 19
click at [1501, 152] on link "PDF Export to PDF" at bounding box center [1507, 153] width 89 height 20
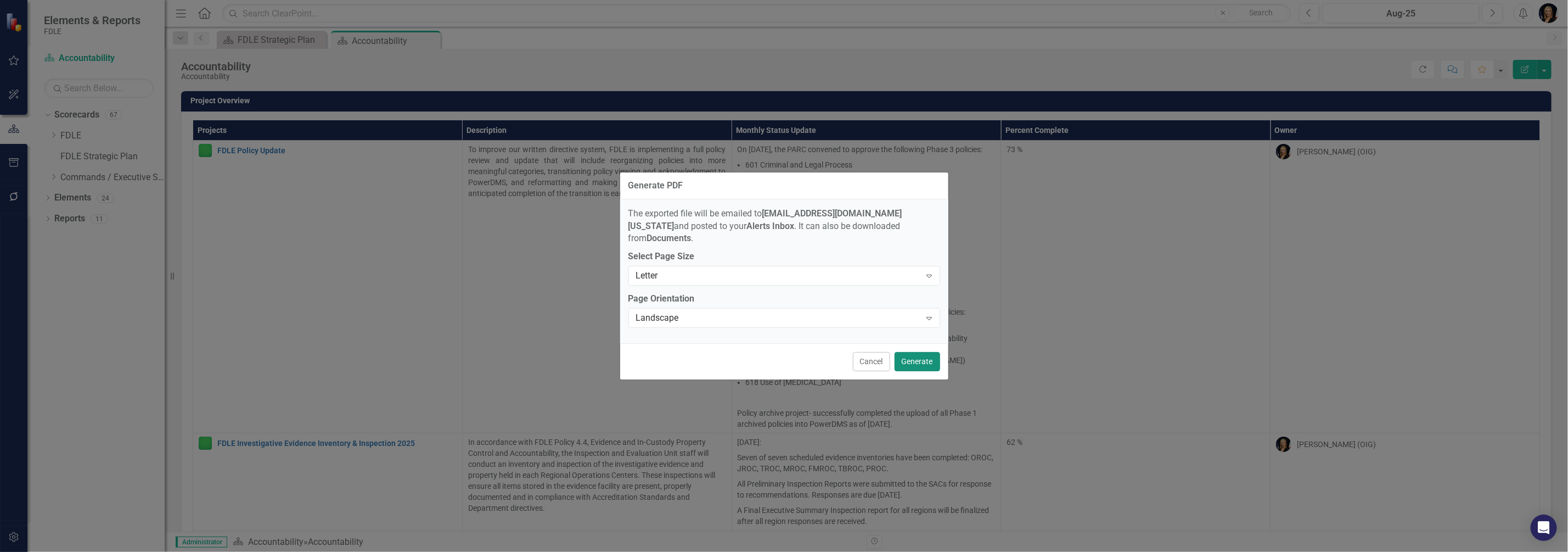
click at [913, 359] on button "Generate" at bounding box center [917, 362] width 45 height 19
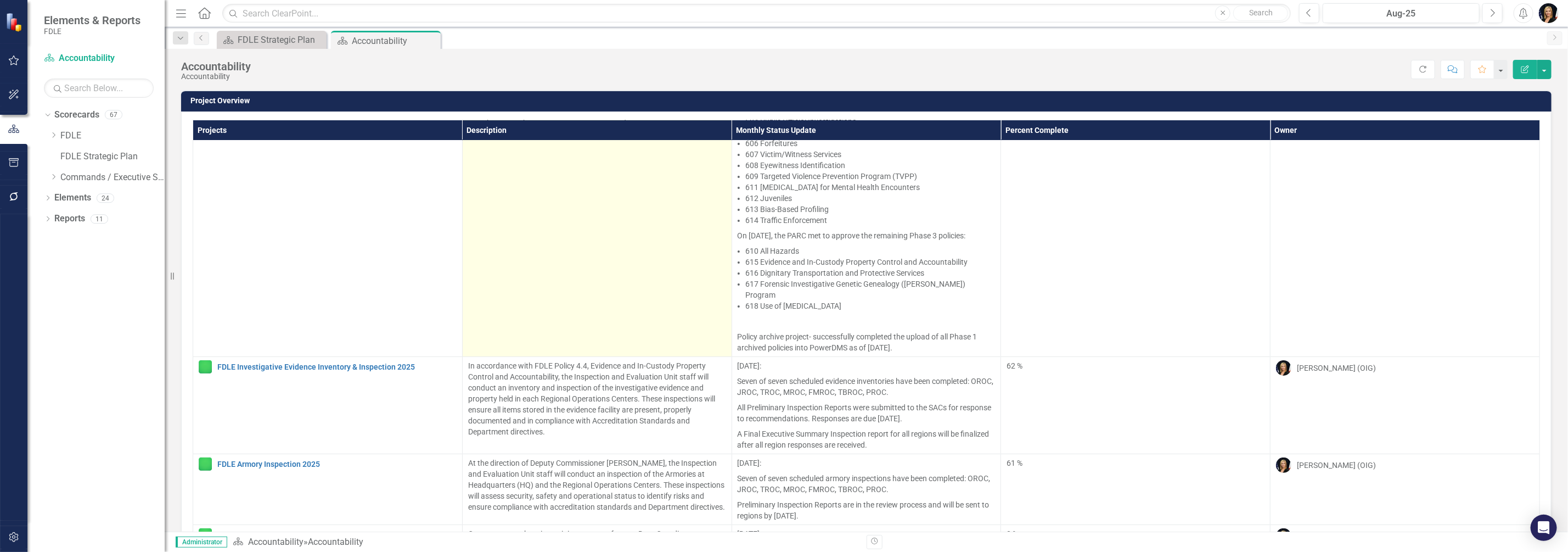
scroll to position [145, 0]
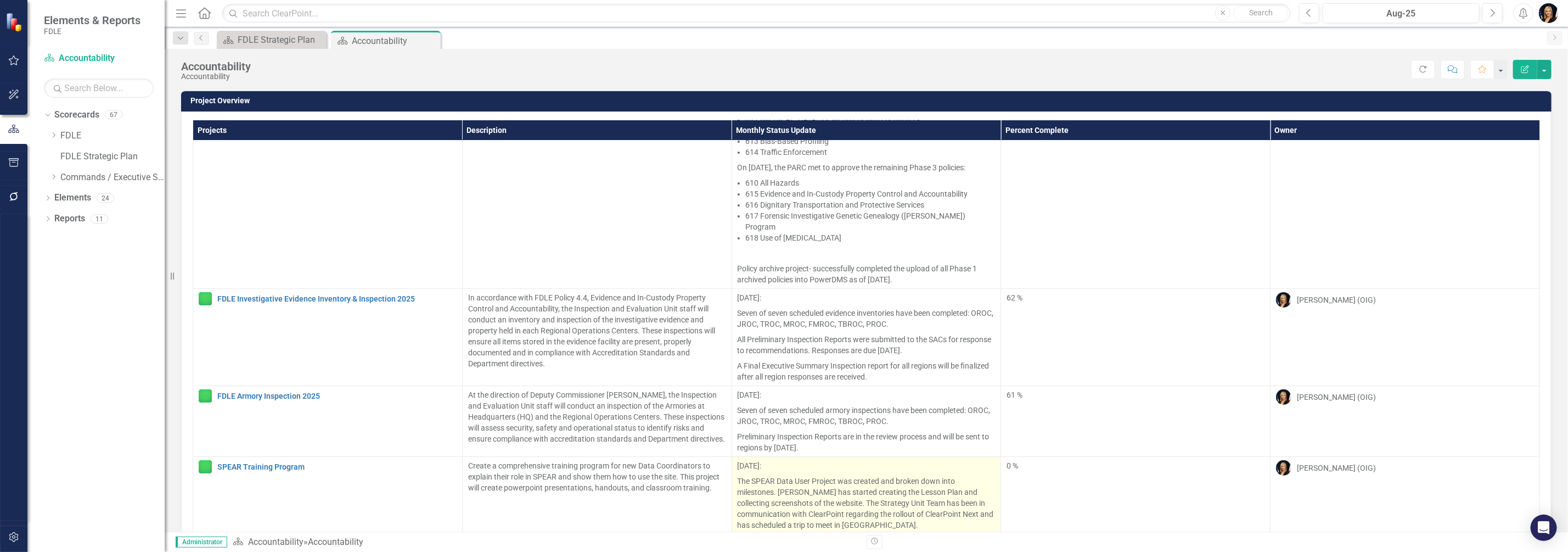
click at [801, 496] on p "The SPEAR Data User Project was created and broken down into milestones. [PERSO…" at bounding box center [867, 502] width 258 height 57
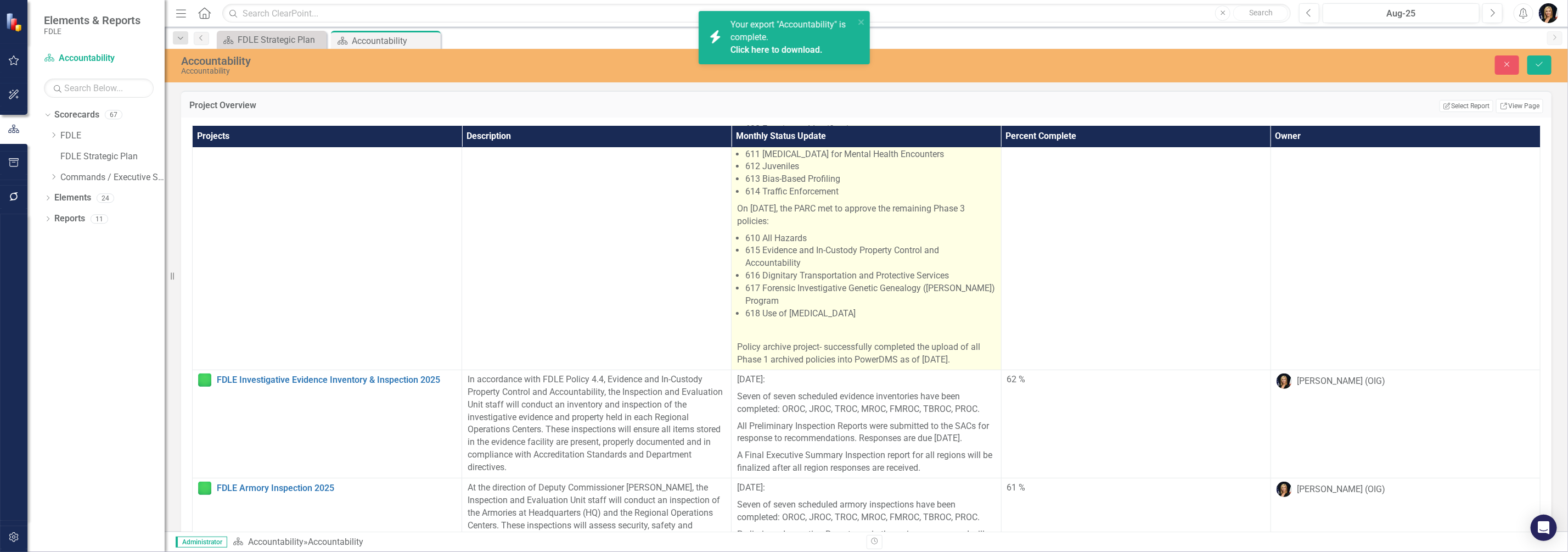
scroll to position [425, 0]
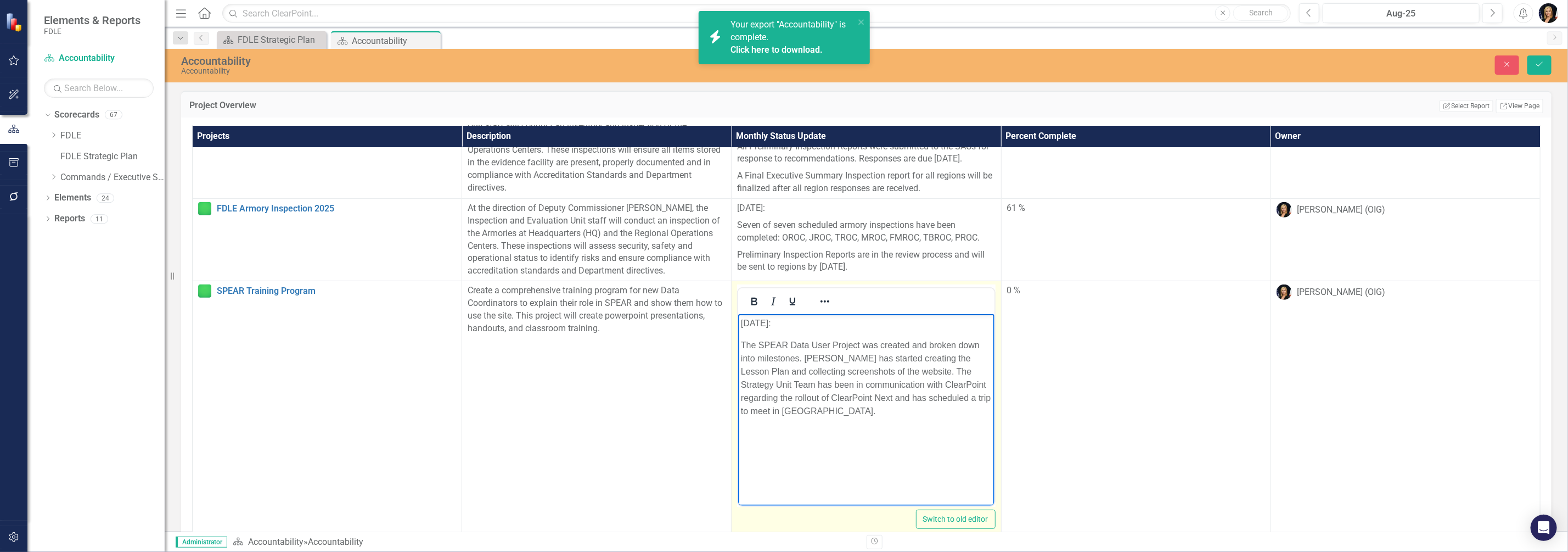
click at [817, 368] on p "The SPEAR Data User Project was created and broken down into milestones. [PERSO…" at bounding box center [866, 378] width 250 height 79
drag, startPoint x: 804, startPoint y: 355, endPoint x: 882, endPoint y: 360, distance: 78.2
click at [882, 360] on p "The SPEAR Data User Project was created and broken down into milestones. [PERSO…" at bounding box center [866, 378] width 250 height 79
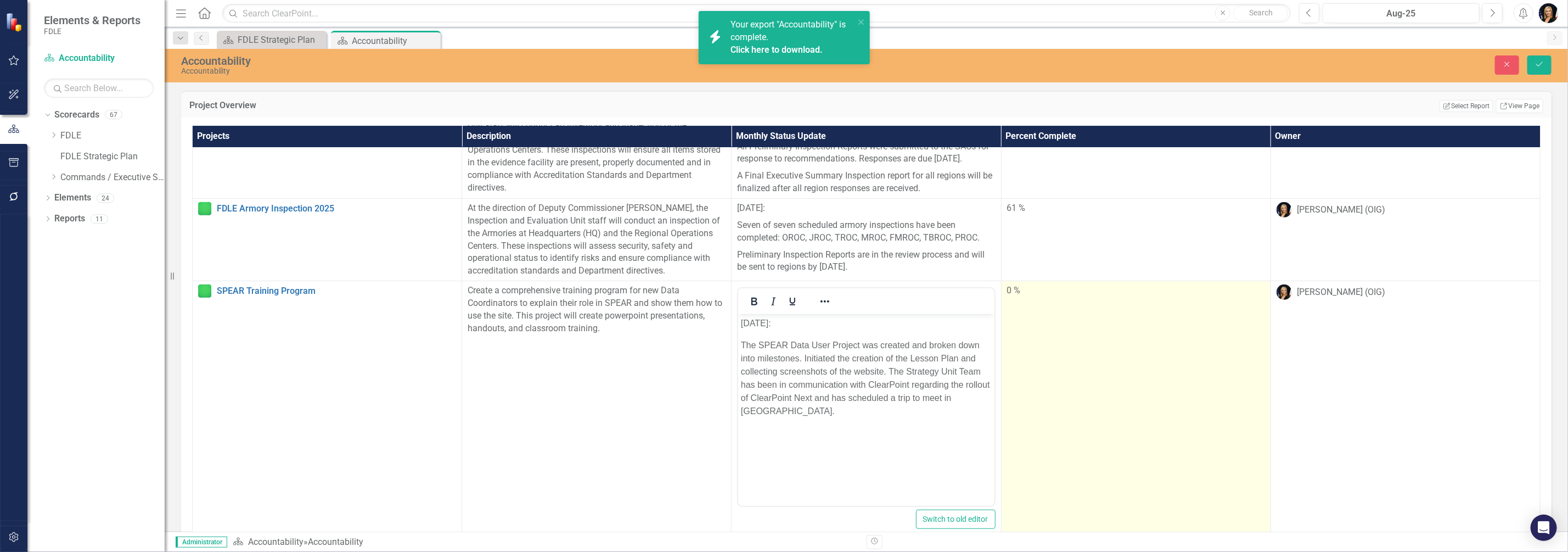
click at [1065, 449] on td "0 %" at bounding box center [1136, 411] width 270 height 260
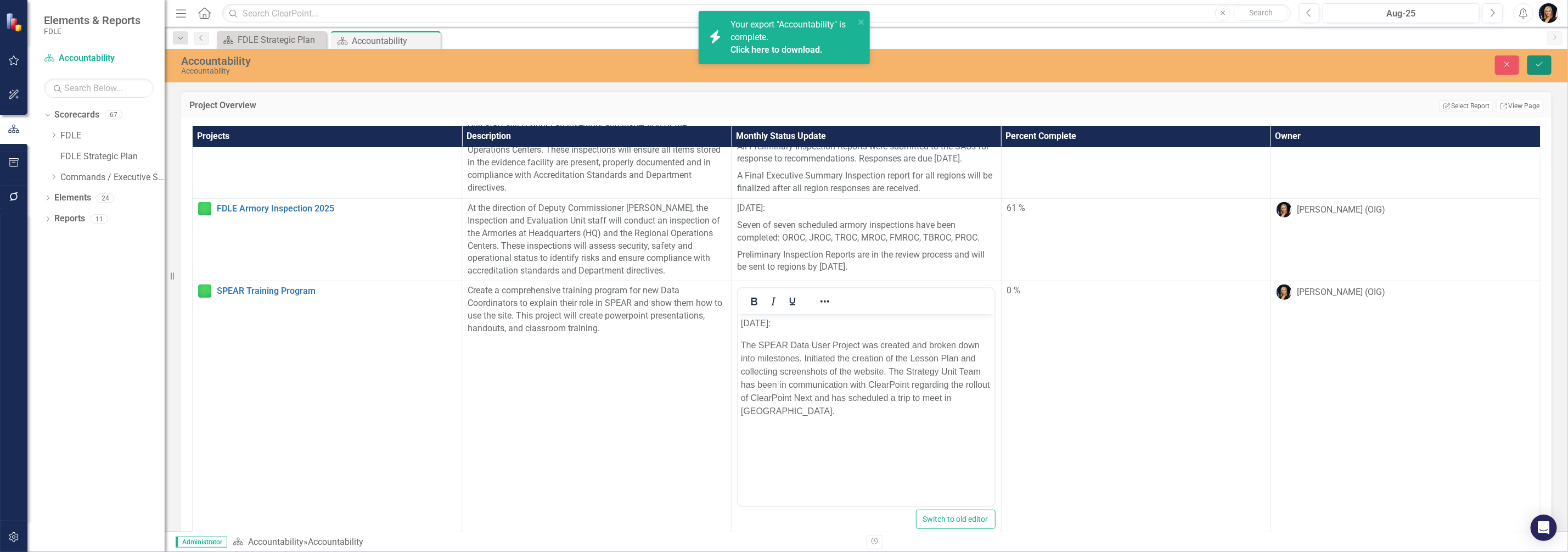
click at [1542, 63] on icon "Save" at bounding box center [1539, 64] width 10 height 8
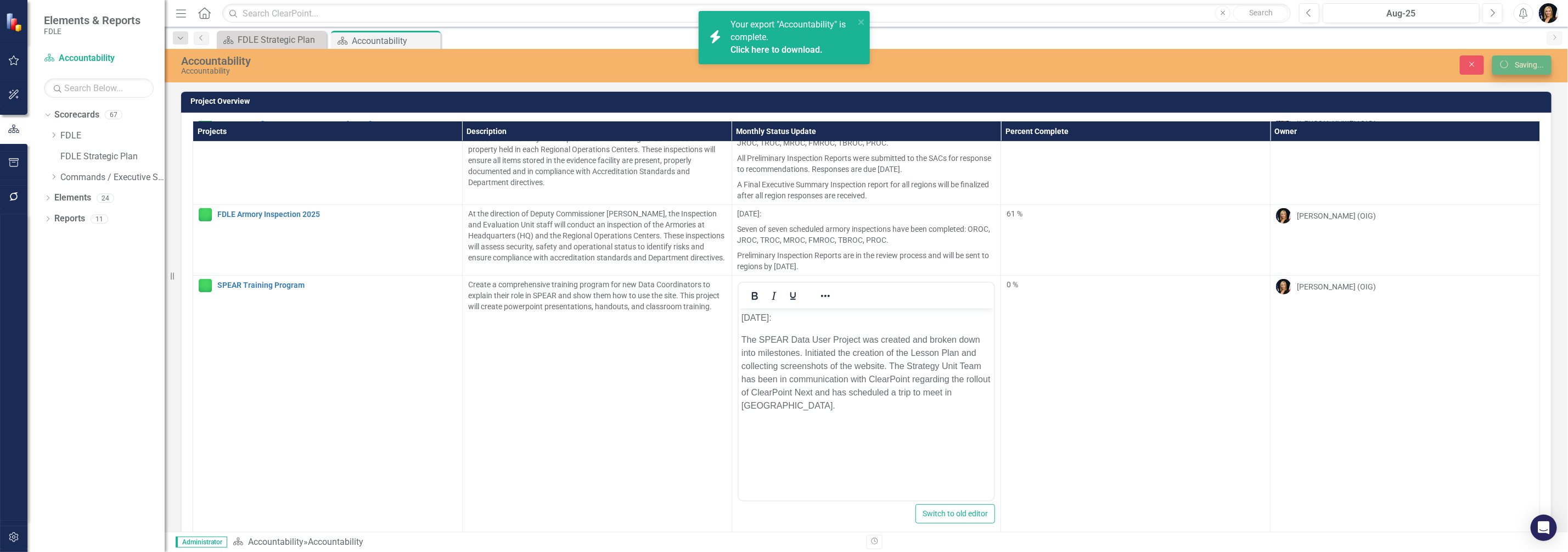
scroll to position [0, 0]
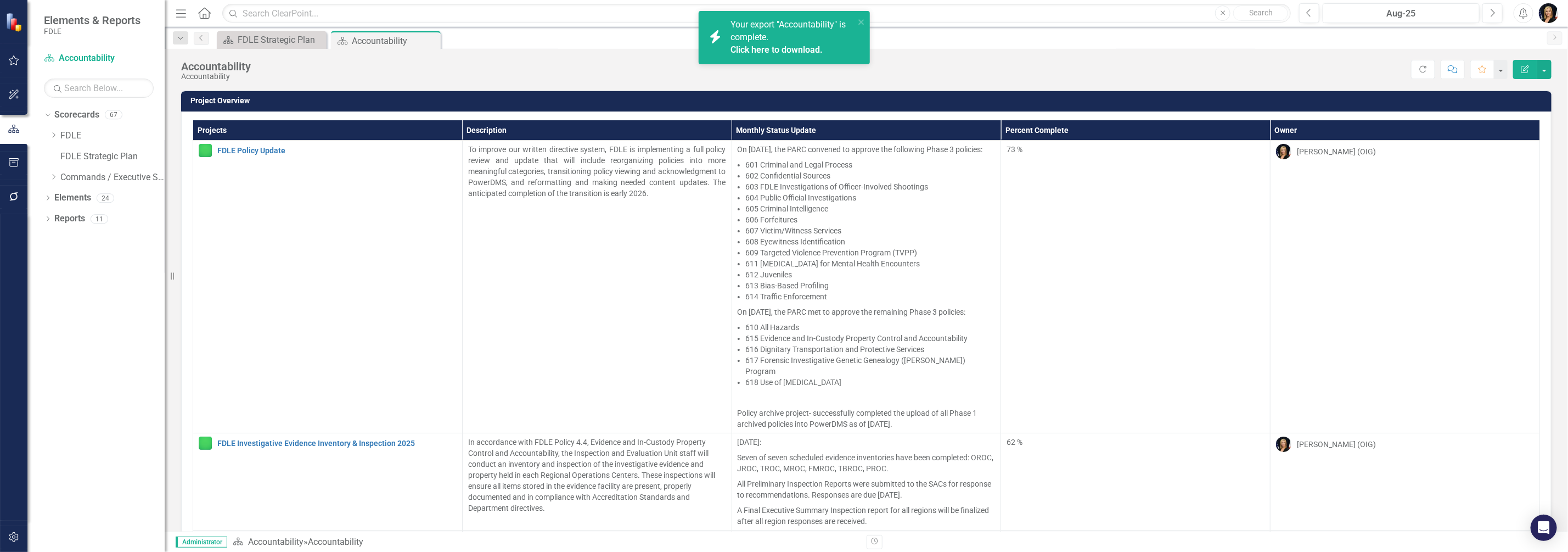
click at [1528, 67] on icon "Edit Report" at bounding box center [1525, 69] width 10 height 8
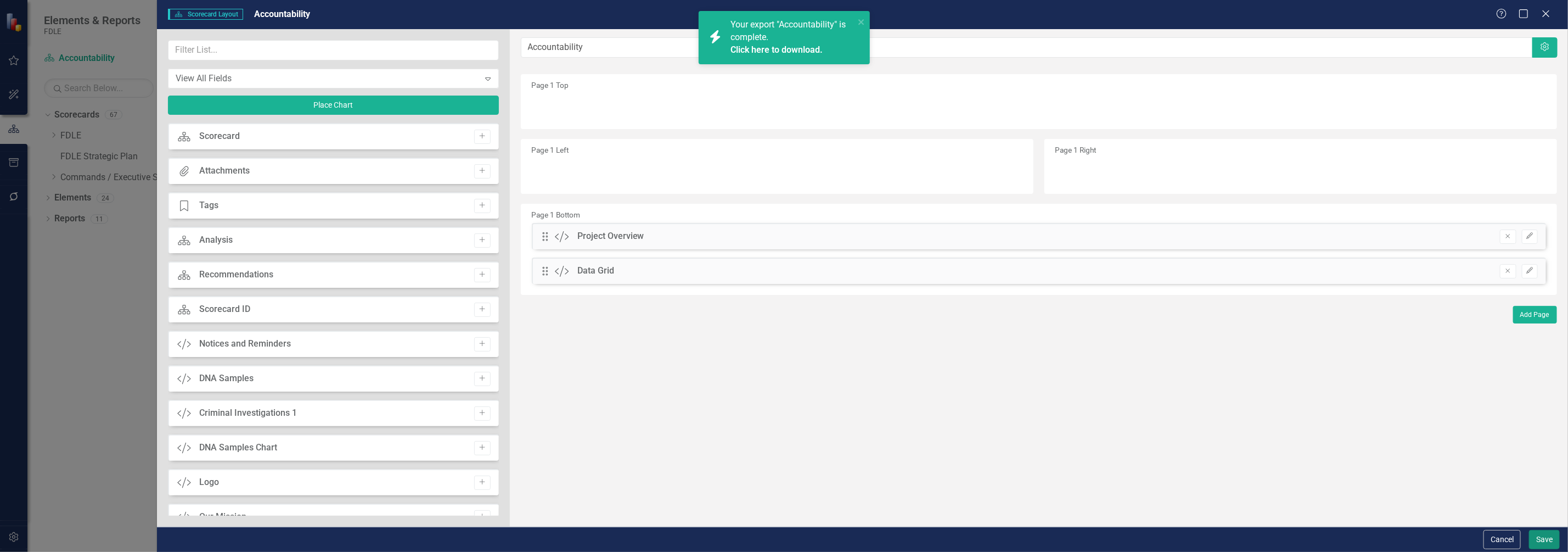
click at [1543, 534] on button "Save" at bounding box center [1544, 540] width 30 height 19
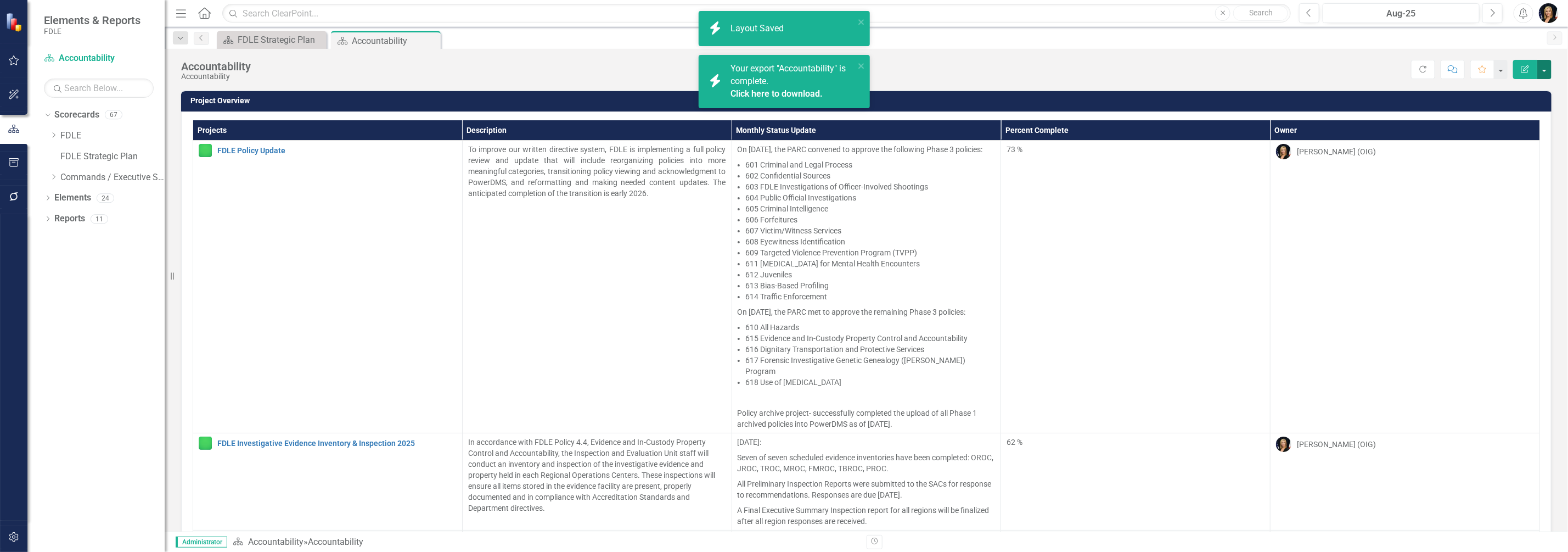
click at [1547, 69] on button "button" at bounding box center [1545, 69] width 14 height 19
click at [1500, 154] on link "PDF Export to PDF" at bounding box center [1507, 153] width 89 height 20
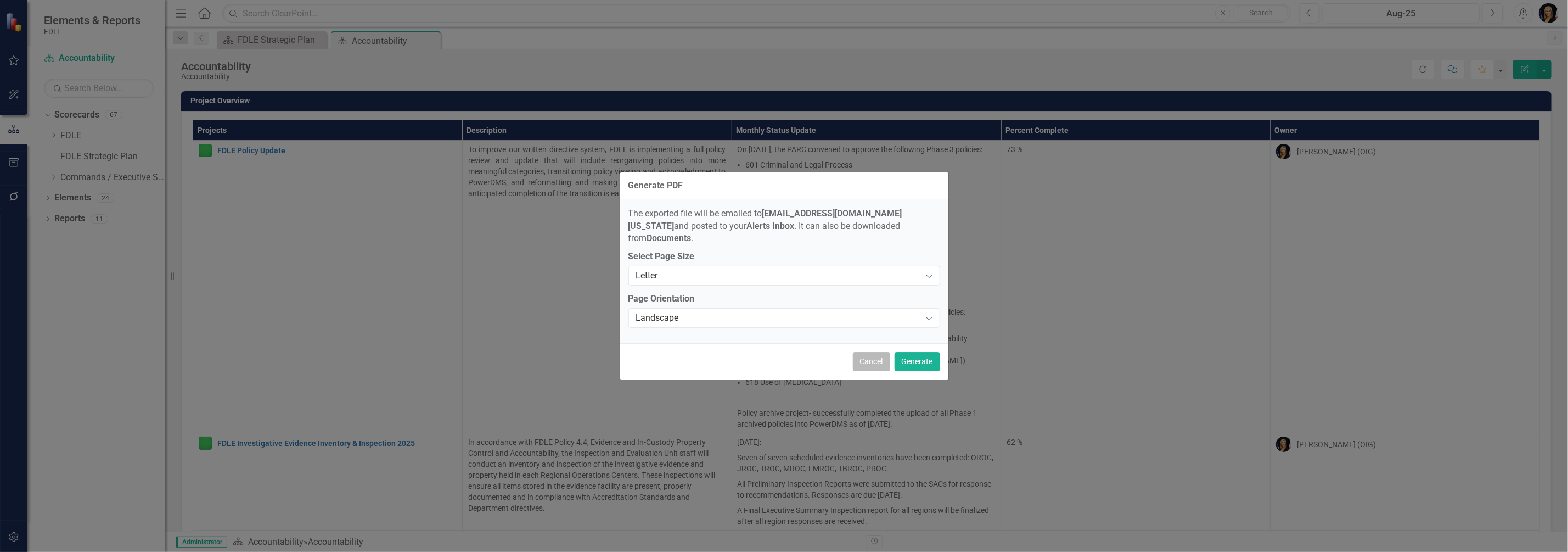
click at [868, 360] on button "Cancel" at bounding box center [872, 362] width 38 height 19
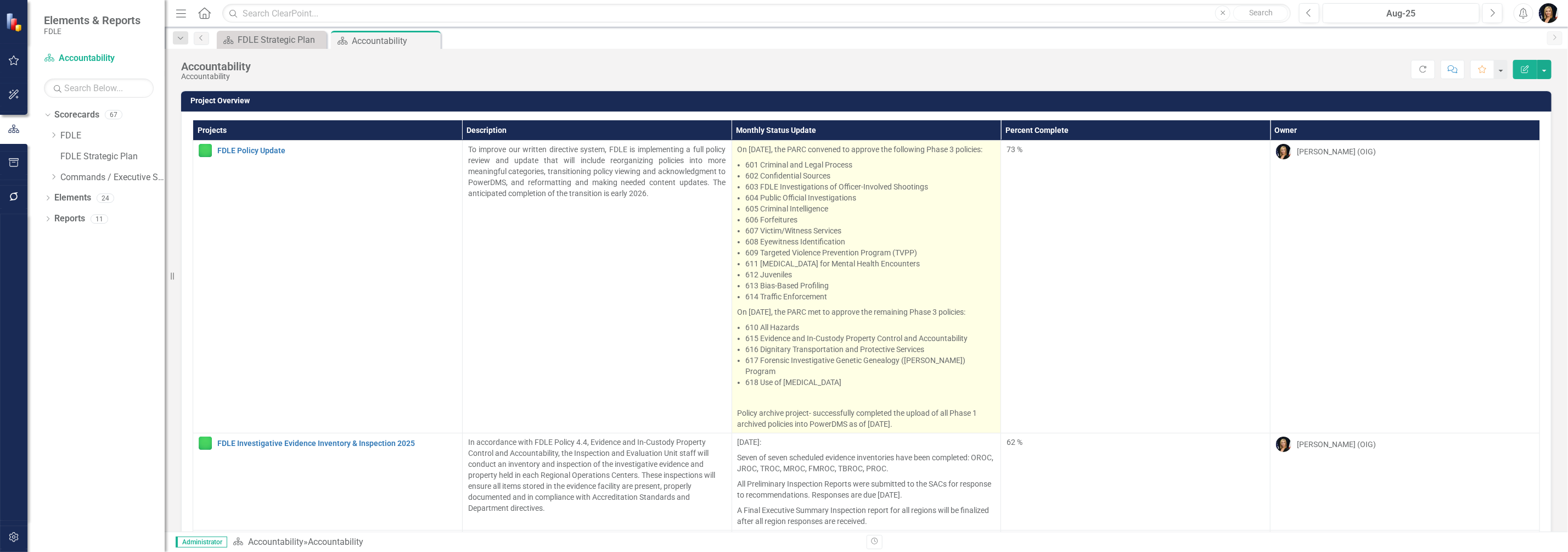
click at [801, 214] on li "605 Criminal Intelligence" at bounding box center [871, 208] width 250 height 11
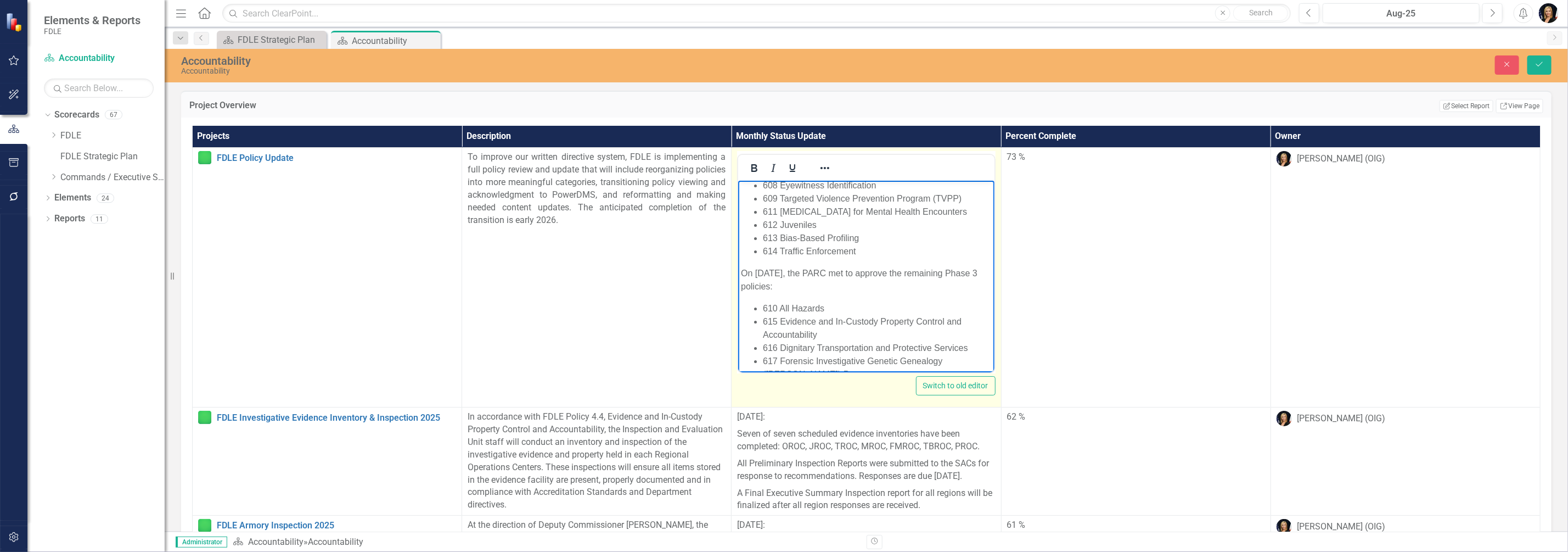
scroll to position [137, 0]
drag, startPoint x: 804, startPoint y: 204, endPoint x: 870, endPoint y: 247, distance: 78.8
click at [870, 247] on body "On [DATE], the PARC convened to approve the following Phase 3 policies: 601 Cri…" at bounding box center [866, 251] width 256 height 414
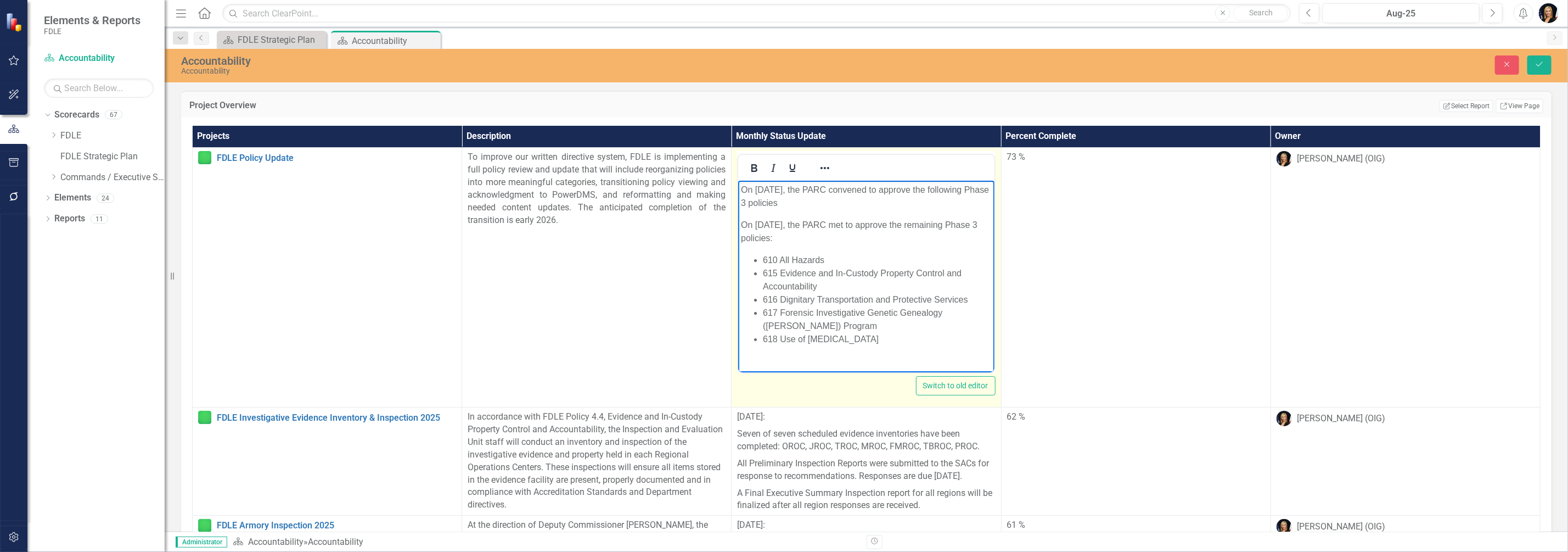
click at [793, 190] on p "On [DATE], the PARC convened to approve the following Phase 3 policies" at bounding box center [866, 197] width 250 height 27
drag, startPoint x: 742, startPoint y: 202, endPoint x: 791, endPoint y: 202, distance: 49.0
click at [791, 202] on p "On [DATE] and the 14, the PARC convened to approve the following Phase 3 polici…" at bounding box center [866, 197] width 250 height 27
click at [804, 206] on p "On [DATE] and the 14, the PARC convened to approve Phase 3 policies" at bounding box center [866, 197] width 250 height 27
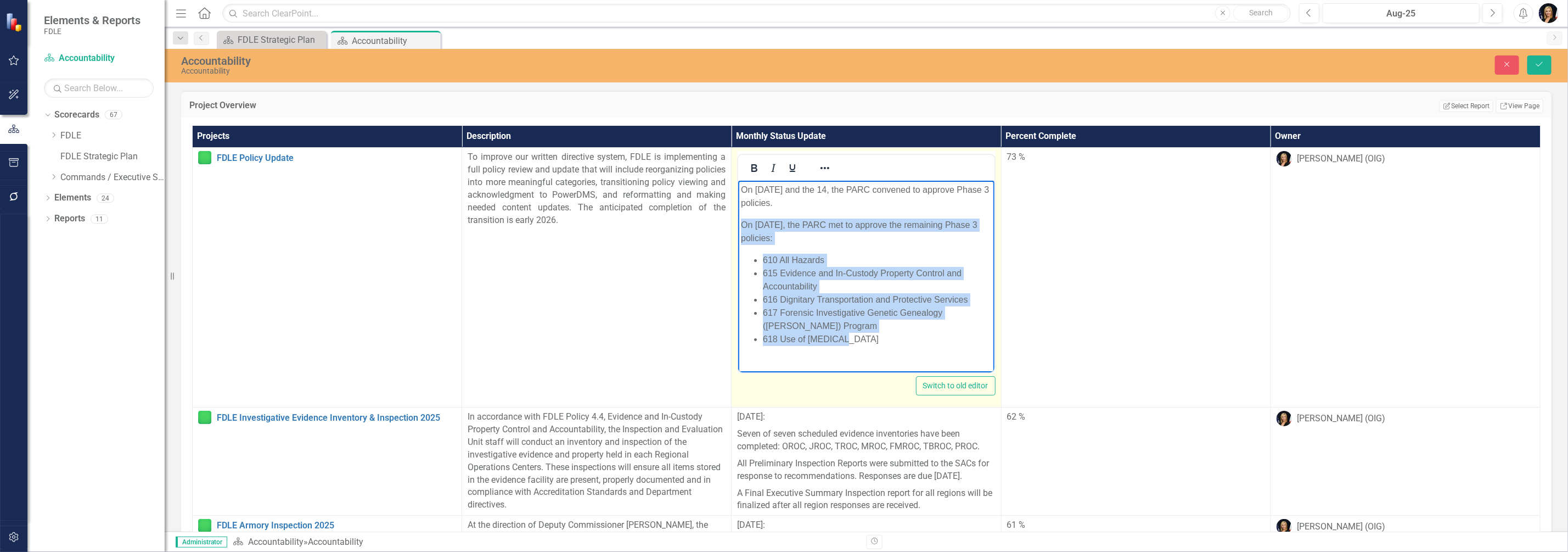
drag, startPoint x: 742, startPoint y: 226, endPoint x: 939, endPoint y: 341, distance: 228.1
click at [940, 341] on body "On [DATE] and the 14, the PARC convened to approve Phase 3 policies. On [DATE],…" at bounding box center [866, 298] width 256 height 234
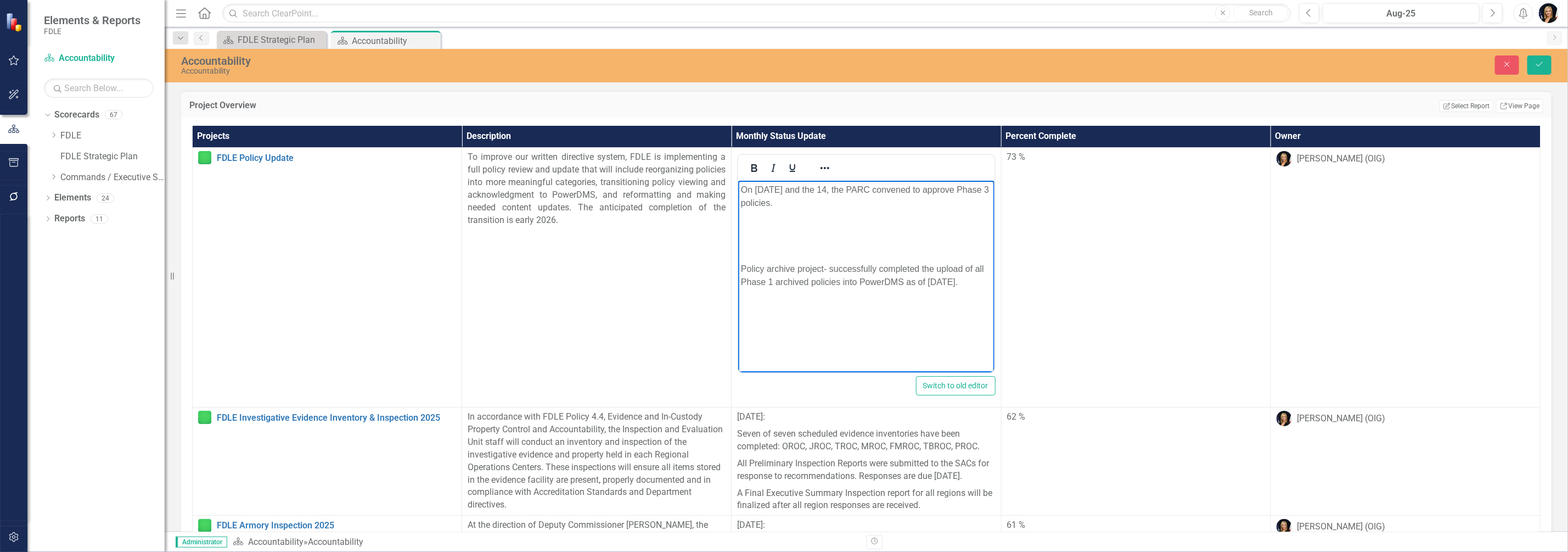
click at [743, 270] on p "Policy archive project- successfully completed the upload of all Phase 1 archiv…" at bounding box center [866, 276] width 250 height 27
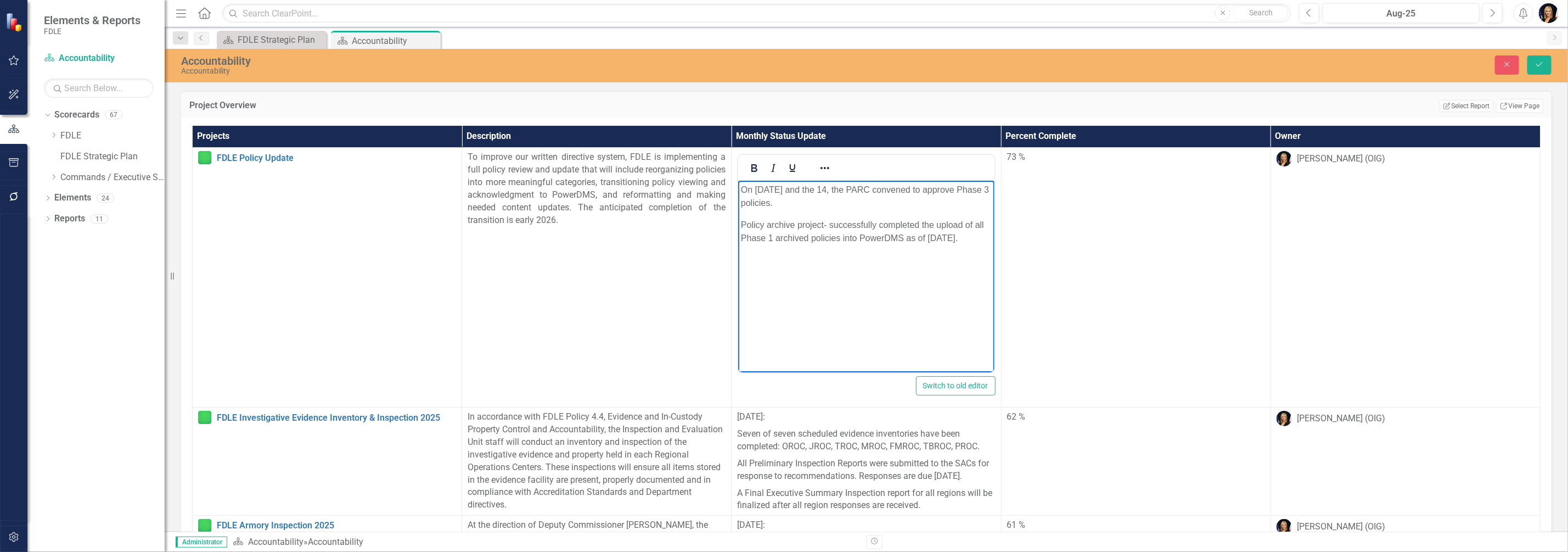
click at [765, 344] on body "On [DATE] and the 14, the PARC convened to approve Phase 3 policies. Policy arc…" at bounding box center [866, 263] width 256 height 165
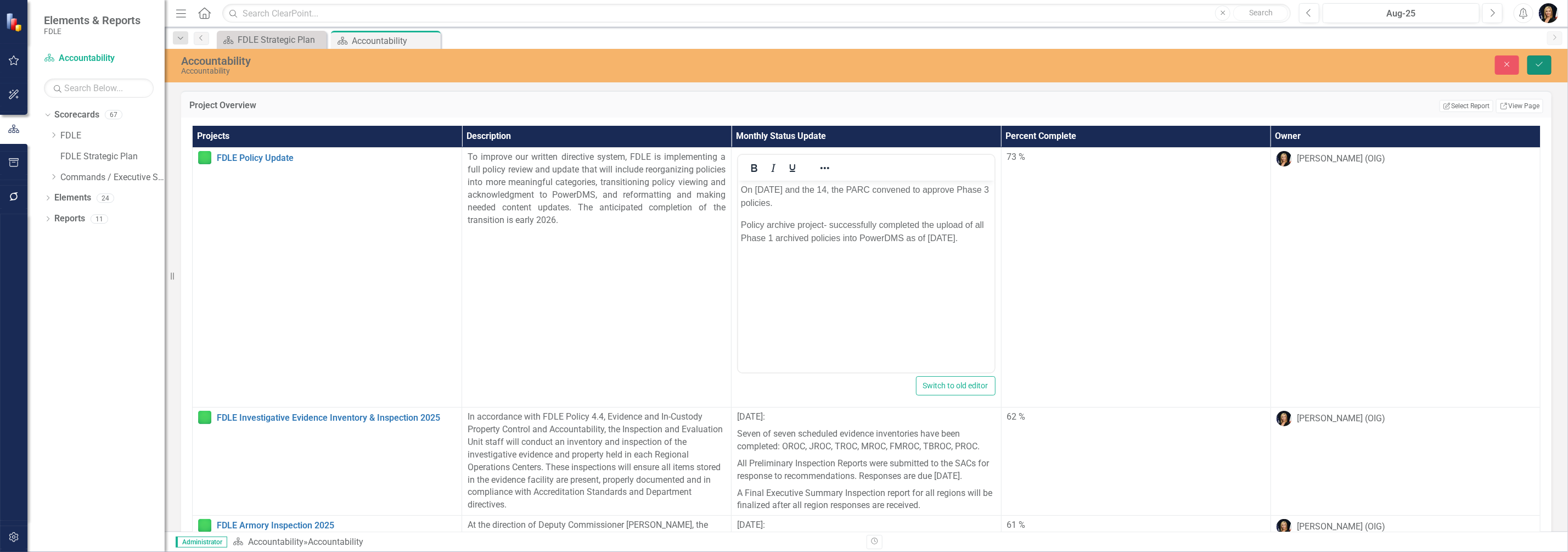
click at [1535, 64] on icon "Save" at bounding box center [1539, 64] width 10 height 8
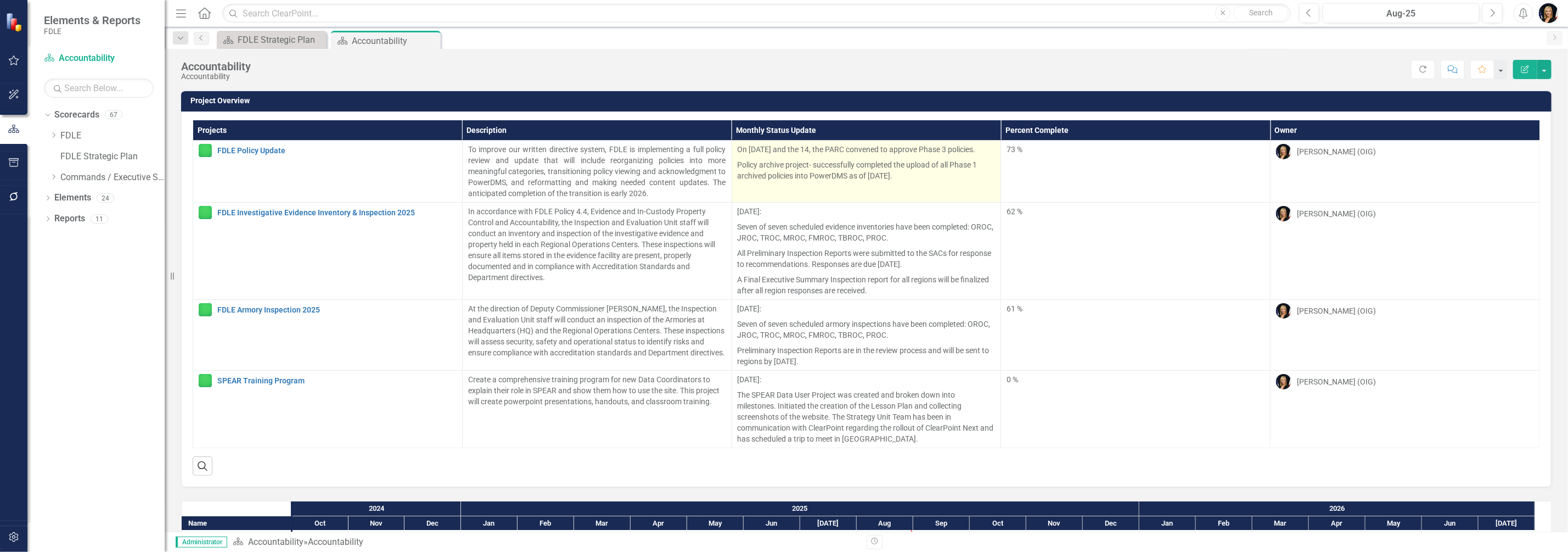
click at [738, 147] on p "On [DATE] and the 14, the PARC convened to approve Phase 3 policies." at bounding box center [867, 150] width 258 height 13
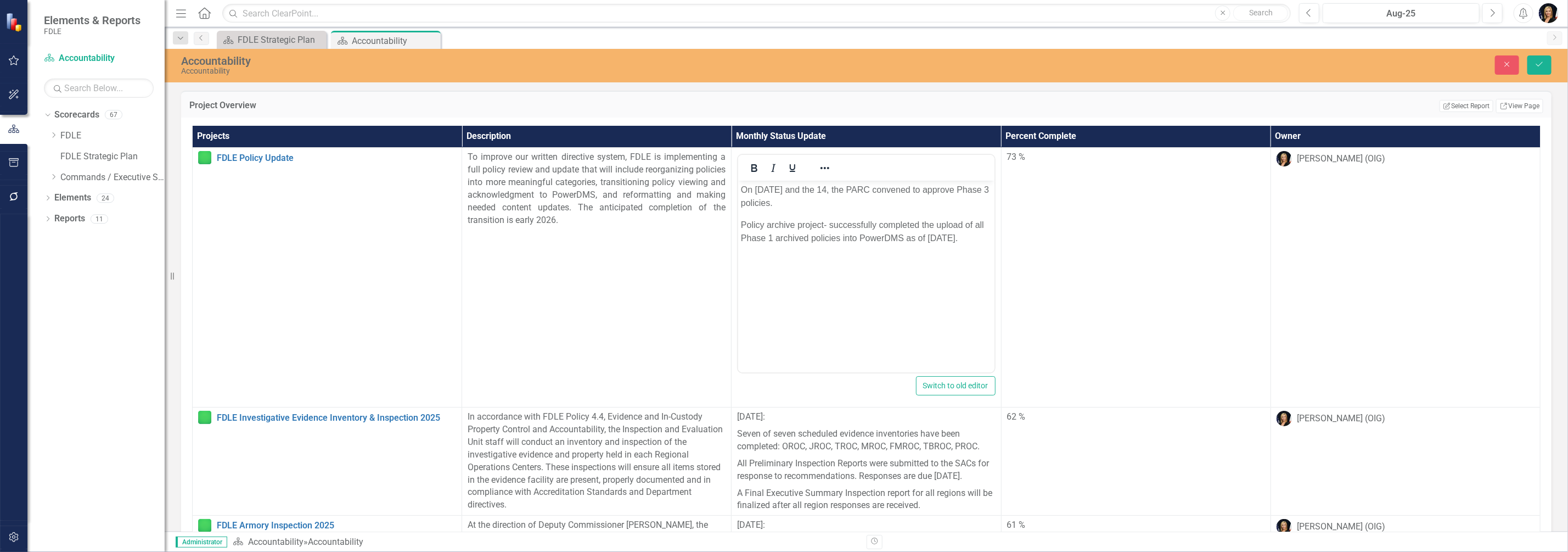
click at [743, 190] on p "On [DATE] and the 14, the PARC convened to approve Phase 3 policies." at bounding box center [866, 197] width 250 height 27
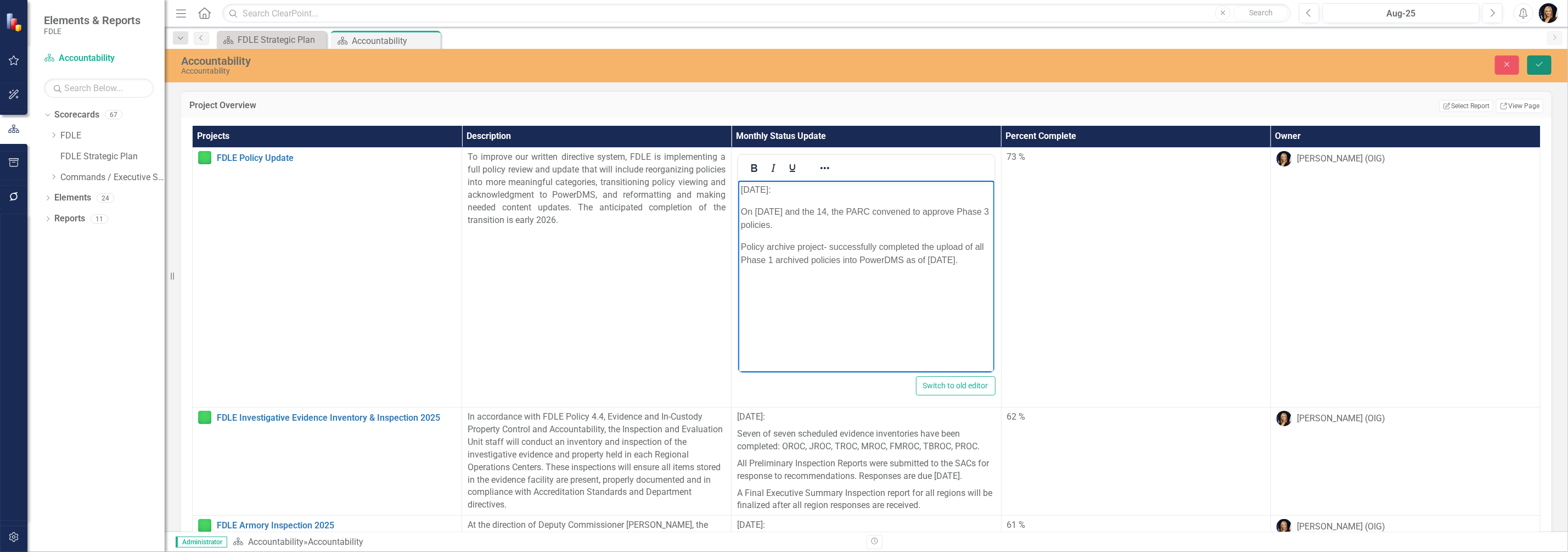
click at [1538, 67] on icon "Save" at bounding box center [1539, 64] width 10 height 8
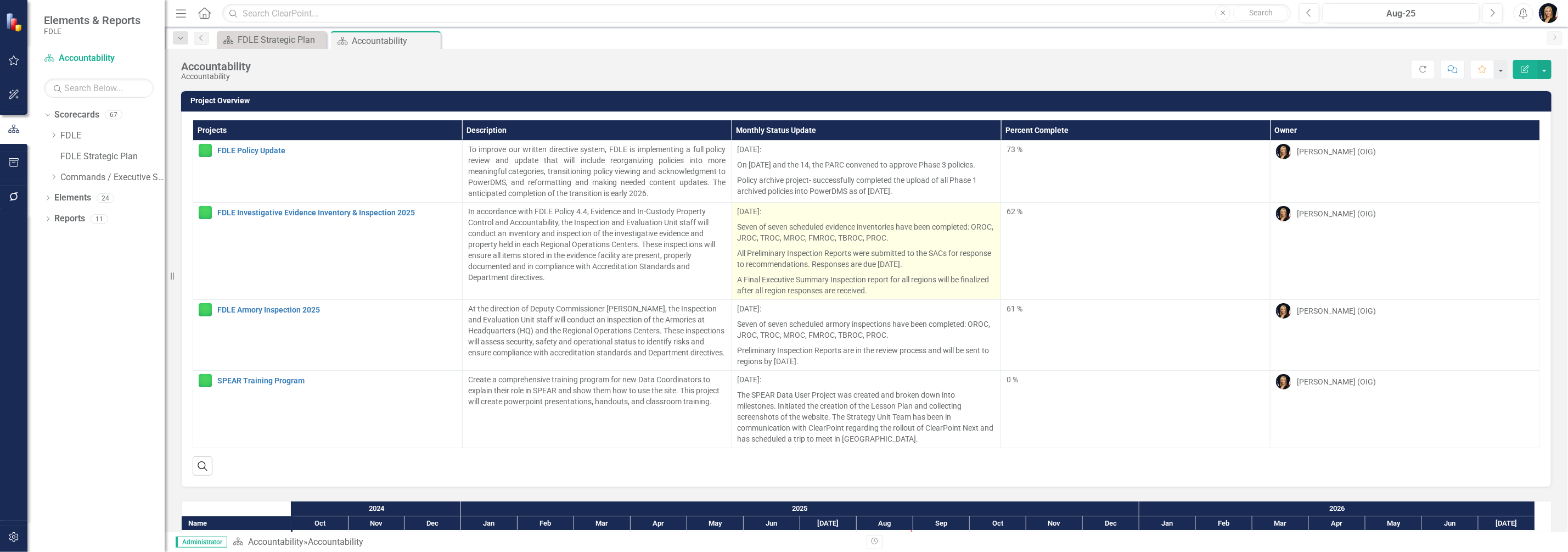
click at [764, 210] on p "[DATE]:" at bounding box center [867, 213] width 258 height 13
click at [759, 213] on p "[DATE]:" at bounding box center [867, 213] width 258 height 13
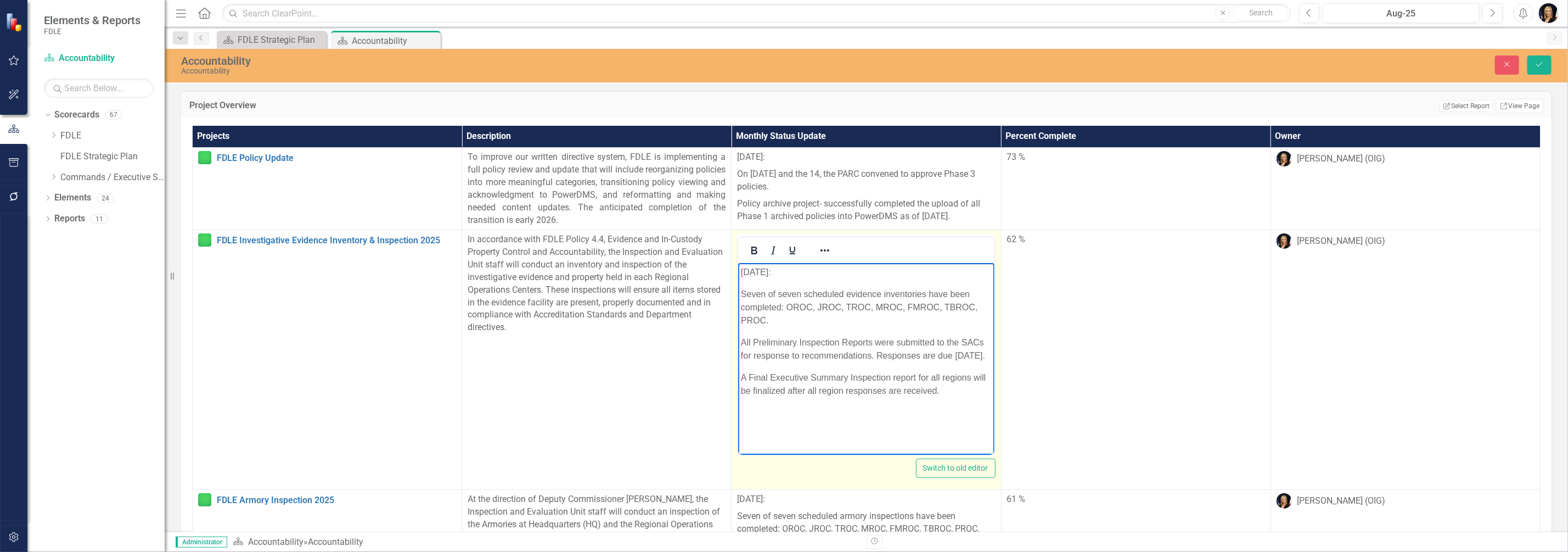
drag, startPoint x: 797, startPoint y: 273, endPoint x: 699, endPoint y: 272, distance: 98.0
click at [738, 272] on html "[DATE]: Seven of seven scheduled evidence inventories have been completed: OROC…" at bounding box center [866, 346] width 256 height 165
click at [1536, 59] on button "Save" at bounding box center [1539, 66] width 24 height 19
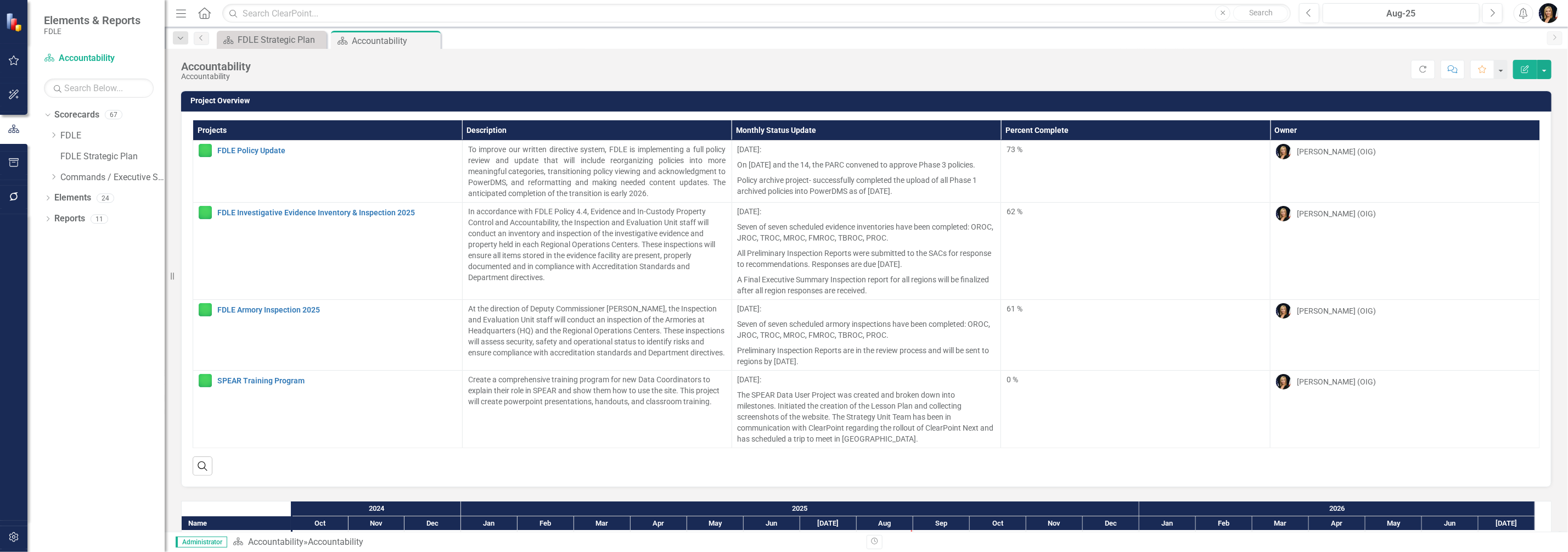
click at [1528, 72] on icon "button" at bounding box center [1525, 69] width 8 height 8
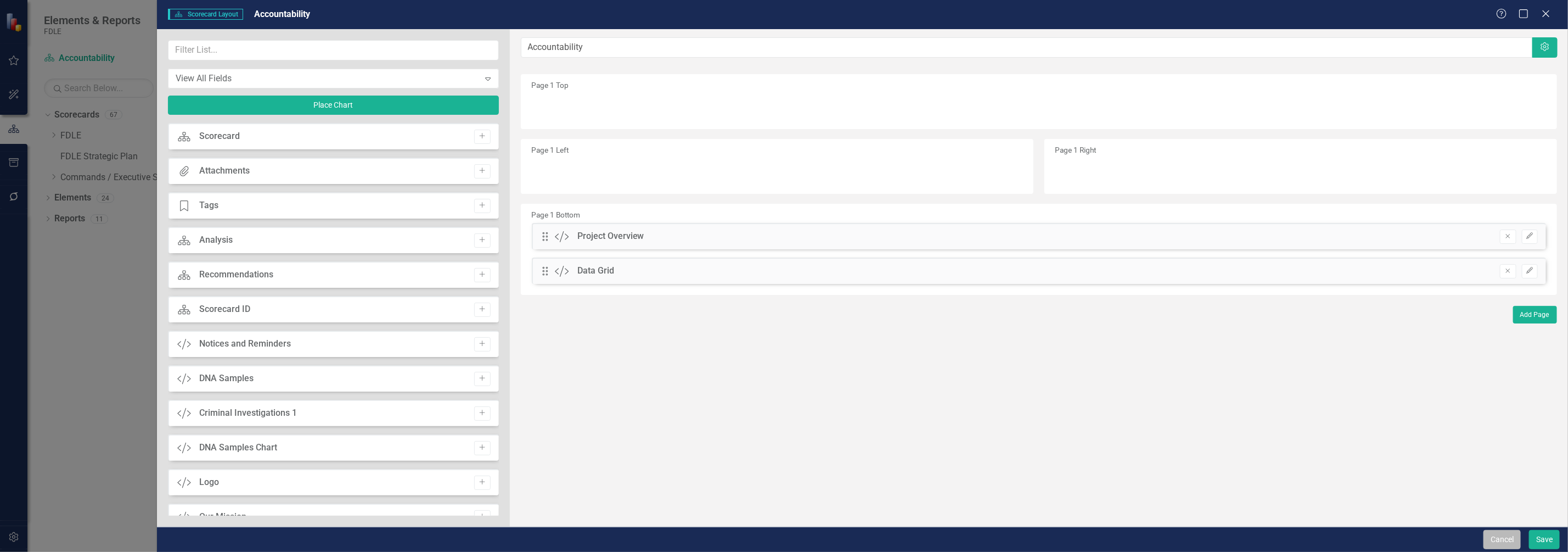
click at [1497, 541] on button "Cancel" at bounding box center [1503, 540] width 38 height 19
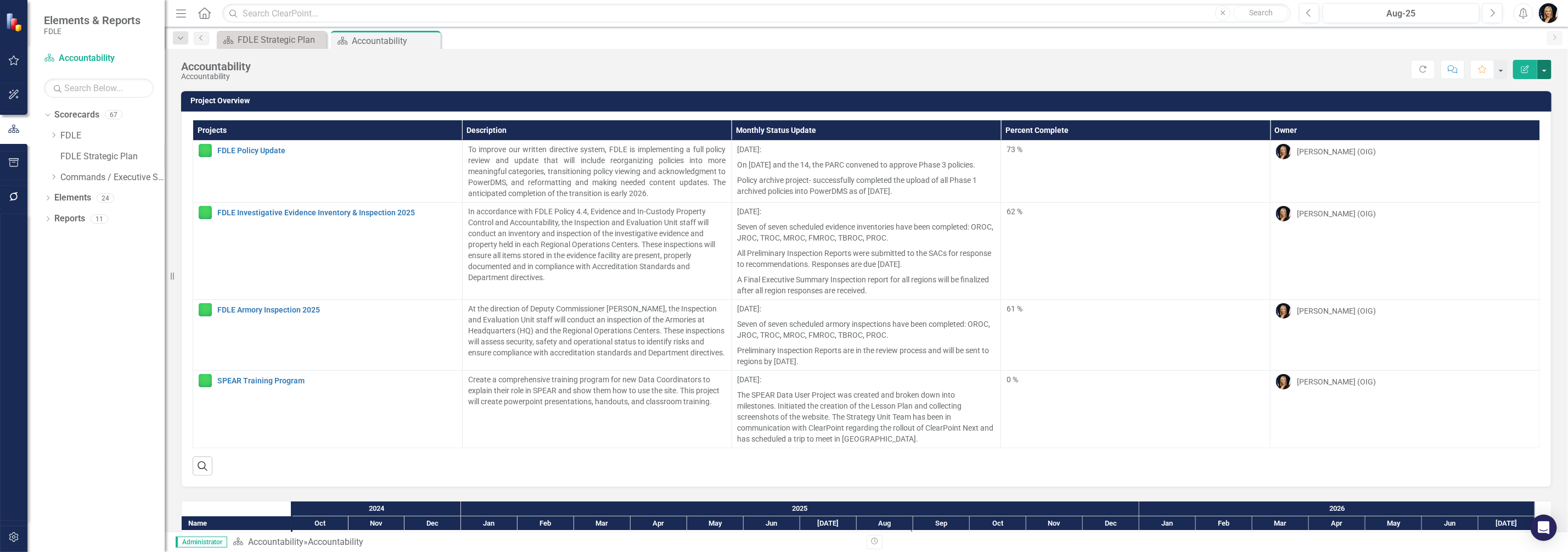
click at [1547, 67] on button "button" at bounding box center [1545, 69] width 14 height 19
click at [1499, 149] on link "PDF Export to PDF" at bounding box center [1507, 153] width 89 height 20
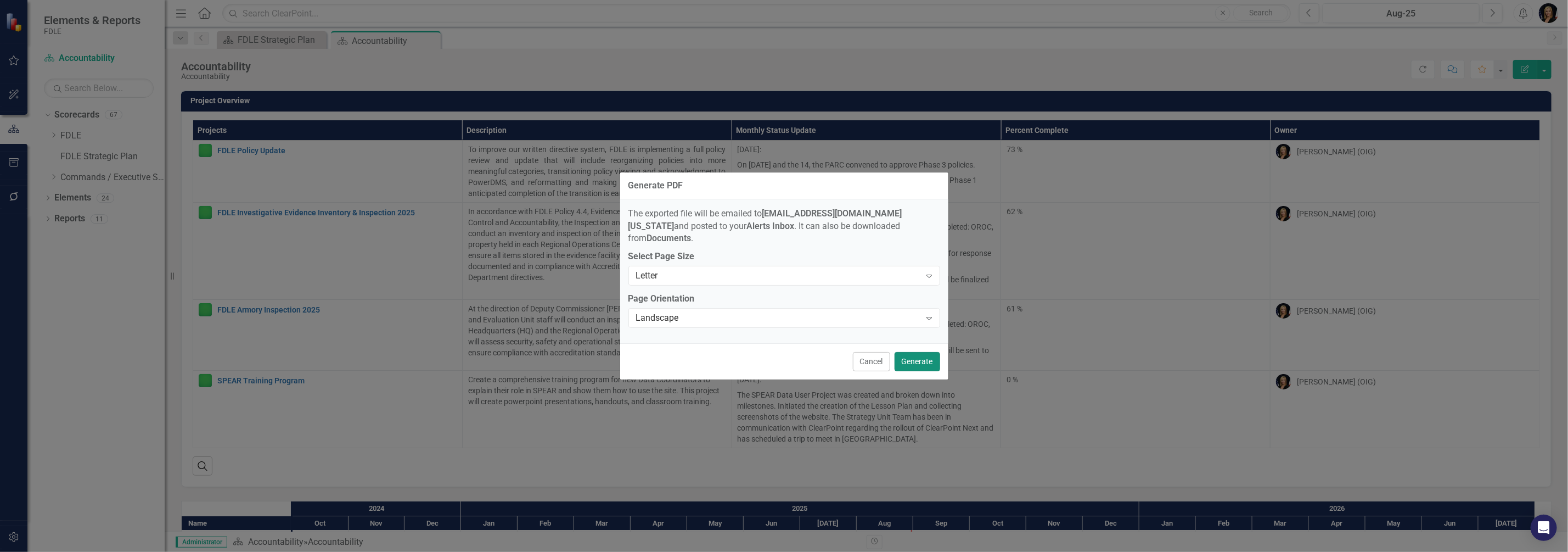
click at [923, 357] on button "Generate" at bounding box center [917, 362] width 45 height 19
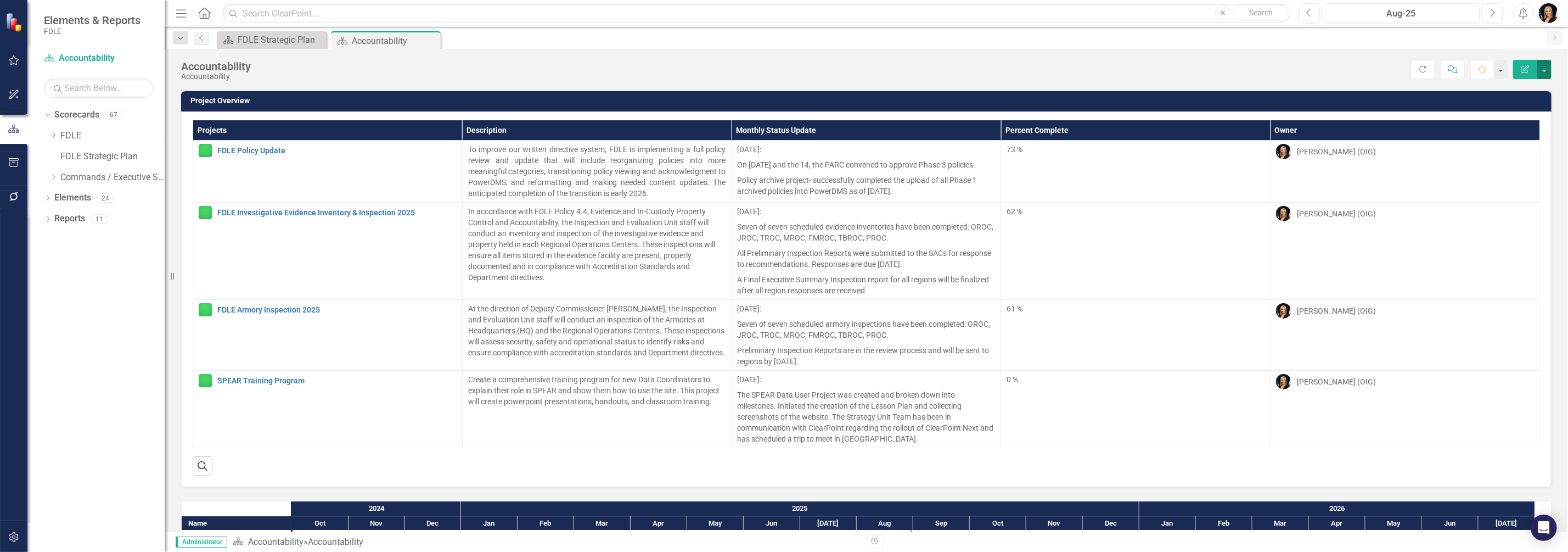
click at [1541, 70] on button "button" at bounding box center [1545, 69] width 14 height 19
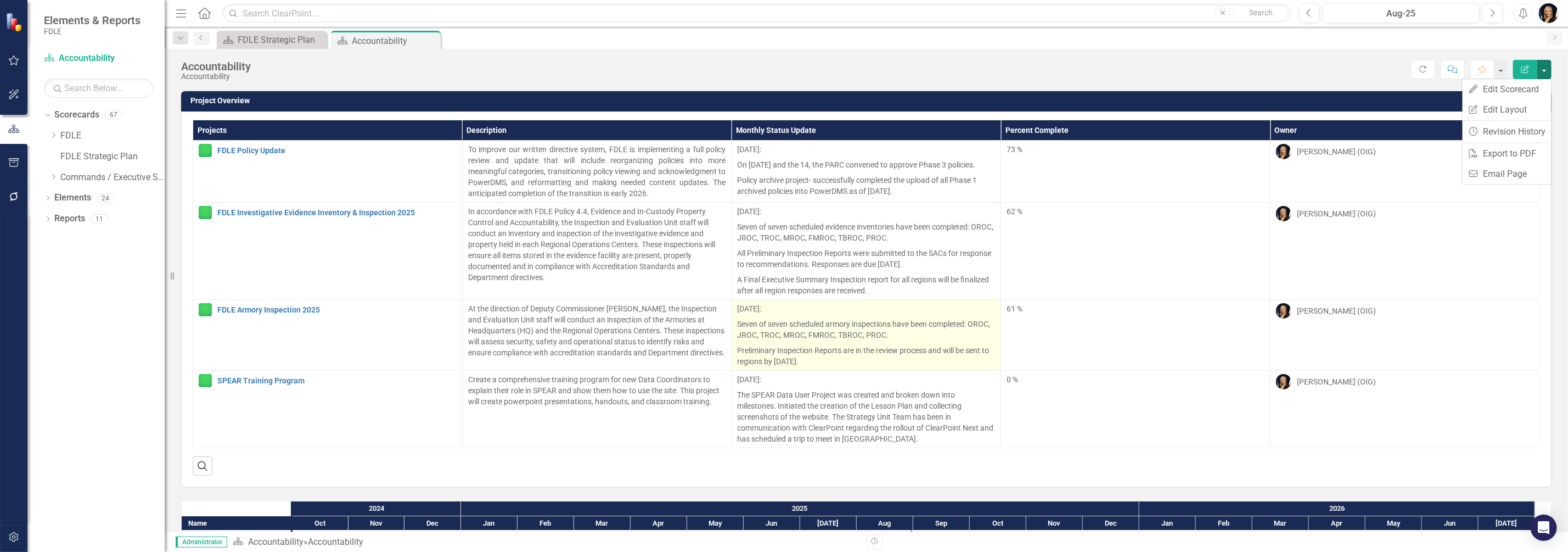
click at [841, 354] on p "Preliminary Inspection Reports are in the review process and will be sent to re…" at bounding box center [867, 354] width 258 height 24
click at [841, 353] on p "Preliminary Inspection Reports are in the review process and will be sent to re…" at bounding box center [867, 354] width 258 height 24
click at [836, 352] on p "Preliminary Inspection Reports are in the review process and will be sent to re…" at bounding box center [867, 354] width 258 height 24
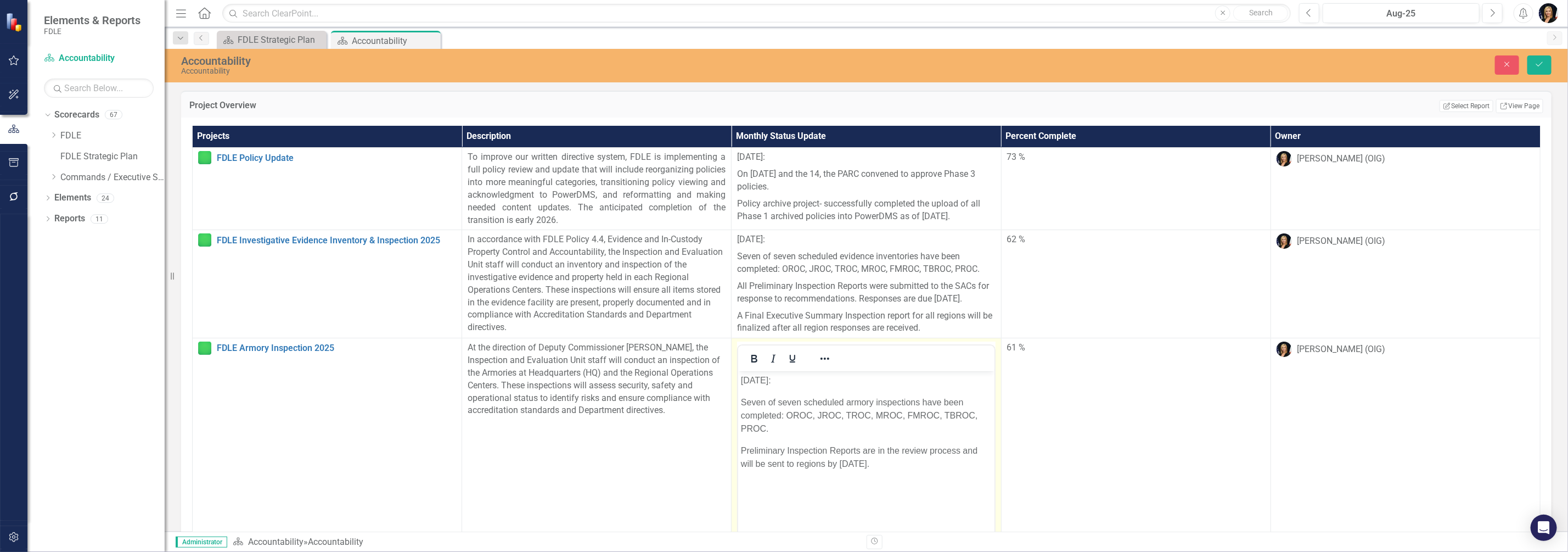
click at [795, 462] on p "Preliminary Inspection Reports are in the review process and will be sent to re…" at bounding box center [866, 457] width 250 height 27
click at [1540, 69] on button "Save" at bounding box center [1539, 66] width 24 height 19
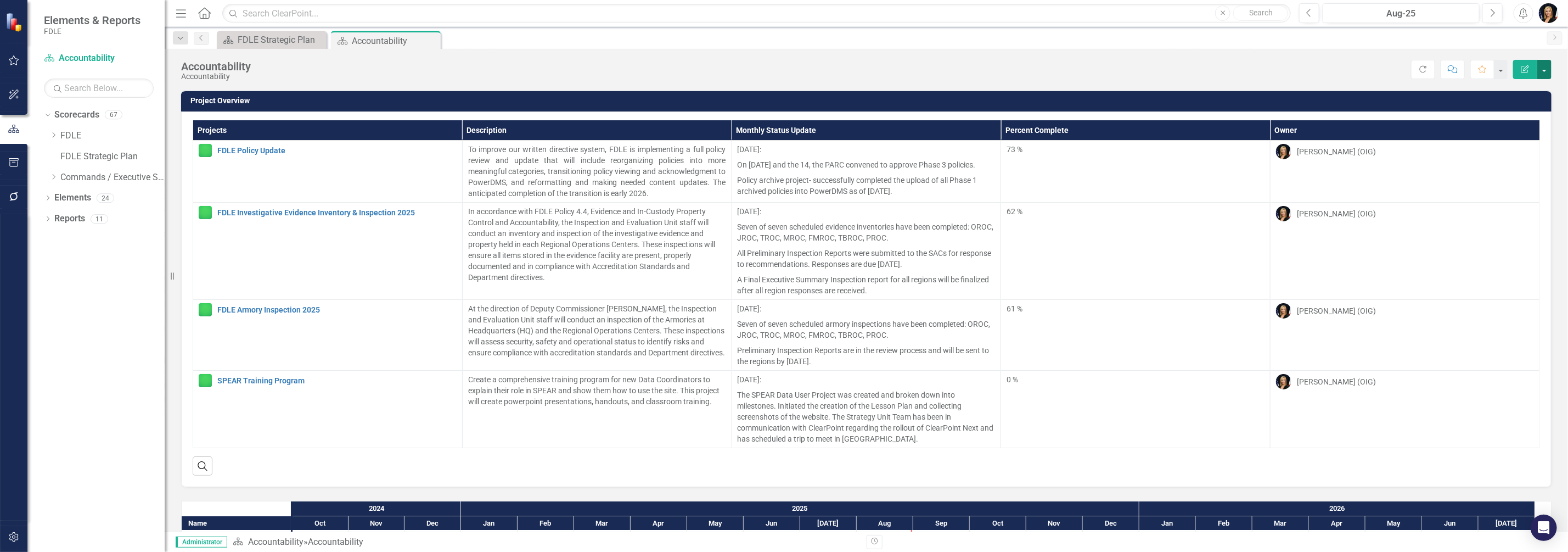
click at [1545, 70] on button "button" at bounding box center [1545, 69] width 14 height 19
click at [1499, 151] on link "PDF Export to PDF" at bounding box center [1507, 153] width 89 height 20
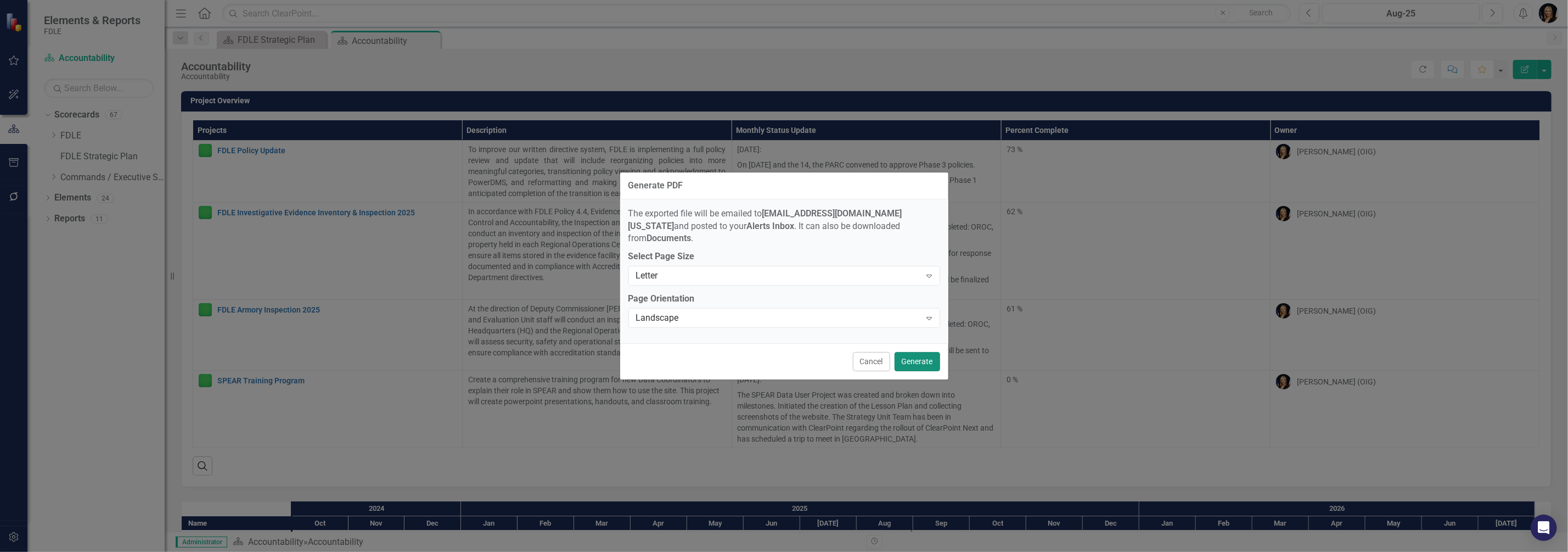
click at [919, 357] on button "Generate" at bounding box center [917, 362] width 45 height 19
